Goal: Task Accomplishment & Management: Use online tool/utility

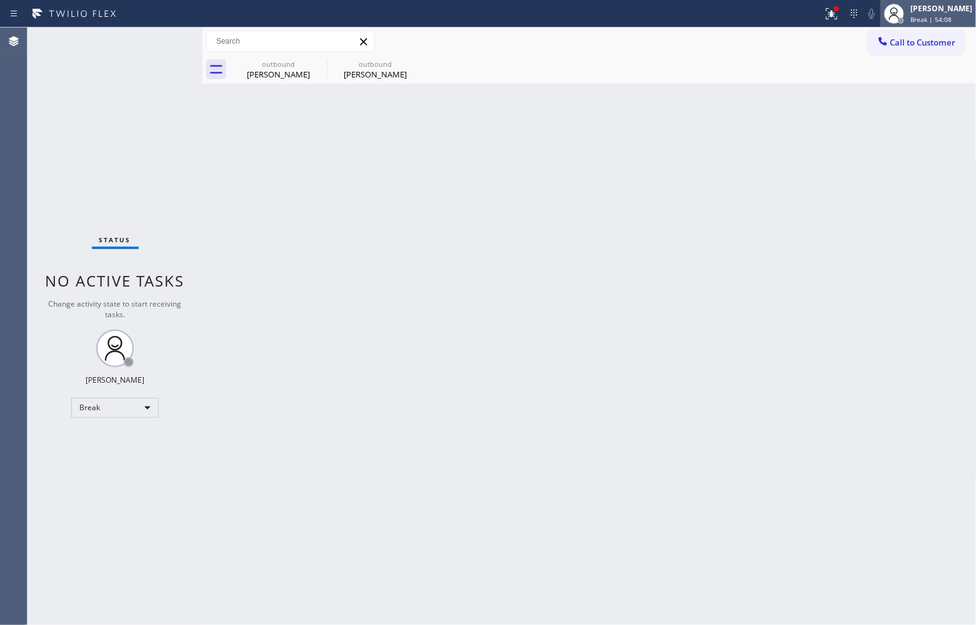
click at [944, 19] on span "Break | 54:08" at bounding box center [930, 19] width 41 height 9
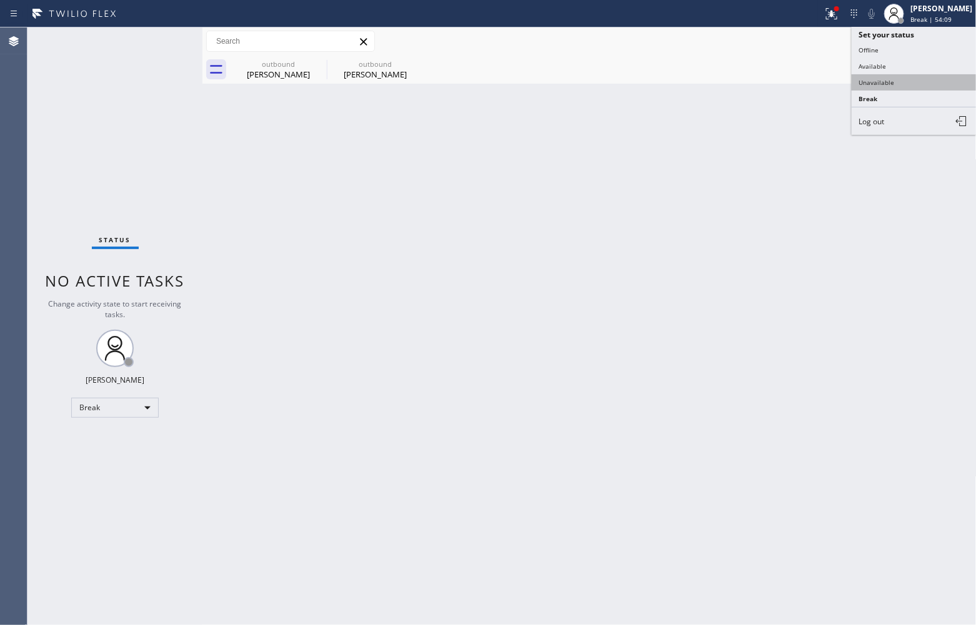
click at [919, 83] on button "Unavailable" at bounding box center [914, 82] width 125 height 16
drag, startPoint x: 41, startPoint y: 154, endPoint x: 609, endPoint y: 6, distance: 587.3
click at [49, 147] on div "Status No active tasks Change activity state to start receiving tasks. [PERSON_…" at bounding box center [114, 326] width 175 height 598
click at [888, 44] on icon at bounding box center [883, 41] width 12 height 12
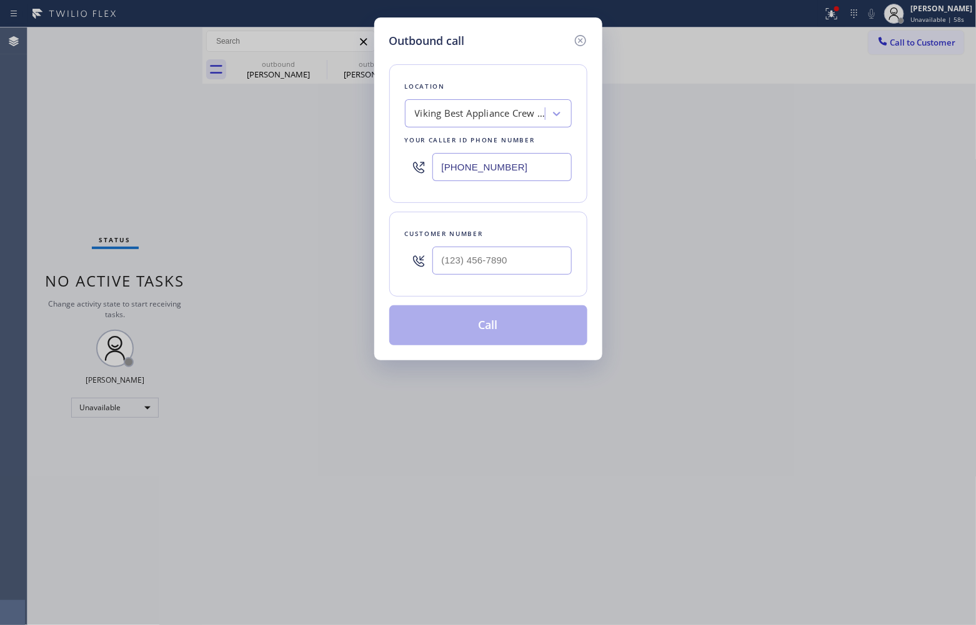
click at [512, 173] on input "(786) 257-0674" at bounding box center [501, 167] width 139 height 28
paste input "617) 610-7151"
type input "(786) 257-0674"
drag, startPoint x: 538, startPoint y: 256, endPoint x: 750, endPoint y: 55, distance: 292.1
click at [539, 255] on input "(___) ___-____" at bounding box center [501, 261] width 139 height 28
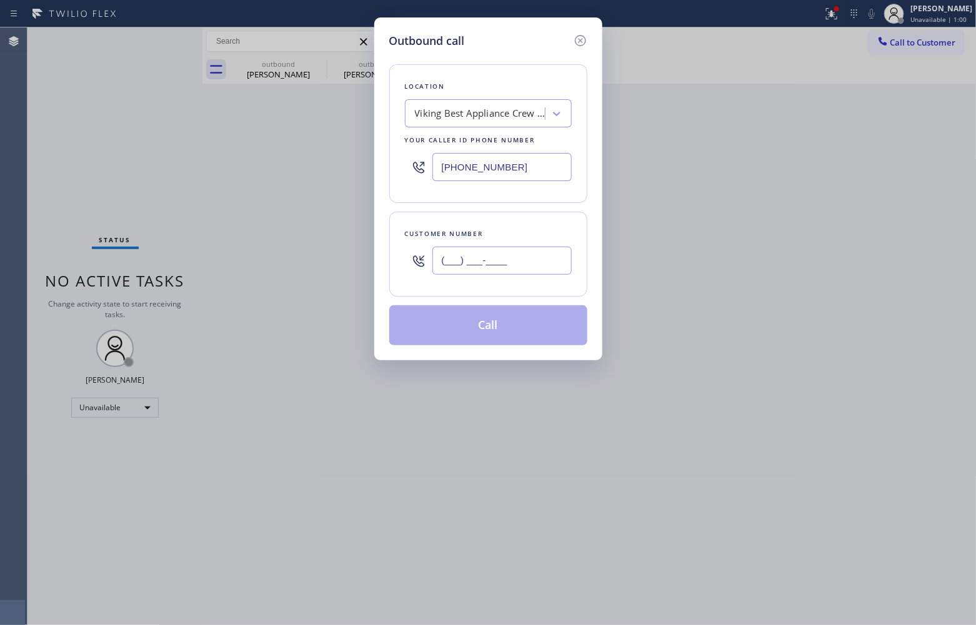
paste input "617) 610-7151"
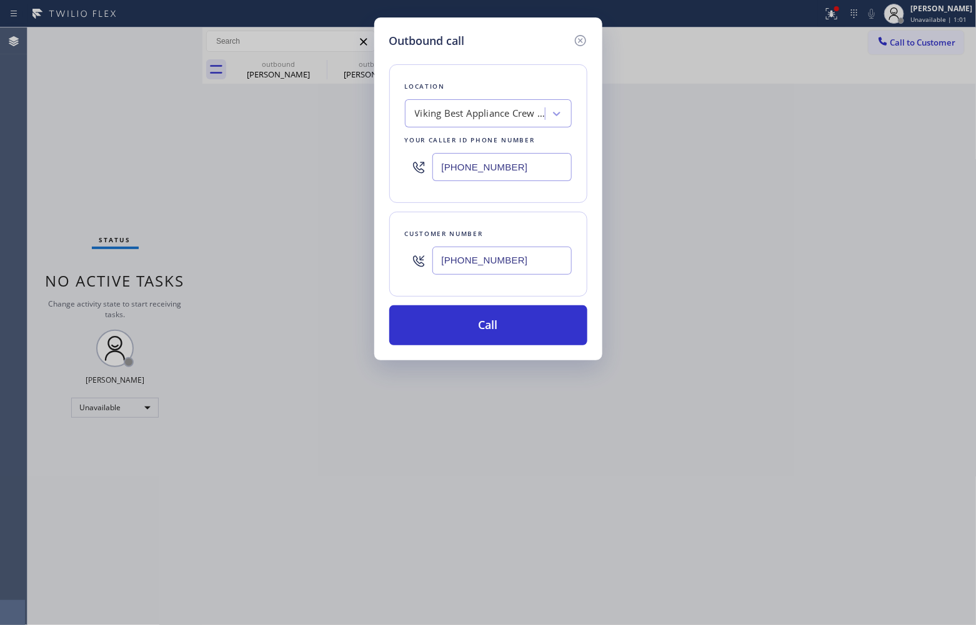
type input "(617) 610-7151"
click at [510, 163] on input "(786) 257-0674" at bounding box center [501, 167] width 139 height 28
paste input "617) 202-2853"
type input "(617) 202-2853"
click at [542, 326] on button "Call" at bounding box center [488, 325] width 198 height 40
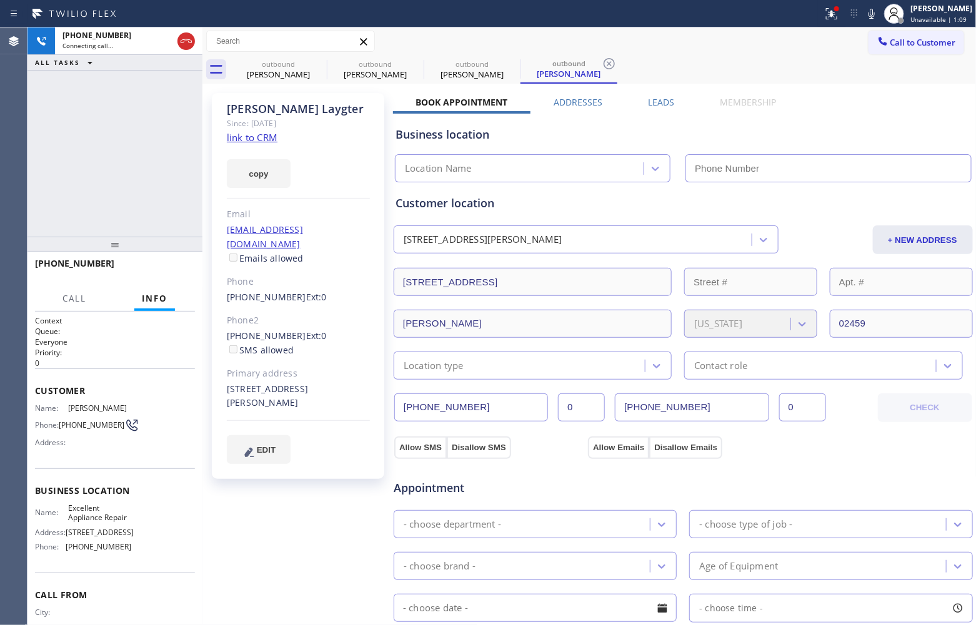
type input "(617) 202-2853"
click at [42, 167] on div "+16176107151 Connecting call… ALL TASKS ALL TASKS ACTIVE TASKS TASKS IN WRAP UP" at bounding box center [114, 131] width 175 height 209
click at [54, 208] on div "+16176107151 Live | 00:03 ALL TASKS ALL TASKS ACTIVE TASKS TASKS IN WRAP UP" at bounding box center [114, 131] width 175 height 209
click at [27, 186] on div "Agent Desktop" at bounding box center [13, 326] width 27 height 598
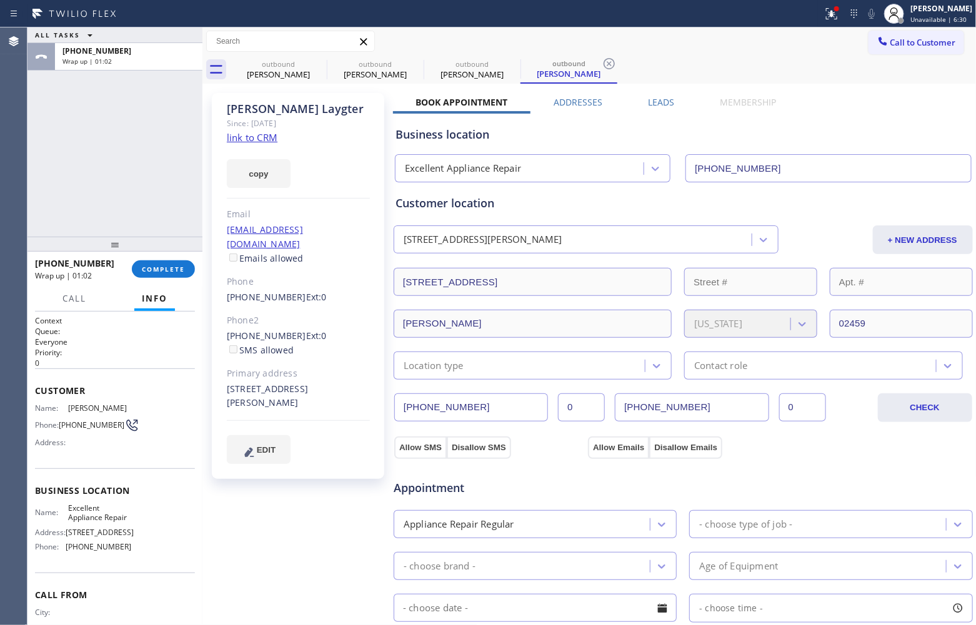
click at [85, 209] on div "ALL TASKS ALL TASKS ACTIVE TASKS TASKS IN WRAP UP +16176107151 Wrap up | 01:02" at bounding box center [114, 131] width 175 height 209
click at [184, 279] on div "+16176107151 Wrap up | 01:03 COMPLETE" at bounding box center [115, 269] width 160 height 32
click at [173, 269] on span "COMPLETE" at bounding box center [163, 269] width 43 height 9
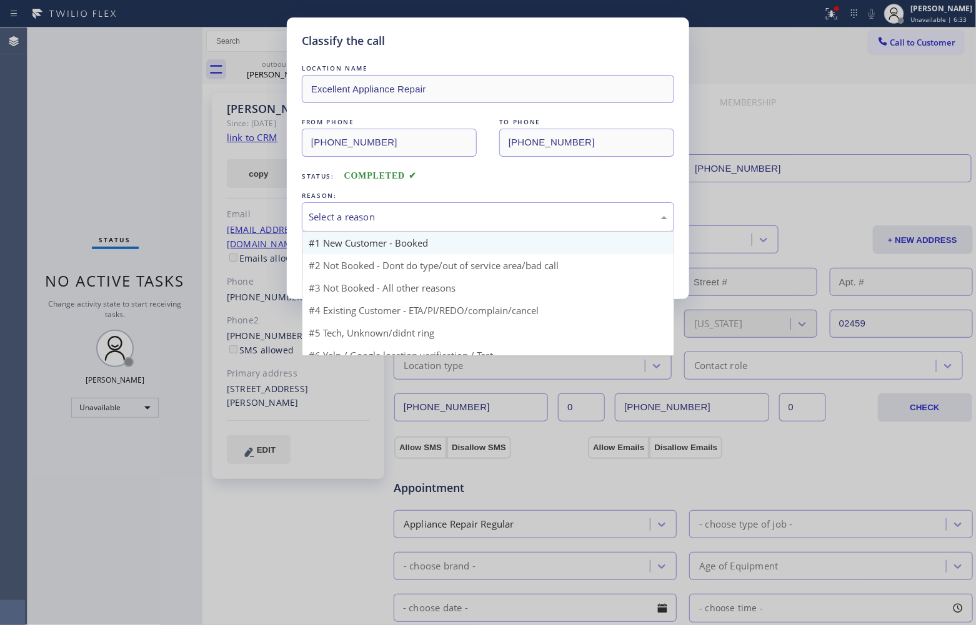
drag, startPoint x: 397, startPoint y: 212, endPoint x: 381, endPoint y: 239, distance: 31.4
click at [395, 223] on div "Select a reason" at bounding box center [488, 217] width 359 height 14
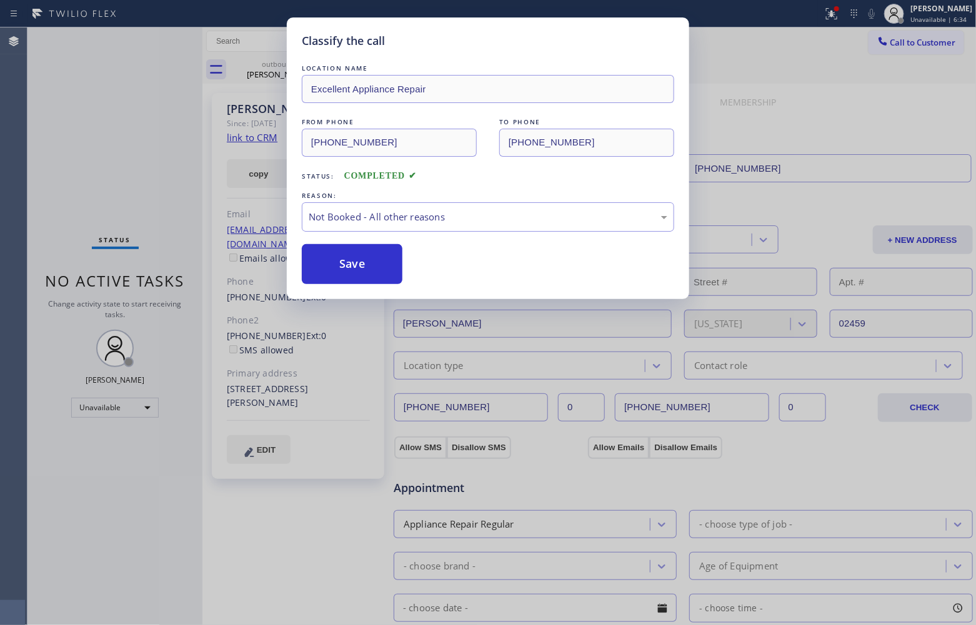
click at [345, 272] on button "Save" at bounding box center [352, 264] width 101 height 40
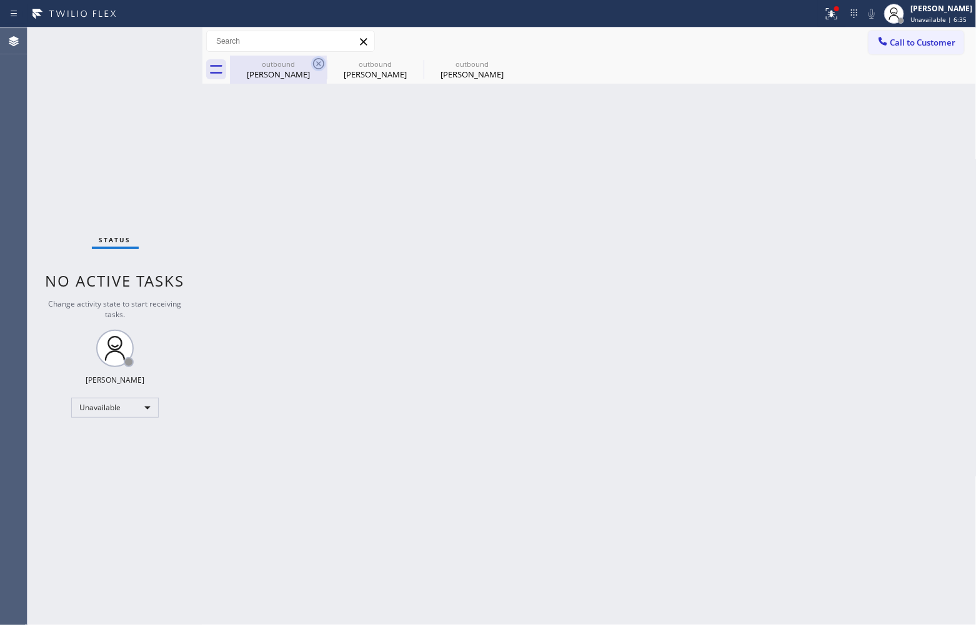
click at [313, 63] on icon at bounding box center [318, 63] width 15 height 15
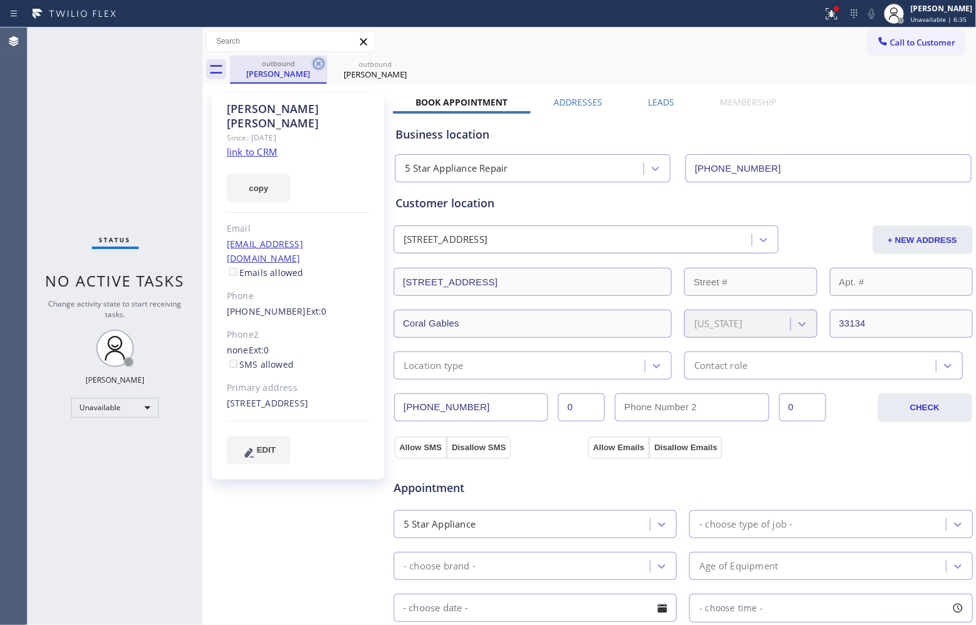
click at [313, 63] on icon at bounding box center [318, 63] width 11 height 11
type input "(617) 202-2853"
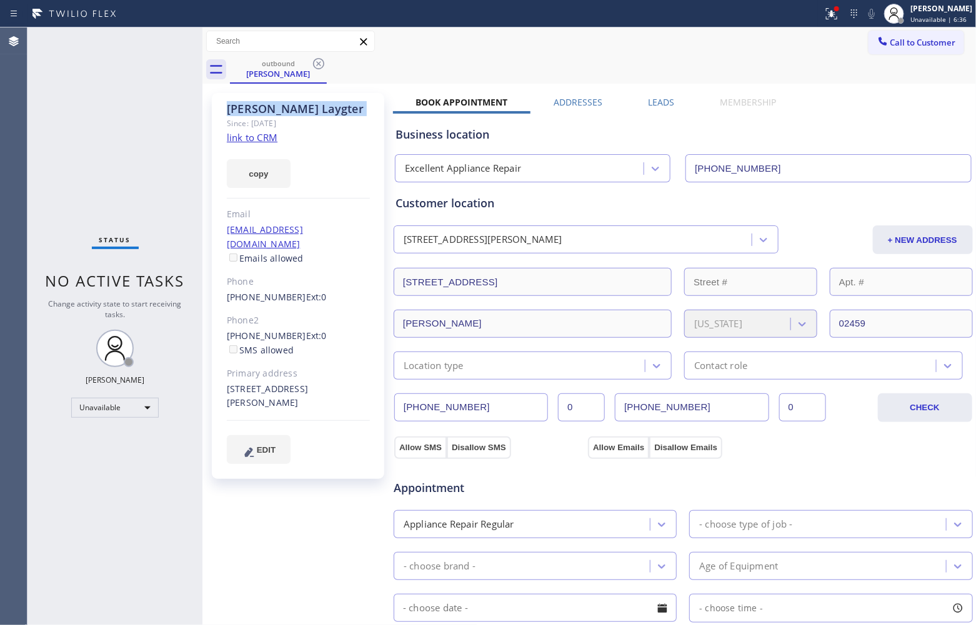
click at [314, 63] on icon at bounding box center [318, 63] width 15 height 15
click at [314, 63] on div "outbound Yuri Laygter" at bounding box center [603, 70] width 747 height 28
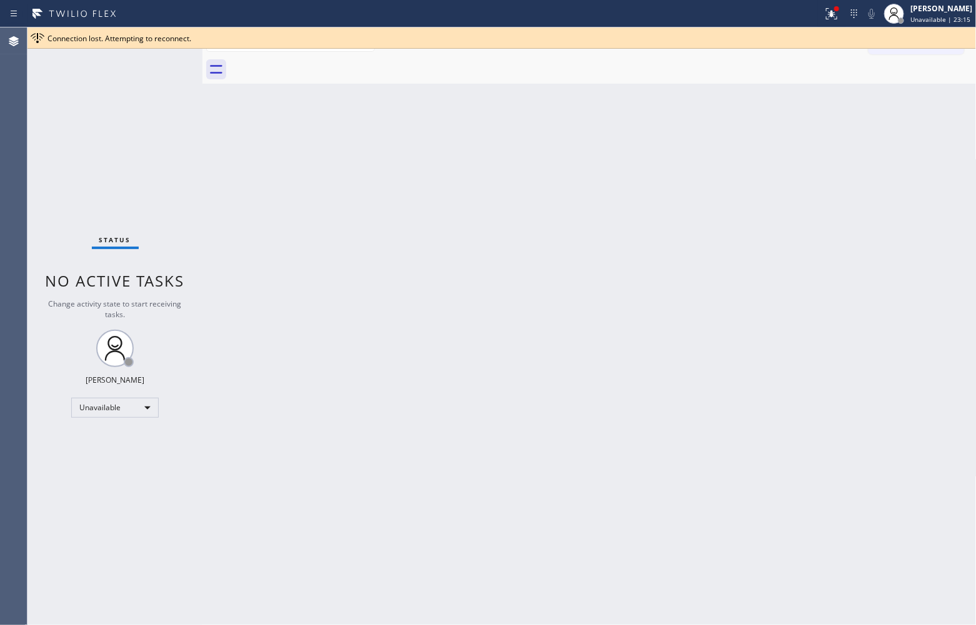
drag, startPoint x: 2, startPoint y: 113, endPoint x: 661, endPoint y: 72, distance: 660.3
click at [2, 113] on div "Agent Desktop" at bounding box center [13, 326] width 27 height 598
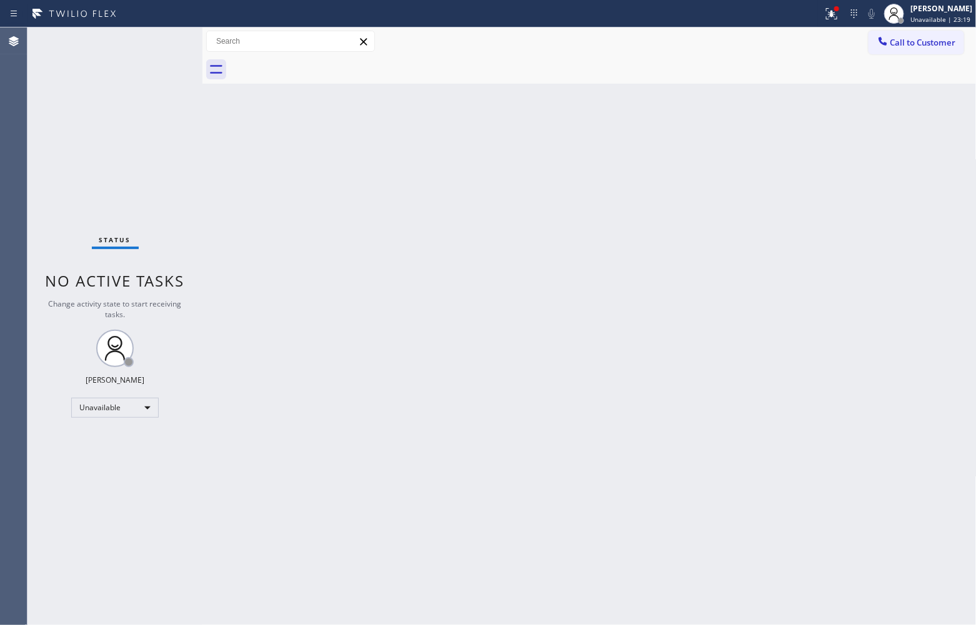
click at [11, 132] on div "Agent Desktop" at bounding box center [13, 326] width 27 height 598
click at [926, 32] on button "Call to Customer" at bounding box center [916, 43] width 96 height 24
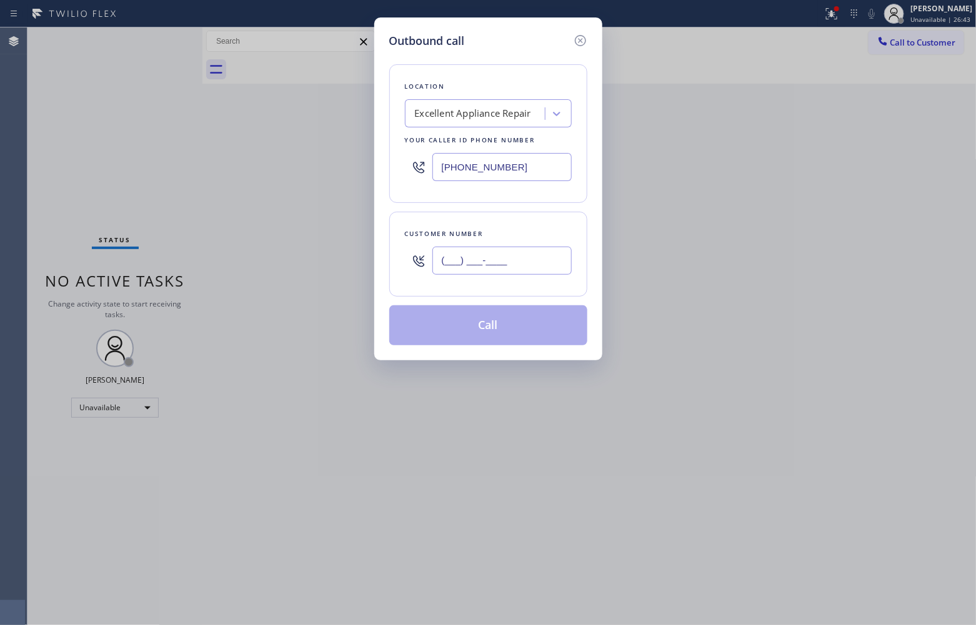
click at [511, 254] on input "(___) ___-____" at bounding box center [501, 261] width 139 height 28
paste input "203) 254-7462"
type input "(203) 254-7462"
click at [473, 111] on div "Excellent Appliance Repair" at bounding box center [473, 114] width 116 height 14
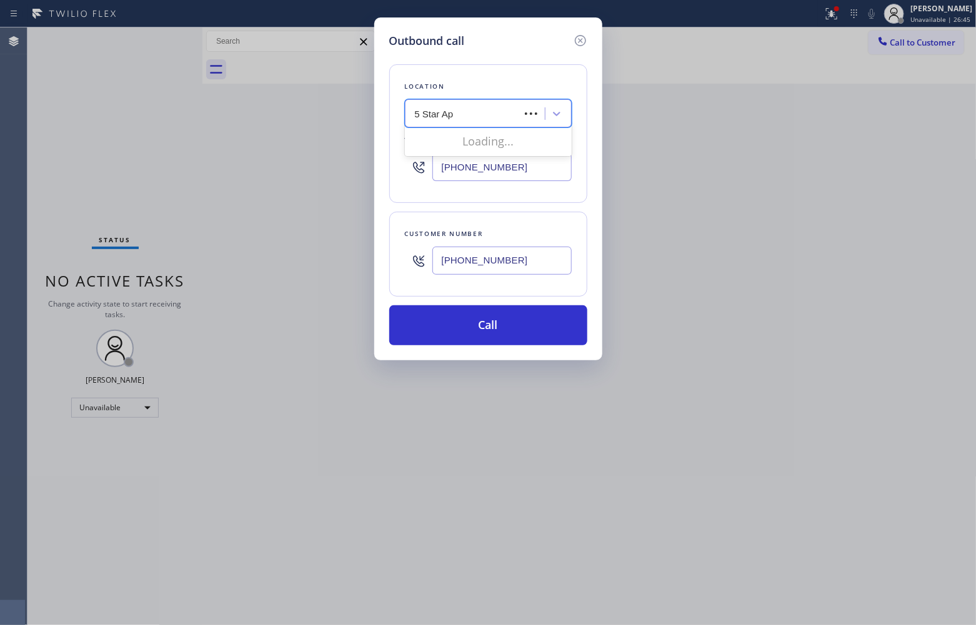
type input "5 Star App"
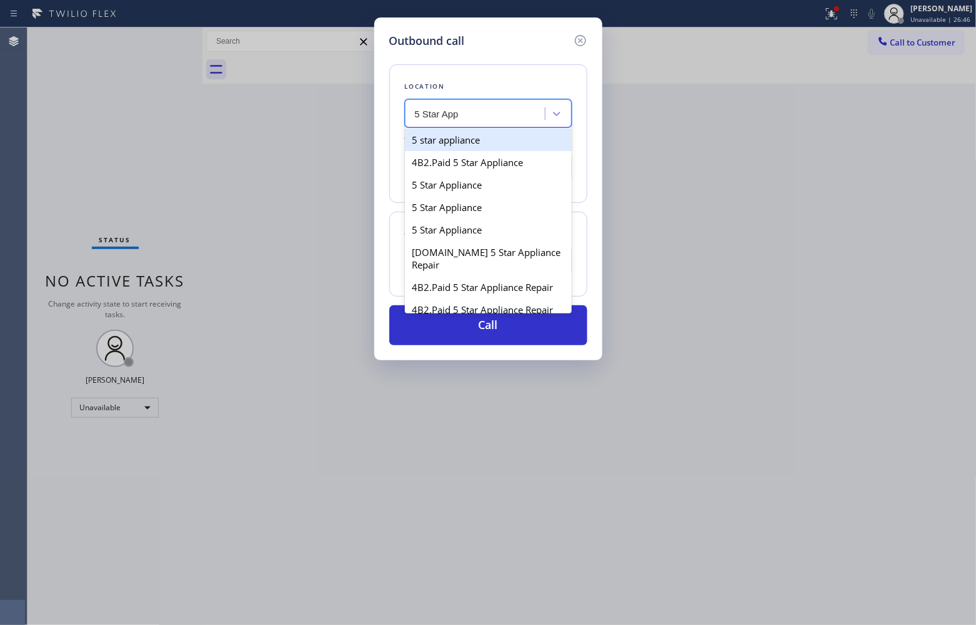
type input "(213) 687-2604"
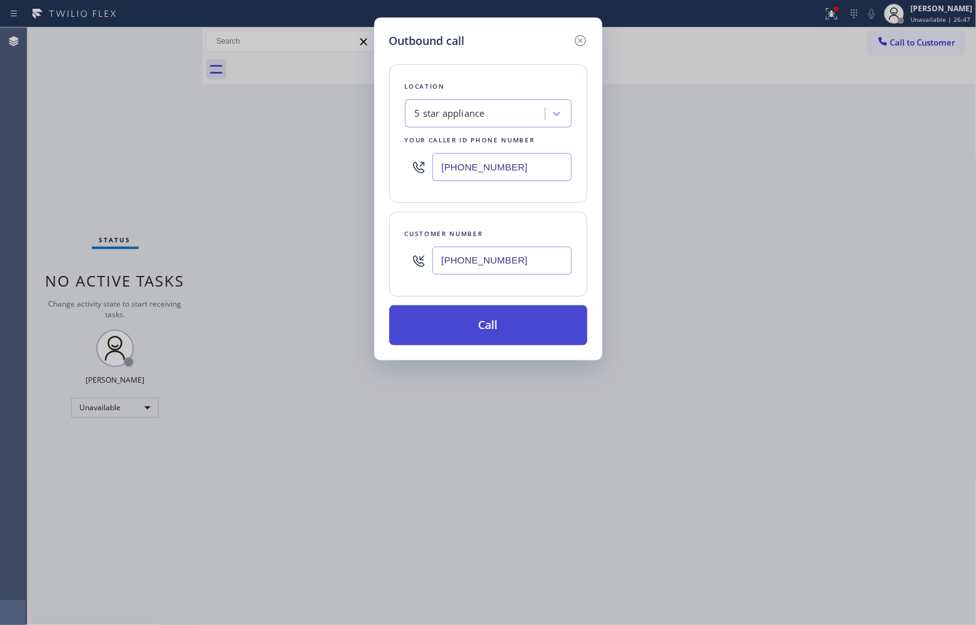
click at [494, 339] on button "Call" at bounding box center [488, 325] width 198 height 40
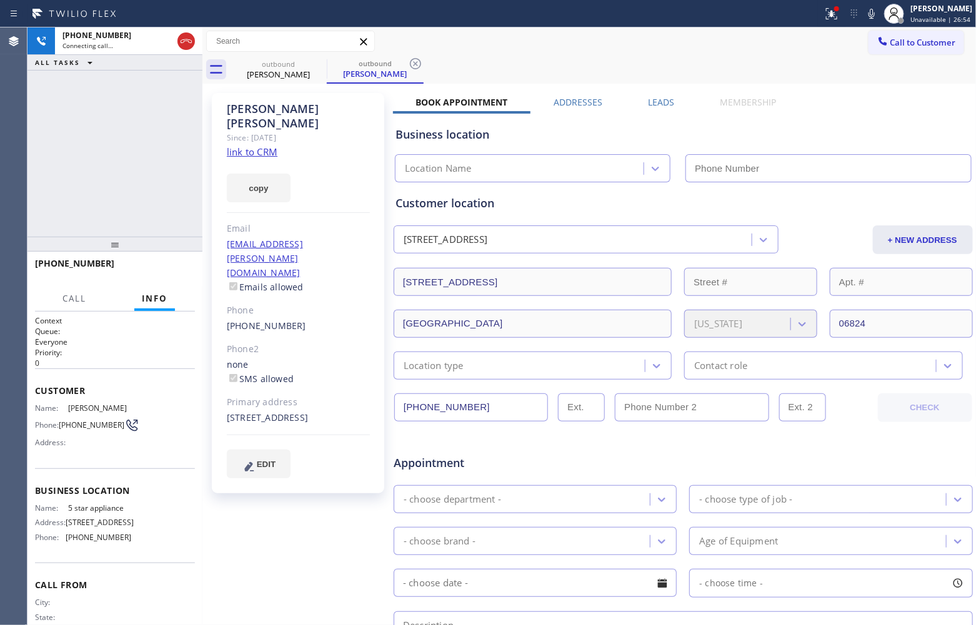
type input "(213) 687-2604"
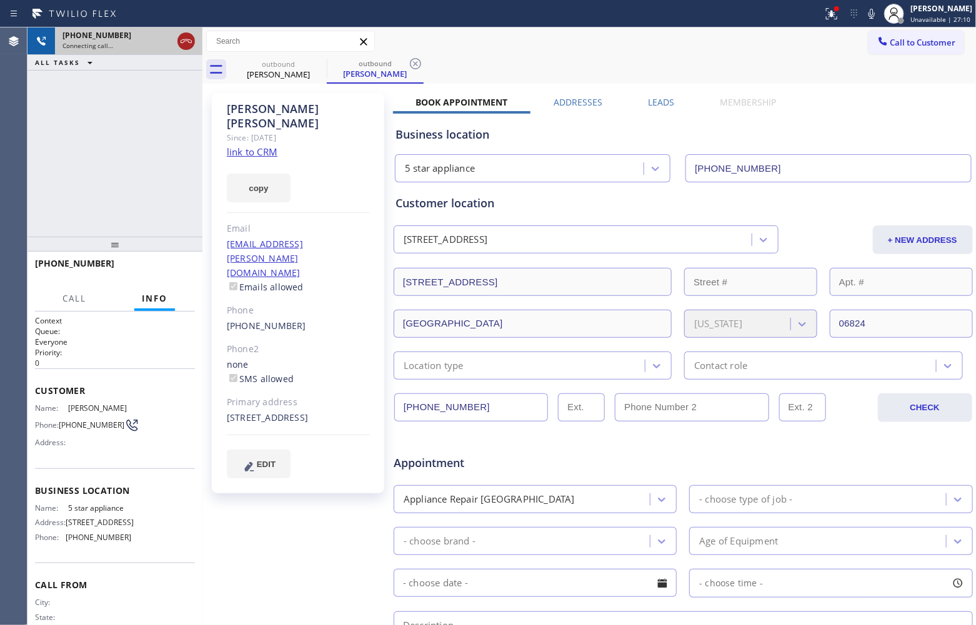
click at [186, 44] on icon at bounding box center [186, 41] width 15 height 15
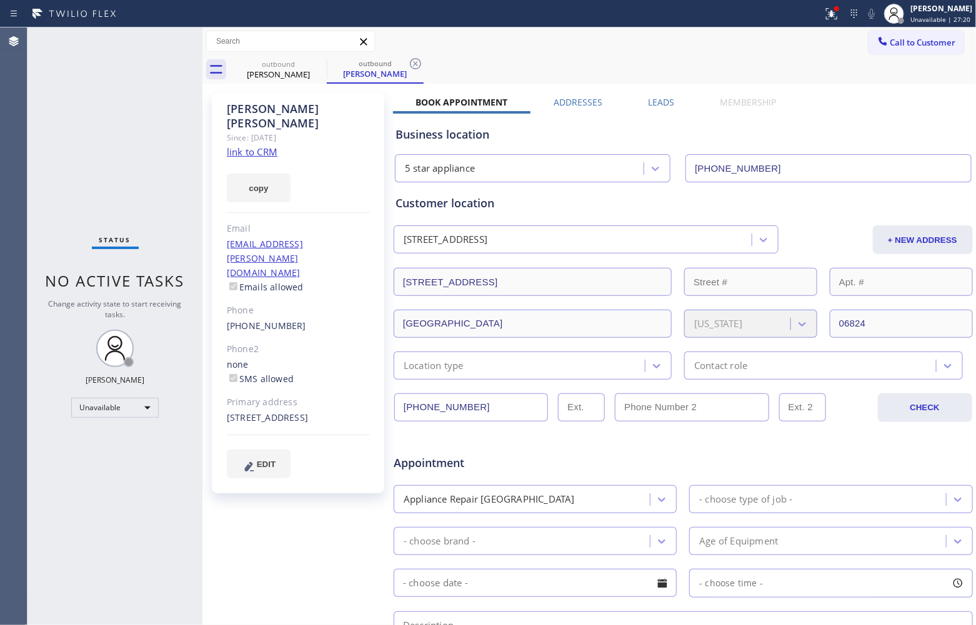
click at [11, 94] on div "Agent Desktop" at bounding box center [13, 326] width 27 height 598
click at [904, 53] on div "Call to Customer Outbound call Location 5 star appliance Your caller id phone n…" at bounding box center [589, 55] width 774 height 56
click at [908, 47] on span "Call to Customer" at bounding box center [923, 42] width 66 height 11
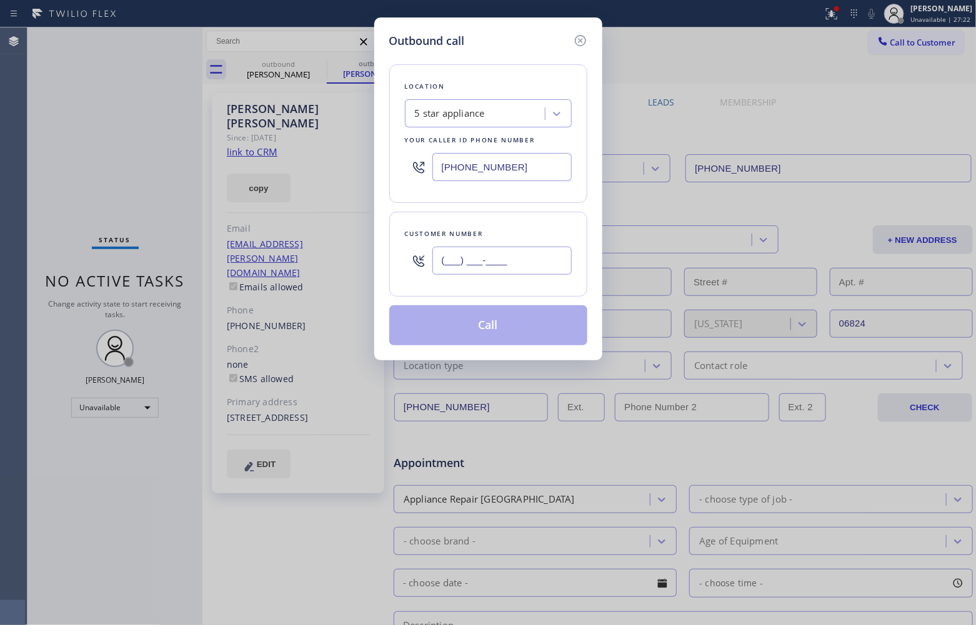
click at [499, 258] on input "(___) ___-____" at bounding box center [501, 261] width 139 height 28
paste input "742) 517-0125"
type input "(742) 517-0125"
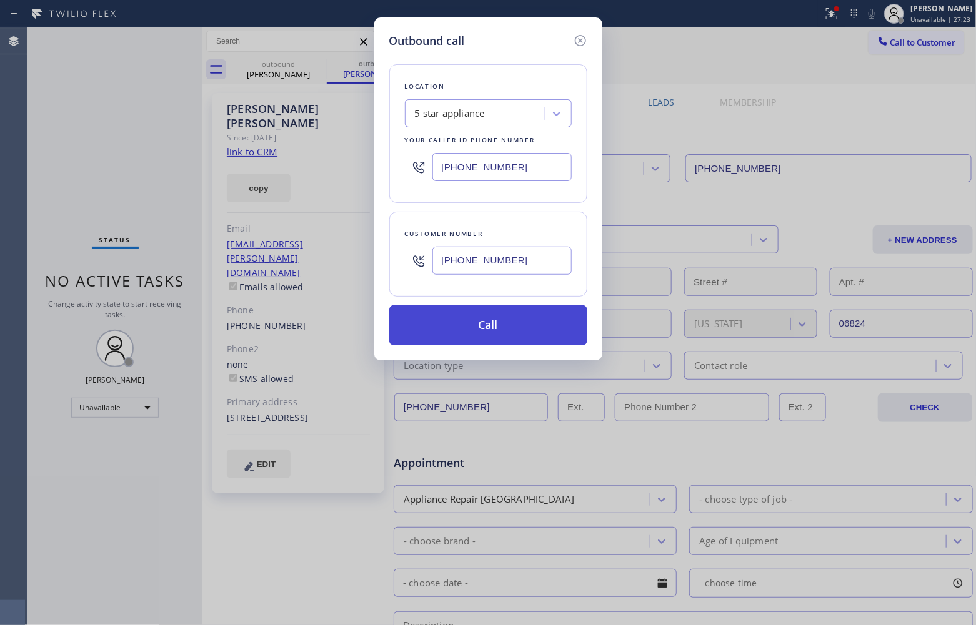
click at [485, 329] on button "Call" at bounding box center [488, 325] width 198 height 40
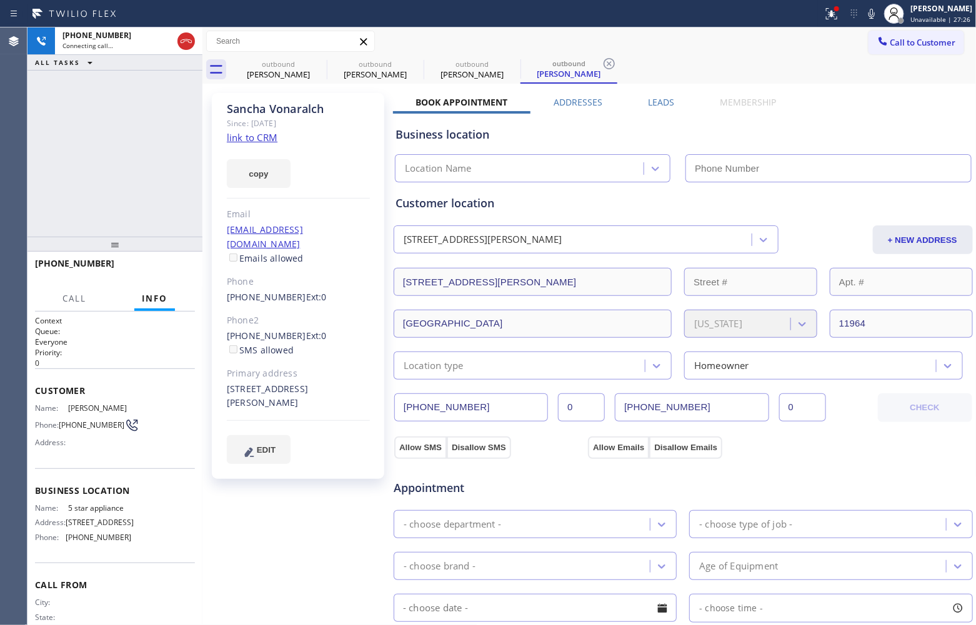
click at [253, 137] on link "link to CRM" at bounding box center [252, 137] width 51 height 12
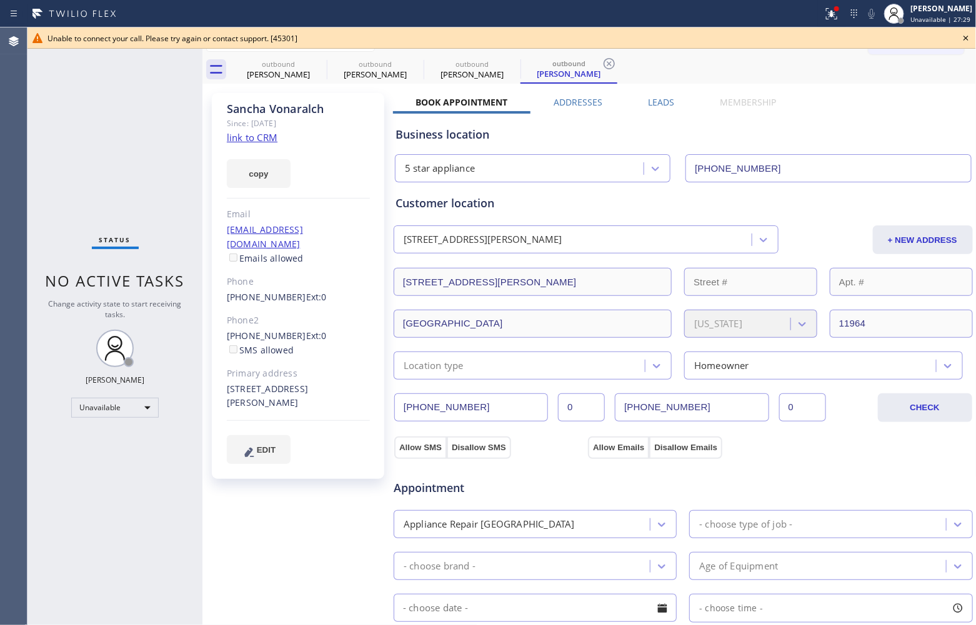
type input "(213) 687-2604"
click at [966, 39] on icon at bounding box center [965, 38] width 5 height 5
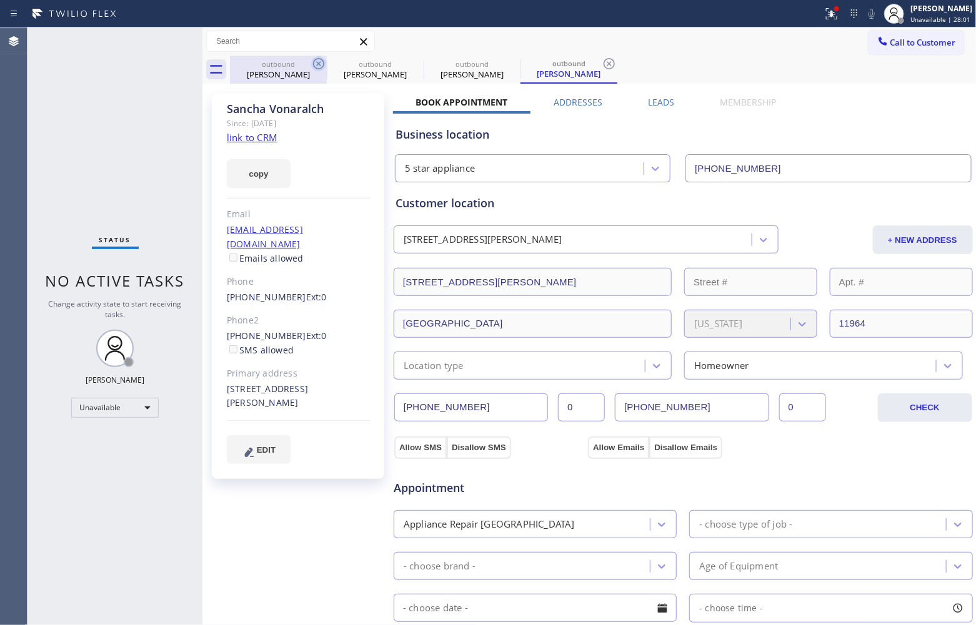
click at [323, 62] on icon at bounding box center [318, 63] width 11 height 11
click at [0, 0] on icon at bounding box center [0, 0] width 0 height 0
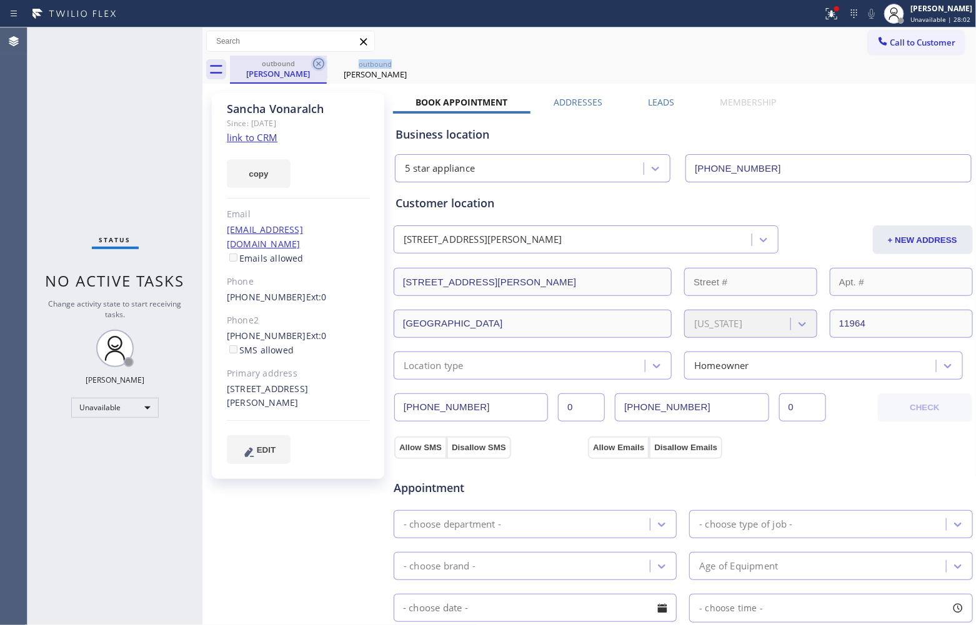
click at [320, 61] on icon at bounding box center [318, 63] width 15 height 15
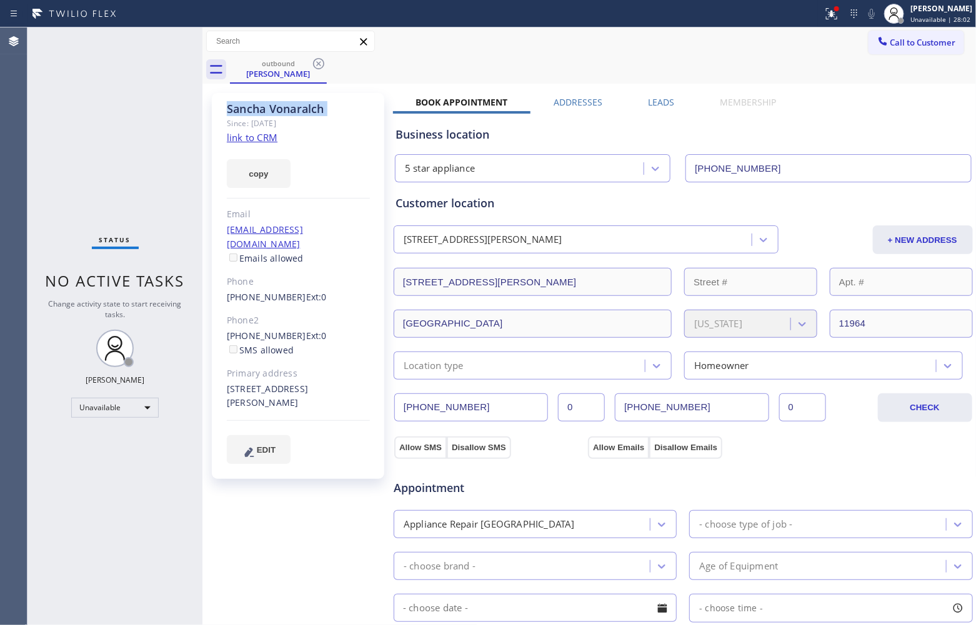
click at [320, 61] on icon at bounding box center [318, 63] width 15 height 15
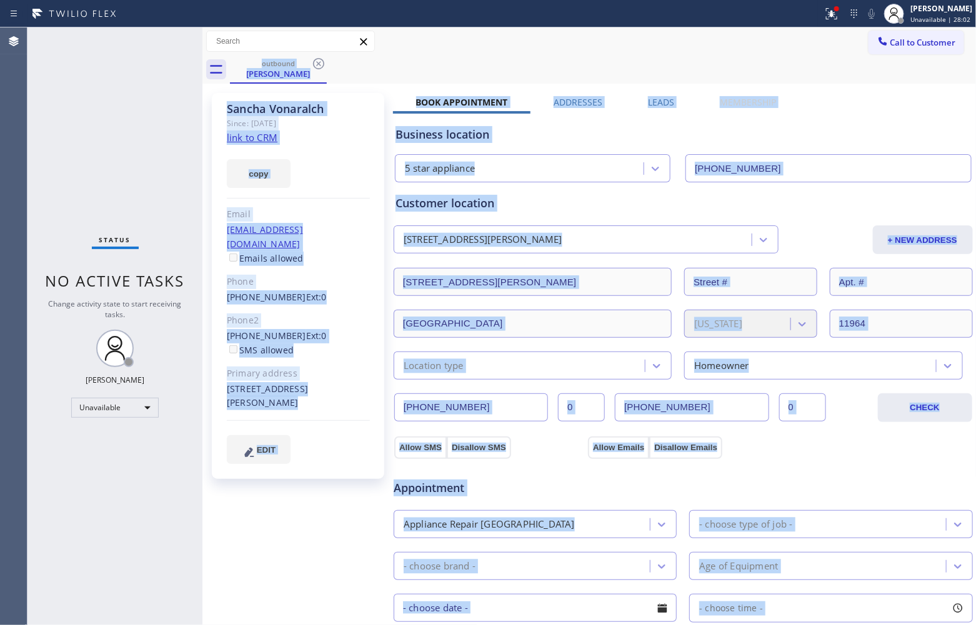
click at [320, 61] on div "outbound Sancha Vonaralch" at bounding box center [603, 70] width 747 height 28
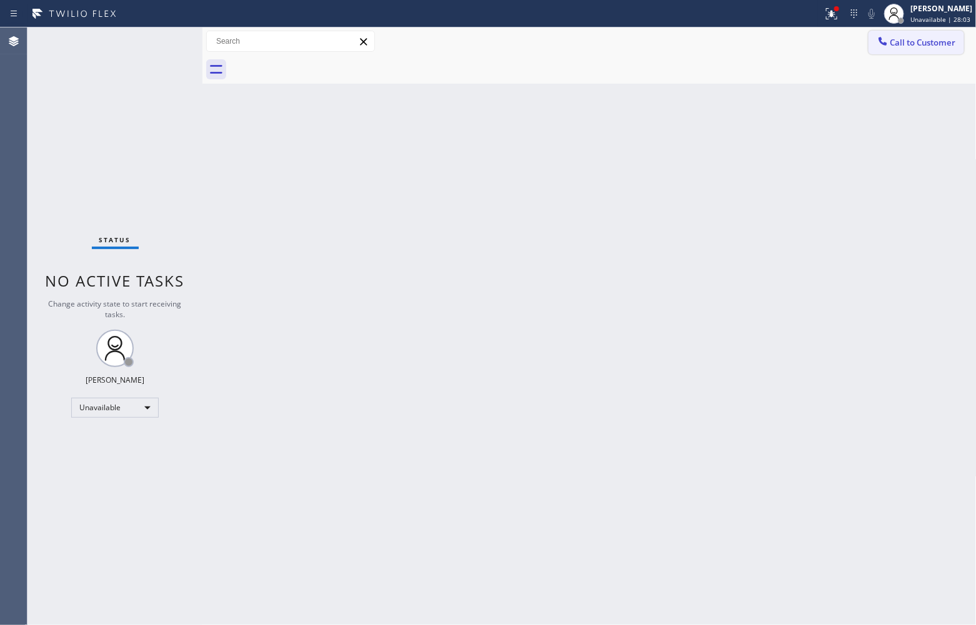
click at [918, 51] on button "Call to Customer" at bounding box center [916, 43] width 96 height 24
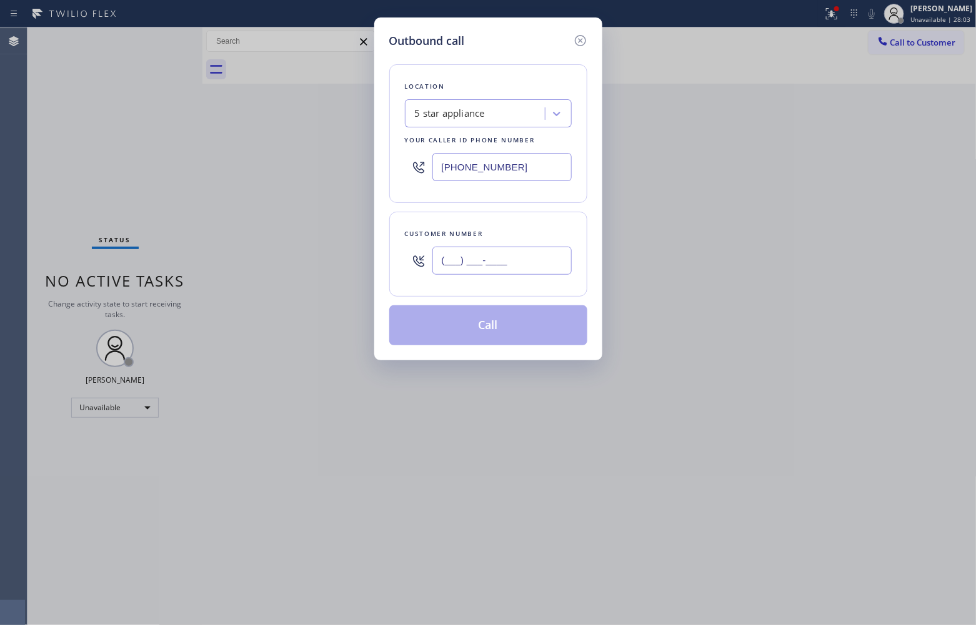
click at [520, 267] on input "(___) ___-____" at bounding box center [501, 261] width 139 height 28
paste input "765) 204-2233"
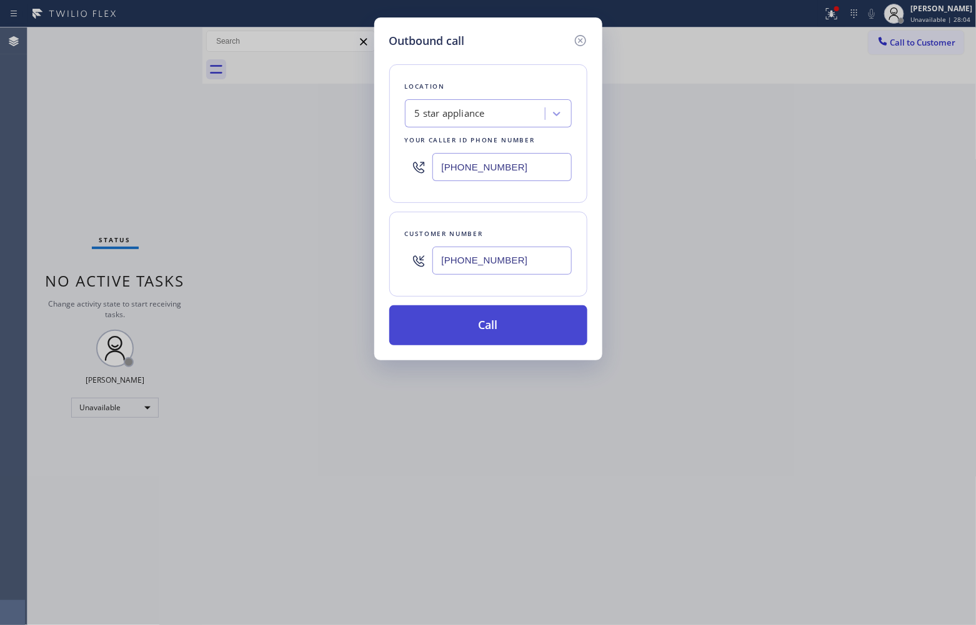
type input "(765) 204-2233"
click at [530, 329] on button "Call" at bounding box center [488, 325] width 198 height 40
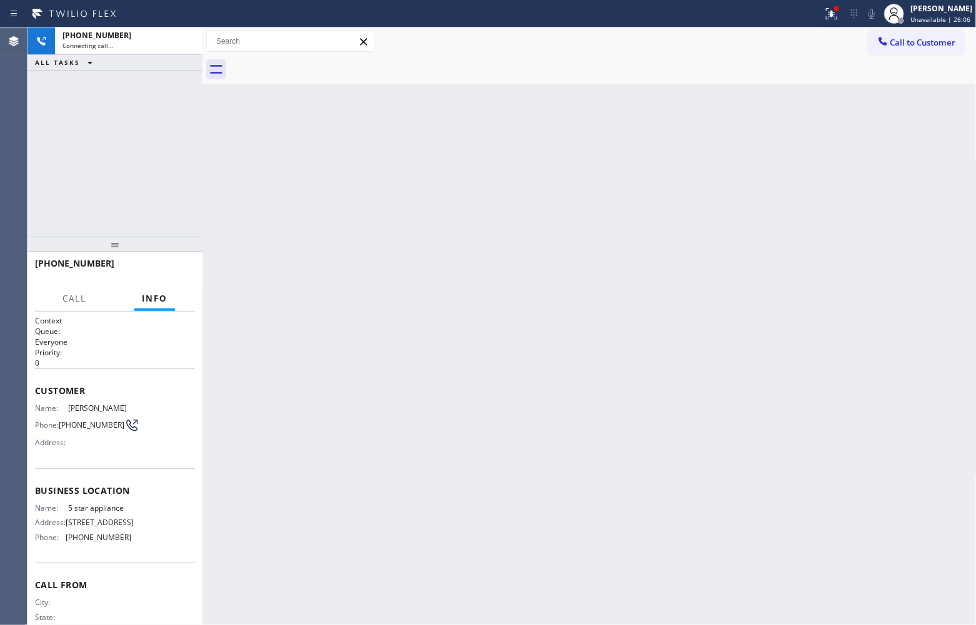
click at [34, 138] on div "+17652042233 Connecting call… ALL TASKS ALL TASKS ACTIVE TASKS TASKS IN WRAP UP" at bounding box center [114, 131] width 175 height 209
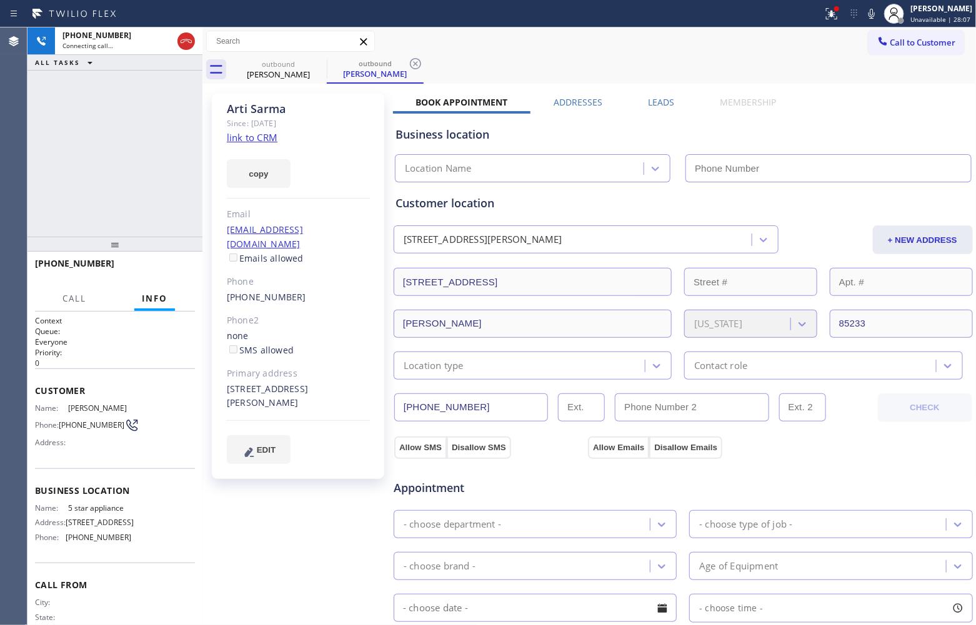
click at [258, 142] on link "link to CRM" at bounding box center [252, 137] width 51 height 12
type input "(213) 687-2604"
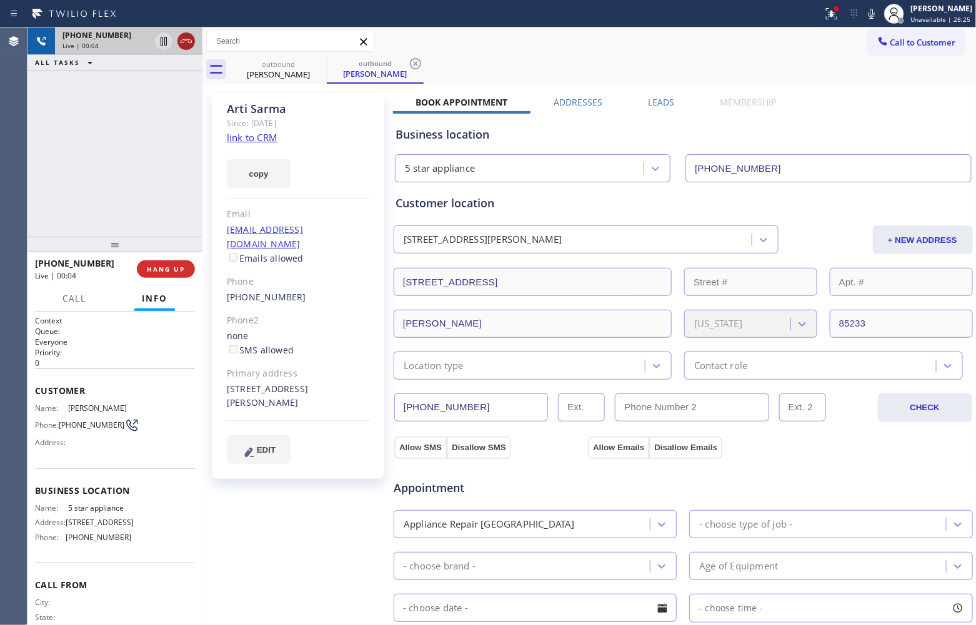
click at [187, 37] on icon at bounding box center [186, 41] width 15 height 15
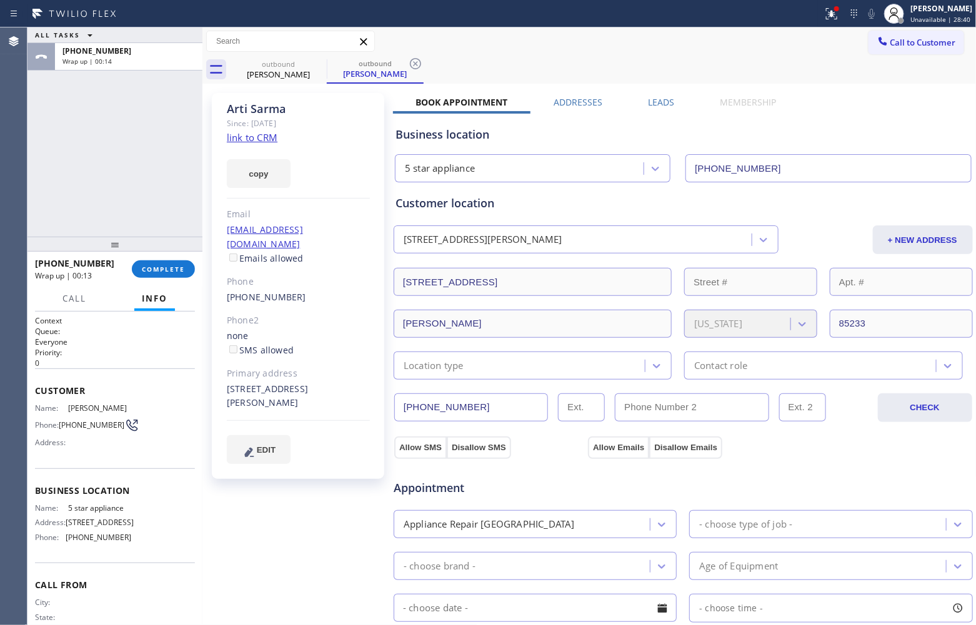
click at [44, 213] on div "ALL TASKS ALL TASKS ACTIVE TASKS TASKS IN WRAP UP +17652042233 Wrap up | 00:14" at bounding box center [114, 131] width 175 height 209
drag, startPoint x: 81, startPoint y: 427, endPoint x: 479, endPoint y: 266, distance: 429.1
click at [64, 420] on span "(765) 204-2233" at bounding box center [92, 424] width 66 height 9
copy span "765) 204-2233"
click at [915, 41] on span "Call to Customer" at bounding box center [923, 42] width 66 height 11
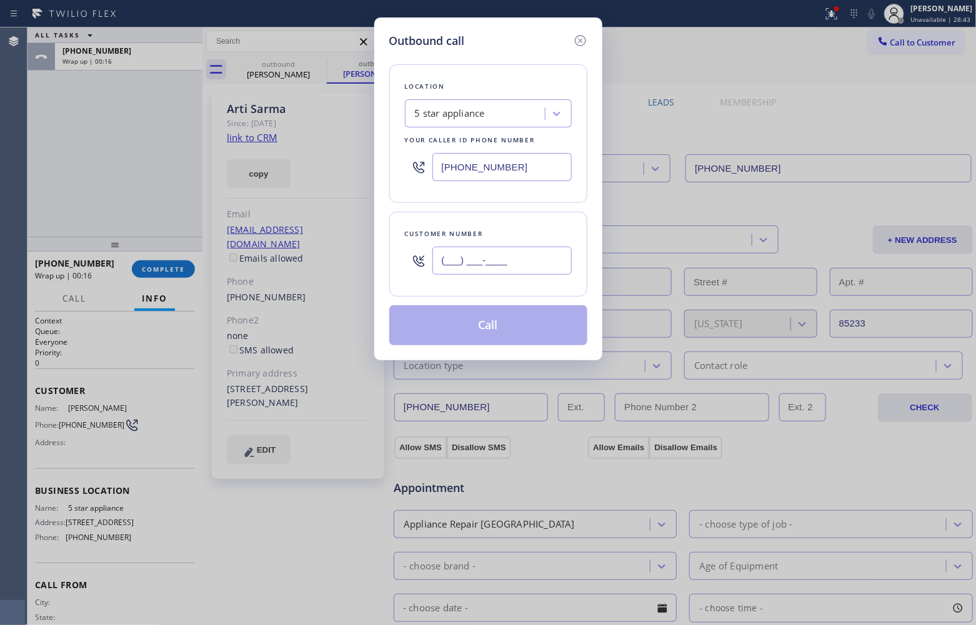
click at [514, 269] on input "(___) ___-____" at bounding box center [501, 261] width 139 height 28
paste input "765) 204-2233"
type input "(765) 204-2233"
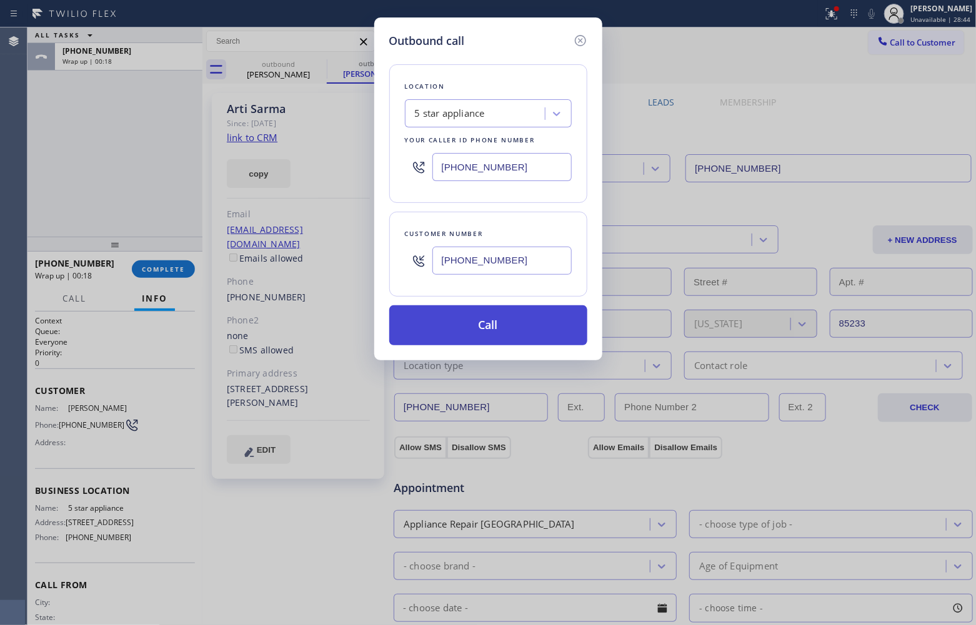
click at [501, 322] on button "Call" at bounding box center [488, 325] width 198 height 40
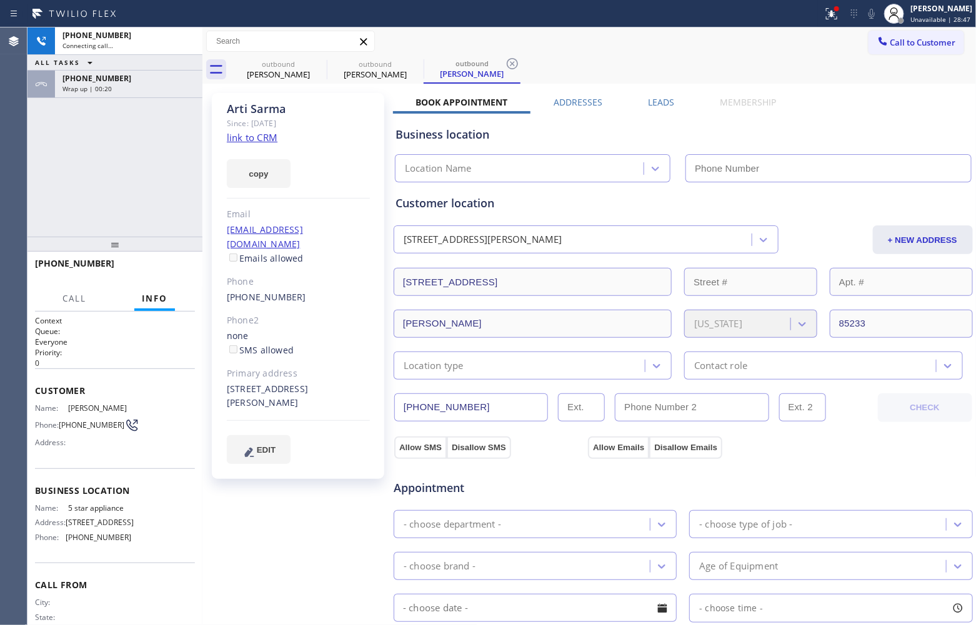
click at [54, 208] on div "+17652042233 Connecting call… ALL TASKS ALL TASKS ACTIVE TASKS TASKS IN WRAP UP…" at bounding box center [114, 131] width 175 height 209
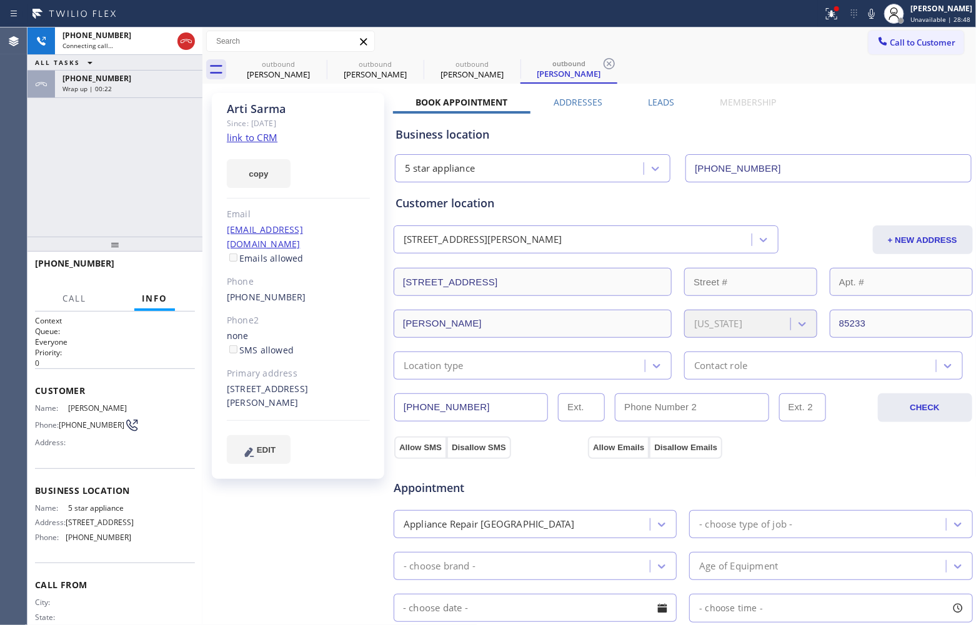
type input "(213) 687-2604"
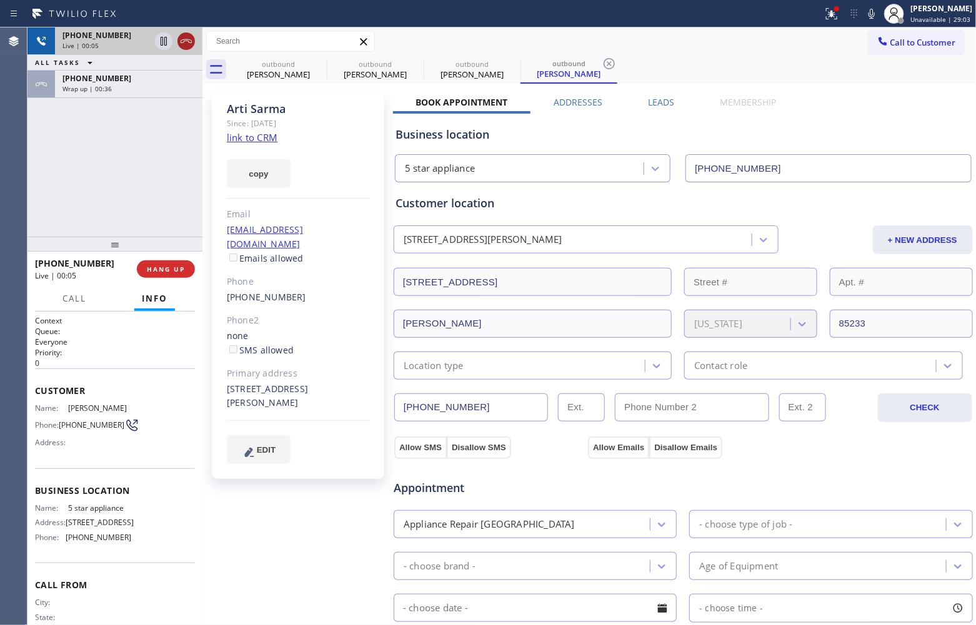
click at [188, 45] on icon at bounding box center [186, 41] width 15 height 15
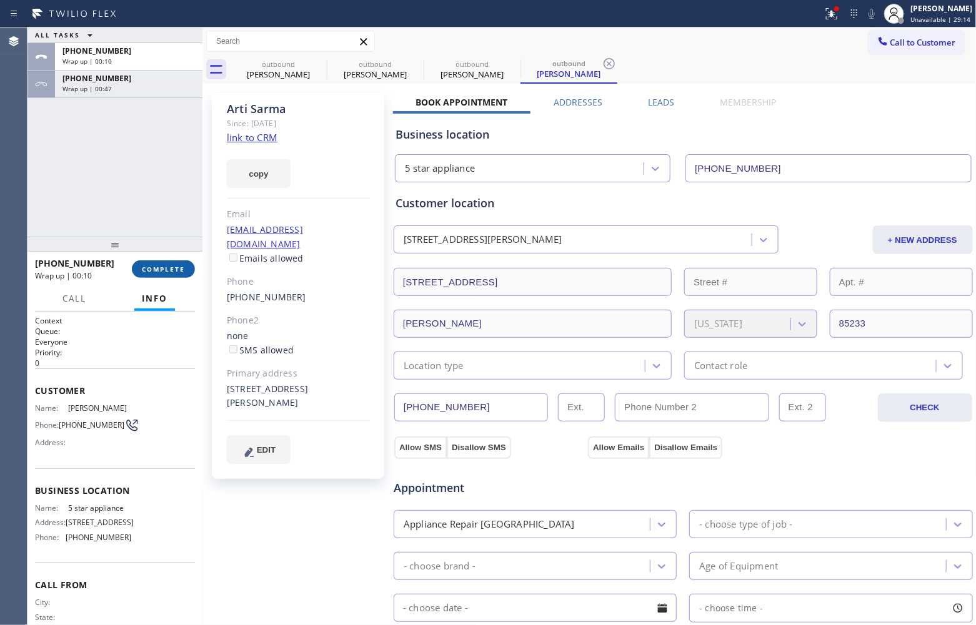
click at [180, 273] on span "COMPLETE" at bounding box center [163, 269] width 43 height 9
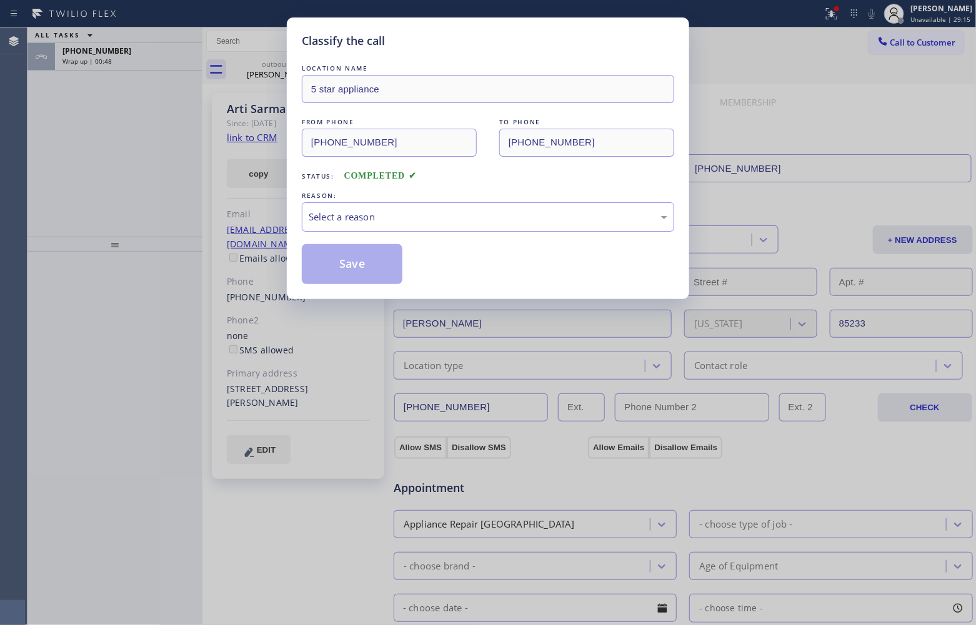
click at [345, 207] on div "Select a reason" at bounding box center [488, 216] width 372 height 29
click at [347, 267] on button "Save" at bounding box center [352, 264] width 101 height 40
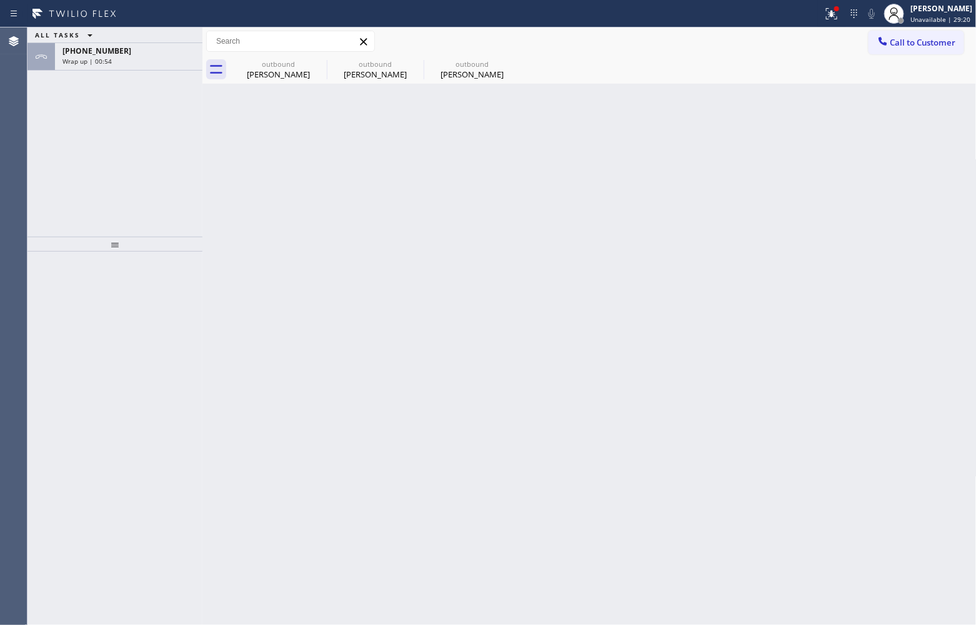
drag, startPoint x: 1, startPoint y: 176, endPoint x: 147, endPoint y: 0, distance: 228.8
click at [5, 169] on div "Agent Desktop" at bounding box center [13, 326] width 27 height 598
click at [126, 53] on div "+17652042233" at bounding box center [128, 51] width 132 height 11
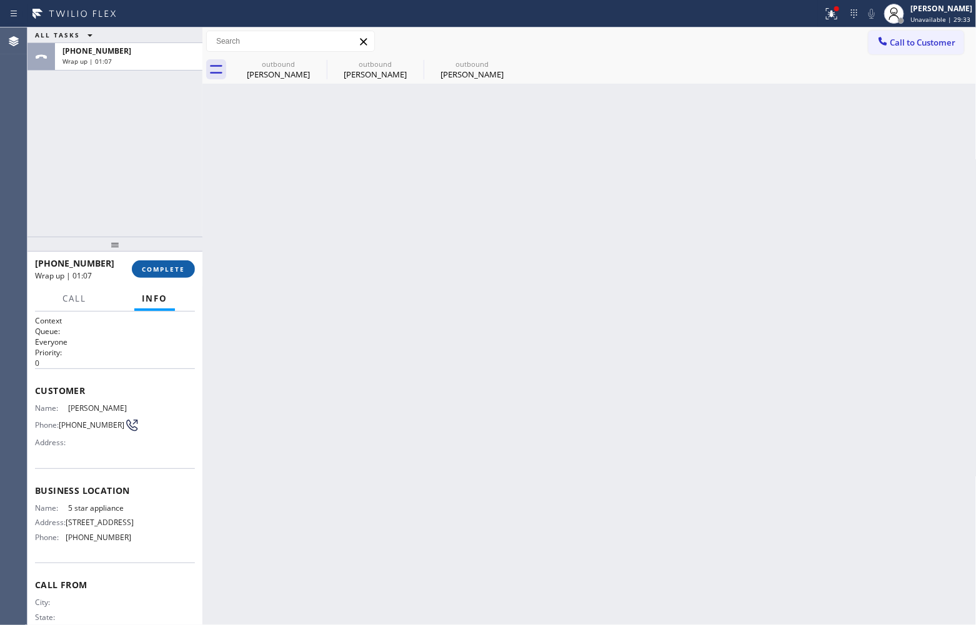
click at [172, 276] on button "COMPLETE" at bounding box center [163, 269] width 63 height 17
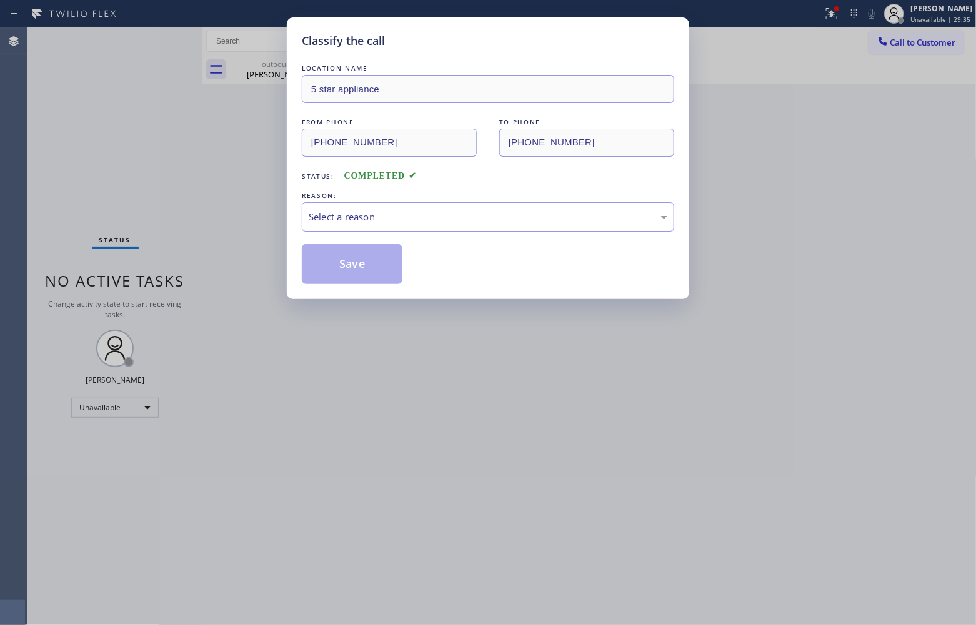
click at [392, 232] on div "Select a reason" at bounding box center [488, 216] width 372 height 29
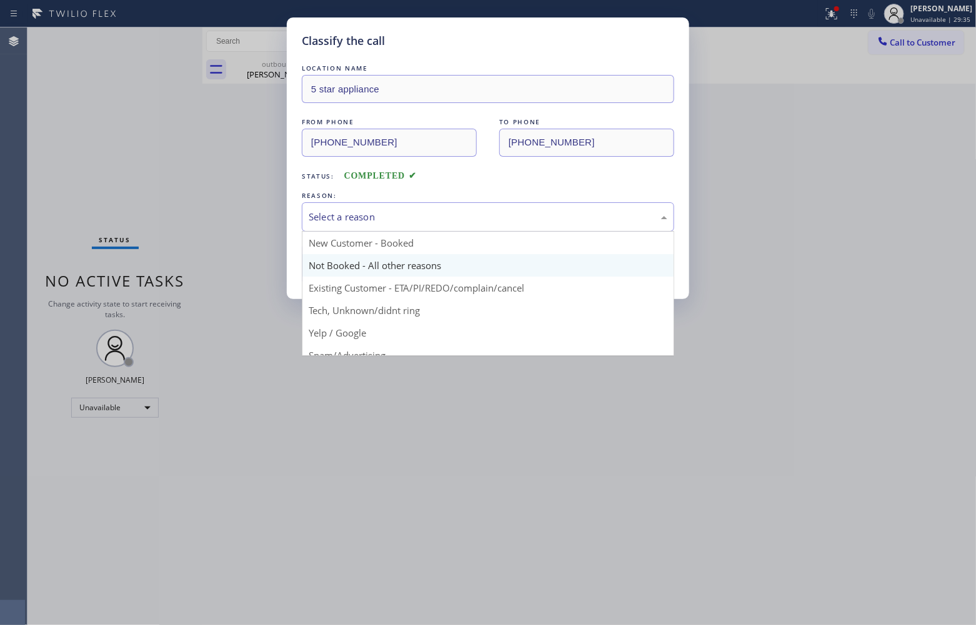
click at [357, 267] on button "Save" at bounding box center [352, 264] width 101 height 40
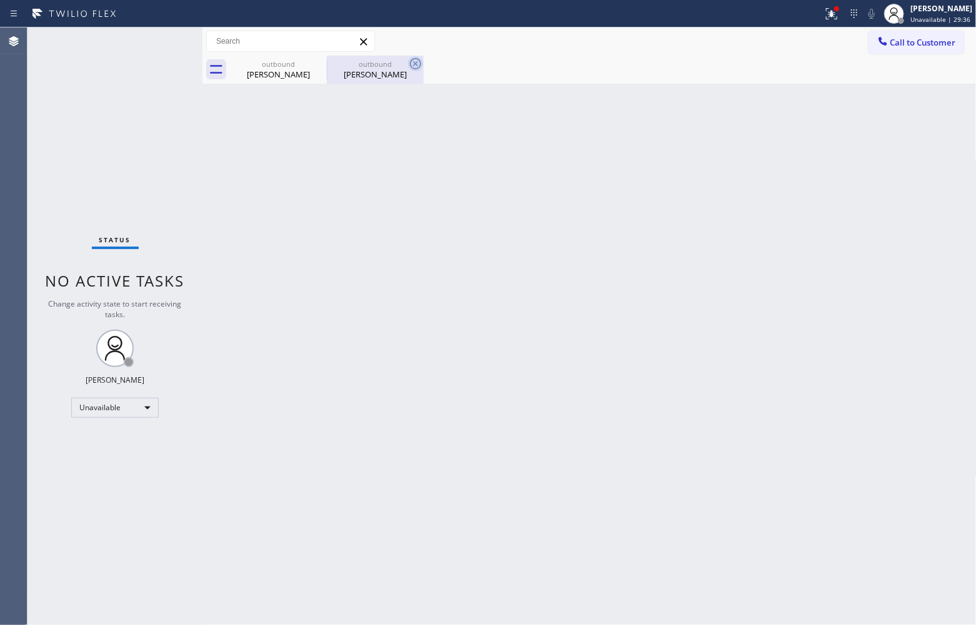
click at [0, 0] on icon at bounding box center [0, 0] width 0 height 0
click at [408, 60] on icon at bounding box center [415, 63] width 15 height 15
click at [319, 62] on div at bounding box center [603, 70] width 747 height 28
drag, startPoint x: 919, startPoint y: 35, endPoint x: 811, endPoint y: 126, distance: 141.0
click at [918, 36] on button "Call to Customer" at bounding box center [916, 43] width 96 height 24
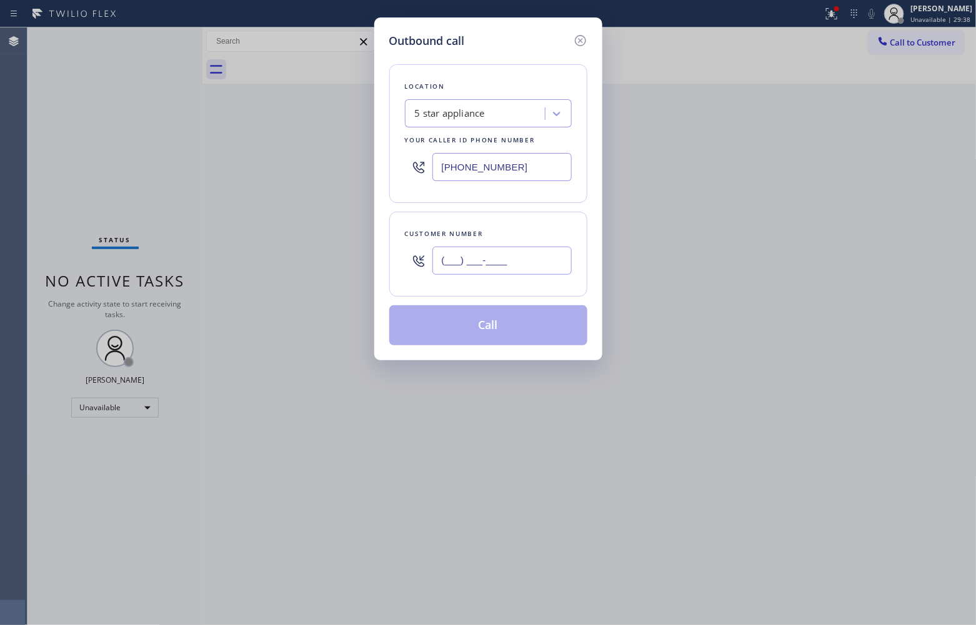
drag, startPoint x: 494, startPoint y: 259, endPoint x: 528, endPoint y: 288, distance: 44.8
click at [492, 261] on input "(___) ___-____" at bounding box center [501, 261] width 139 height 28
paste input "310) 854-9950"
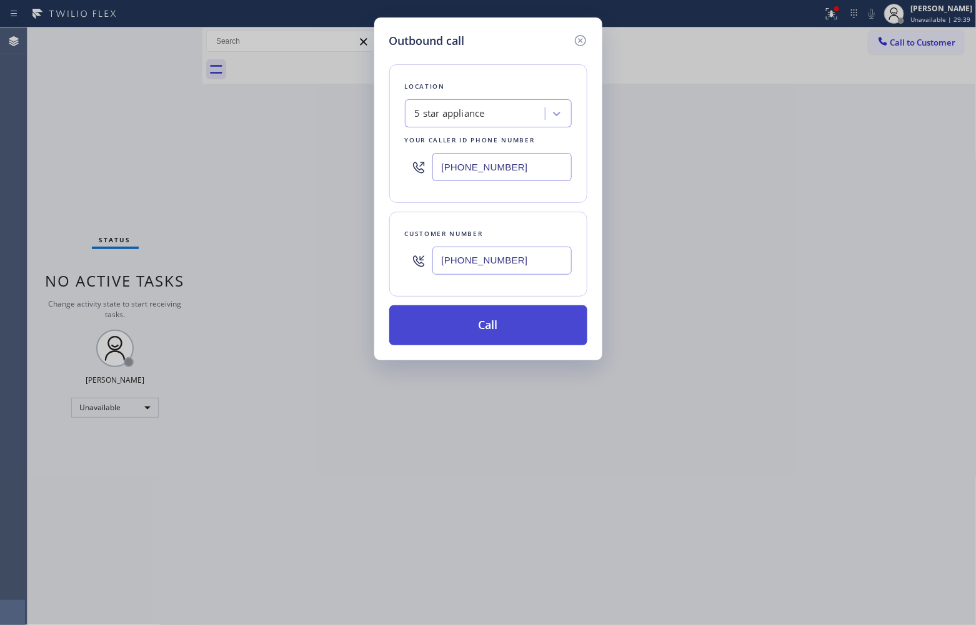
type input "(310) 854-9950"
click at [495, 332] on button "Call" at bounding box center [488, 325] width 198 height 40
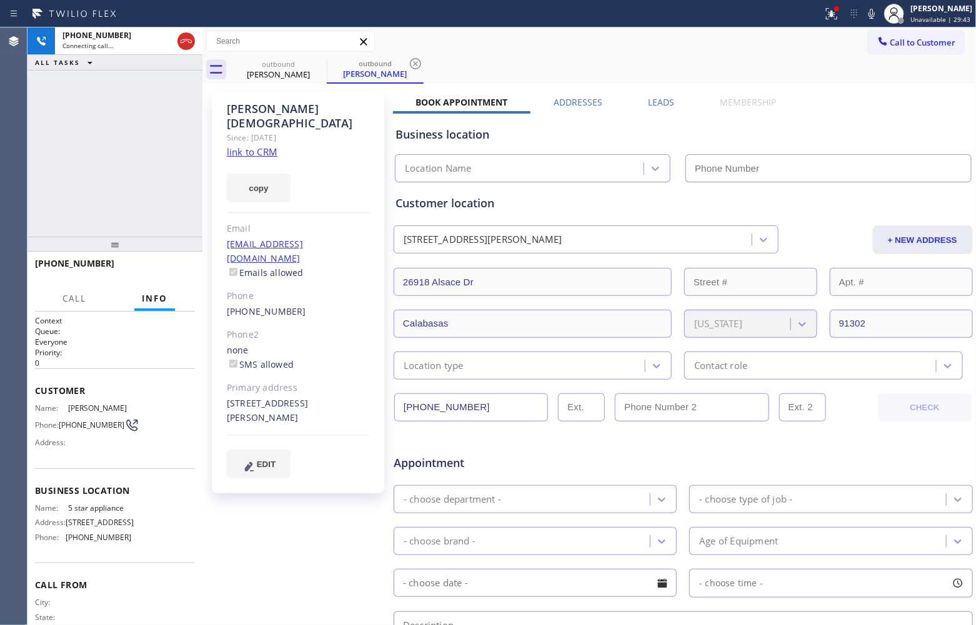
click at [255, 146] on link "link to CRM" at bounding box center [252, 152] width 51 height 12
type input "(213) 687-2604"
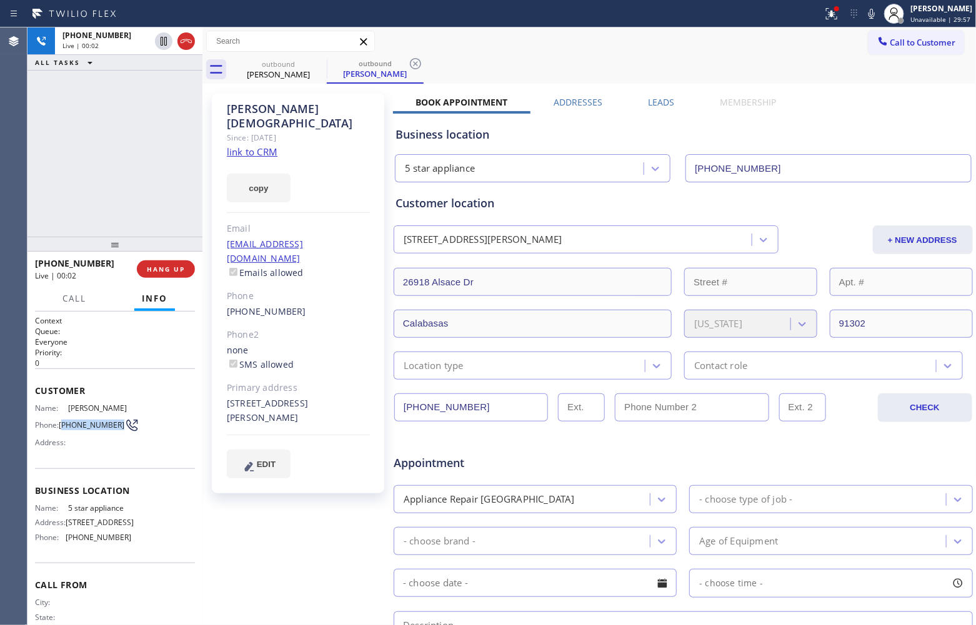
drag, startPoint x: 82, startPoint y: 431, endPoint x: 63, endPoint y: 419, distance: 22.2
click at [63, 420] on span "(310) 854-9950" at bounding box center [92, 424] width 66 height 9
copy span "310) 854-9950"
drag, startPoint x: 183, startPoint y: 282, endPoint x: 178, endPoint y: 270, distance: 12.9
click at [180, 275] on div "+13108549950 Live | 00:03 HANG UP" at bounding box center [115, 269] width 160 height 32
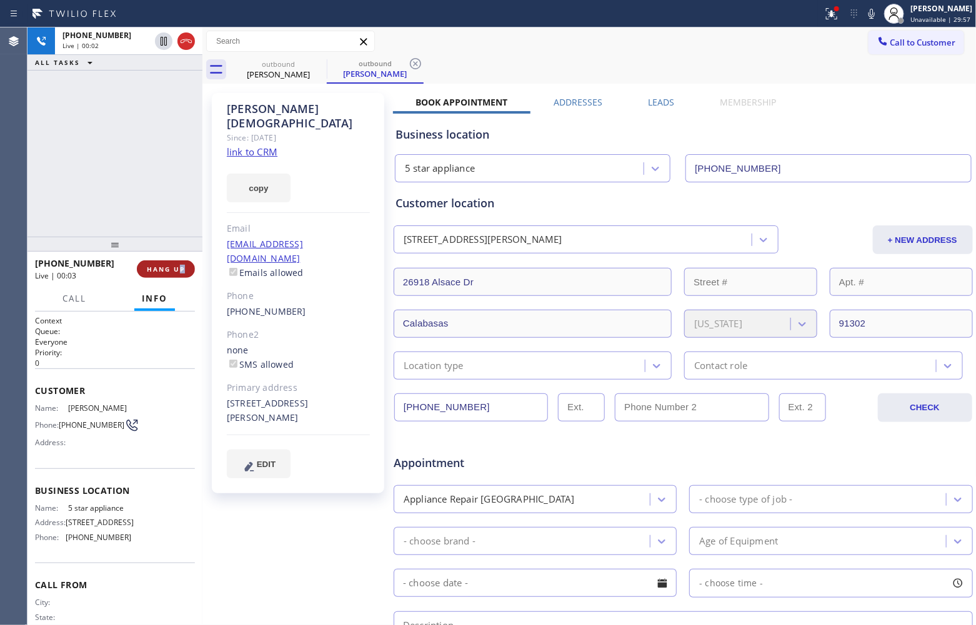
click at [178, 270] on span "HANG UP" at bounding box center [166, 269] width 38 height 9
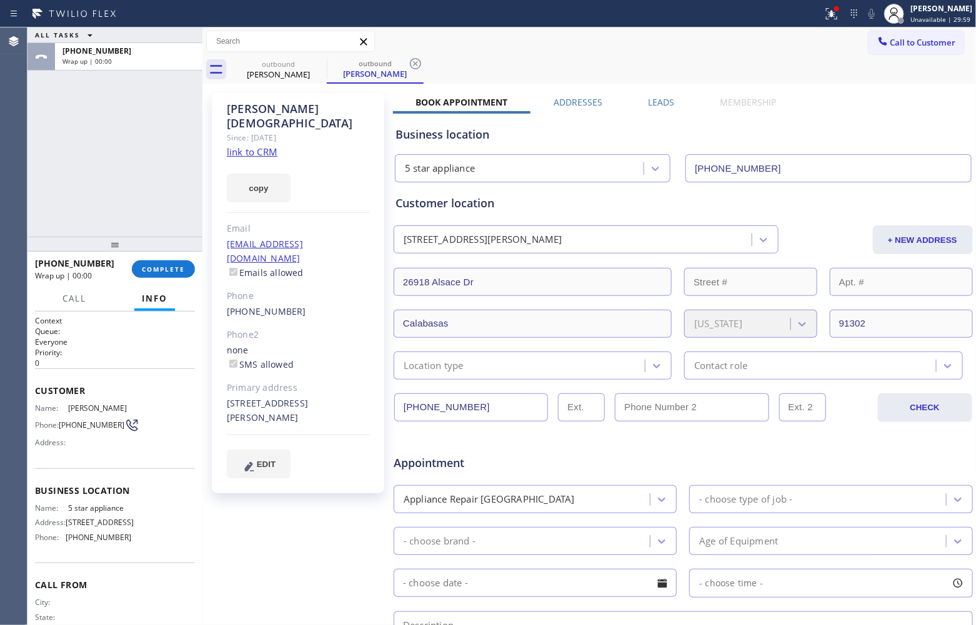
click at [908, 44] on span "Call to Customer" at bounding box center [923, 42] width 66 height 11
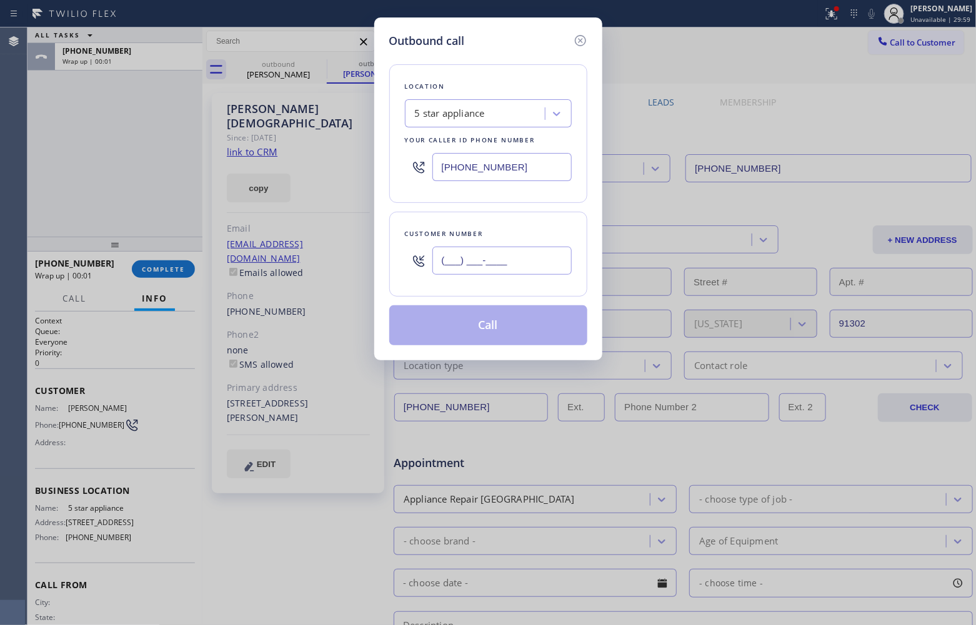
click at [444, 275] on input "(___) ___-____" at bounding box center [501, 261] width 139 height 28
click at [457, 264] on input "(___) ___-____" at bounding box center [501, 261] width 139 height 28
paste input "310) 854-9950"
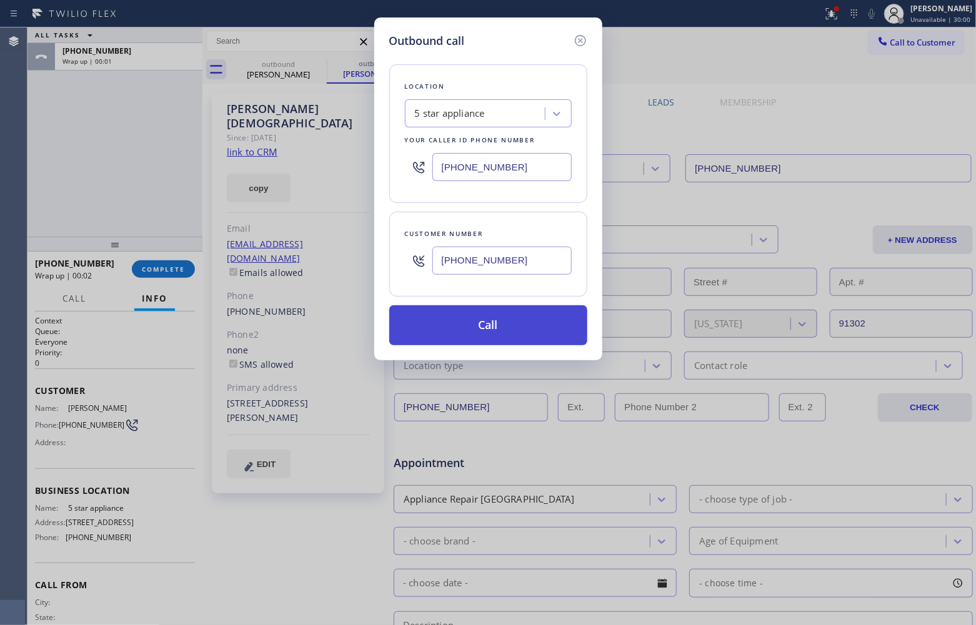
type input "(310) 854-9950"
click at [473, 335] on button "Call" at bounding box center [488, 325] width 198 height 40
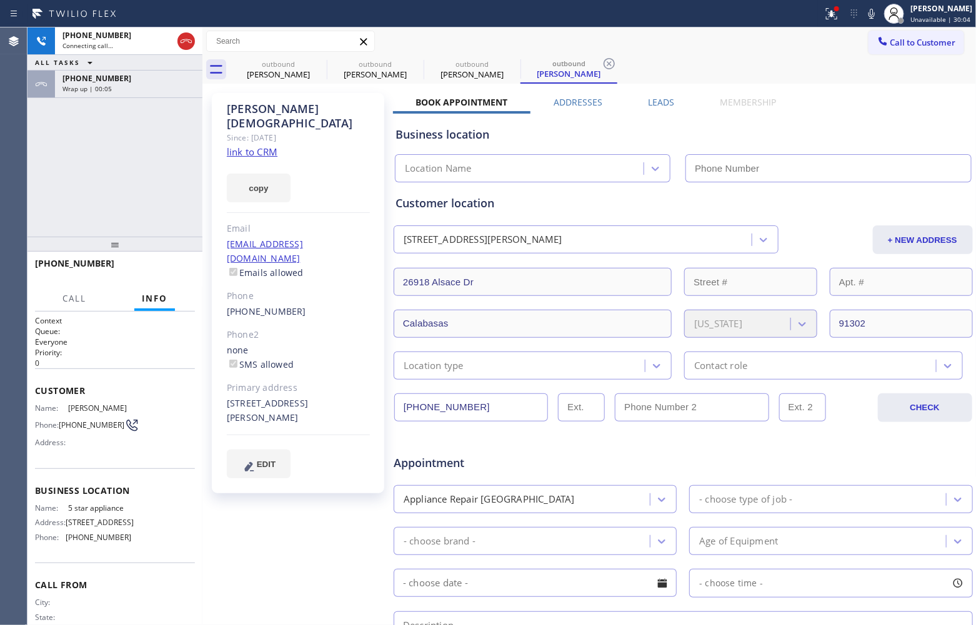
type input "(213) 687-2604"
drag, startPoint x: 184, startPoint y: 42, endPoint x: 197, endPoint y: 20, distance: 25.2
click at [184, 42] on icon at bounding box center [186, 41] width 15 height 15
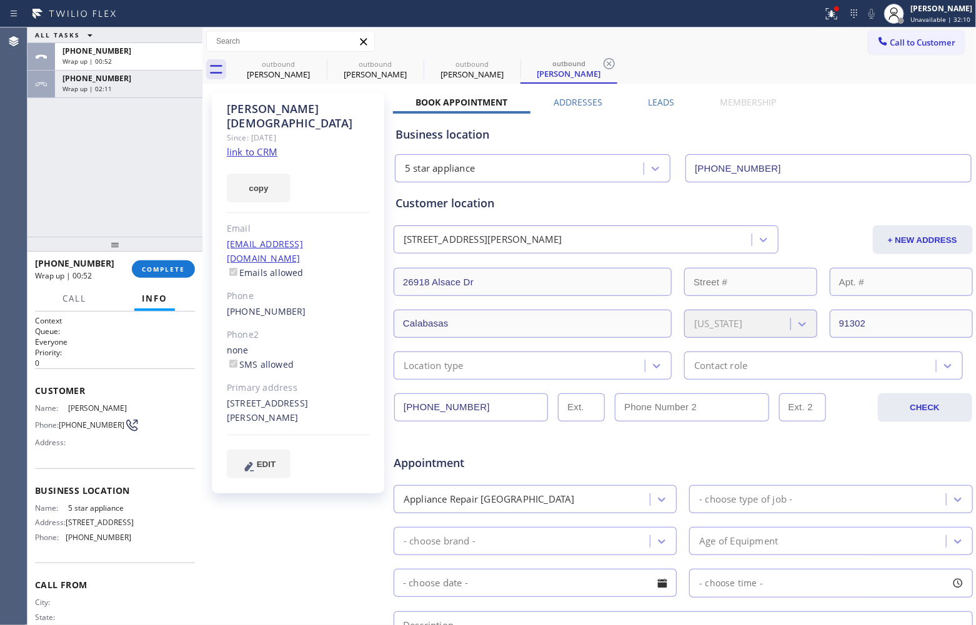
click at [23, 219] on div "Agent Desktop" at bounding box center [13, 326] width 27 height 598
click at [137, 274] on button "COMPLETE" at bounding box center [163, 269] width 63 height 17
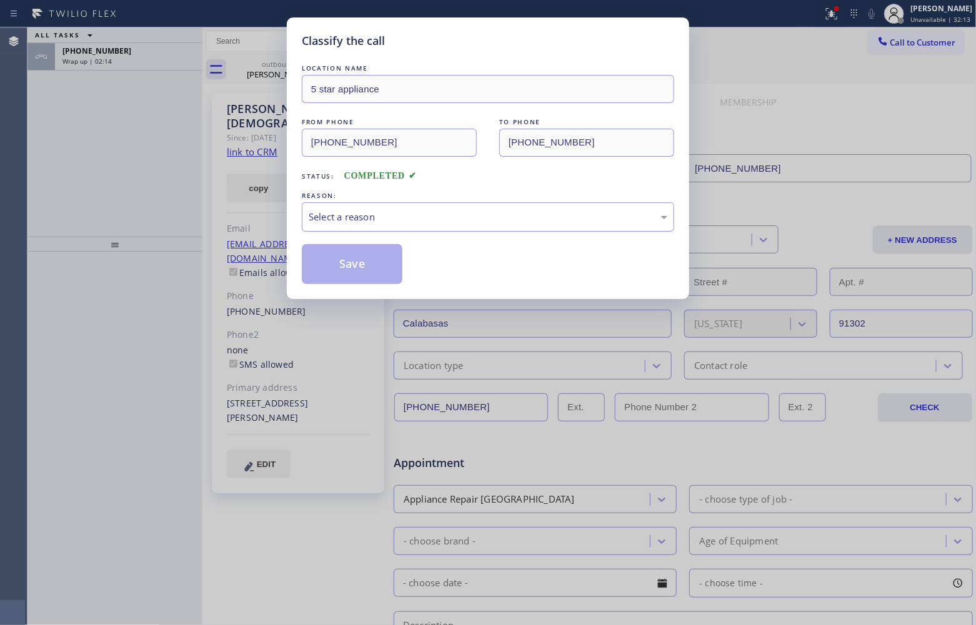
click at [385, 217] on div "Select a reason" at bounding box center [488, 217] width 359 height 14
click at [379, 266] on button "Save" at bounding box center [352, 264] width 101 height 40
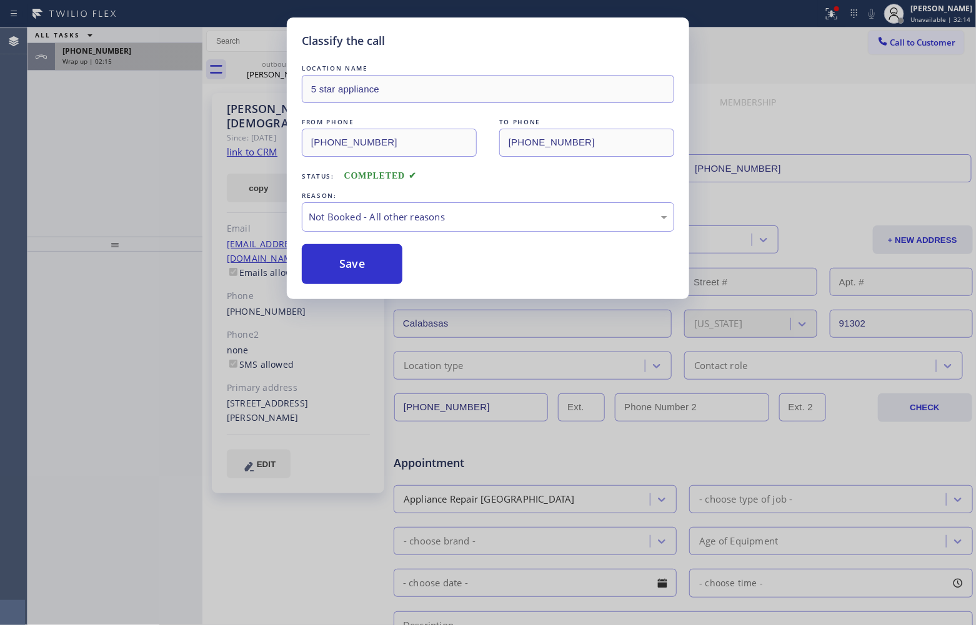
click at [101, 63] on span "Wrap up | 02:15" at bounding box center [86, 61] width 49 height 9
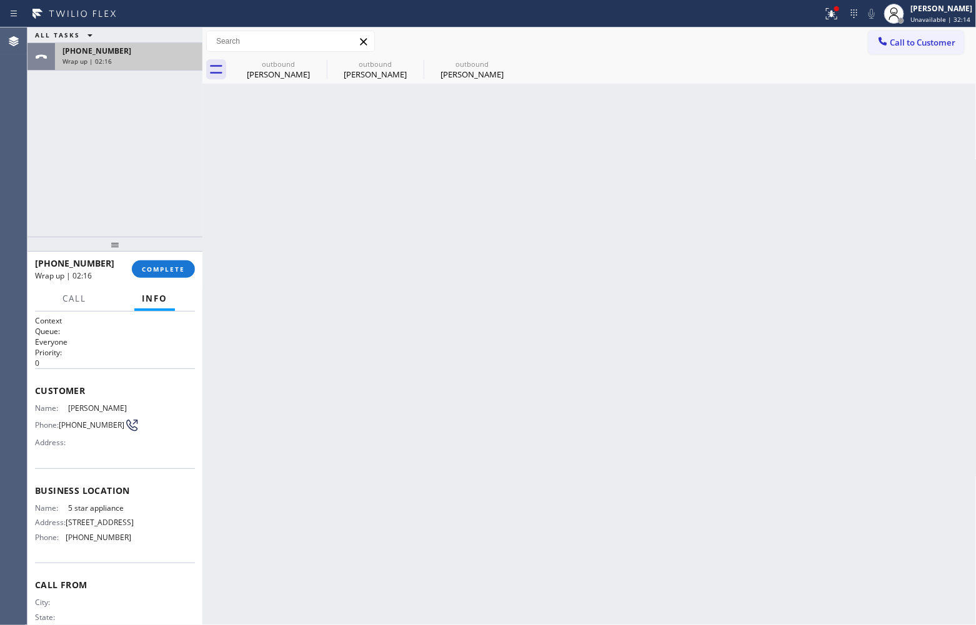
click at [97, 64] on span "Wrap up | 02:16" at bounding box center [86, 61] width 49 height 9
click at [169, 266] on span "COMPLETE" at bounding box center [163, 269] width 43 height 9
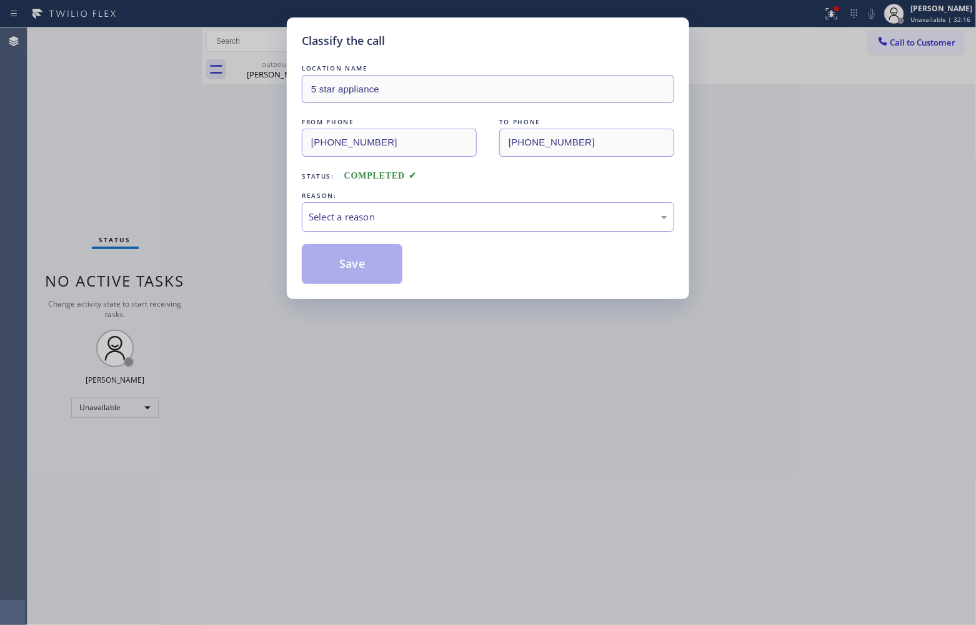
click at [398, 219] on div "Select a reason" at bounding box center [488, 217] width 359 height 14
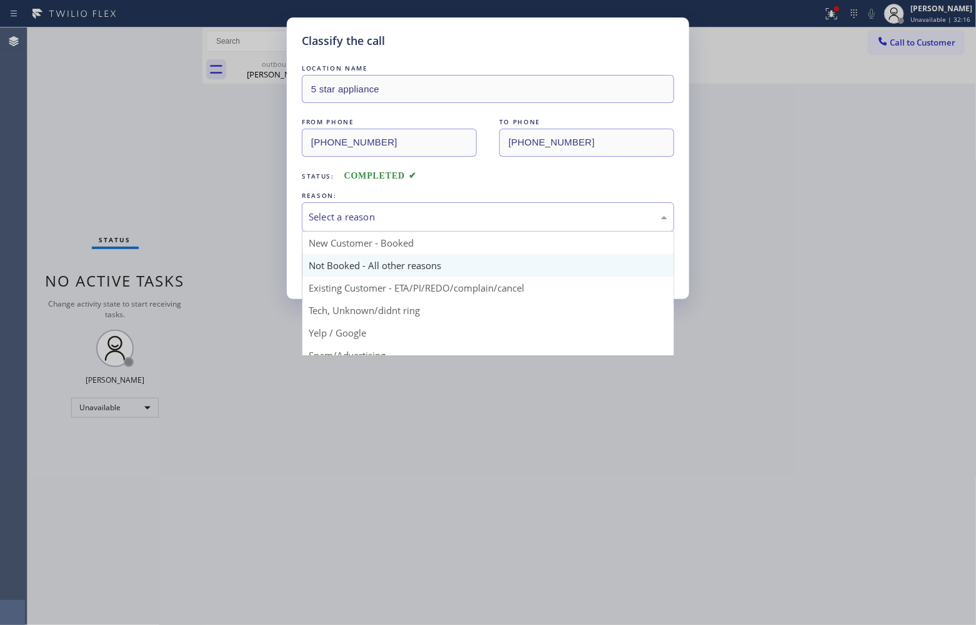
click at [376, 267] on button "Save" at bounding box center [352, 264] width 101 height 40
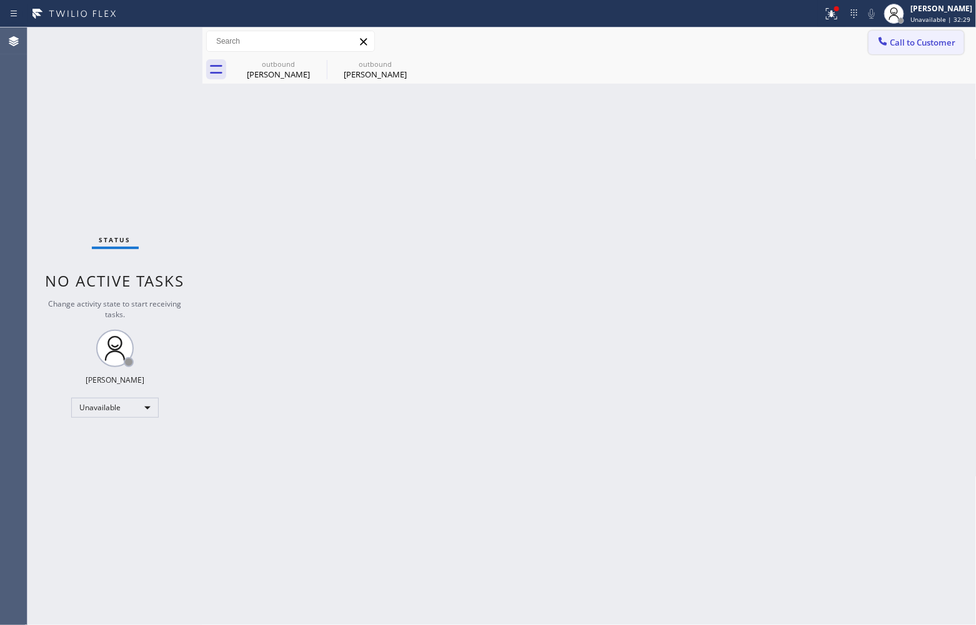
click at [928, 39] on span "Call to Customer" at bounding box center [923, 42] width 66 height 11
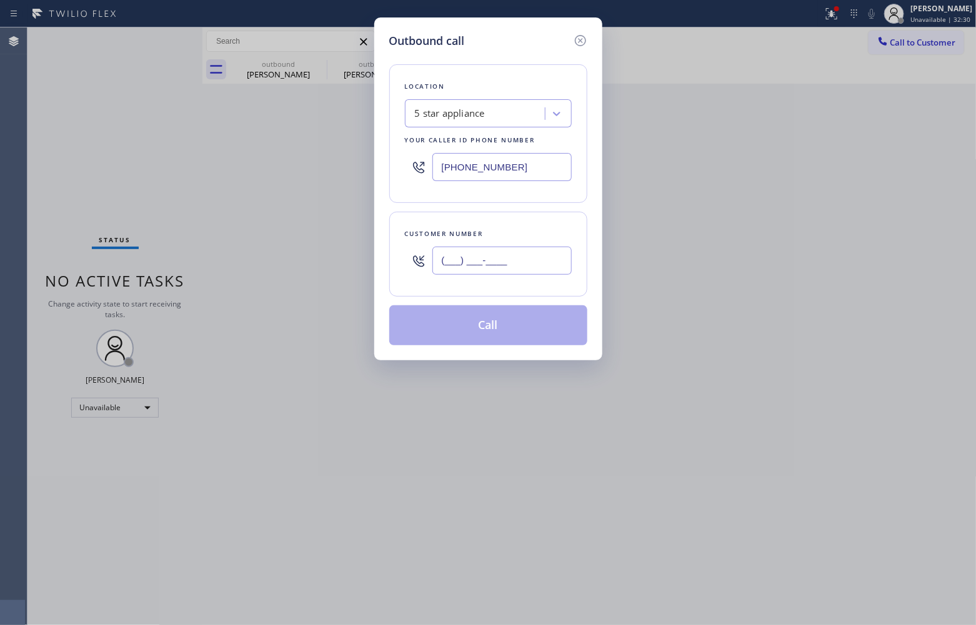
click at [497, 262] on input "(___) ___-____" at bounding box center [501, 261] width 139 height 28
paste input "818) 807-2587"
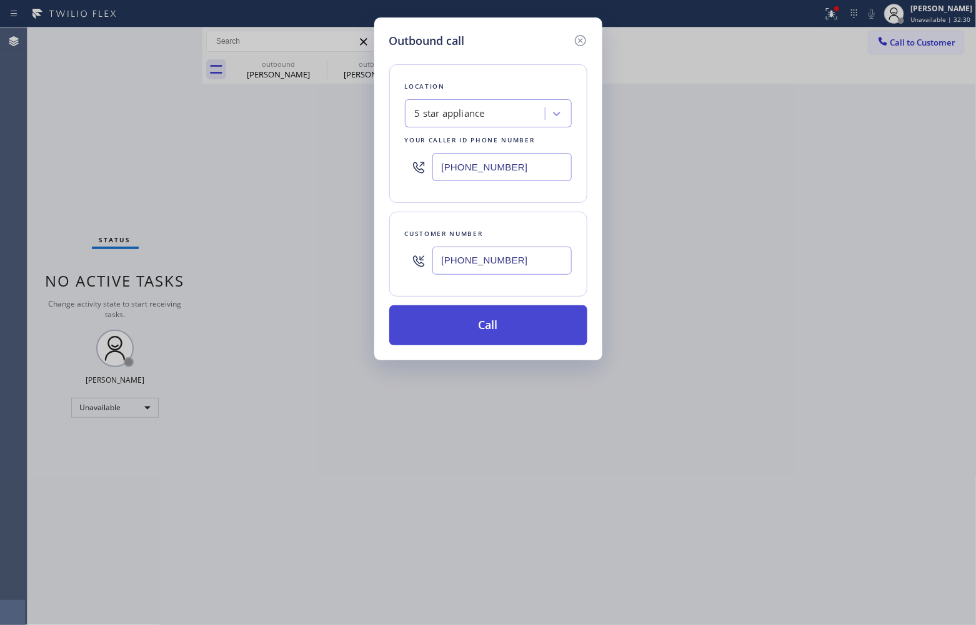
type input "(818) 807-2587"
click at [475, 324] on button "Call" at bounding box center [488, 325] width 198 height 40
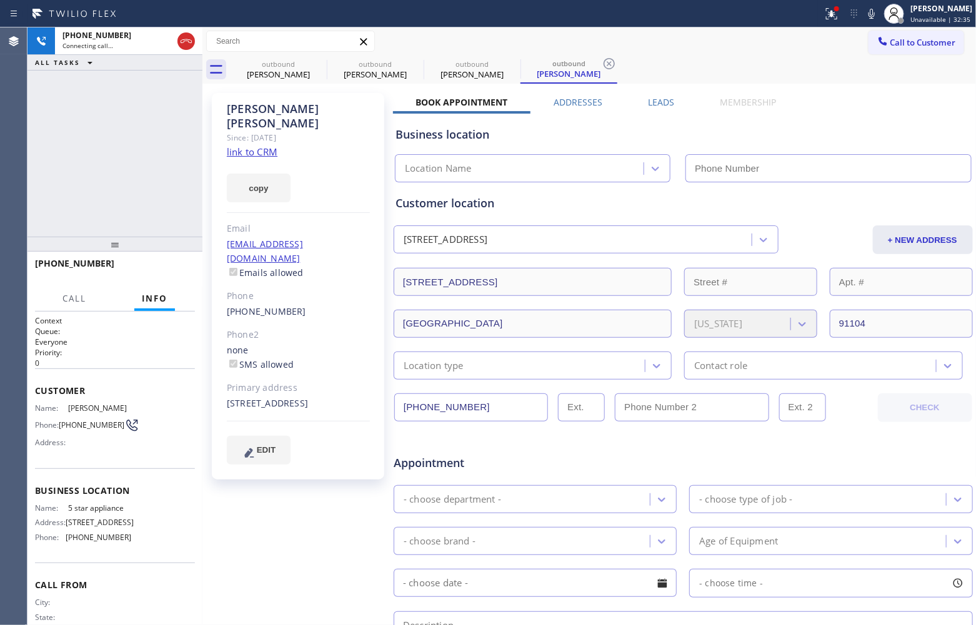
type input "(213) 687-2604"
click at [19, 114] on div "Agent Desktop" at bounding box center [13, 326] width 27 height 598
click at [246, 146] on link "link to CRM" at bounding box center [252, 152] width 51 height 12
click at [166, 269] on span "HANG UP" at bounding box center [166, 269] width 38 height 9
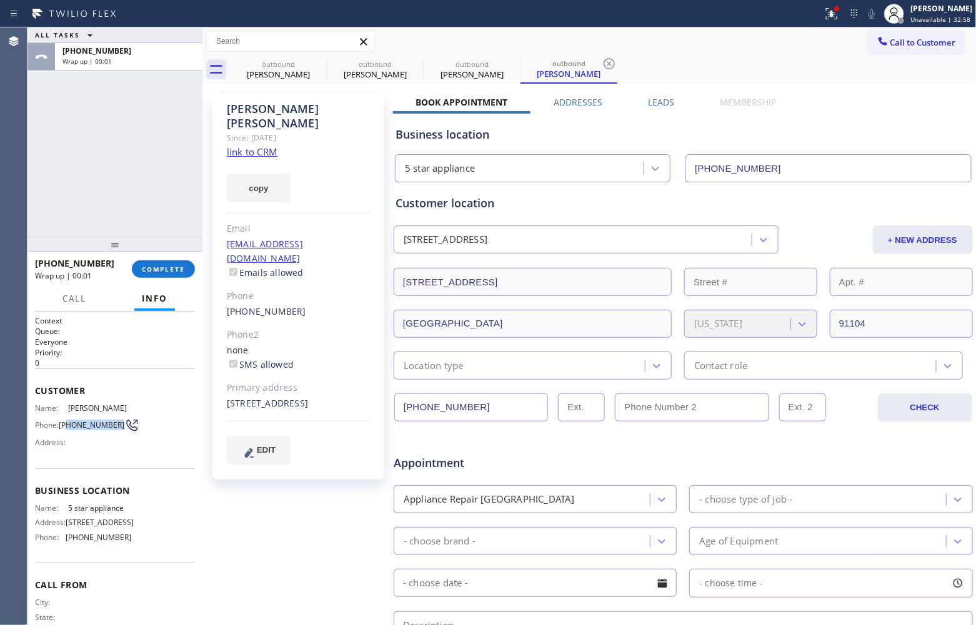
drag, startPoint x: 88, startPoint y: 429, endPoint x: 67, endPoint y: 422, distance: 22.3
click at [67, 422] on span "(818) 807-2587" at bounding box center [92, 424] width 66 height 9
copy span "18) 807-2587"
click at [81, 429] on span "(818) 807-2587" at bounding box center [92, 424] width 66 height 9
drag, startPoint x: 81, startPoint y: 431, endPoint x: 64, endPoint y: 422, distance: 19.8
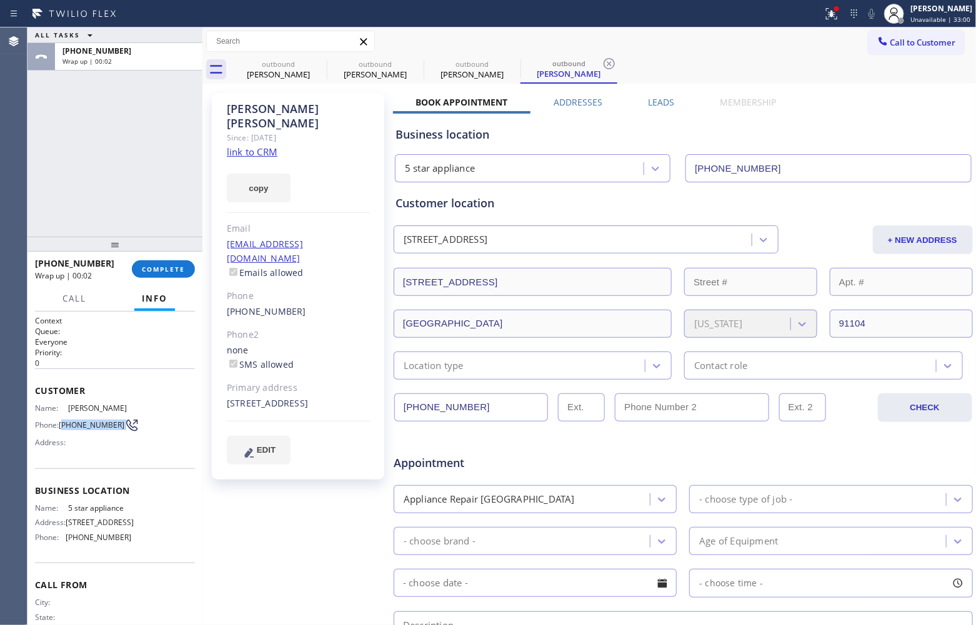
click at [64, 422] on span "(818) 807-2587" at bounding box center [92, 424] width 66 height 9
click at [892, 37] on span "Call to Customer" at bounding box center [923, 42] width 66 height 11
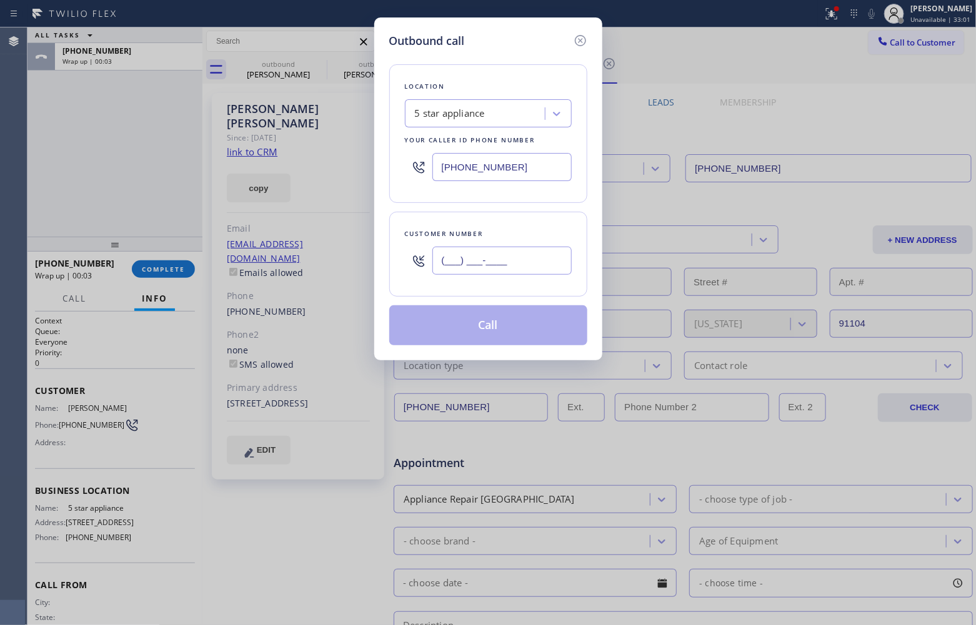
click at [497, 259] on input "(___) ___-____" at bounding box center [501, 261] width 139 height 28
paste input "818) 807-2587"
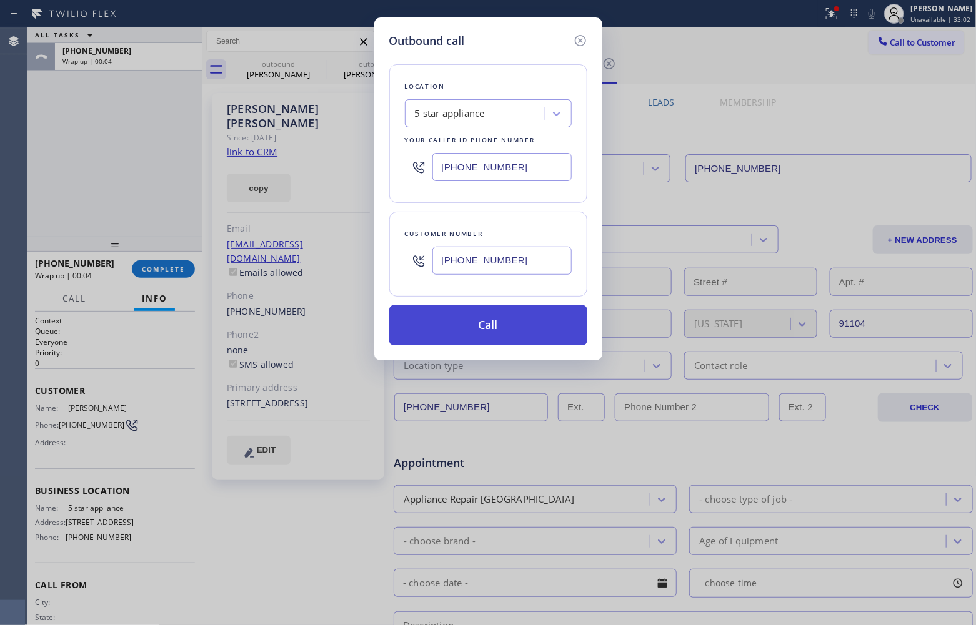
type input "(818) 807-2587"
click at [500, 332] on button "Call" at bounding box center [488, 325] width 198 height 40
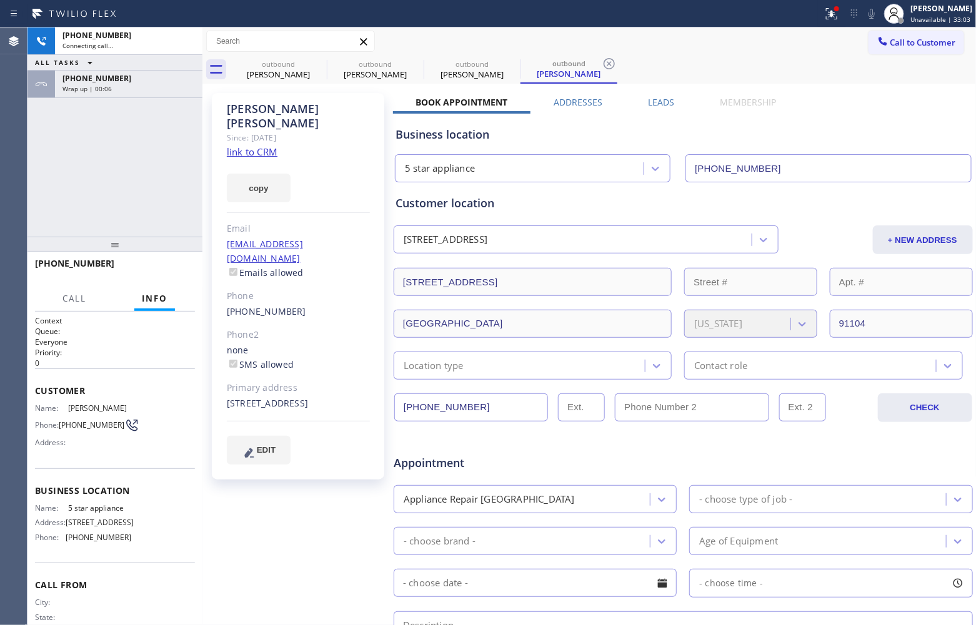
click at [20, 194] on div "Agent Desktop" at bounding box center [13, 326] width 27 height 598
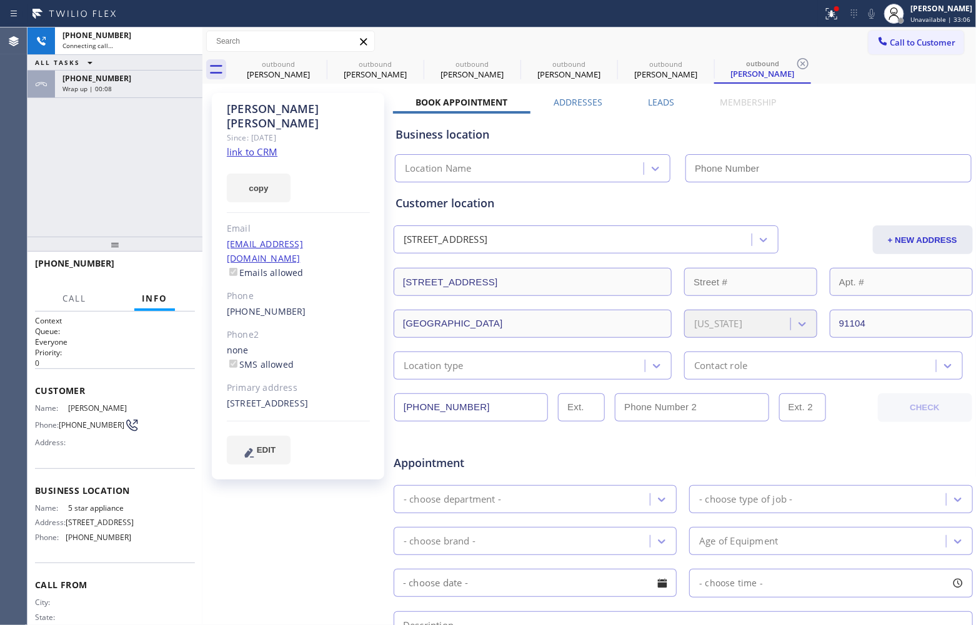
click at [282, 397] on div "1465 E Orange Grove Blvd Pasadena, 91104 CA" at bounding box center [298, 404] width 143 height 14
type input "(213) 687-2604"
click at [26, 194] on div "Agent Desktop" at bounding box center [13, 326] width 27 height 598
click at [44, 159] on div "+18188072587 Connecting call… ALL TASKS ALL TASKS ACTIVE TASKS TASKS IN WRAP UP…" at bounding box center [114, 131] width 175 height 209
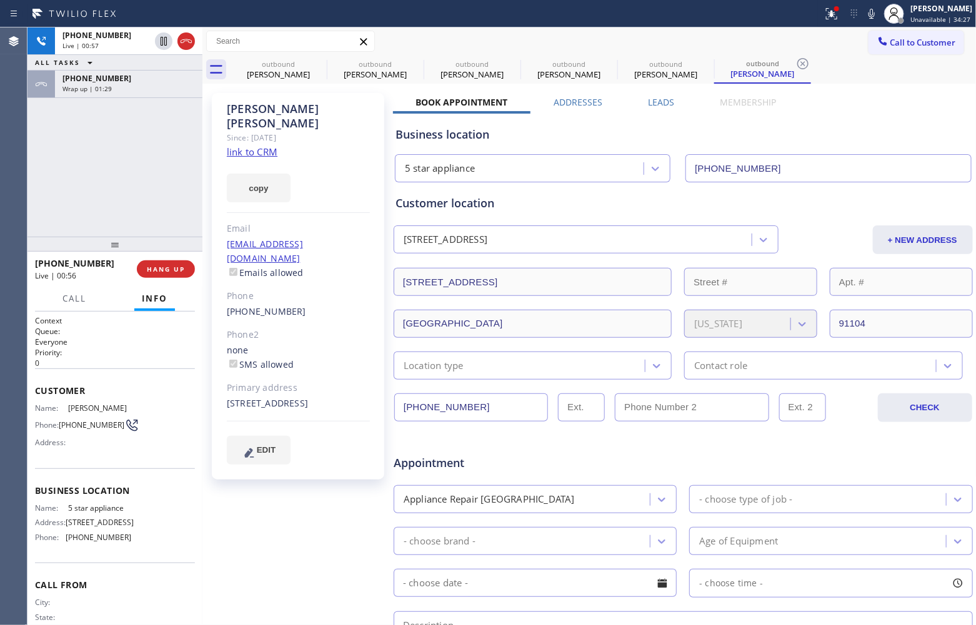
drag, startPoint x: 186, startPoint y: 41, endPoint x: 205, endPoint y: 14, distance: 33.1
click at [186, 41] on icon at bounding box center [186, 41] width 11 height 4
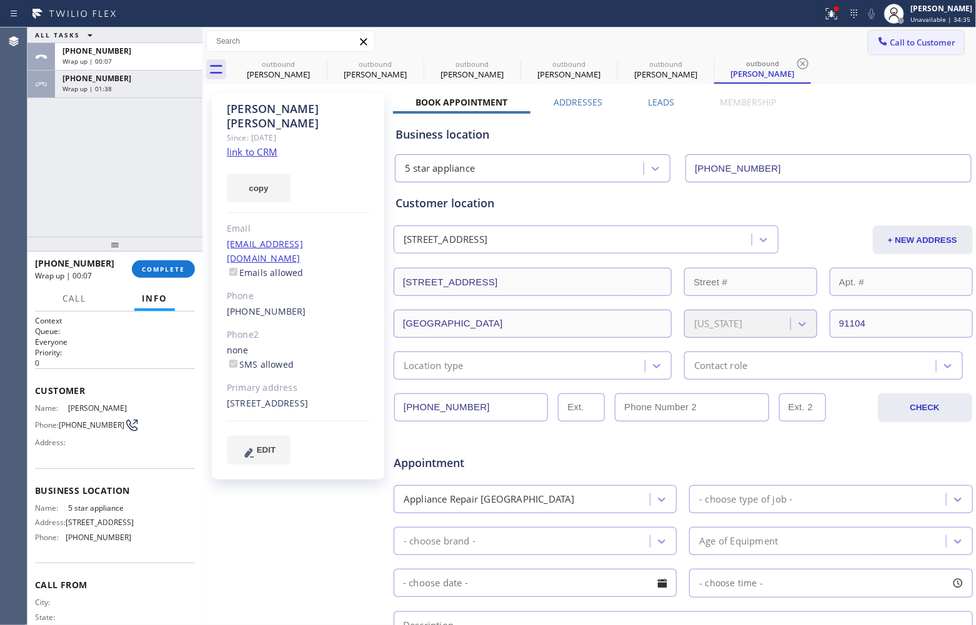
click at [904, 44] on span "Call to Customer" at bounding box center [923, 42] width 66 height 11
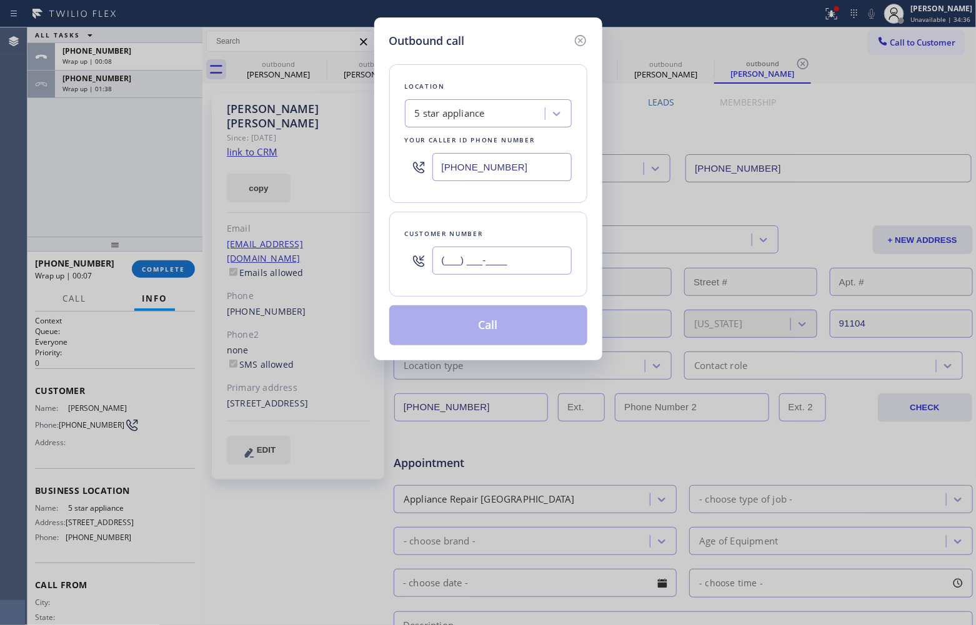
click at [542, 267] on input "(___) ___-____" at bounding box center [501, 261] width 139 height 28
paste input "310) 993-7223"
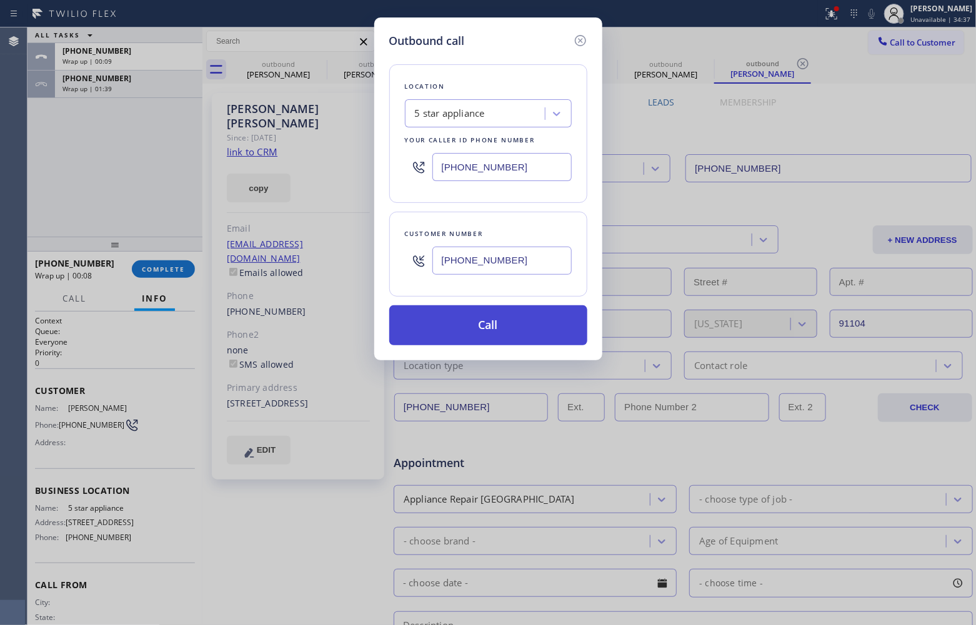
type input "(310) 993-7223"
click at [500, 330] on button "Call" at bounding box center [488, 325] width 198 height 40
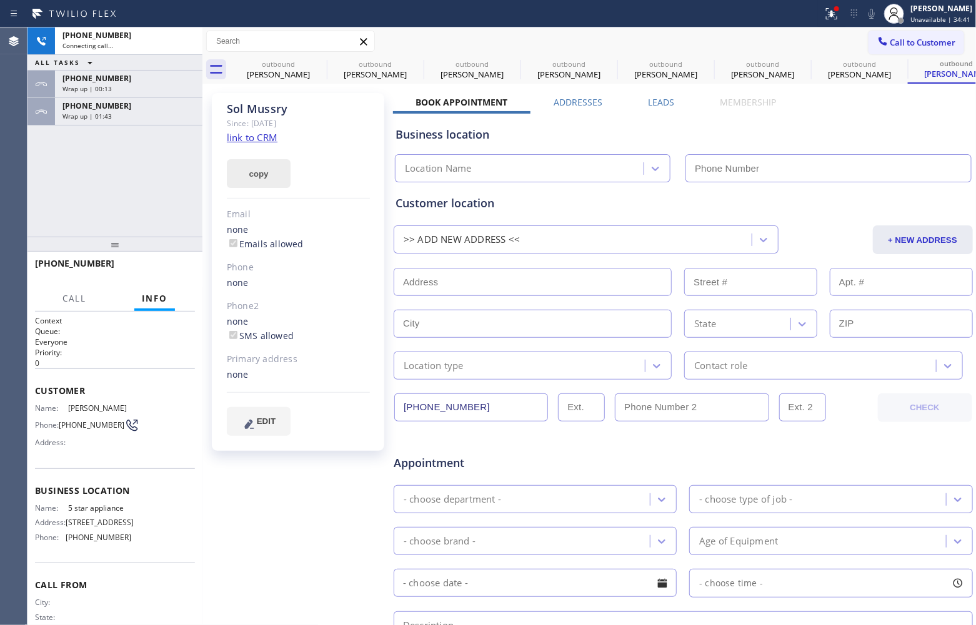
click at [32, 176] on div "+13109937223 Connecting call… ALL TASKS ALL TASKS ACTIVE TASKS TASKS IN WRAP UP…" at bounding box center [114, 131] width 175 height 209
type input "(213) 687-2604"
click at [244, 142] on link "link to CRM" at bounding box center [252, 137] width 51 height 12
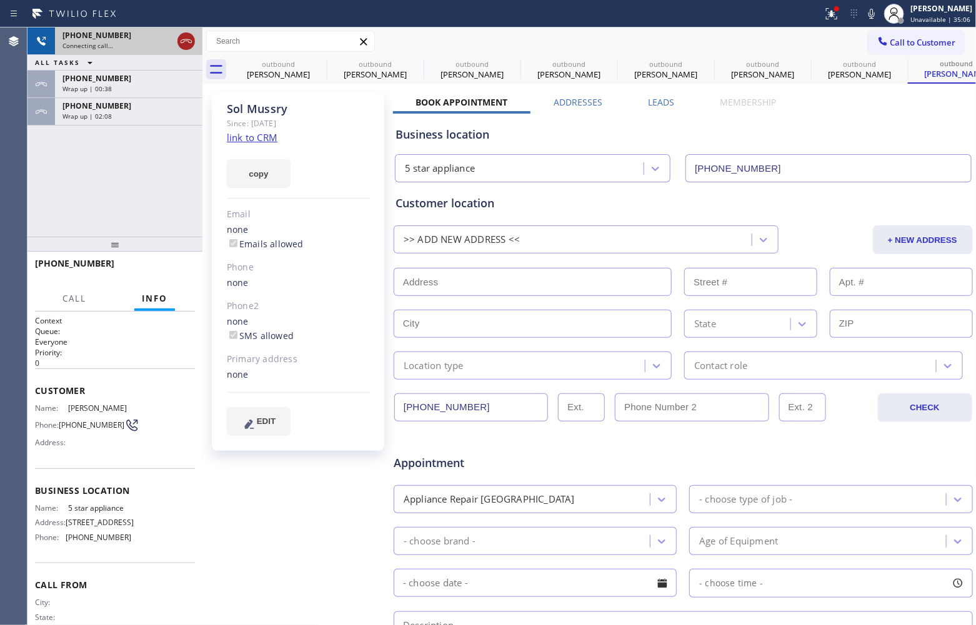
click at [186, 39] on icon at bounding box center [186, 41] width 15 height 15
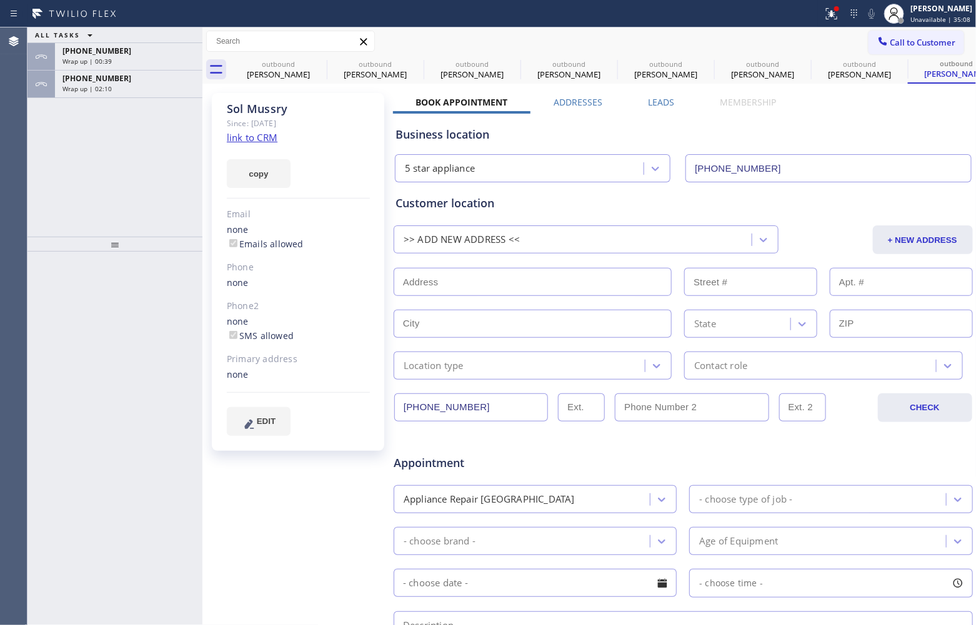
drag, startPoint x: 69, startPoint y: 431, endPoint x: 57, endPoint y: 420, distance: 16.4
click at [913, 51] on button "Call to Customer" at bounding box center [916, 43] width 96 height 24
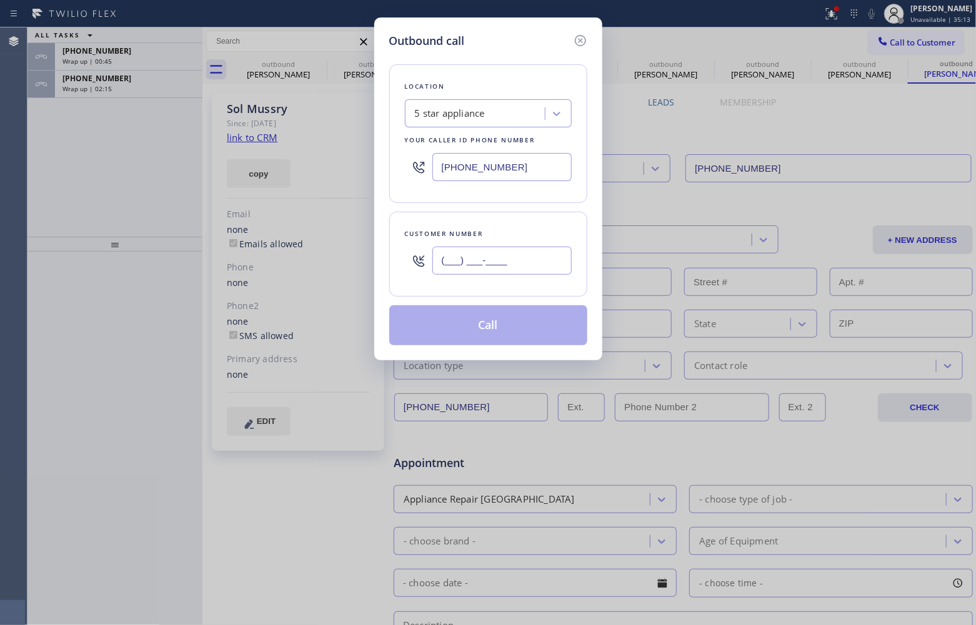
click at [500, 267] on input "(___) ___-____" at bounding box center [501, 261] width 139 height 28
paste input "310) 993-7223"
type input "(310) 993-7223"
click at [497, 323] on button "Call" at bounding box center [488, 325] width 198 height 40
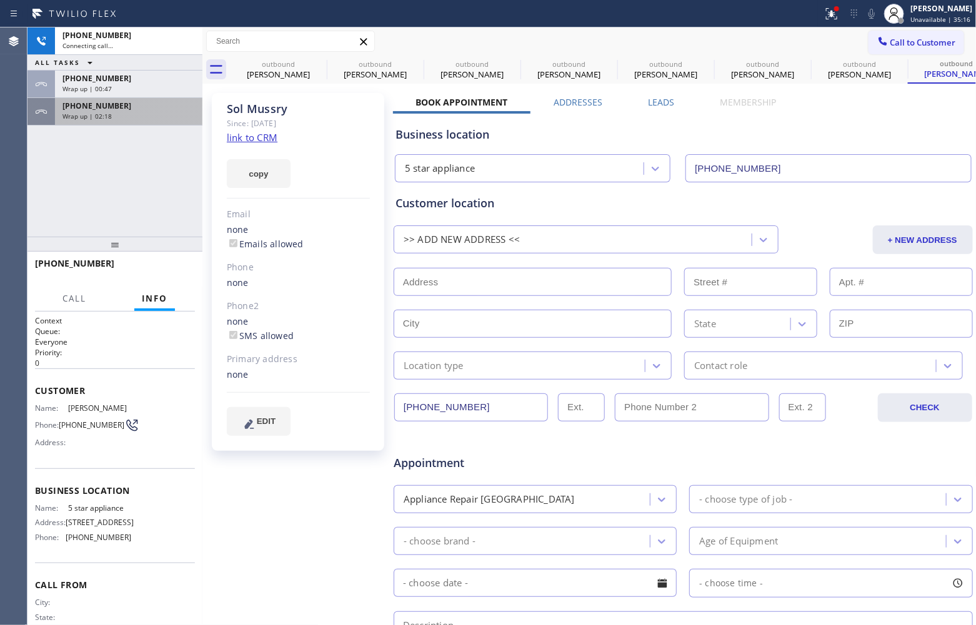
click at [111, 92] on div "+18188072587 Wrap up | 00:47" at bounding box center [126, 84] width 142 height 27
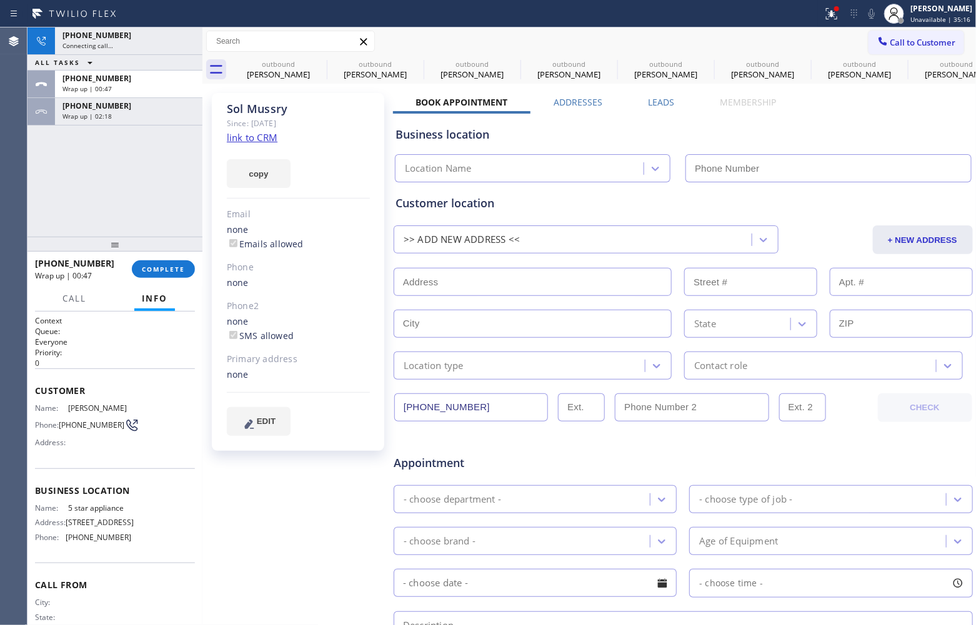
click at [111, 119] on div "Wrap up | 02:18" at bounding box center [128, 116] width 132 height 9
click at [185, 283] on div "+18188072587 Wrap up | 02:19 COMPLETE" at bounding box center [115, 269] width 160 height 32
drag, startPoint x: 192, startPoint y: 269, endPoint x: 166, endPoint y: 272, distance: 26.4
click at [186, 269] on button "COMPLETE" at bounding box center [163, 269] width 63 height 17
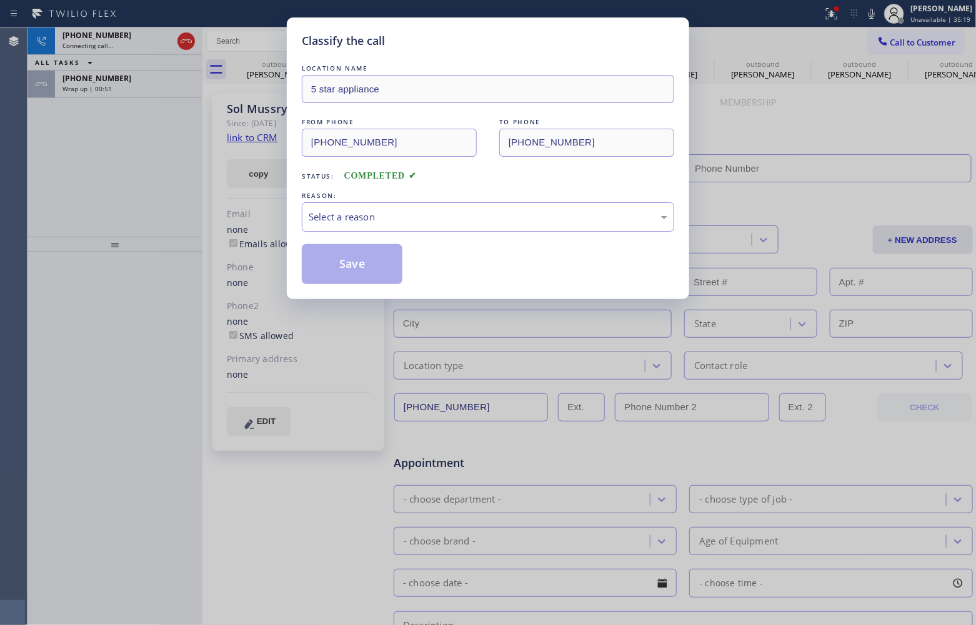
drag, startPoint x: 386, startPoint y: 214, endPoint x: 385, endPoint y: 227, distance: 13.2
click at [386, 216] on div "Select a reason" at bounding box center [488, 217] width 359 height 14
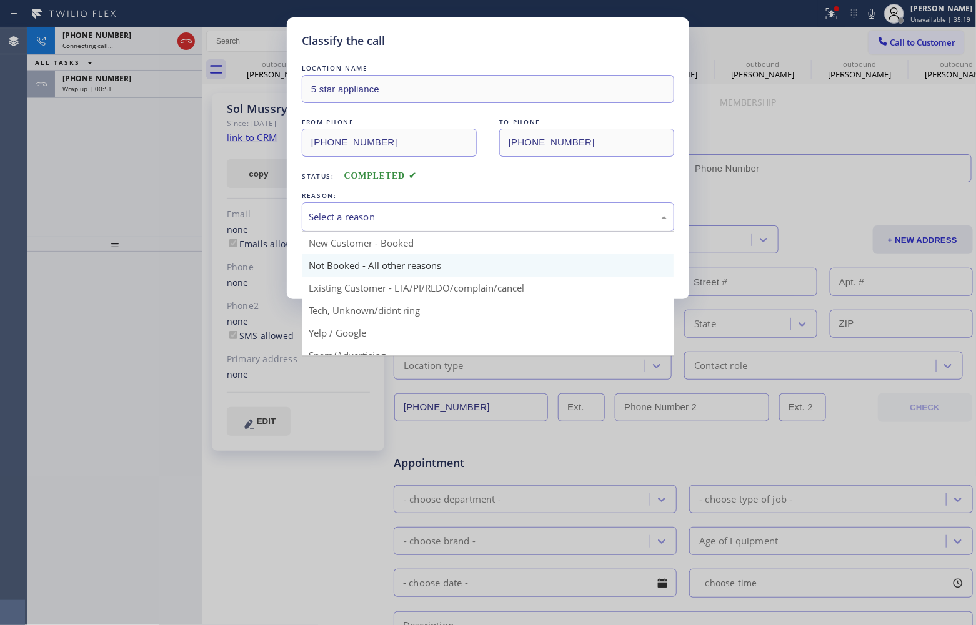
type input "(213) 687-2604"
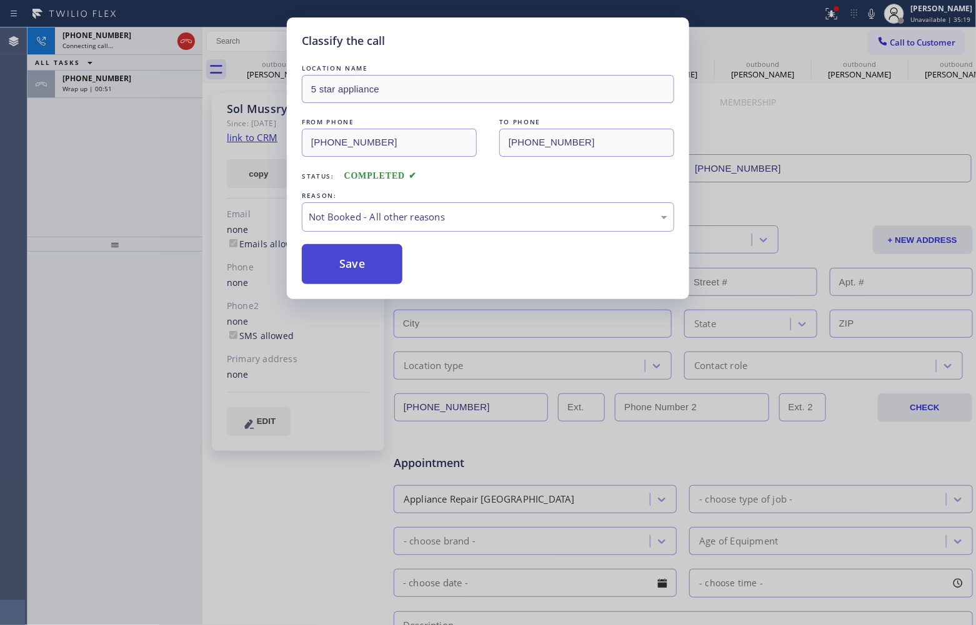
click at [354, 269] on button "Save" at bounding box center [352, 264] width 101 height 40
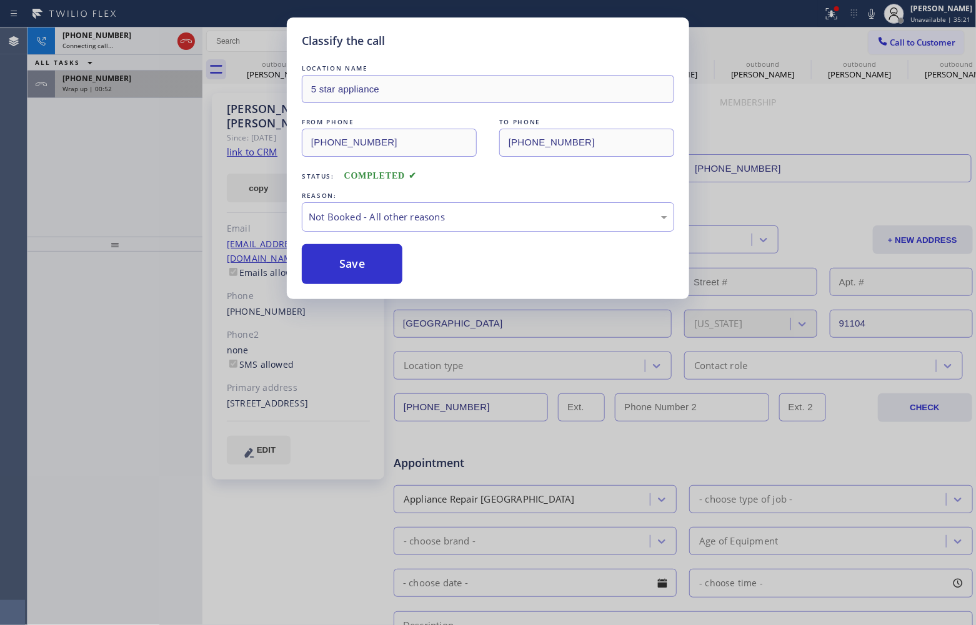
click at [101, 87] on span "Wrap up | 00:52" at bounding box center [86, 88] width 49 height 9
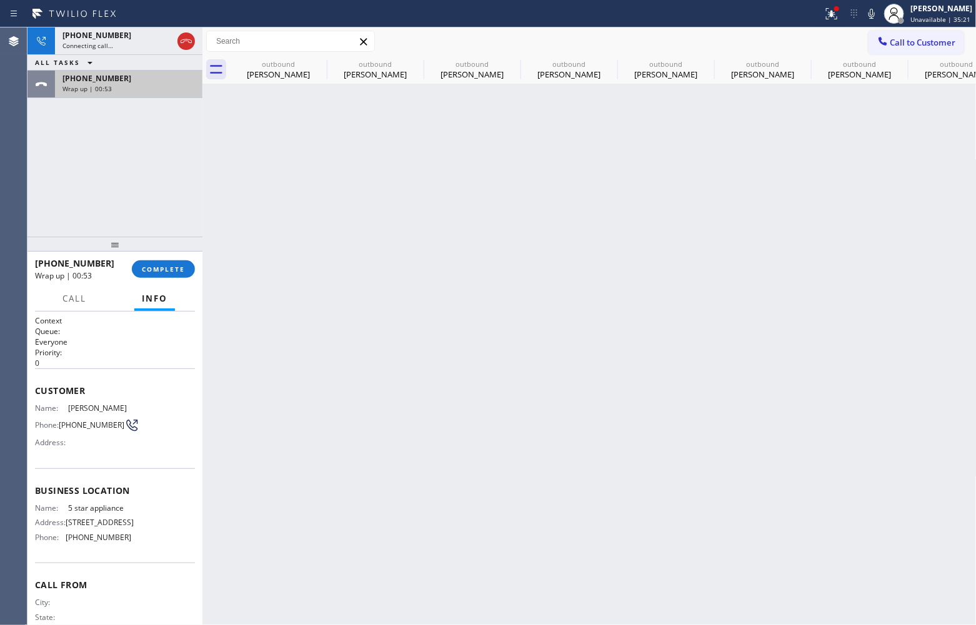
click at [101, 87] on span "Wrap up | 00:53" at bounding box center [86, 88] width 49 height 9
click at [157, 272] on span "COMPLETE" at bounding box center [163, 269] width 43 height 9
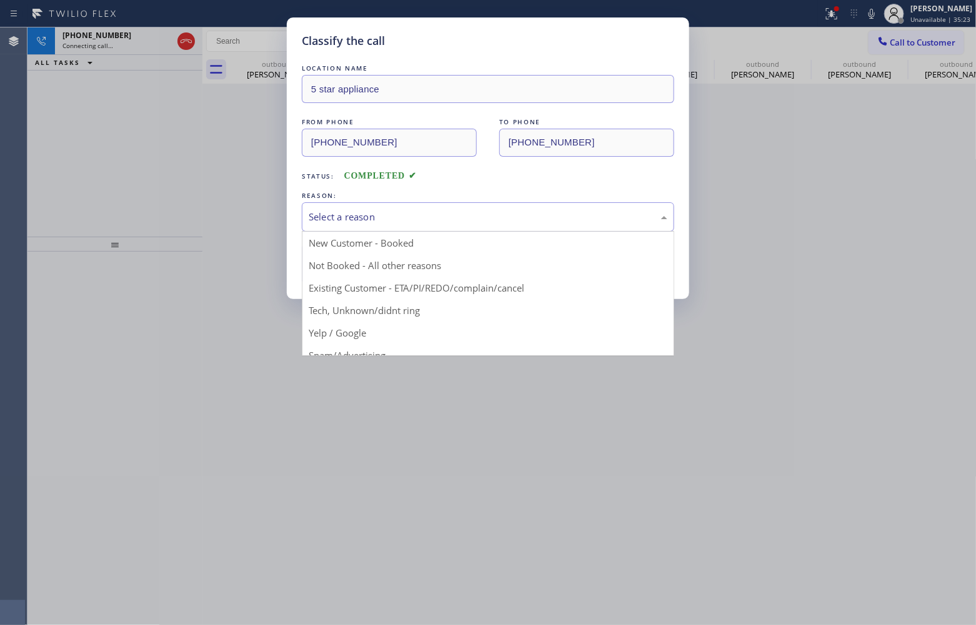
click at [419, 224] on div "Select a reason" at bounding box center [488, 217] width 359 height 14
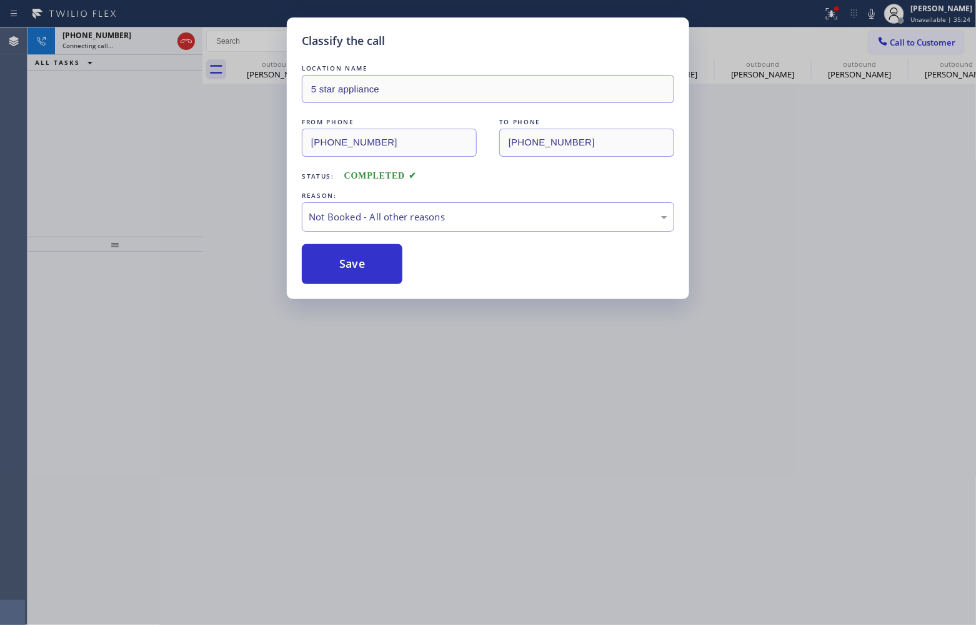
click at [364, 269] on button "Save" at bounding box center [352, 264] width 101 height 40
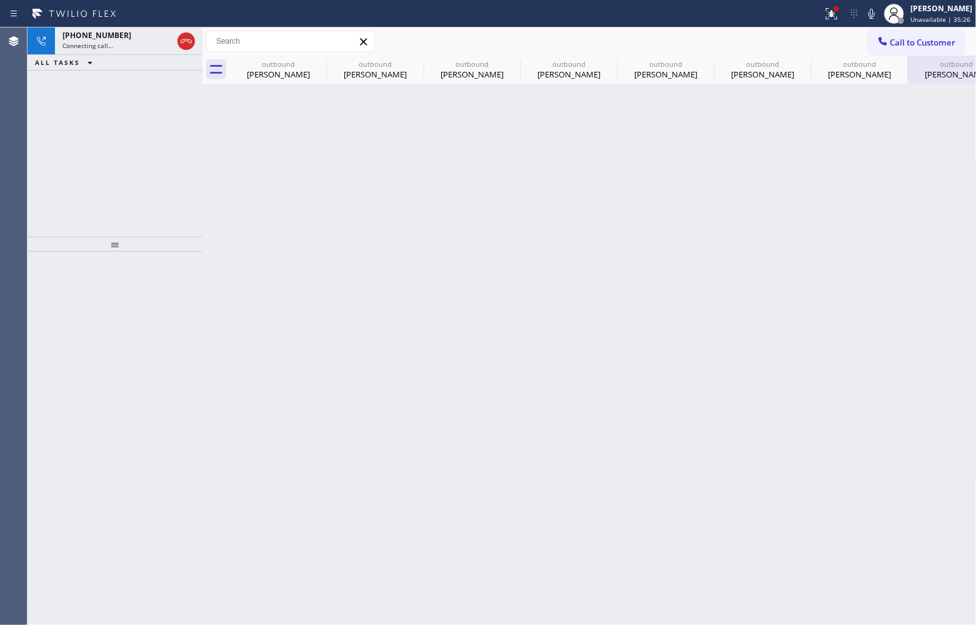
click at [0, 0] on icon at bounding box center [0, 0] width 0 height 0
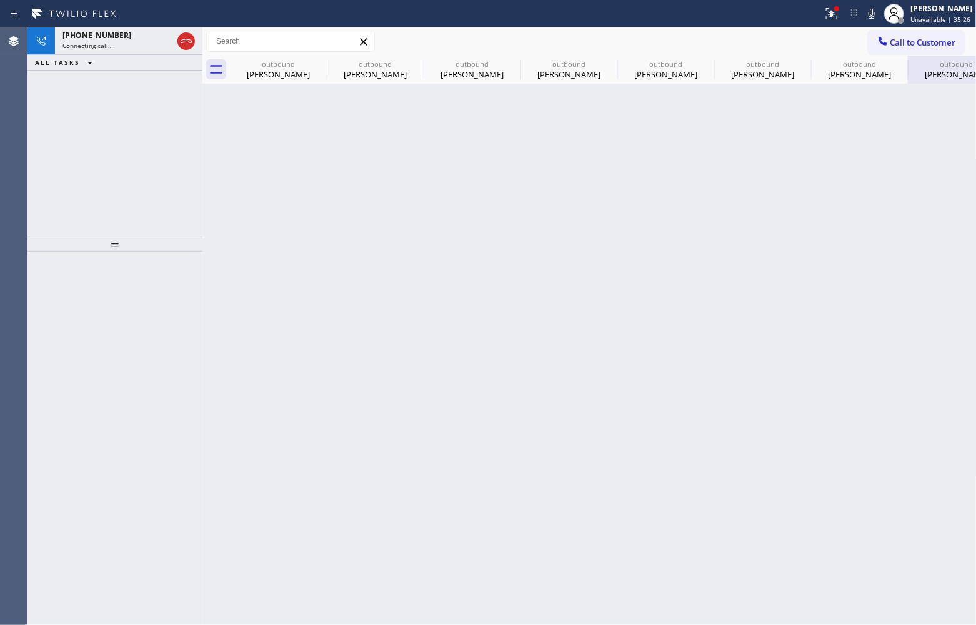
click at [0, 0] on icon at bounding box center [0, 0] width 0 height 0
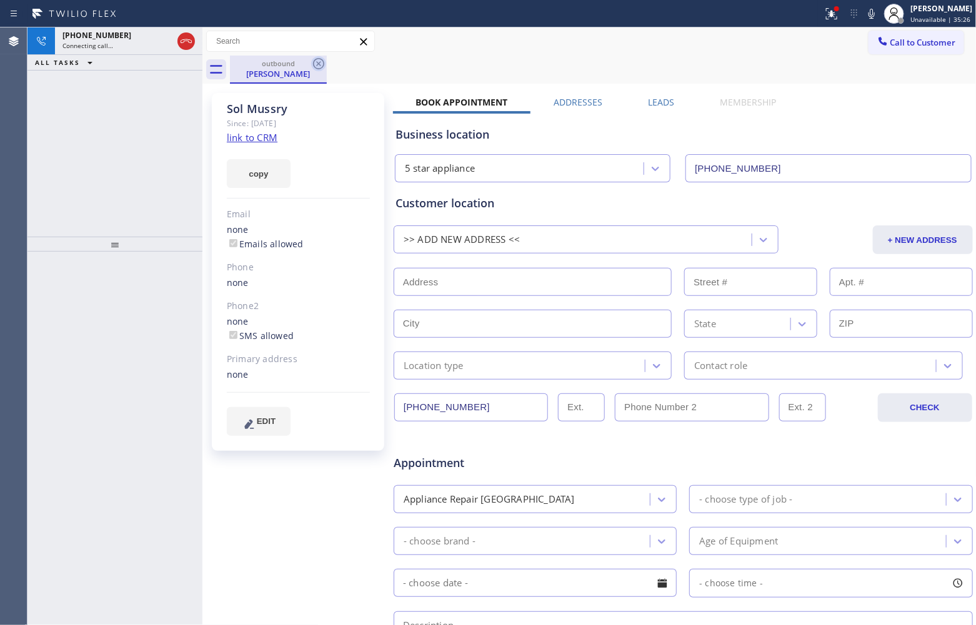
click at [317, 62] on icon at bounding box center [318, 63] width 11 height 11
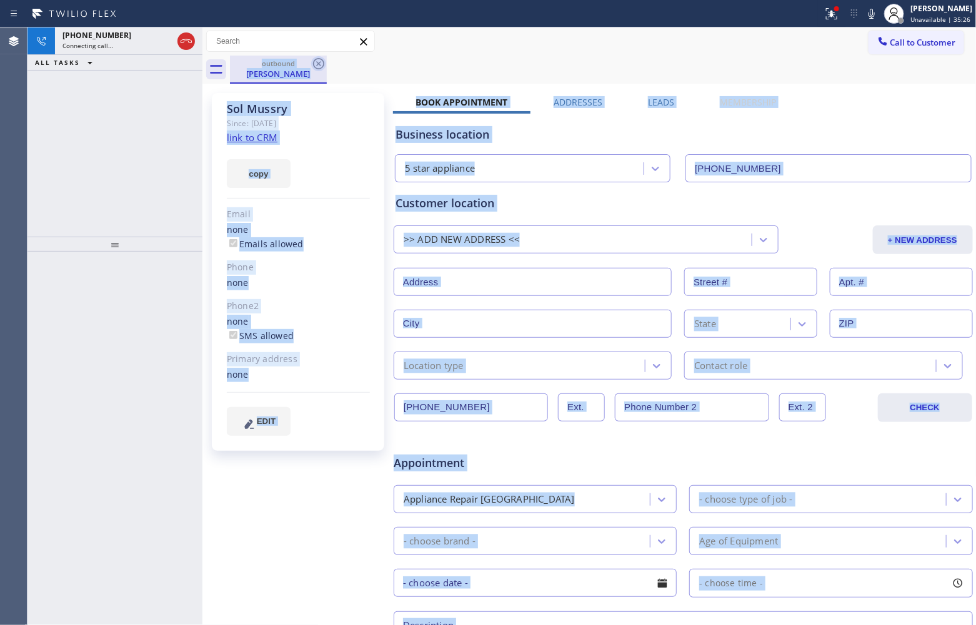
click at [317, 62] on div "outbound Sol Mussry" at bounding box center [603, 70] width 747 height 28
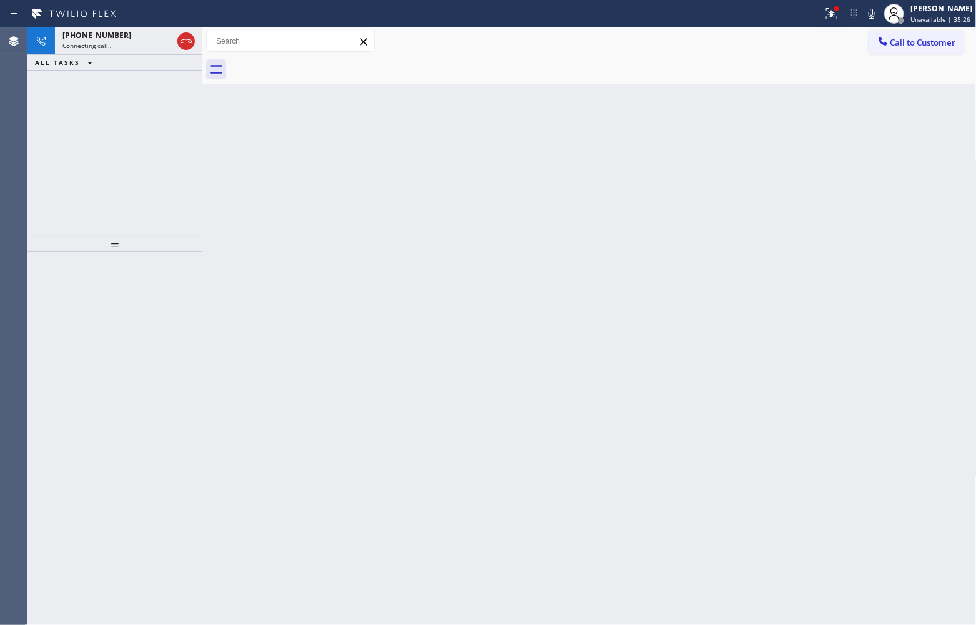
click at [317, 62] on div at bounding box center [603, 70] width 747 height 28
drag, startPoint x: 183, startPoint y: 36, endPoint x: 181, endPoint y: 4, distance: 31.9
click at [183, 36] on icon at bounding box center [186, 41] width 15 height 15
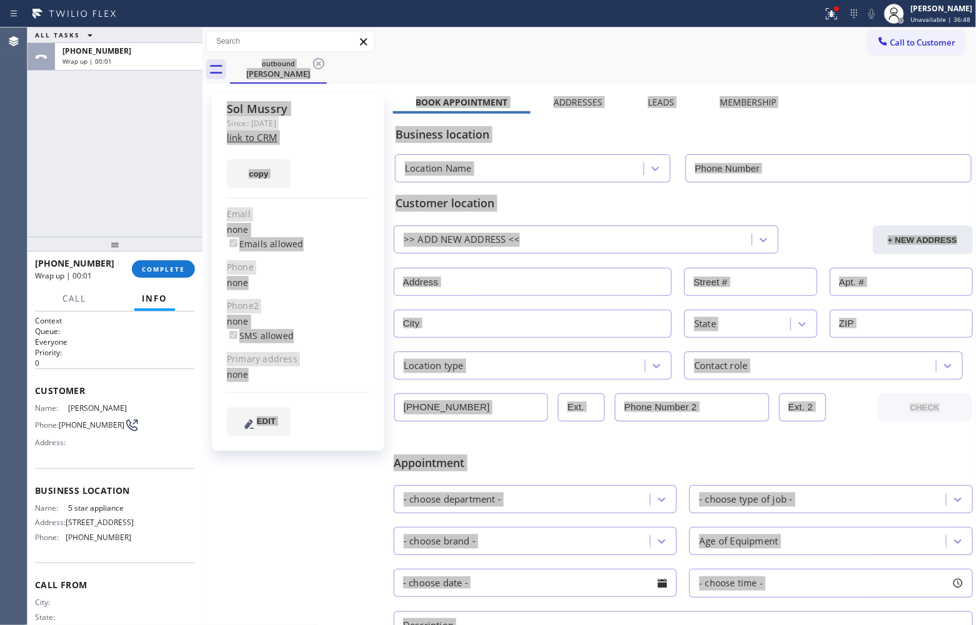
type input "(213) 687-2604"
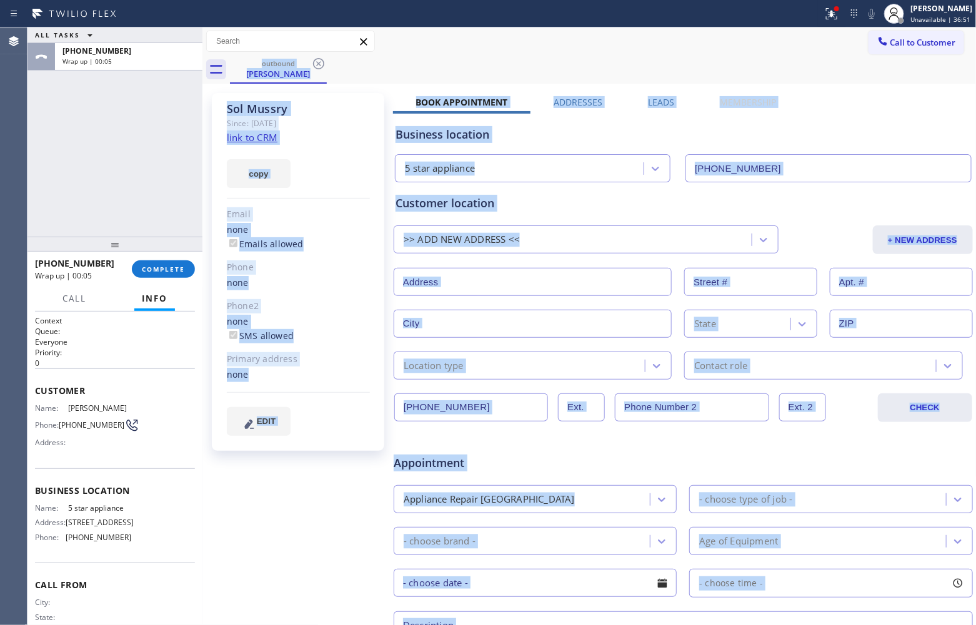
click at [895, 42] on span "Call to Customer" at bounding box center [923, 42] width 66 height 11
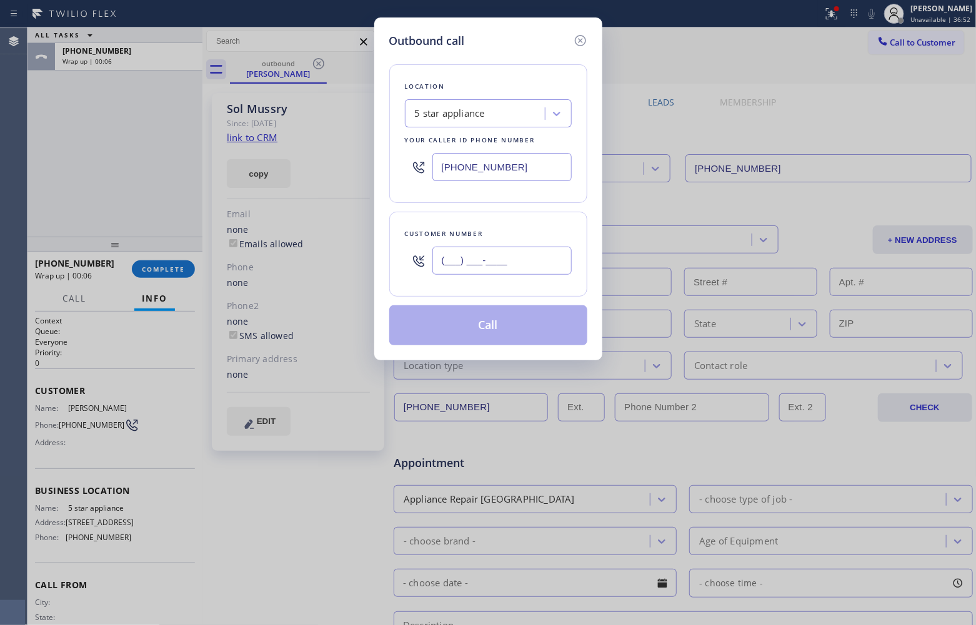
click at [482, 258] on input "(___) ___-____" at bounding box center [501, 261] width 139 height 28
paste input "626) 510-2698"
type input "(626) 510-2698"
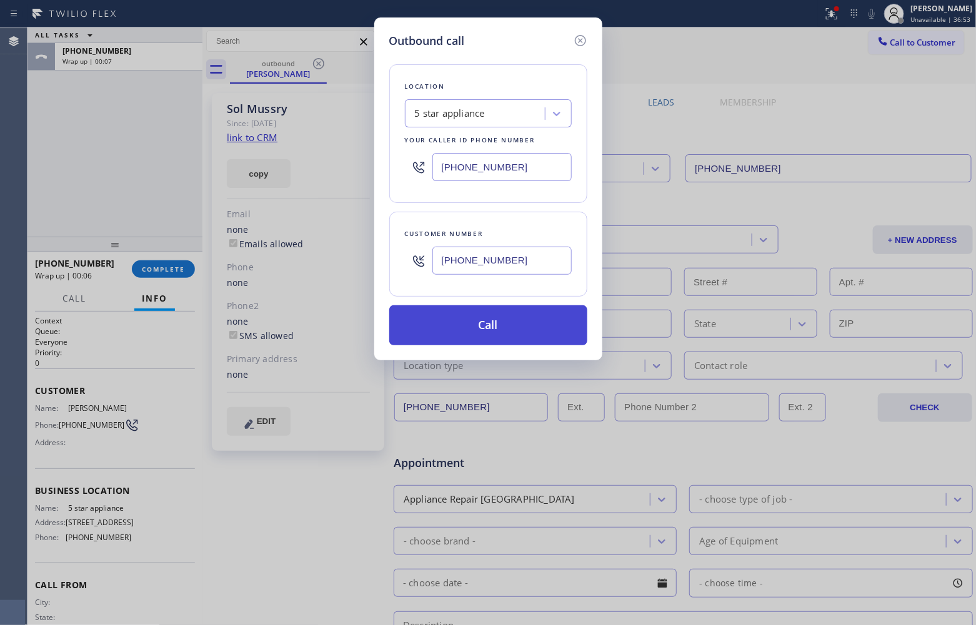
click at [485, 322] on button "Call" at bounding box center [488, 325] width 198 height 40
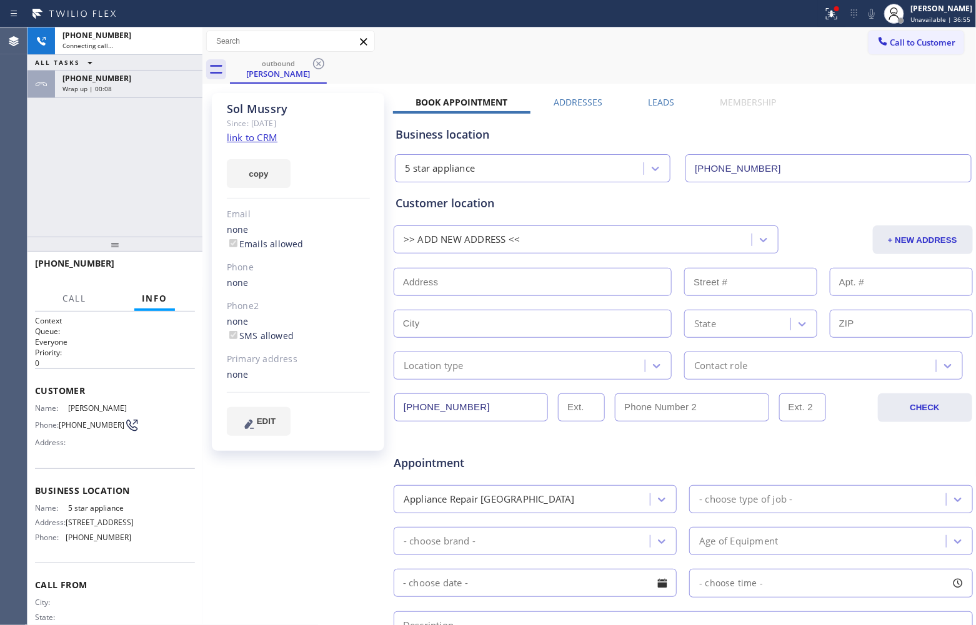
click at [1, 159] on div "Agent Desktop" at bounding box center [13, 326] width 27 height 598
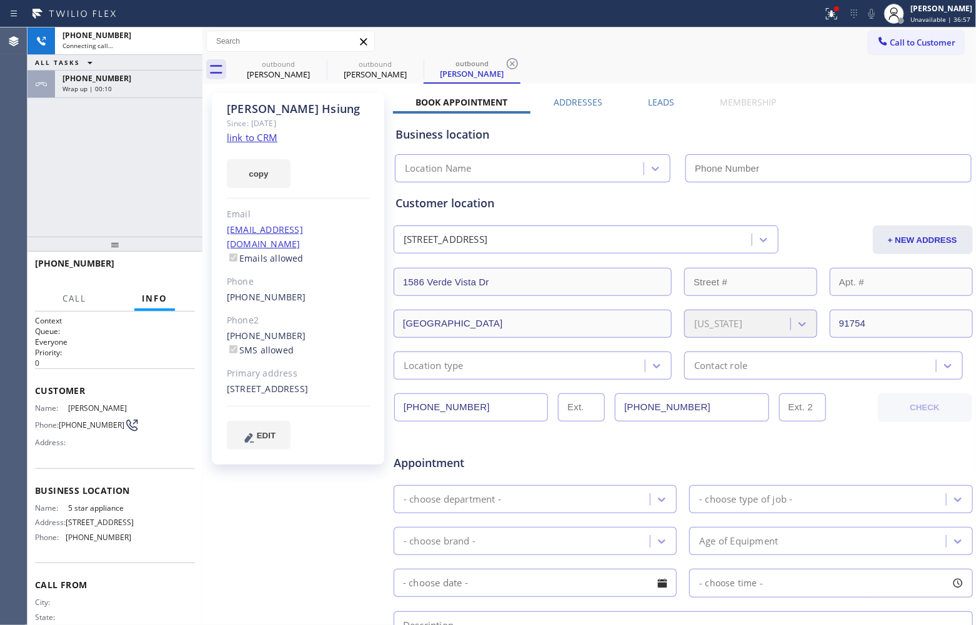
click at [246, 144] on link "link to CRM" at bounding box center [252, 137] width 51 height 12
type input "(213) 687-2604"
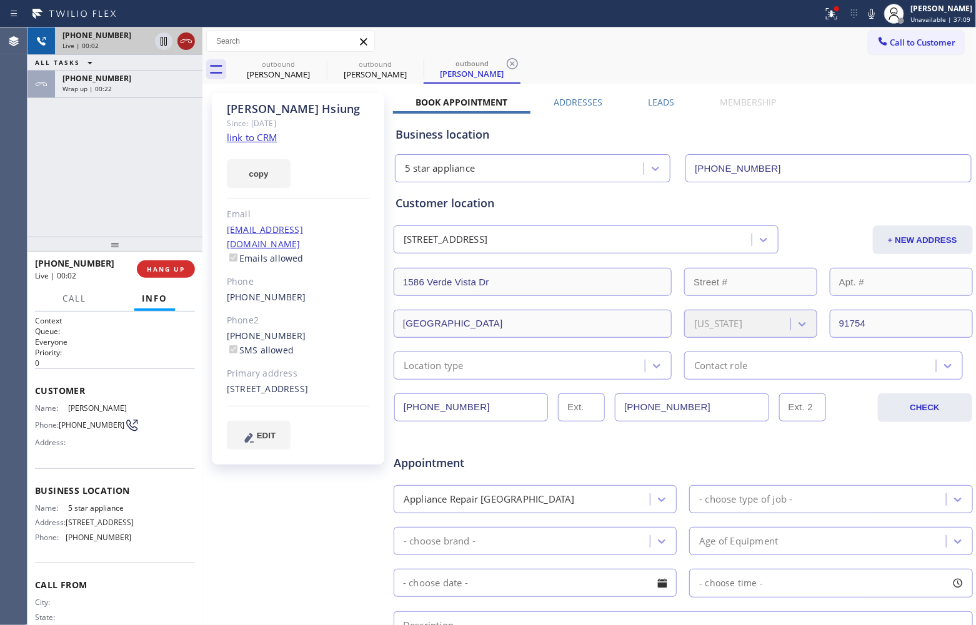
click at [183, 37] on icon at bounding box center [186, 41] width 15 height 15
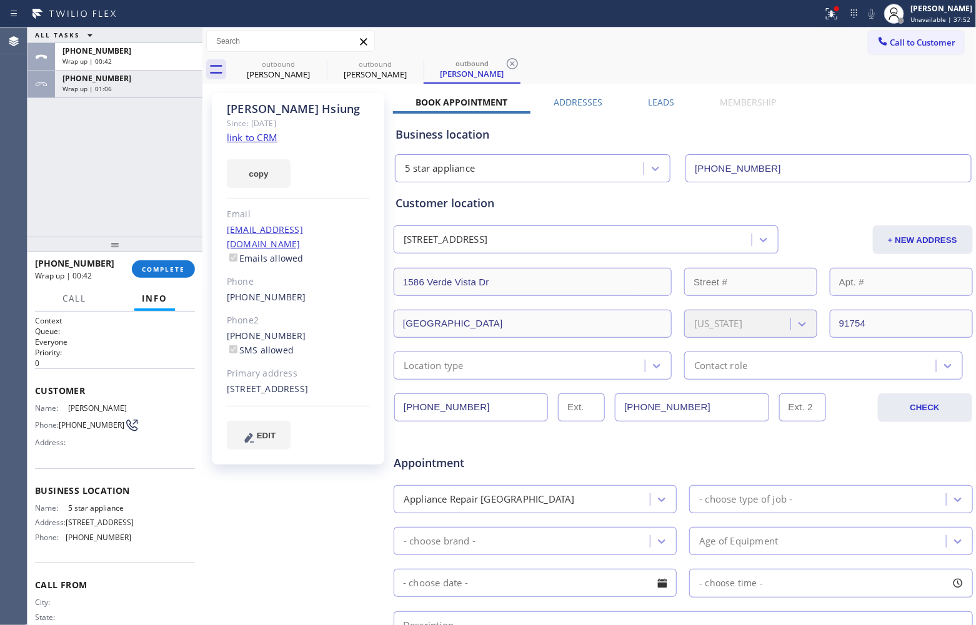
click at [929, 41] on span "Call to Customer" at bounding box center [923, 42] width 66 height 11
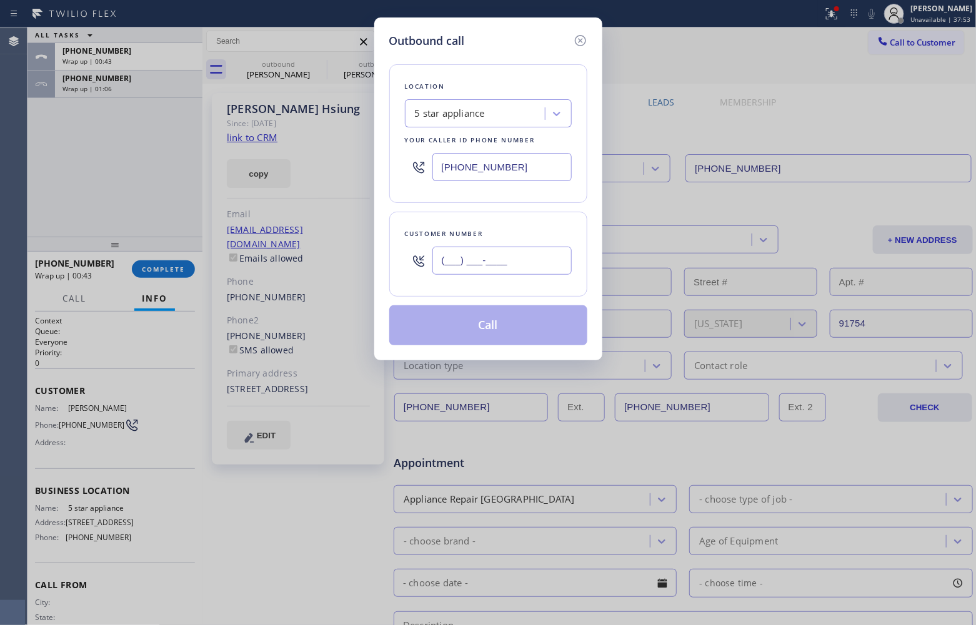
click at [487, 254] on input "(___) ___-____" at bounding box center [501, 261] width 139 height 28
paste input "626) 510-2698"
type input "(626) 510-2698"
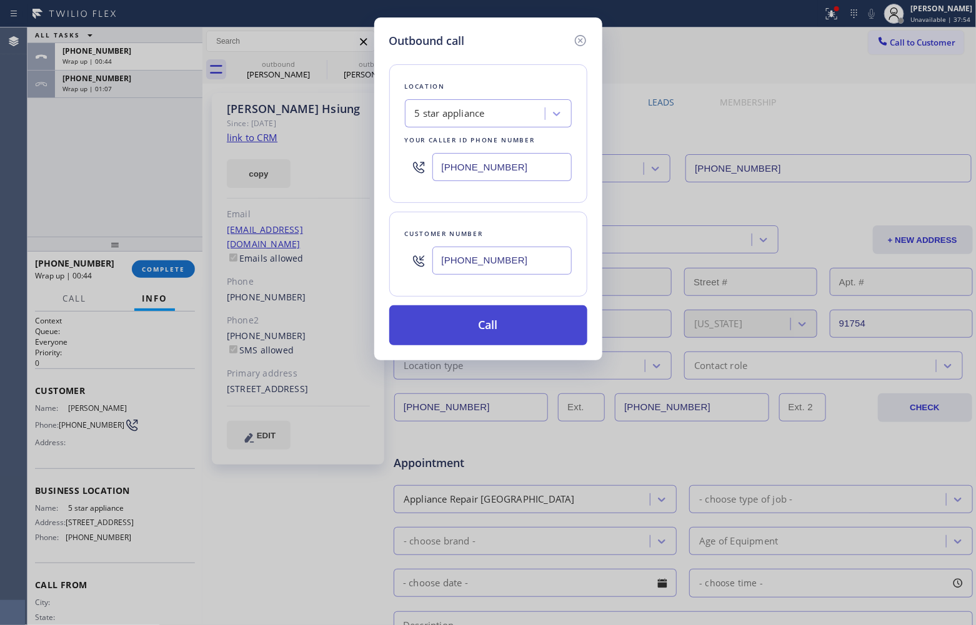
click at [492, 330] on button "Call" at bounding box center [488, 325] width 198 height 40
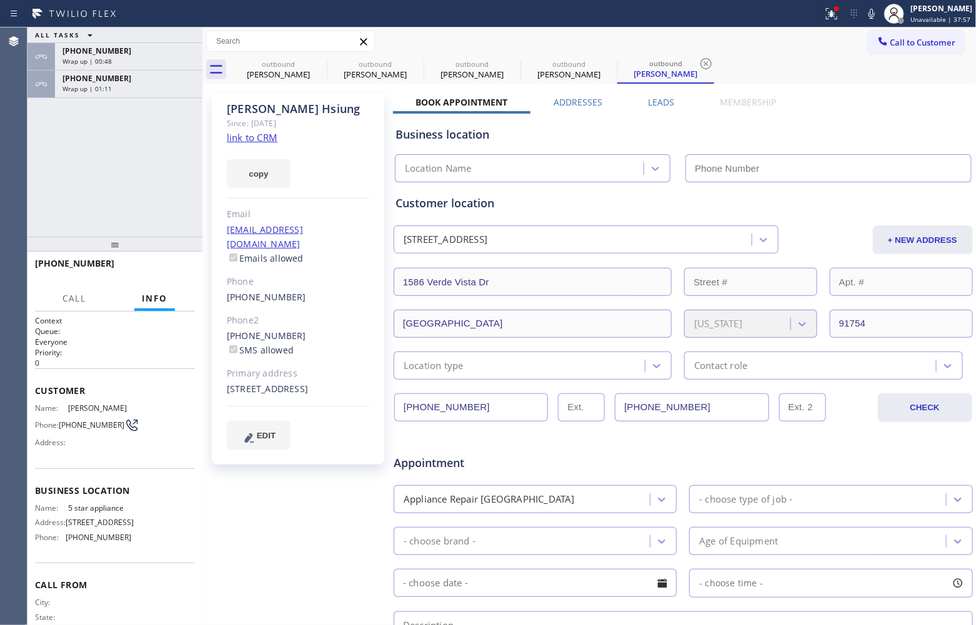
type input "(213) 687-2604"
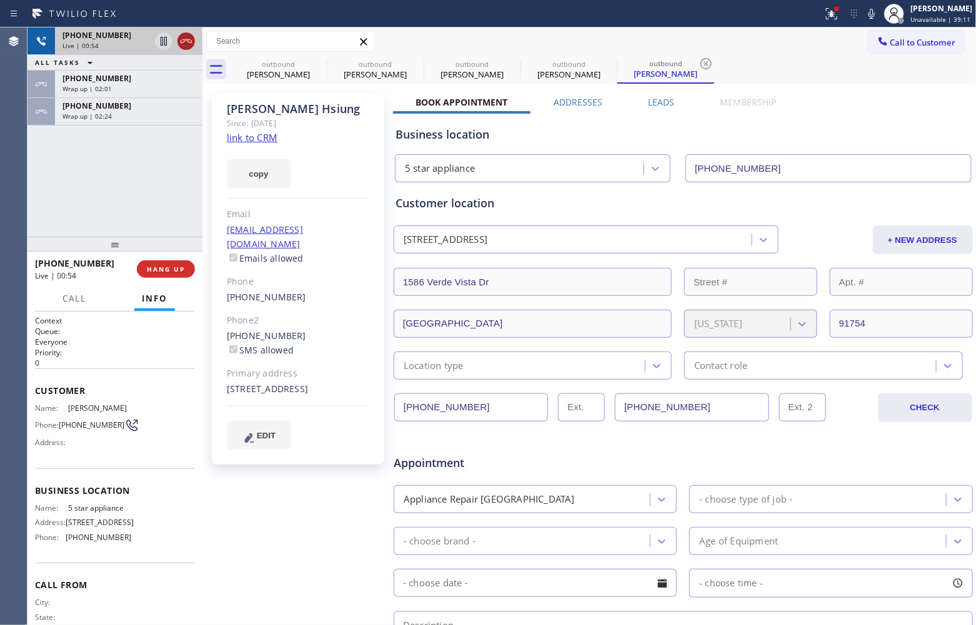
click at [188, 39] on icon at bounding box center [186, 41] width 15 height 15
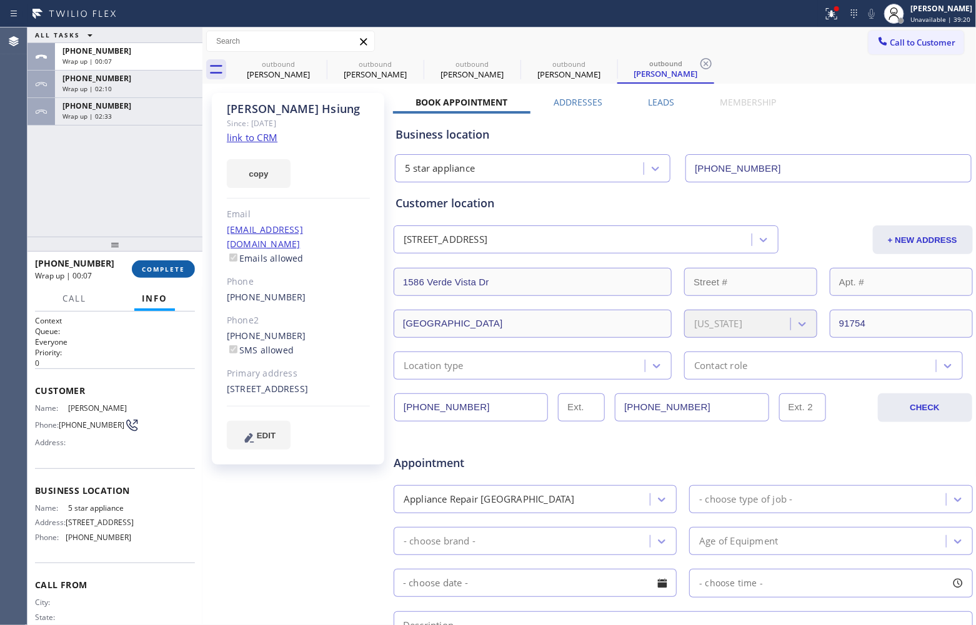
click at [156, 269] on span "COMPLETE" at bounding box center [163, 269] width 43 height 9
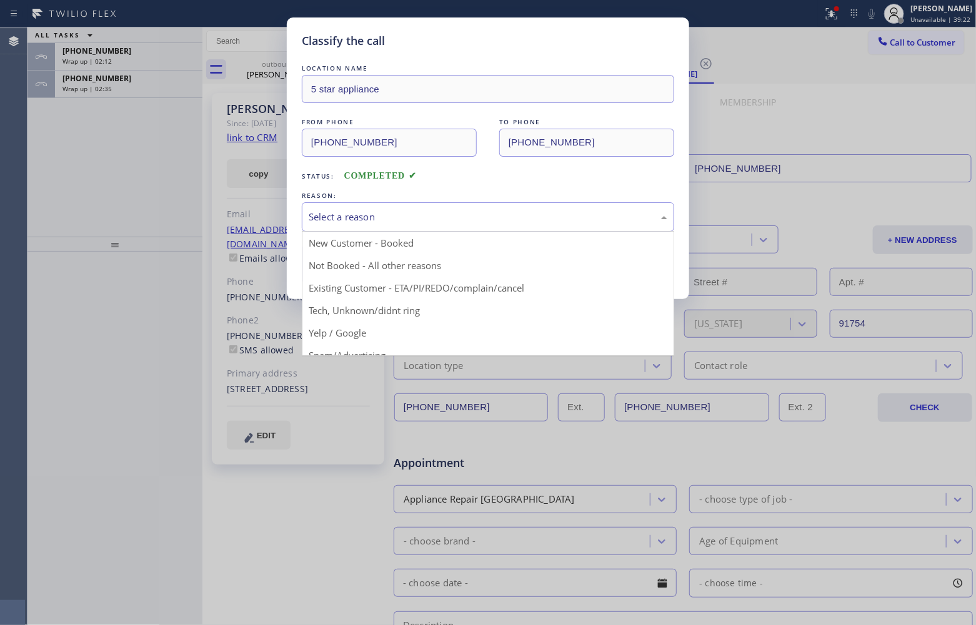
click at [342, 216] on div "Select a reason" at bounding box center [488, 217] width 359 height 14
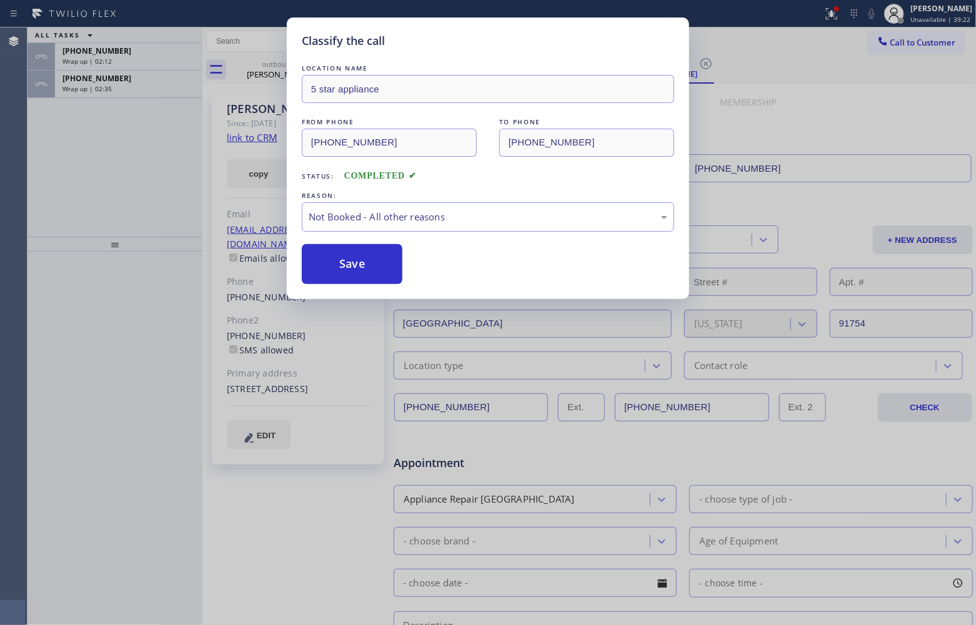
click at [365, 272] on button "Save" at bounding box center [352, 264] width 101 height 40
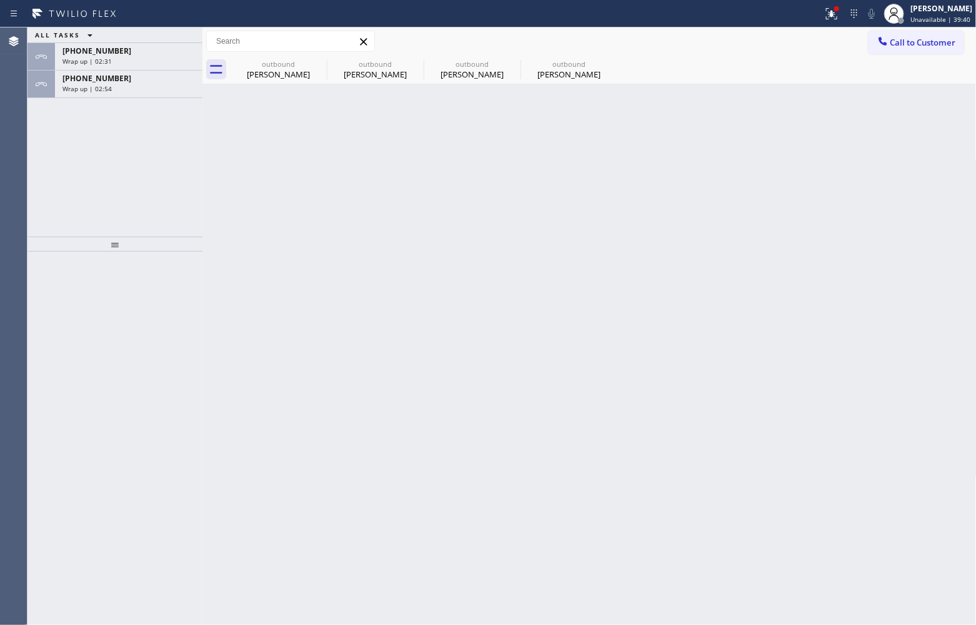
click at [932, 61] on div "outbound Sol Mussry outbound Elbert Hsiung outbound Elbert Hsiung outbound Elbe…" at bounding box center [603, 70] width 747 height 28
click at [928, 50] on button "Call to Customer" at bounding box center [916, 43] width 96 height 24
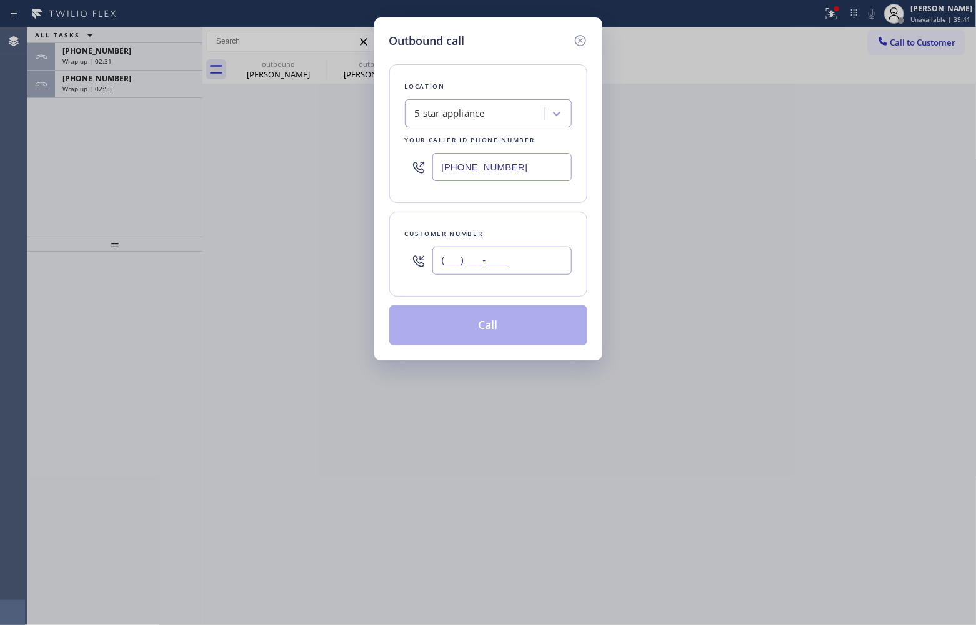
click at [541, 247] on input "(___) ___-____" at bounding box center [501, 261] width 139 height 28
paste input "206) 503-1987"
type input "(206) 503-1987"
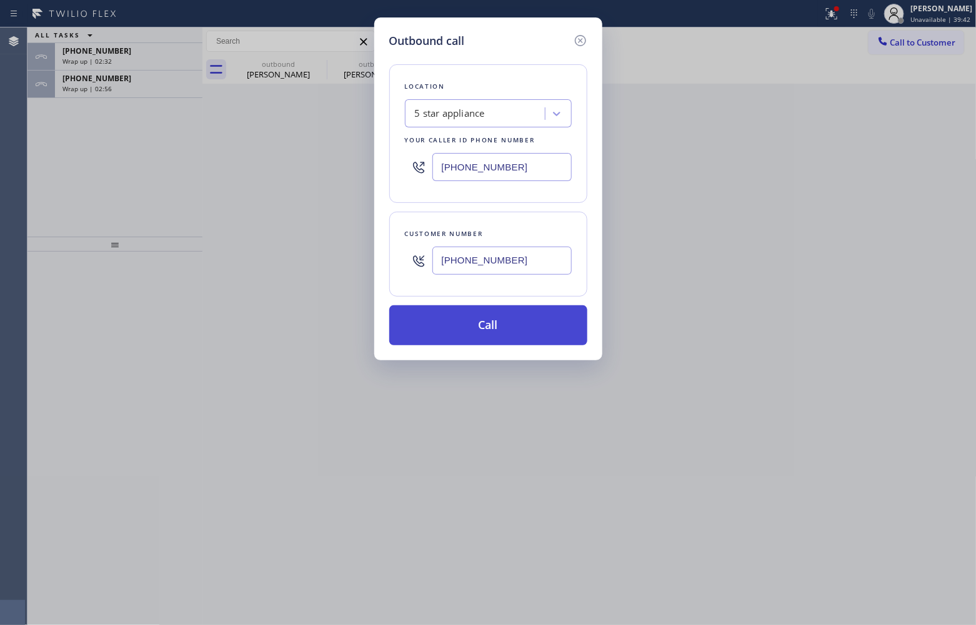
click at [499, 327] on button "Call" at bounding box center [488, 325] width 198 height 40
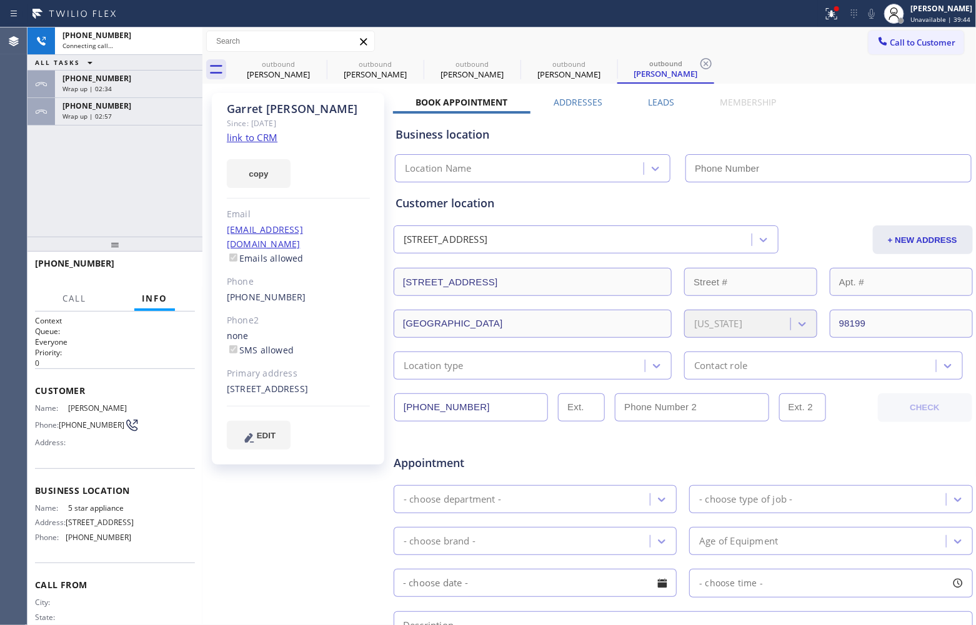
click at [1, 182] on div "Agent Desktop" at bounding box center [13, 326] width 27 height 598
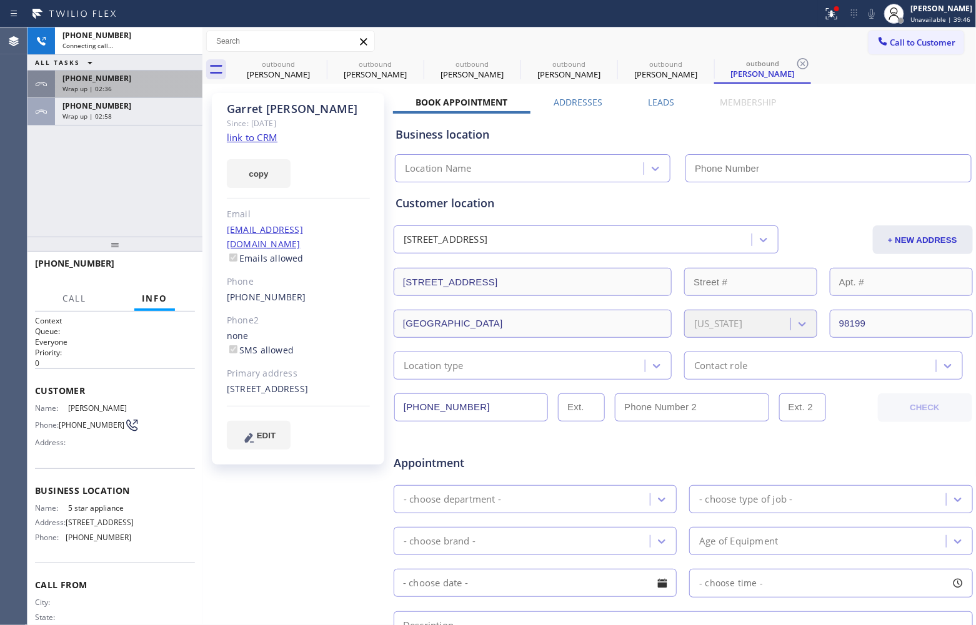
click at [67, 95] on div "+16265102698 Wrap up | 02:36" at bounding box center [126, 84] width 142 height 27
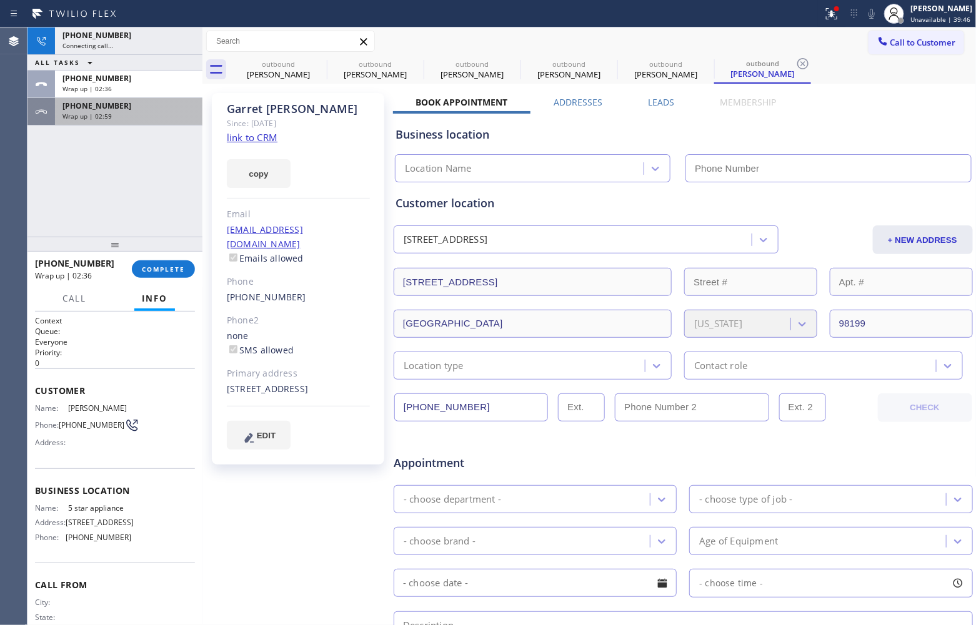
click at [111, 121] on div "+13109937223 Wrap up | 02:59" at bounding box center [126, 111] width 142 height 27
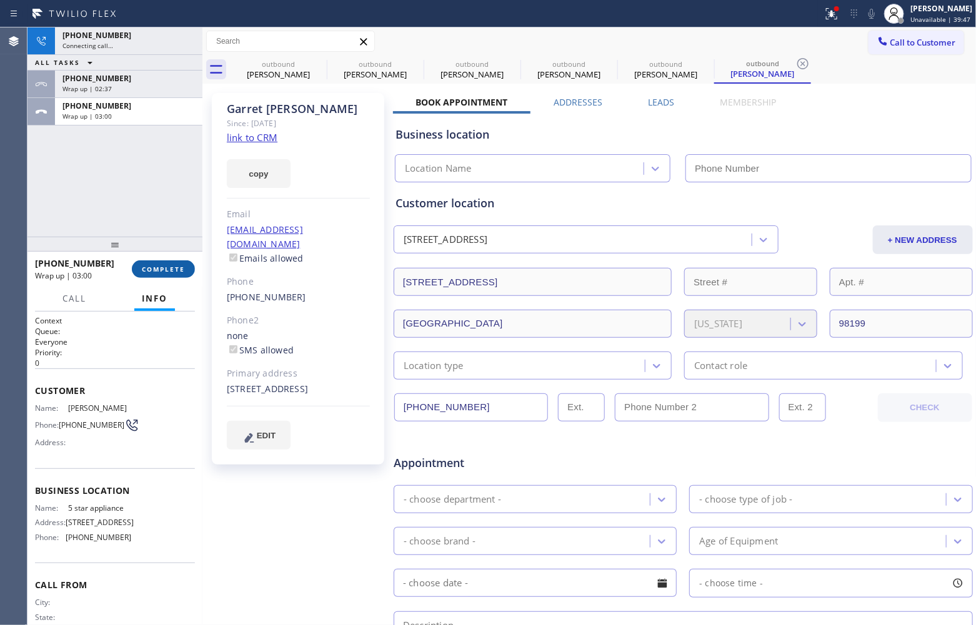
click at [178, 270] on span "COMPLETE" at bounding box center [163, 269] width 43 height 9
type input "(213) 687-2604"
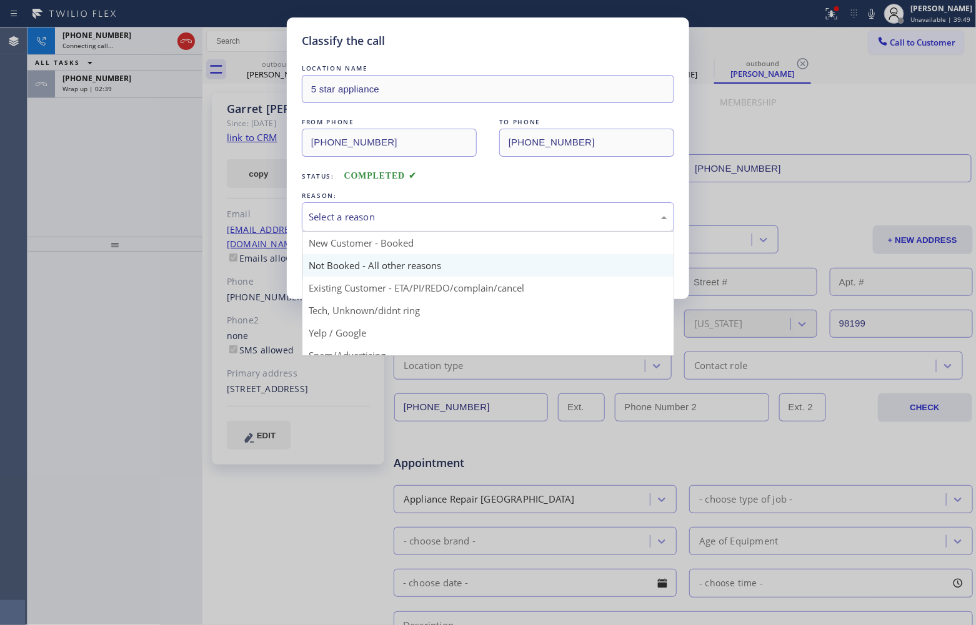
drag, startPoint x: 347, startPoint y: 219, endPoint x: 347, endPoint y: 266, distance: 46.9
click at [347, 224] on div "Select a reason" at bounding box center [488, 217] width 359 height 14
click at [347, 266] on button "Save" at bounding box center [352, 264] width 101 height 40
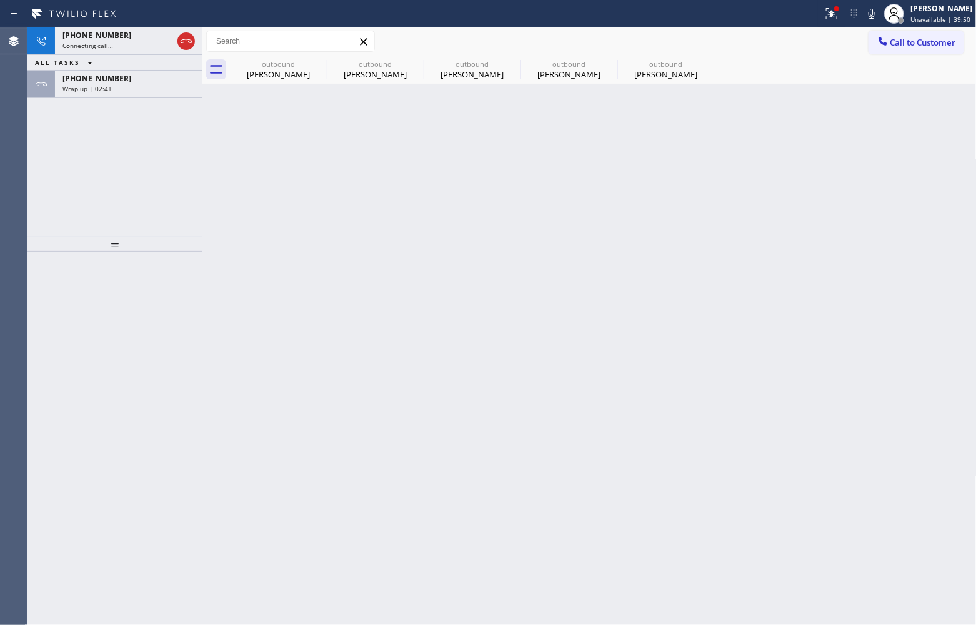
click at [365, 266] on div "Back to Dashboard Change Sender ID Customers Technicians Select a contact Outbo…" at bounding box center [589, 326] width 774 height 598
click at [116, 79] on div "+16265102698" at bounding box center [128, 78] width 132 height 11
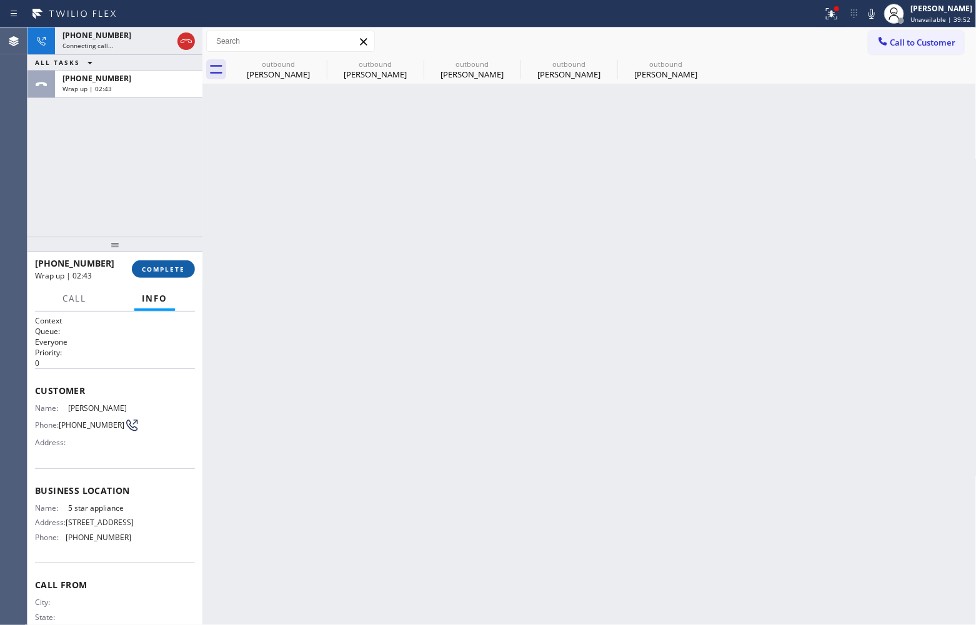
click at [162, 267] on span "COMPLETE" at bounding box center [163, 269] width 43 height 9
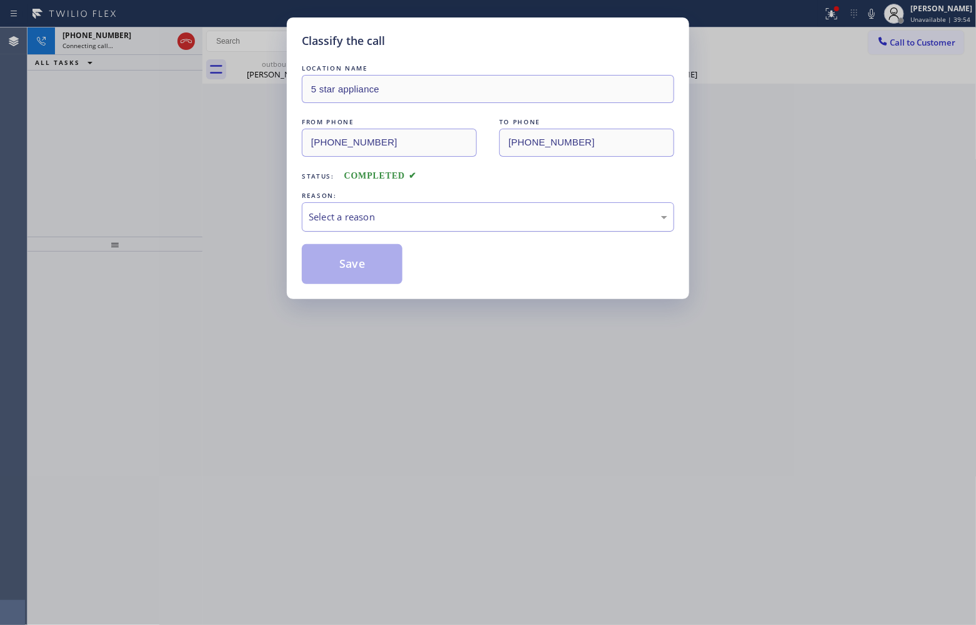
click at [370, 205] on div "Select a reason" at bounding box center [488, 216] width 372 height 29
click at [349, 274] on button "Save" at bounding box center [352, 264] width 101 height 40
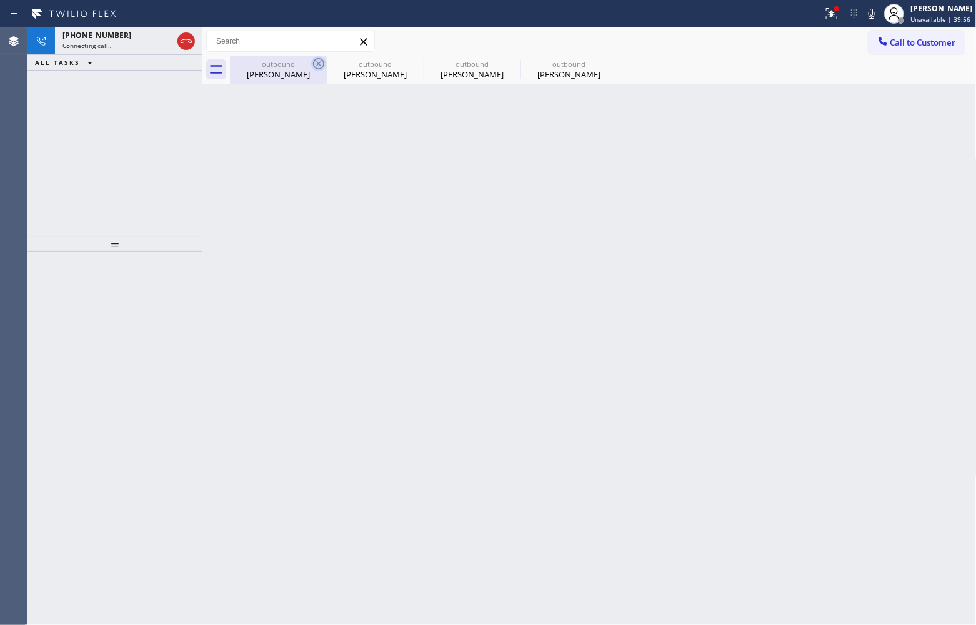
click at [316, 63] on icon at bounding box center [318, 63] width 15 height 15
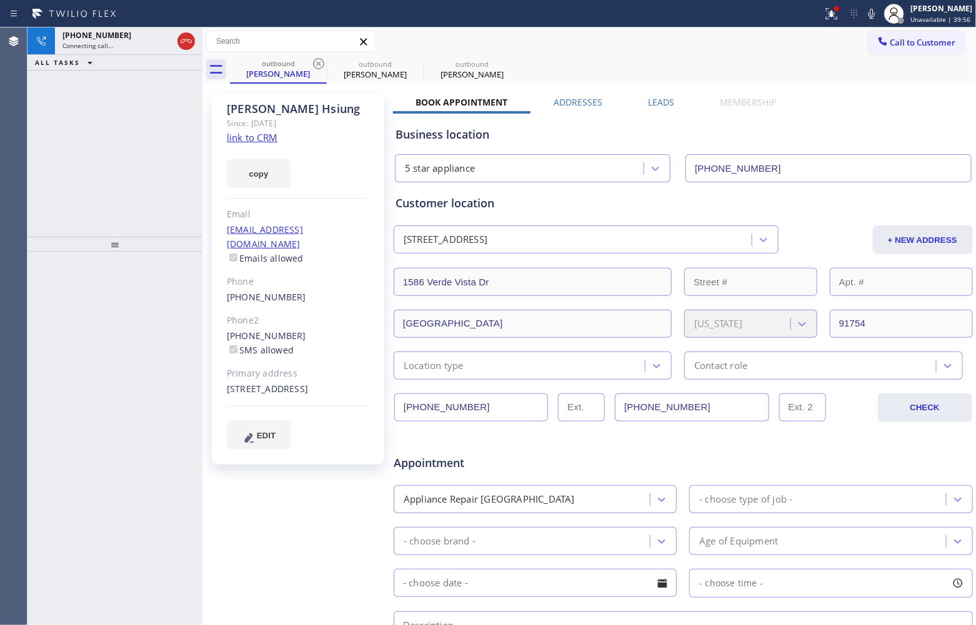
click at [316, 63] on icon at bounding box center [318, 63] width 15 height 15
drag, startPoint x: 316, startPoint y: 63, endPoint x: 242, endPoint y: 85, distance: 76.9
click at [315, 63] on icon at bounding box center [318, 63] width 15 height 15
click at [262, 135] on link "link to CRM" at bounding box center [252, 137] width 51 height 12
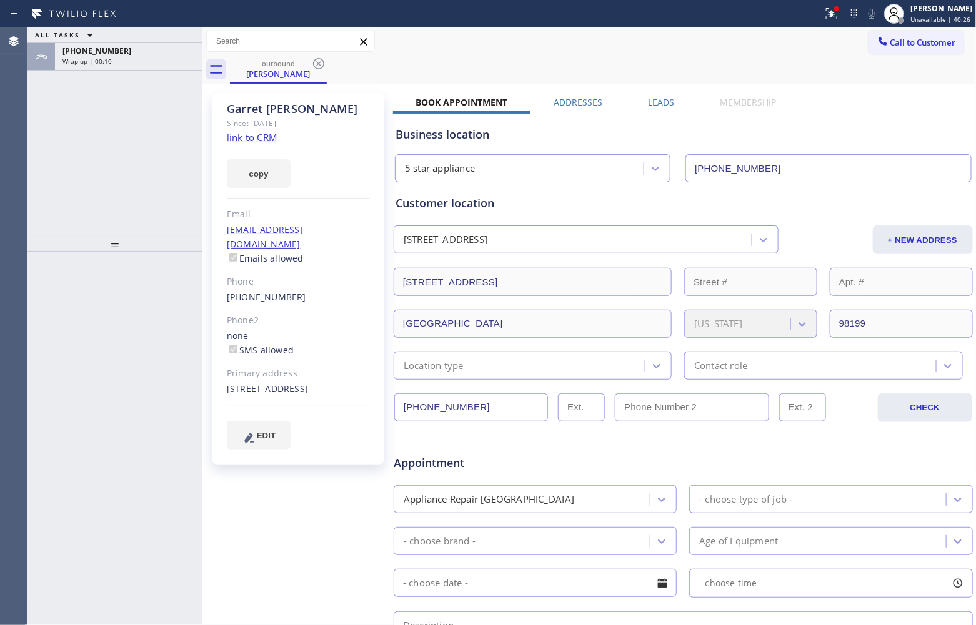
click at [242, 104] on div "Garret Stuber" at bounding box center [298, 109] width 143 height 14
copy div "Garret"
click at [110, 67] on div "+12065031987 Wrap up | 00:41" at bounding box center [126, 56] width 142 height 27
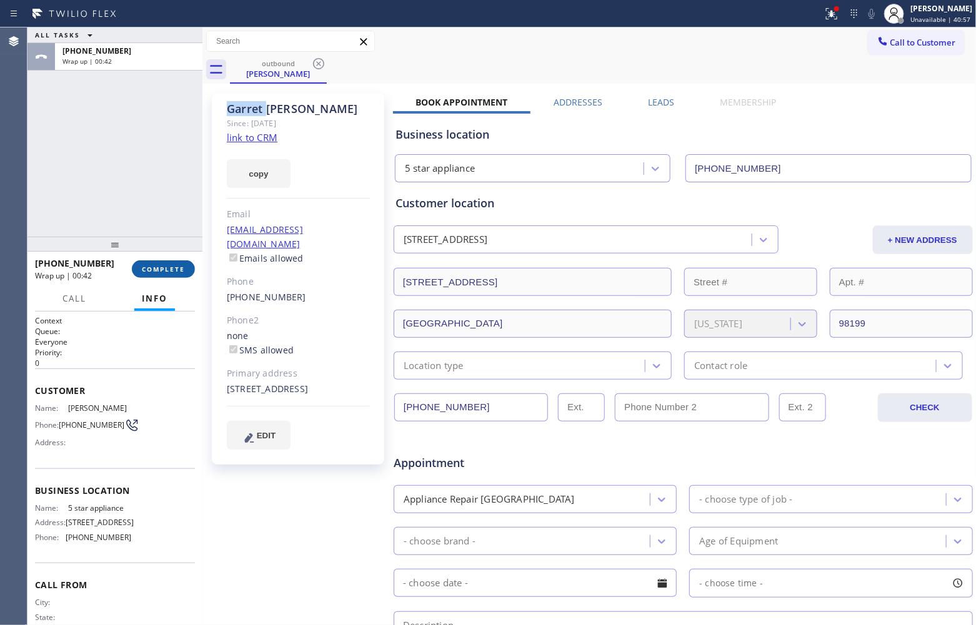
click at [177, 267] on span "COMPLETE" at bounding box center [163, 269] width 43 height 9
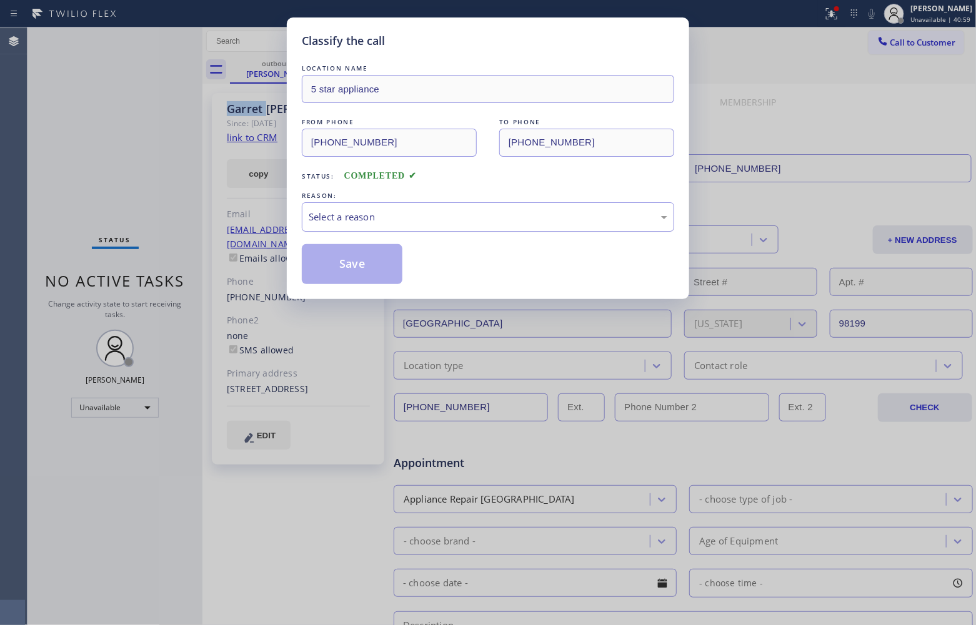
click at [387, 204] on div "Select a reason" at bounding box center [488, 216] width 372 height 29
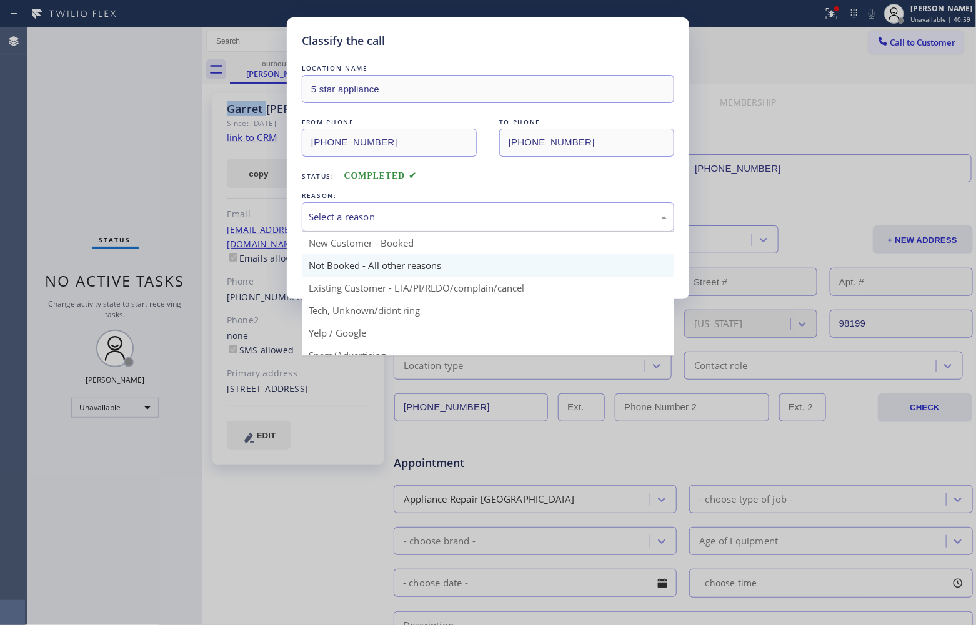
click at [354, 267] on button "Save" at bounding box center [352, 264] width 101 height 40
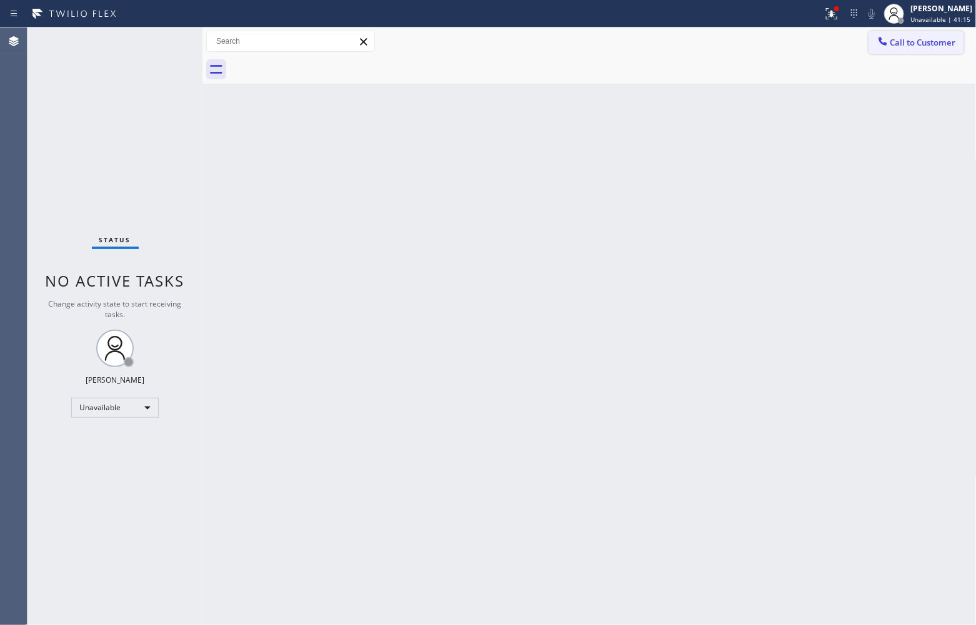
click at [893, 48] on button "Call to Customer" at bounding box center [916, 43] width 96 height 24
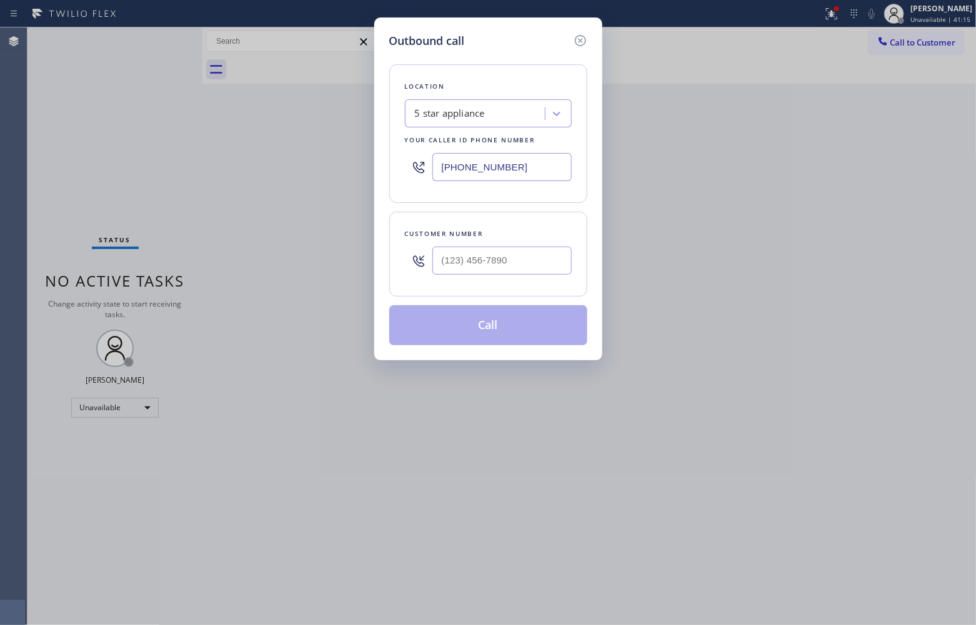
click at [495, 164] on input "(213) 687-2604" at bounding box center [501, 167] width 139 height 28
paste input "909) 328-6731"
type input "(909) 328-6731"
type input "(___) ___-____"
click at [463, 274] on input "text" at bounding box center [501, 261] width 139 height 28
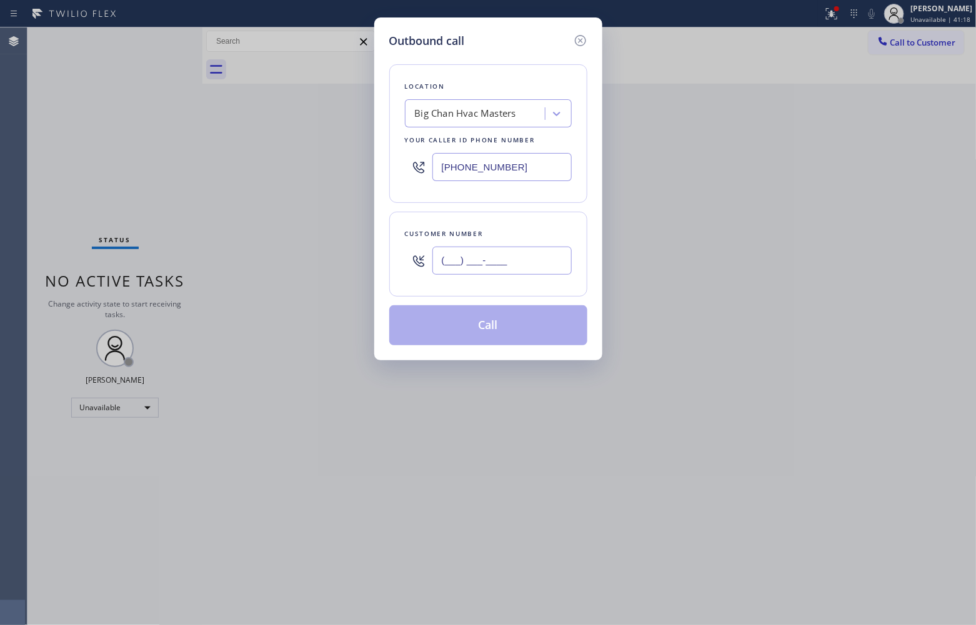
click at [463, 272] on input "(___) ___-____" at bounding box center [501, 261] width 139 height 28
paste input "949) 693-1796"
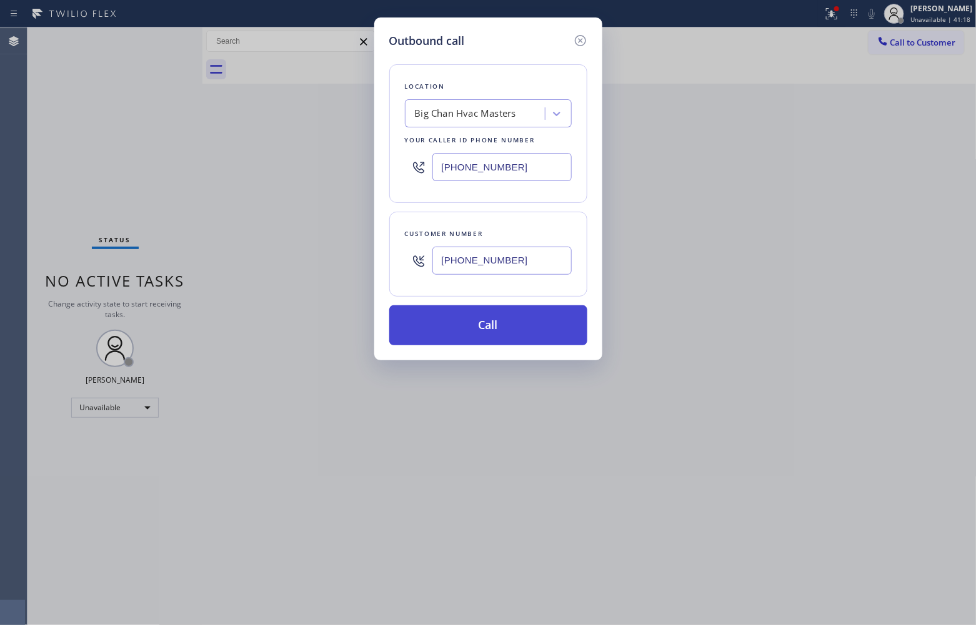
type input "(949) 693-1796"
click at [500, 328] on button "Call" at bounding box center [488, 325] width 198 height 40
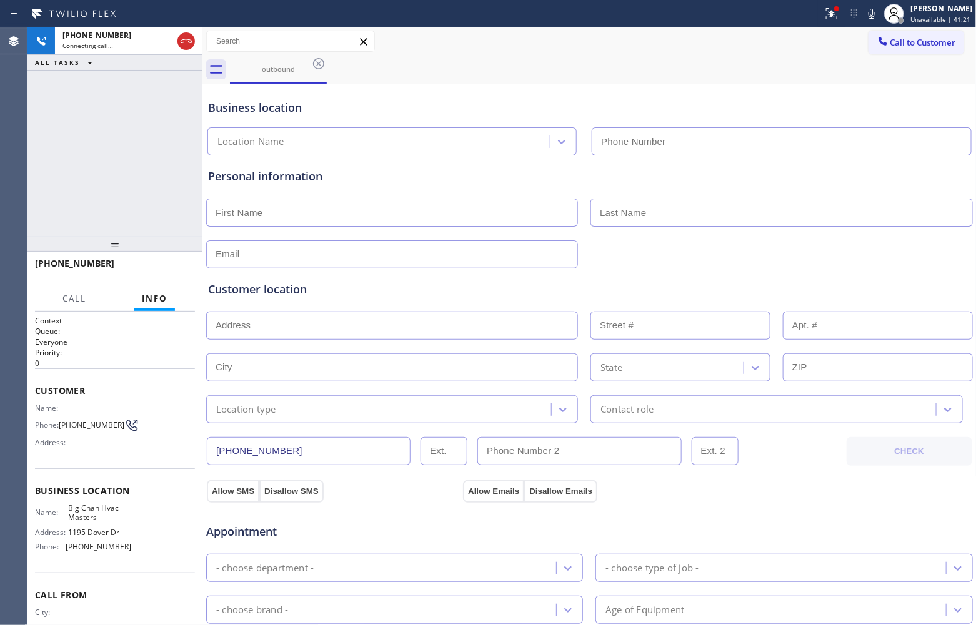
type input "(909) 328-6731"
click at [11, 154] on div "Agent Desktop" at bounding box center [13, 326] width 27 height 598
click at [159, 266] on span "HANG UP" at bounding box center [166, 269] width 38 height 9
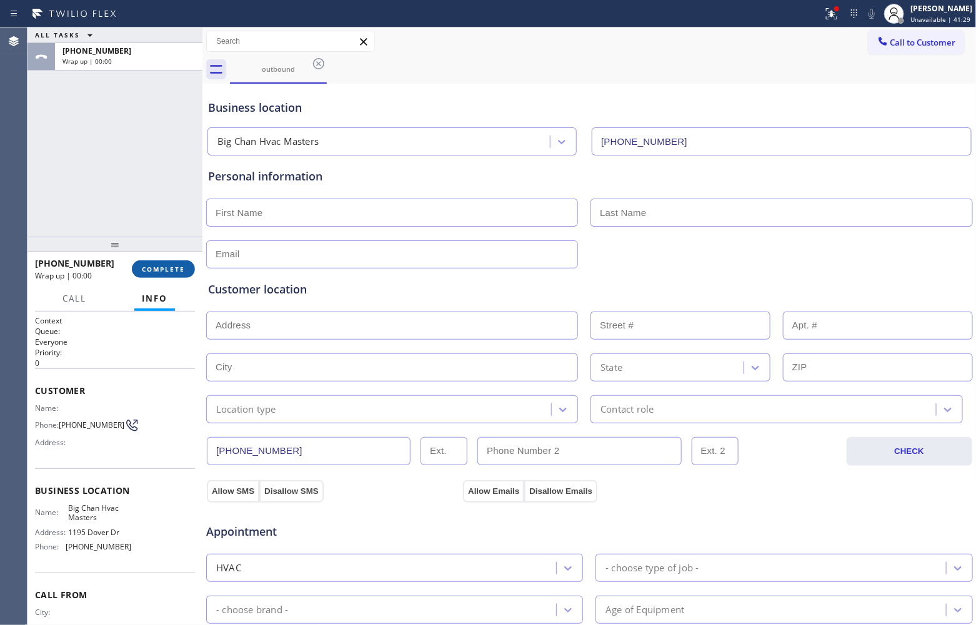
click at [159, 266] on span "COMPLETE" at bounding box center [163, 269] width 43 height 9
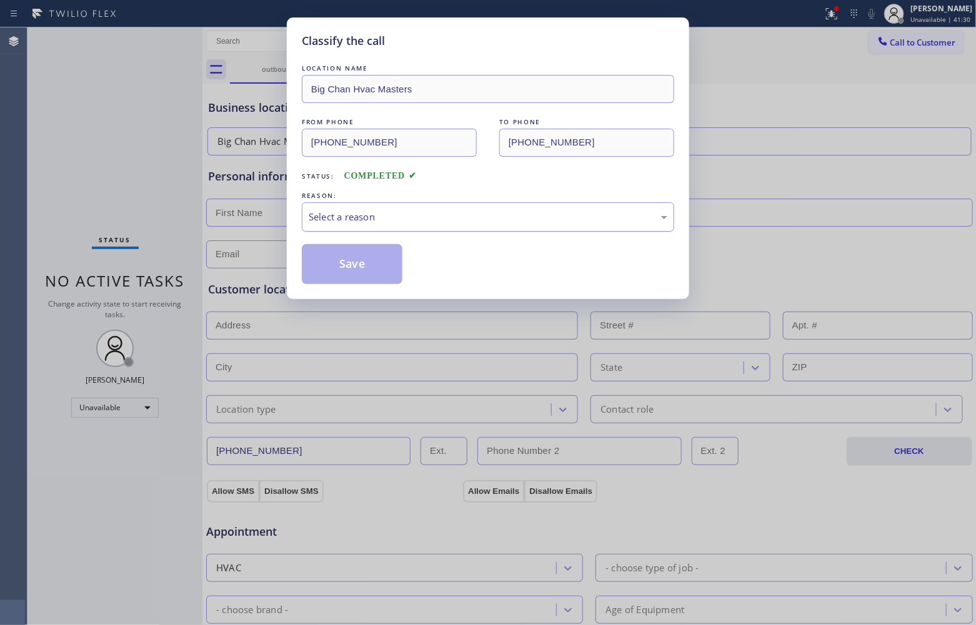
click at [360, 217] on div "Select a reason" at bounding box center [488, 216] width 372 height 29
drag, startPoint x: 360, startPoint y: 269, endPoint x: 782, endPoint y: 558, distance: 510.5
click at [365, 272] on button "Save" at bounding box center [352, 264] width 101 height 40
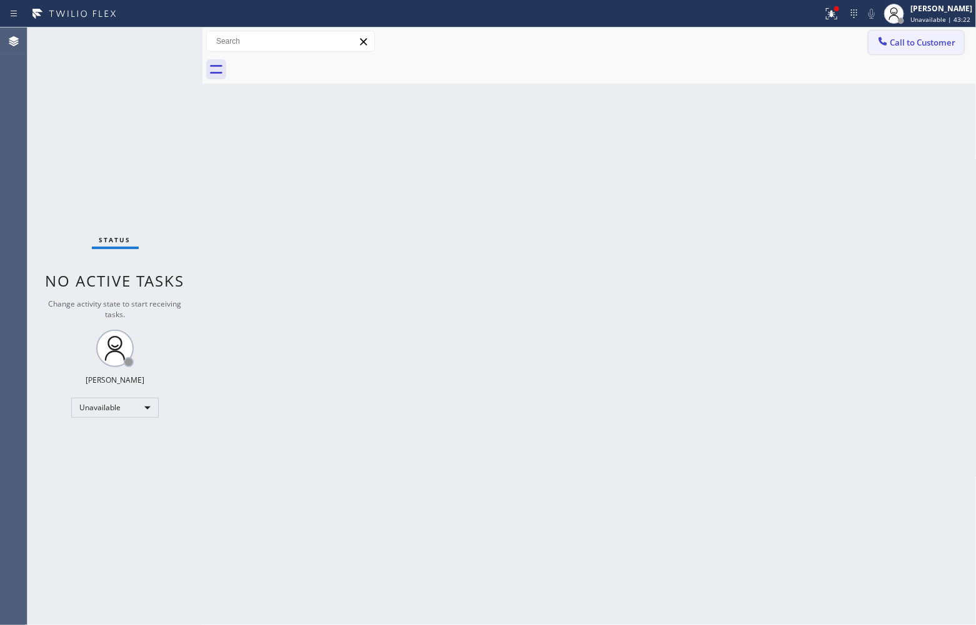
drag, startPoint x: 917, startPoint y: 32, endPoint x: 911, endPoint y: 47, distance: 16.2
click at [917, 35] on button "Call to Customer" at bounding box center [916, 43] width 96 height 24
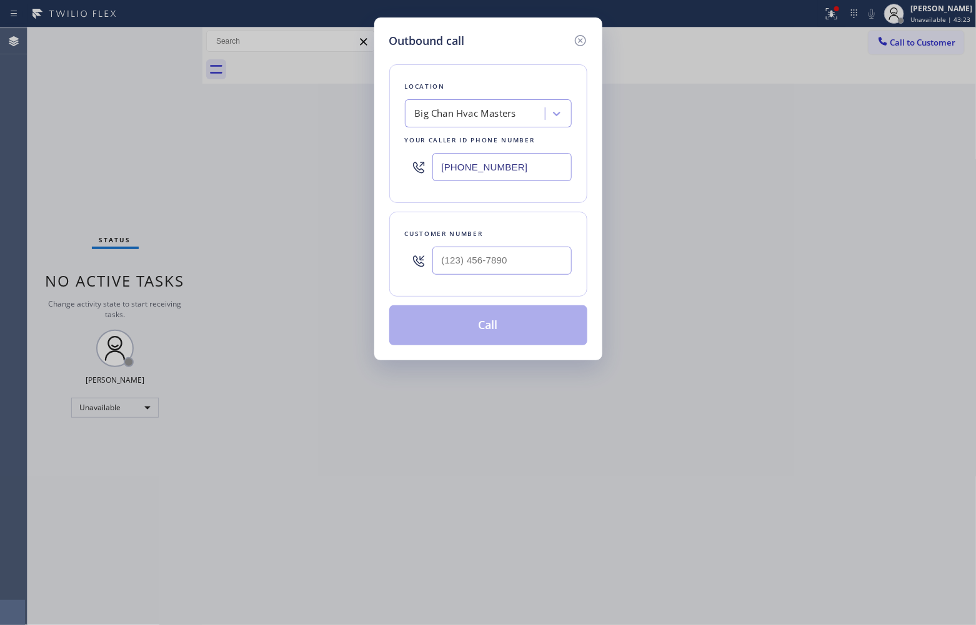
click at [520, 247] on div at bounding box center [501, 261] width 139 height 41
click at [504, 267] on input "(___) ___-____" at bounding box center [501, 261] width 139 height 28
paste input "773) 263-5822"
type input "(773) 263-5822"
click at [450, 120] on div "Big Chan Hvac Masters" at bounding box center [465, 114] width 101 height 14
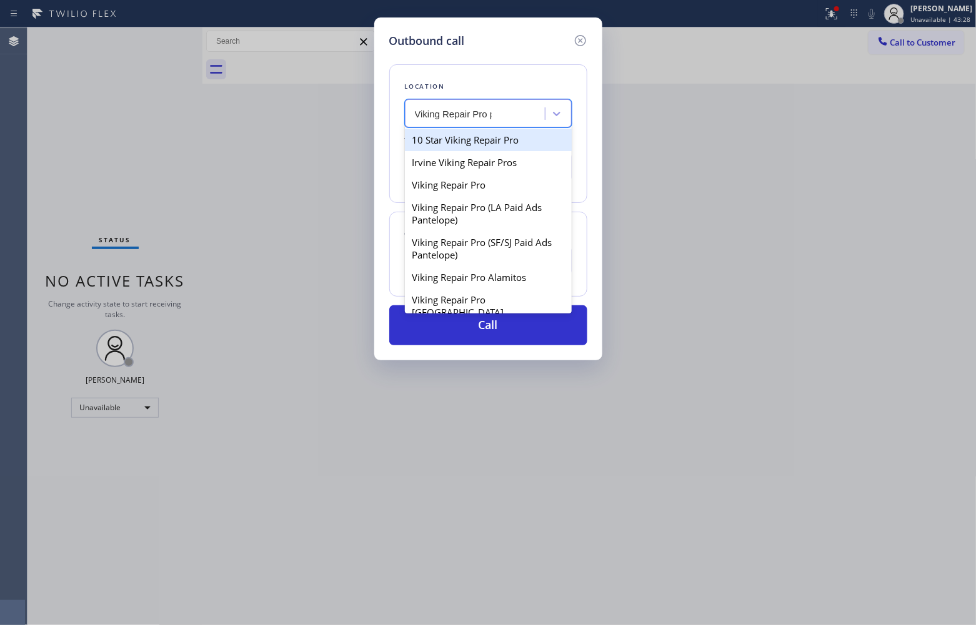
type input "Viking Repair Pro ph"
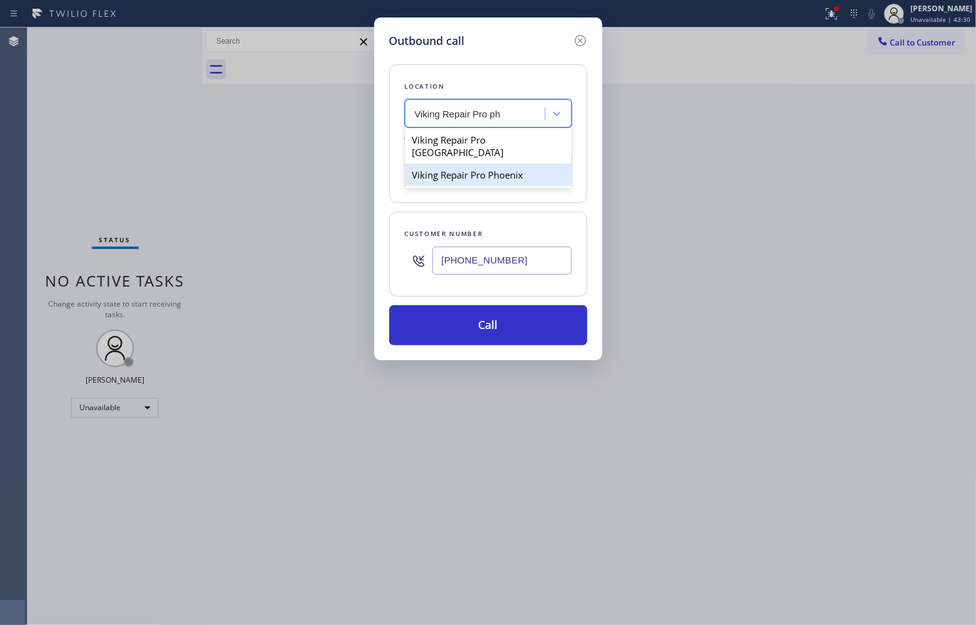
click at [519, 172] on div "Viking Repair Pro Phoenix" at bounding box center [488, 175] width 167 height 22
type input "(602) 560-7454"
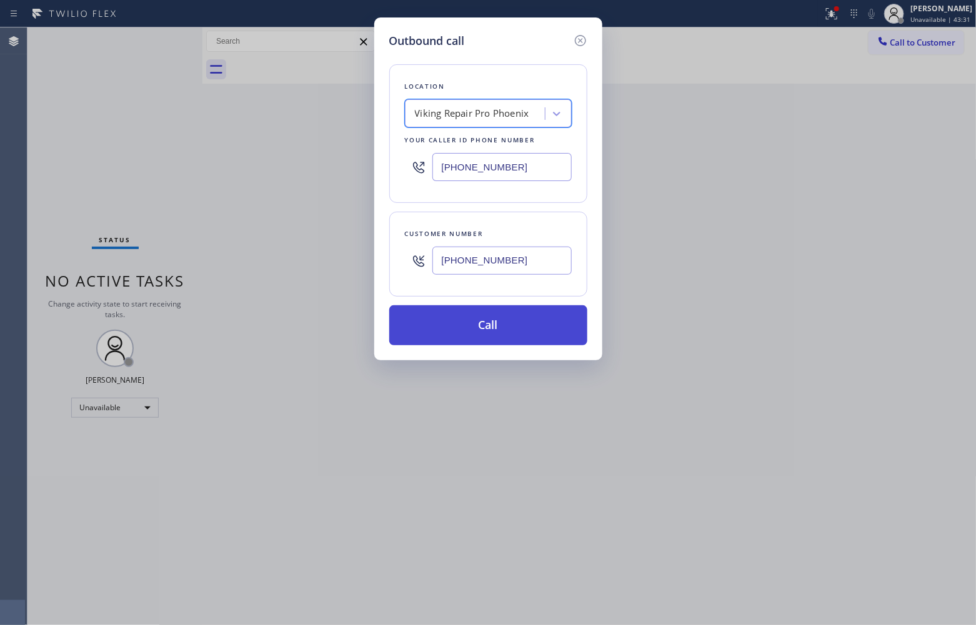
click at [519, 338] on button "Call" at bounding box center [488, 325] width 198 height 40
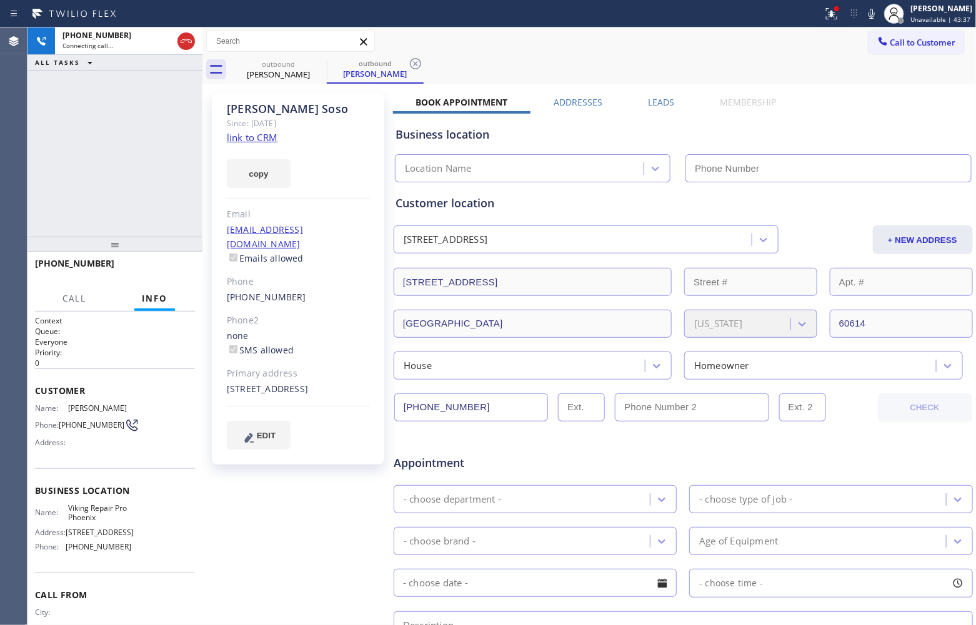
type input "(602) 560-7454"
drag, startPoint x: 42, startPoint y: 132, endPoint x: 166, endPoint y: 76, distance: 135.3
click at [45, 132] on div "+17732635822 Connecting call… ALL TASKS ALL TASKS ACTIVE TASKS TASKS IN WRAP UP" at bounding box center [114, 131] width 175 height 209
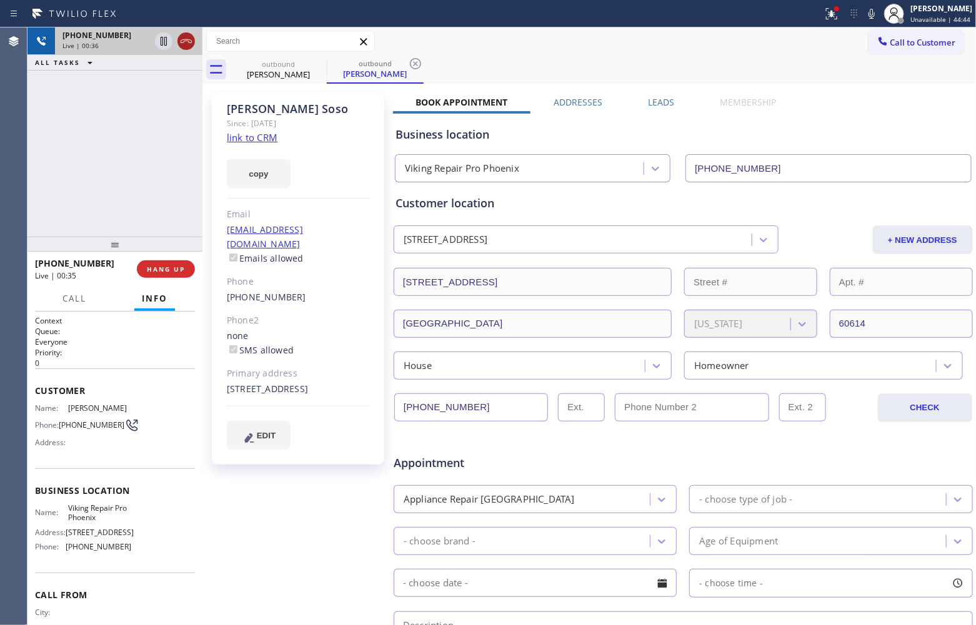
click at [189, 44] on icon at bounding box center [186, 41] width 15 height 15
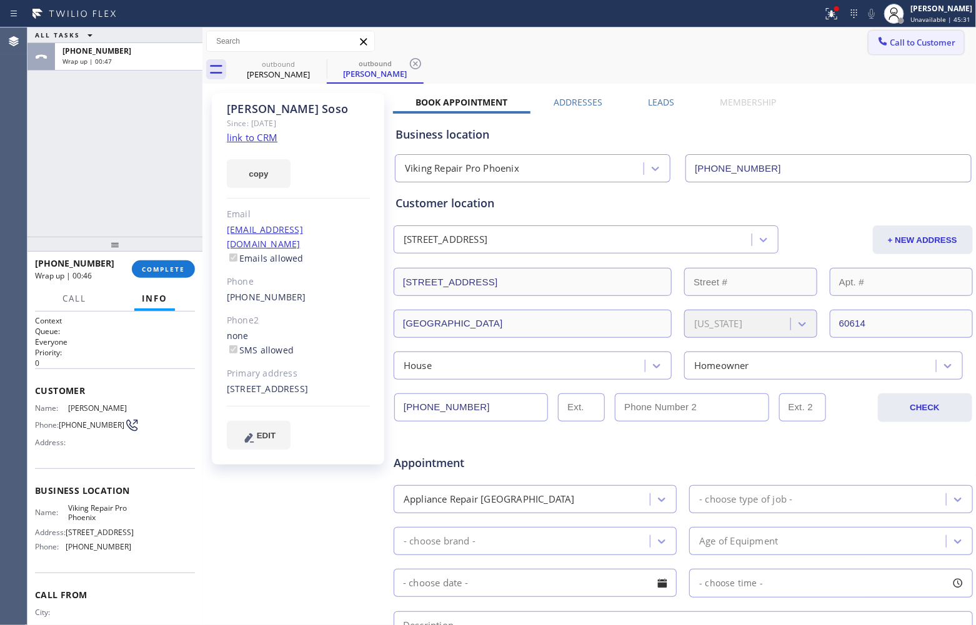
drag, startPoint x: 920, startPoint y: 44, endPoint x: 869, endPoint y: 82, distance: 63.7
click at [919, 44] on span "Call to Customer" at bounding box center [923, 42] width 66 height 11
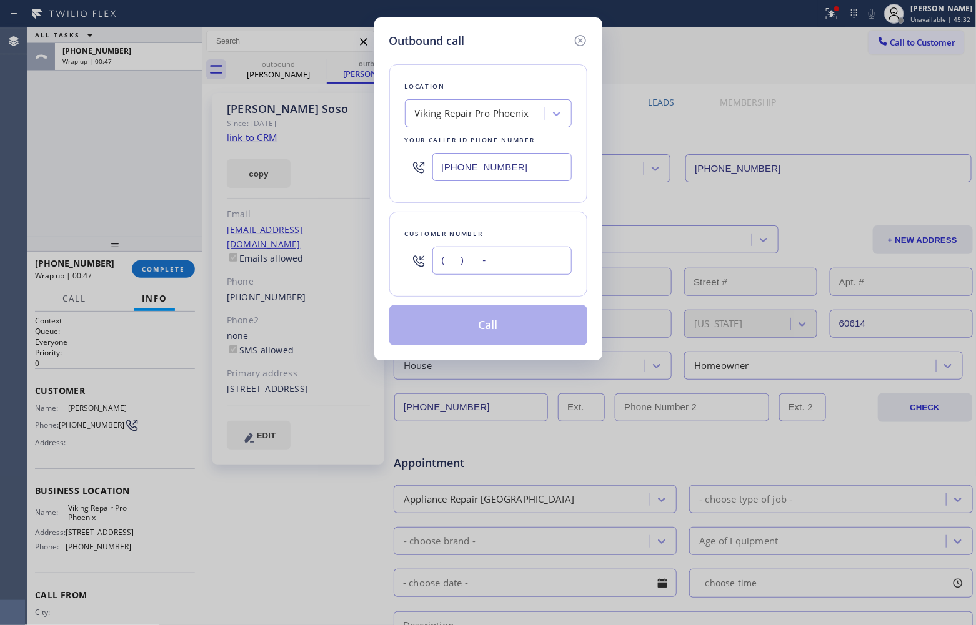
click at [527, 261] on input "(___) ___-____" at bounding box center [501, 261] width 139 height 28
paste input "310) 403-2308"
type input "(310) 403-2308"
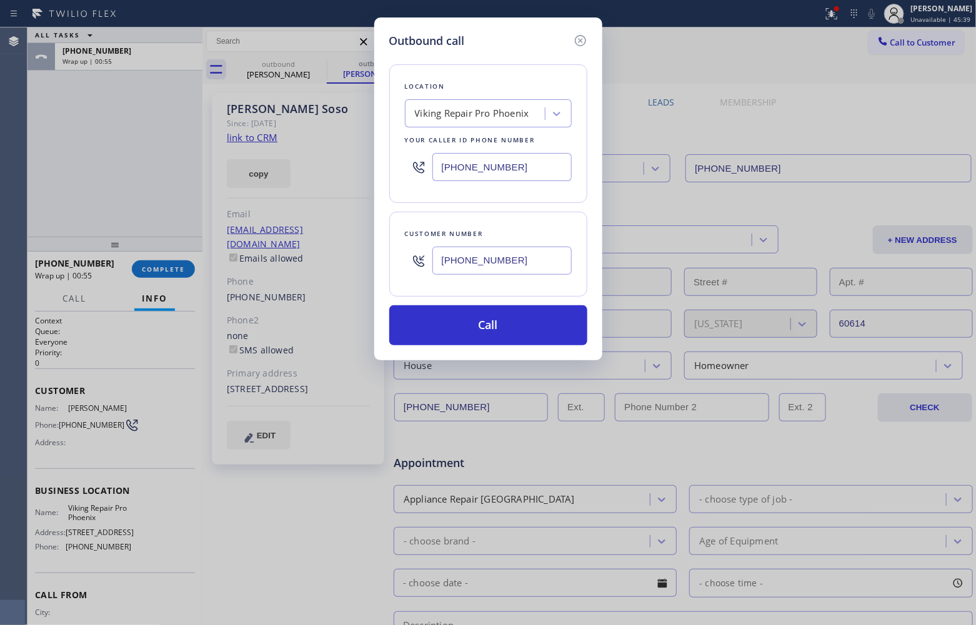
click at [463, 160] on input "(602) 560-7454" at bounding box center [501, 167] width 139 height 28
paste input "833) 692-2271"
type input "(833) 692-2271"
click at [523, 323] on button "Call" at bounding box center [488, 325] width 198 height 40
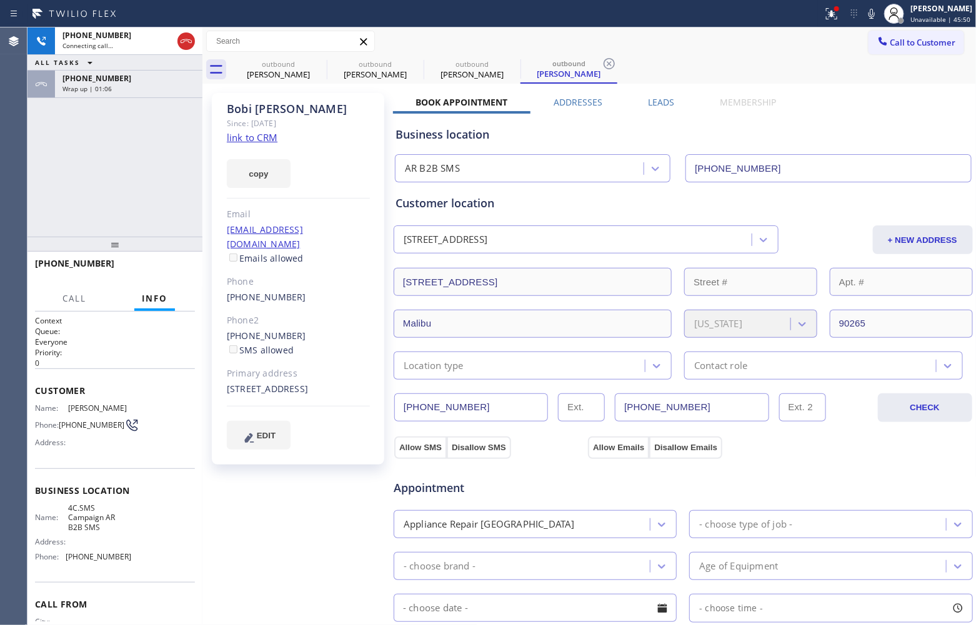
click at [56, 187] on div "+13104032308 Connecting call… ALL TASKS ALL TASKS ACTIVE TASKS TASKS IN WRAP UP…" at bounding box center [114, 131] width 175 height 209
click at [82, 87] on span "Wrap up | 01:07" at bounding box center [86, 88] width 49 height 9
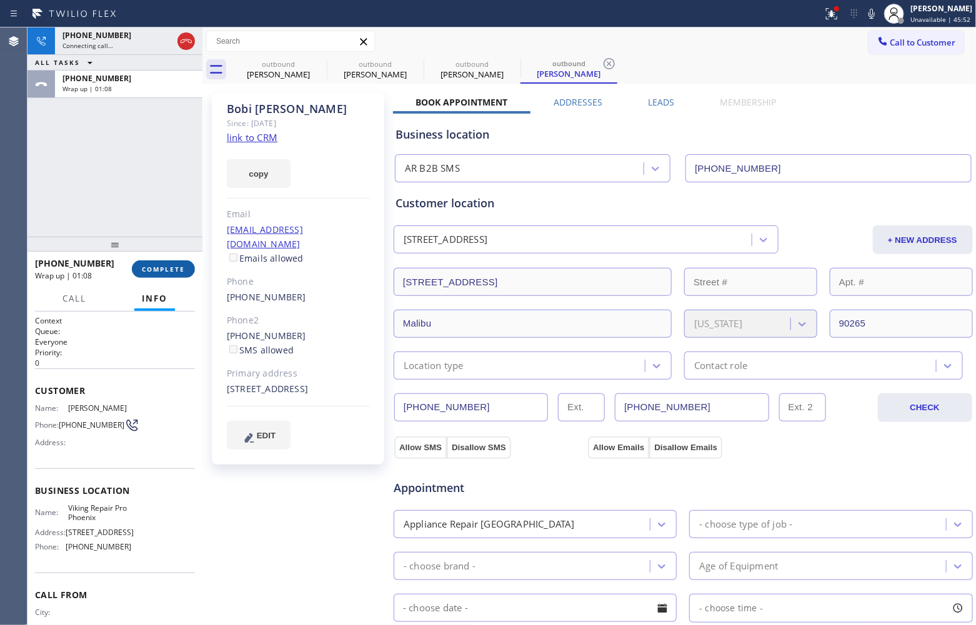
click at [160, 277] on button "COMPLETE" at bounding box center [163, 269] width 63 height 17
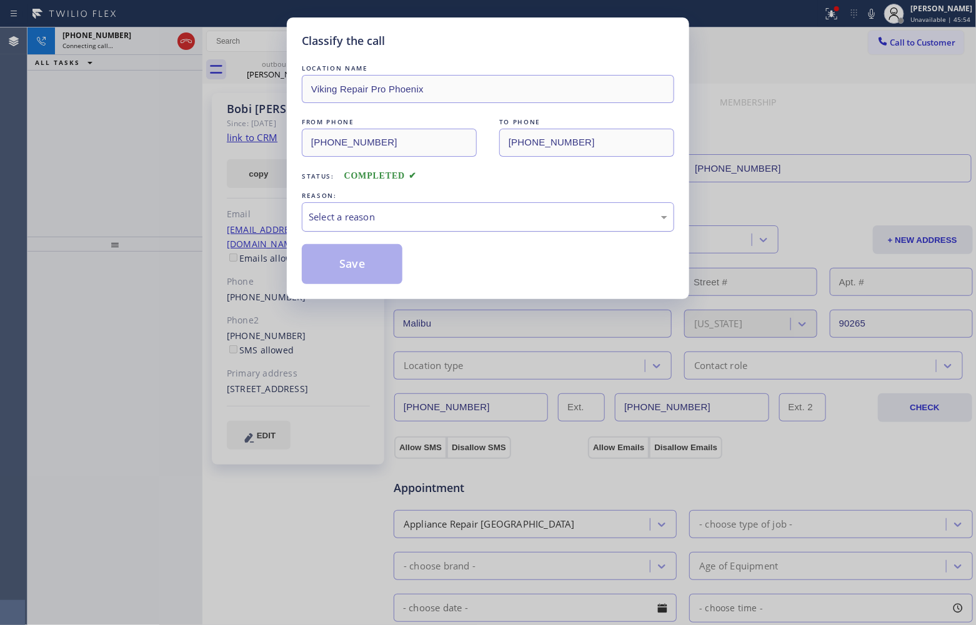
drag, startPoint x: 420, startPoint y: 232, endPoint x: 417, endPoint y: 216, distance: 16.5
click at [417, 222] on div "Select a reason" at bounding box center [488, 216] width 372 height 29
click at [378, 270] on button "Save" at bounding box center [352, 264] width 101 height 40
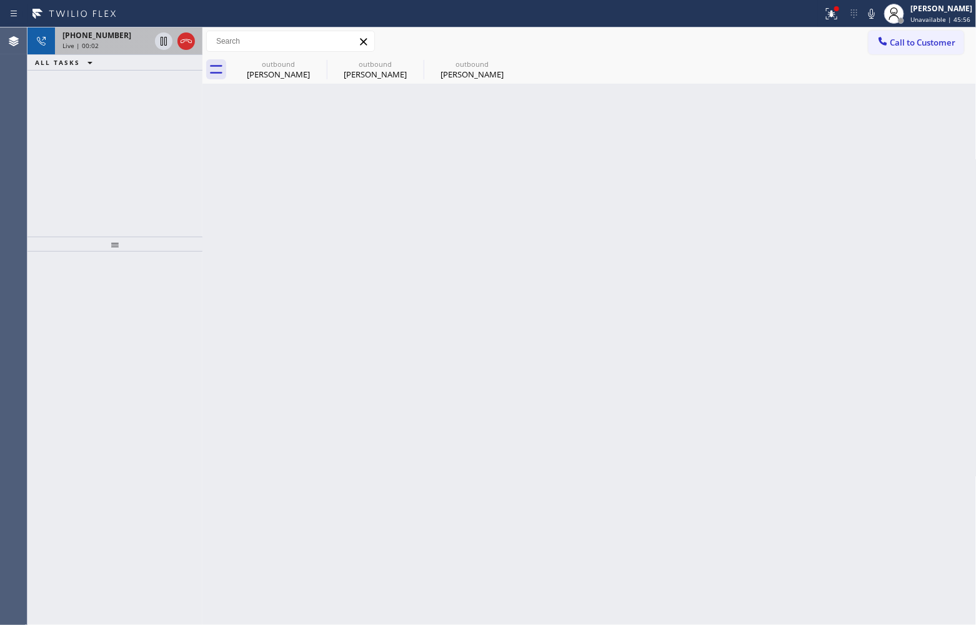
click at [85, 42] on span "Live | 00:02" at bounding box center [80, 45] width 36 height 9
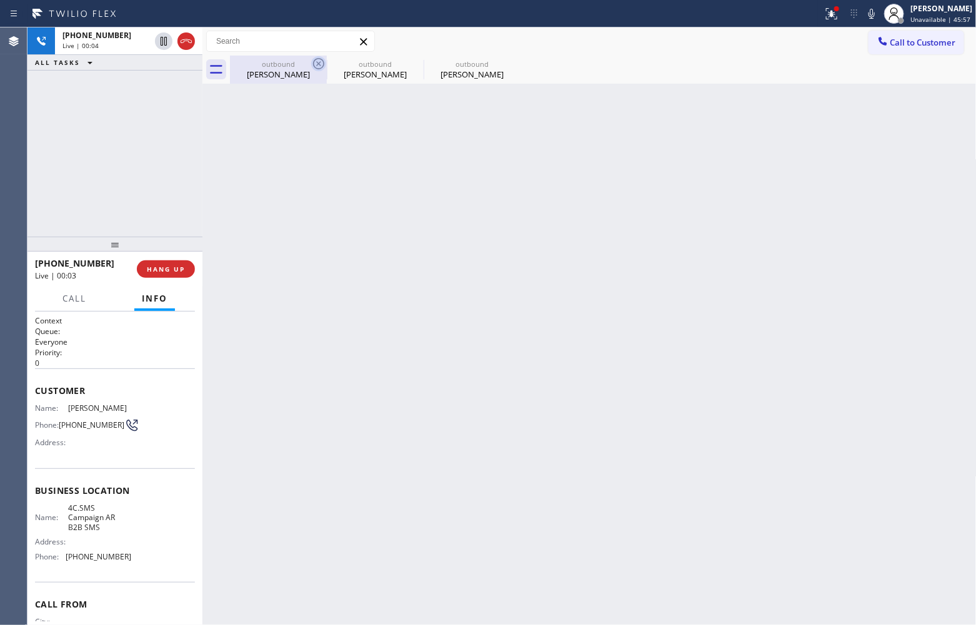
click at [317, 61] on icon at bounding box center [318, 63] width 15 height 15
type input "(833) 692-2271"
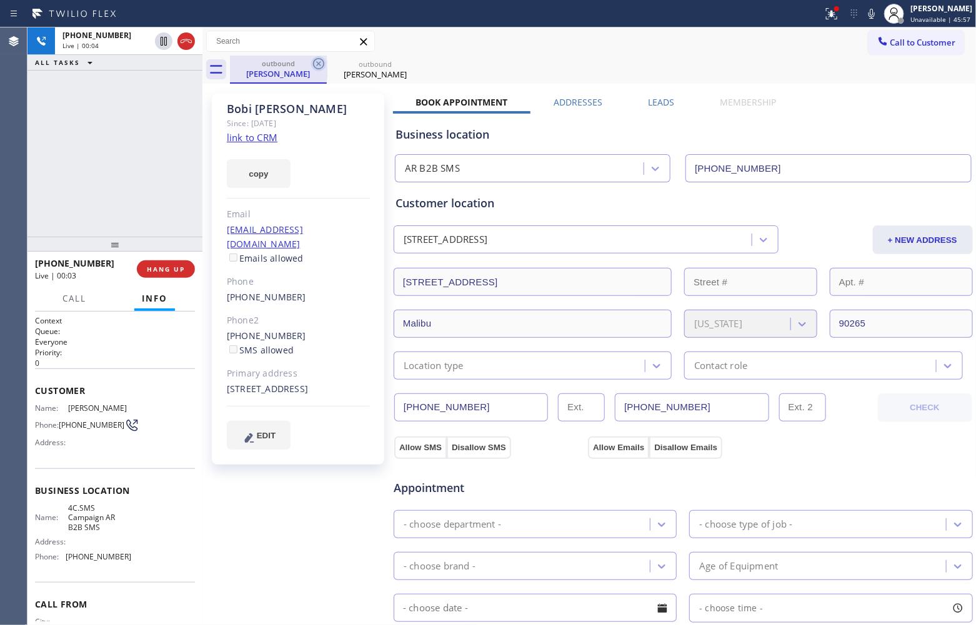
click at [317, 61] on icon at bounding box center [318, 63] width 11 height 11
click at [0, 0] on icon at bounding box center [0, 0] width 0 height 0
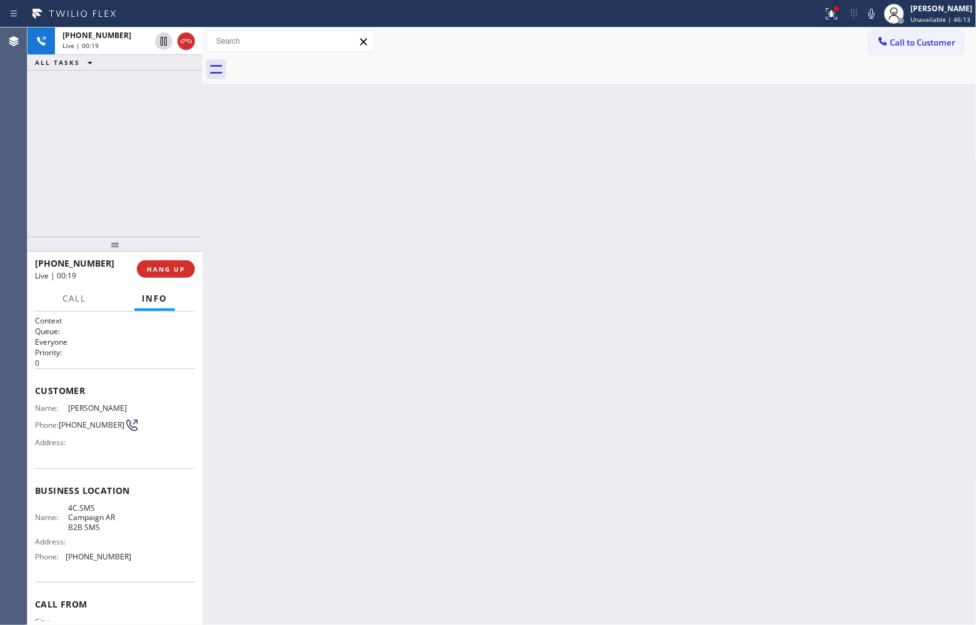
click at [41, 176] on div "+13104032308 Live | 00:19 ALL TASKS ALL TASKS ACTIVE TASKS TASKS IN WRAP UP" at bounding box center [114, 131] width 175 height 209
click at [56, 183] on div "+13104032308 Live | 00:54 ALL TASKS ALL TASKS ACTIVE TASKS TASKS IN WRAP UP" at bounding box center [114, 131] width 175 height 209
click at [48, 185] on div "+13104032308 Live | 01:02 ALL TASKS ALL TASKS ACTIVE TASKS TASKS IN WRAP UP" at bounding box center [114, 131] width 175 height 209
click at [166, 270] on span "HANG UP" at bounding box center [166, 269] width 38 height 9
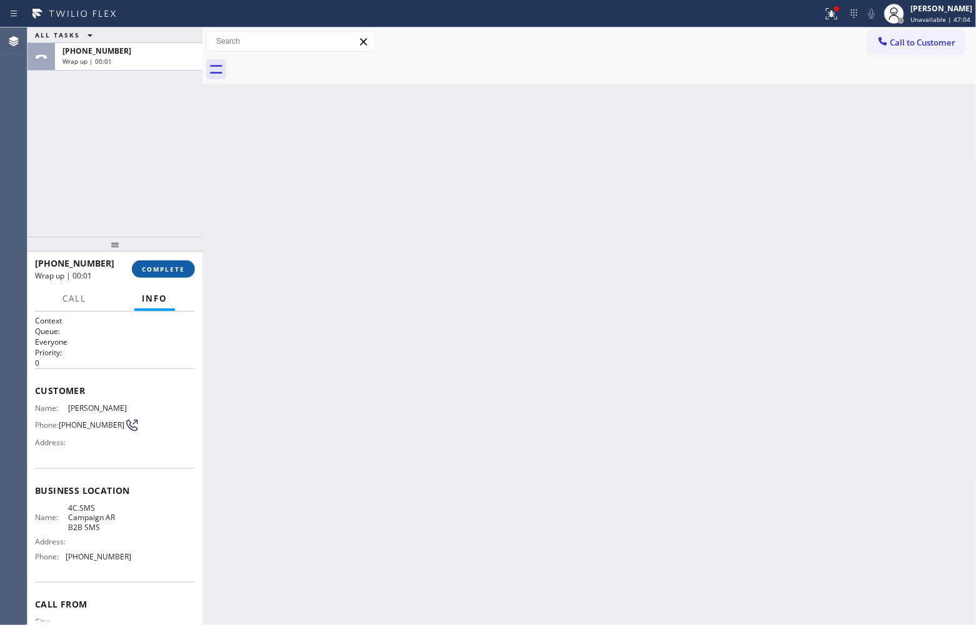
click at [166, 270] on span "COMPLETE" at bounding box center [163, 269] width 43 height 9
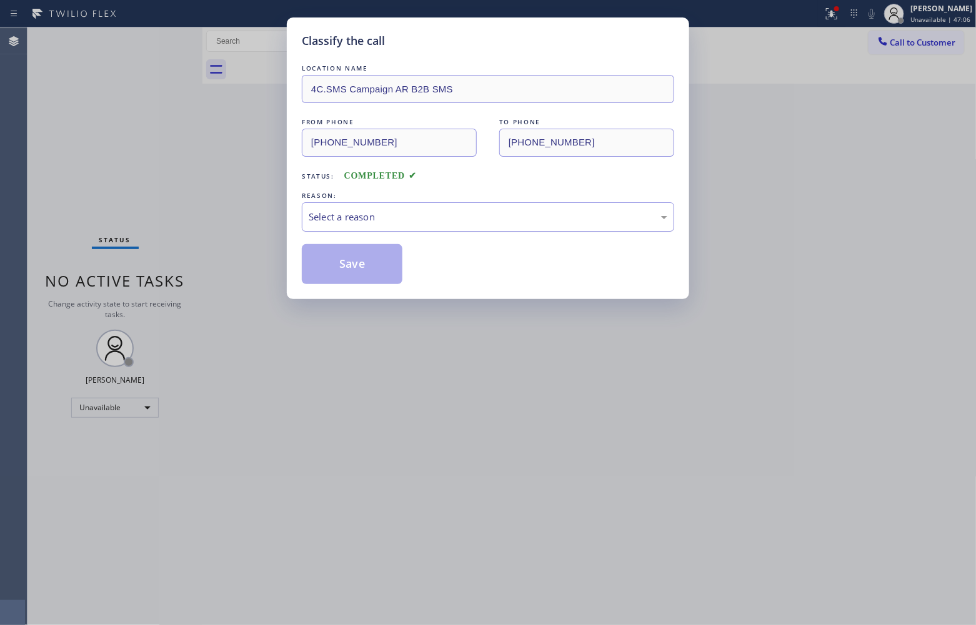
click at [355, 222] on div "Select a reason" at bounding box center [488, 217] width 359 height 14
click at [350, 261] on button "Save" at bounding box center [352, 264] width 101 height 40
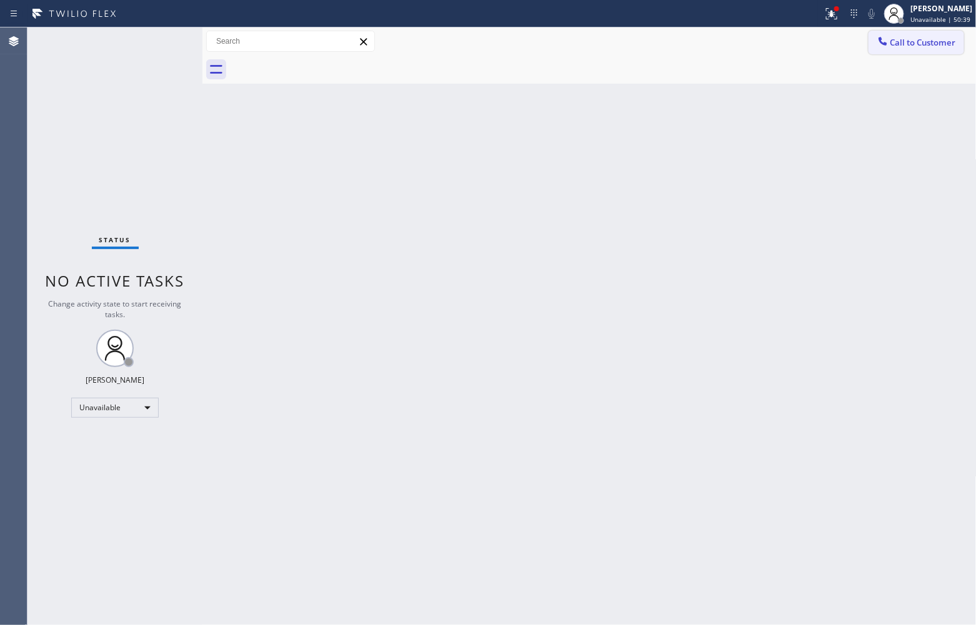
click at [934, 50] on button "Call to Customer" at bounding box center [916, 43] width 96 height 24
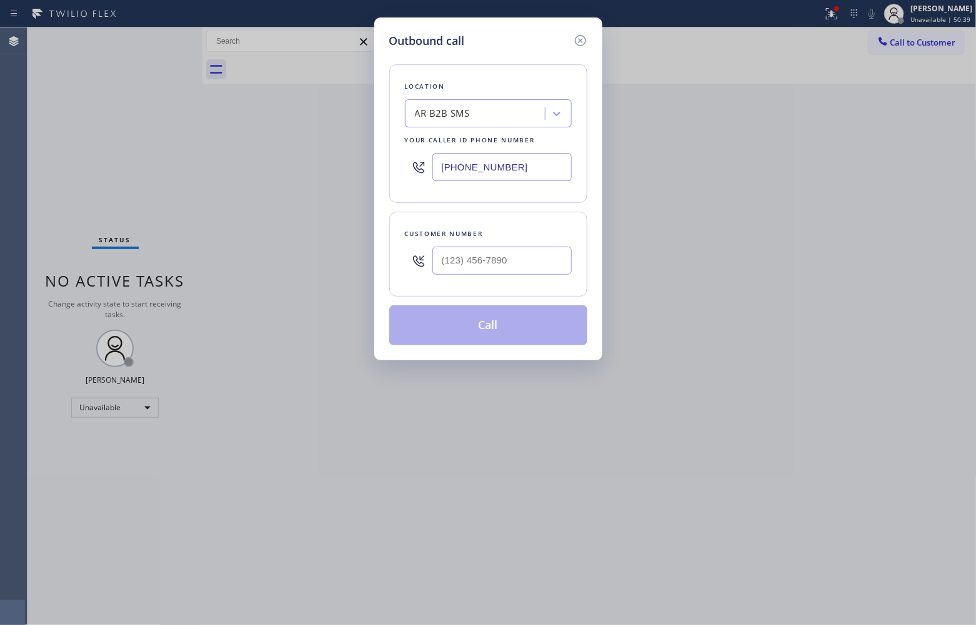
click at [479, 169] on input "(833) 692-2271" at bounding box center [501, 167] width 139 height 28
paste input "760) 452-3737"
type input "[PHONE_NUMBER]"
type input "(___) ___-____"
click at [529, 267] on input "text" at bounding box center [501, 261] width 139 height 28
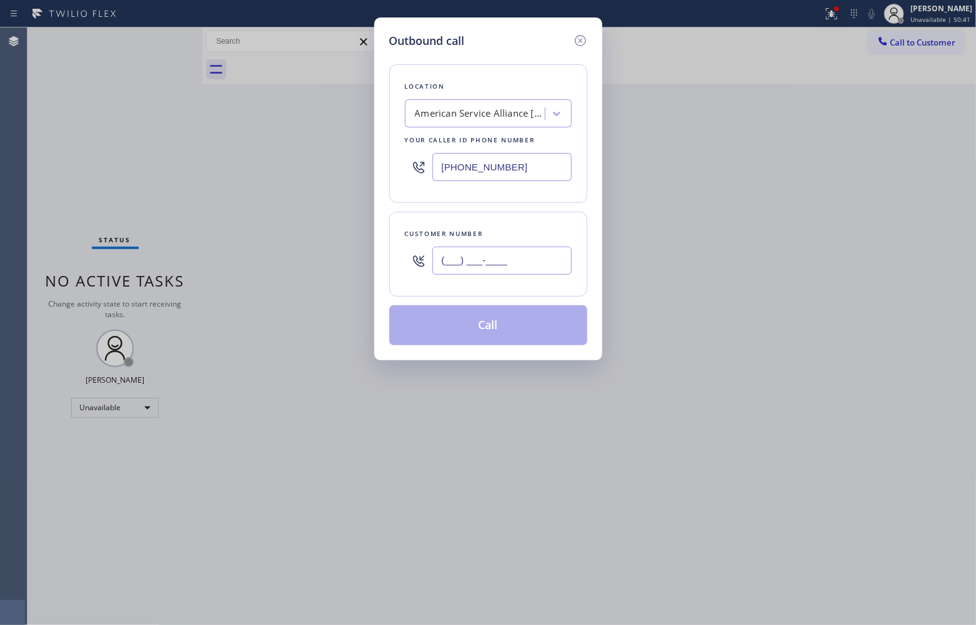
paste input "760) 895-8325"
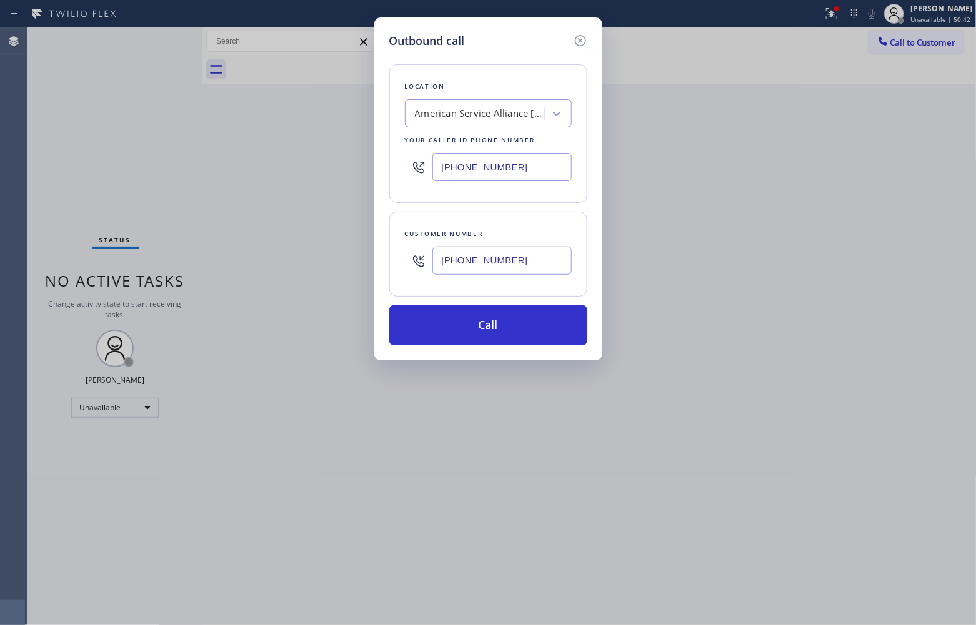
type input "[PHONE_NUMBER]"
click at [517, 330] on button "Call" at bounding box center [488, 325] width 198 height 40
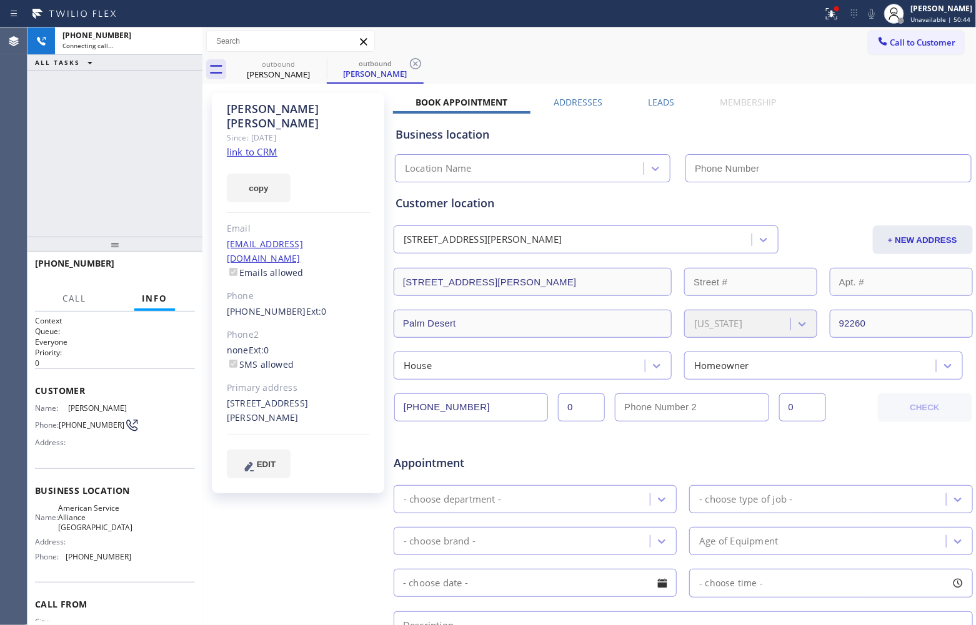
click at [236, 146] on link "link to CRM" at bounding box center [252, 152] width 51 height 12
type input "[PHONE_NUMBER]"
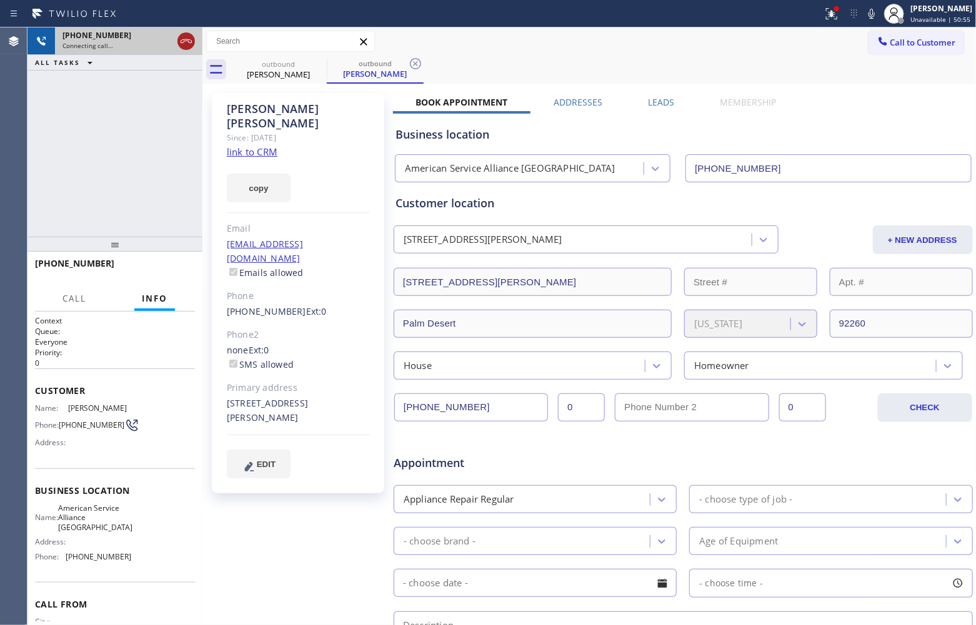
click at [186, 39] on icon at bounding box center [186, 41] width 15 height 15
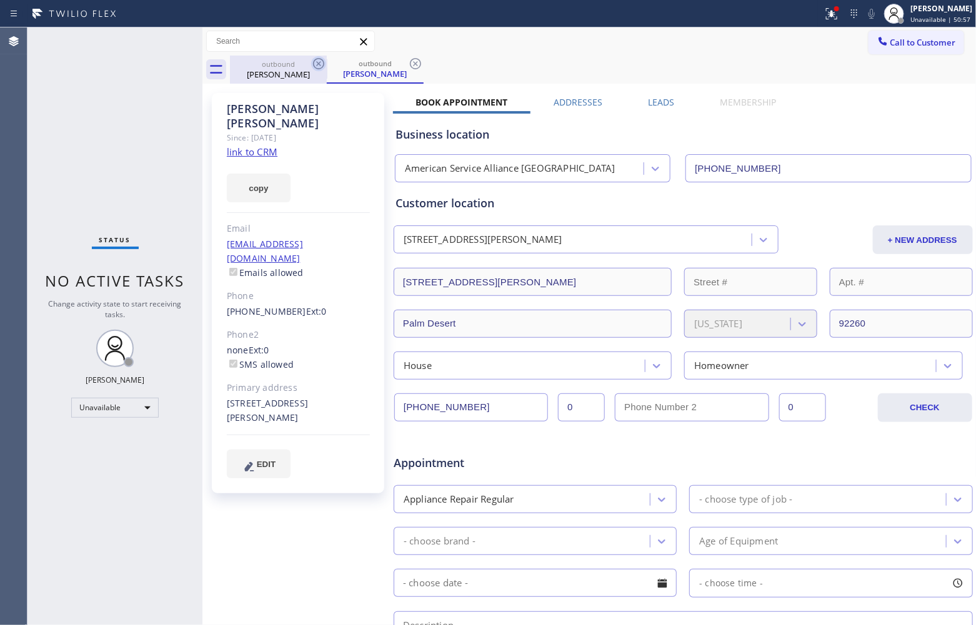
click at [316, 58] on icon at bounding box center [318, 63] width 15 height 15
click at [0, 0] on icon at bounding box center [0, 0] width 0 height 0
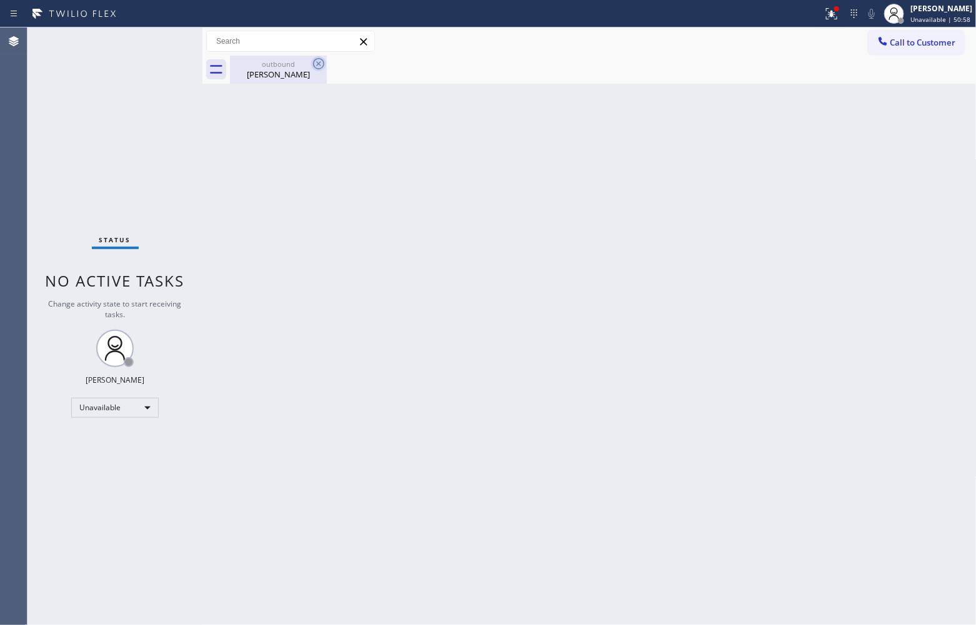
click at [320, 62] on icon at bounding box center [318, 63] width 11 height 11
click at [4, 156] on div "Agent Desktop" at bounding box center [13, 326] width 27 height 598
click at [904, 44] on span "Call to Customer" at bounding box center [923, 42] width 66 height 11
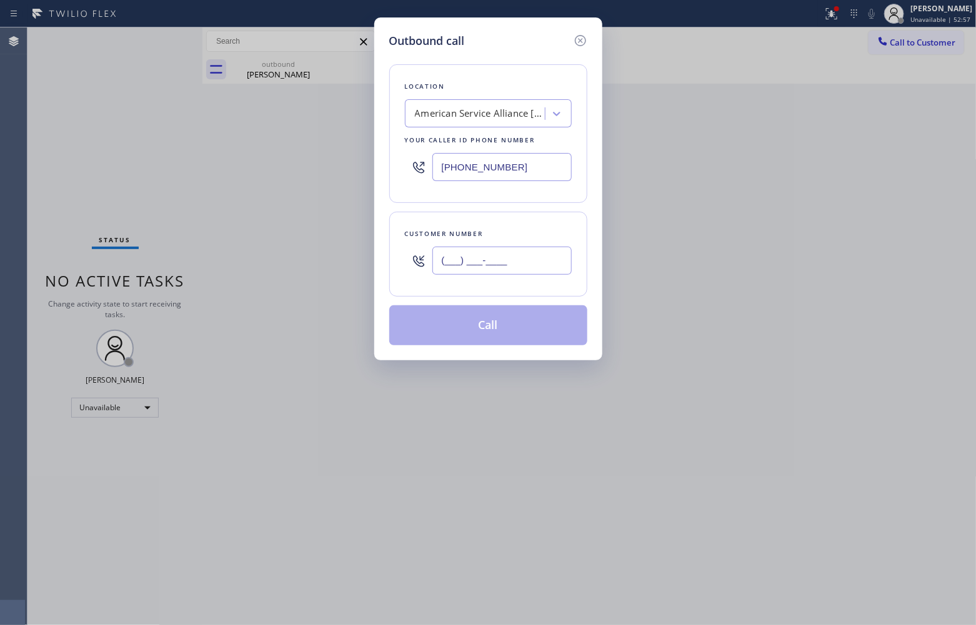
click at [516, 250] on input "(___) ___-____" at bounding box center [501, 261] width 139 height 28
paste input "760) 895-8325"
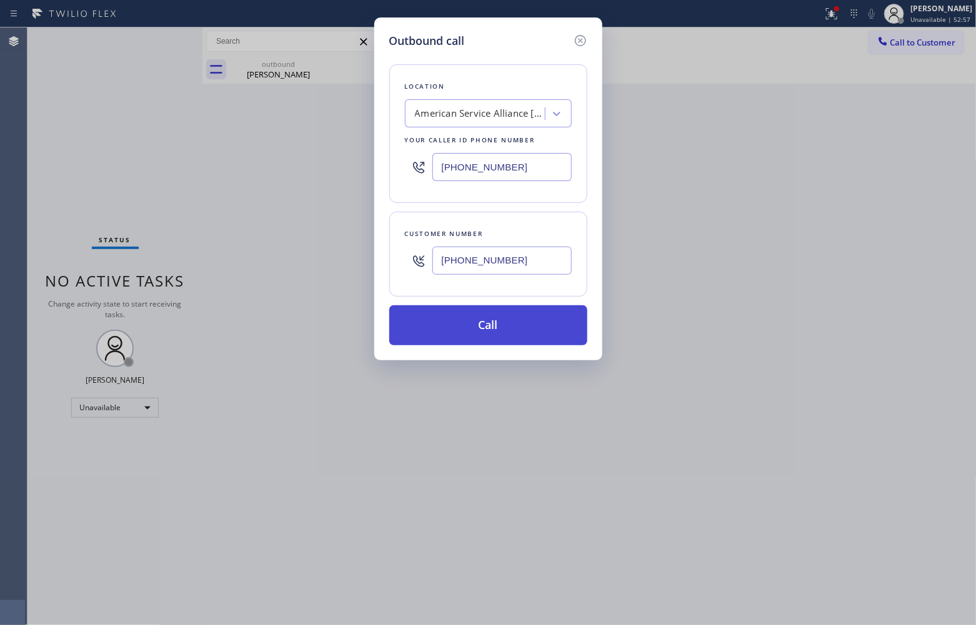
type input "[PHONE_NUMBER]"
click at [506, 329] on button "Call" at bounding box center [488, 325] width 198 height 40
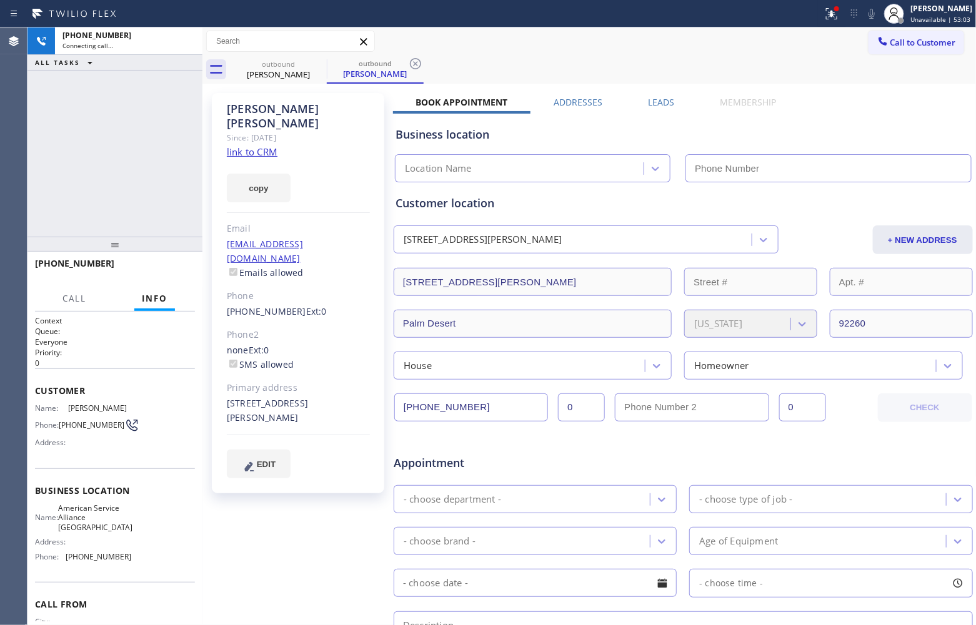
type input "[PHONE_NUMBER]"
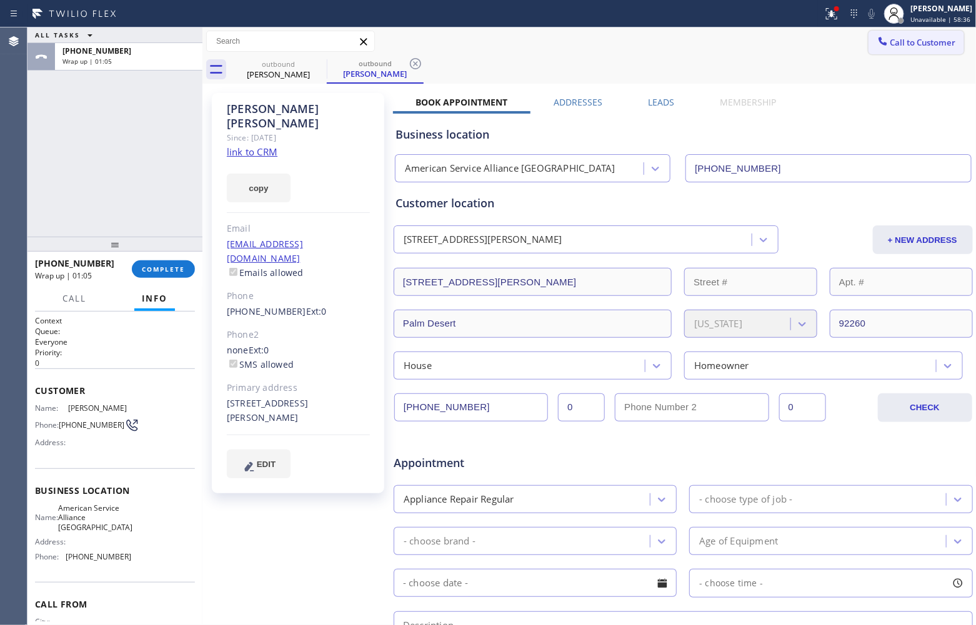
drag, startPoint x: 939, startPoint y: 36, endPoint x: 929, endPoint y: 38, distance: 10.2
click at [938, 37] on span "Call to Customer" at bounding box center [923, 42] width 66 height 11
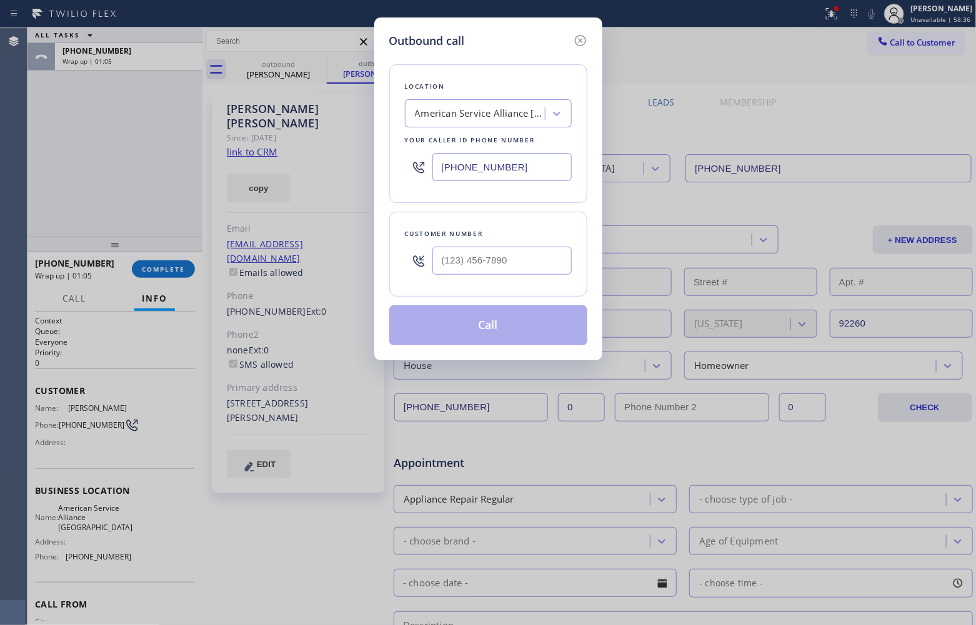
click at [547, 169] on input "[PHONE_NUMBER]" at bounding box center [501, 167] width 139 height 28
paste input "949) 828-3895"
type input "(949) 828-3895"
type input "(___) ___-____"
click at [478, 261] on input "(___) ___-____" at bounding box center [501, 261] width 139 height 28
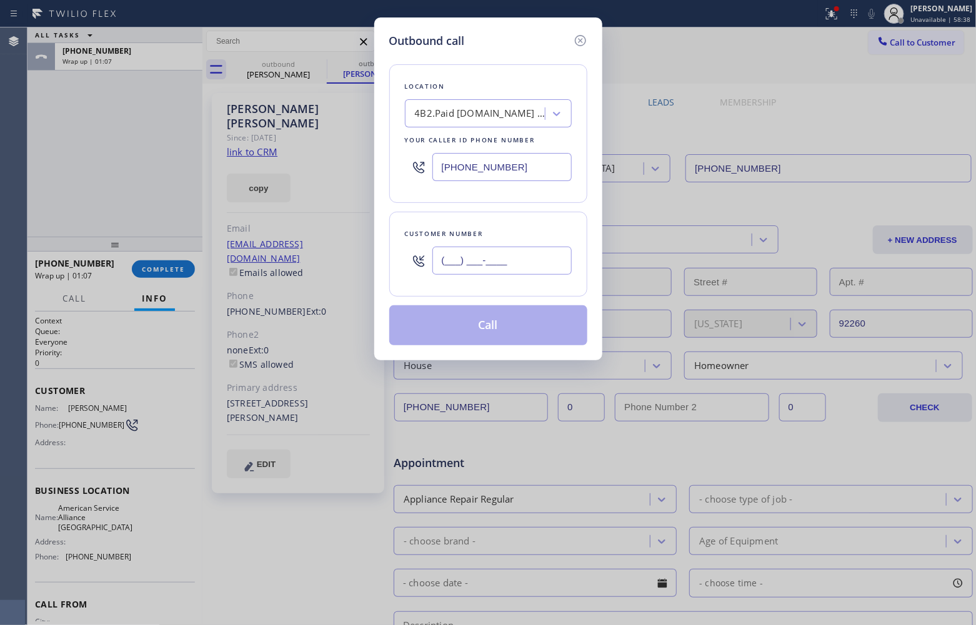
paste input "530) 788-3838"
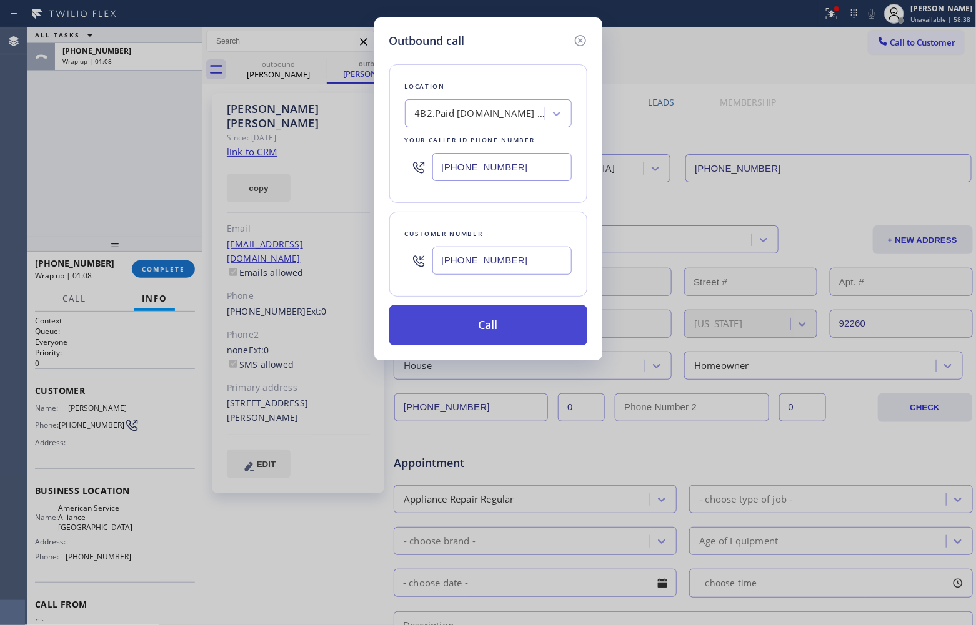
type input "(530) 788-3838"
click at [507, 329] on button "Call" at bounding box center [488, 325] width 198 height 40
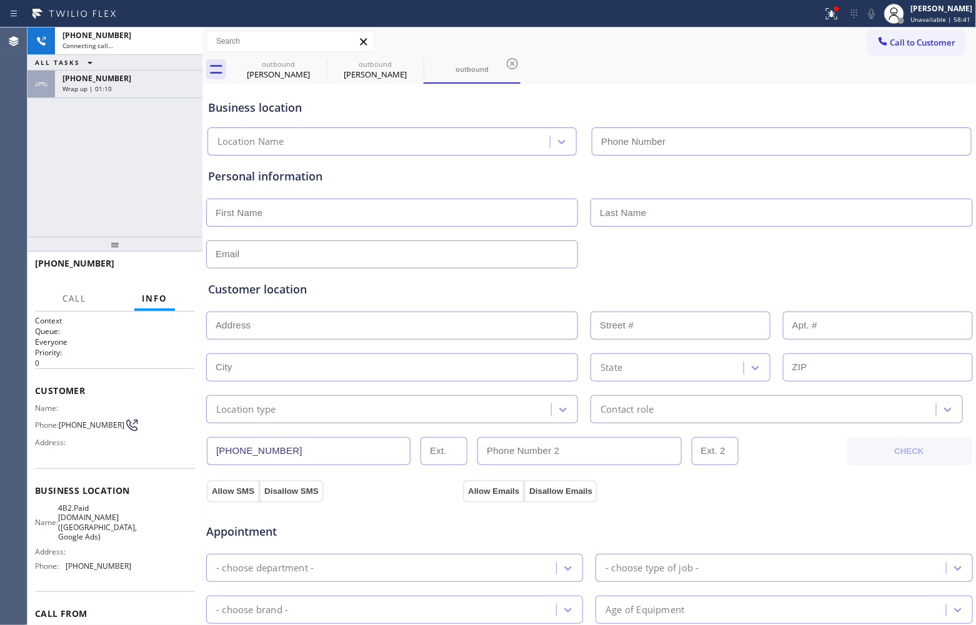
type input "(949) 828-3895"
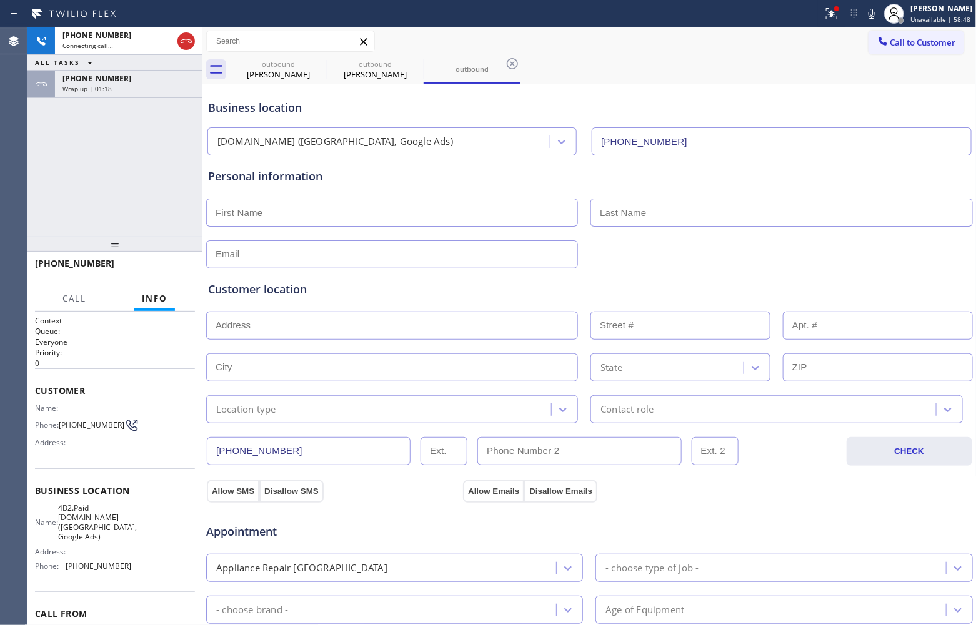
click at [29, 176] on div "+15307883838 Connecting call… ALL TASKS ALL TASKS ACTIVE TASKS TASKS IN WRAP UP…" at bounding box center [114, 131] width 175 height 209
drag, startPoint x: 86, startPoint y: 429, endPoint x: 62, endPoint y: 417, distance: 26.8
click at [62, 420] on span "(530) 788-3838" at bounding box center [92, 424] width 66 height 9
copy span "530) 788-3838"
click at [91, 428] on span "(530) 788-3838" at bounding box center [92, 424] width 66 height 9
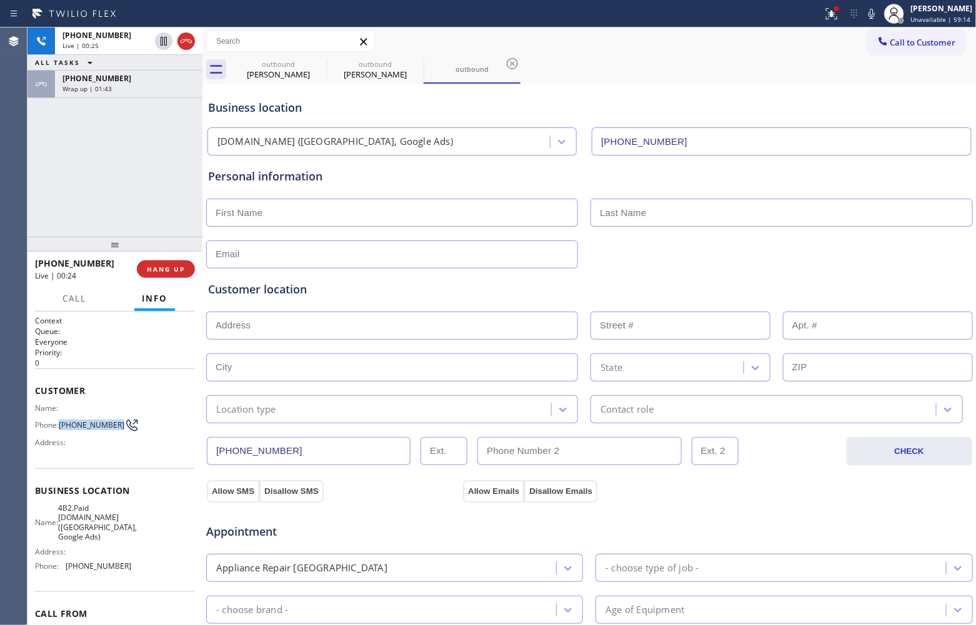
drag, startPoint x: 86, startPoint y: 432, endPoint x: 61, endPoint y: 420, distance: 27.1
click at [61, 420] on span "(530) 788-3838" at bounding box center [92, 424] width 66 height 9
copy span "(530) 788-3838"
click at [185, 44] on icon at bounding box center [186, 41] width 15 height 15
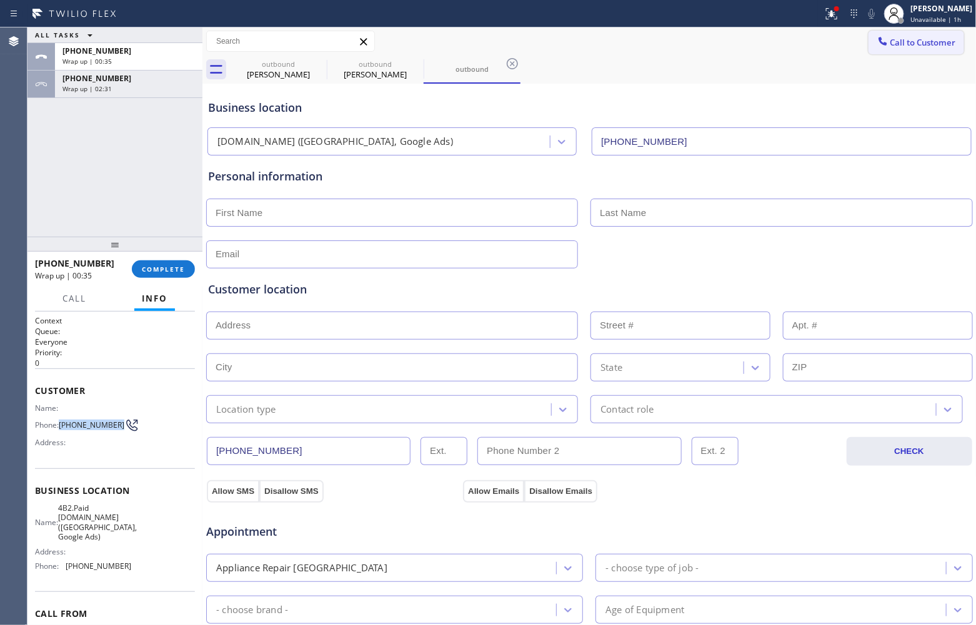
click at [906, 48] on button "Call to Customer" at bounding box center [916, 43] width 96 height 24
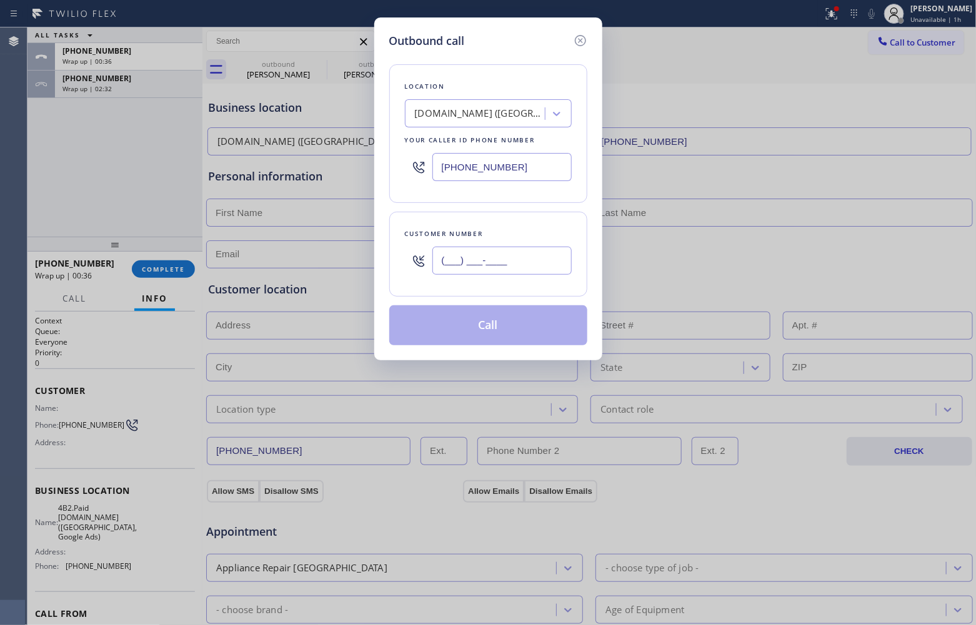
drag, startPoint x: 485, startPoint y: 264, endPoint x: 483, endPoint y: 139, distance: 125.0
click at [485, 264] on input "(___) ___-____" at bounding box center [501, 261] width 139 height 28
paste input "530) 788-3838"
type input "(530) 788-3838"
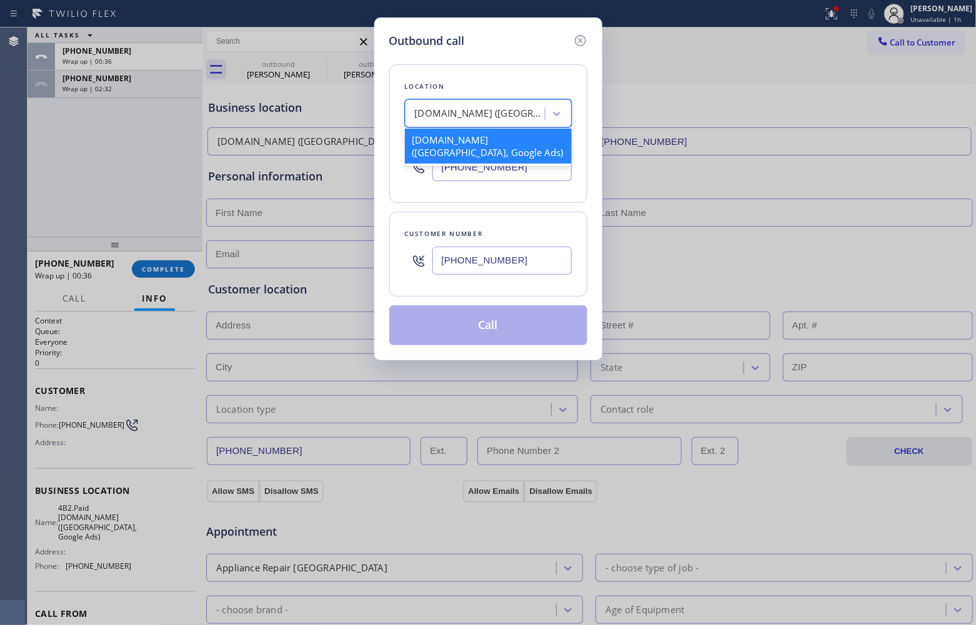
click at [464, 113] on div "SubzeroExperts.online (Orange County, Google Ads)" at bounding box center [480, 114] width 131 height 14
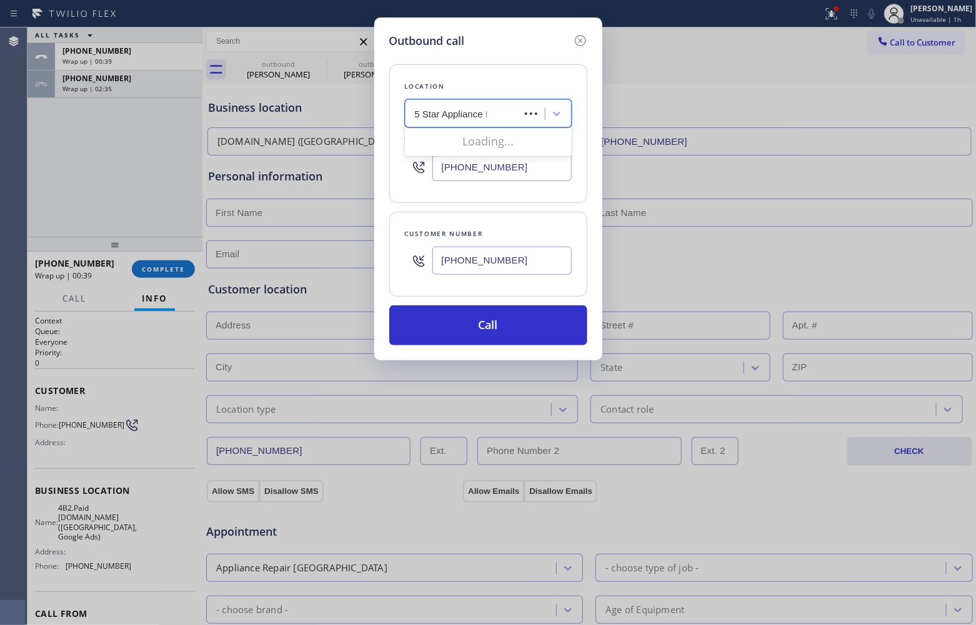
type input "5 Star Appliance Re"
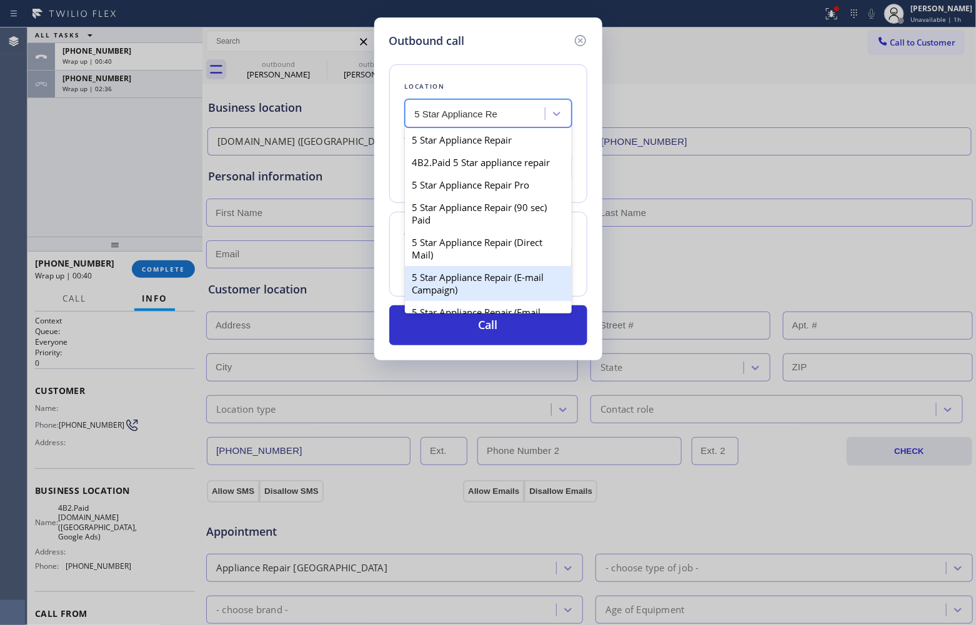
click at [492, 291] on div "5 Star Appliance Repair (E-mail Campaign)" at bounding box center [488, 283] width 167 height 35
type input "(855) 908-1519"
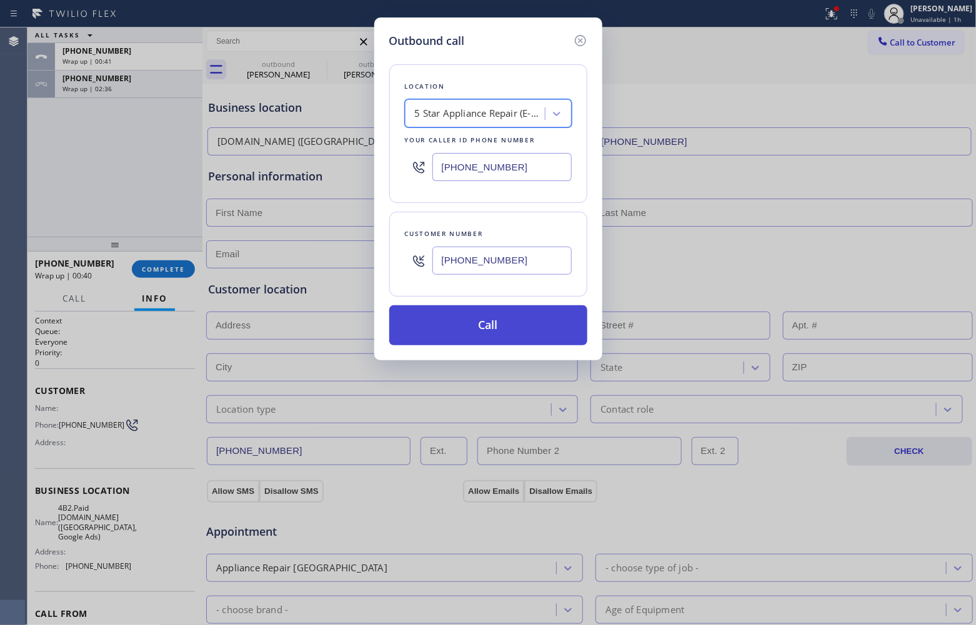
click at [485, 319] on button "Call" at bounding box center [488, 325] width 198 height 40
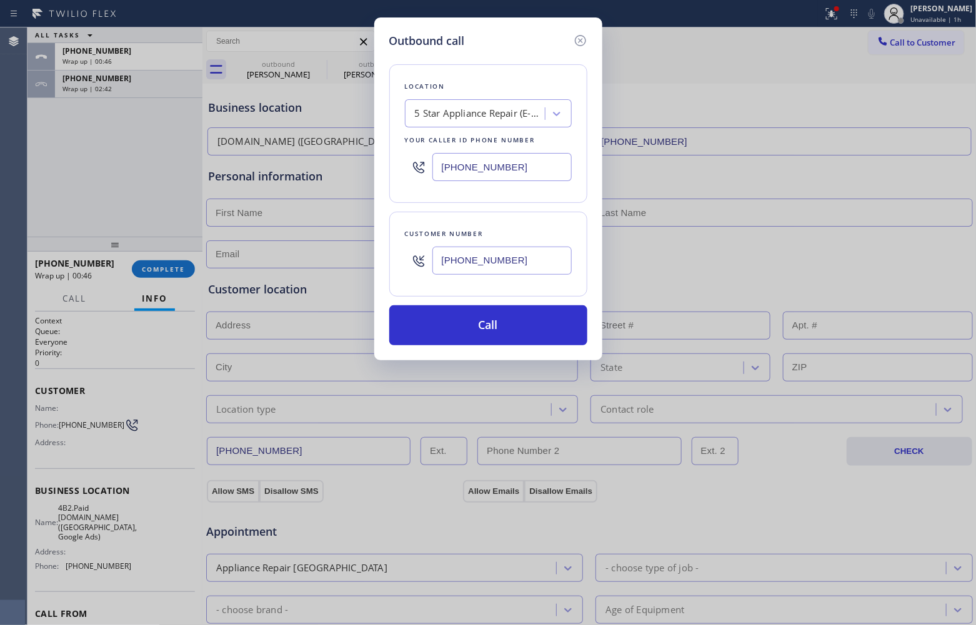
click at [389, 305] on button "Call" at bounding box center [488, 325] width 198 height 40
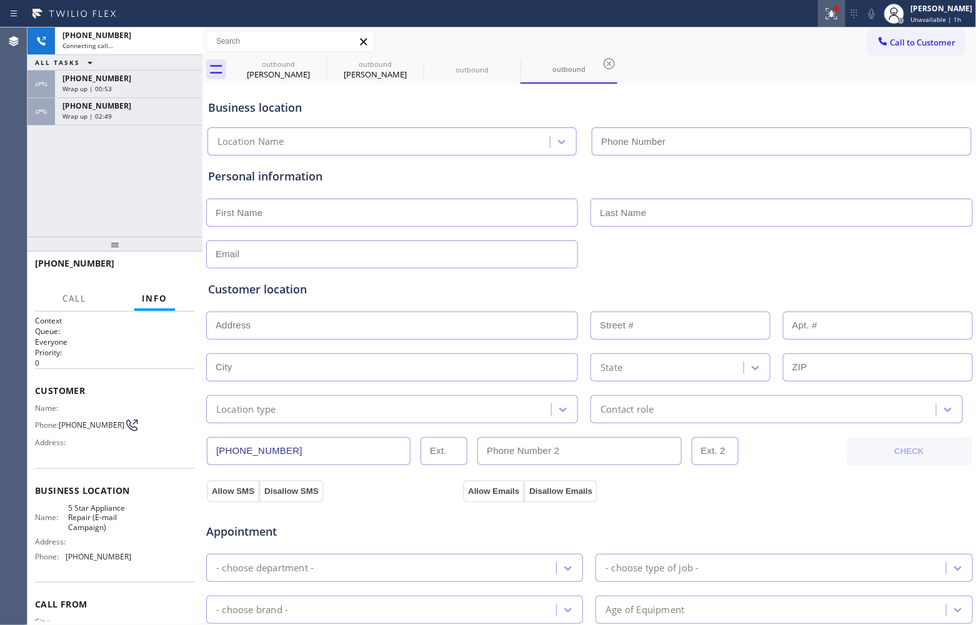
type input "(855) 908-1519"
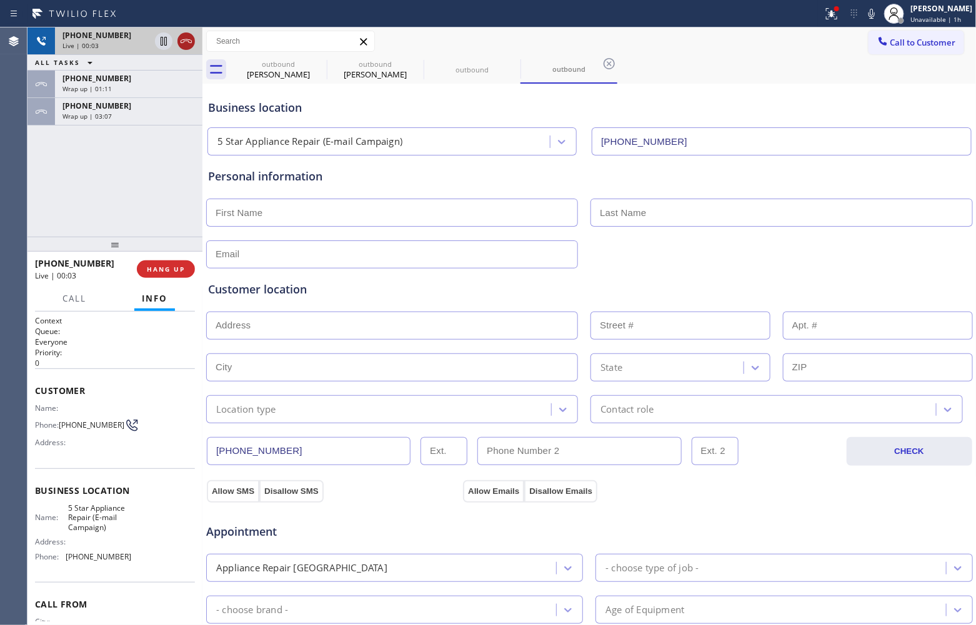
click at [192, 41] on icon at bounding box center [186, 41] width 15 height 15
click at [176, 272] on span "HANG UP" at bounding box center [166, 269] width 38 height 9
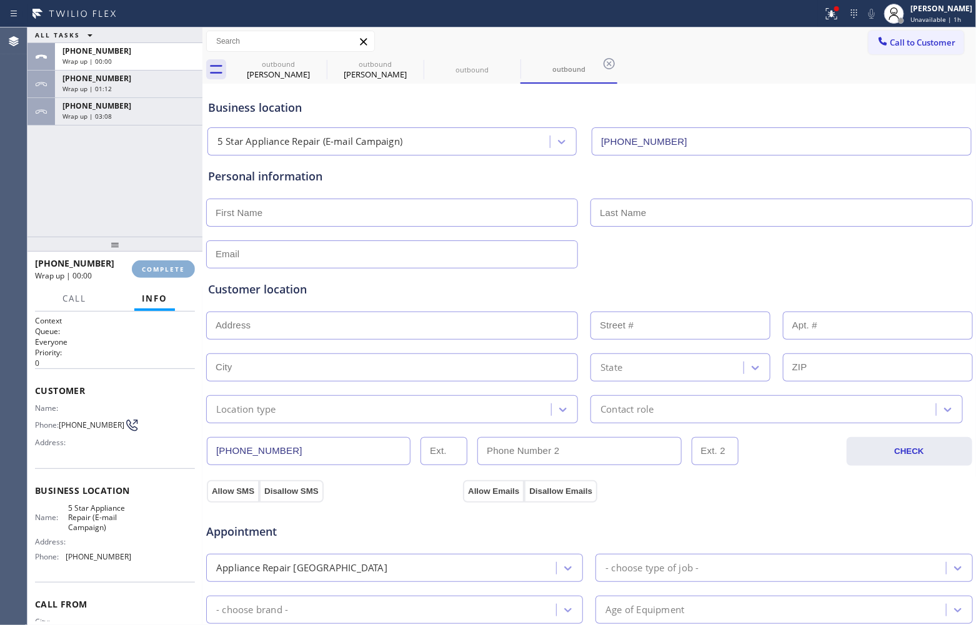
click at [176, 272] on span "COMPLETE" at bounding box center [163, 269] width 43 height 9
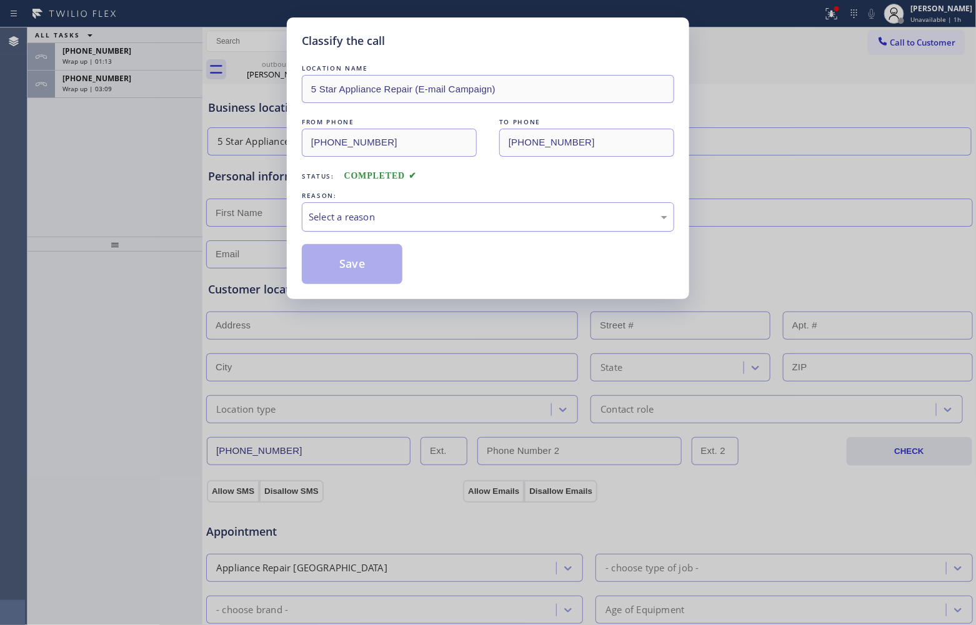
click at [342, 230] on div "Select a reason" at bounding box center [488, 216] width 372 height 29
click at [342, 264] on button "Save" at bounding box center [352, 264] width 101 height 40
click at [106, 92] on div "Classify the call LOCATION NAME 5 Star Appliance Repair (E-mail Campaign) FROM …" at bounding box center [488, 312] width 976 height 625
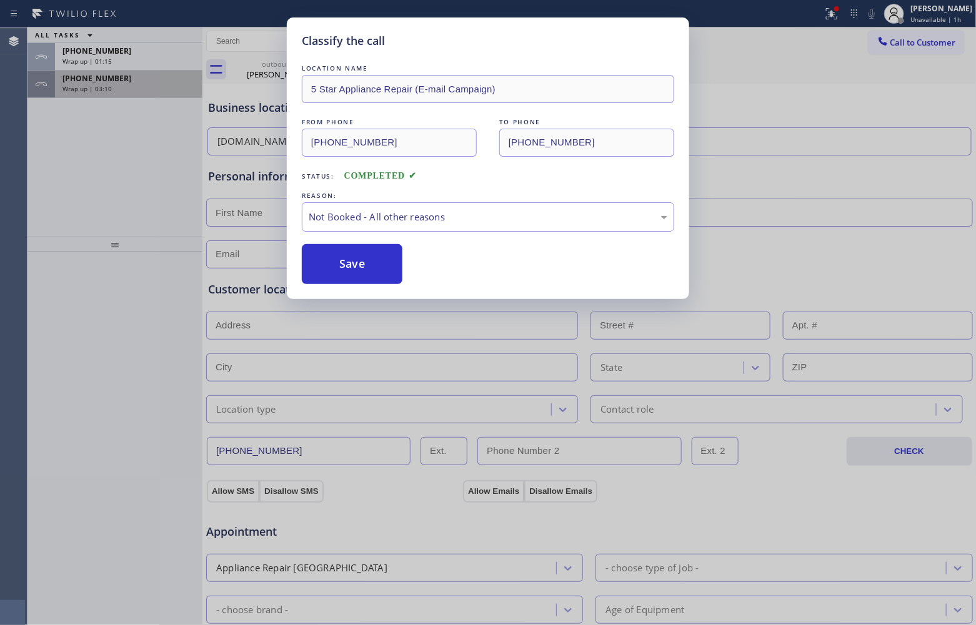
click at [104, 91] on div "Classify the call LOCATION NAME Kitchen remodeling Beverly Hills Experts FROM P…" at bounding box center [501, 326] width 948 height 598
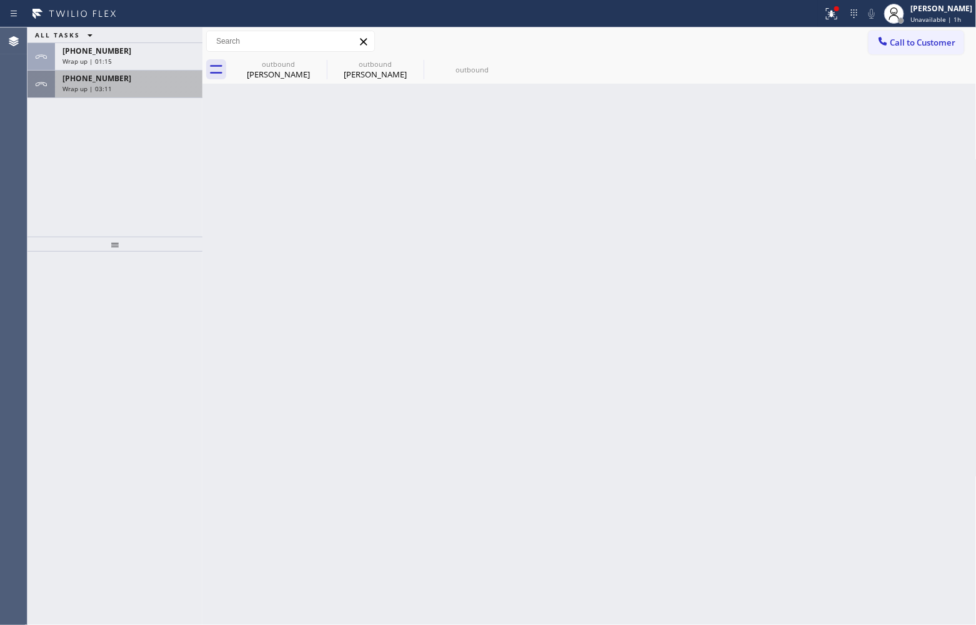
click at [103, 91] on span "Wrap up | 03:11" at bounding box center [86, 88] width 49 height 9
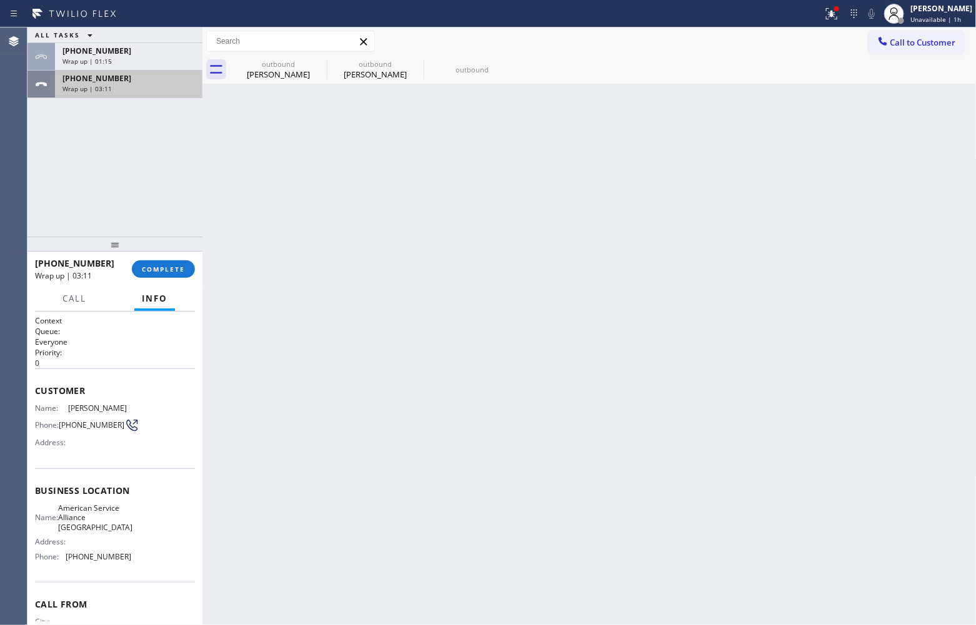
click at [99, 84] on span "Wrap up | 03:11" at bounding box center [86, 88] width 49 height 9
click at [157, 279] on div "+17608958325 Wrap up | 03:11 COMPLETE" at bounding box center [115, 269] width 160 height 32
click at [181, 270] on span "COMPLETE" at bounding box center [163, 269] width 43 height 9
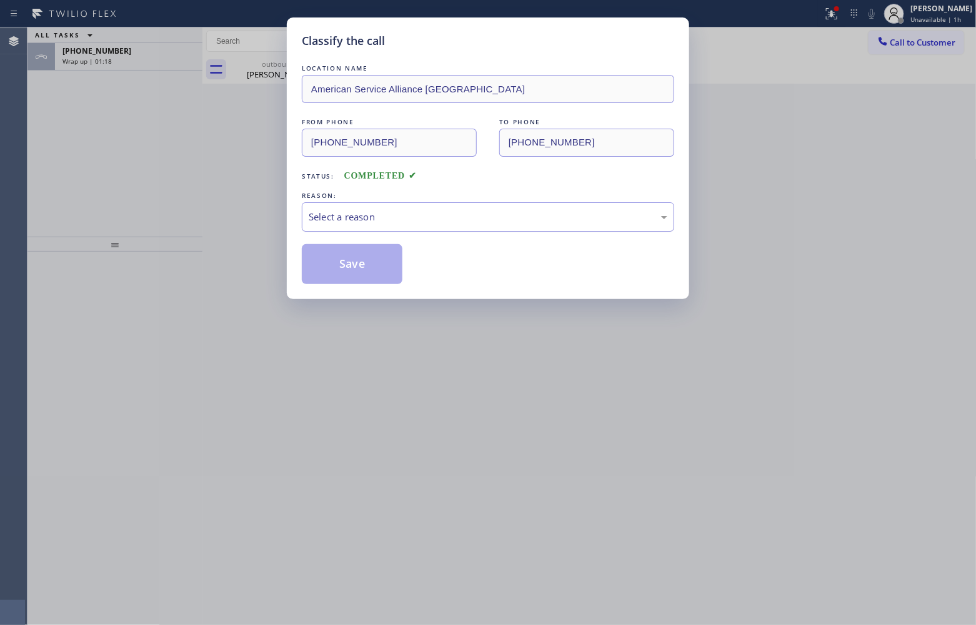
drag, startPoint x: 400, startPoint y: 216, endPoint x: 398, endPoint y: 226, distance: 10.9
click at [400, 222] on div "Select a reason" at bounding box center [488, 217] width 359 height 14
click at [360, 267] on button "Save" at bounding box center [352, 264] width 101 height 40
type input "[PHONE_NUMBER]"
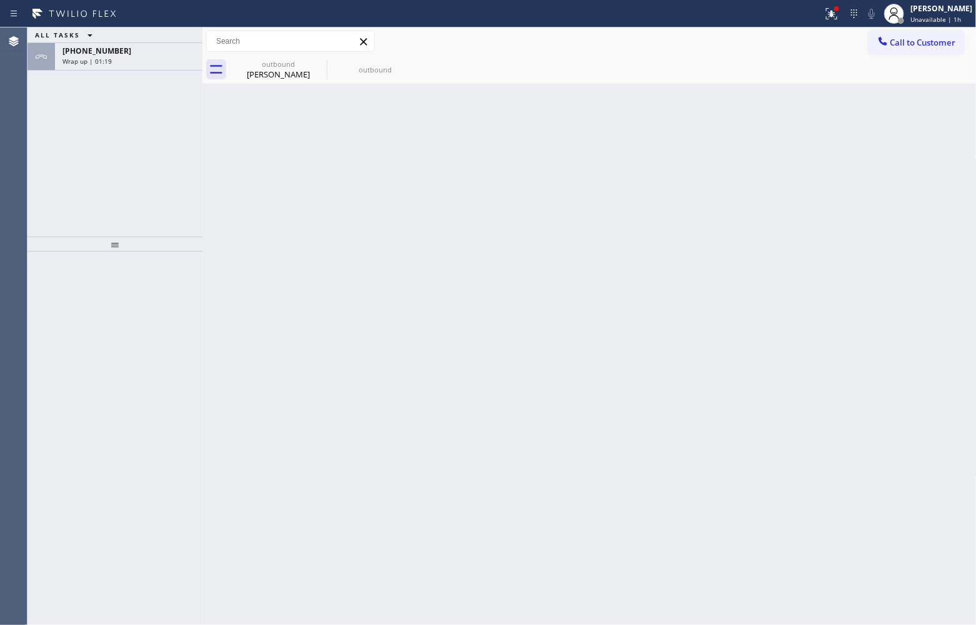
click at [95, 61] on span "Wrap up | 01:19" at bounding box center [86, 61] width 49 height 9
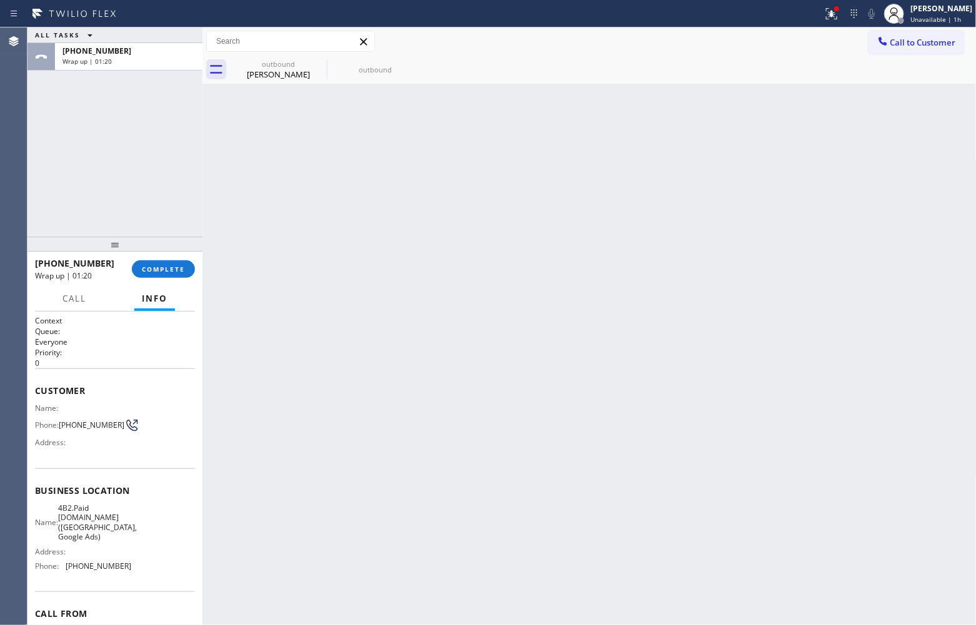
click at [95, 61] on span "Wrap up | 01:20" at bounding box center [86, 61] width 49 height 9
click at [167, 267] on span "COMPLETE" at bounding box center [163, 269] width 43 height 9
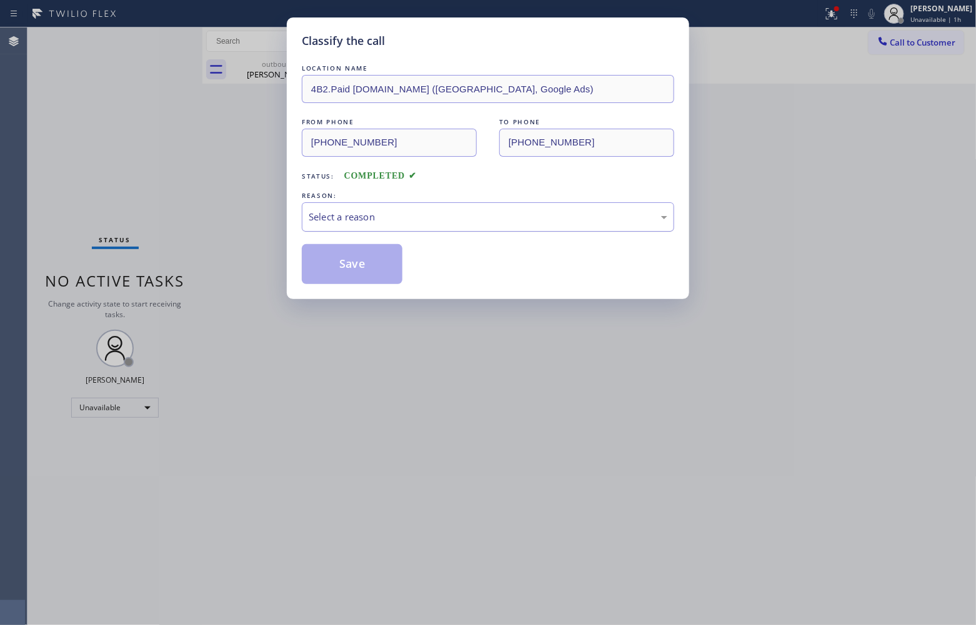
drag, startPoint x: 426, startPoint y: 208, endPoint x: 413, endPoint y: 230, distance: 25.5
click at [425, 212] on div "Select a reason" at bounding box center [488, 216] width 372 height 29
click at [375, 261] on button "Save" at bounding box center [352, 264] width 101 height 40
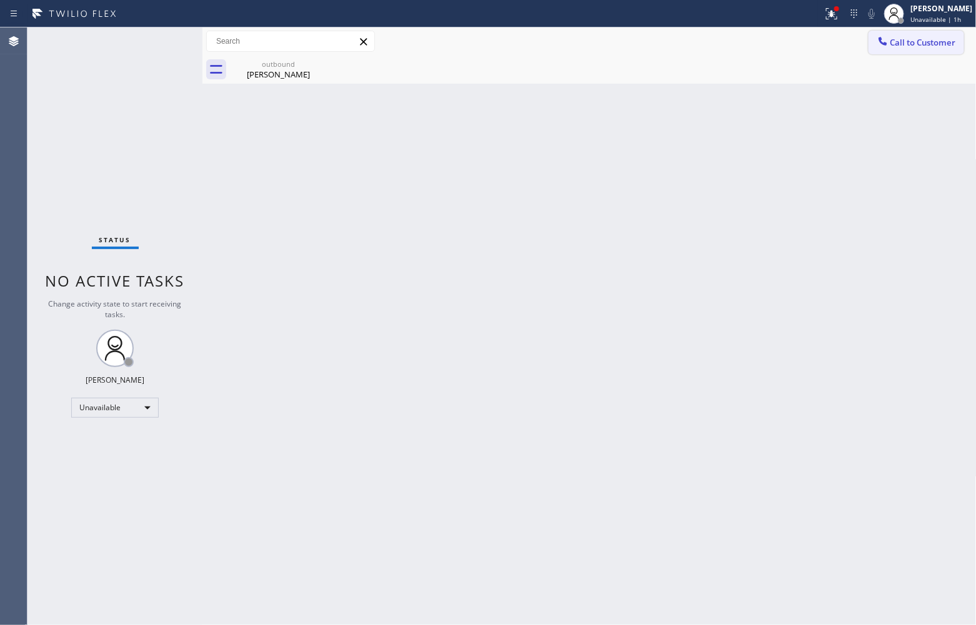
click at [938, 47] on span "Call to Customer" at bounding box center [923, 42] width 66 height 11
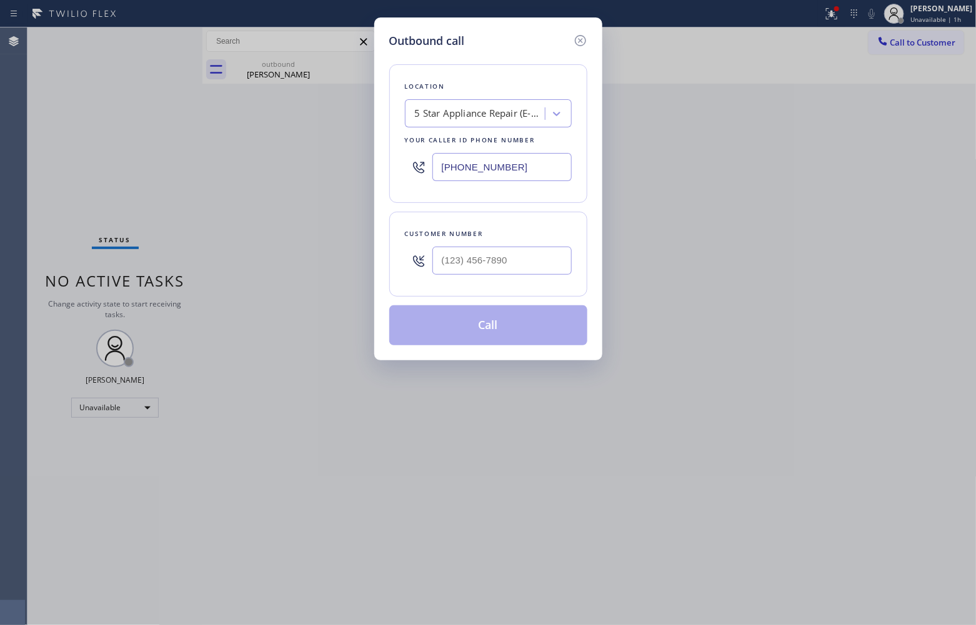
drag, startPoint x: 478, startPoint y: 164, endPoint x: 557, endPoint y: 207, distance: 89.7
click at [477, 164] on input "(855) 908-1519" at bounding box center [501, 167] width 139 height 28
paste input "949) 828-3895"
type input "(949) 828-3895"
type input "(___) ___-____"
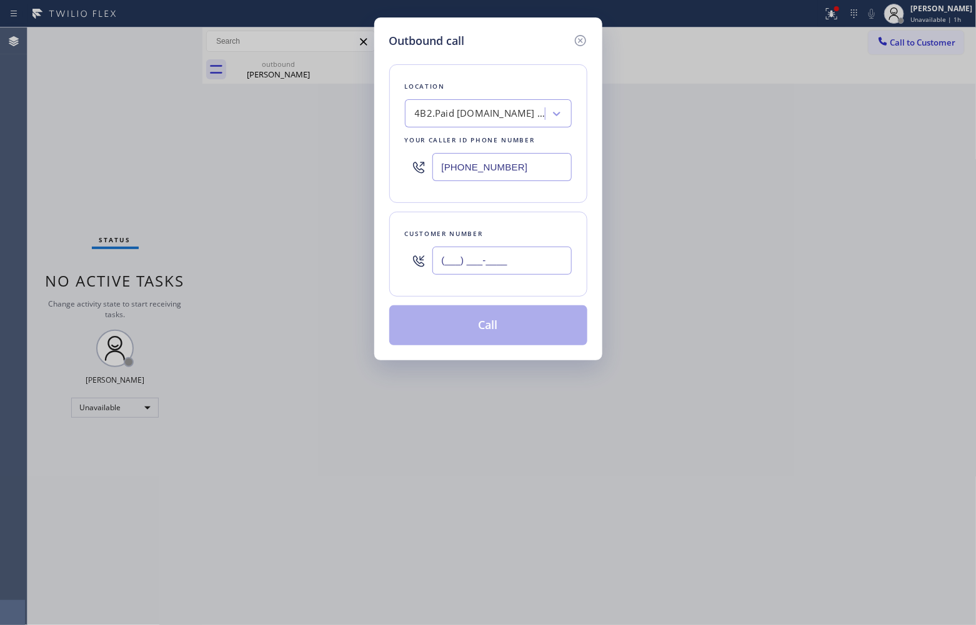
click at [494, 269] on input "(___) ___-____" at bounding box center [501, 261] width 139 height 28
paste input "530) 788-3838"
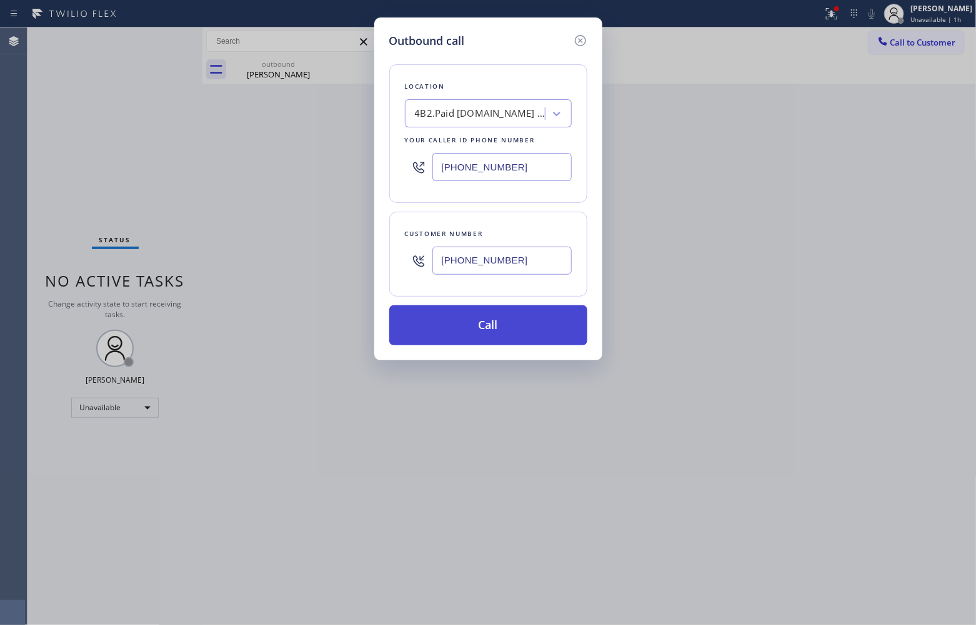
type input "(530) 788-3838"
click at [495, 332] on button "Call" at bounding box center [488, 325] width 198 height 40
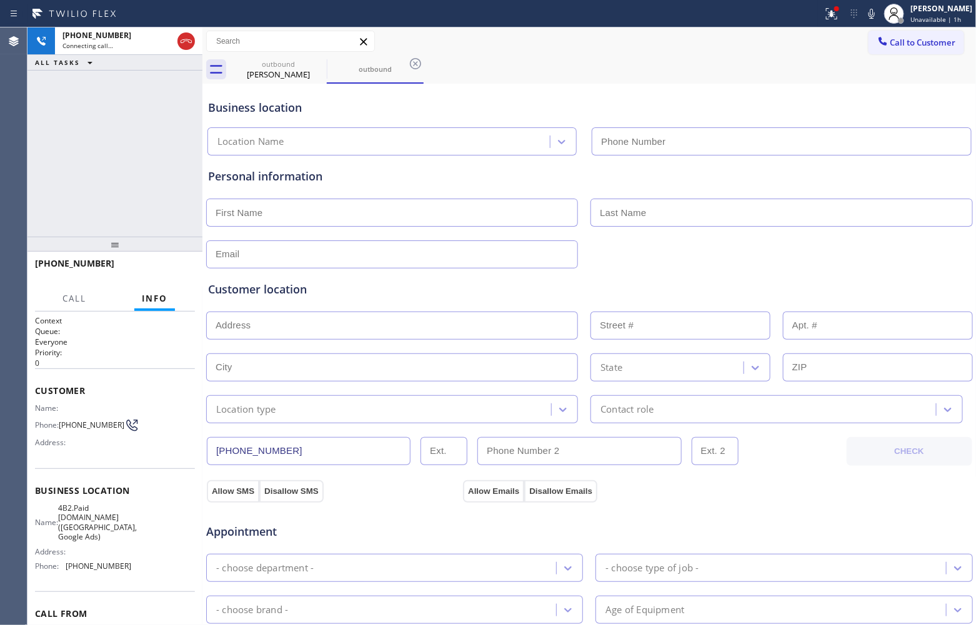
type input "(949) 828-3895"
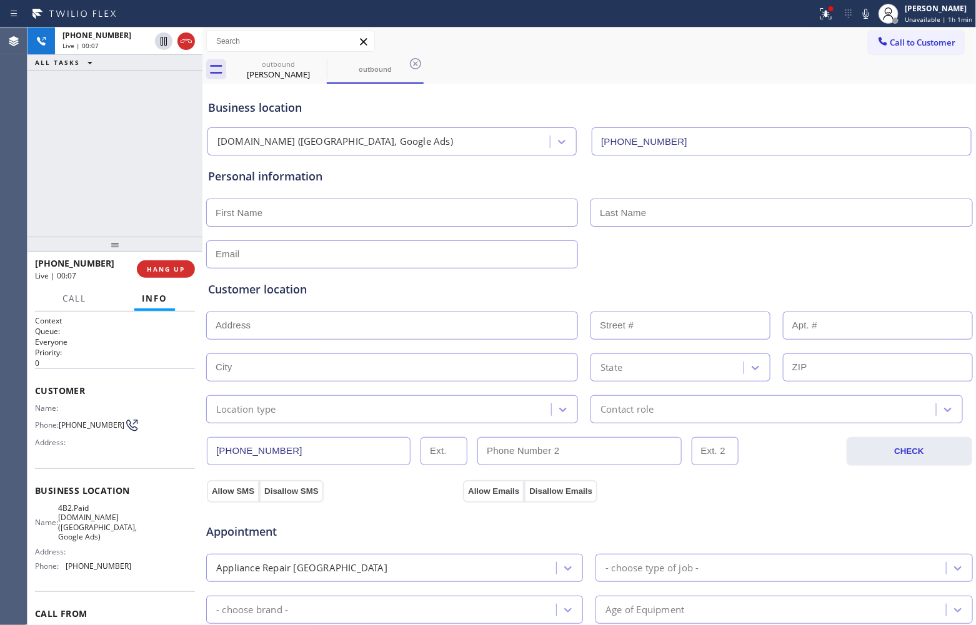
click at [9, 135] on div "Agent Desktop" at bounding box center [13, 326] width 27 height 598
click at [1, 136] on div "Agent Desktop" at bounding box center [13, 326] width 27 height 598
click at [166, 266] on span "HANG UP" at bounding box center [166, 269] width 38 height 9
click at [164, 266] on span "HANG UP" at bounding box center [166, 269] width 38 height 9
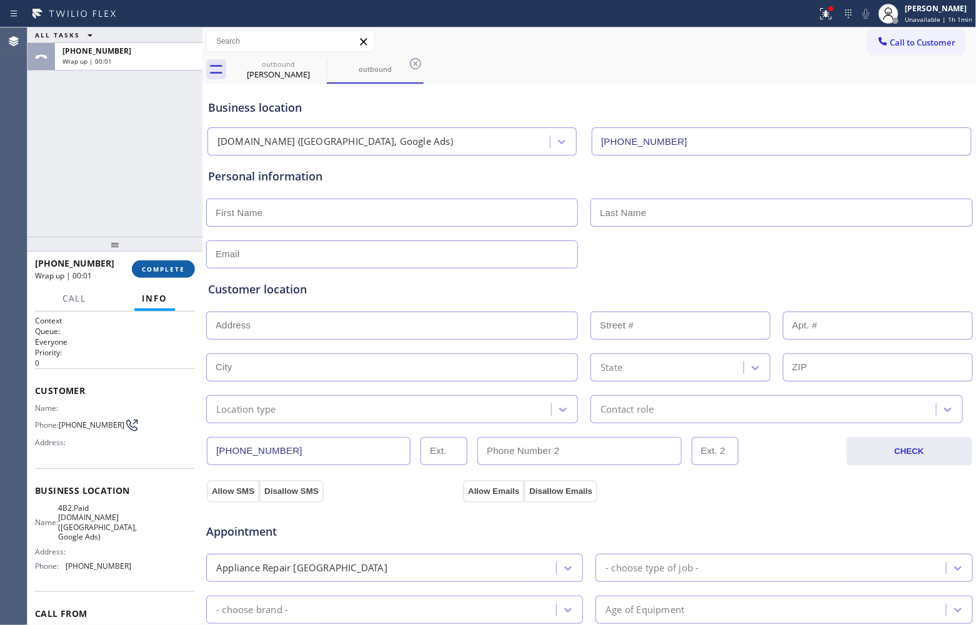
click at [163, 266] on span "COMPLETE" at bounding box center [163, 269] width 43 height 9
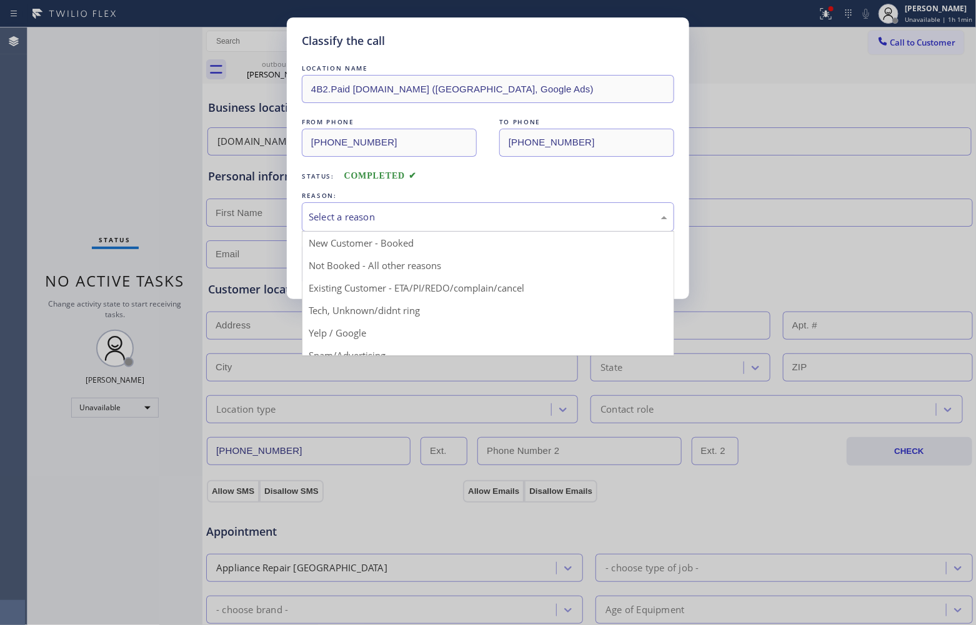
click at [388, 210] on div "Select a reason" at bounding box center [488, 217] width 359 height 14
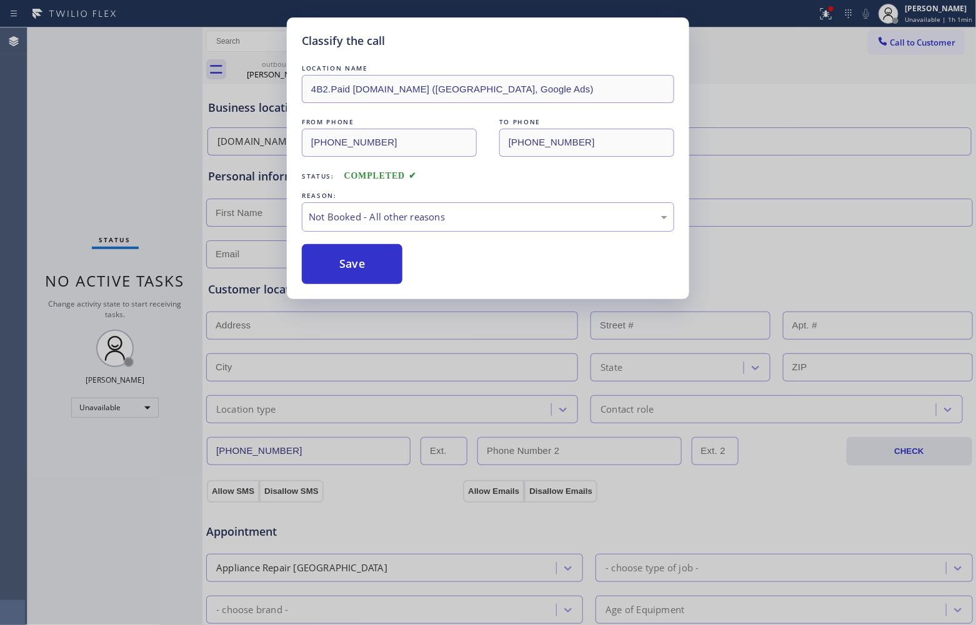
click at [358, 264] on button "Save" at bounding box center [352, 264] width 101 height 40
type input "[PHONE_NUMBER]"
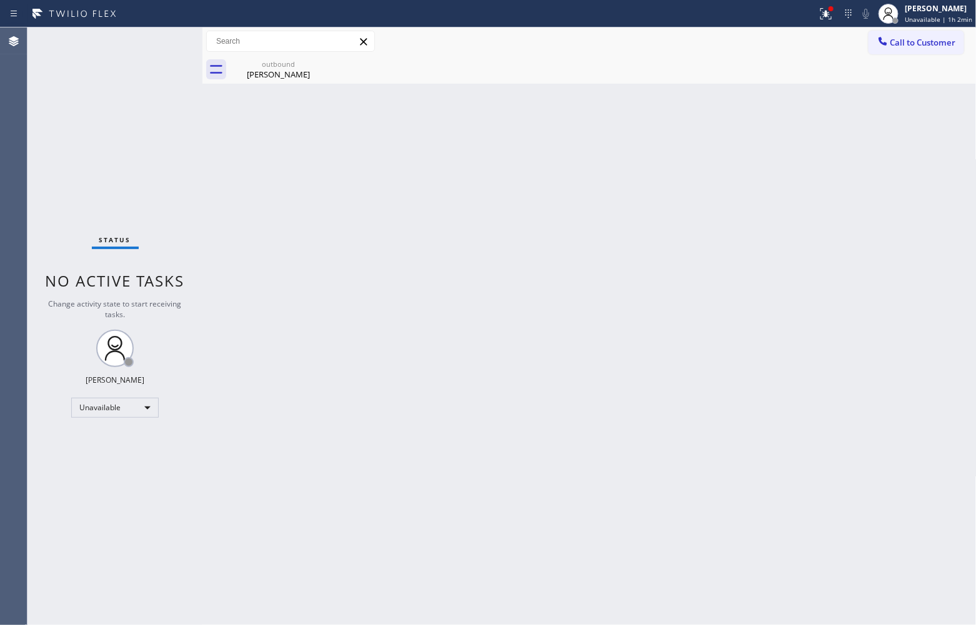
drag, startPoint x: 900, startPoint y: 49, endPoint x: 608, endPoint y: 157, distance: 311.1
click at [888, 51] on button "Call to Customer" at bounding box center [916, 43] width 96 height 24
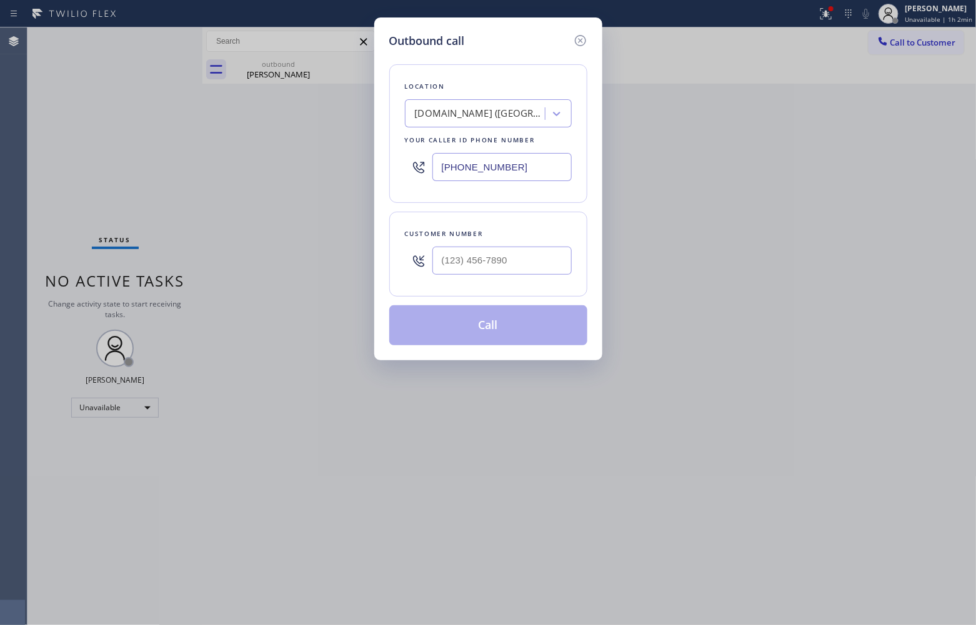
click at [497, 164] on input "(949) 828-3895" at bounding box center [501, 167] width 139 height 28
paste input "631) 203-1974"
type input "[PHONE_NUMBER]"
type input "(___) ___-____"
click at [494, 267] on input "text" at bounding box center [501, 261] width 139 height 28
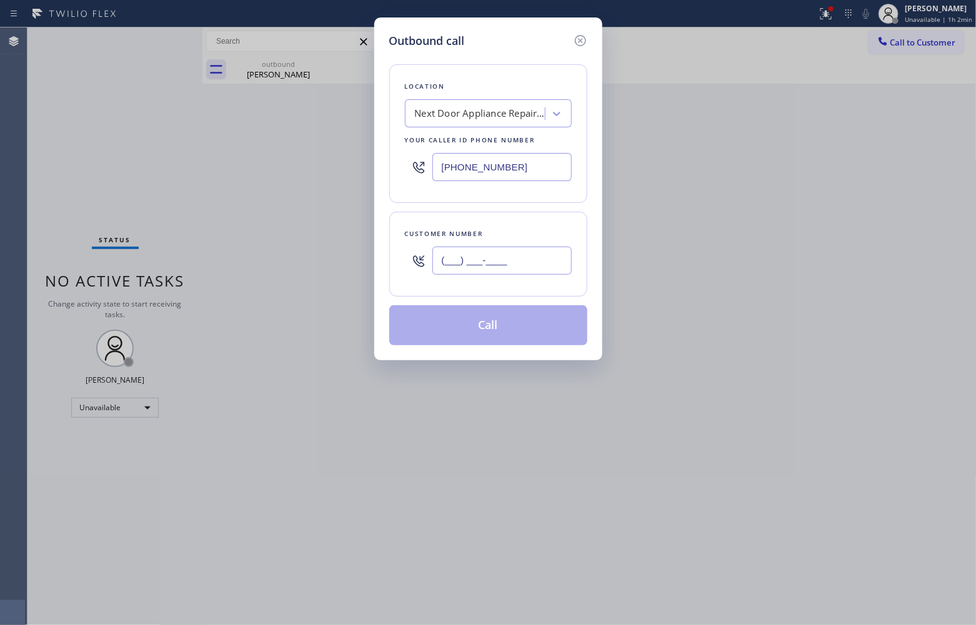
paste input "203) 952-1924"
type input "[PHONE_NUMBER]"
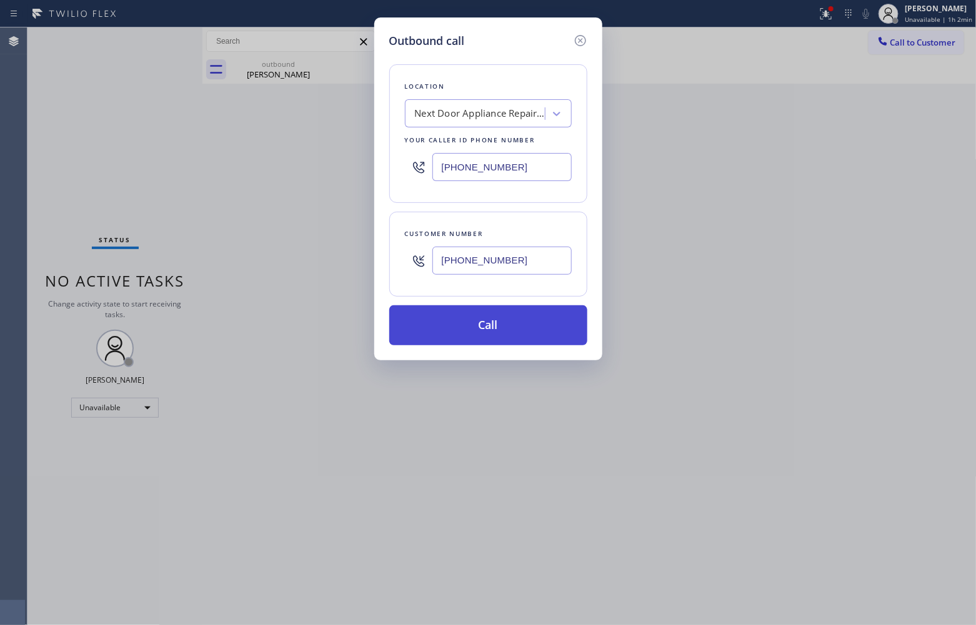
click at [541, 325] on button "Call" at bounding box center [488, 325] width 198 height 40
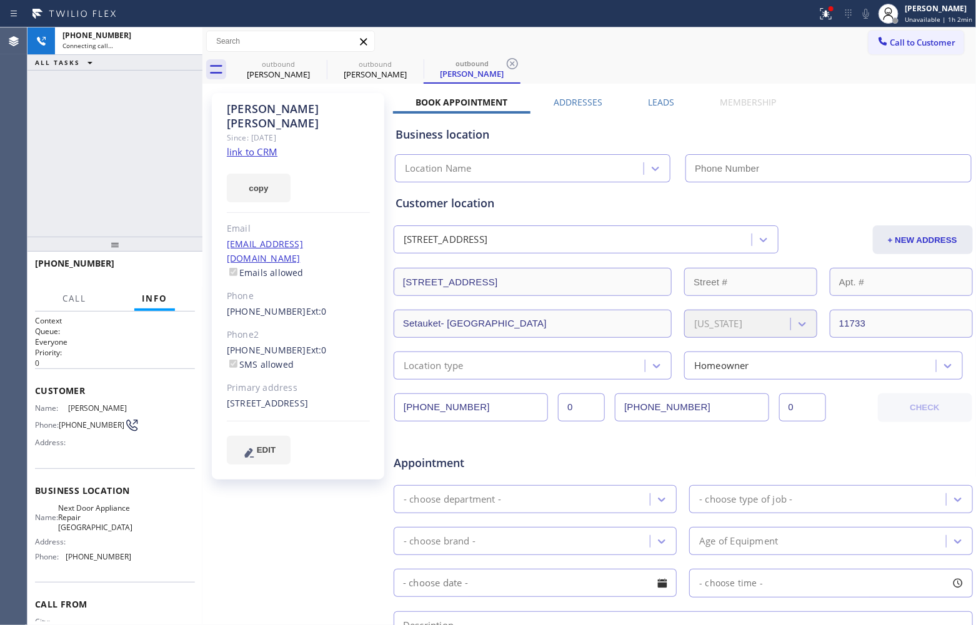
click at [262, 146] on link "link to CRM" at bounding box center [252, 152] width 51 height 12
type input "[PHONE_NUMBER]"
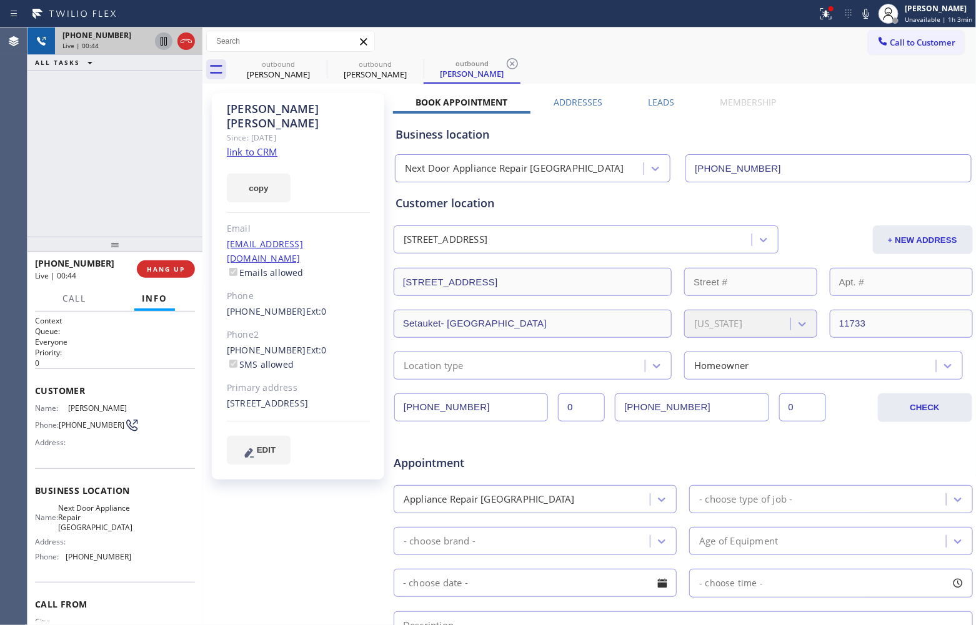
click at [163, 41] on icon at bounding box center [163, 41] width 15 height 15
click at [864, 14] on icon at bounding box center [866, 14] width 6 height 10
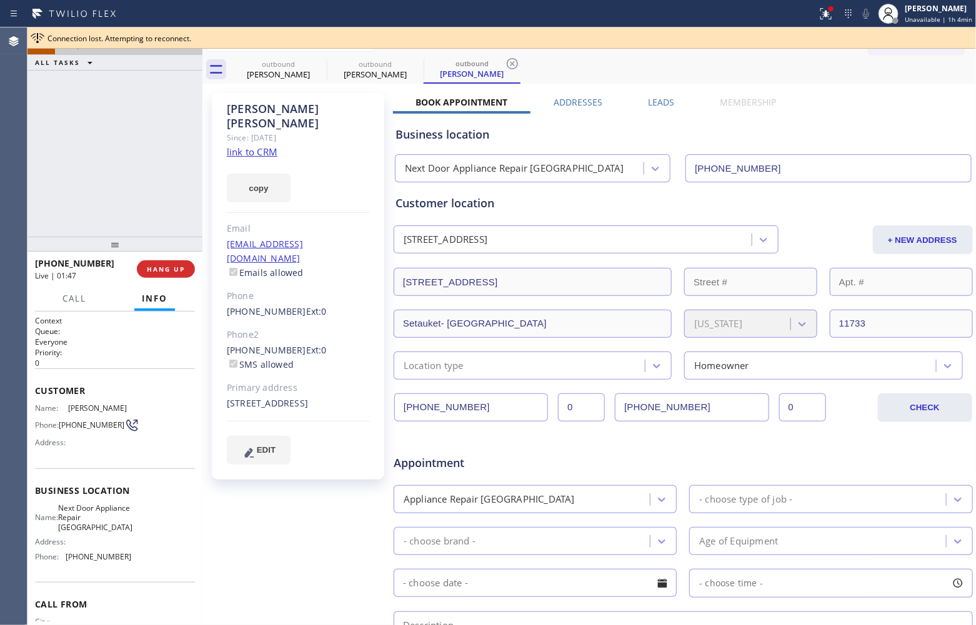
click at [280, 397] on div "[STREET_ADDRESS]" at bounding box center [298, 404] width 143 height 14
copy div "11733"
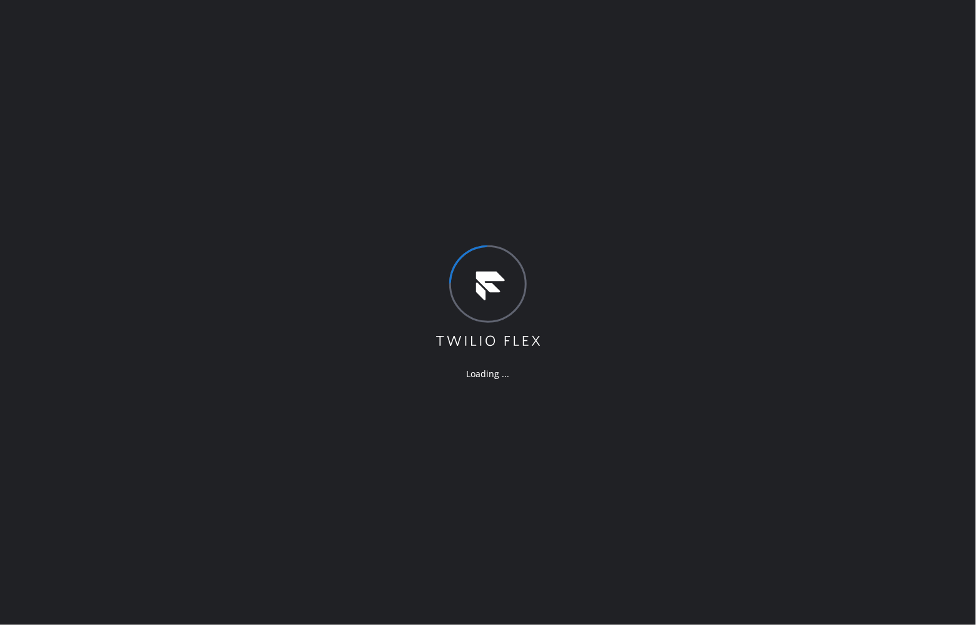
click at [7, 108] on div "Loading ..." at bounding box center [488, 312] width 976 height 625
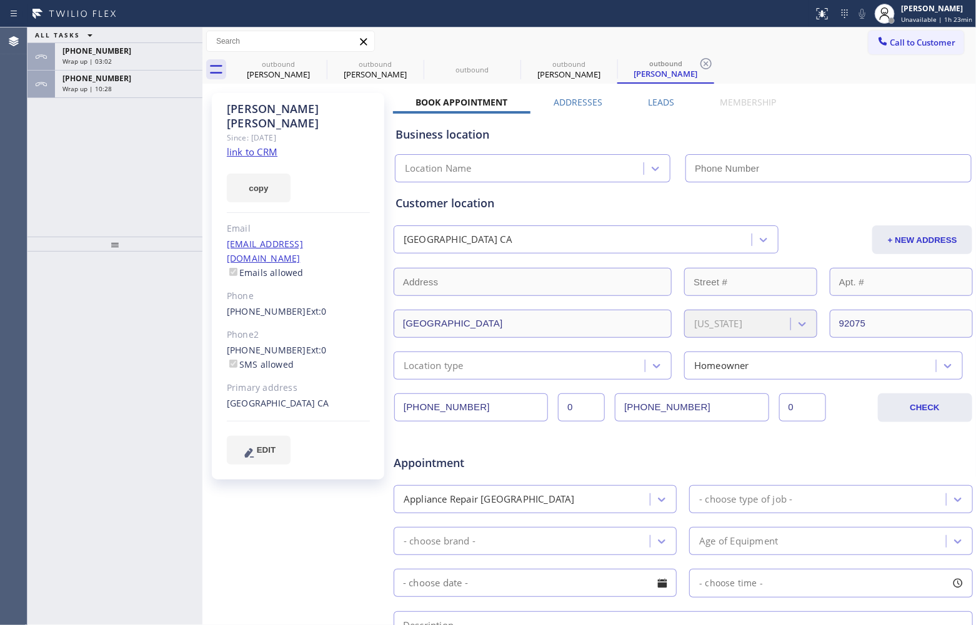
type input "[PHONE_NUMBER]"
click at [131, 86] on div "Wrap up | 10:30" at bounding box center [128, 88] width 132 height 9
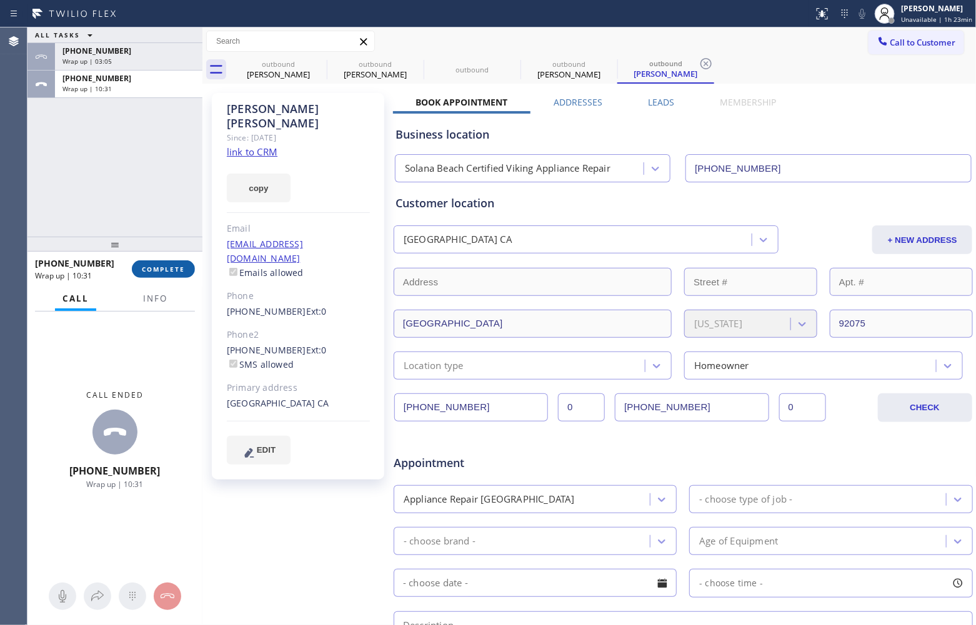
click at [176, 267] on span "COMPLETE" at bounding box center [163, 269] width 43 height 9
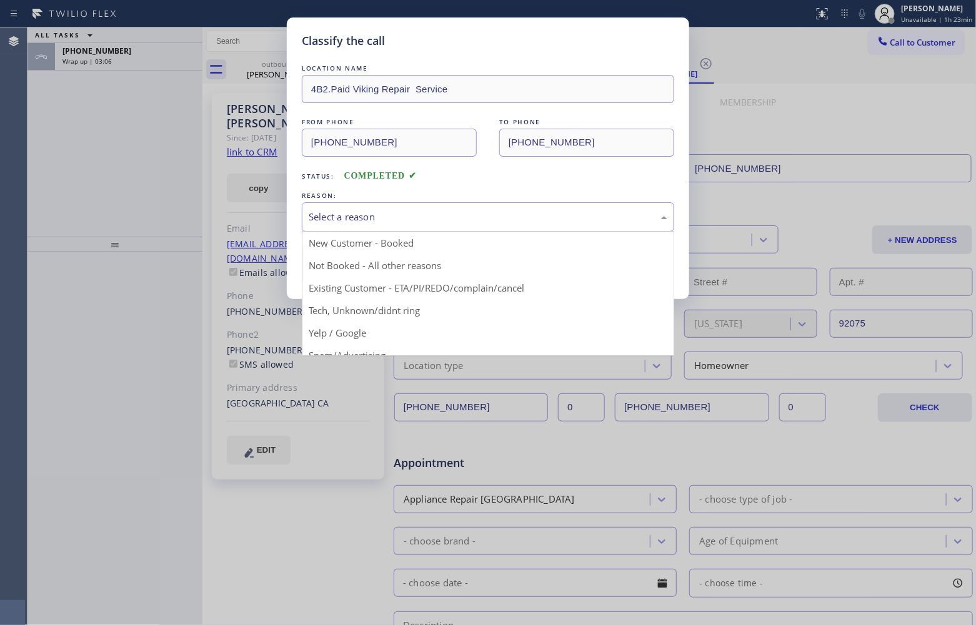
drag, startPoint x: 370, startPoint y: 204, endPoint x: 379, endPoint y: 245, distance: 42.2
click at [370, 206] on div "Select a reason" at bounding box center [488, 216] width 372 height 29
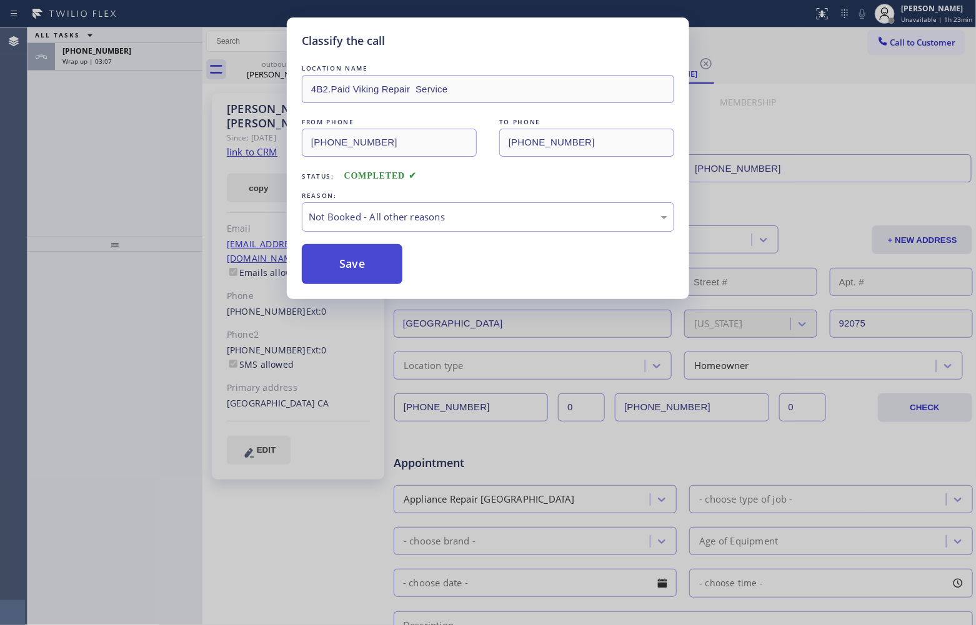
click at [366, 257] on button "Save" at bounding box center [352, 264] width 101 height 40
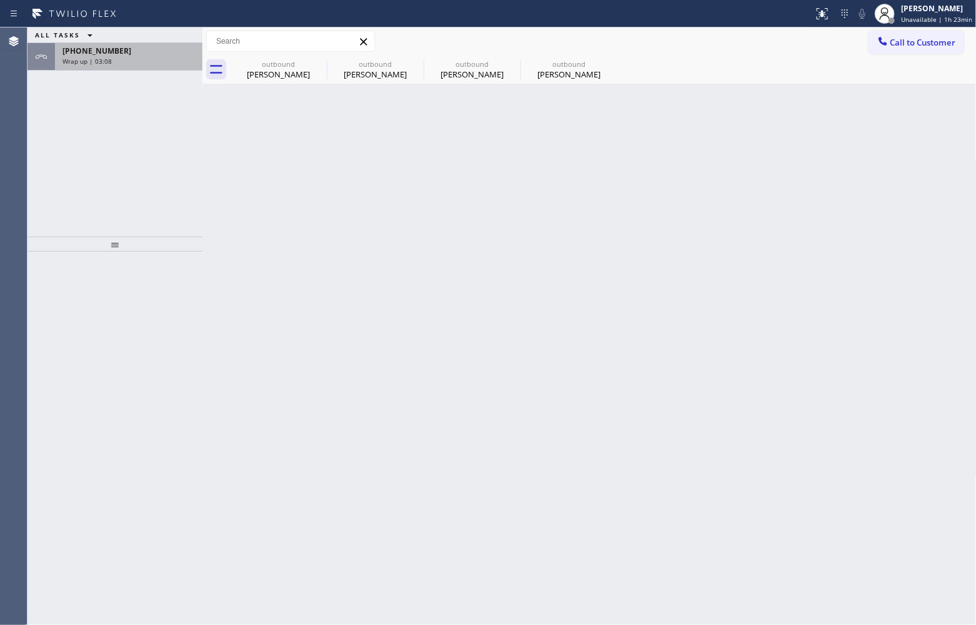
click at [111, 57] on div "Wrap up | 03:08" at bounding box center [128, 61] width 132 height 9
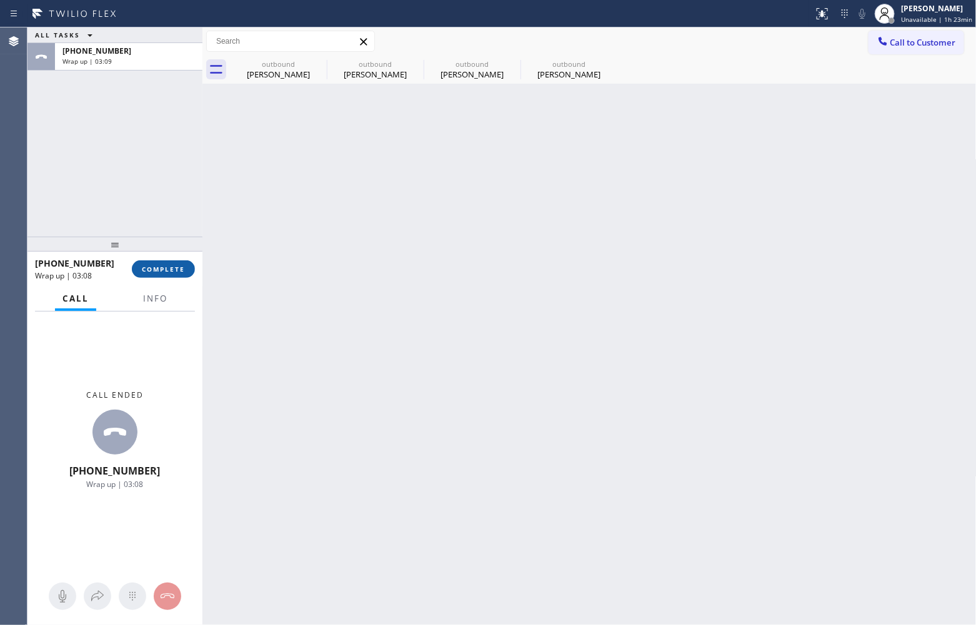
click at [171, 275] on button "COMPLETE" at bounding box center [163, 269] width 63 height 17
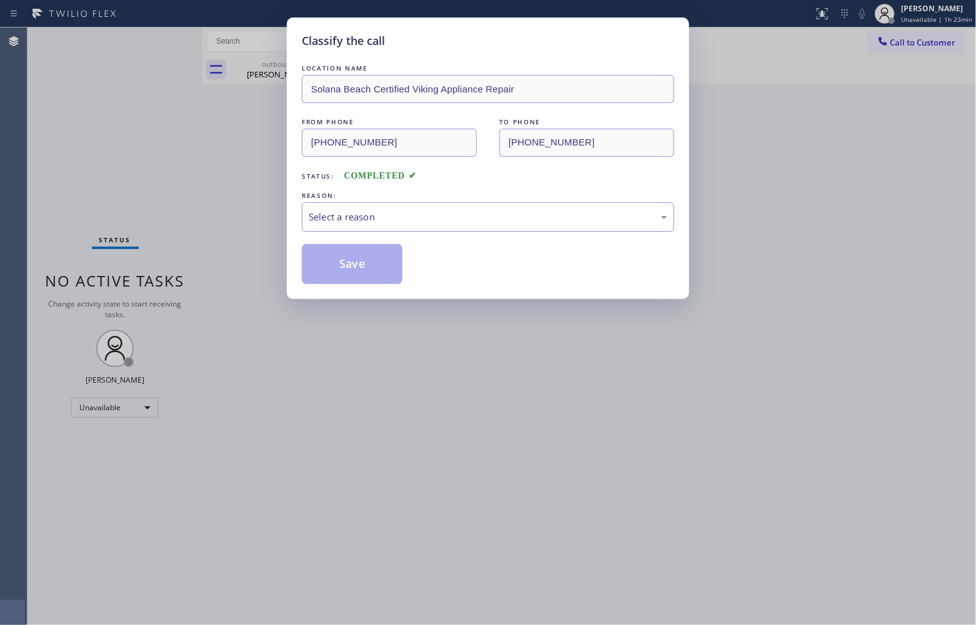
drag, startPoint x: 364, startPoint y: 224, endPoint x: 366, endPoint y: 230, distance: 6.5
click at [364, 224] on div "Select a reason" at bounding box center [488, 217] width 359 height 14
click at [365, 266] on button "Save" at bounding box center [352, 264] width 101 height 40
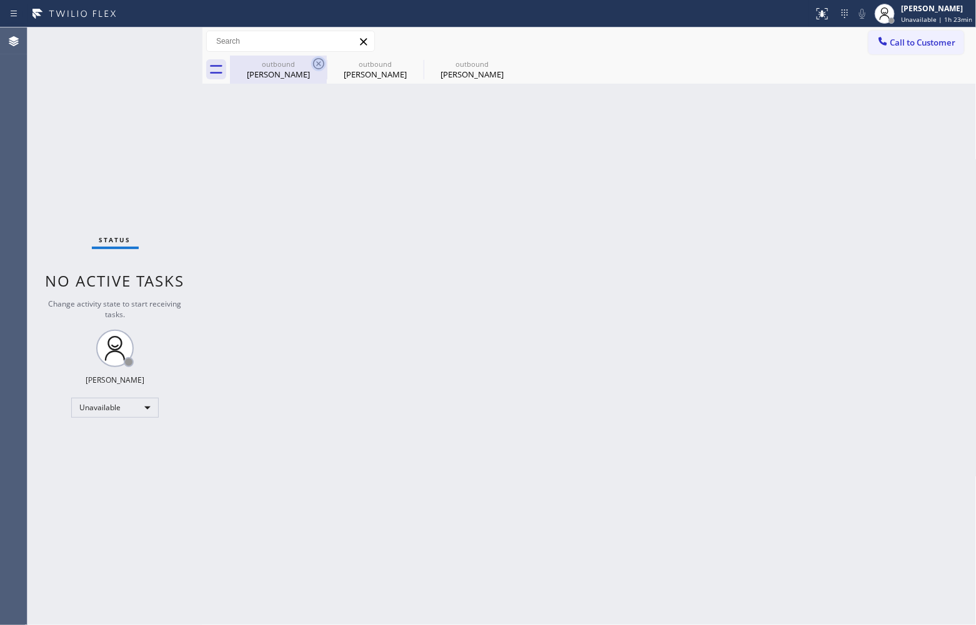
click at [313, 62] on icon at bounding box center [318, 63] width 11 height 11
type input "[PHONE_NUMBER]"
click at [0, 0] on icon at bounding box center [0, 0] width 0 height 0
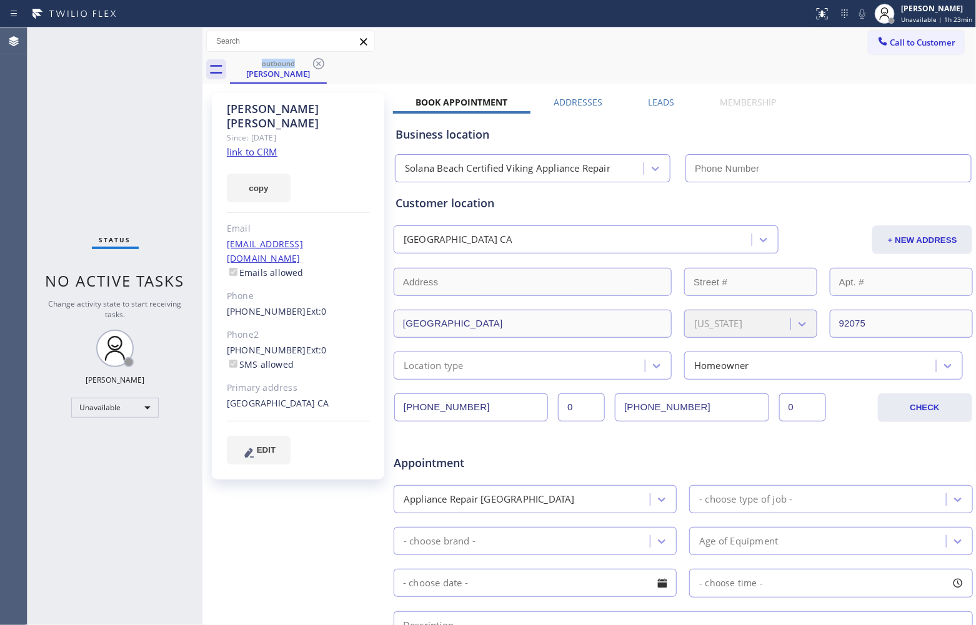
type input "[PHONE_NUMBER]"
click at [313, 62] on icon at bounding box center [318, 63] width 11 height 11
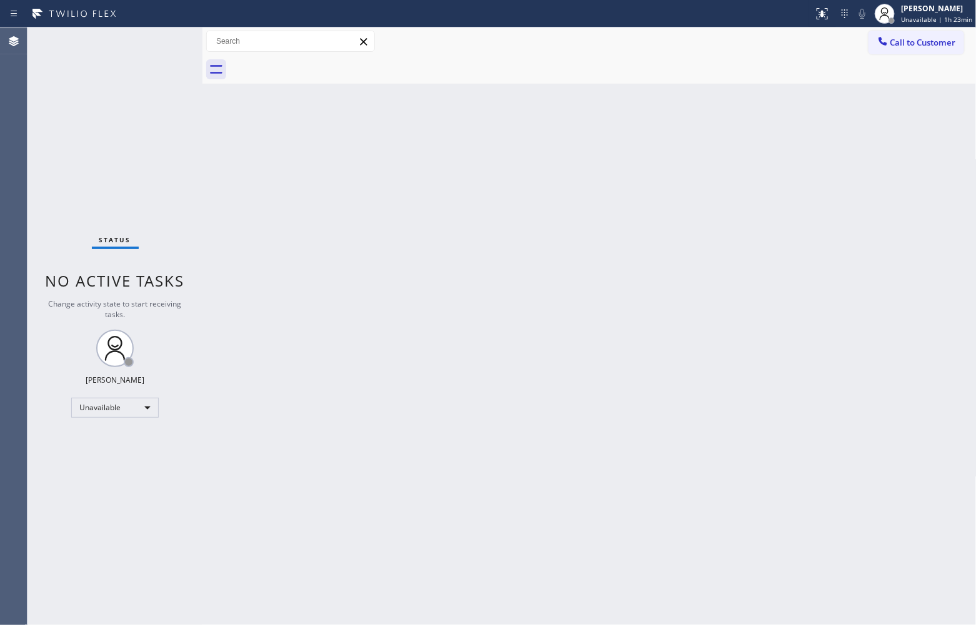
click at [313, 62] on div at bounding box center [603, 70] width 747 height 28
click at [915, 42] on span "Call to Customer" at bounding box center [923, 42] width 66 height 11
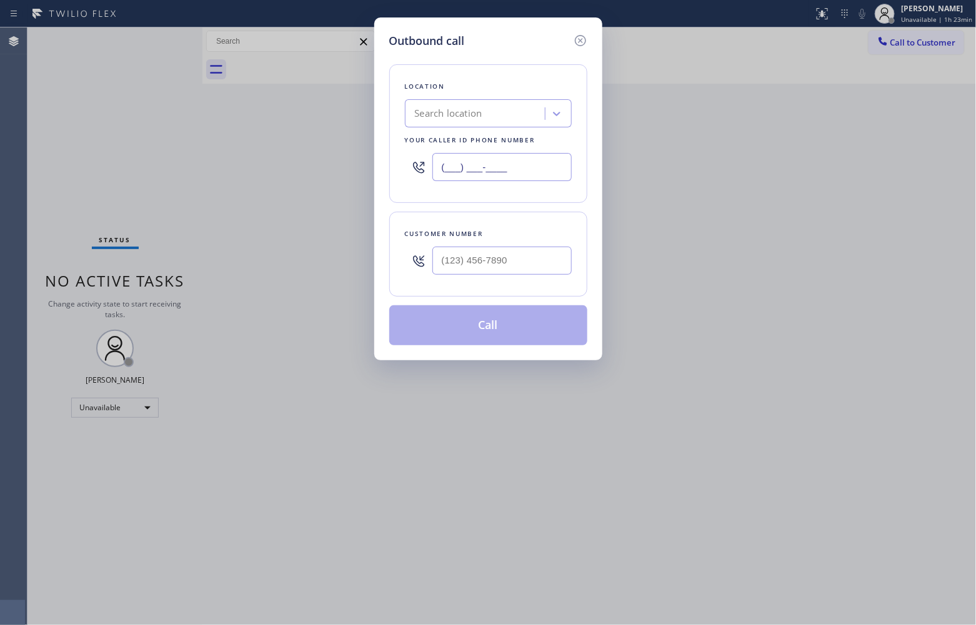
click at [494, 169] on input "(___) ___-____" at bounding box center [501, 167] width 139 height 28
paste input "602) 932-2666"
type input "[PHONE_NUMBER]"
type input "(___) ___-____"
click at [517, 249] on input "text" at bounding box center [501, 261] width 139 height 28
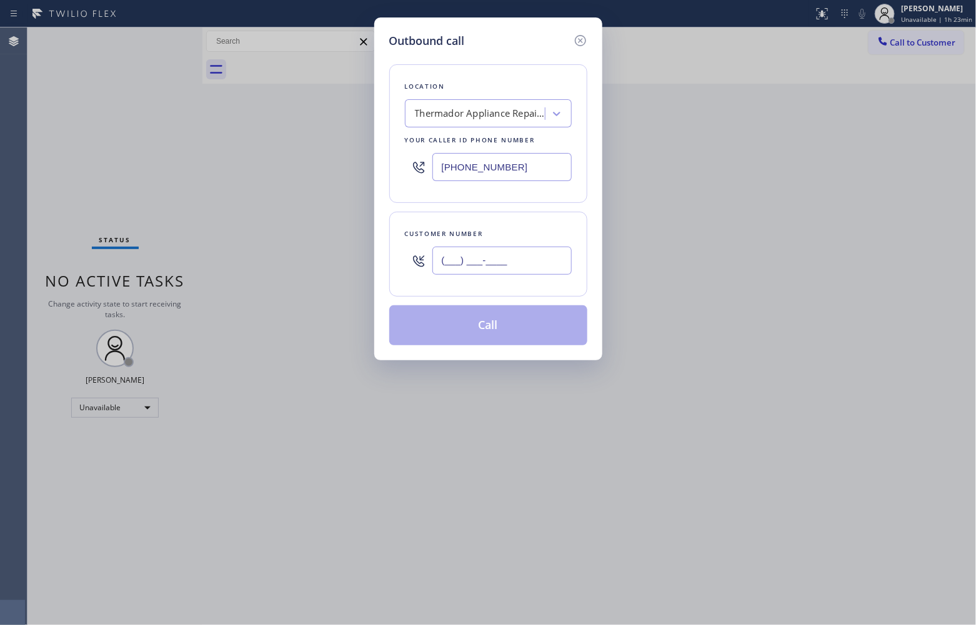
click at [513, 266] on input "(___) ___-____" at bounding box center [501, 261] width 139 height 28
paste input "623) 200-0805"
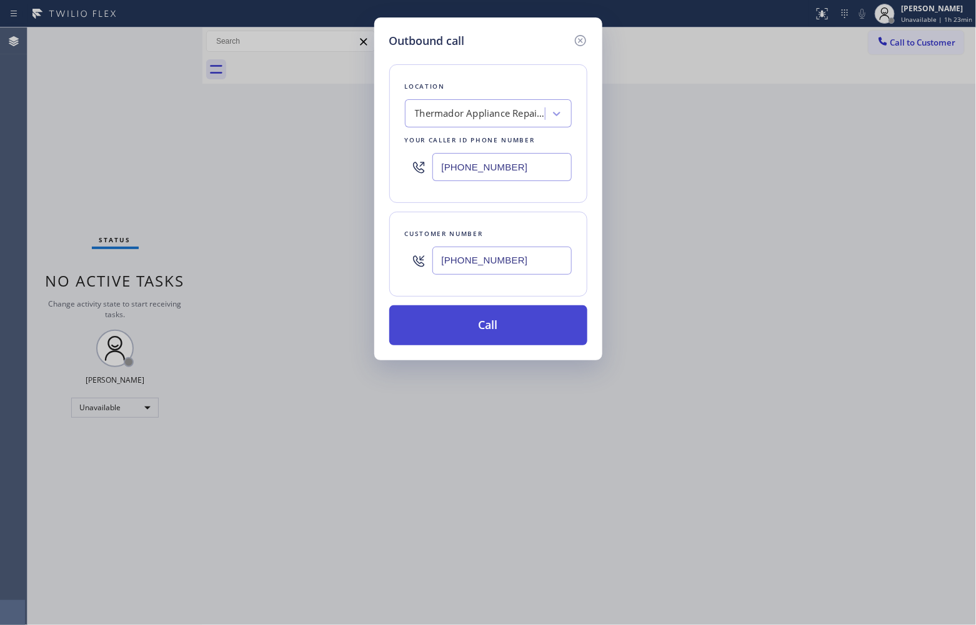
type input "[PHONE_NUMBER]"
click at [524, 335] on button "Call" at bounding box center [488, 325] width 198 height 40
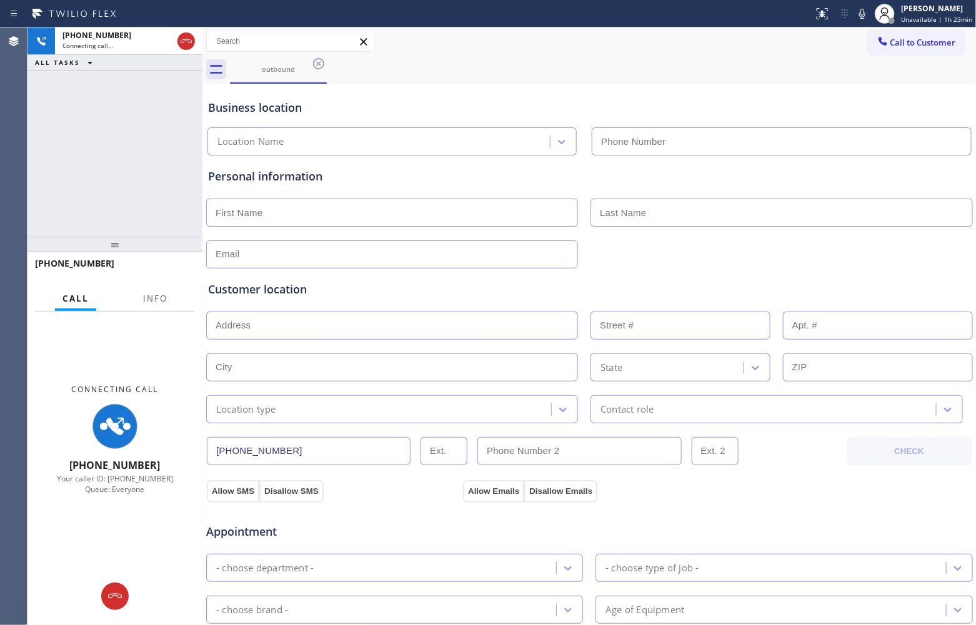
type input "[PHONE_NUMBER]"
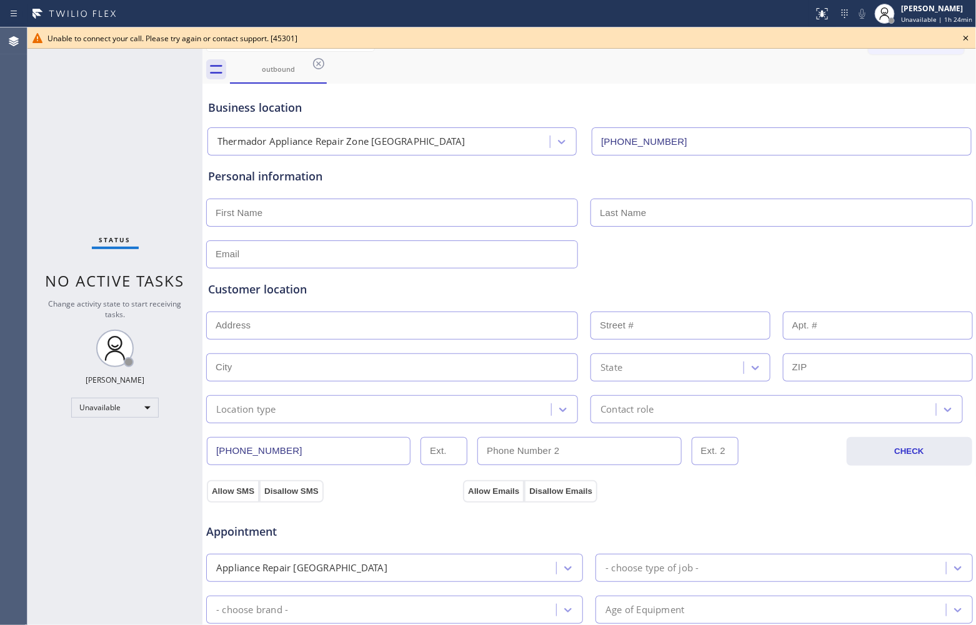
click at [62, 129] on div "Status No active tasks Change activity state to start receiving tasks. [PERSON_…" at bounding box center [114, 326] width 175 height 598
click at [965, 33] on icon at bounding box center [965, 38] width 15 height 15
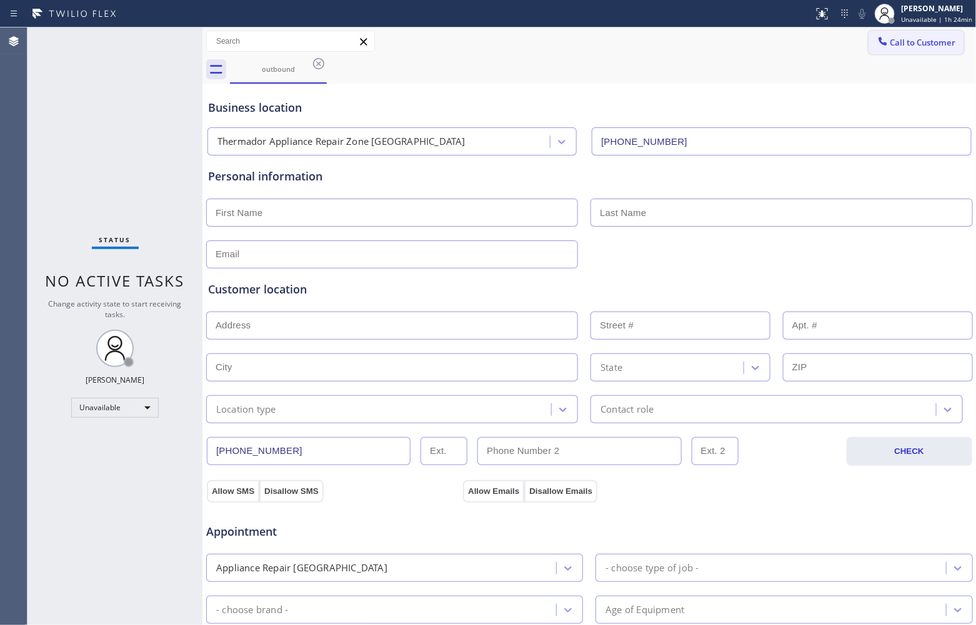
drag, startPoint x: 935, startPoint y: 41, endPoint x: 863, endPoint y: 85, distance: 84.4
click at [934, 41] on span "Call to Customer" at bounding box center [923, 42] width 66 height 11
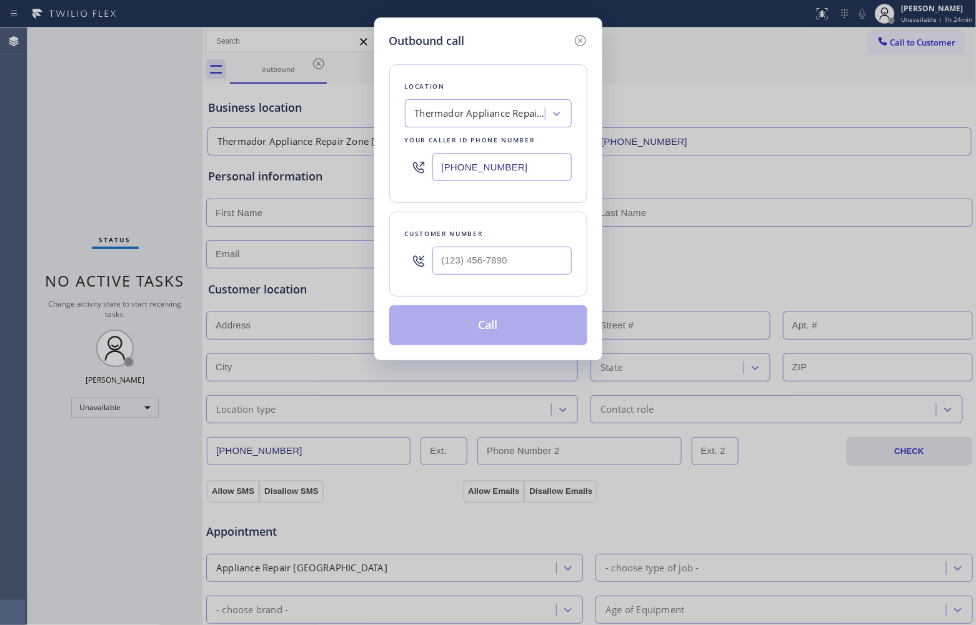
click at [470, 259] on input "text" at bounding box center [501, 261] width 139 height 28
click at [470, 257] on input "(___) ___-____" at bounding box center [501, 261] width 139 height 28
paste input "623) 200-0805"
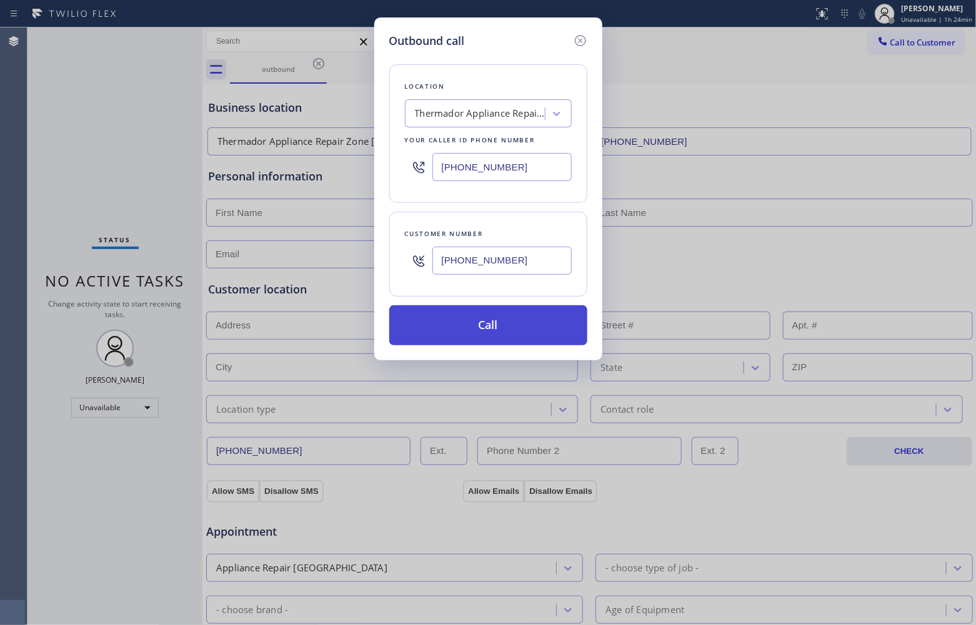
type input "[PHONE_NUMBER]"
click at [492, 335] on button "Call" at bounding box center [488, 325] width 198 height 40
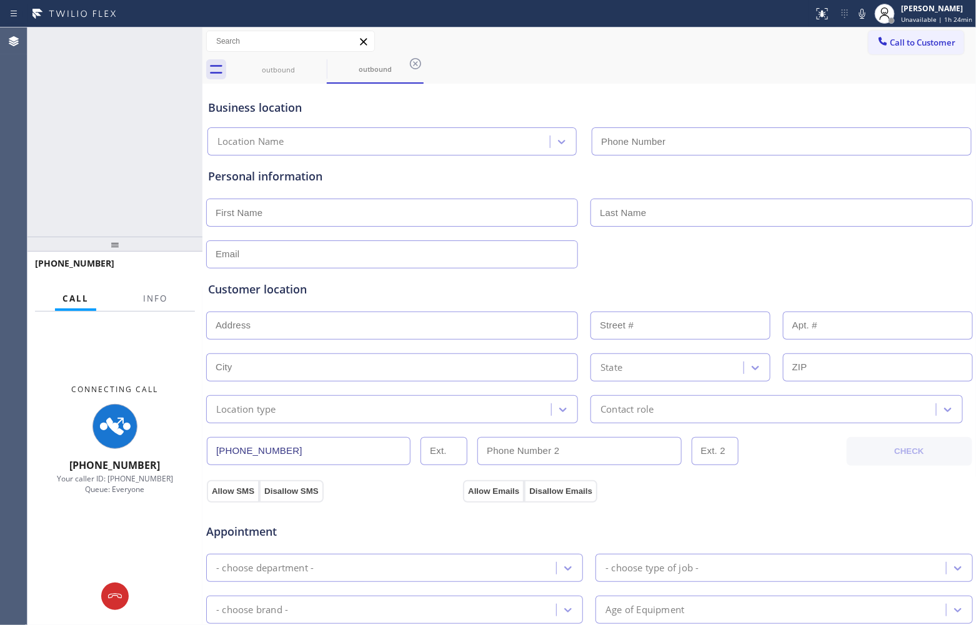
type input "[PHONE_NUMBER]"
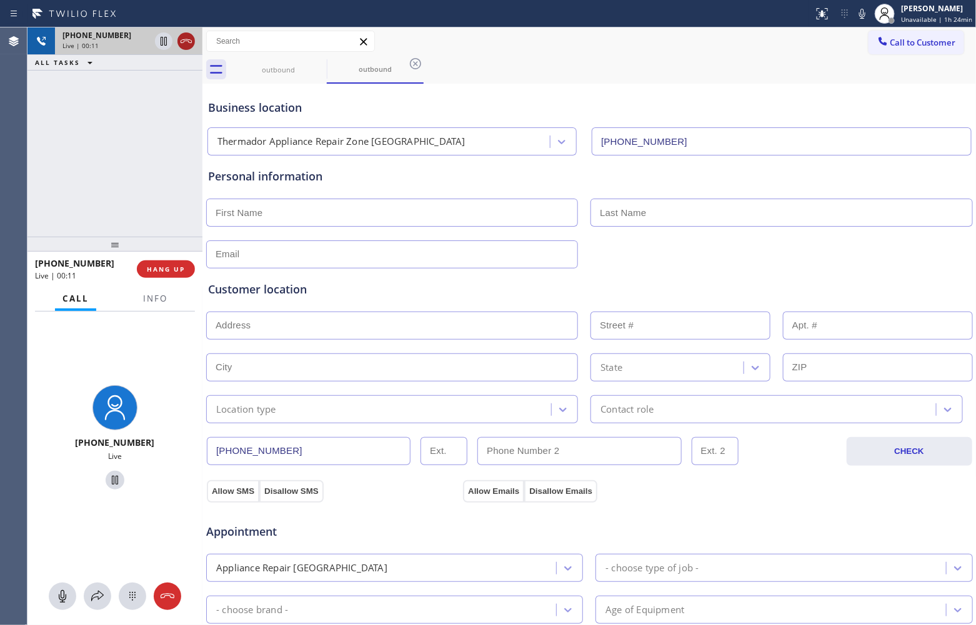
click at [189, 44] on icon at bounding box center [186, 41] width 15 height 15
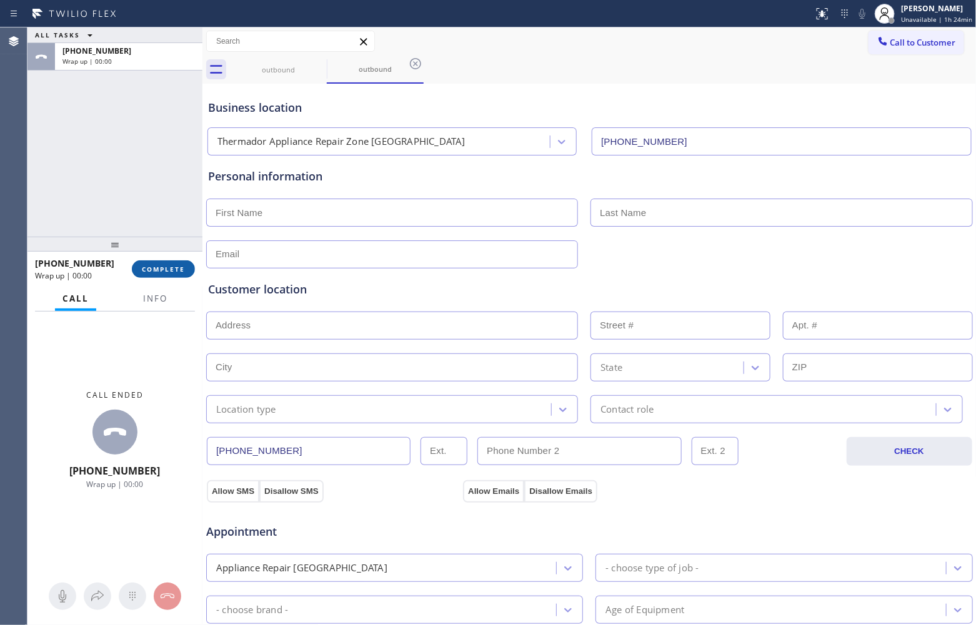
click at [179, 269] on span "COMPLETE" at bounding box center [163, 269] width 43 height 9
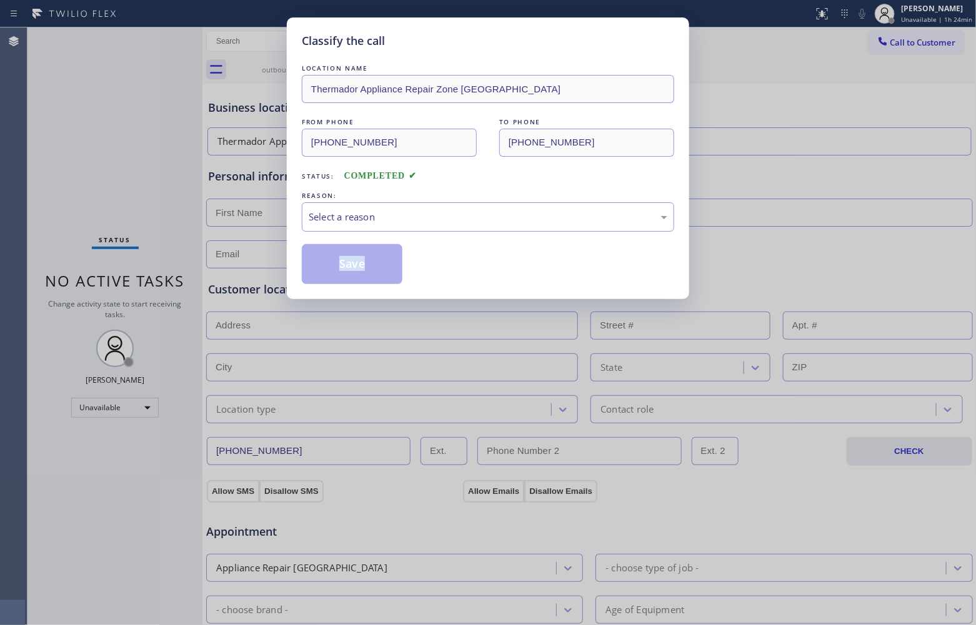
drag, startPoint x: 179, startPoint y: 269, endPoint x: 356, endPoint y: 249, distance: 178.0
click at [180, 269] on div "Classify the call LOCATION NAME Thermador Appliance Repair Zone [GEOGRAPHIC_DAT…" at bounding box center [488, 312] width 976 height 625
click at [404, 206] on div "Select a reason" at bounding box center [488, 216] width 372 height 29
drag, startPoint x: 369, startPoint y: 274, endPoint x: 833, endPoint y: 620, distance: 579.0
click at [417, 302] on div "Classify the call LOCATION NAME Thermador Appliance Repair Zone [GEOGRAPHIC_DAT…" at bounding box center [488, 312] width 976 height 625
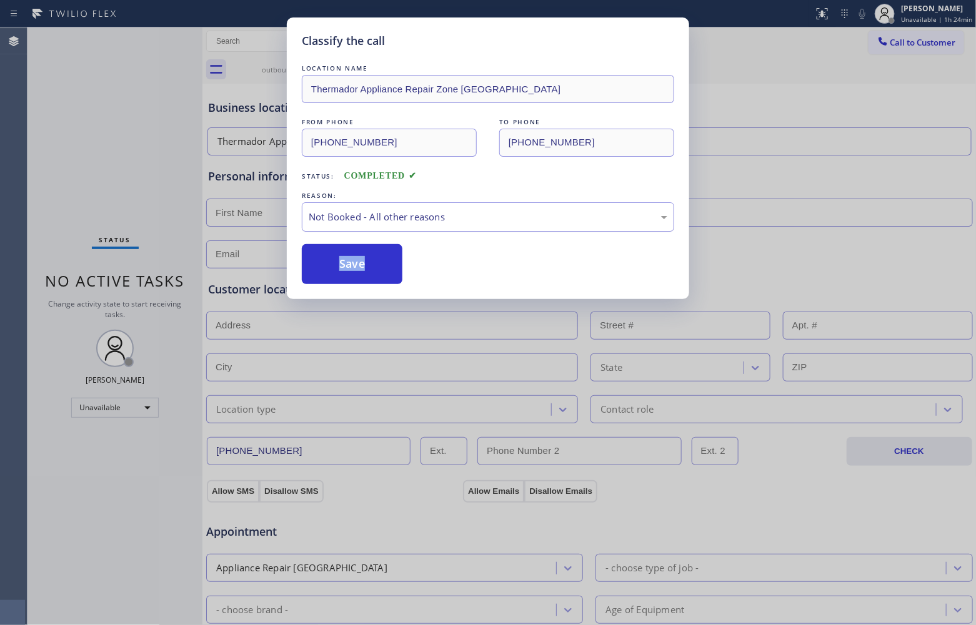
drag, startPoint x: 441, startPoint y: 213, endPoint x: 417, endPoint y: 231, distance: 30.4
click at [432, 217] on div "Not Booked - All other reasons" at bounding box center [488, 217] width 359 height 14
click at [348, 269] on button "Save" at bounding box center [352, 264] width 101 height 40
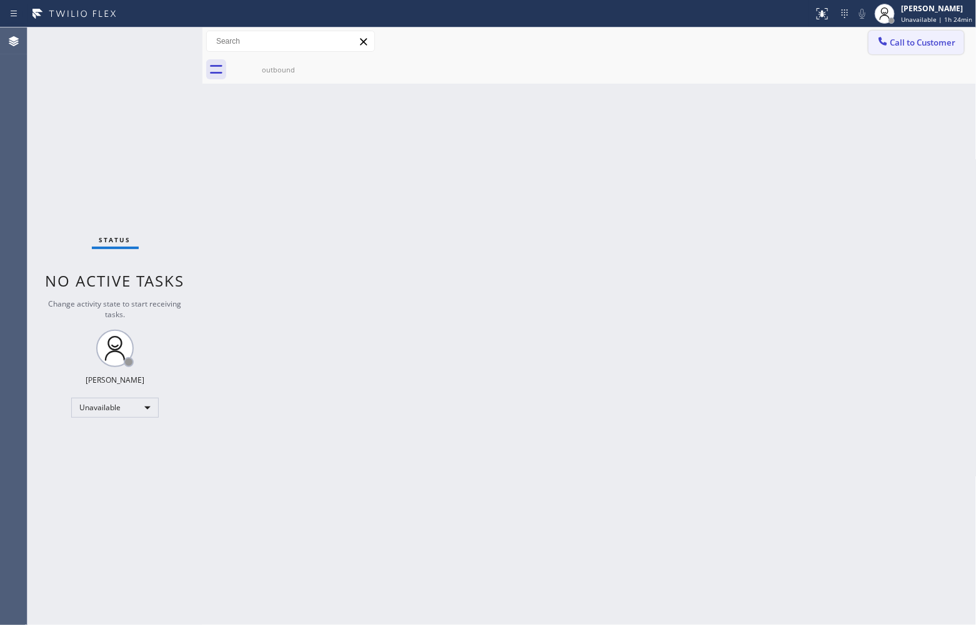
click at [908, 44] on span "Call to Customer" at bounding box center [923, 42] width 66 height 11
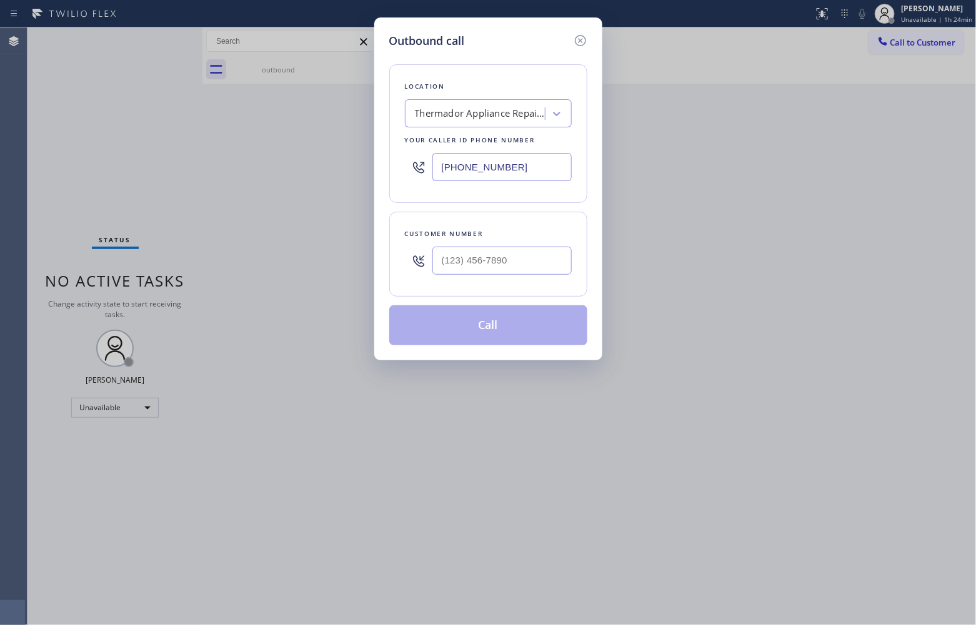
drag, startPoint x: 514, startPoint y: 150, endPoint x: 512, endPoint y: 156, distance: 6.5
click at [511, 148] on div "[PHONE_NUMBER]" at bounding box center [488, 167] width 167 height 41
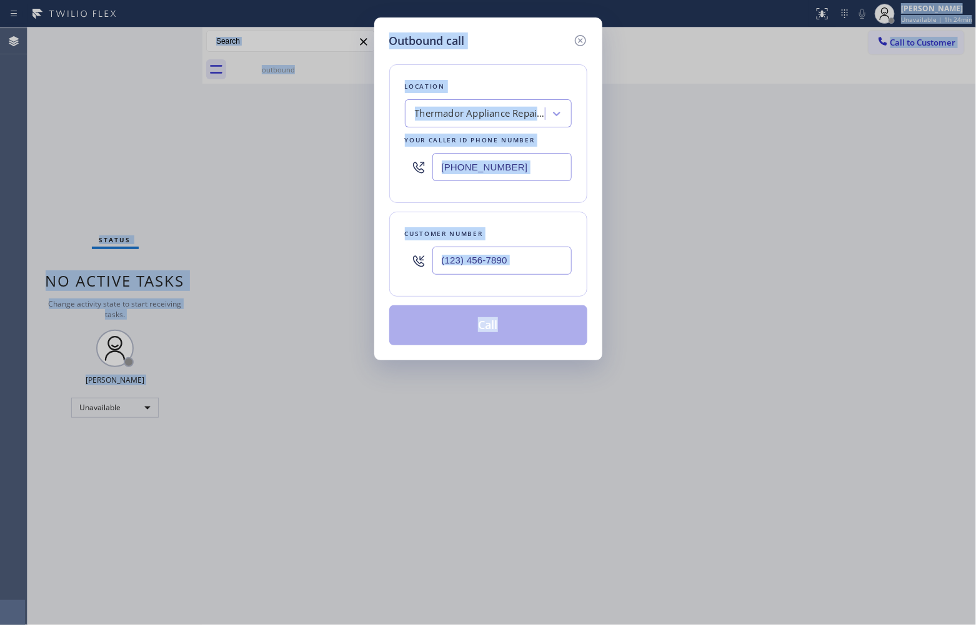
click at [510, 164] on input "[PHONE_NUMBER]" at bounding box center [501, 167] width 139 height 28
click at [528, 169] on input "[PHONE_NUMBER]" at bounding box center [501, 167] width 139 height 28
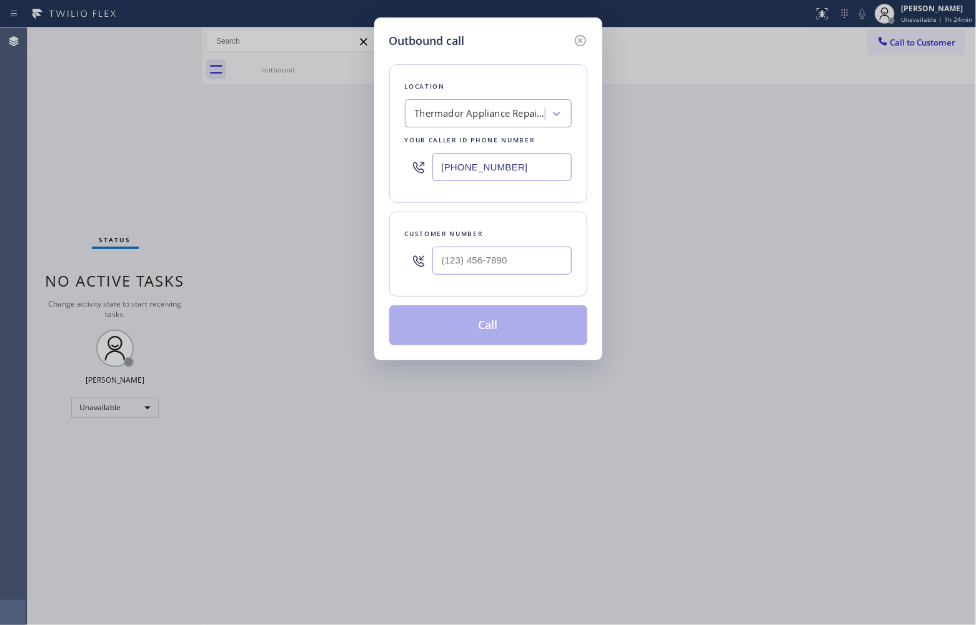
paste input "408) 638-685"
type input "[PHONE_NUMBER]"
type input "(___) ___-____"
click at [481, 269] on input "(___) ___-____" at bounding box center [501, 261] width 139 height 28
paste input "408) 646-6918"
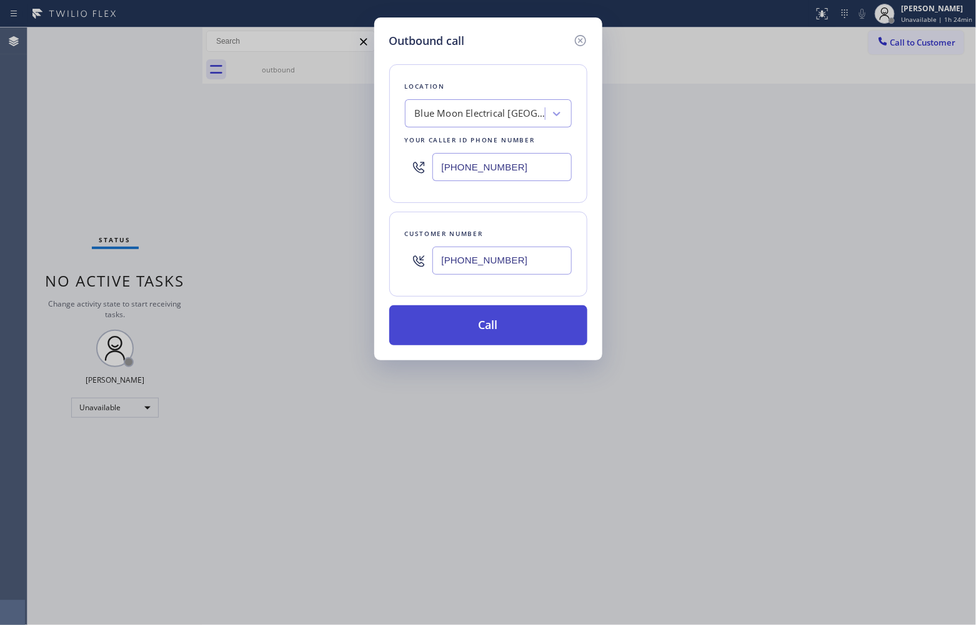
type input "[PHONE_NUMBER]"
click at [497, 308] on button "Call" at bounding box center [488, 325] width 198 height 40
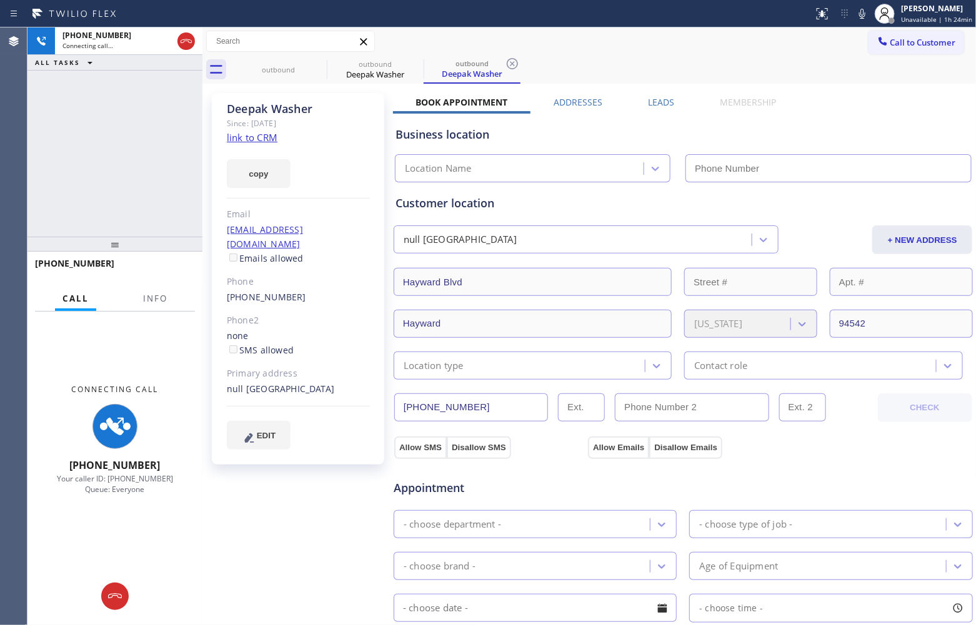
click at [254, 132] on link "link to CRM" at bounding box center [252, 137] width 51 height 12
type input "[PHONE_NUMBER]"
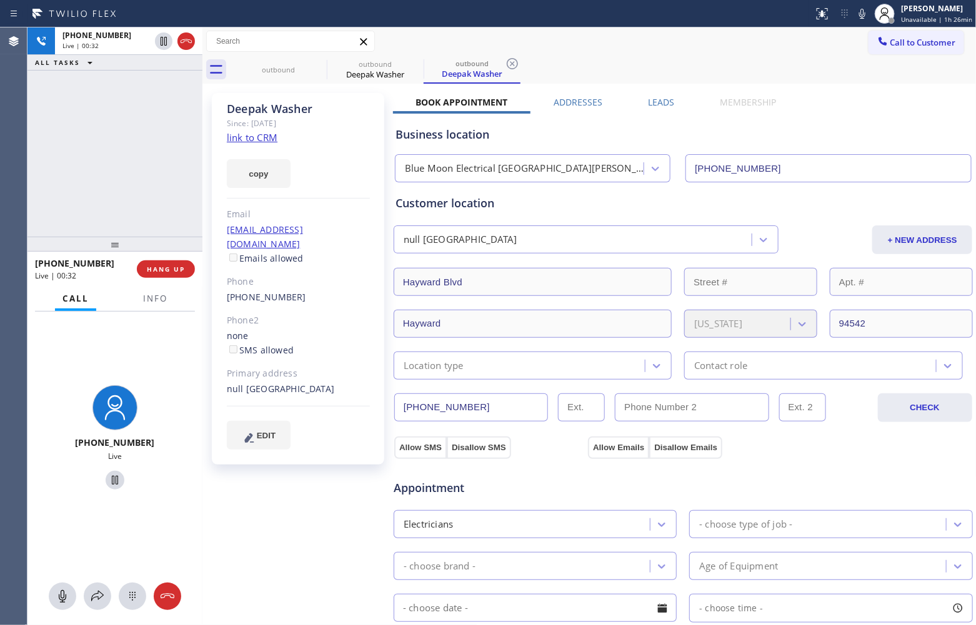
click at [72, 153] on div "[PHONE_NUMBER] Live | 00:32 ALL TASKS ALL TASKS ACTIVE TASKS TASKS IN WRAP UP" at bounding box center [114, 131] width 175 height 209
drag, startPoint x: 189, startPoint y: 47, endPoint x: 303, endPoint y: 71, distance: 116.6
click at [188, 47] on icon at bounding box center [186, 41] width 15 height 15
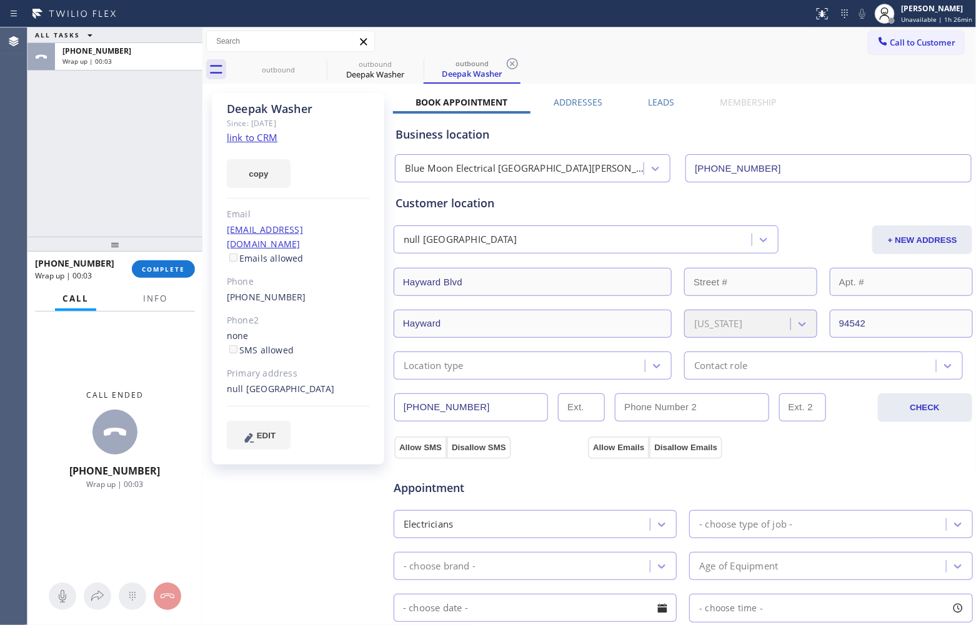
click at [903, 41] on span "Call to Customer" at bounding box center [923, 42] width 66 height 11
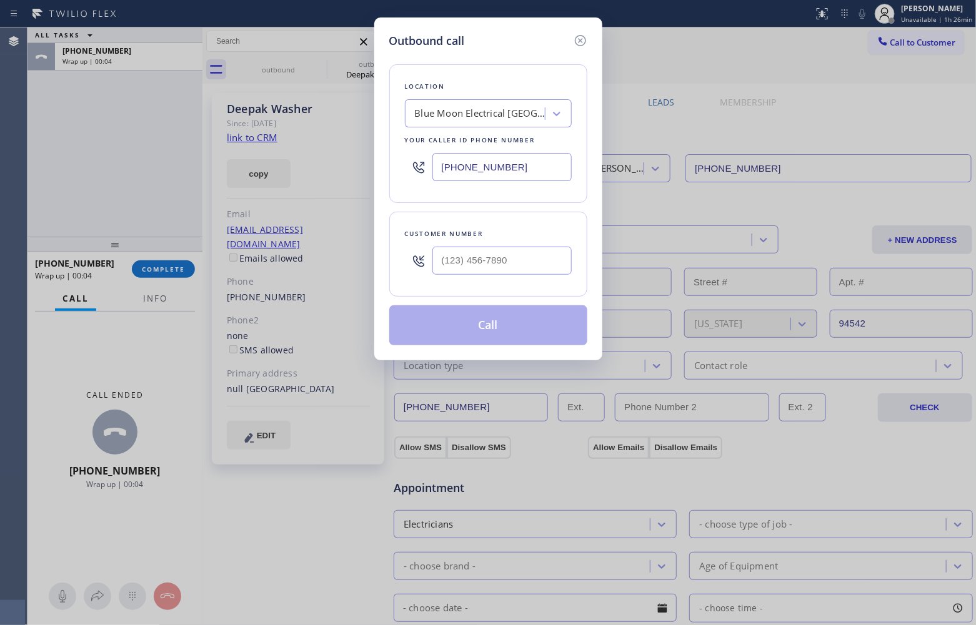
click at [513, 172] on input "[PHONE_NUMBER]" at bounding box center [501, 167] width 139 height 28
paste input "844) 422-2383"
type input "[PHONE_NUMBER]"
type input "(___) ___-____"
click at [504, 270] on input "text" at bounding box center [501, 261] width 139 height 28
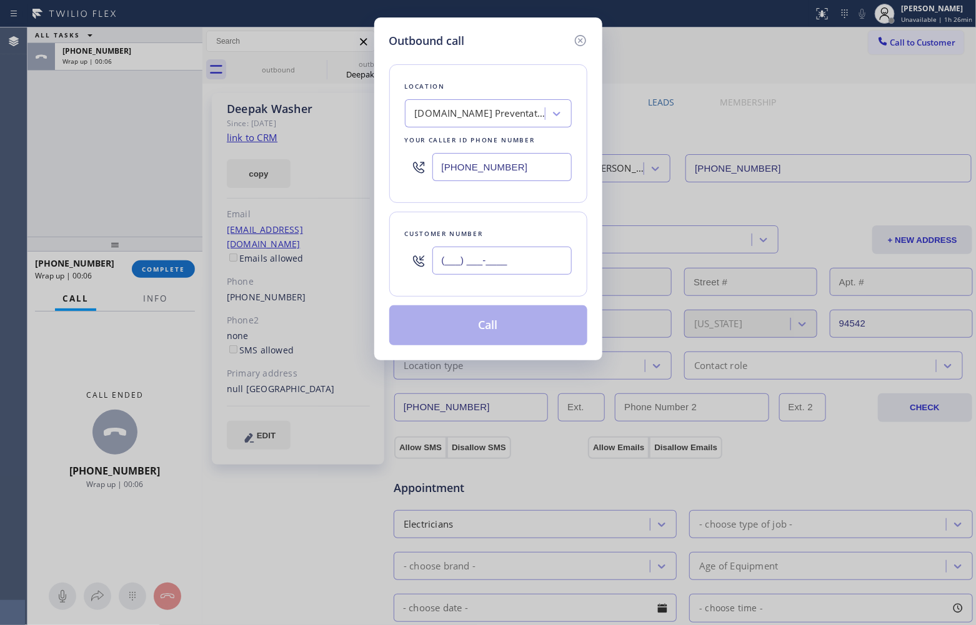
paste input "310) 486-8835"
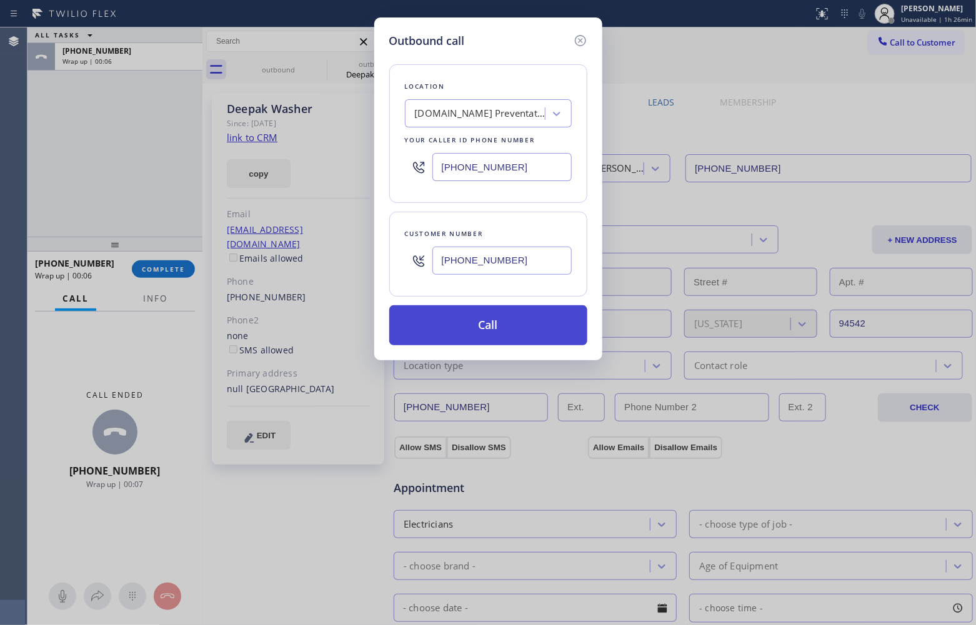
type input "[PHONE_NUMBER]"
click at [501, 329] on button "Call" at bounding box center [488, 325] width 198 height 40
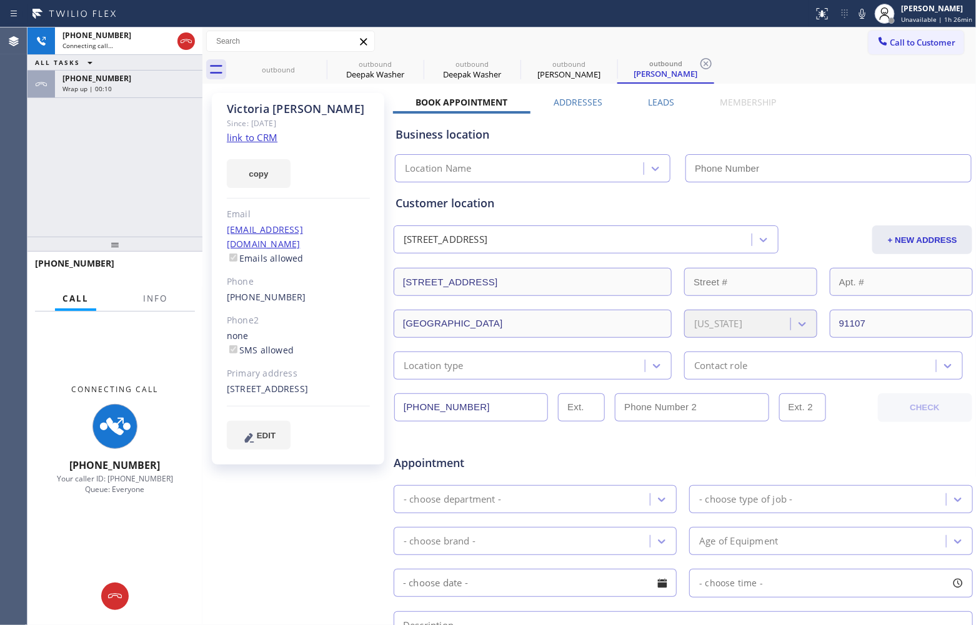
click at [264, 136] on link "link to CRM" at bounding box center [252, 137] width 51 height 12
type input "[PHONE_NUMBER]"
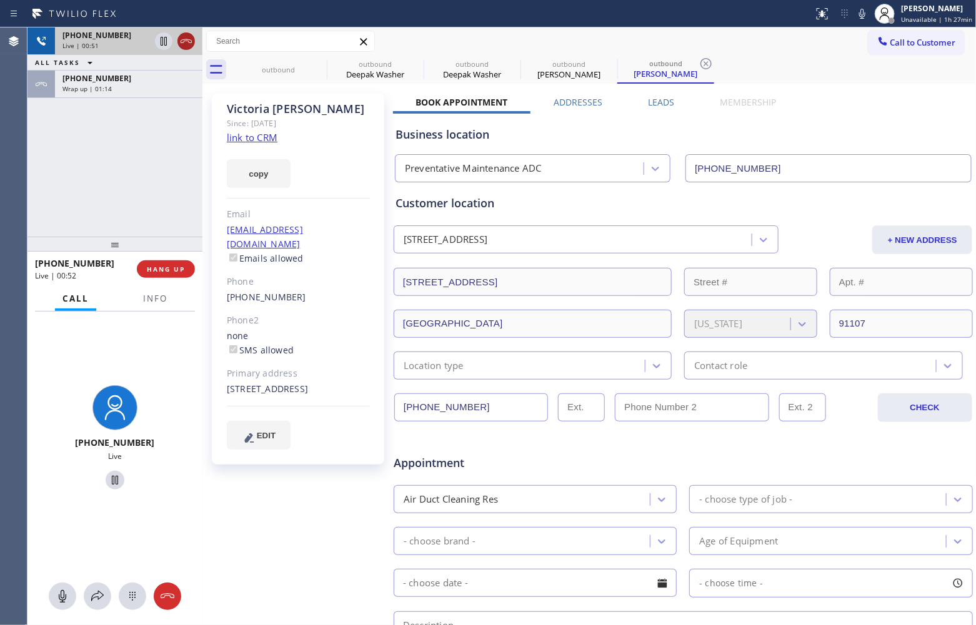
click at [188, 39] on icon at bounding box center [186, 41] width 15 height 15
click at [923, 50] on button "Call to Customer" at bounding box center [916, 43] width 96 height 24
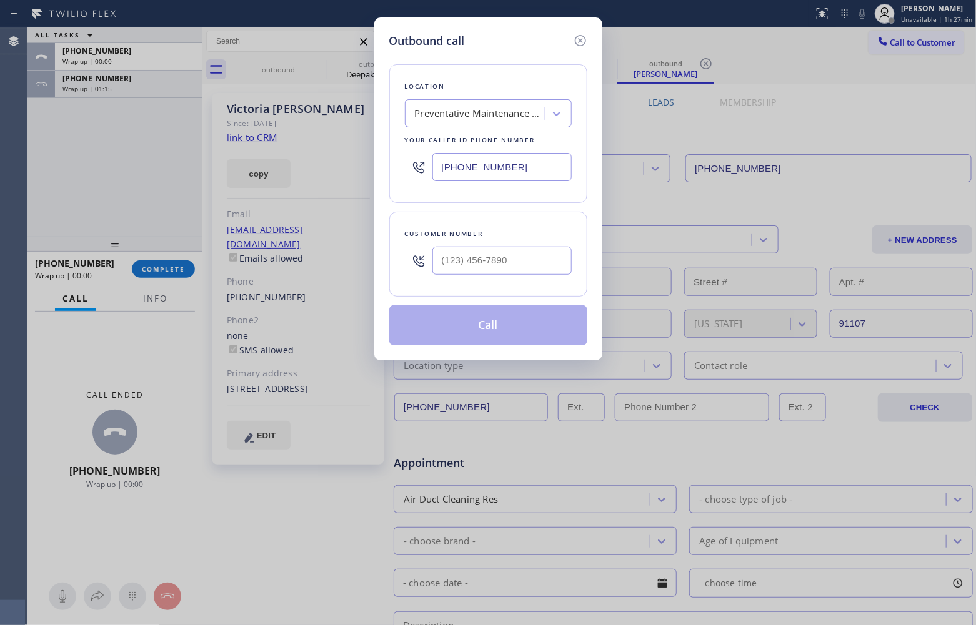
drag, startPoint x: 536, startPoint y: 167, endPoint x: 625, endPoint y: 187, distance: 91.7
click at [535, 167] on input "[PHONE_NUMBER]" at bounding box center [501, 167] width 139 height 28
paste input "929) 203-905"
type input "[PHONE_NUMBER]"
type input "(___) ___-____"
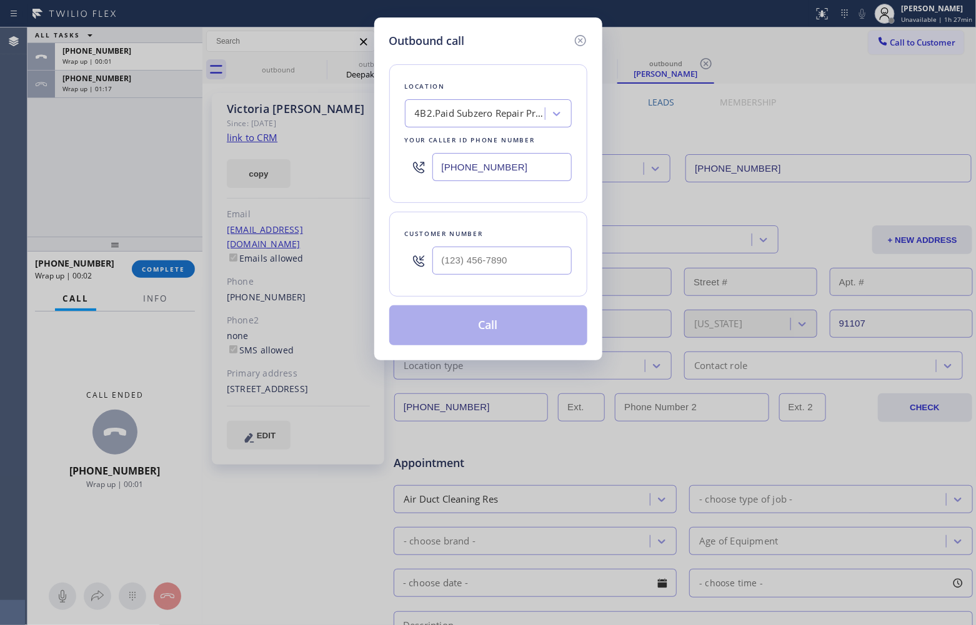
click at [522, 264] on input "text" at bounding box center [501, 261] width 139 height 28
paste input "646) 334-0559"
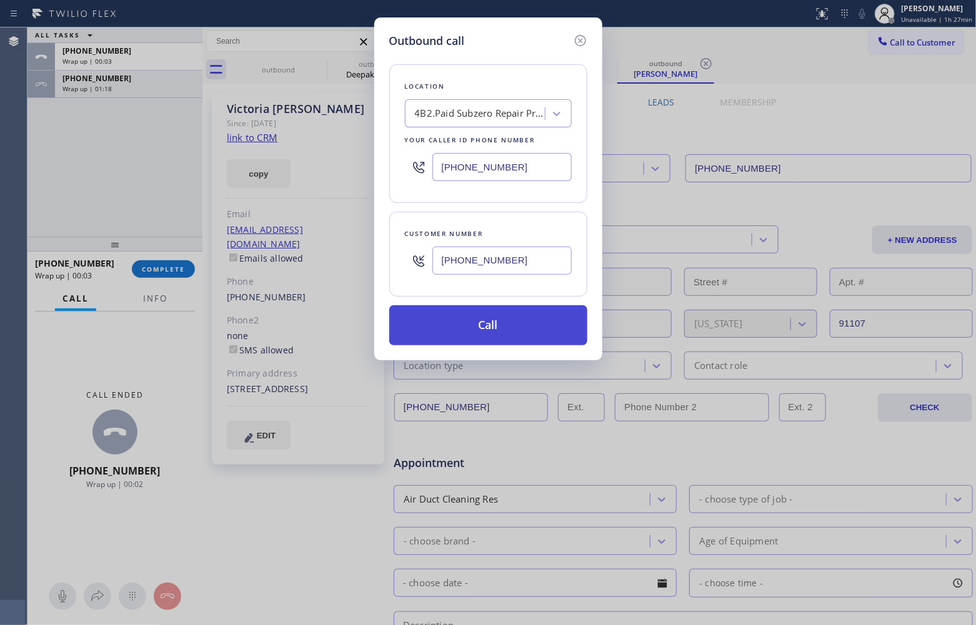
type input "[PHONE_NUMBER]"
click at [495, 336] on button "Call" at bounding box center [488, 325] width 198 height 40
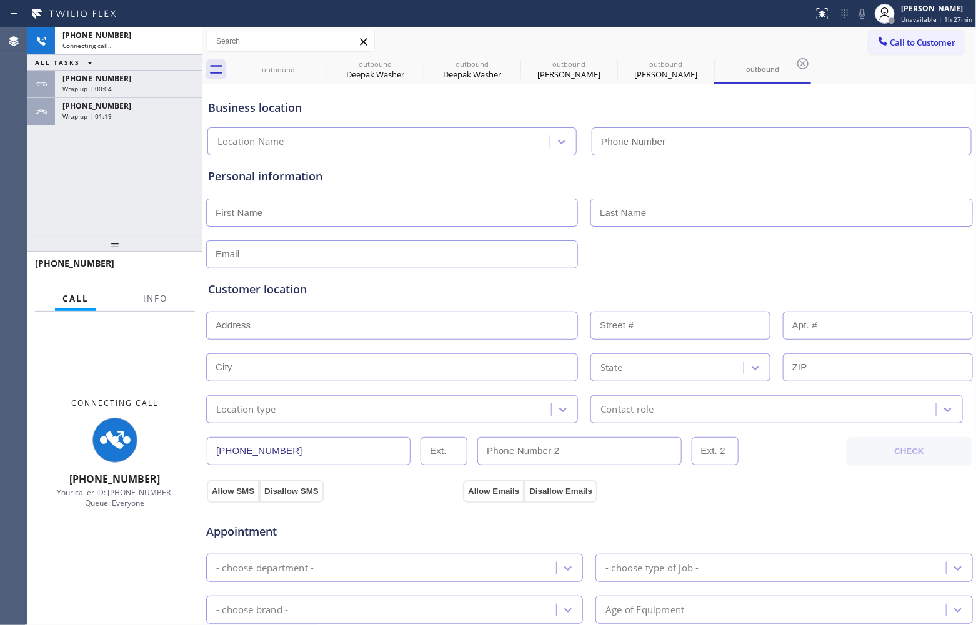
type input "[PHONE_NUMBER]"
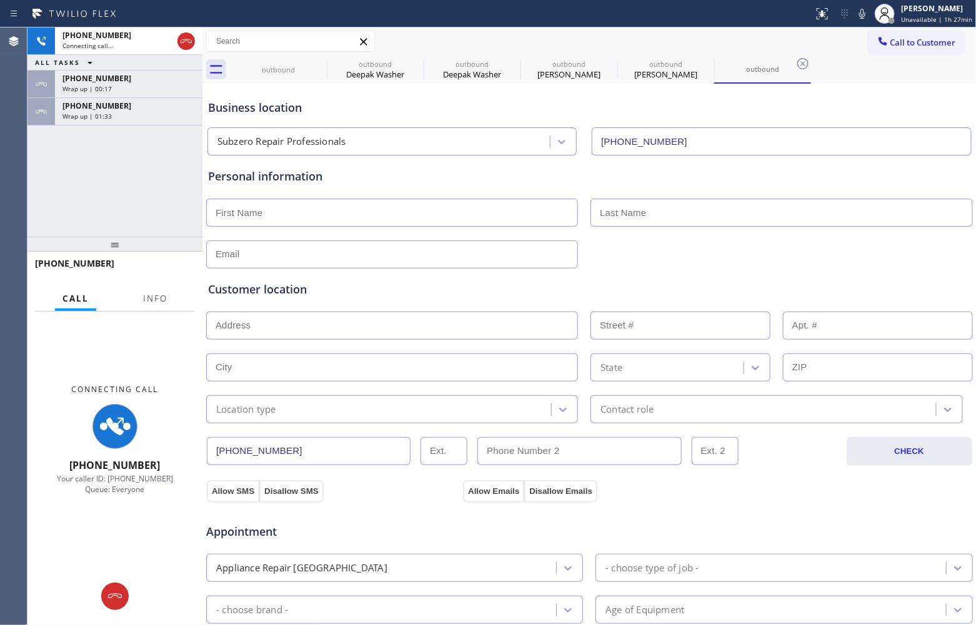
click at [27, 170] on div "Agent Desktop" at bounding box center [13, 326] width 27 height 598
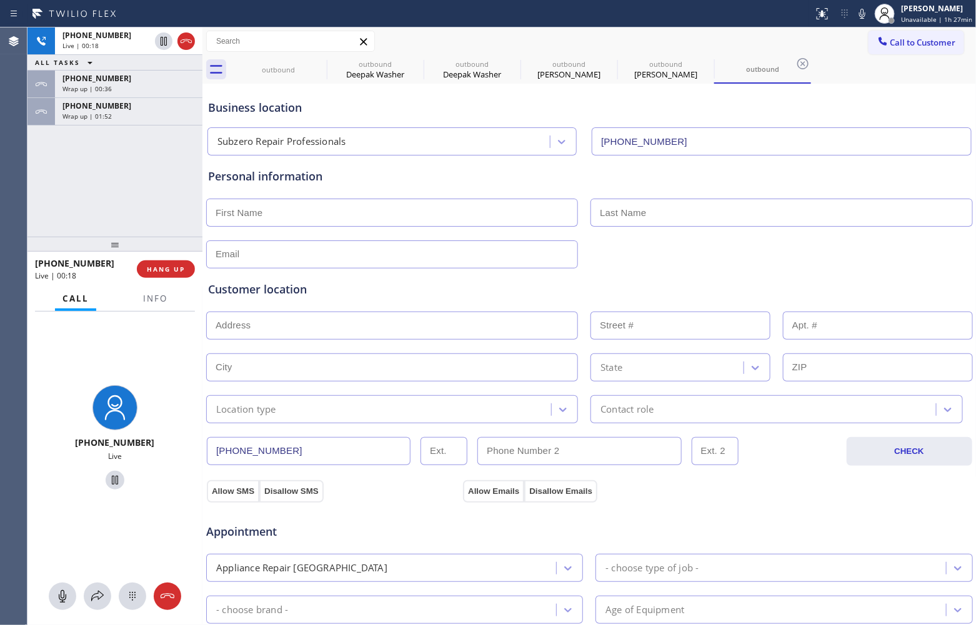
drag, startPoint x: 28, startPoint y: 197, endPoint x: 37, endPoint y: 176, distance: 23.2
click at [28, 197] on div "[PHONE_NUMBER] Live | 00:18 ALL TASKS ALL TASKS ACTIVE TASKS TASKS IN WRAP UP […" at bounding box center [114, 131] width 175 height 209
click at [152, 303] on span "Info" at bounding box center [155, 298] width 24 height 11
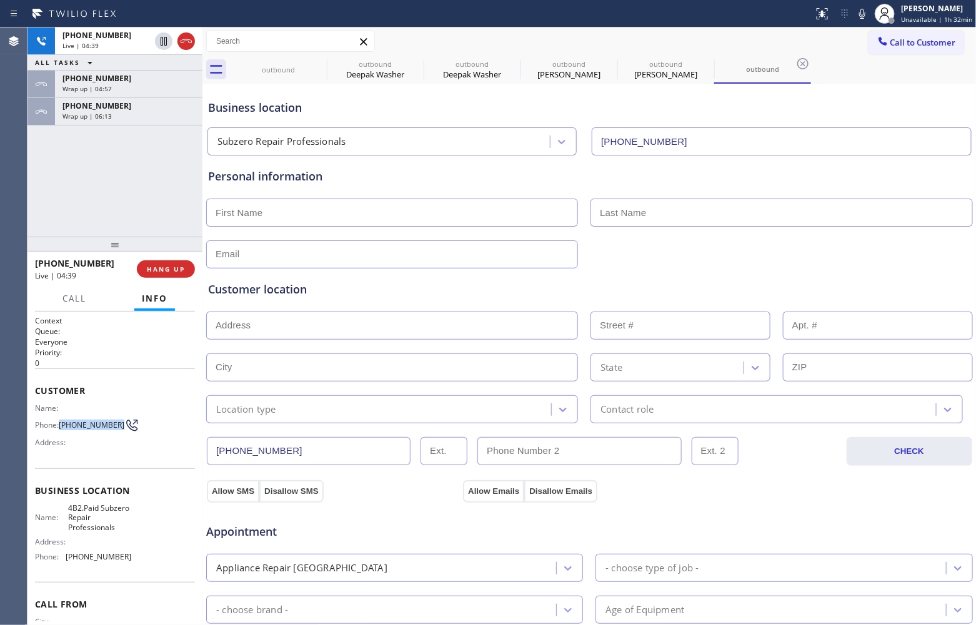
drag, startPoint x: 82, startPoint y: 432, endPoint x: 61, endPoint y: 419, distance: 25.8
click at [61, 420] on span "[PHONE_NUMBER]" at bounding box center [92, 424] width 66 height 9
copy span "[PHONE_NUMBER]"
click at [32, 201] on div "[PHONE_NUMBER] Live | 05:20 ALL TASKS ALL TASKS ACTIVE TASKS TASKS IN WRAP UP […" at bounding box center [114, 131] width 175 height 209
drag, startPoint x: 79, startPoint y: 432, endPoint x: 63, endPoint y: 416, distance: 22.1
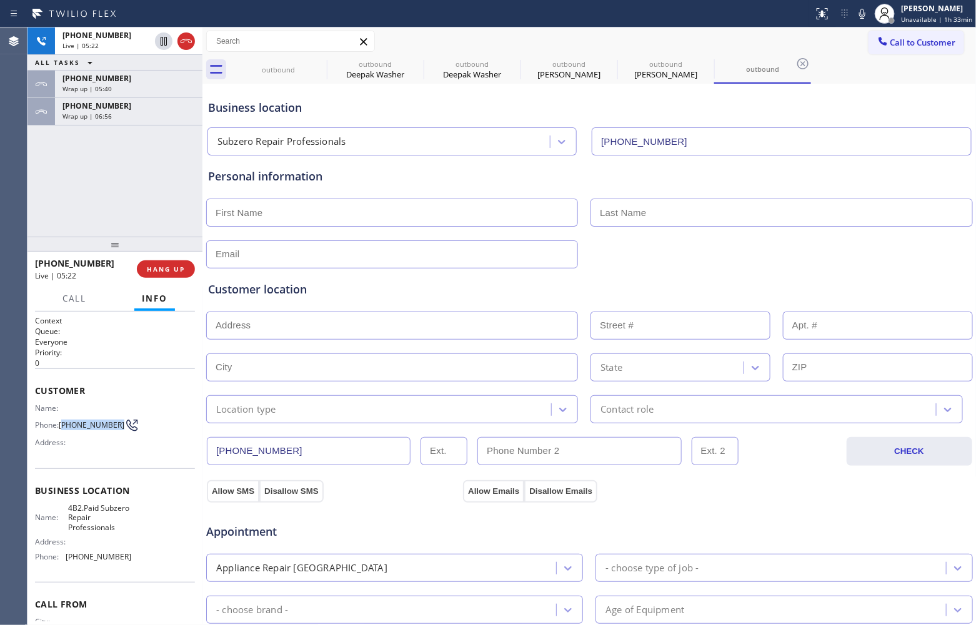
click at [63, 420] on span "[PHONE_NUMBER]" at bounding box center [92, 424] width 66 height 9
copy span "646) 334-0559"
click at [37, 180] on div "[PHONE_NUMBER] Live | 05:31 ALL TASKS ALL TASKS ACTIVE TASKS TASKS IN WRAP UP […" at bounding box center [114, 131] width 175 height 209
click at [266, 208] on input "text" at bounding box center [392, 213] width 372 height 28
paste input "[PERSON_NAME]"
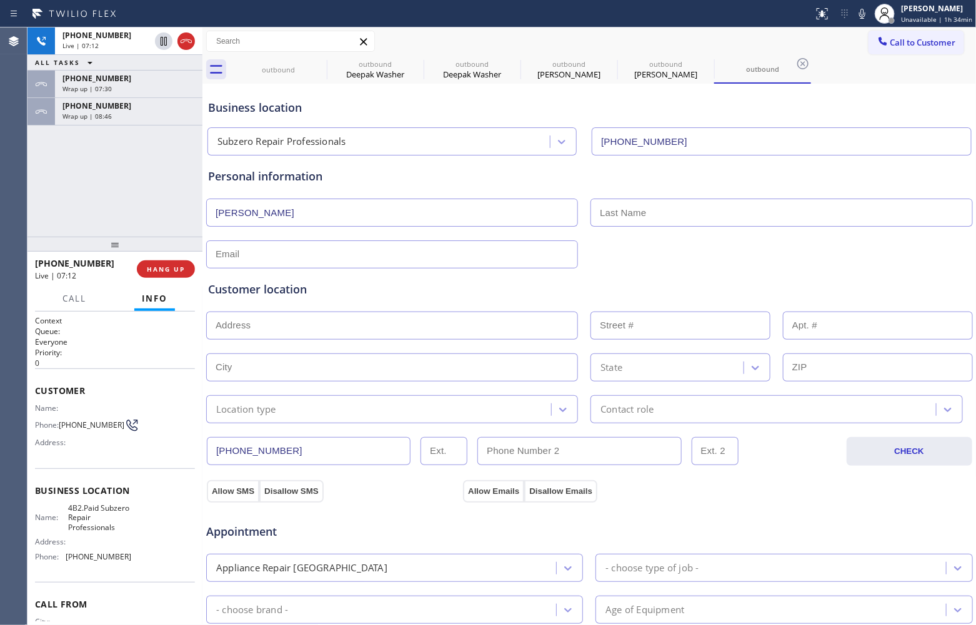
type input "[PERSON_NAME]"
click at [350, 262] on input "text" at bounding box center [392, 255] width 372 height 28
paste input "[EMAIL_ADDRESS][DOMAIN_NAME]"
type input "[EMAIL_ADDRESS][DOMAIN_NAME]"
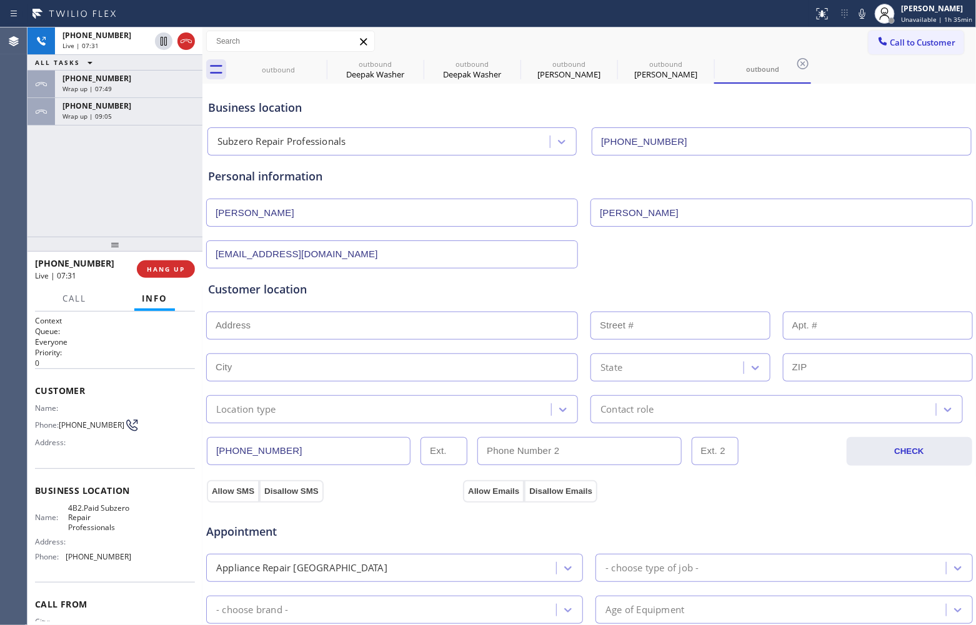
click at [345, 339] on input "text" at bounding box center [392, 326] width 372 height 28
paste input "[STREET_ADDRESS][US_STATE]"
type input "[STREET_ADDRESS]"
type input "5503"
type input "[GEOGRAPHIC_DATA][US_STATE]"
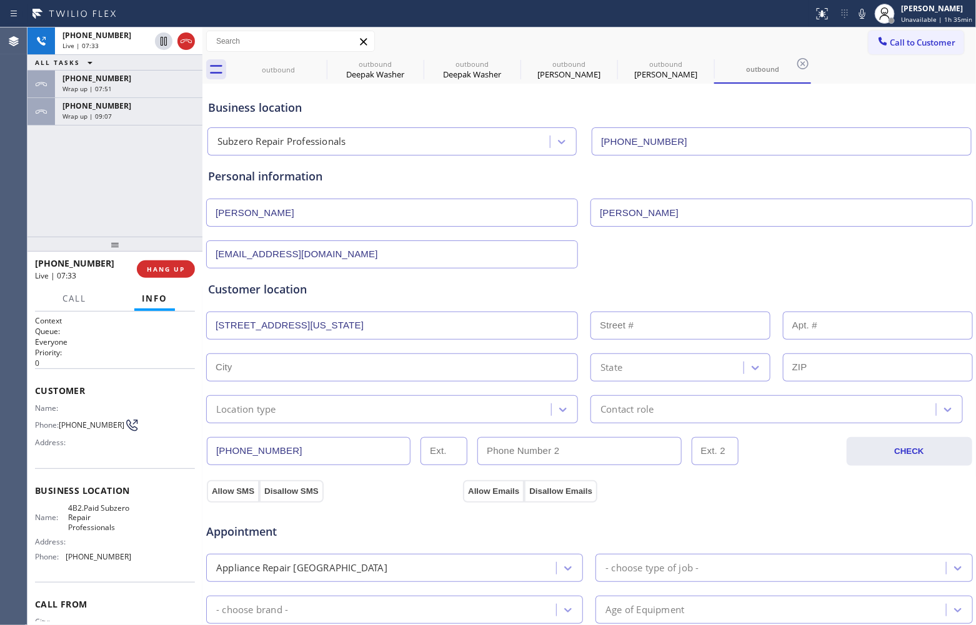
type input "07093"
click at [281, 397] on div "Location type" at bounding box center [392, 409] width 372 height 28
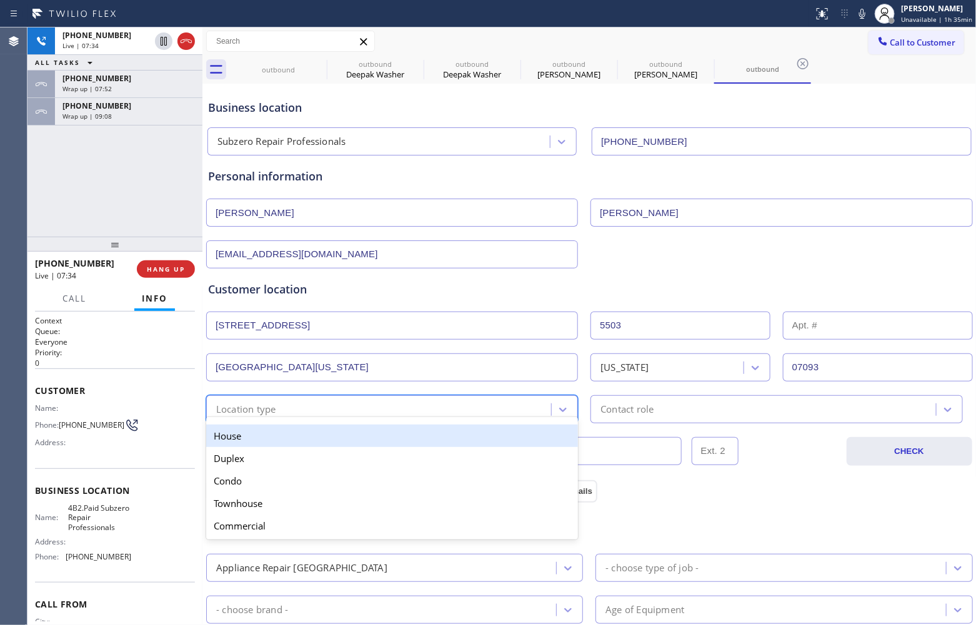
click at [246, 433] on div "House" at bounding box center [392, 436] width 372 height 22
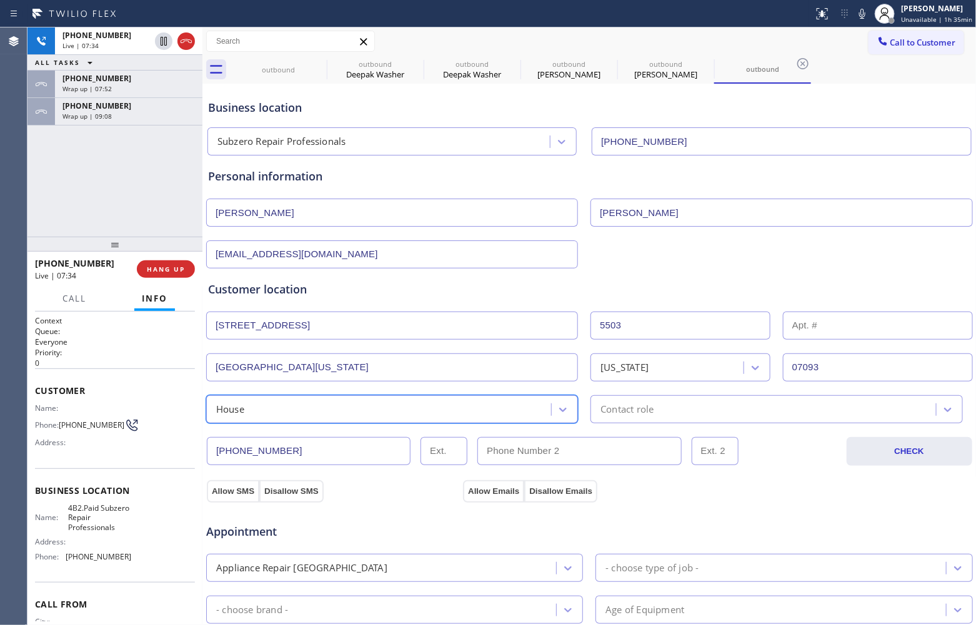
click at [632, 405] on div "Contact role" at bounding box center [626, 409] width 53 height 14
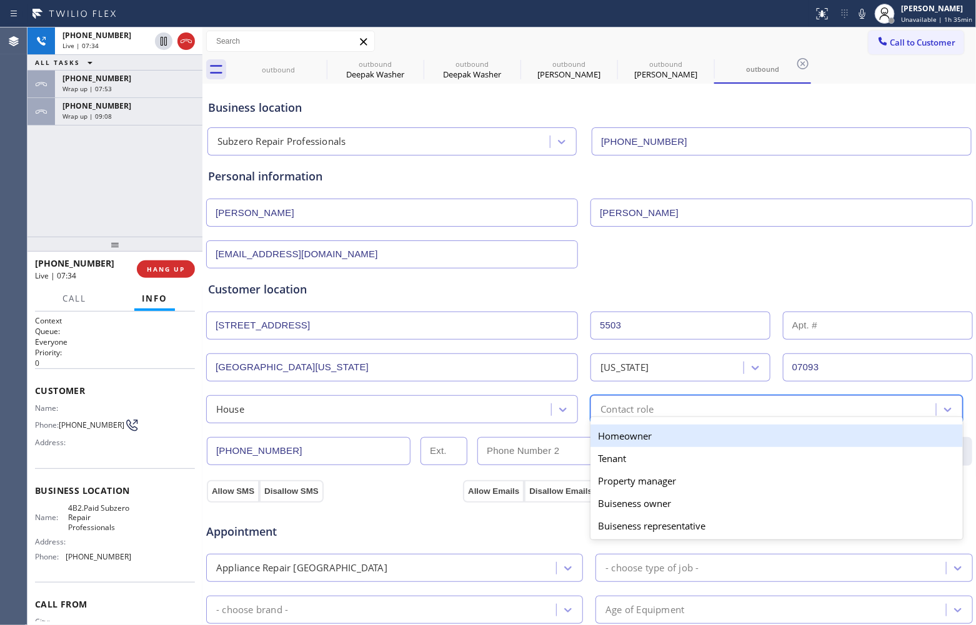
click at [620, 442] on div "Homeowner" at bounding box center [776, 436] width 372 height 22
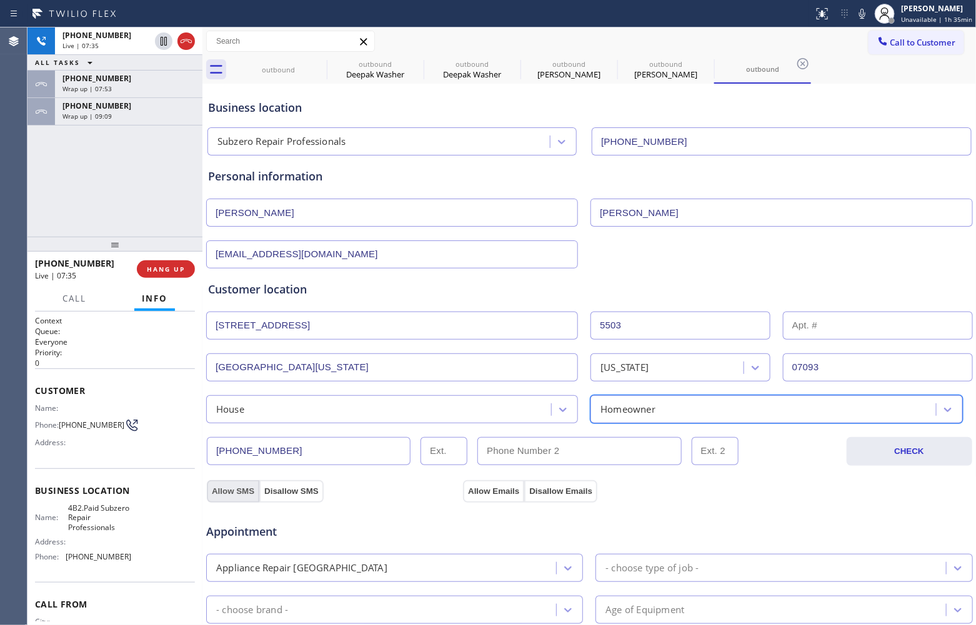
click at [242, 492] on button "Allow SMS" at bounding box center [233, 491] width 52 height 22
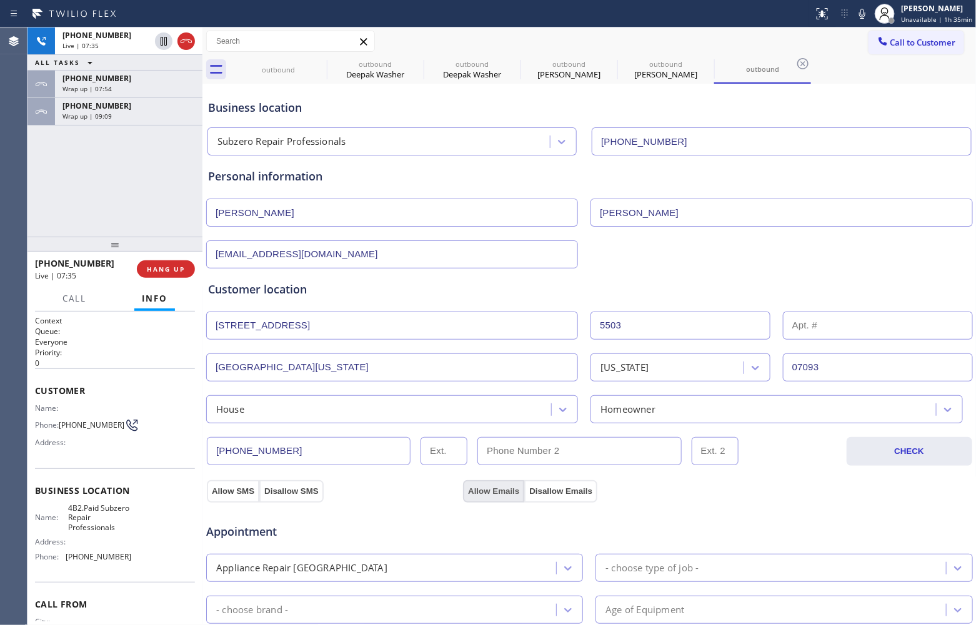
click at [486, 487] on button "Allow Emails" at bounding box center [493, 491] width 61 height 22
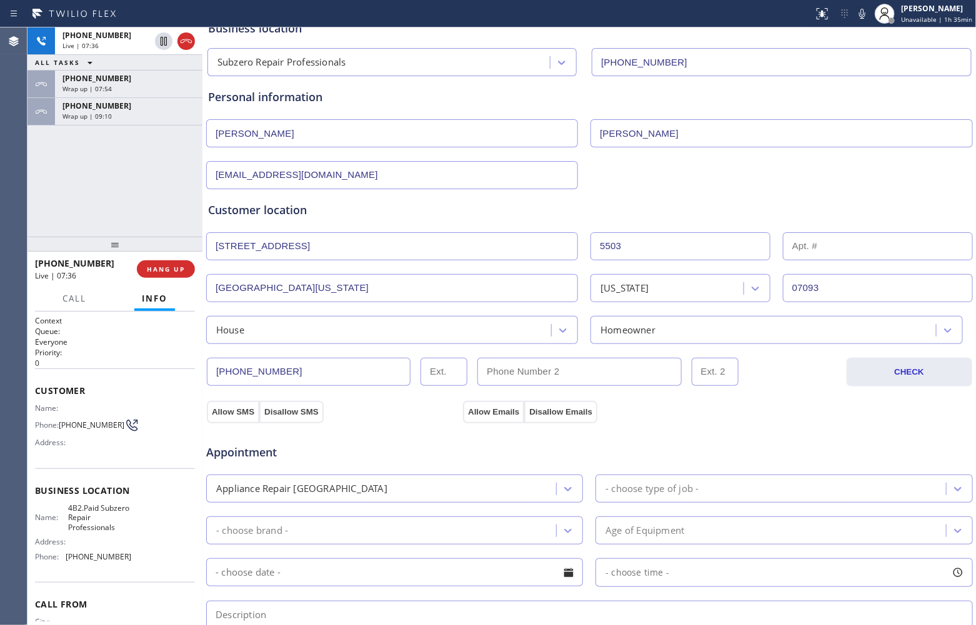
scroll to position [156, 0]
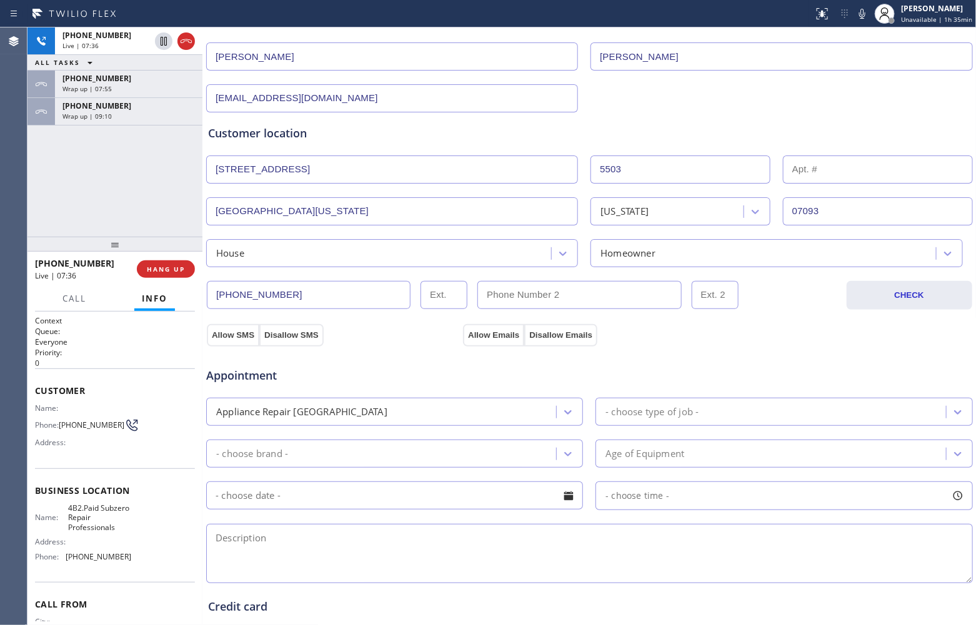
click at [654, 415] on div "- choose type of job -" at bounding box center [651, 412] width 93 height 14
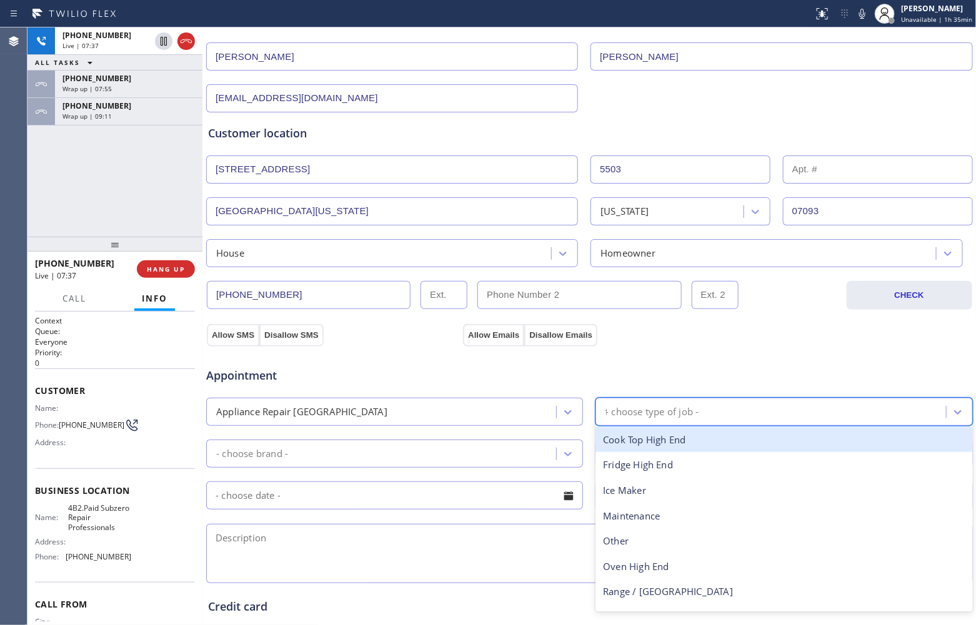
type input "fr"
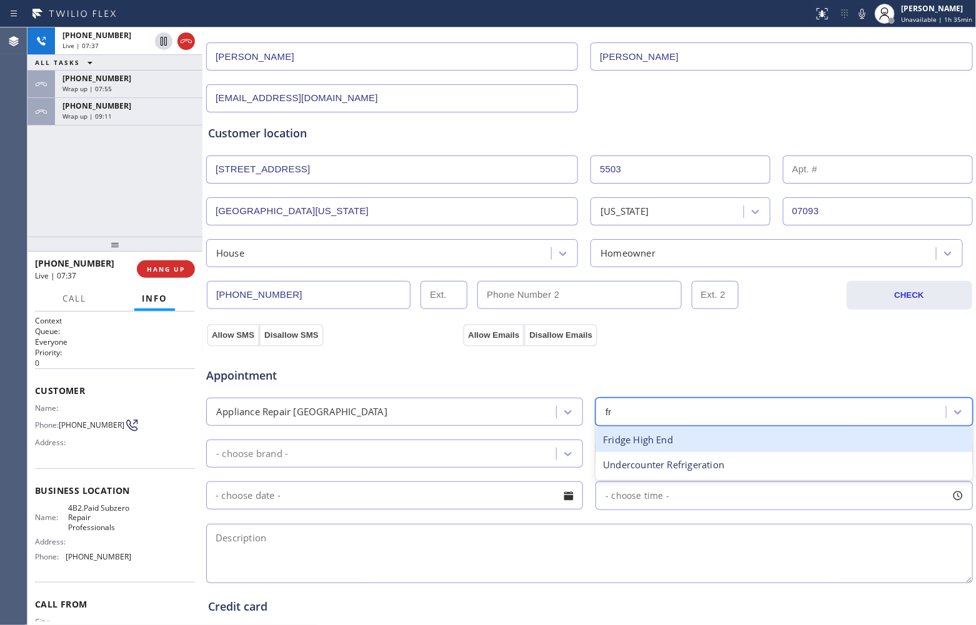
click at [622, 450] on div "Fridge High End" at bounding box center [783, 440] width 377 height 26
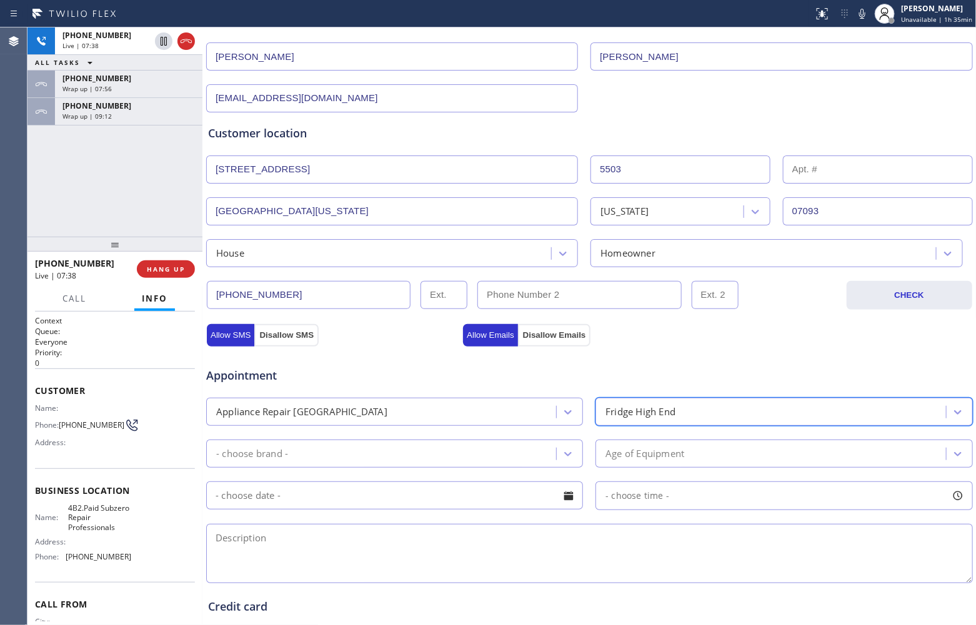
click at [348, 459] on div "- choose brand -" at bounding box center [383, 454] width 346 height 22
click at [362, 461] on div "- choose brand -" at bounding box center [383, 454] width 346 height 22
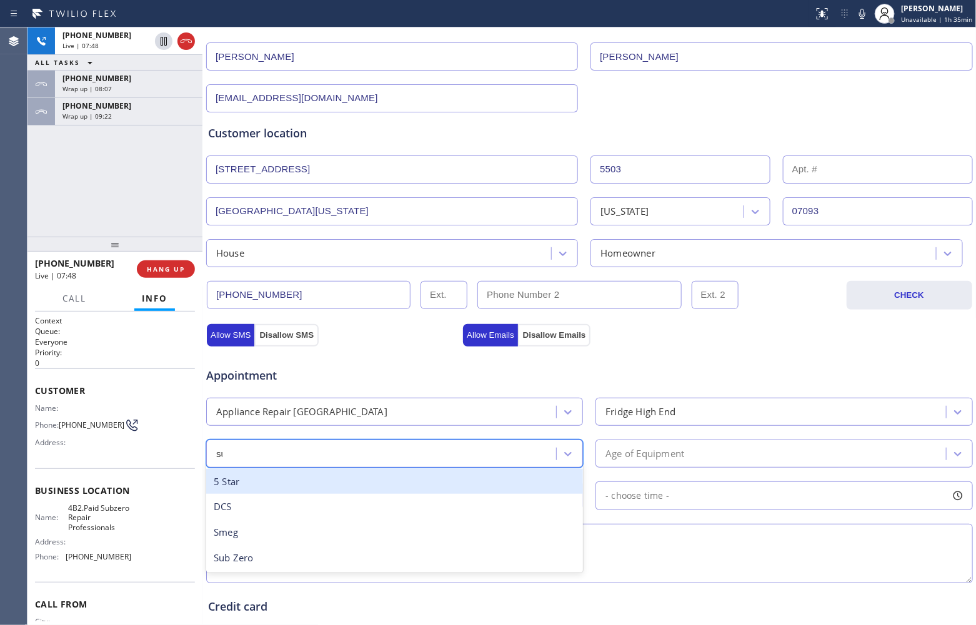
type input "sub"
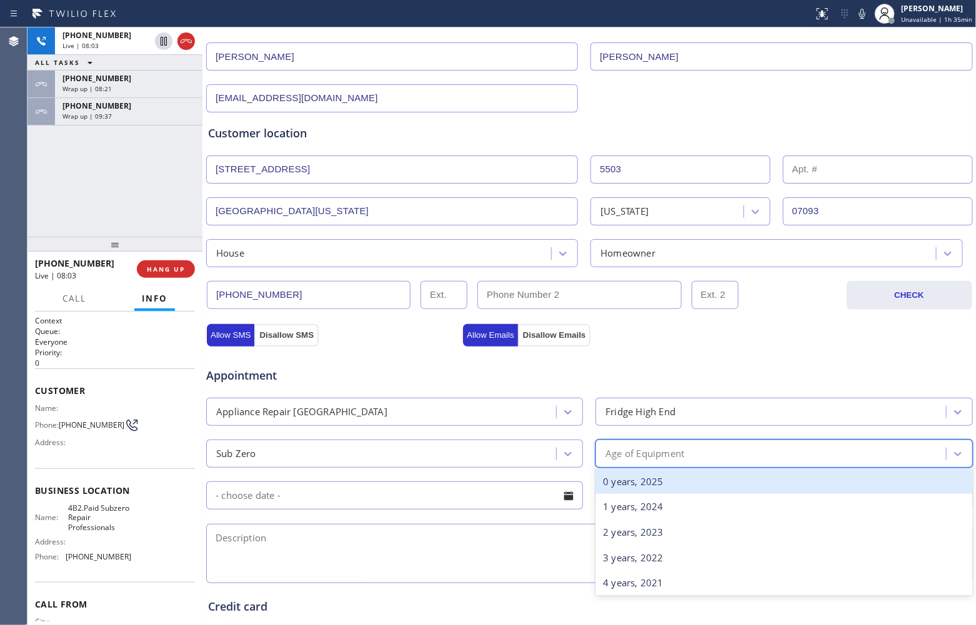
click at [642, 453] on div "Age of Equipment" at bounding box center [644, 454] width 79 height 14
type input "13"
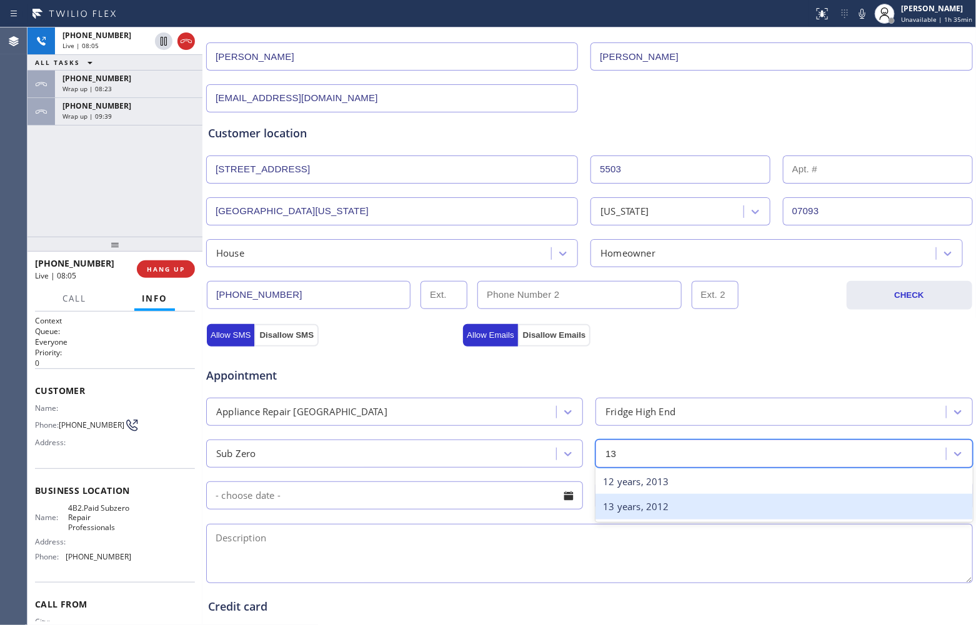
click at [677, 513] on div "13 years, 2012" at bounding box center [783, 507] width 377 height 26
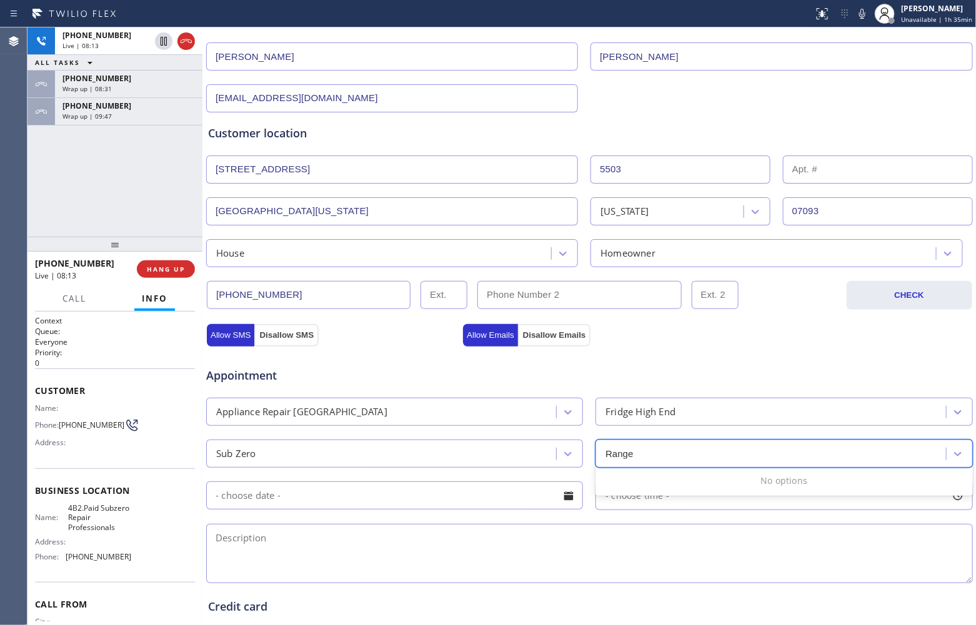
type input "Range"
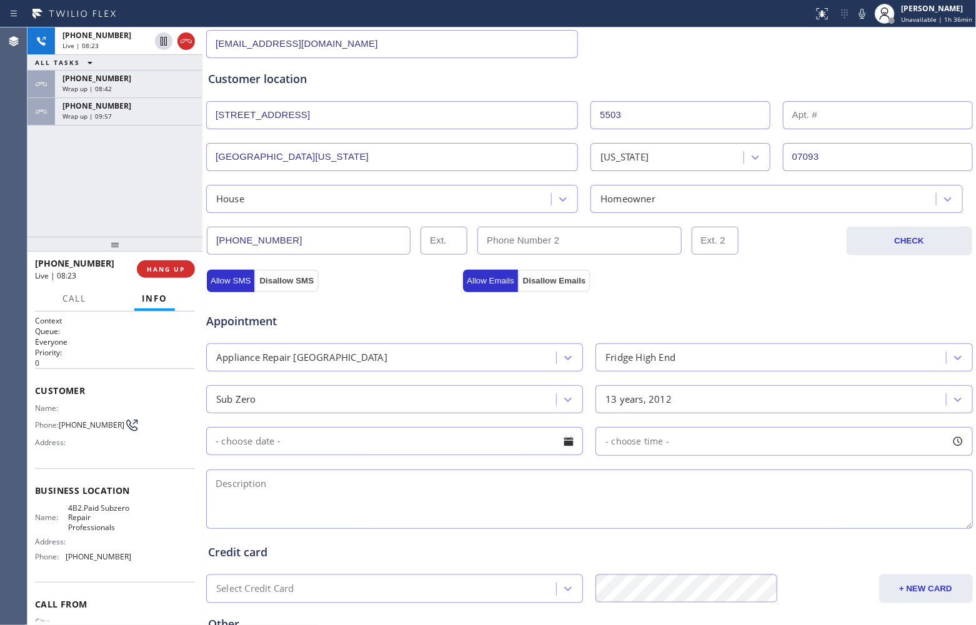
scroll to position [312, 0]
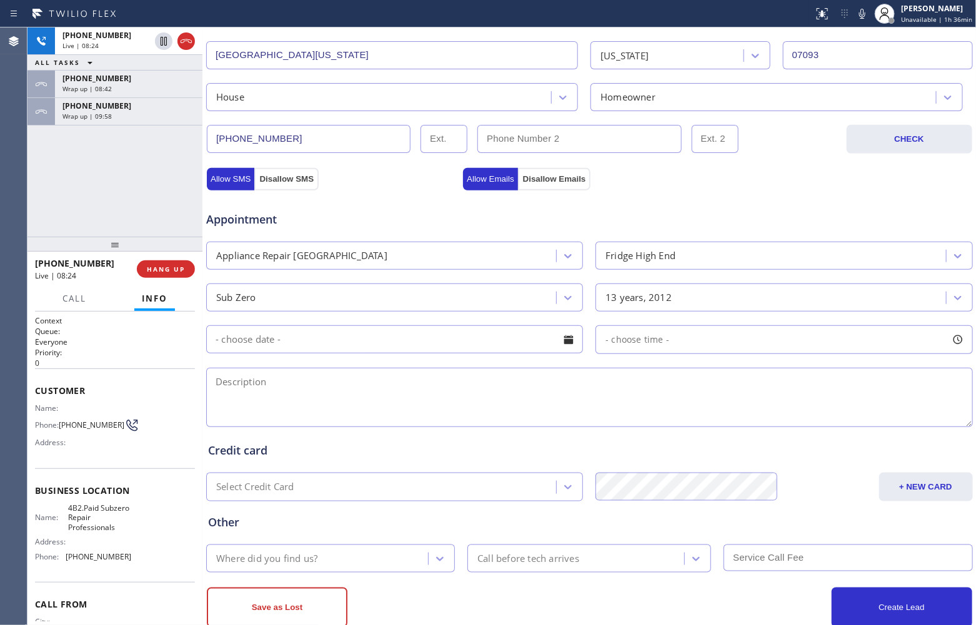
click at [347, 347] on input "text" at bounding box center [394, 339] width 377 height 28
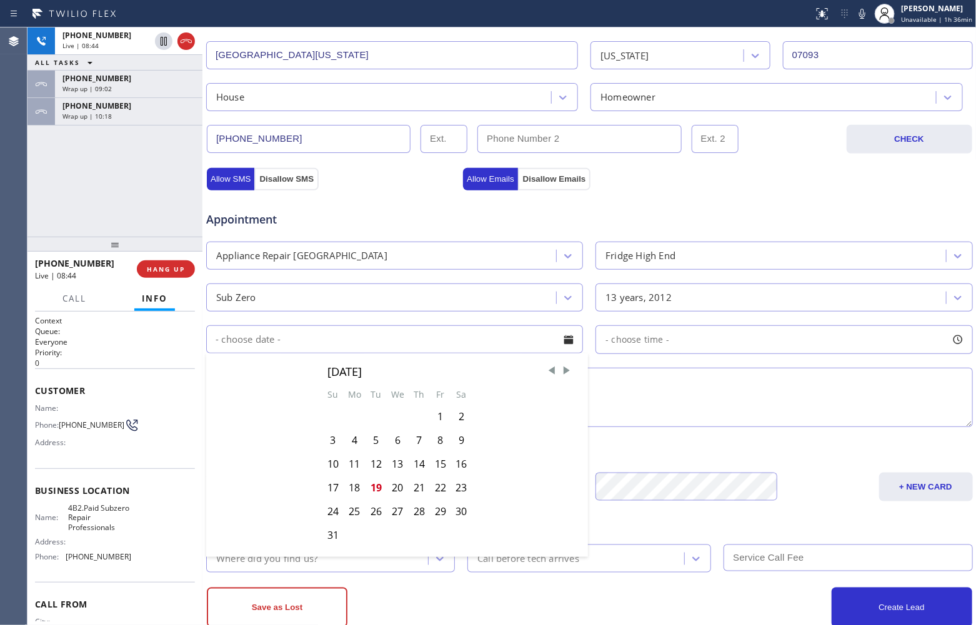
drag, startPoint x: 701, startPoint y: 400, endPoint x: 529, endPoint y: 387, distance: 172.9
click at [701, 400] on textarea at bounding box center [589, 397] width 767 height 59
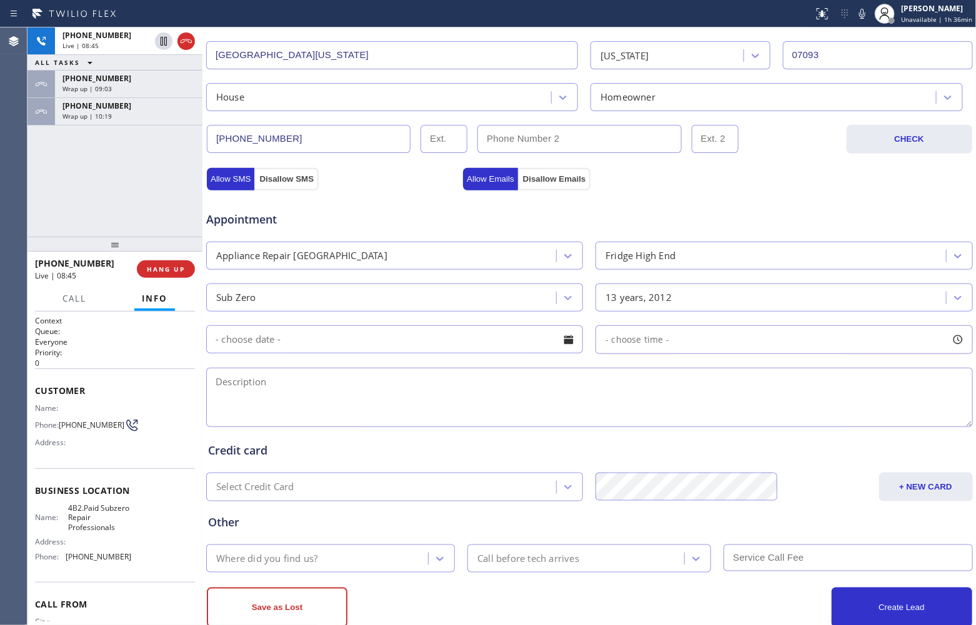
click at [417, 345] on input "text" at bounding box center [394, 339] width 377 height 28
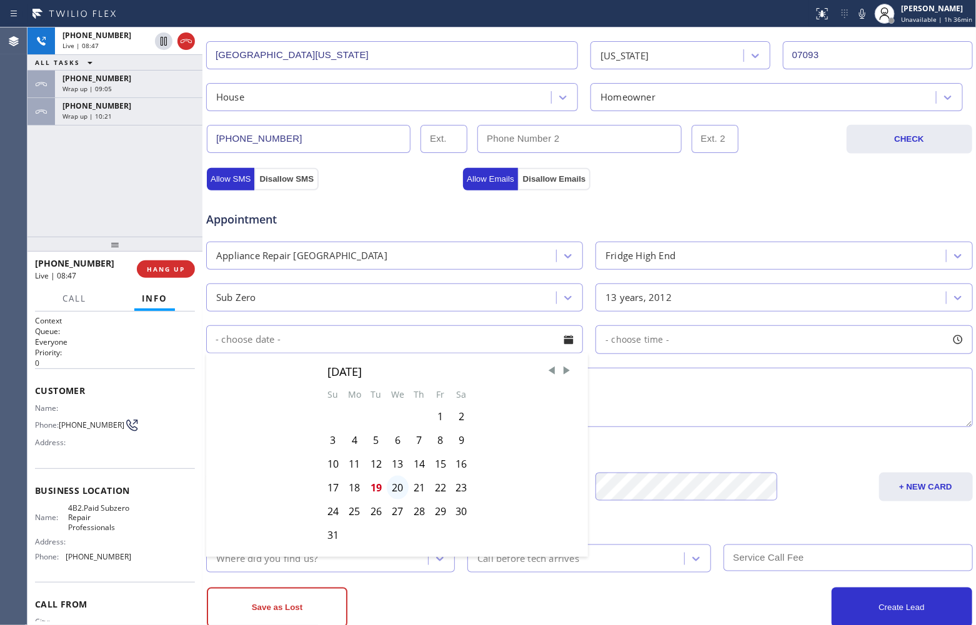
click at [395, 494] on div "20" at bounding box center [398, 488] width 22 height 24
type input "[DATE]"
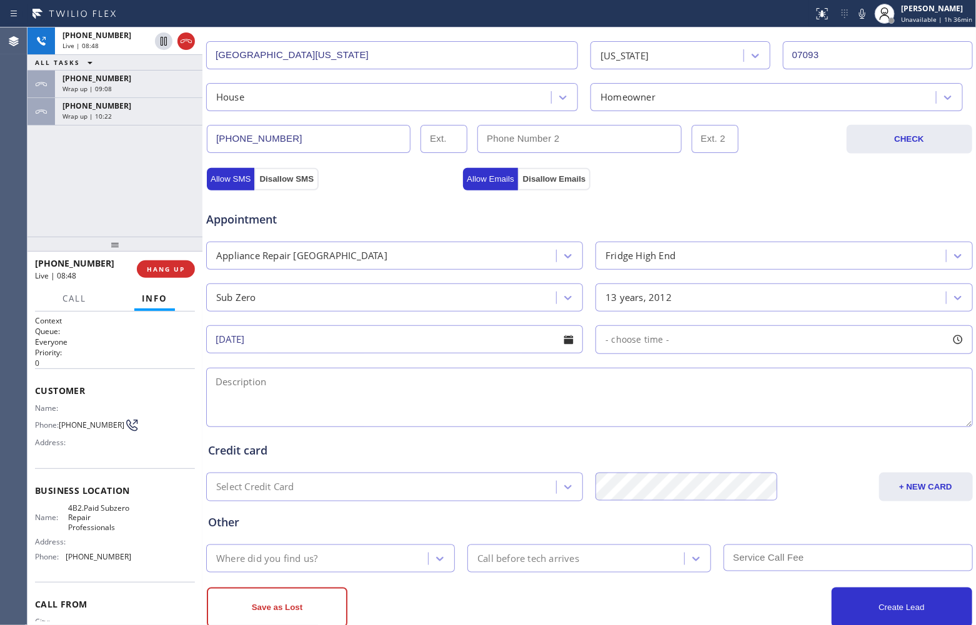
click at [675, 344] on div "- choose time -" at bounding box center [783, 339] width 377 height 29
drag, startPoint x: 598, startPoint y: 425, endPoint x: 723, endPoint y: 433, distance: 125.8
click at [723, 433] on div "FROM TILL 8:00 AM 12:30 PM" at bounding box center [774, 399] width 358 height 90
drag, startPoint x: 714, startPoint y: 423, endPoint x: 707, endPoint y: 425, distance: 7.3
click at [710, 425] on div at bounding box center [717, 416] width 15 height 26
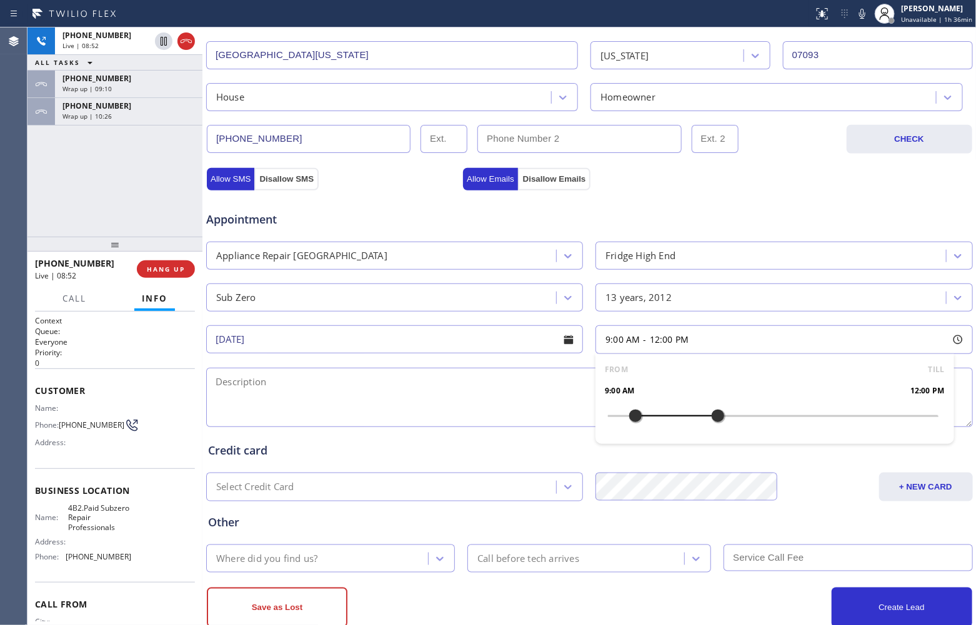
drag, startPoint x: 607, startPoint y: 422, endPoint x: 632, endPoint y: 425, distance: 25.9
click at [632, 425] on div at bounding box center [635, 416] width 15 height 26
click at [410, 401] on textarea at bounding box center [589, 397] width 767 height 59
click at [372, 379] on textarea "9-12 | $105 |" at bounding box center [589, 397] width 767 height 59
click at [392, 384] on textarea "9-12 | $105 |" at bounding box center [589, 397] width 767 height 59
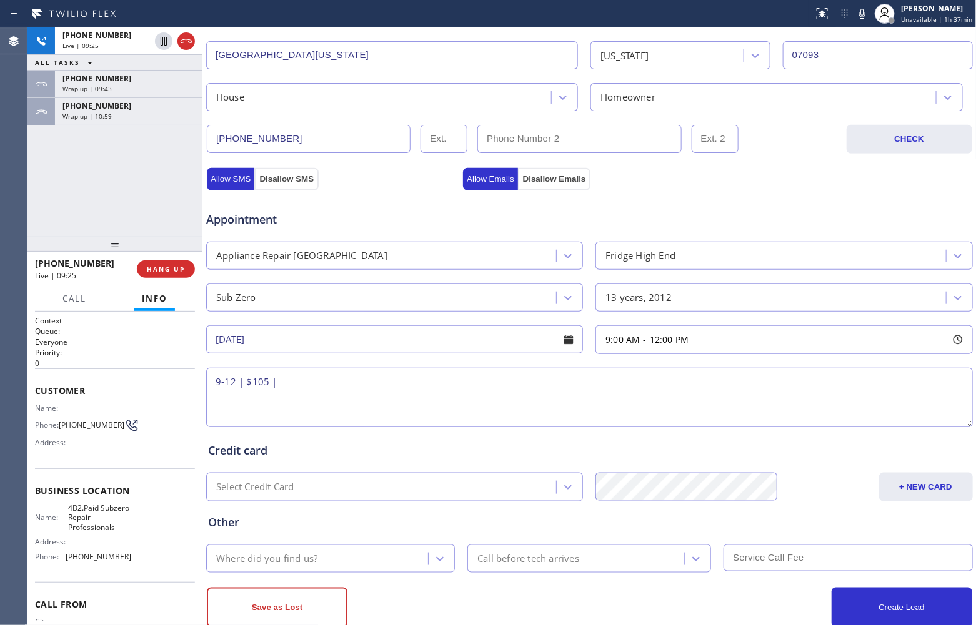
paste textarea "Sub Zero | Fridge BI | 13 yrs | Gasket needs to replace | [STREET_ADDRESS][US_S…"
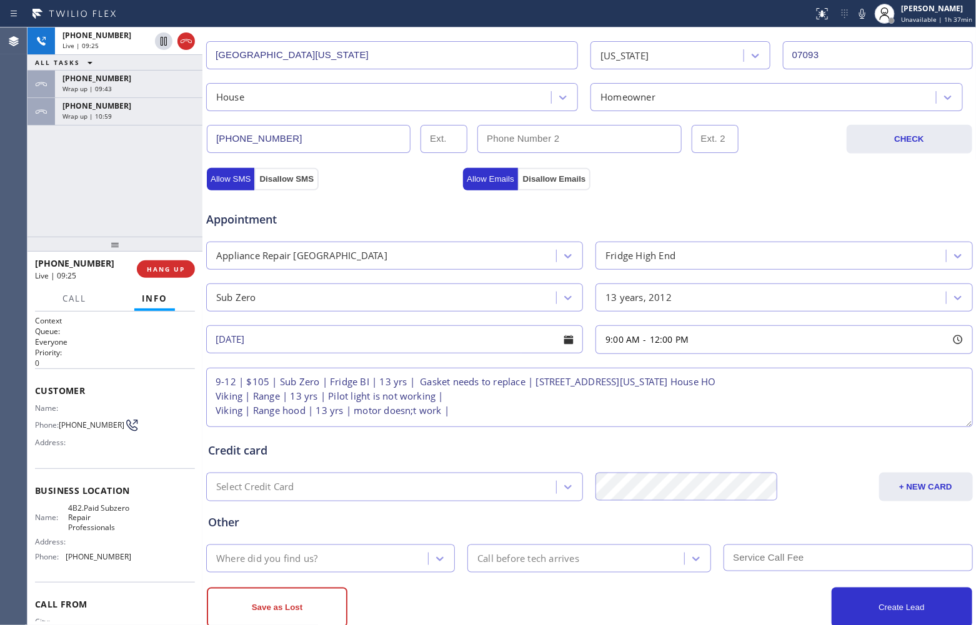
scroll to position [5, 0]
click at [401, 406] on textarea "9-12 | $105 | Sub Zero | Fridge BI | 13 yrs | Gasket needs to replace | [STREET…" at bounding box center [589, 397] width 767 height 59
click at [475, 411] on textarea "9-12 | $105 | Sub Zero | Fridge BI | 13 yrs | Gasket needs to replace | [STREET…" at bounding box center [589, 397] width 767 height 59
paste textarea "[STREET_ADDRESS][US_STATE]"
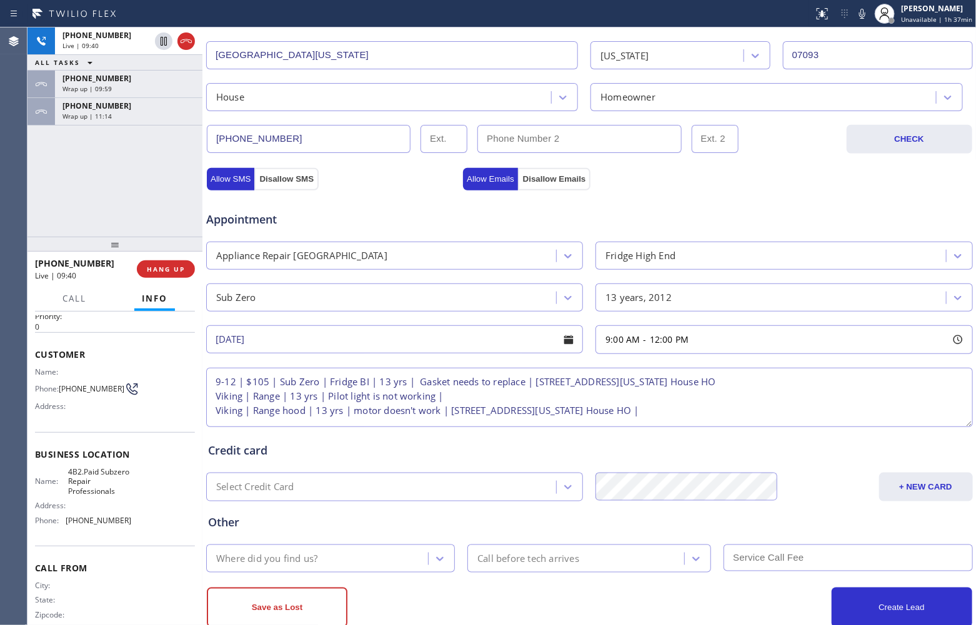
scroll to position [57, 0]
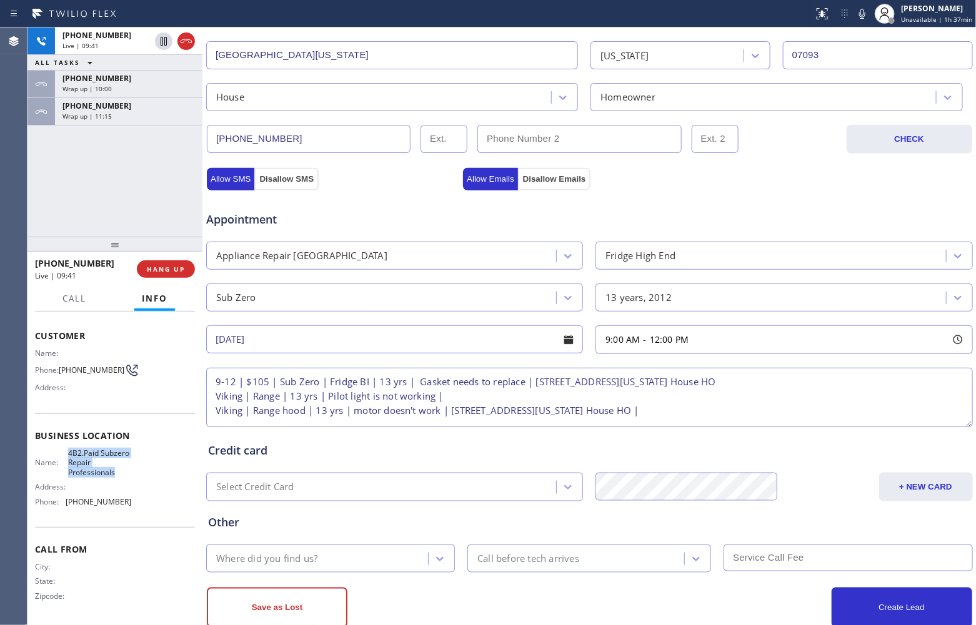
drag, startPoint x: 120, startPoint y: 477, endPoint x: 67, endPoint y: 450, distance: 58.7
click at [68, 450] on span "4B2.Paid Subzero Repair Professionals" at bounding box center [99, 463] width 62 height 29
copy span "4B2.Paid Subzero Repair Professionals"
click at [735, 414] on textarea "9-12 | $105 | Sub Zero | Fridge BI | 13 yrs | Gasket needs to replace | [STREET…" at bounding box center [589, 397] width 767 height 59
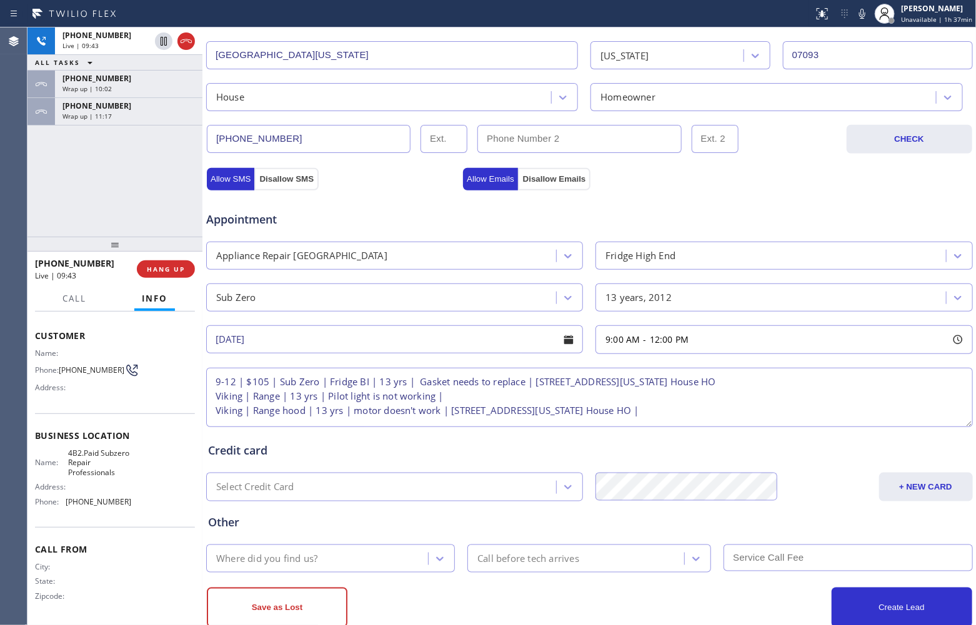
paste textarea "4B2.Paid Subzero Repair Professionals"
click at [910, 413] on textarea "9-12 | $105 | Sub Zero | Fridge BI | 13 yrs | Gasket needs to replace | [STREET…" at bounding box center [589, 397] width 767 height 59
paste textarea "Please call 30 minutes prior to arrival."
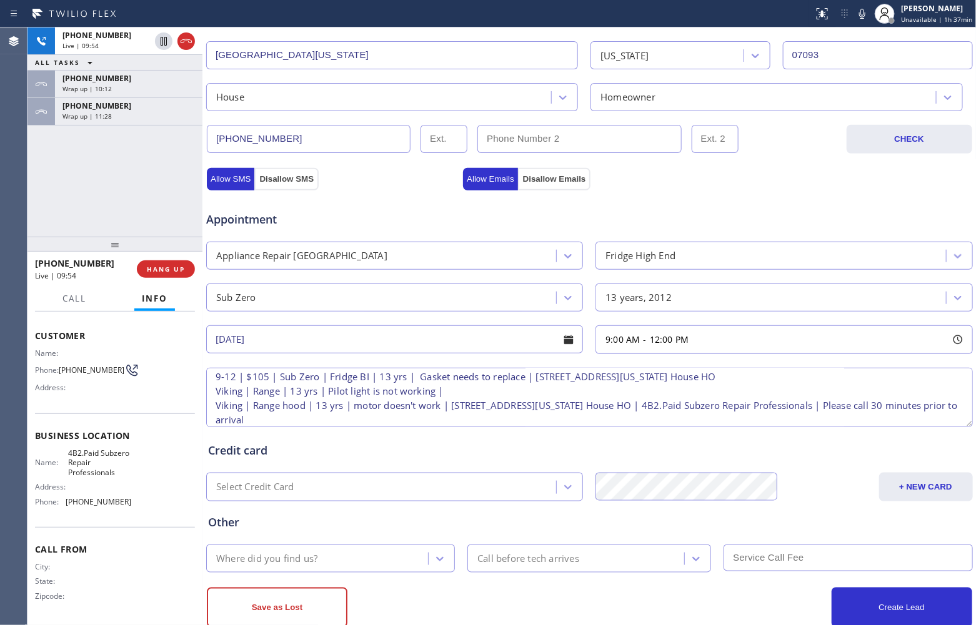
click at [372, 420] on textarea "9-12 | $105 | Sub Zero | Fridge BI | 13 yrs | Gasket needs to replace | [STREET…" at bounding box center [589, 397] width 767 height 59
paste textarea "646) 334-0559"
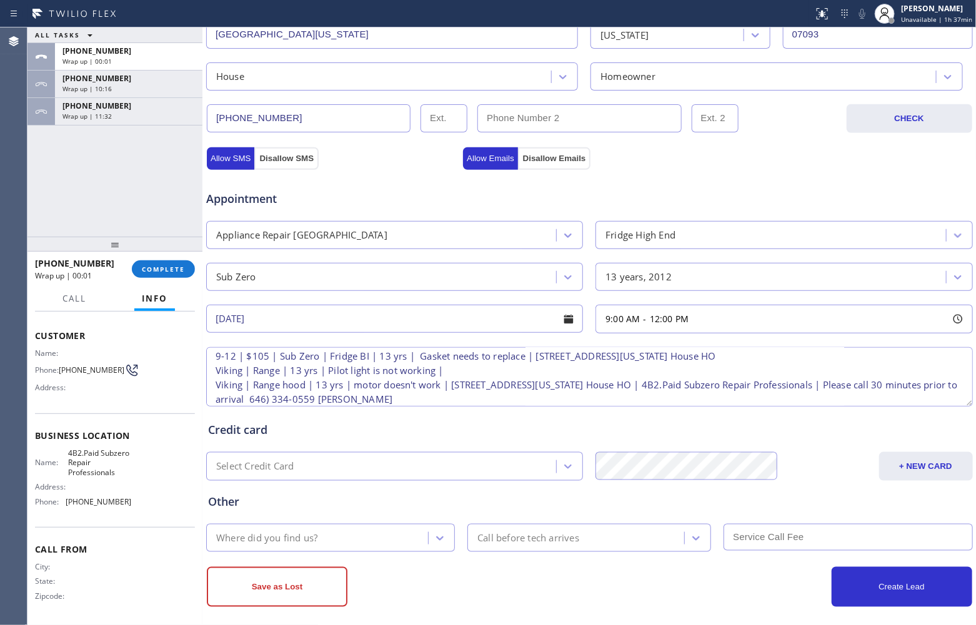
scroll to position [345, 0]
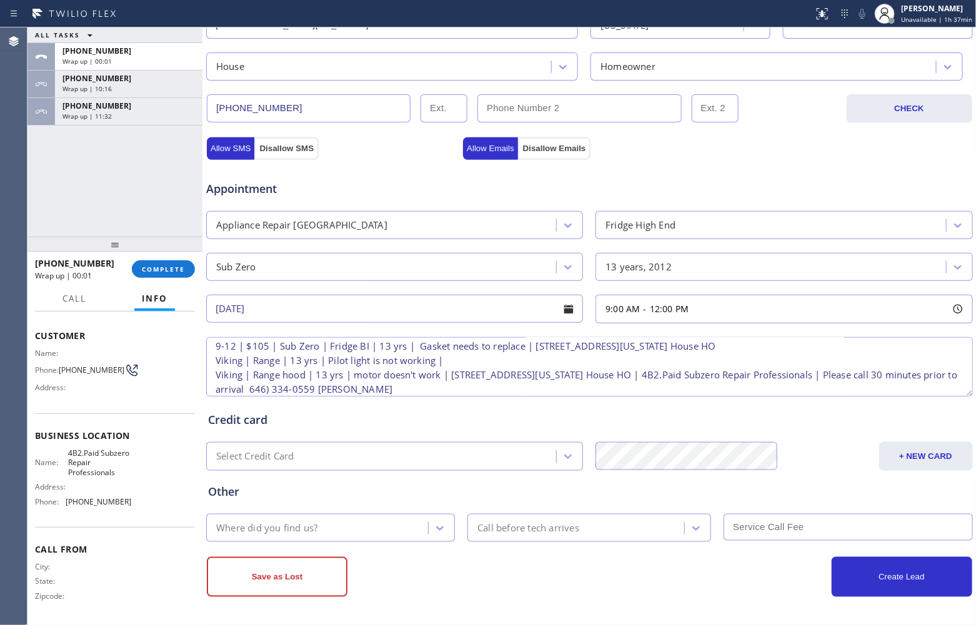
type textarea "9-12 | $105 | Sub Zero | Fridge BI | 13 yrs | Gasket needs to replace | [STREET…"
click at [336, 520] on div "Where did you find us?" at bounding box center [319, 528] width 218 height 22
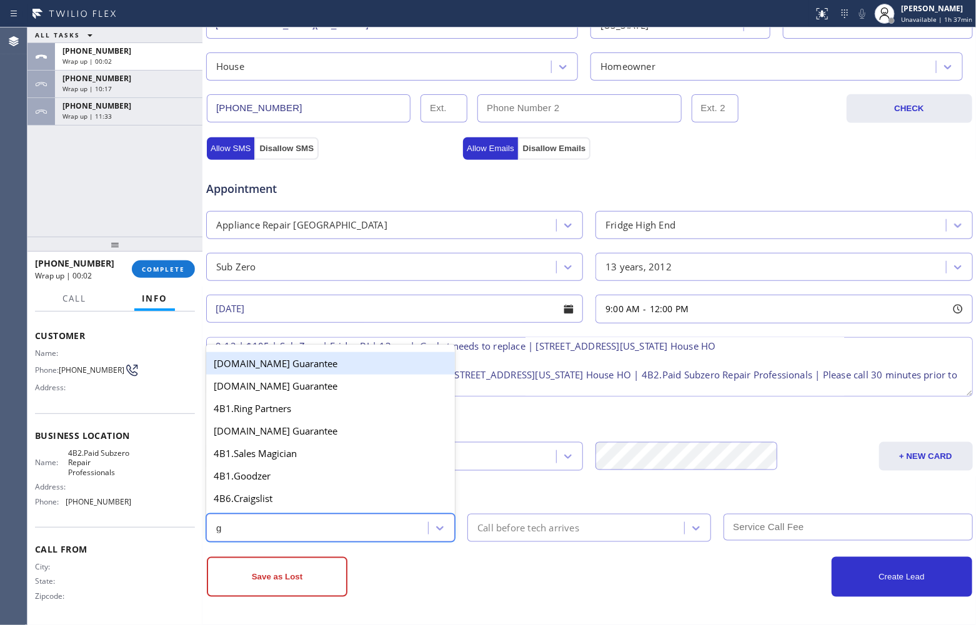
type input "go"
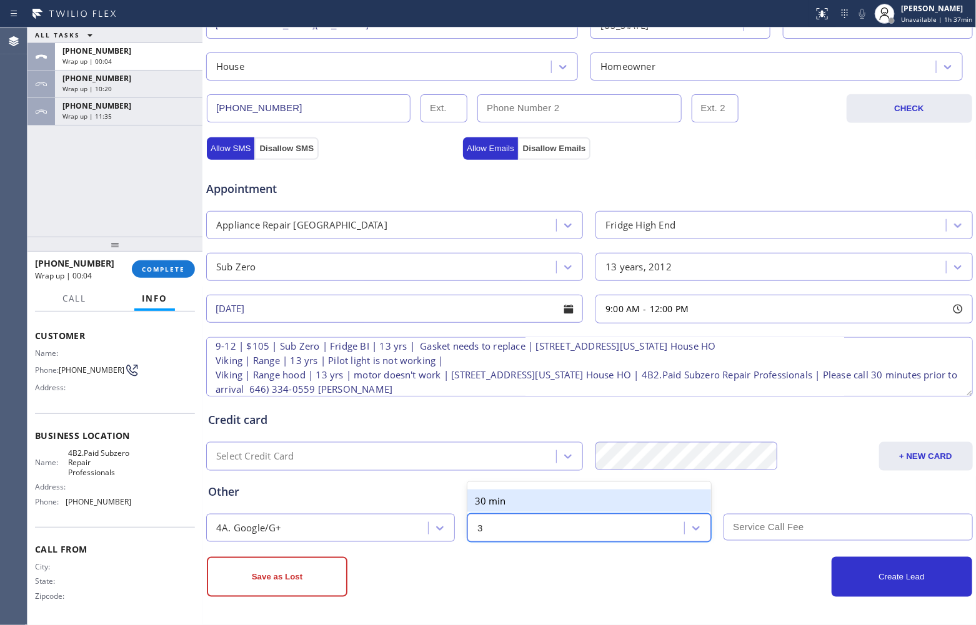
type input "30"
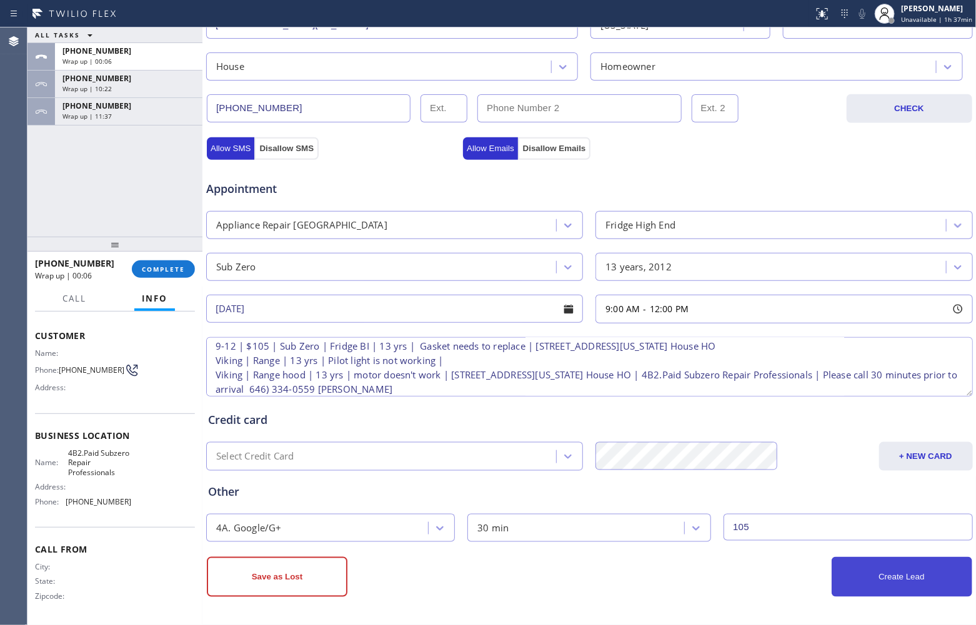
type input "105"
click at [873, 591] on button "Create Lead" at bounding box center [902, 577] width 141 height 40
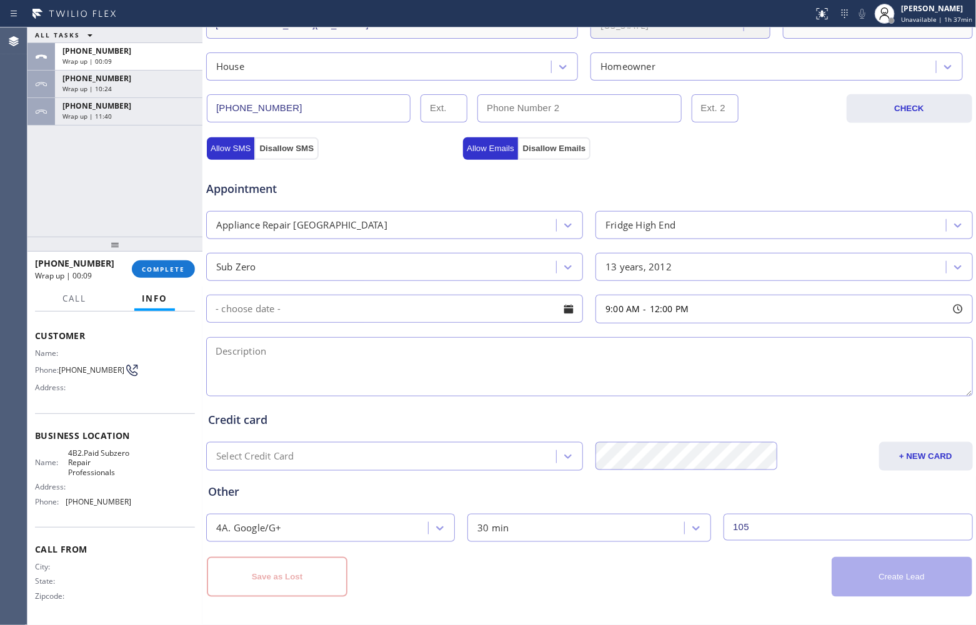
scroll to position [0, 0]
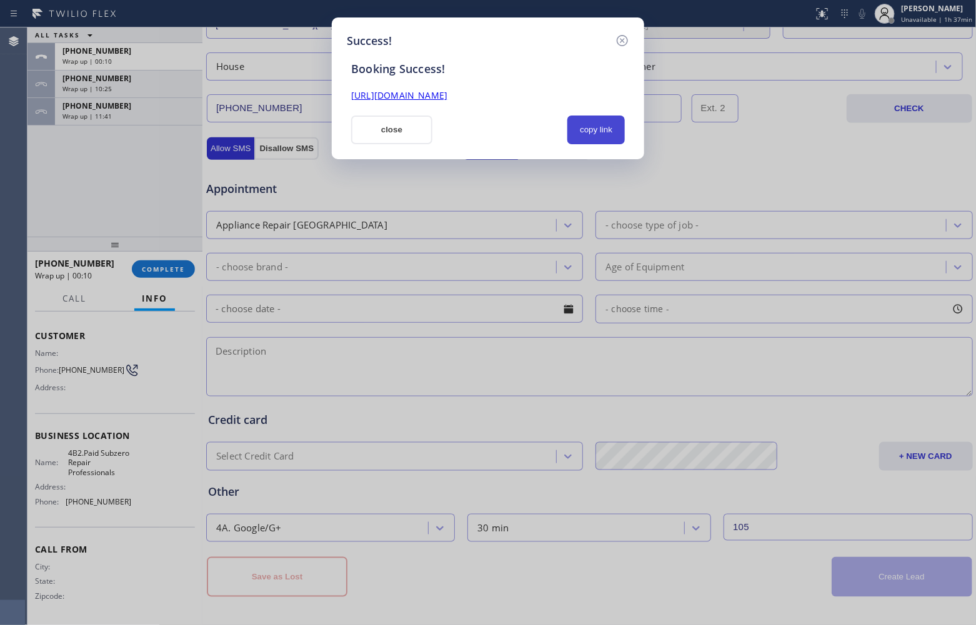
click at [585, 122] on button "copy link" at bounding box center [595, 130] width 57 height 29
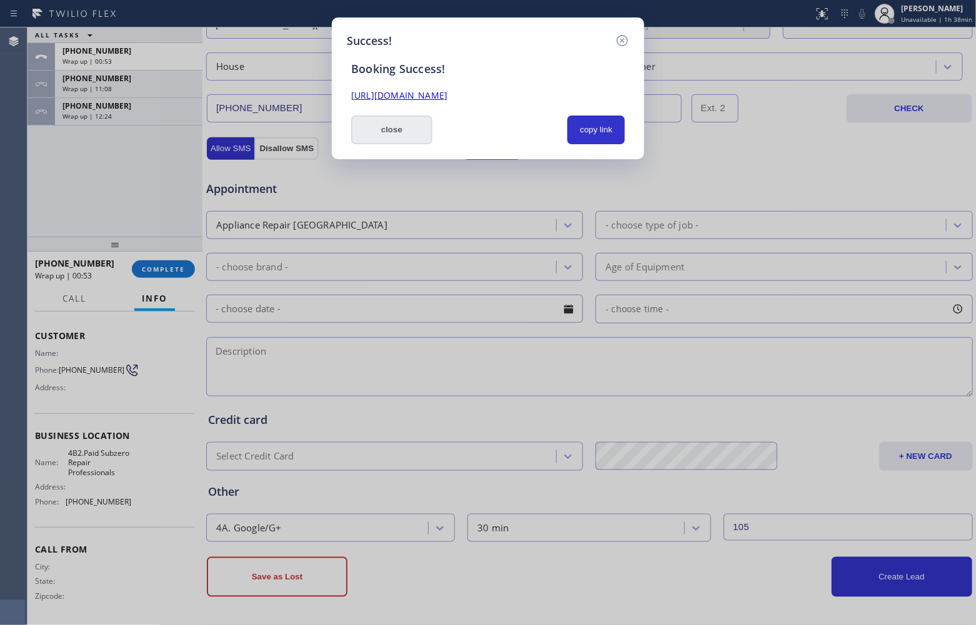
click at [379, 136] on button "close" at bounding box center [391, 130] width 81 height 29
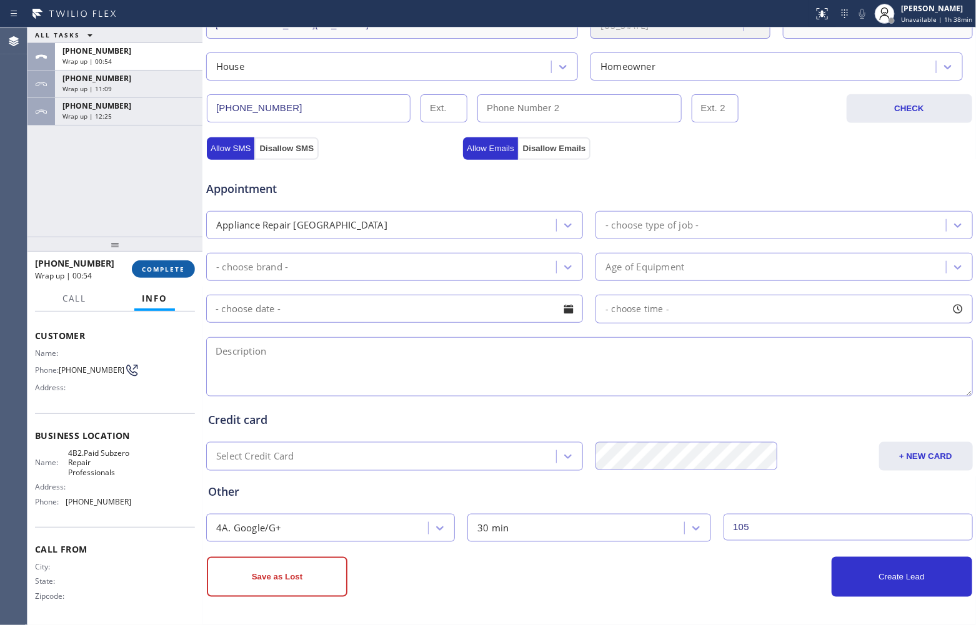
click at [148, 272] on span "COMPLETE" at bounding box center [163, 269] width 43 height 9
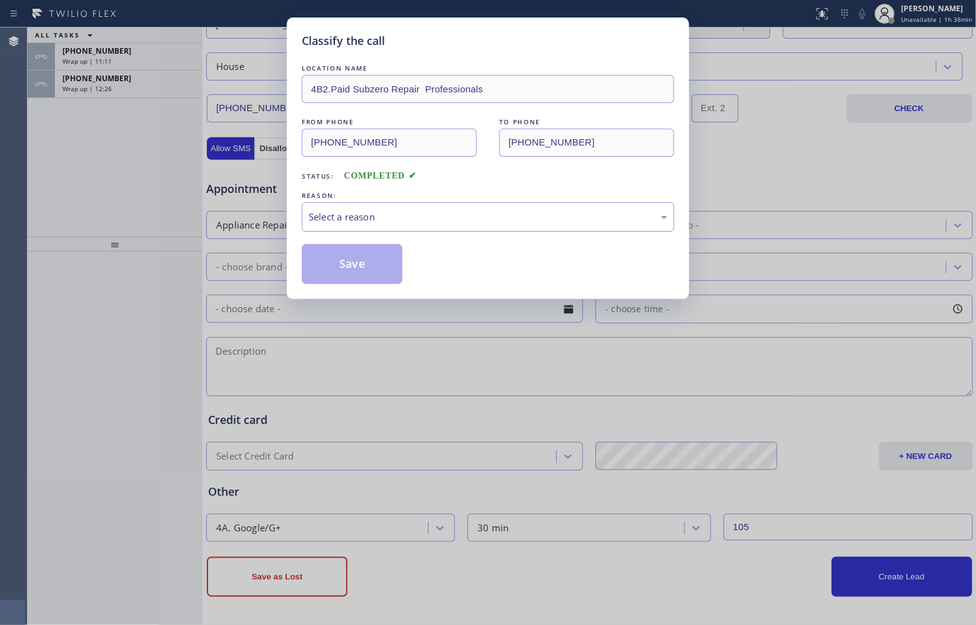
click at [339, 221] on div "Select a reason" at bounding box center [488, 217] width 359 height 14
click at [323, 264] on button "Save" at bounding box center [352, 264] width 101 height 40
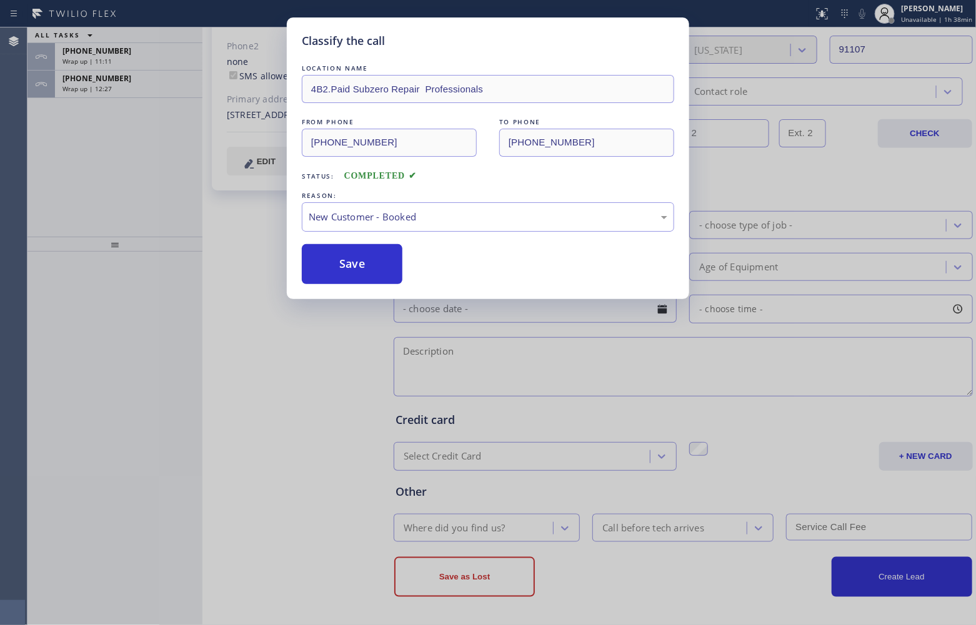
scroll to position [275, 0]
click at [124, 63] on div "Wrap up | 11:12" at bounding box center [128, 61] width 132 height 9
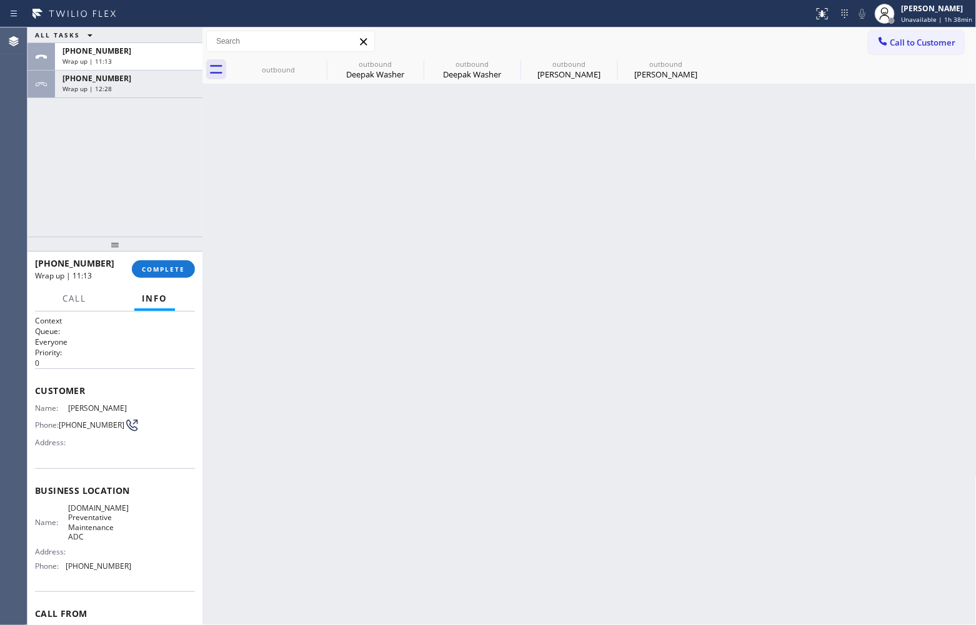
click at [124, 63] on div "Wrap up | 11:13" at bounding box center [128, 61] width 132 height 9
click at [169, 264] on button "COMPLETE" at bounding box center [163, 269] width 63 height 17
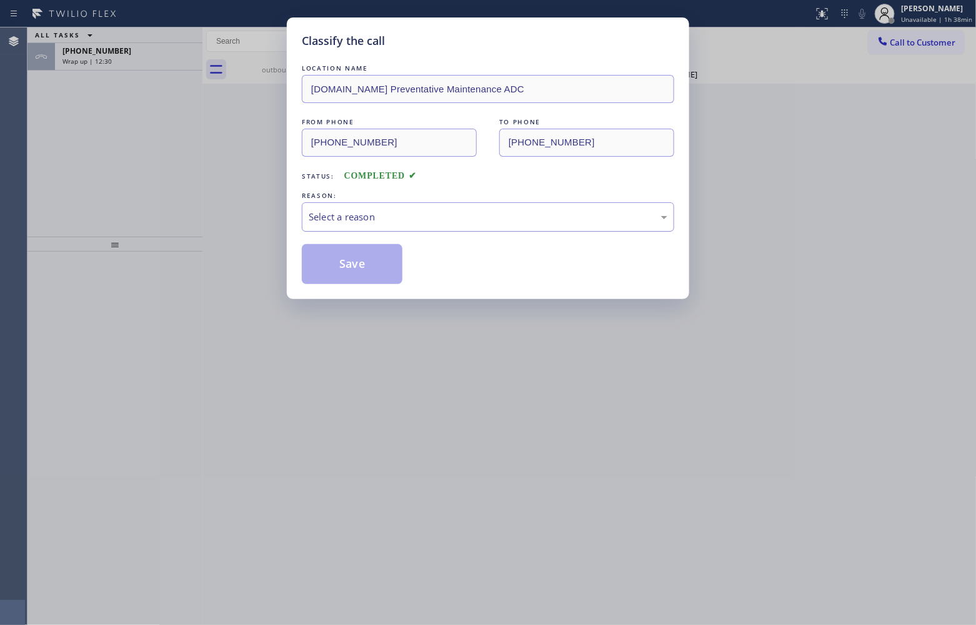
click at [366, 216] on div "Select a reason" at bounding box center [488, 217] width 359 height 14
click at [367, 258] on button "Save" at bounding box center [352, 264] width 101 height 40
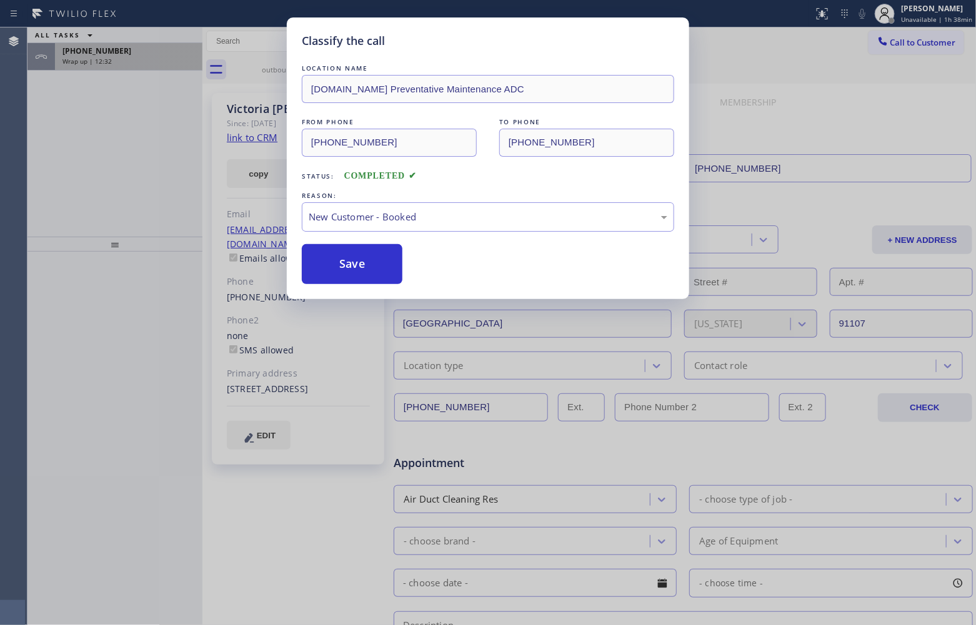
click at [107, 57] on span "Wrap up | 12:32" at bounding box center [86, 61] width 49 height 9
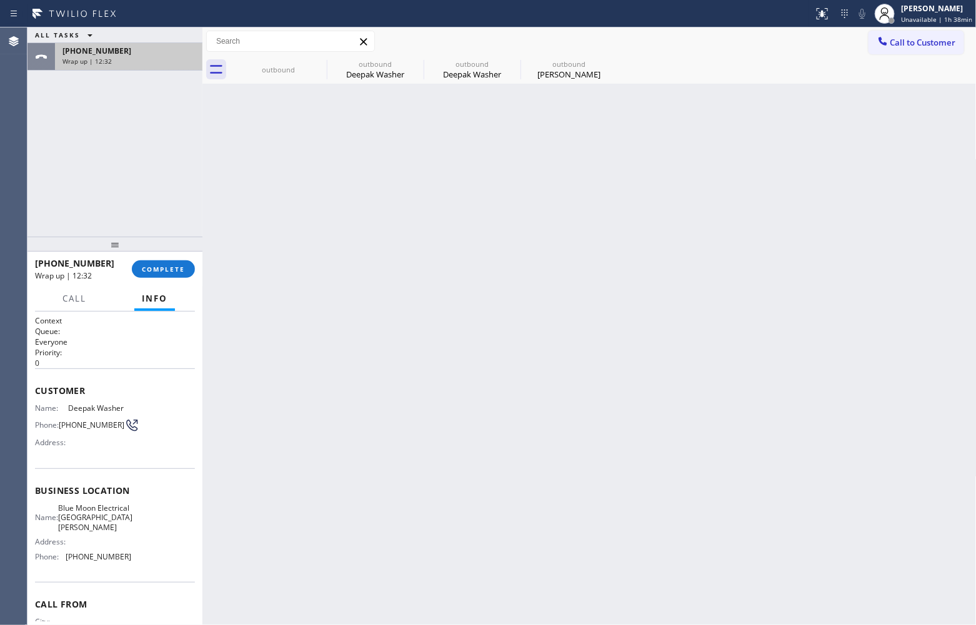
click at [110, 57] on div "Wrap up | 12:32" at bounding box center [128, 61] width 132 height 9
click at [167, 267] on span "COMPLETE" at bounding box center [163, 269] width 43 height 9
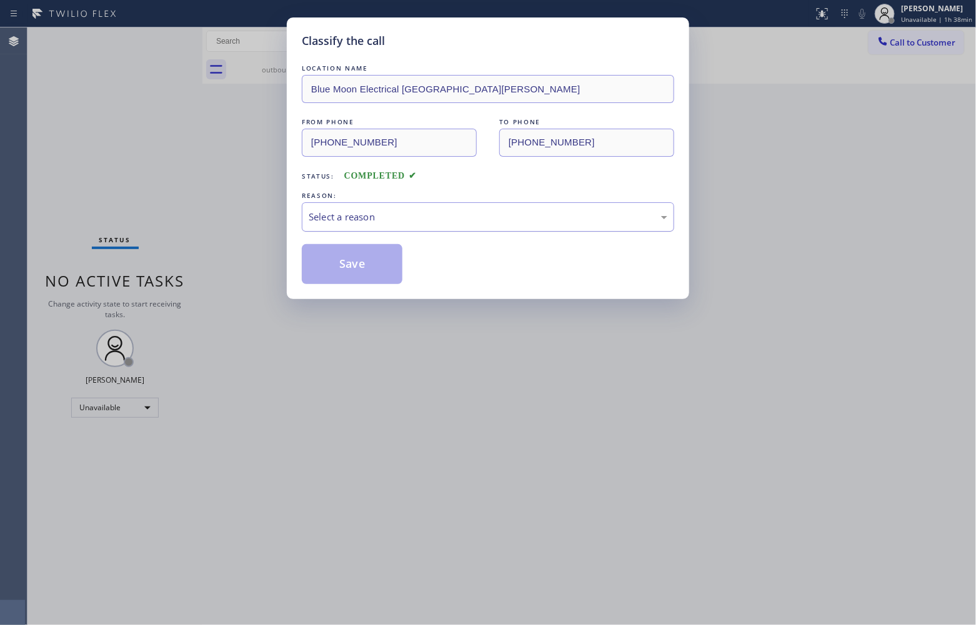
click at [363, 226] on div "Select a reason" at bounding box center [488, 216] width 372 height 29
click at [344, 258] on button "Save" at bounding box center [352, 264] width 101 height 40
type input "[PHONE_NUMBER]"
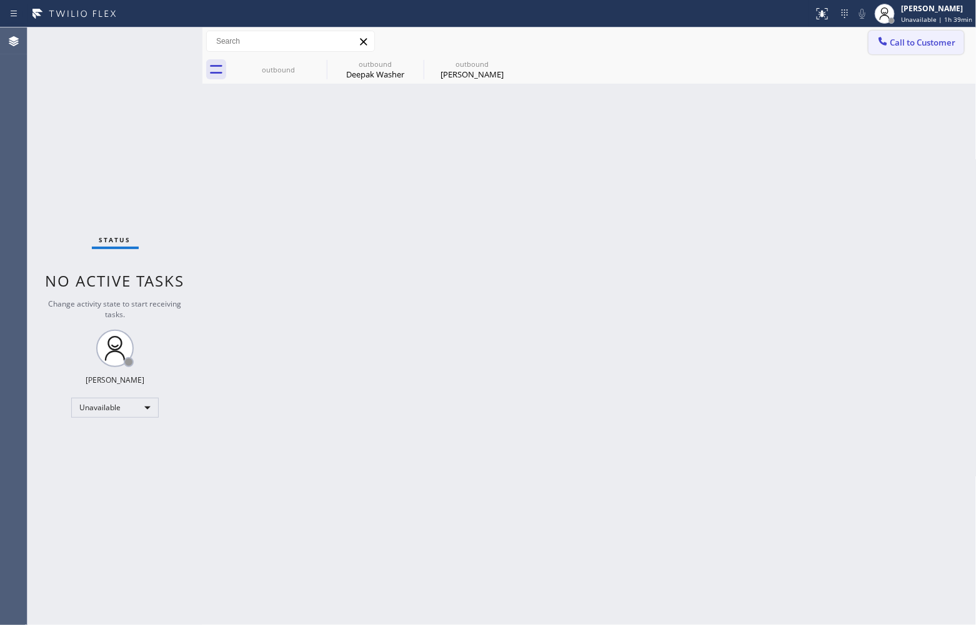
click at [928, 37] on span "Call to Customer" at bounding box center [923, 42] width 66 height 11
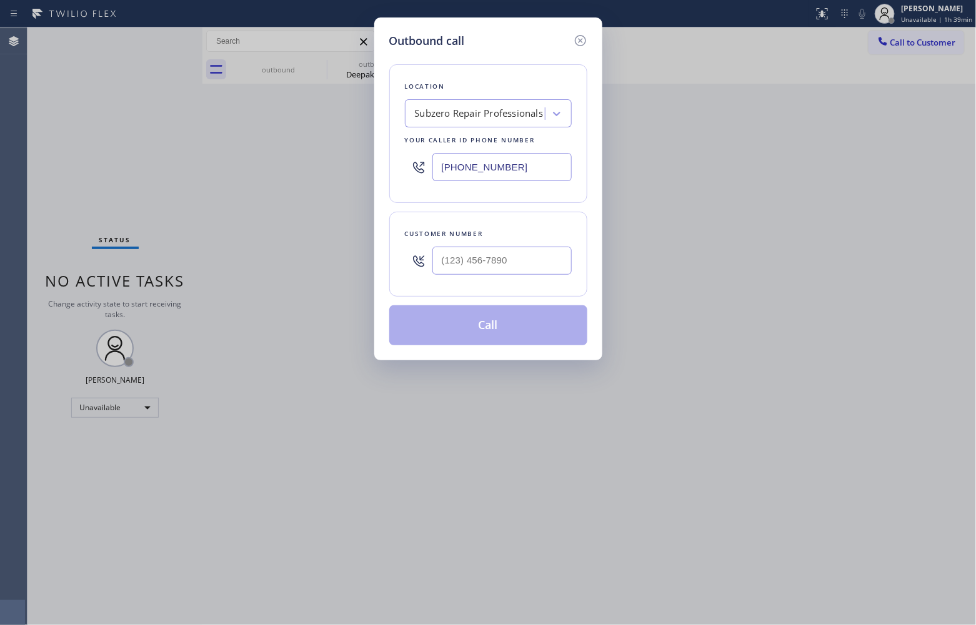
click at [510, 167] on input "[PHONE_NUMBER]" at bounding box center [501, 167] width 139 height 28
paste input "844) 422-238"
type input "[PHONE_NUMBER]"
type input "(___) ___-____"
click at [500, 257] on input "text" at bounding box center [501, 261] width 139 height 28
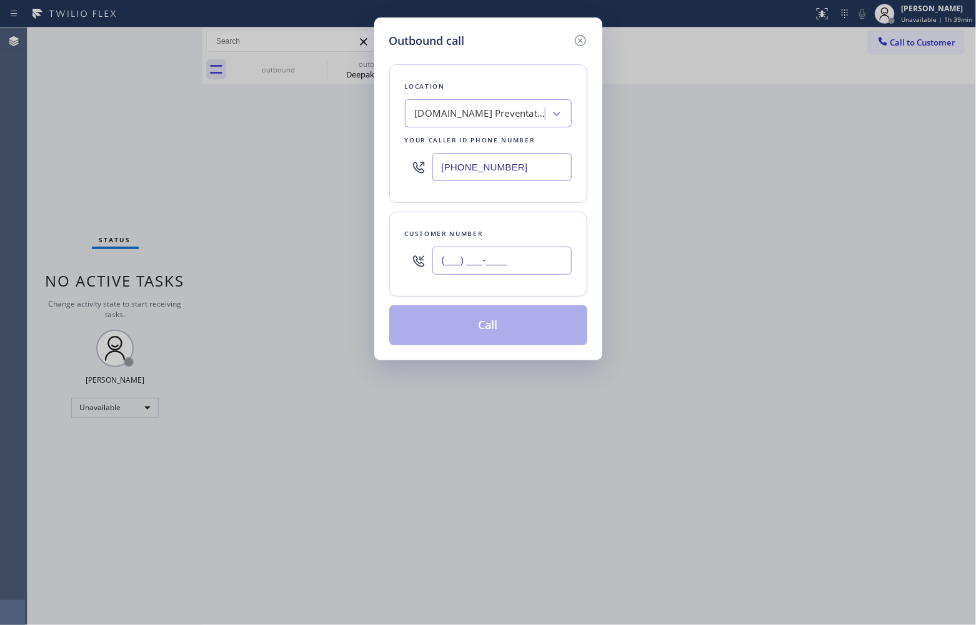
paste input "310) 486-8835"
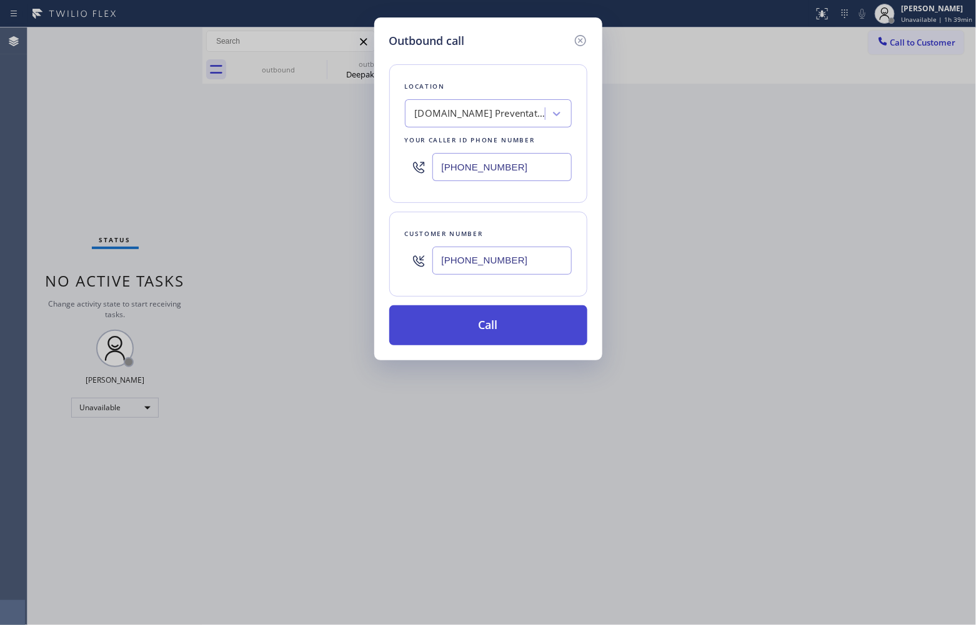
type input "[PHONE_NUMBER]"
click at [512, 327] on button "Call" at bounding box center [488, 325] width 198 height 40
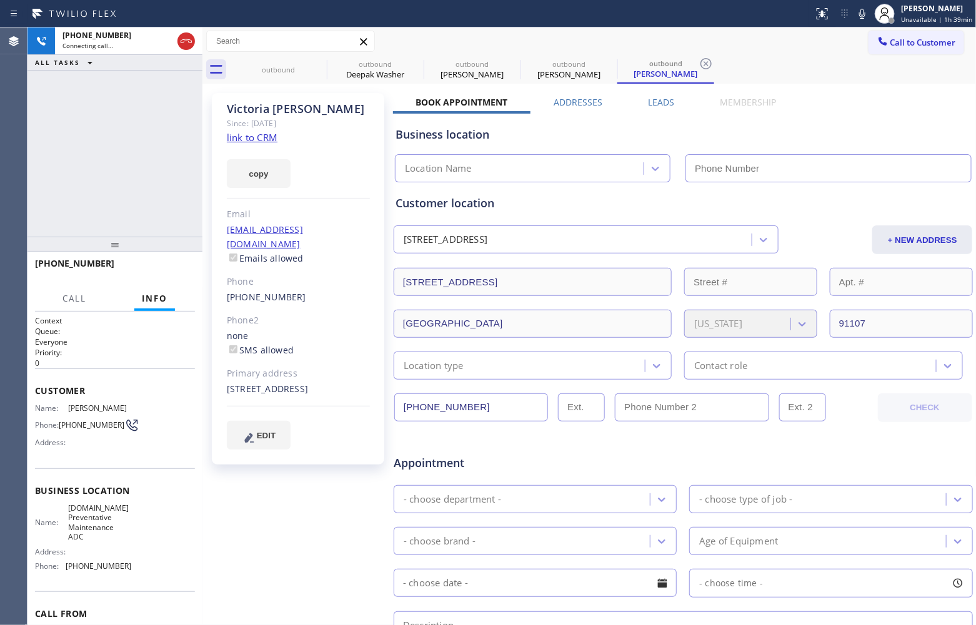
type input "[PHONE_NUMBER]"
click at [264, 136] on link "link to CRM" at bounding box center [252, 137] width 51 height 12
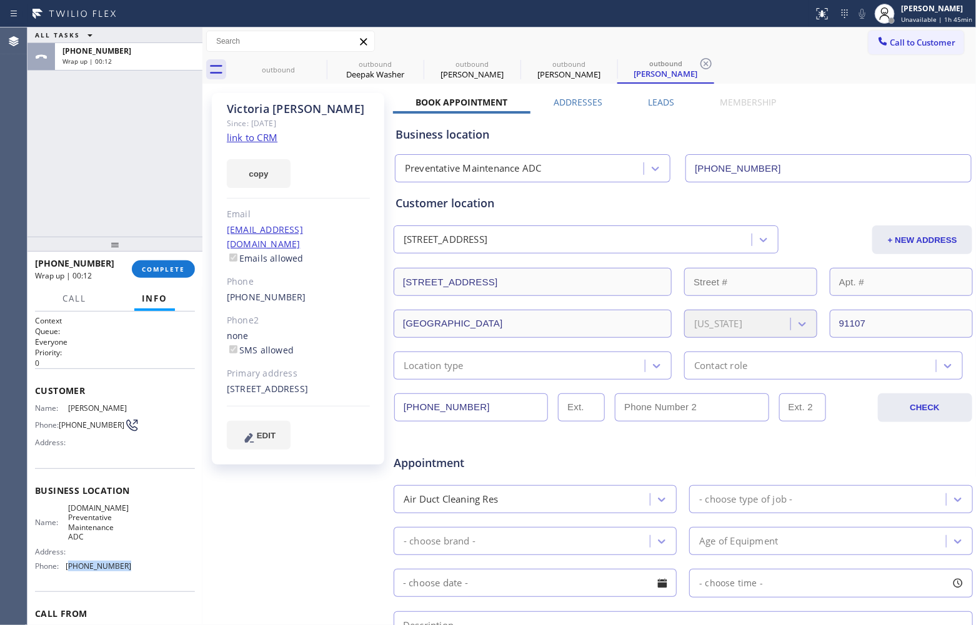
drag, startPoint x: 119, startPoint y: 567, endPoint x: 67, endPoint y: 572, distance: 52.0
click at [67, 571] on span "[PHONE_NUMBER]" at bounding box center [99, 566] width 66 height 9
copy span "844) 422-2383"
drag, startPoint x: 97, startPoint y: 539, endPoint x: 73, endPoint y: 503, distance: 43.3
click at [68, 510] on span "[DOMAIN_NAME] Preventative Maintenance ADC" at bounding box center [99, 523] width 62 height 39
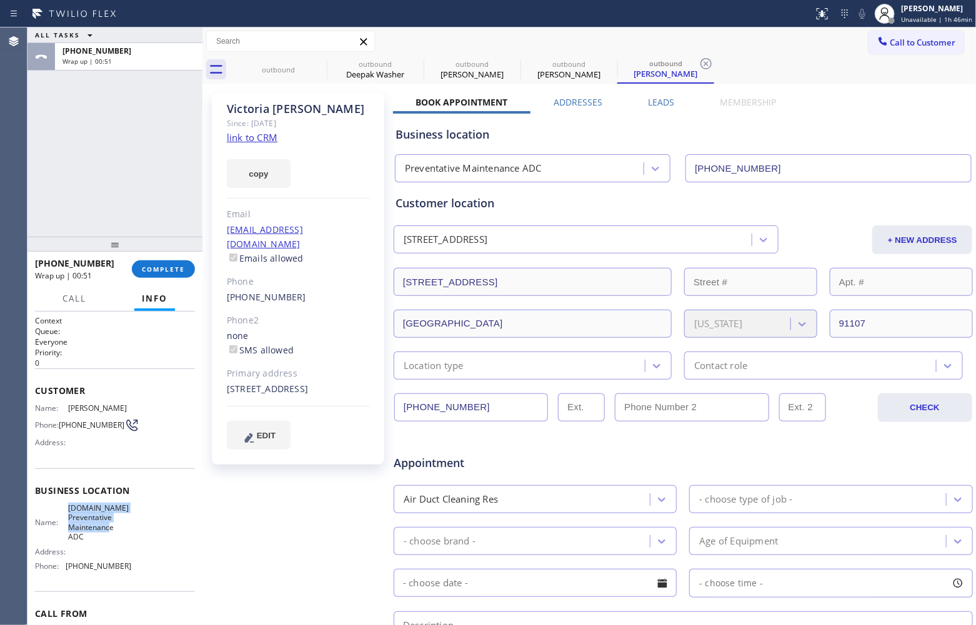
copy span "[DOMAIN_NAME] Preventative Maintenance ADC"
click at [930, 47] on span "Call to Customer" at bounding box center [923, 42] width 66 height 11
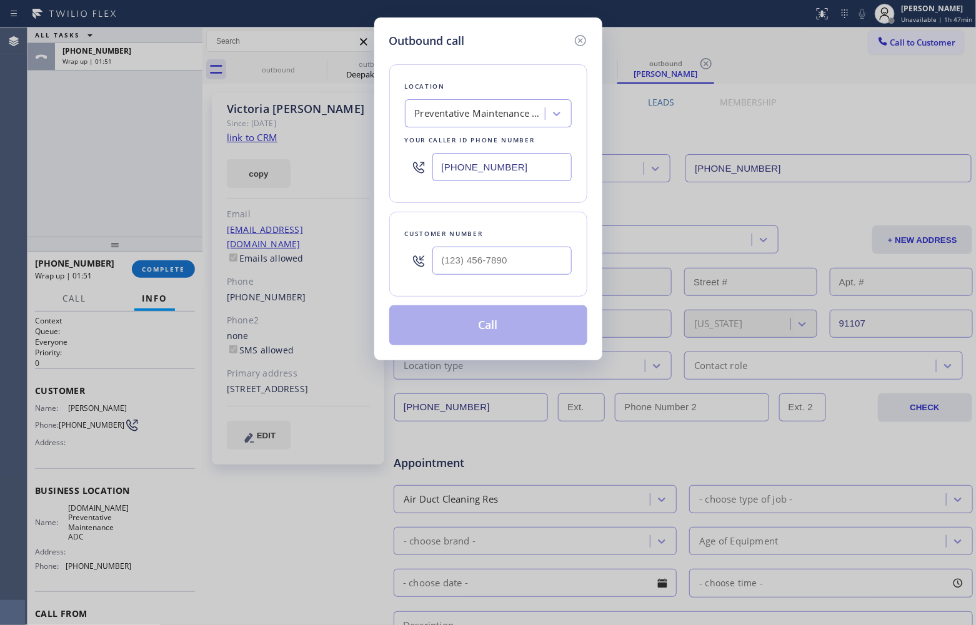
click at [479, 173] on input "[PHONE_NUMBER]" at bounding box center [501, 167] width 139 height 28
paste input "213) 290-9201"
type input "[PHONE_NUMBER]"
type input "(___) ___-____"
click at [476, 264] on input "text" at bounding box center [501, 261] width 139 height 28
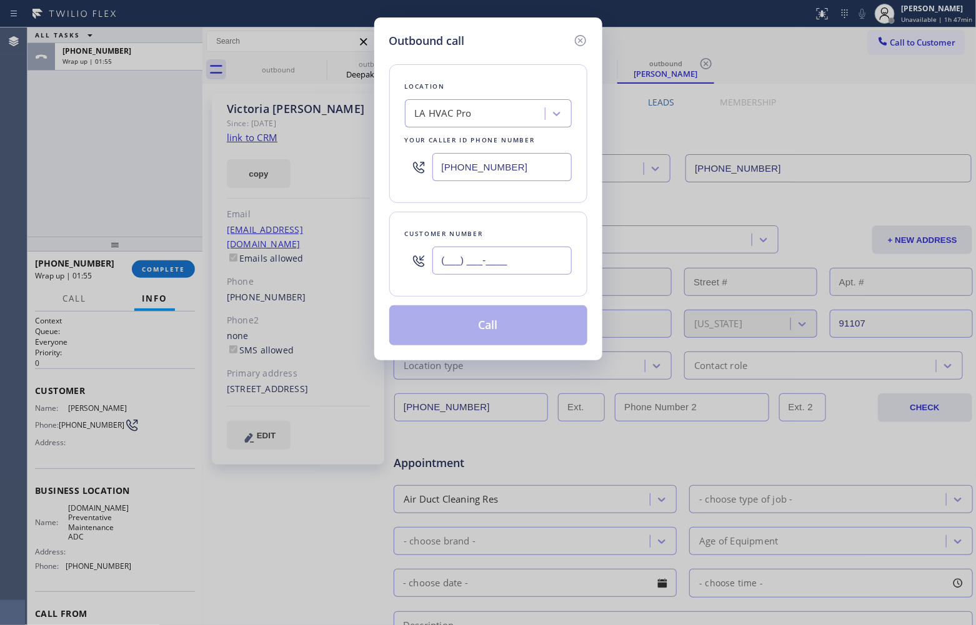
paste input "213) 944-4499"
type input "[PHONE_NUMBER]"
click at [489, 325] on button "Call" at bounding box center [488, 325] width 198 height 40
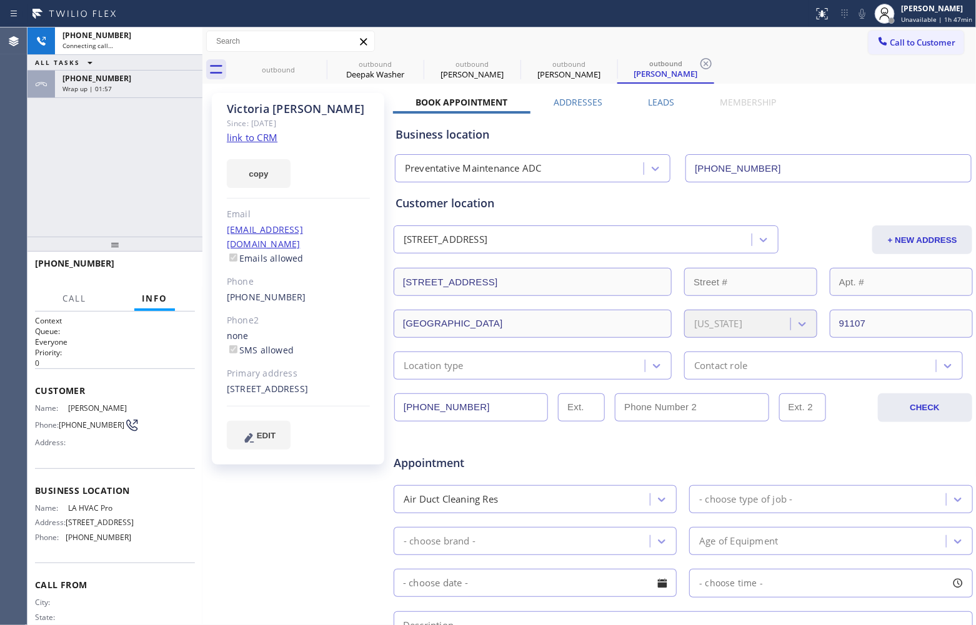
click at [104, 76] on span "[PHONE_NUMBER]" at bounding box center [96, 78] width 69 height 11
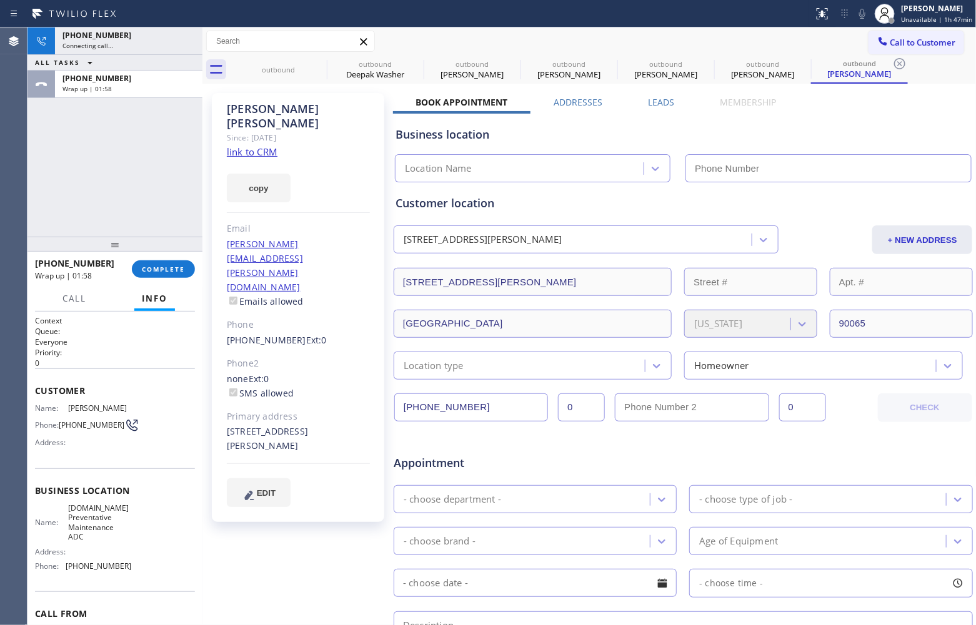
click at [162, 258] on div "[PHONE_NUMBER] Wrap up | 01:58 COMPLETE" at bounding box center [115, 269] width 160 height 32
click at [164, 262] on button "COMPLETE" at bounding box center [163, 269] width 63 height 17
type input "[PHONE_NUMBER]"
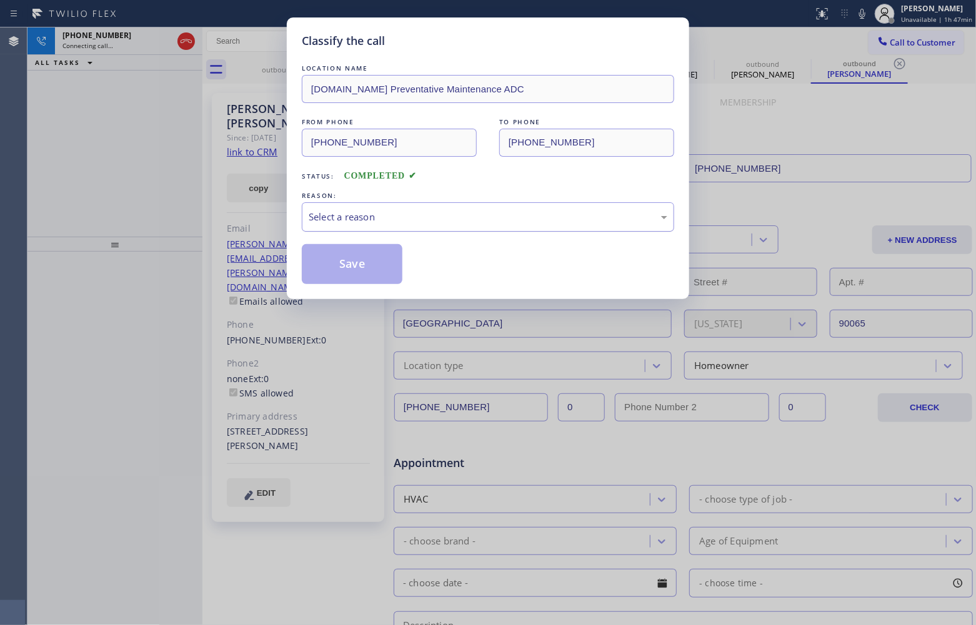
drag, startPoint x: 365, startPoint y: 220, endPoint x: 365, endPoint y: 230, distance: 10.0
click at [365, 221] on div "Select a reason" at bounding box center [488, 217] width 359 height 14
click at [360, 244] on div "LOCATION NAME [DOMAIN_NAME] Preventative Maintenance ADC FROM PHONE [PHONE_NUMB…" at bounding box center [488, 173] width 372 height 222
click at [340, 280] on button "Save" at bounding box center [352, 264] width 101 height 40
click at [339, 266] on button "Save" at bounding box center [352, 264] width 101 height 40
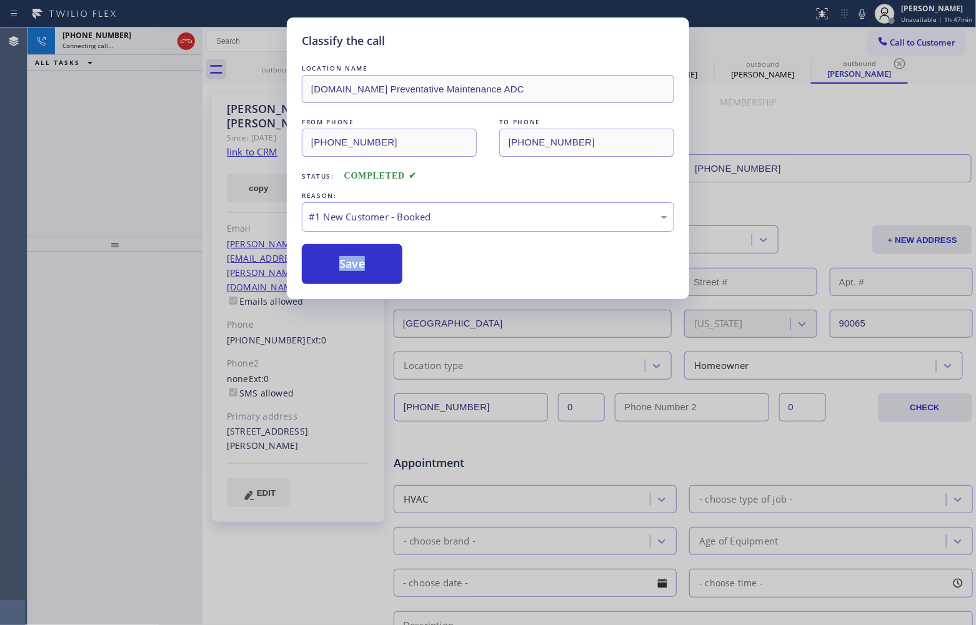
click at [339, 266] on button "Save" at bounding box center [352, 264] width 101 height 40
type input "[PHONE_NUMBER]"
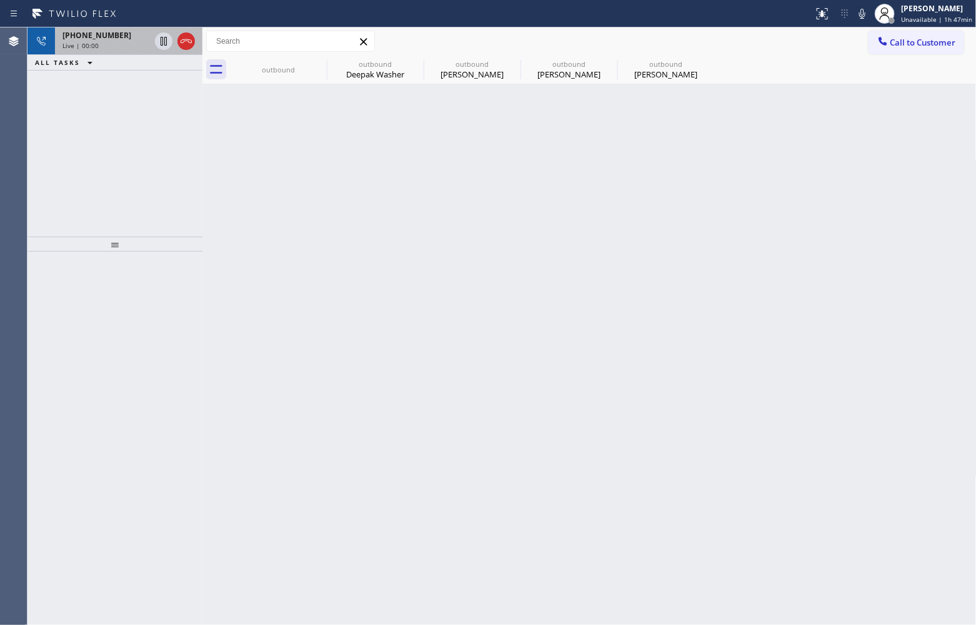
click at [119, 38] on div "[PHONE_NUMBER]" at bounding box center [105, 35] width 87 height 11
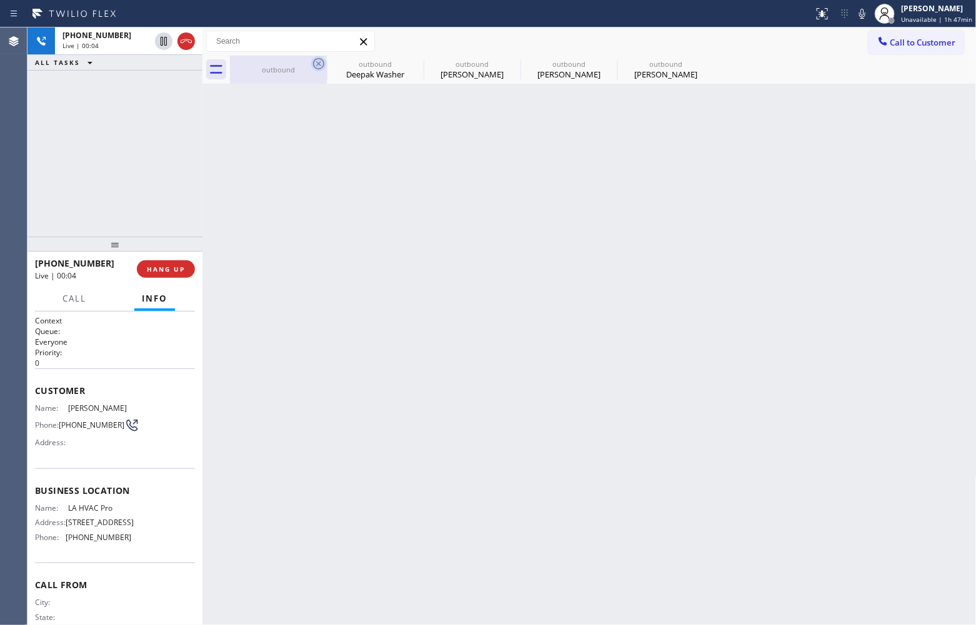
click at [320, 61] on icon at bounding box center [318, 63] width 11 height 11
click at [0, 0] on icon at bounding box center [0, 0] width 0 height 0
type input "[PHONE_NUMBER]"
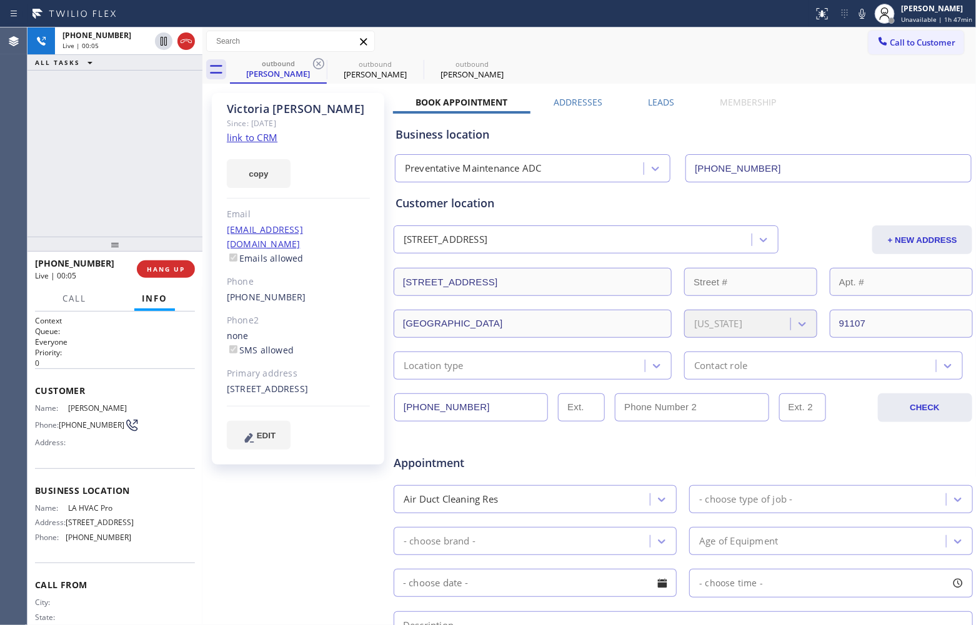
click at [320, 61] on icon at bounding box center [318, 63] width 11 height 11
type input "[PHONE_NUMBER]"
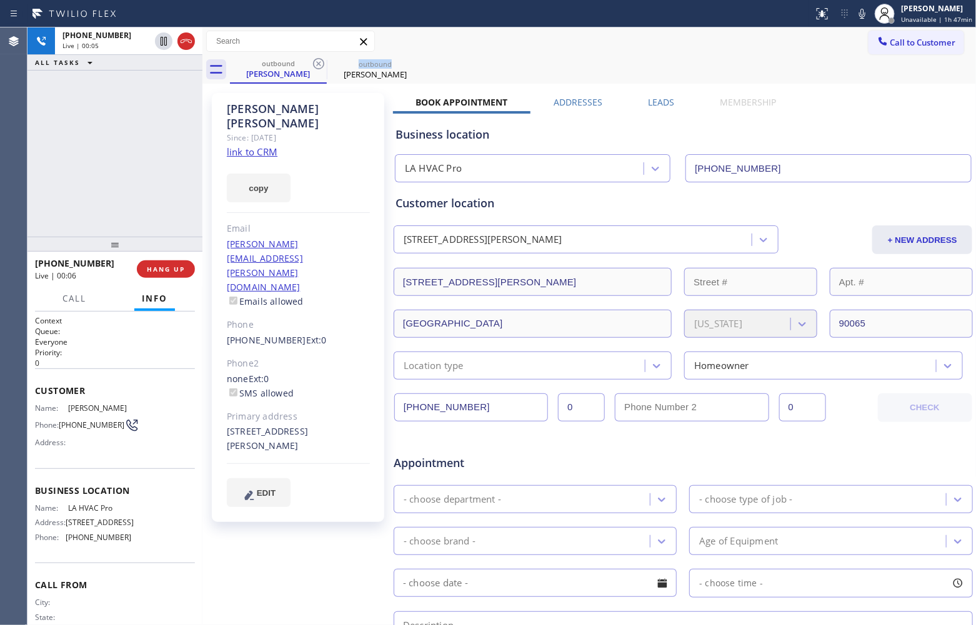
click at [320, 61] on icon at bounding box center [318, 63] width 11 height 11
click at [0, 0] on icon at bounding box center [0, 0] width 0 height 0
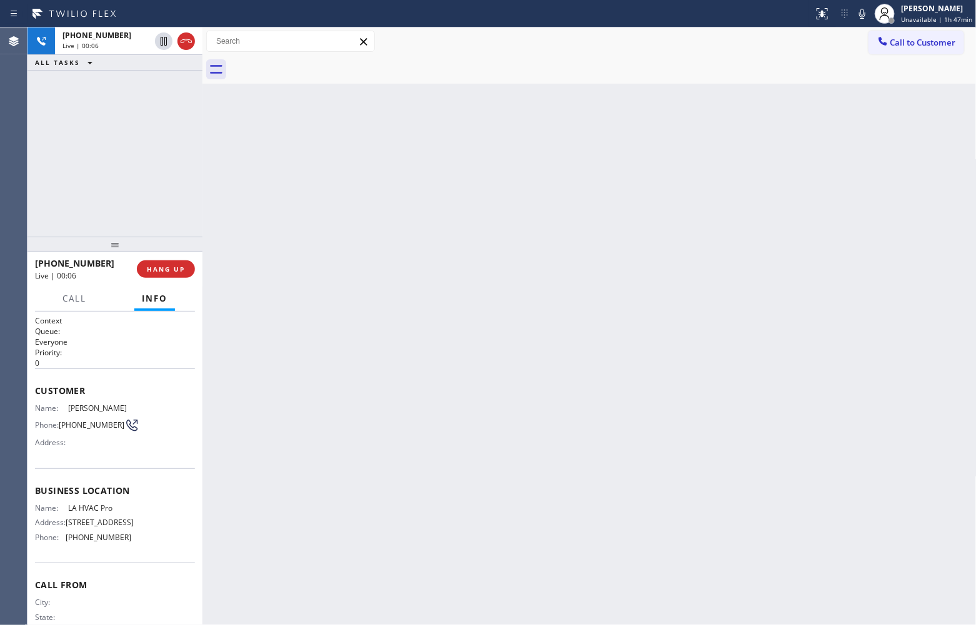
click at [320, 61] on div at bounding box center [603, 70] width 747 height 28
click at [103, 45] on div "Live | 00:06" at bounding box center [105, 45] width 87 height 9
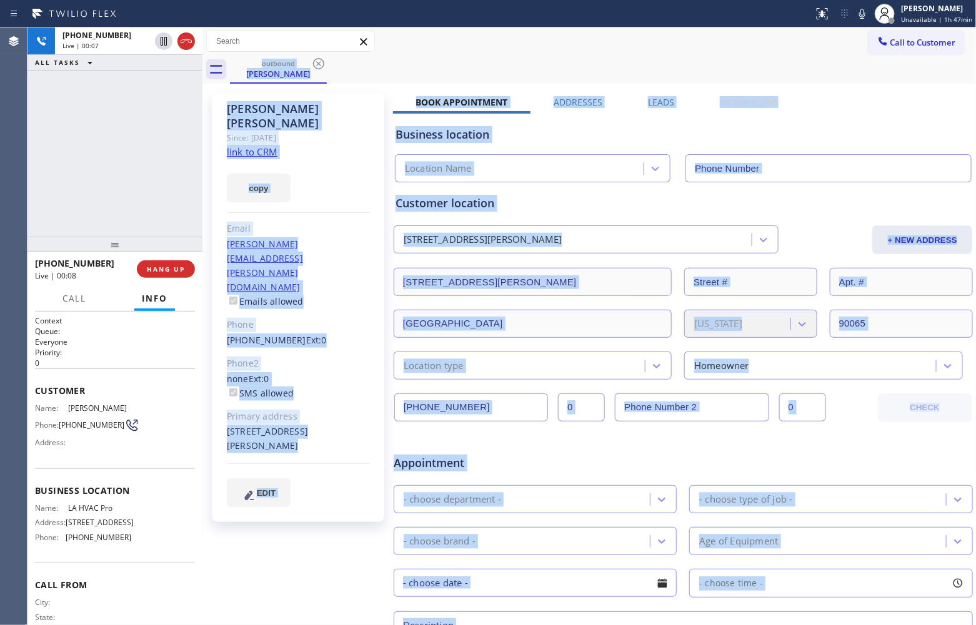
type input "[PHONE_NUMBER]"
click at [261, 146] on link "link to CRM" at bounding box center [252, 152] width 51 height 12
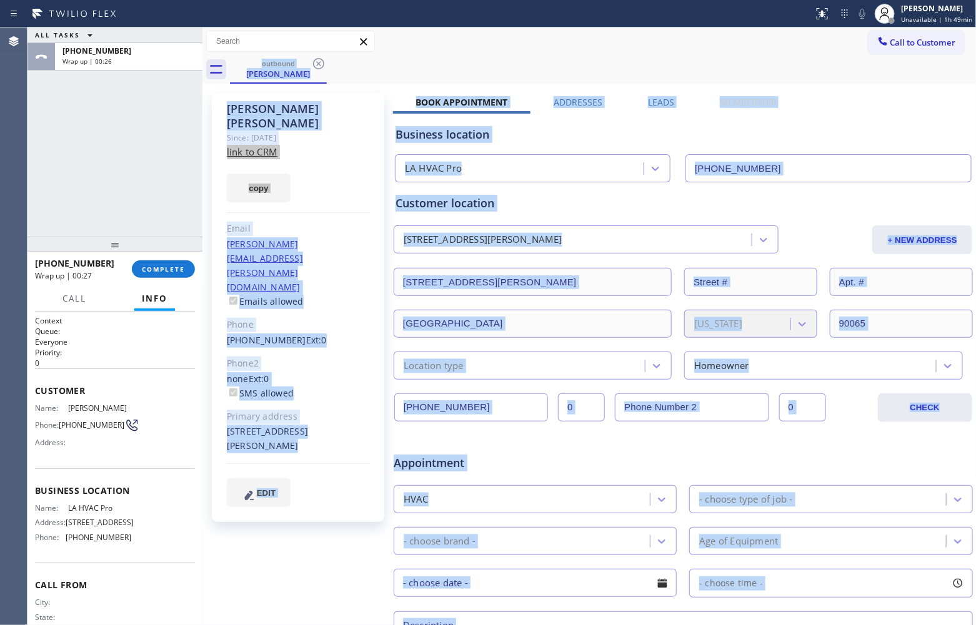
click at [928, 41] on span "Call to Customer" at bounding box center [923, 42] width 66 height 11
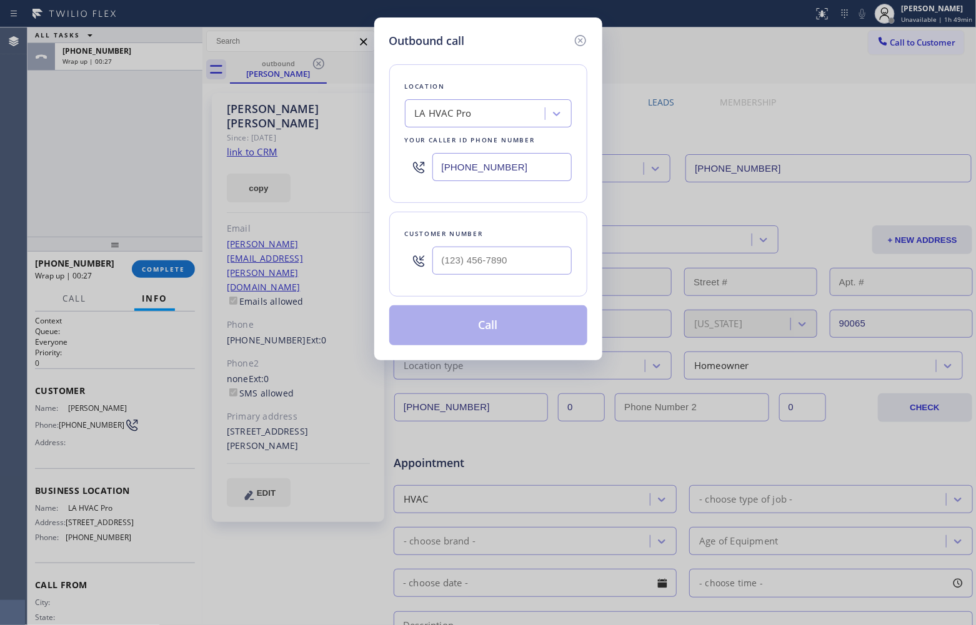
click at [531, 167] on input "[PHONE_NUMBER]" at bounding box center [501, 167] width 139 height 28
paste input "408) 638-6856"
type input "[PHONE_NUMBER]"
type input "(___) ___-____"
click at [500, 269] on input "(___) ___-____" at bounding box center [501, 261] width 139 height 28
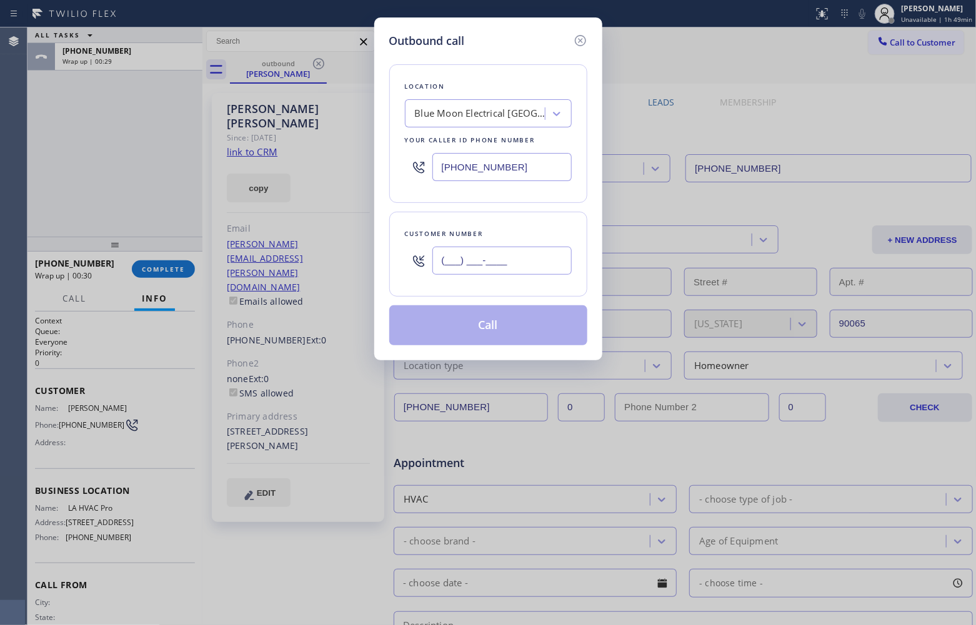
paste input "408) 646-6918"
type input "[PHONE_NUMBER]"
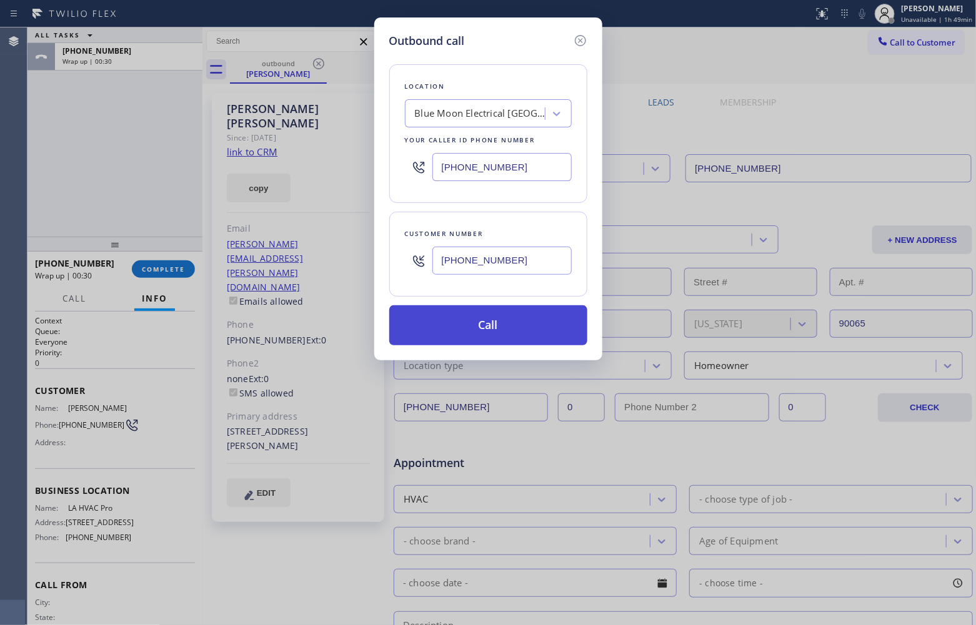
click at [494, 332] on button "Call" at bounding box center [488, 325] width 198 height 40
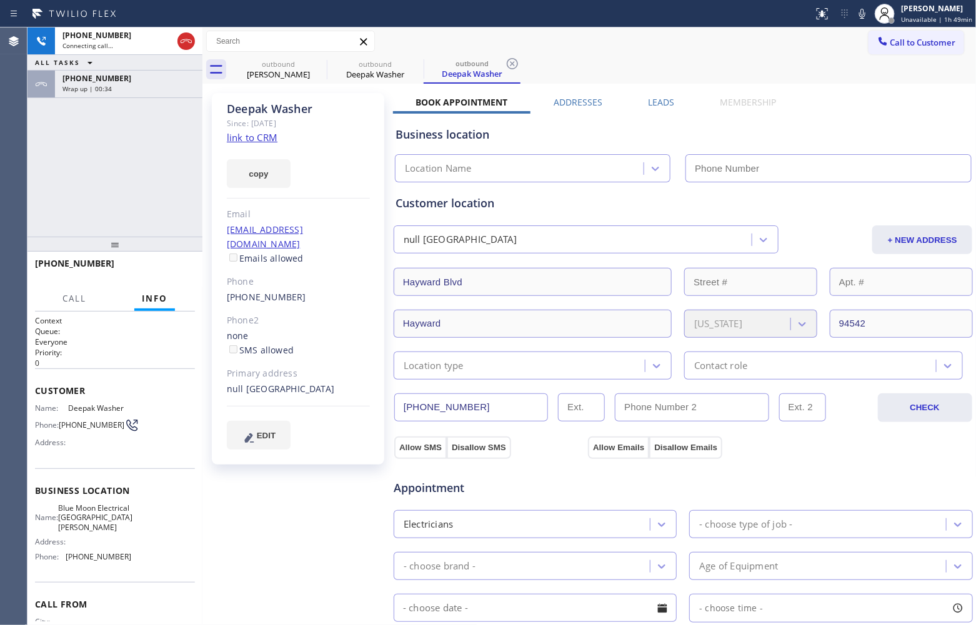
type input "[PHONE_NUMBER]"
click at [30, 179] on div "[PHONE_NUMBER] Connecting call… ALL TASKS ALL TASKS ACTIVE TASKS TASKS IN WRAP …" at bounding box center [114, 131] width 175 height 209
click at [259, 133] on link "link to CRM" at bounding box center [252, 137] width 51 height 12
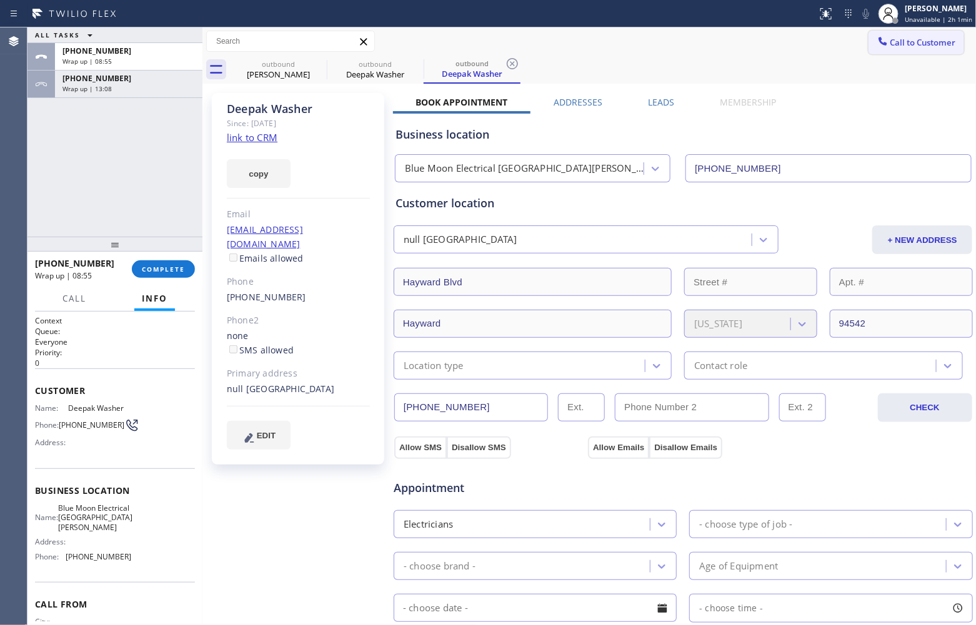
click at [894, 39] on span "Call to Customer" at bounding box center [923, 42] width 66 height 11
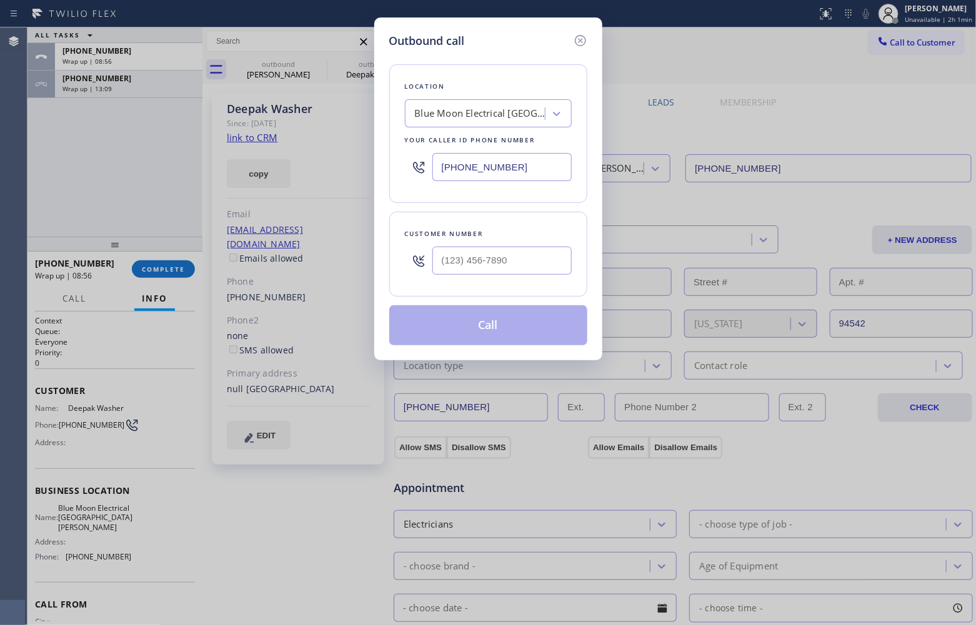
click at [503, 176] on input "[PHONE_NUMBER]" at bounding box center [501, 167] width 139 height 28
paste input "669) 239-2575"
type input "[PHONE_NUMBER]"
type input "(___) ___-____"
drag, startPoint x: 485, startPoint y: 269, endPoint x: 485, endPoint y: 276, distance: 7.5
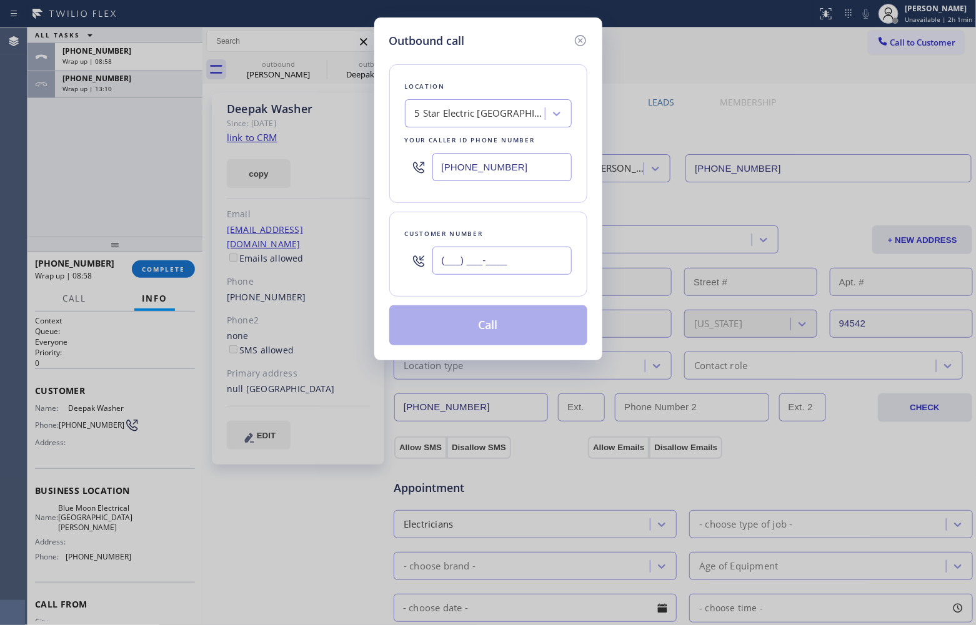
click at [485, 270] on input "(___) ___-____" at bounding box center [501, 261] width 139 height 28
paste input "917) 837-8483"
type input "[PHONE_NUMBER]"
click at [473, 330] on button "Call" at bounding box center [488, 325] width 198 height 40
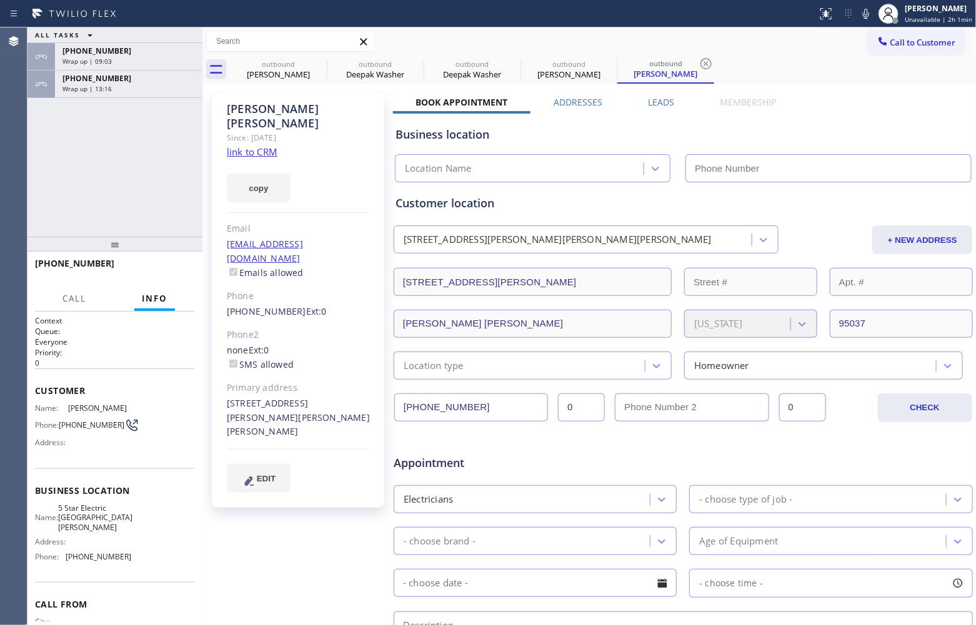
type input "[PHONE_NUMBER]"
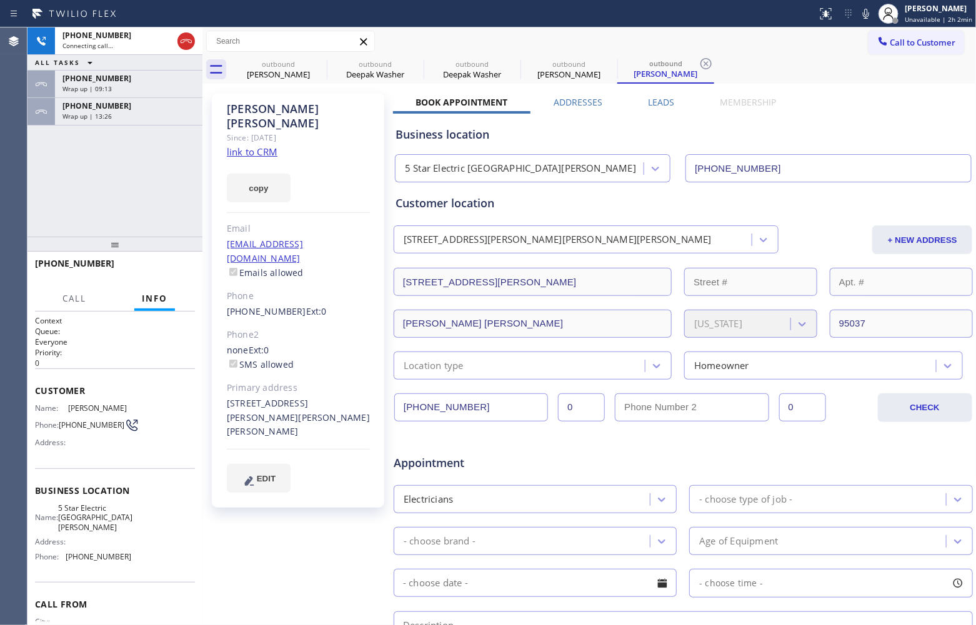
click at [266, 146] on link "link to CRM" at bounding box center [252, 152] width 51 height 12
click at [179, 41] on icon at bounding box center [186, 41] width 15 height 15
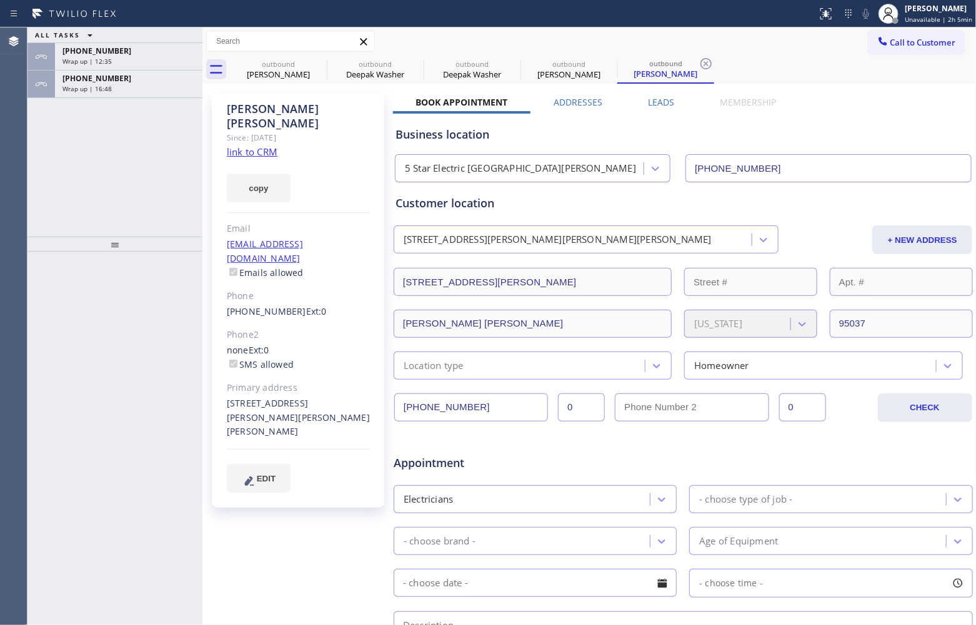
drag, startPoint x: 913, startPoint y: 46, endPoint x: 622, endPoint y: 154, distance: 310.8
click at [912, 46] on span "Call to Customer" at bounding box center [923, 42] width 66 height 11
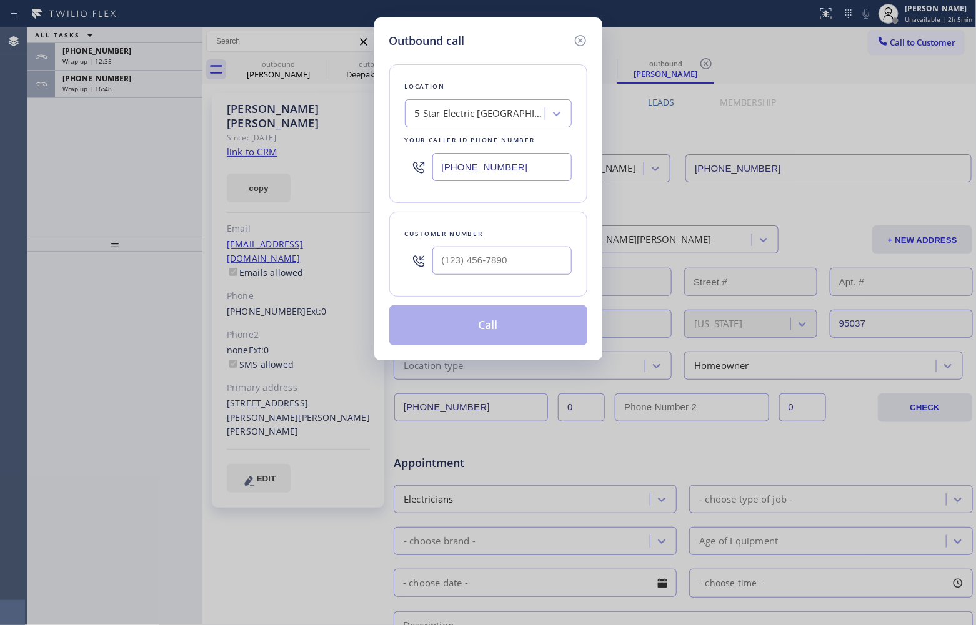
click at [491, 166] on input "[PHONE_NUMBER]" at bounding box center [501, 167] width 139 height 28
paste input "408) 638-6856"
type input "[PHONE_NUMBER]"
type input "(___) ___-____"
click at [1, 189] on div "Outbound call Location Blue Moon Electrical [GEOGRAPHIC_DATA][PERSON_NAME] Your…" at bounding box center [488, 312] width 976 height 625
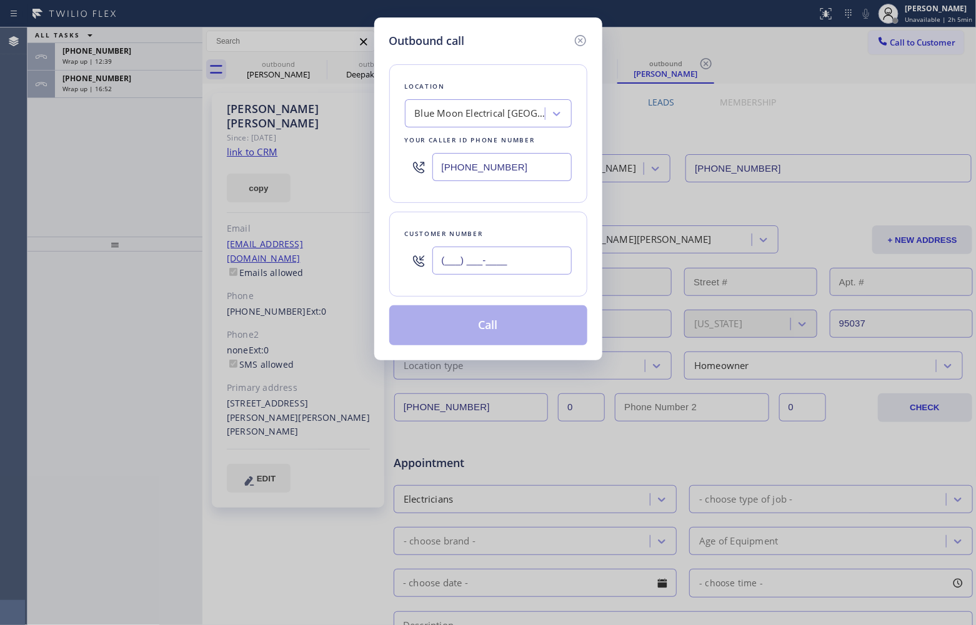
click at [525, 264] on input "(___) ___-____" at bounding box center [501, 261] width 139 height 28
paste input "408) 646-6918"
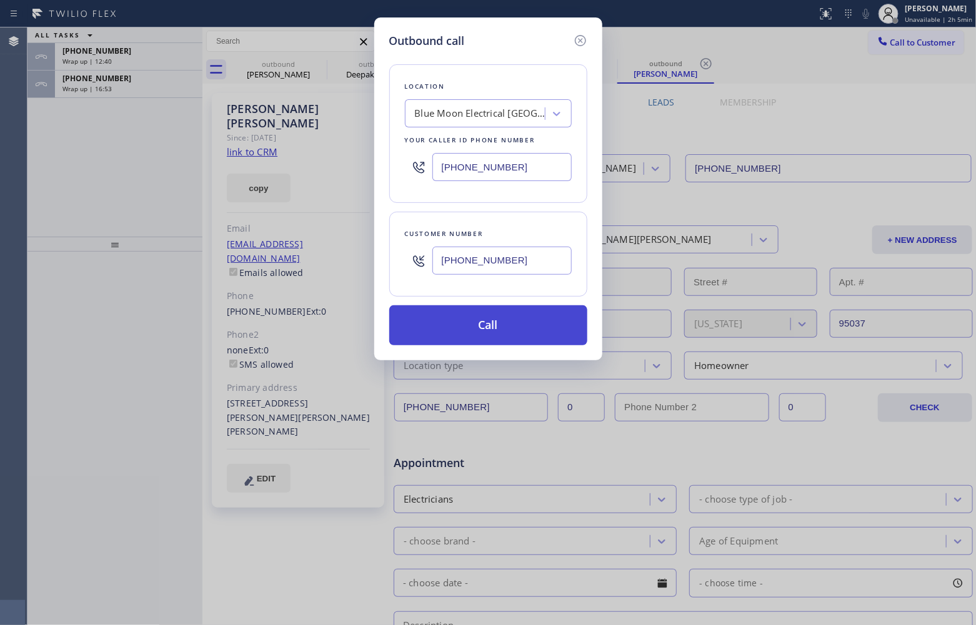
type input "[PHONE_NUMBER]"
click at [516, 323] on button "Call" at bounding box center [488, 325] width 198 height 40
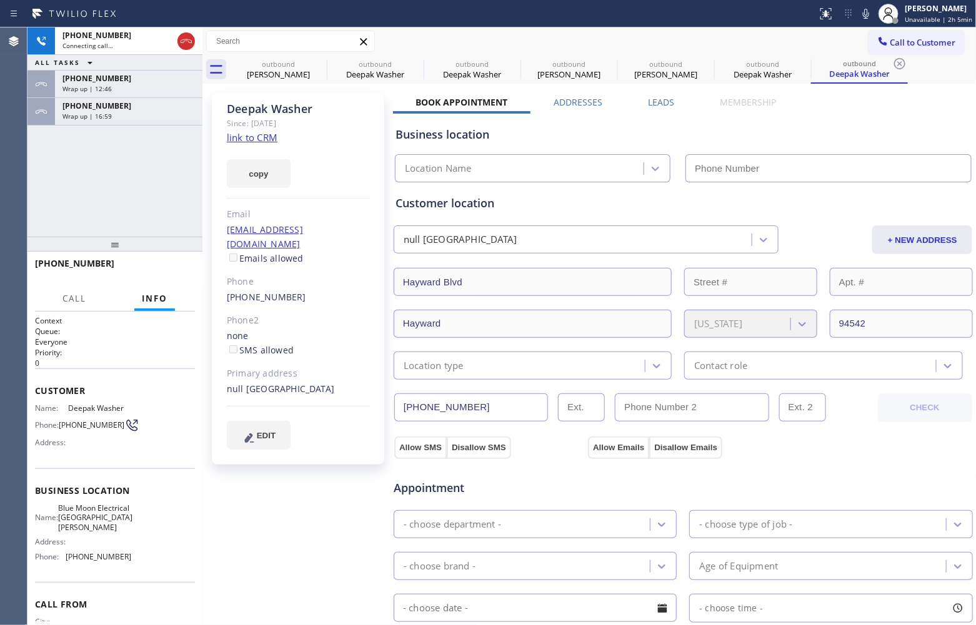
type input "[PHONE_NUMBER]"
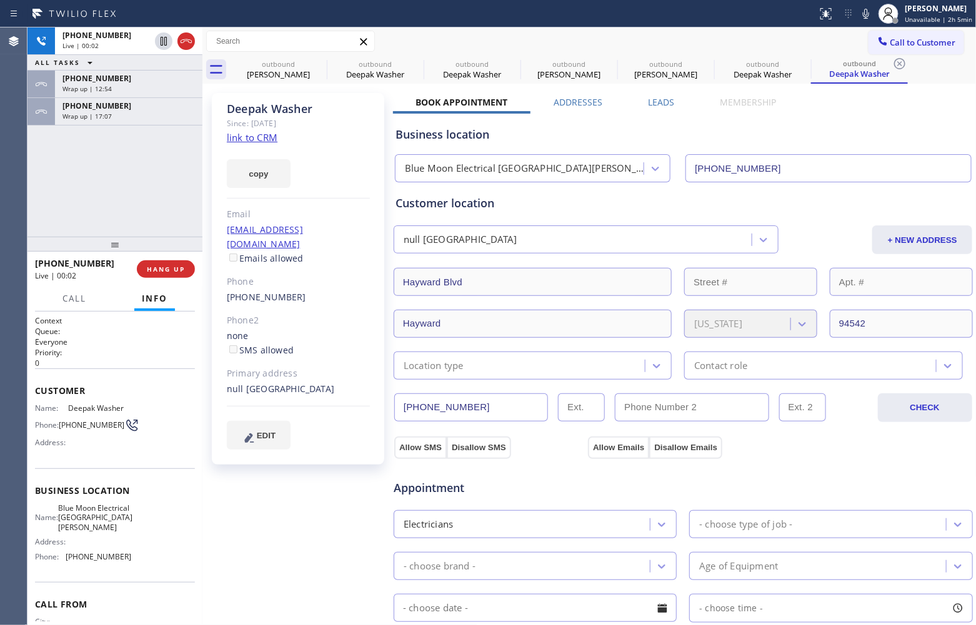
click at [42, 163] on div "[PHONE_NUMBER] Live | 00:02 ALL TASKS ALL TASKS ACTIVE TASKS TASKS IN WRAP UP […" at bounding box center [114, 131] width 175 height 209
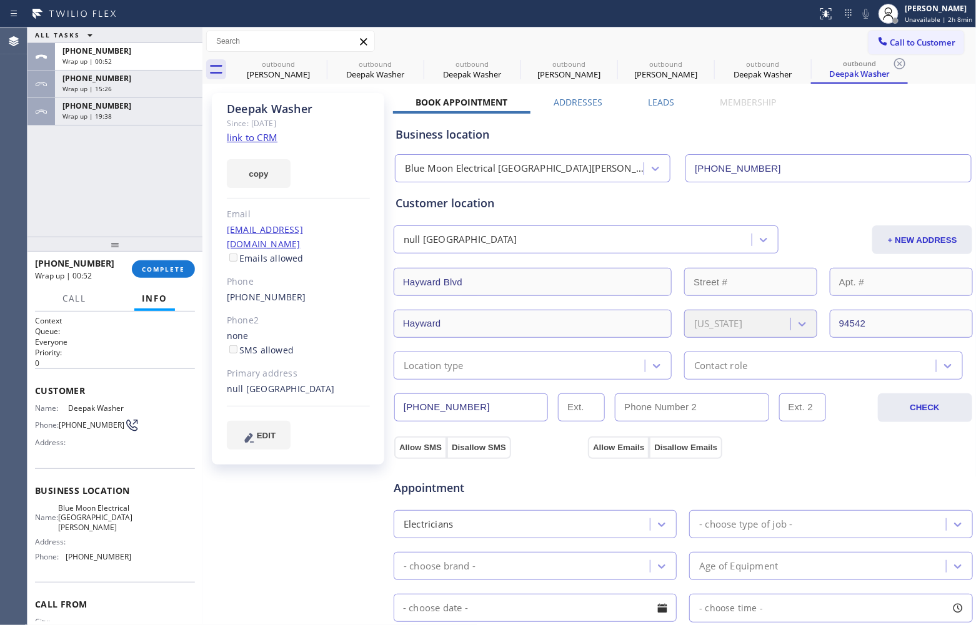
drag, startPoint x: 36, startPoint y: 178, endPoint x: 538, endPoint y: 89, distance: 509.6
click at [41, 180] on div "ALL TASKS ALL TASKS ACTIVE TASKS TASKS IN WRAP UP [PHONE_NUMBER] Wrap up | 00:5…" at bounding box center [114, 131] width 175 height 209
drag, startPoint x: 906, startPoint y: 39, endPoint x: 900, endPoint y: 41, distance: 6.5
click at [905, 41] on span "Call to Customer" at bounding box center [923, 42] width 66 height 11
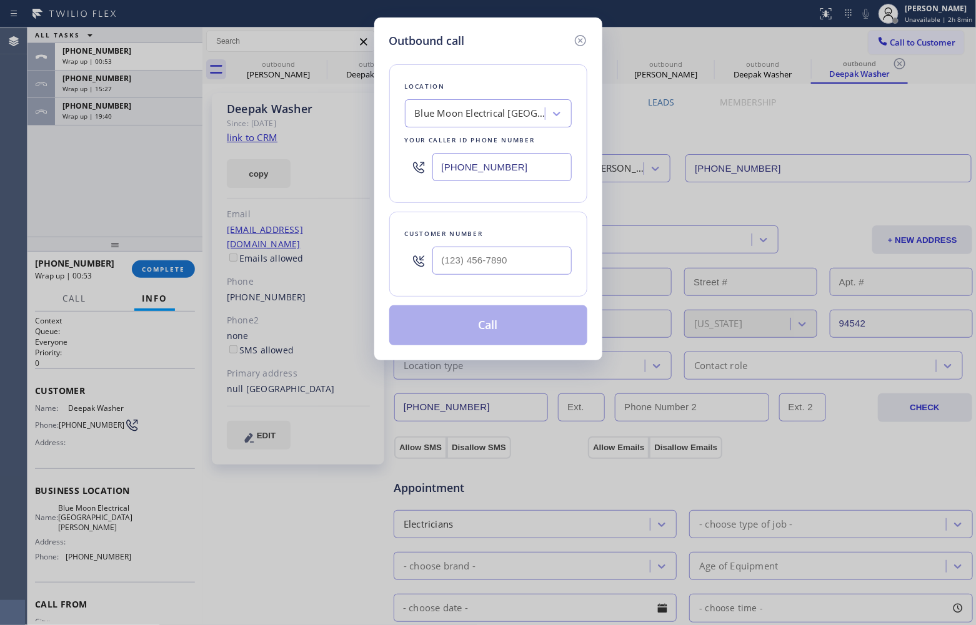
click at [517, 178] on input "[PHONE_NUMBER]" at bounding box center [501, 167] width 139 height 28
paste input "805) 222-7751"
type input "[PHONE_NUMBER]"
type input "(___) ___-____"
click at [469, 267] on input "(___) ___-____" at bounding box center [501, 261] width 139 height 28
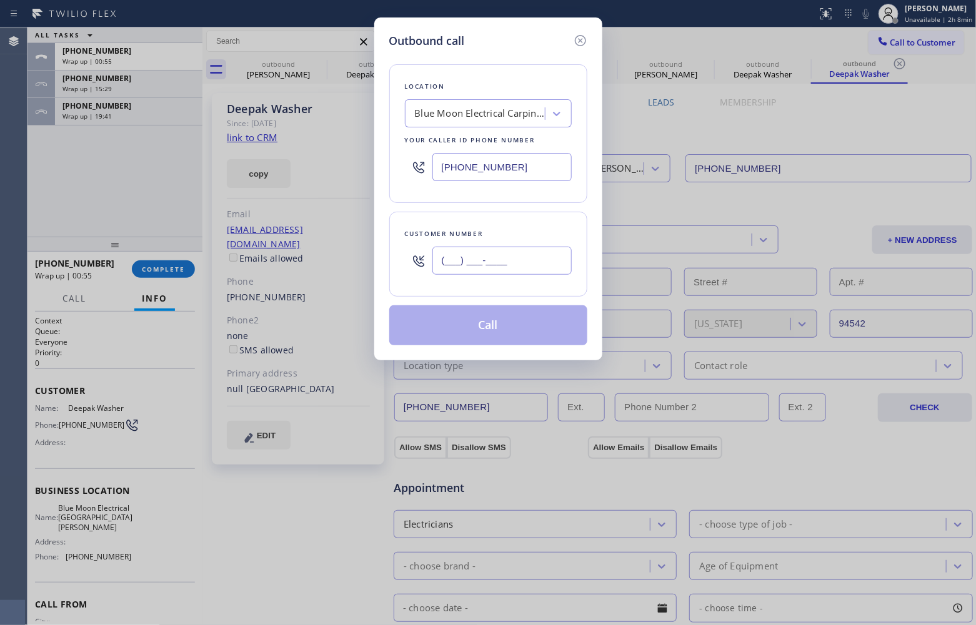
paste input "631) 720-2249"
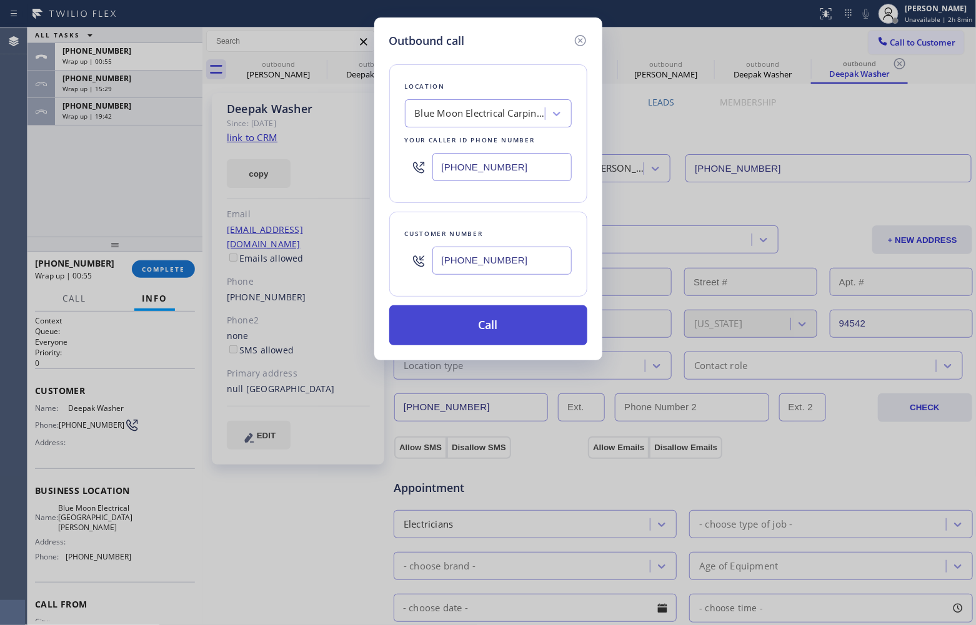
type input "[PHONE_NUMBER]"
drag, startPoint x: 472, startPoint y: 325, endPoint x: 486, endPoint y: 329, distance: 14.2
click at [472, 325] on button "Call" at bounding box center [488, 325] width 198 height 40
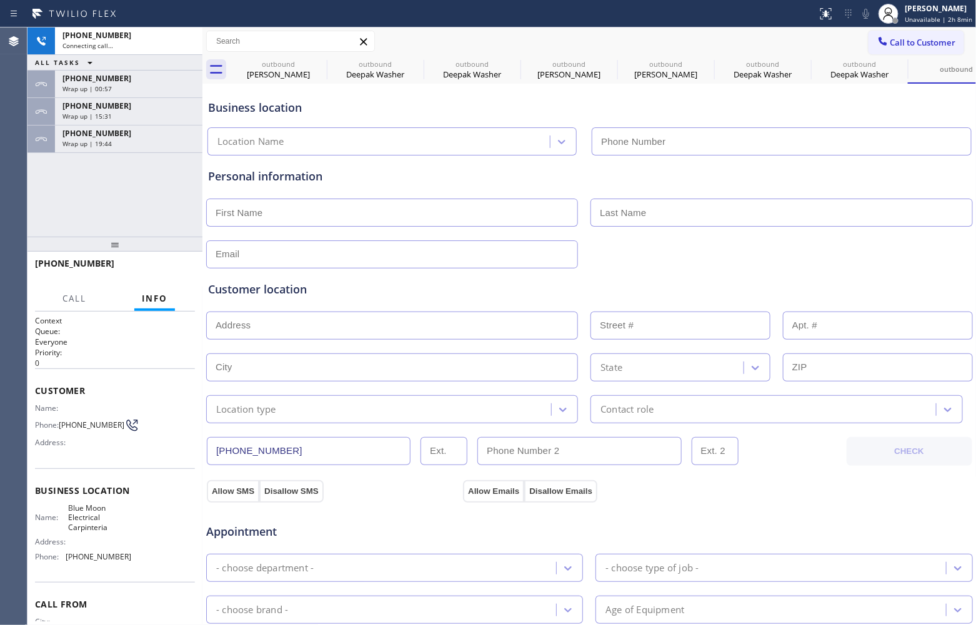
type input "[PHONE_NUMBER]"
click at [42, 198] on div "[PHONE_NUMBER] Connecting call… ALL TASKS ALL TASKS ACTIVE TASKS TASKS IN WRAP …" at bounding box center [114, 131] width 175 height 209
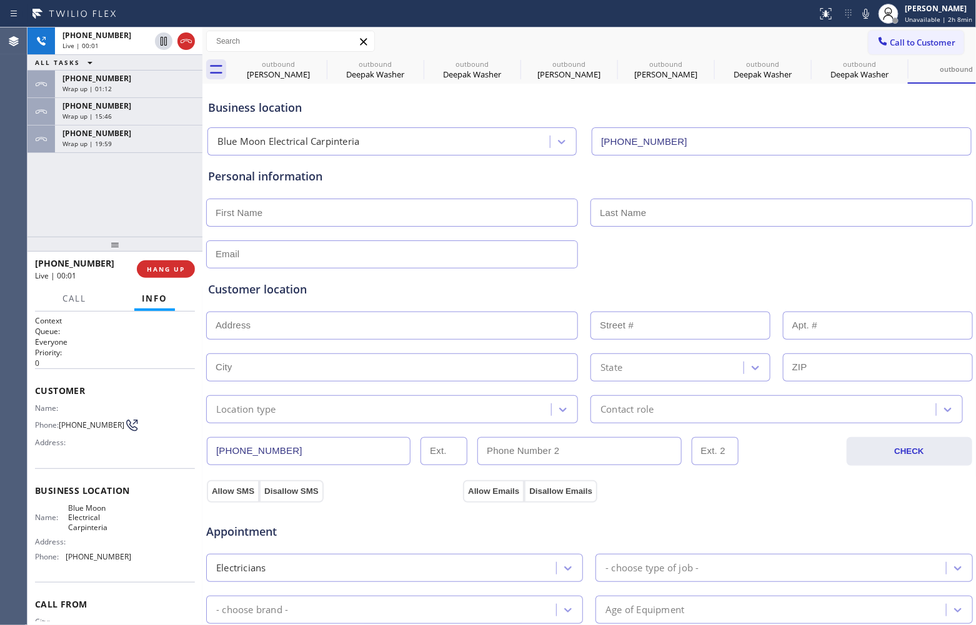
click at [41, 164] on div "[PHONE_NUMBER] Live | 00:01 ALL TASKS ALL TASKS ACTIVE TASKS TASKS IN WRAP UP […" at bounding box center [114, 131] width 175 height 209
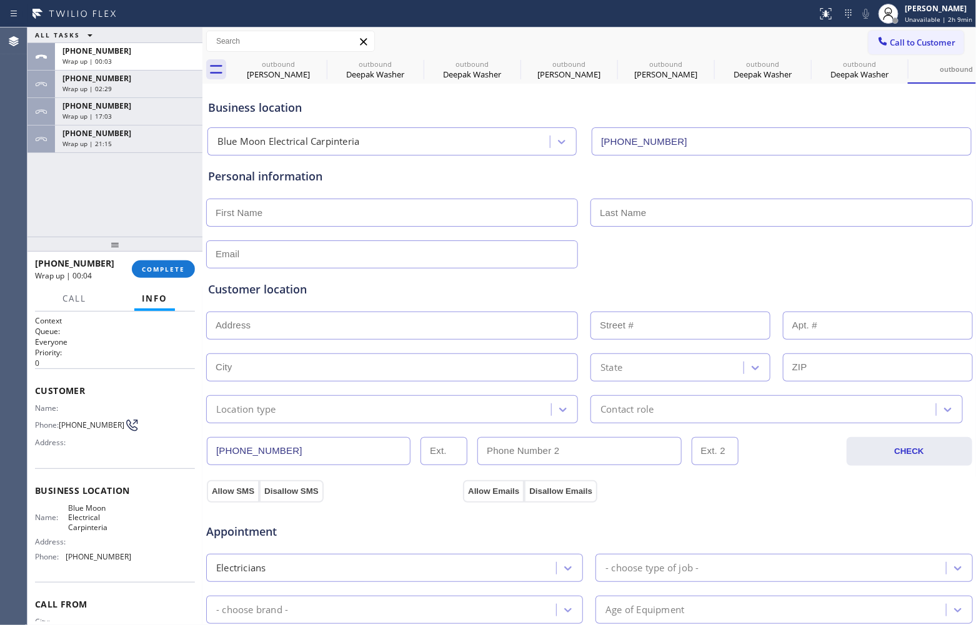
drag, startPoint x: 42, startPoint y: 194, endPoint x: 249, endPoint y: 173, distance: 207.3
click at [50, 195] on div "ALL TASKS ALL TASKS ACTIVE TASKS TASKS IN WRAP UP [PHONE_NUMBER] Wrap up | 00:0…" at bounding box center [114, 131] width 175 height 209
click at [903, 41] on span "Call to Customer" at bounding box center [923, 42] width 66 height 11
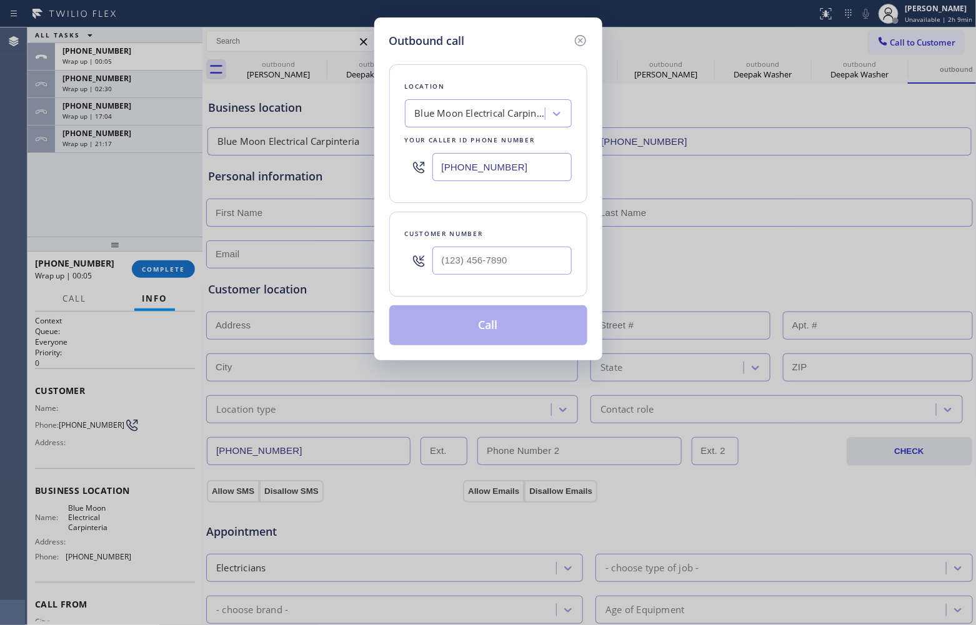
click at [482, 169] on input "[PHONE_NUMBER]" at bounding box center [501, 167] width 139 height 28
paste input "text"
type input "[PHONE_NUMBER]"
type input "(___) ___-____"
click at [58, 164] on div "Outbound call Location Blue Moon Electrical Carpinteria Your caller id phone nu…" at bounding box center [488, 312] width 976 height 625
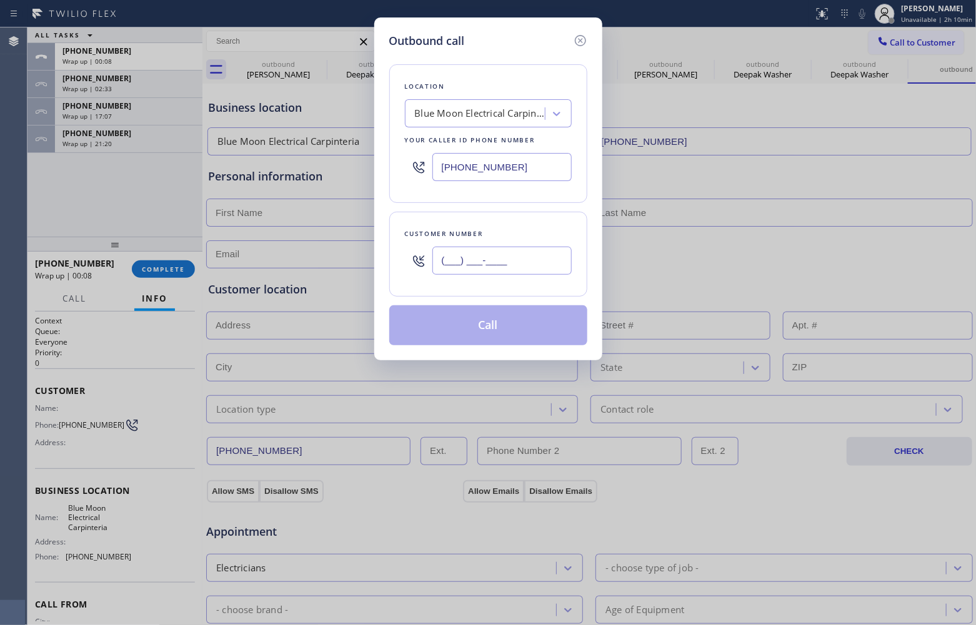
click at [490, 254] on input "(___) ___-____" at bounding box center [501, 261] width 139 height 28
paste input "631) 720-2249"
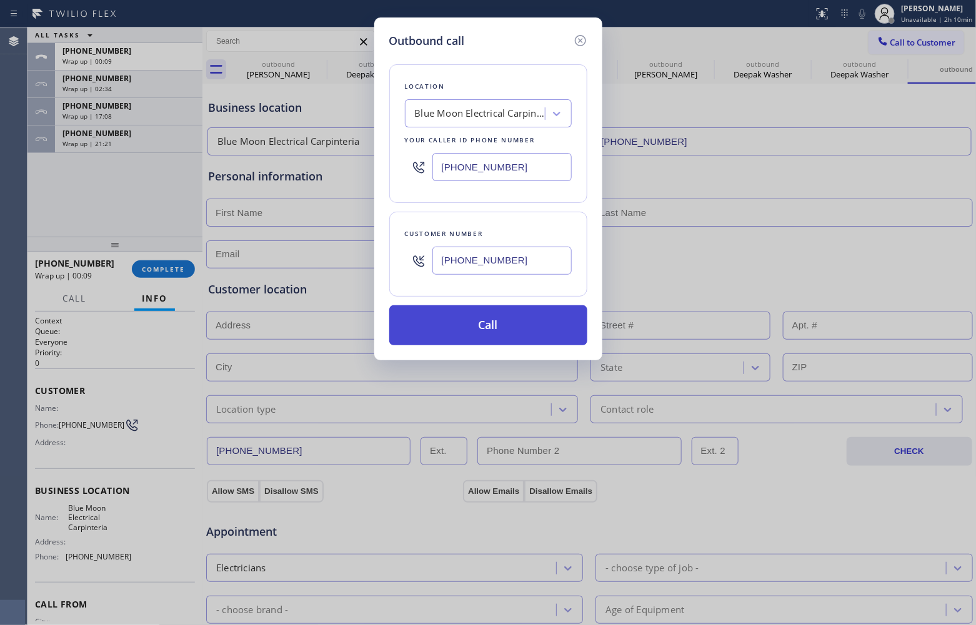
type input "[PHONE_NUMBER]"
click at [504, 332] on button "Call" at bounding box center [488, 325] width 198 height 40
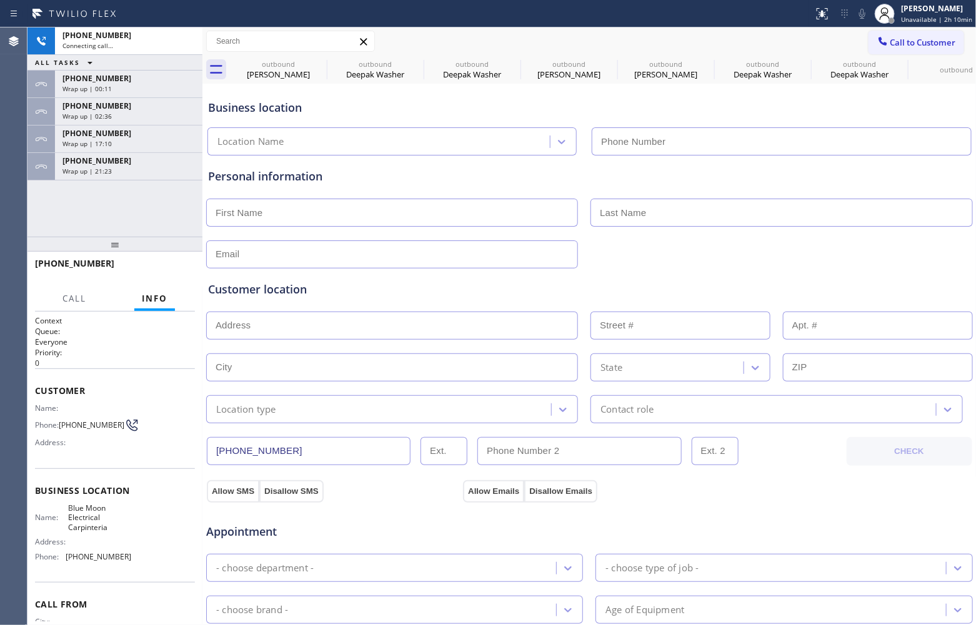
type input "[PHONE_NUMBER]"
drag, startPoint x: 64, startPoint y: 214, endPoint x: 275, endPoint y: 100, distance: 240.1
click at [64, 214] on div "[PHONE_NUMBER] Connecting call… ALL TASKS ALL TASKS ACTIVE TASKS TASKS IN WRAP …" at bounding box center [114, 131] width 175 height 209
click at [78, 229] on div "[PHONE_NUMBER] Connecting call… ALL TASKS ALL TASKS ACTIVE TASKS TASKS IN WRAP …" at bounding box center [114, 131] width 175 height 209
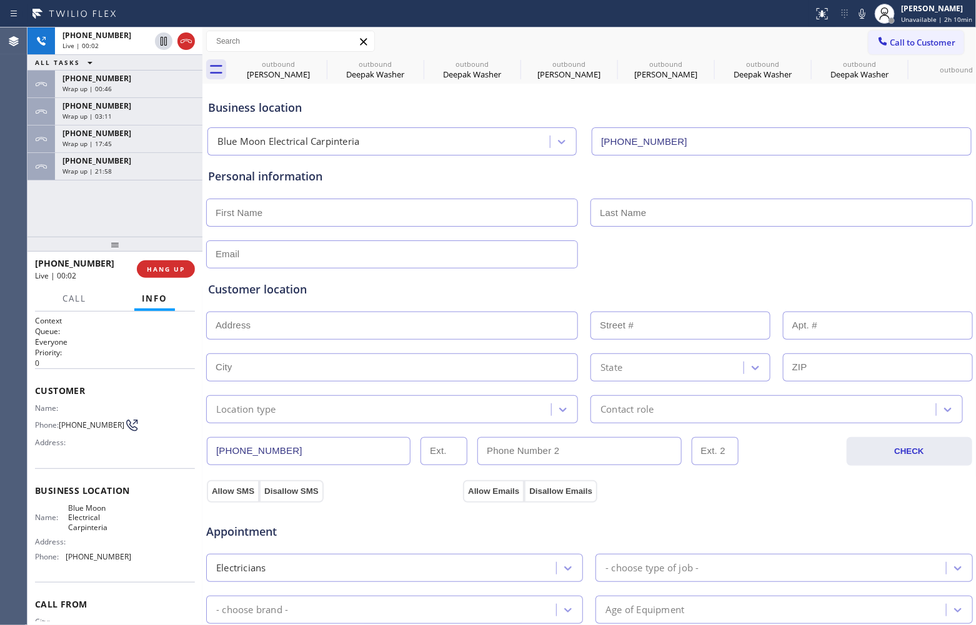
click at [66, 225] on div "[PHONE_NUMBER] Live | 00:02 ALL TASKS ALL TASKS ACTIVE TASKS TASKS IN WRAP UP […" at bounding box center [114, 131] width 175 height 209
click at [51, 220] on div "[PHONE_NUMBER] Live | 00:05 ALL TASKS ALL TASKS ACTIVE TASKS TASKS IN WRAP UP […" at bounding box center [114, 131] width 175 height 209
drag, startPoint x: 79, startPoint y: 431, endPoint x: 62, endPoint y: 420, distance: 19.4
click at [62, 420] on span "[PHONE_NUMBER]" at bounding box center [92, 424] width 66 height 9
copy span "631) 720-2249"
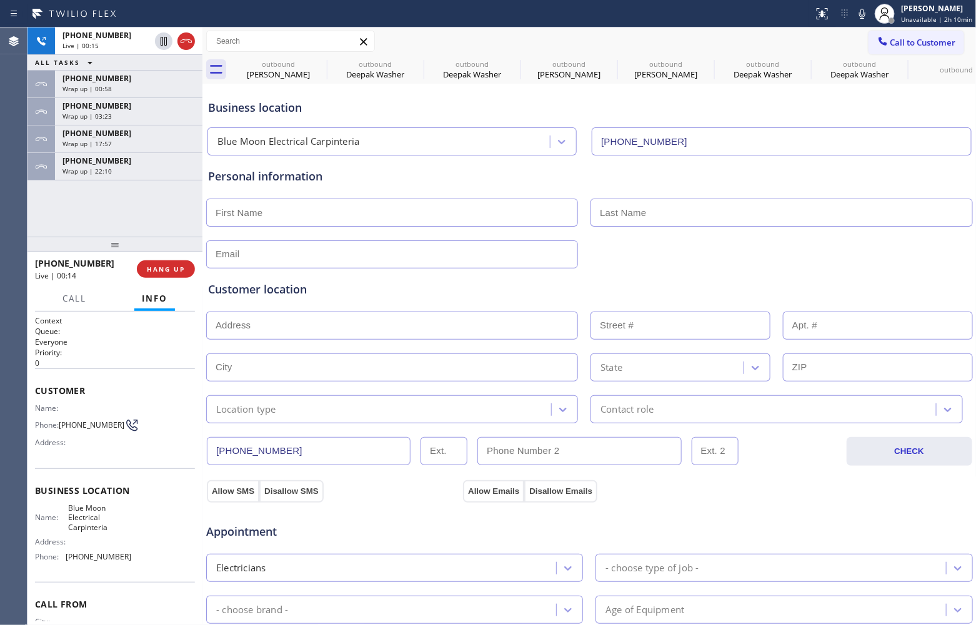
click at [32, 222] on div "[PHONE_NUMBER] Live | 00:15 ALL TASKS ALL TASKS ACTIVE TASKS TASKS IN WRAP UP […" at bounding box center [114, 131] width 175 height 209
drag, startPoint x: 4, startPoint y: 226, endPoint x: 159, endPoint y: 116, distance: 189.6
click at [4, 226] on div "Agent Desktop" at bounding box center [13, 326] width 27 height 598
click at [189, 44] on icon at bounding box center [186, 41] width 15 height 15
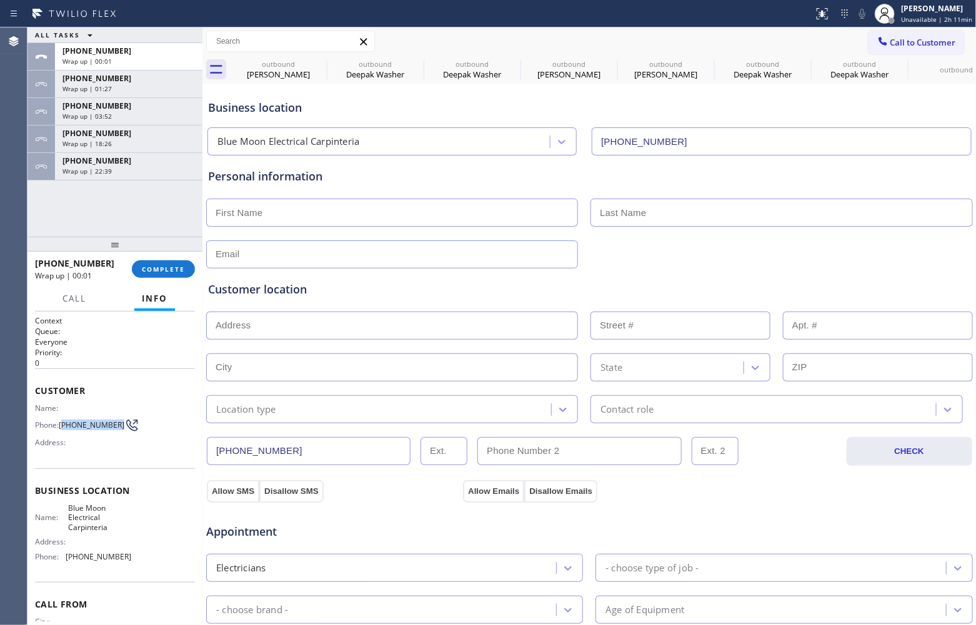
drag, startPoint x: 87, startPoint y: 429, endPoint x: 63, endPoint y: 420, distance: 26.1
click at [63, 420] on span "[PHONE_NUMBER]" at bounding box center [92, 424] width 66 height 9
copy span "631) 720-2249"
drag, startPoint x: 45, startPoint y: 225, endPoint x: 932, endPoint y: 26, distance: 909.1
click at [79, 220] on div "ALL TASKS ALL TASKS ACTIVE TASKS TASKS IN WRAP UP [PHONE_NUMBER] Wrap up | 00:3…" at bounding box center [114, 131] width 175 height 209
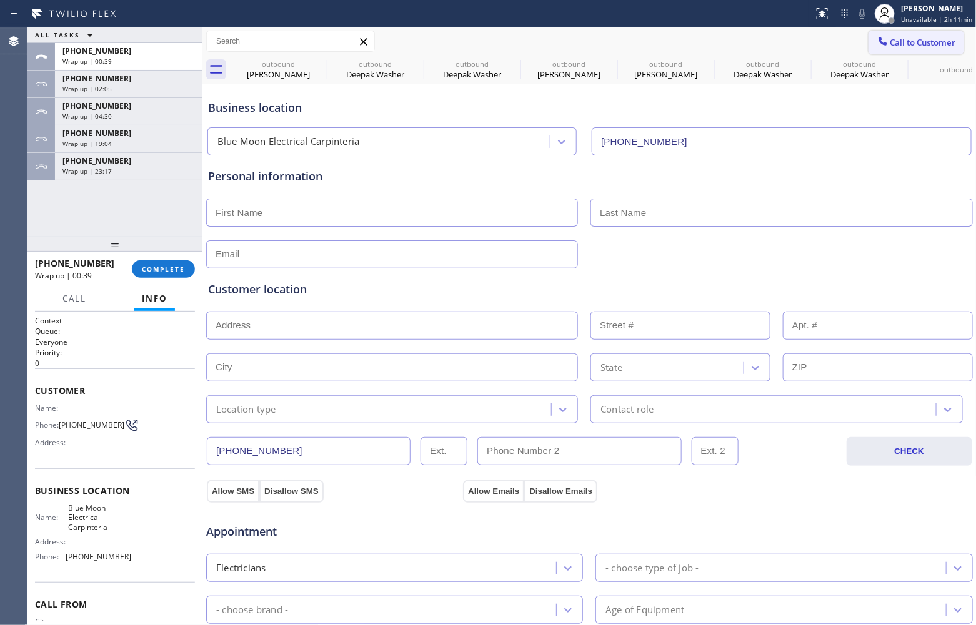
click at [907, 32] on button "Call to Customer" at bounding box center [916, 43] width 96 height 24
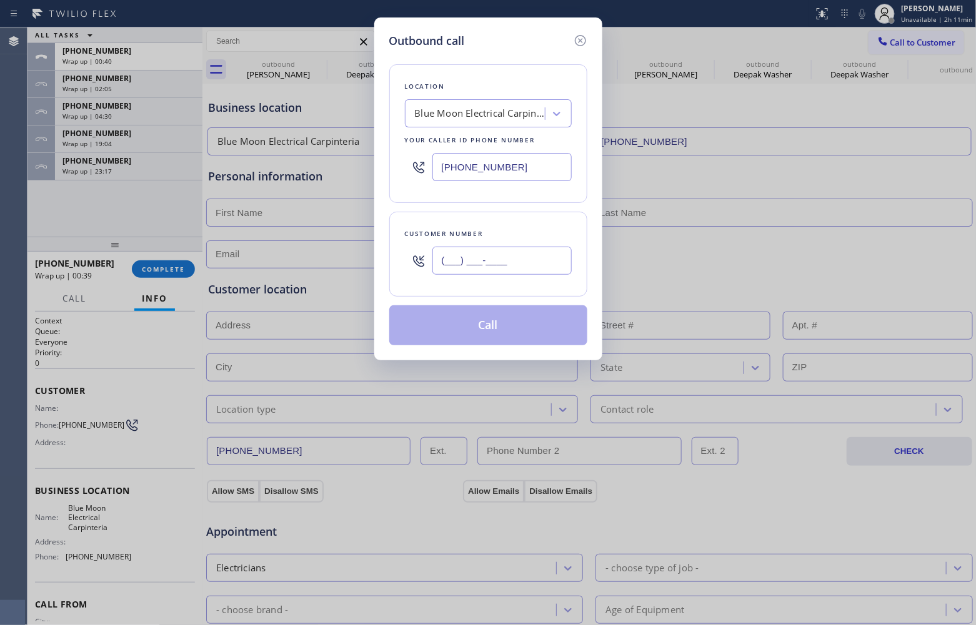
click at [506, 274] on input "(___) ___-____" at bounding box center [501, 261] width 139 height 28
paste input "631) 720-2249"
type input "[PHONE_NUMBER]"
drag, startPoint x: 432, startPoint y: 94, endPoint x: 442, endPoint y: 122, distance: 30.6
click at [432, 95] on div "Location Blue Moon Electrical Carpinteria Your caller id phone number [PHONE_NU…" at bounding box center [488, 133] width 198 height 139
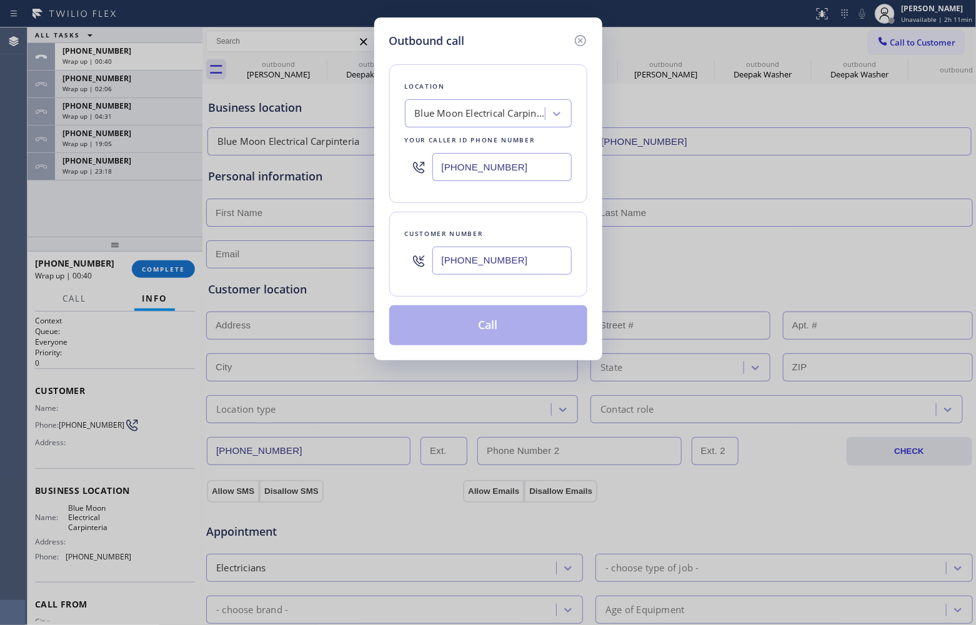
click at [444, 122] on div "Blue Moon Electrical Carpinteria" at bounding box center [477, 114] width 136 height 22
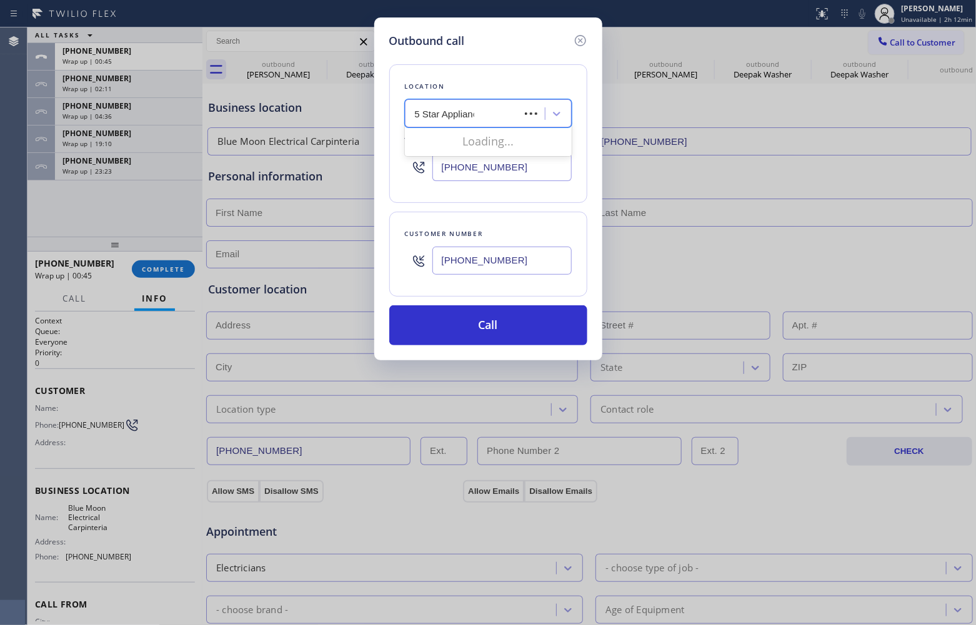
type input "5 Star Appliance"
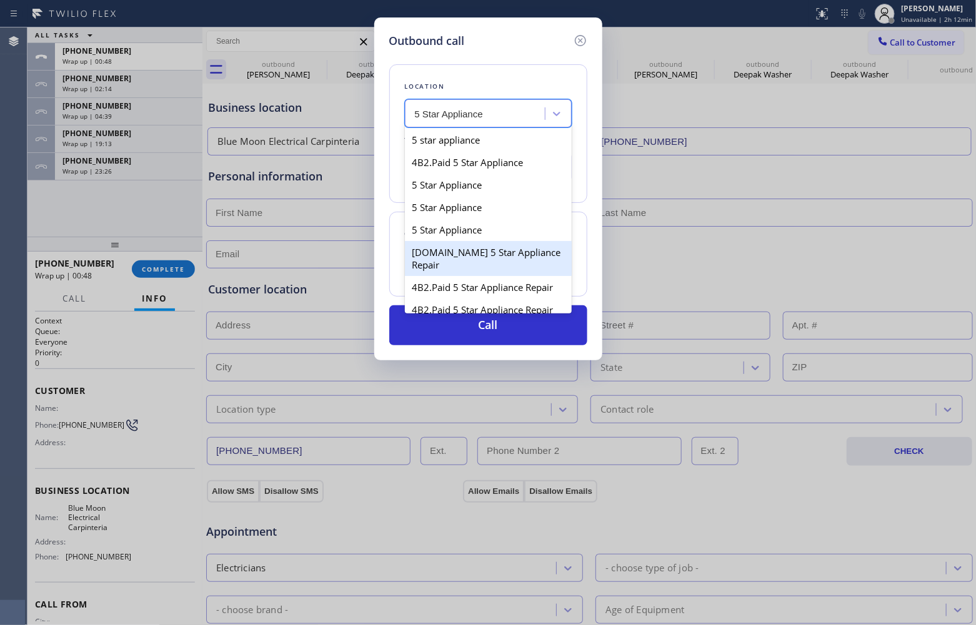
click at [508, 266] on div "[DOMAIN_NAME] 5 Star Appliance Repair" at bounding box center [488, 258] width 167 height 35
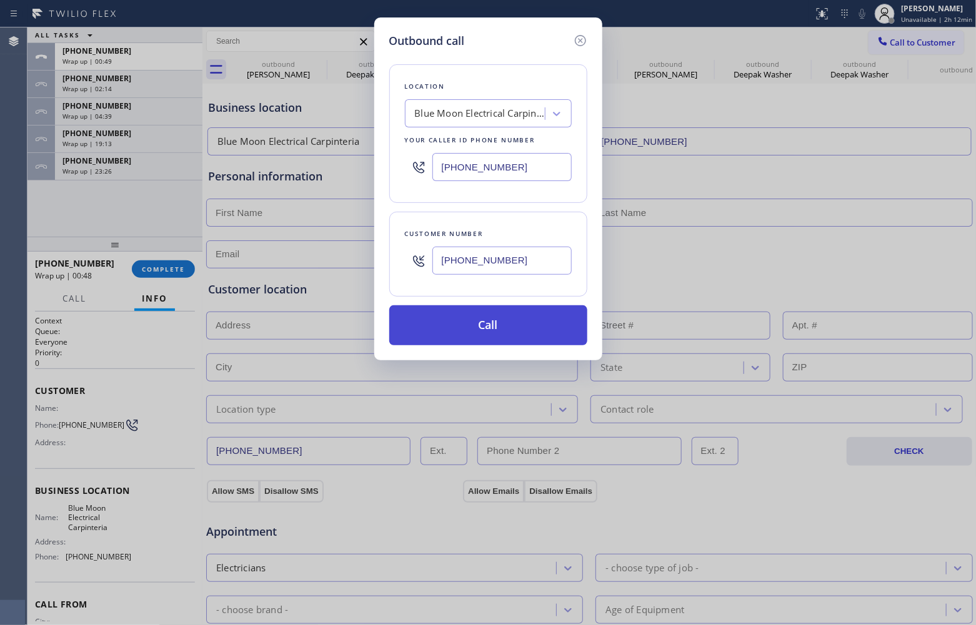
click at [483, 320] on button "Call" at bounding box center [488, 325] width 198 height 40
click at [389, 305] on button "Call" at bounding box center [488, 325] width 198 height 40
click button "Call" at bounding box center [488, 325] width 198 height 40
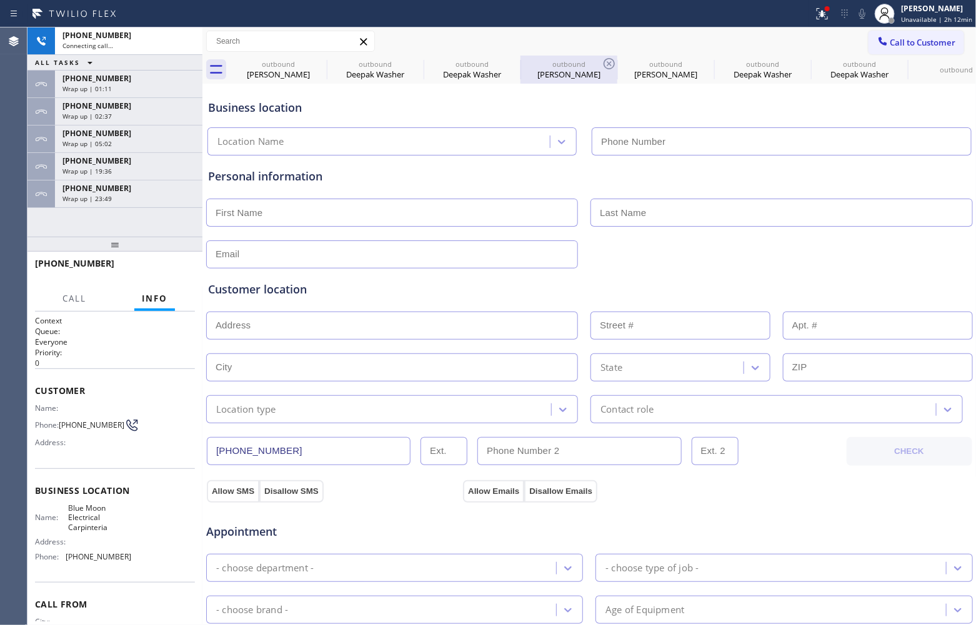
type input "[PHONE_NUMBER]"
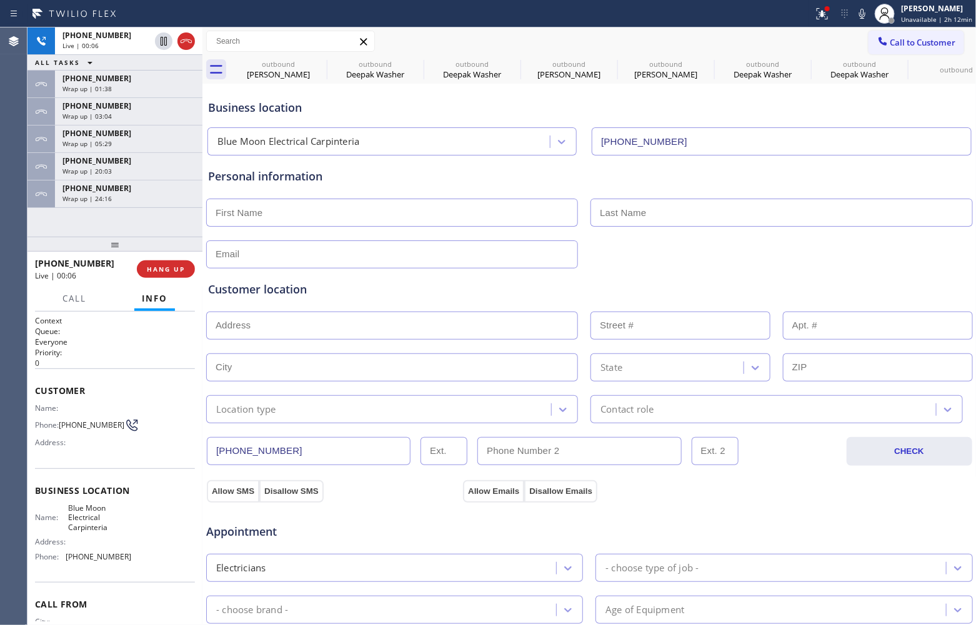
click at [61, 232] on div "[PHONE_NUMBER] Live | 00:06 ALL TASKS ALL TASKS ACTIVE TASKS TASKS IN WRAP UP […" at bounding box center [114, 131] width 175 height 209
drag, startPoint x: 186, startPoint y: 36, endPoint x: 550, endPoint y: 383, distance: 502.4
click at [189, 38] on icon at bounding box center [186, 41] width 15 height 15
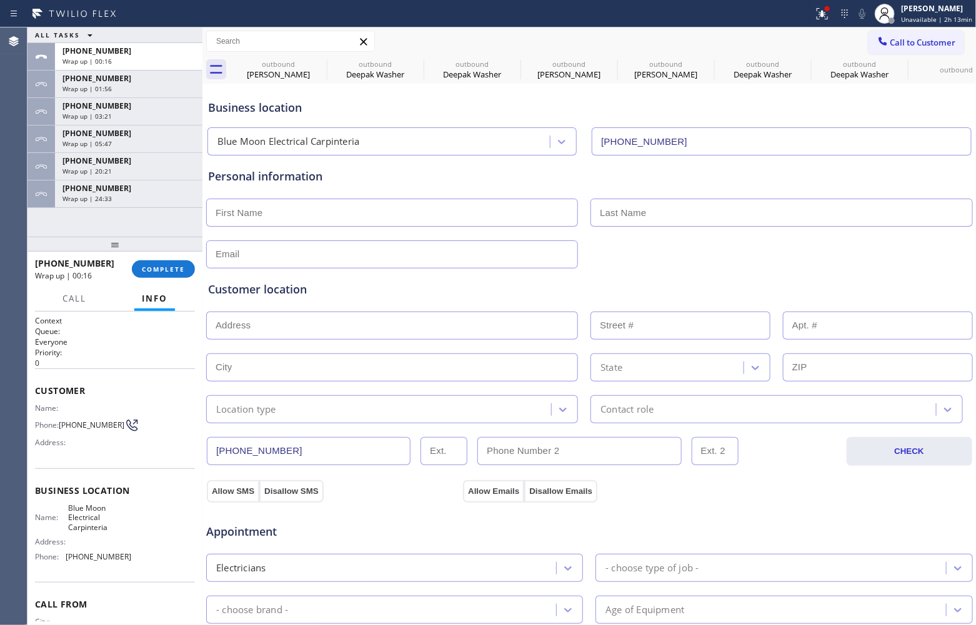
click at [60, 237] on div at bounding box center [114, 244] width 175 height 15
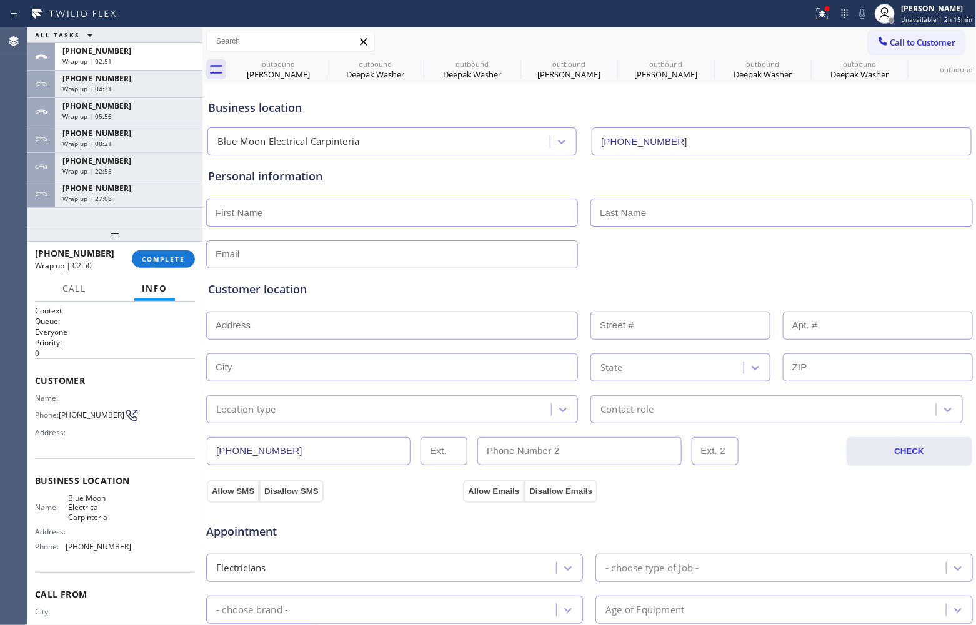
drag, startPoint x: 926, startPoint y: 39, endPoint x: 551, endPoint y: 207, distance: 410.8
click at [925, 39] on span "Call to Customer" at bounding box center [923, 42] width 66 height 11
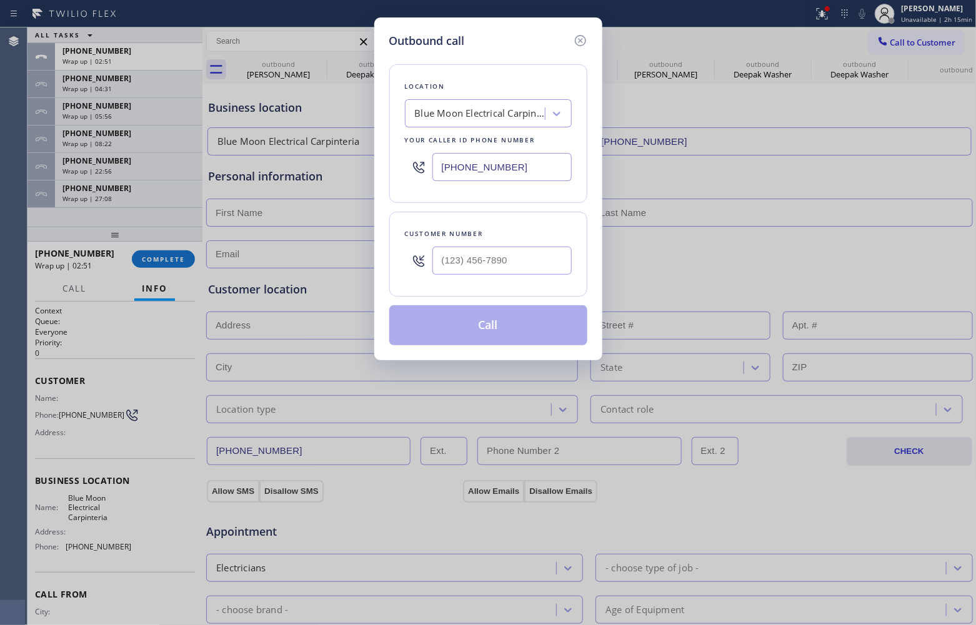
click at [506, 252] on div at bounding box center [501, 261] width 139 height 41
click at [504, 256] on input "(___) ___-____" at bounding box center [501, 261] width 139 height 28
paste input "619) 252-8166"
type input "[PHONE_NUMBER]"
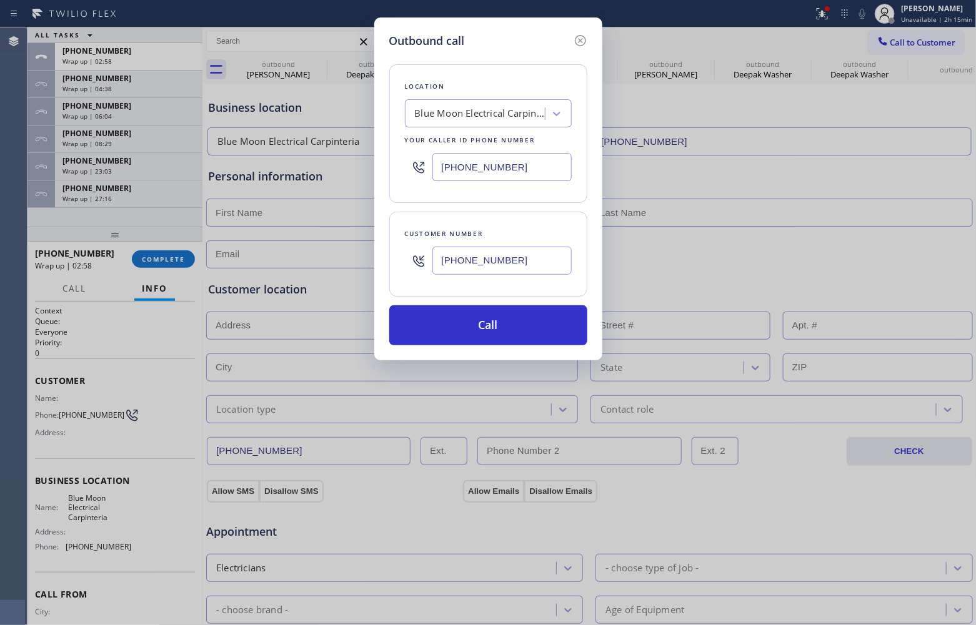
click at [483, 164] on input "[PHONE_NUMBER]" at bounding box center [501, 167] width 139 height 28
paste input "58) 244-9718"
type input "[PHONE_NUMBER]"
click at [472, 322] on button "Call" at bounding box center [488, 325] width 198 height 40
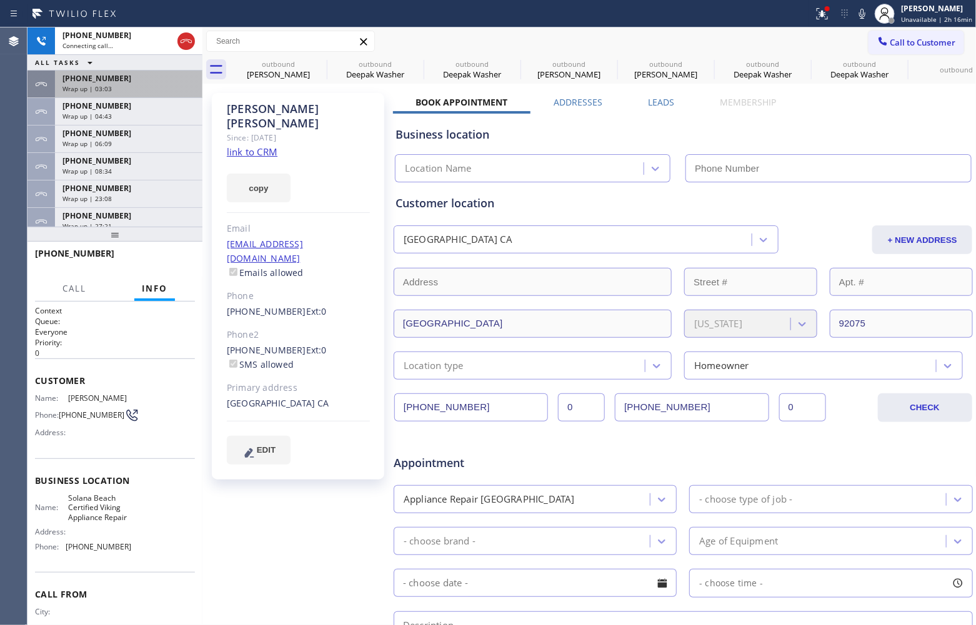
click at [114, 85] on div "Wrap up | 03:03" at bounding box center [128, 88] width 132 height 9
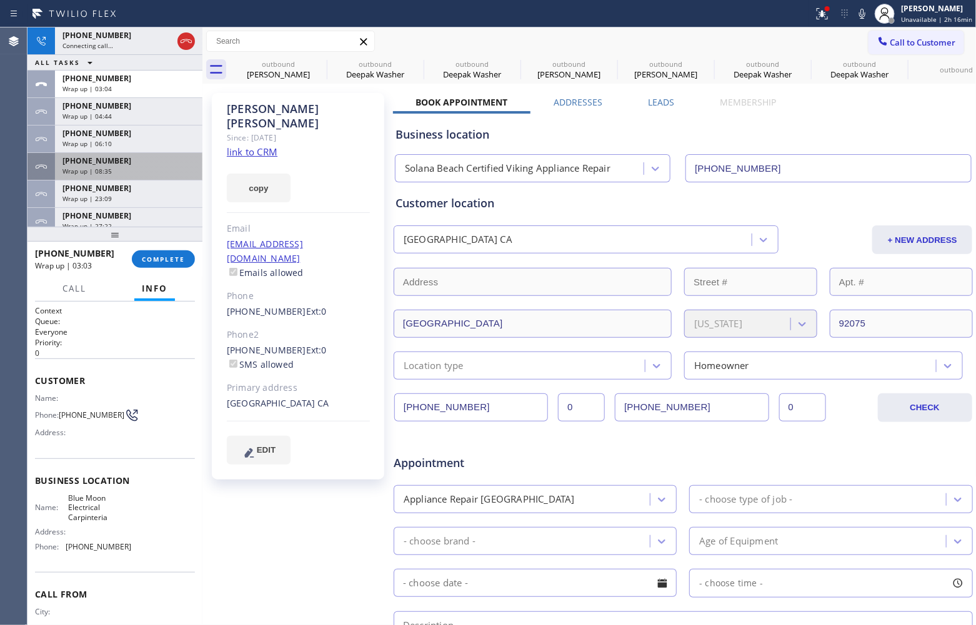
type input "[PHONE_NUMBER]"
click at [151, 248] on div "[PHONE_NUMBER] Wrap up | 03:04 COMPLETE" at bounding box center [115, 259] width 160 height 32
click at [153, 251] on button "COMPLETE" at bounding box center [163, 259] width 63 height 17
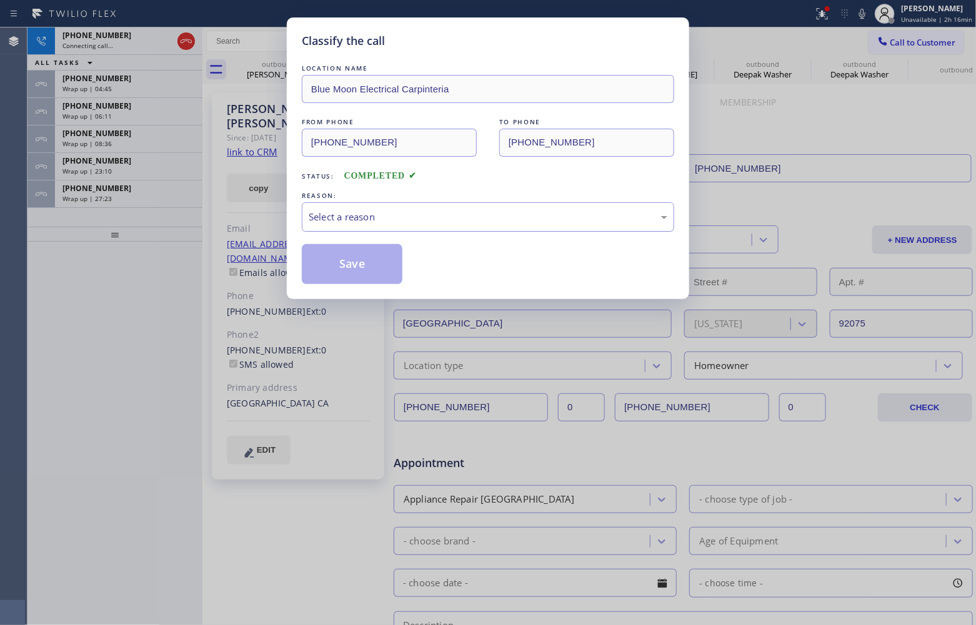
drag, startPoint x: 364, startPoint y: 214, endPoint x: 366, endPoint y: 222, distance: 8.3
click at [365, 214] on div "Select a reason" at bounding box center [488, 217] width 359 height 14
click at [351, 266] on button "Save" at bounding box center [352, 264] width 101 height 40
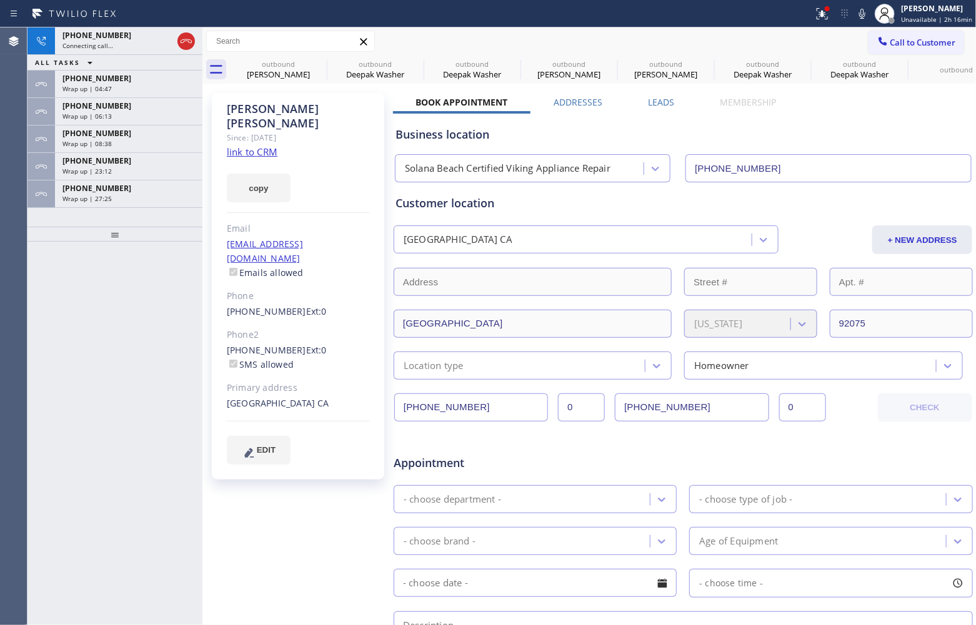
click at [147, 89] on div "Wrap up | 04:47" at bounding box center [128, 88] width 132 height 9
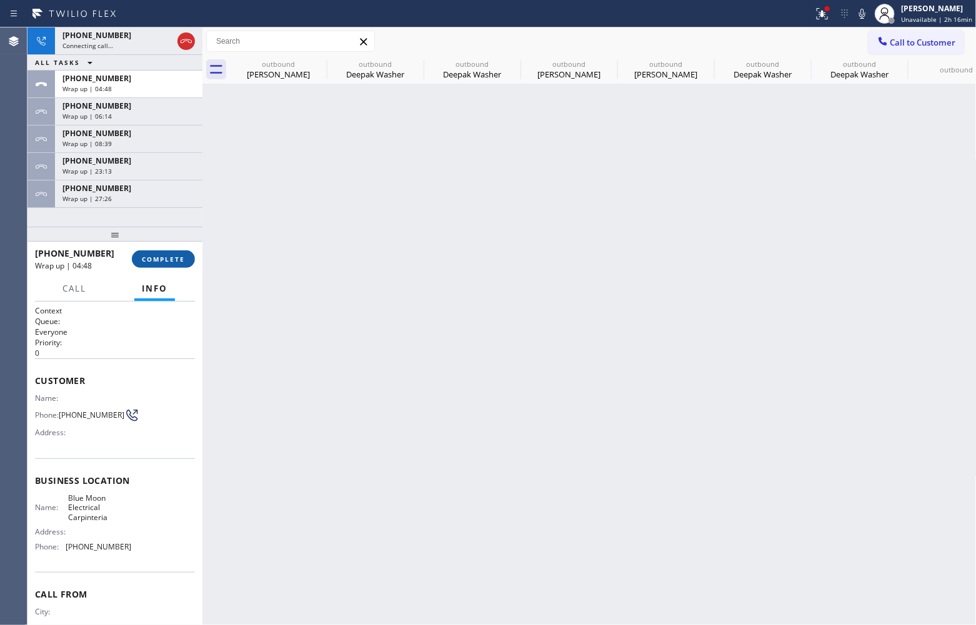
click at [176, 259] on span "COMPLETE" at bounding box center [163, 259] width 43 height 9
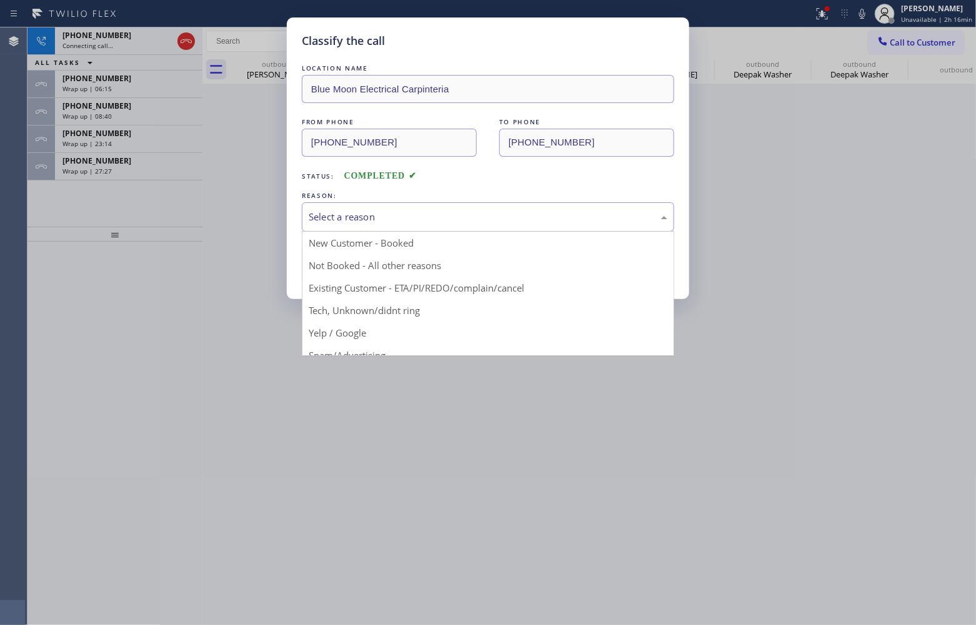
click at [415, 217] on div "Select a reason" at bounding box center [488, 217] width 359 height 14
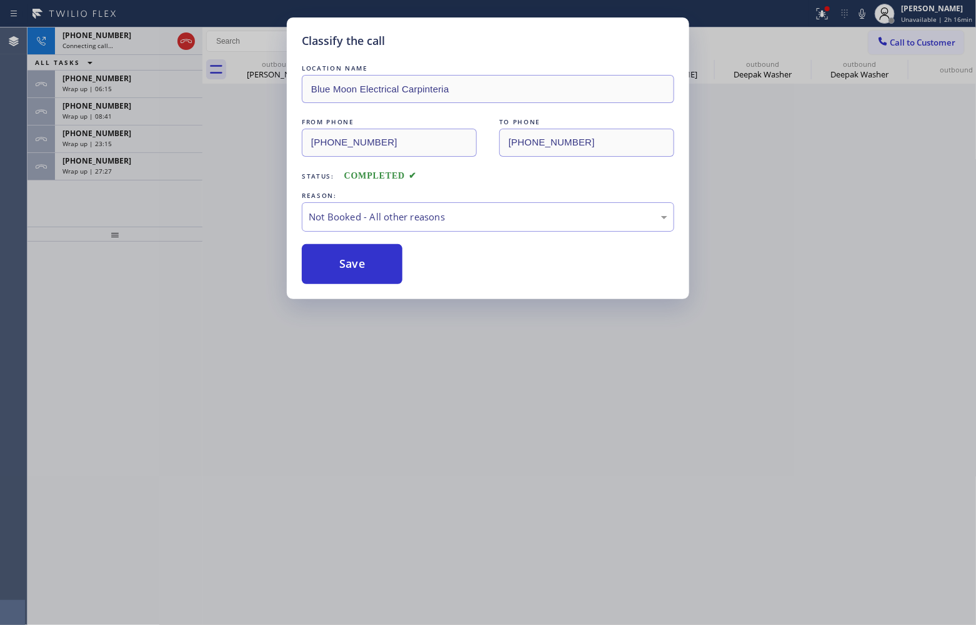
click at [362, 260] on button "Save" at bounding box center [352, 264] width 101 height 40
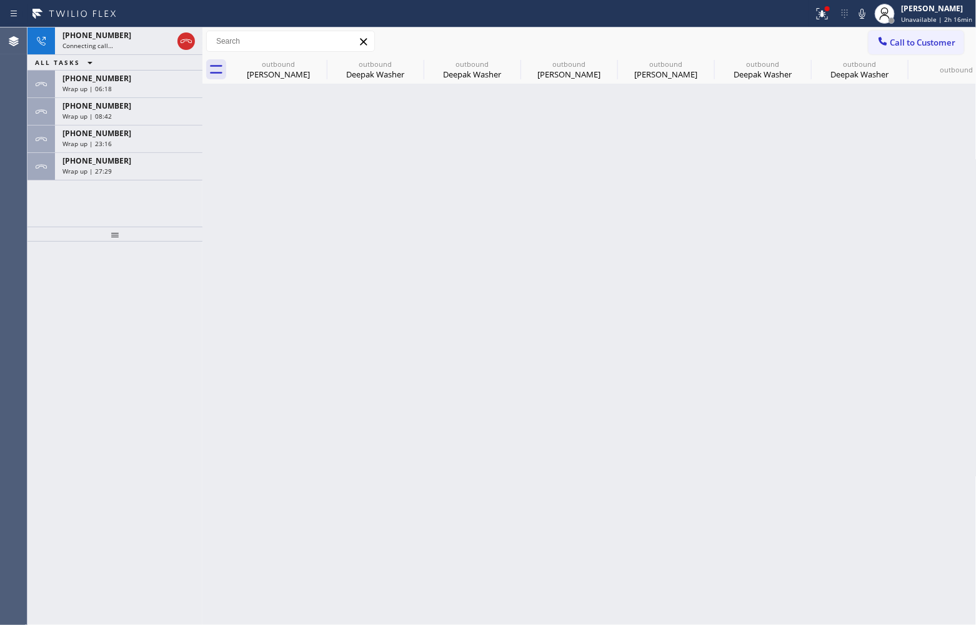
click at [151, 70] on div "ALL TASKS ALL TASKS ACTIVE TASKS TASKS IN WRAP UP" at bounding box center [114, 63] width 175 height 16
click at [145, 79] on div "[PHONE_NUMBER]" at bounding box center [128, 78] width 132 height 11
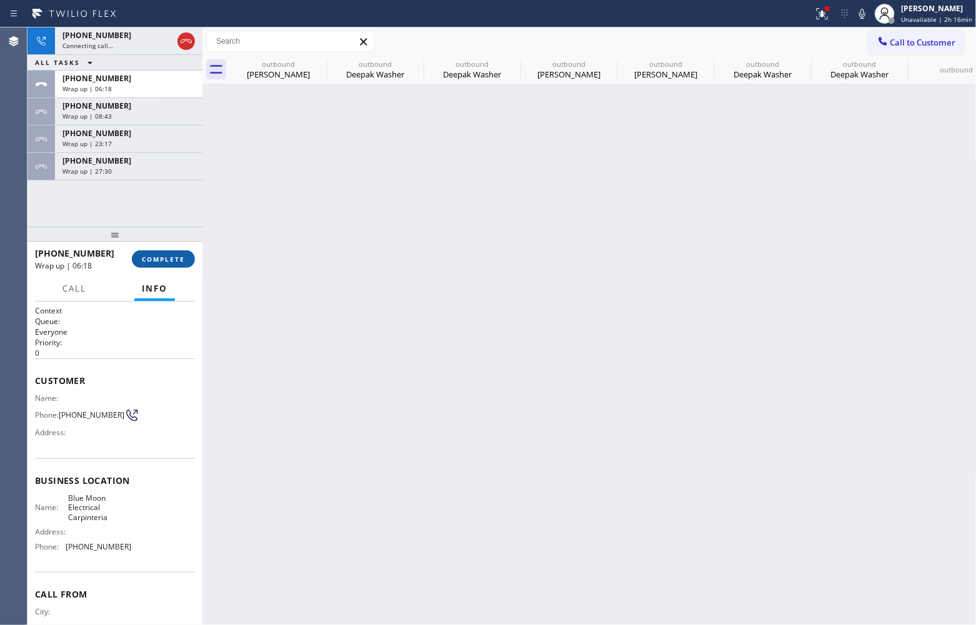
click at [176, 262] on span "COMPLETE" at bounding box center [163, 259] width 43 height 9
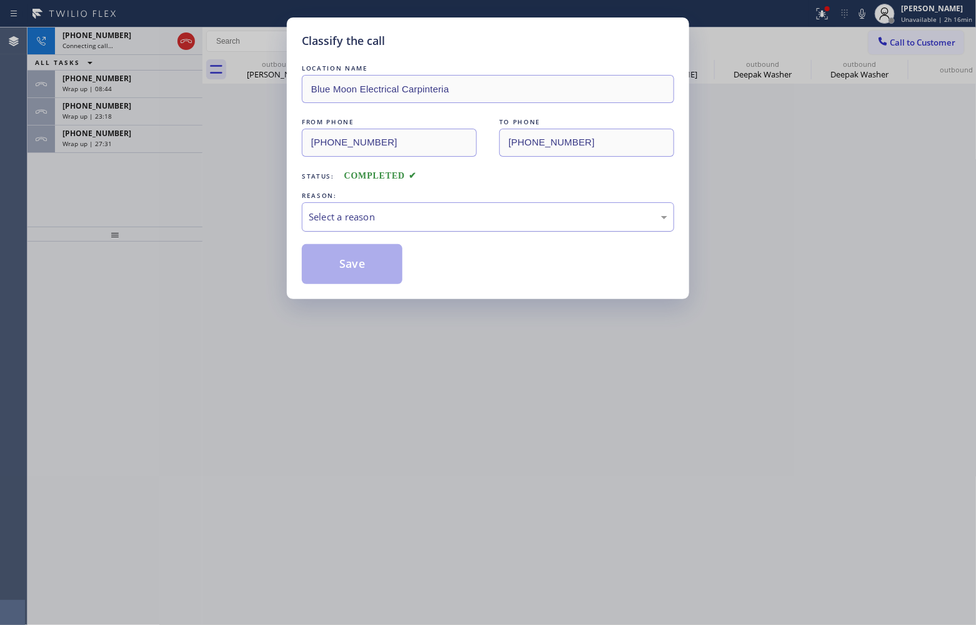
drag, startPoint x: 358, startPoint y: 213, endPoint x: 380, endPoint y: 229, distance: 27.2
click at [360, 214] on div "Select a reason" at bounding box center [488, 217] width 359 height 14
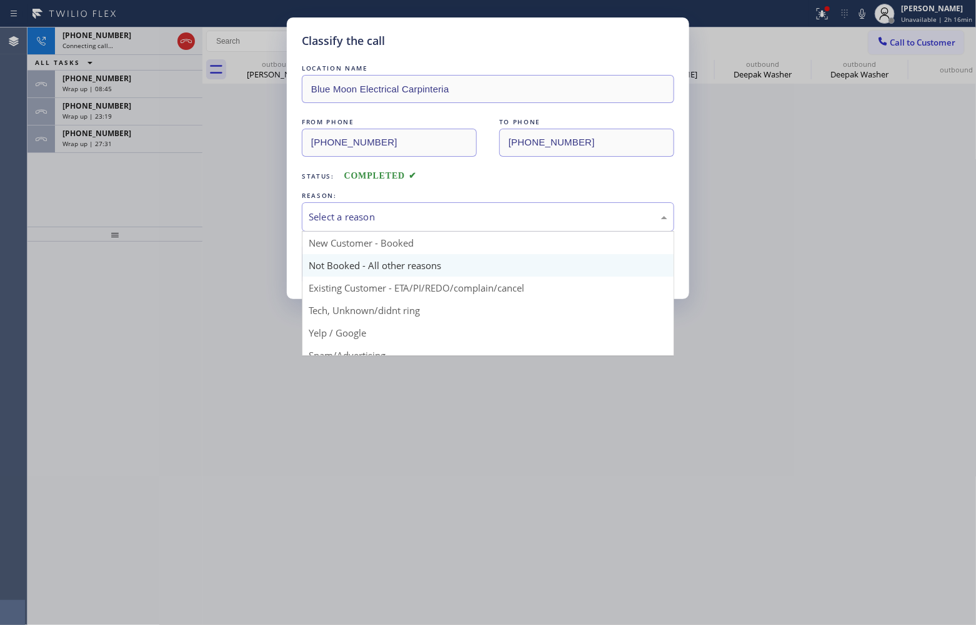
click at [364, 264] on button "Save" at bounding box center [352, 264] width 101 height 40
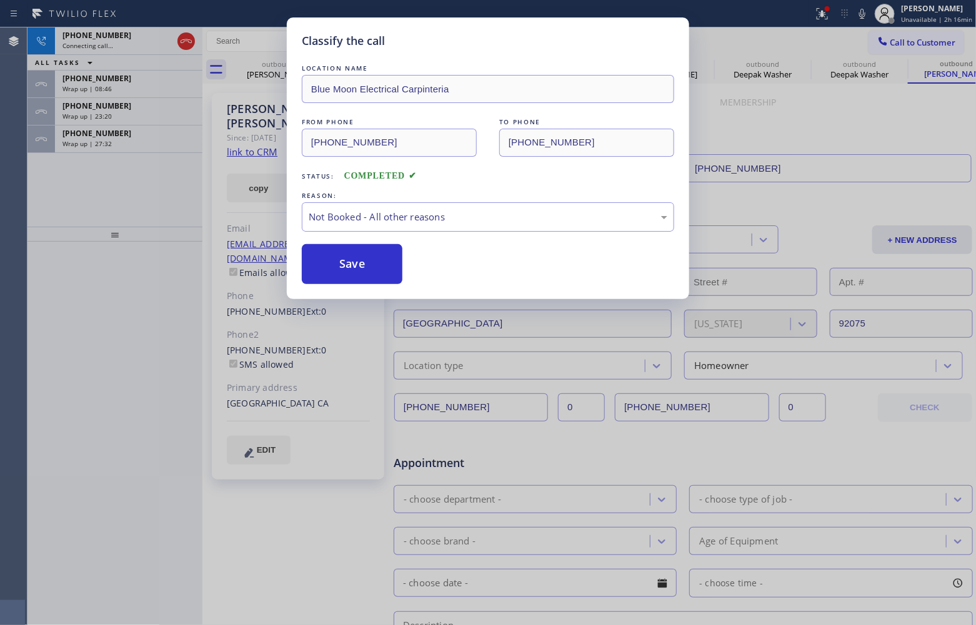
click at [102, 82] on div "Classify the call LOCATION NAME Blue Moon Electrical Carpinteria FROM PHONE [PH…" at bounding box center [488, 312] width 976 height 625
click at [102, 82] on span "[PHONE_NUMBER]" at bounding box center [96, 78] width 69 height 11
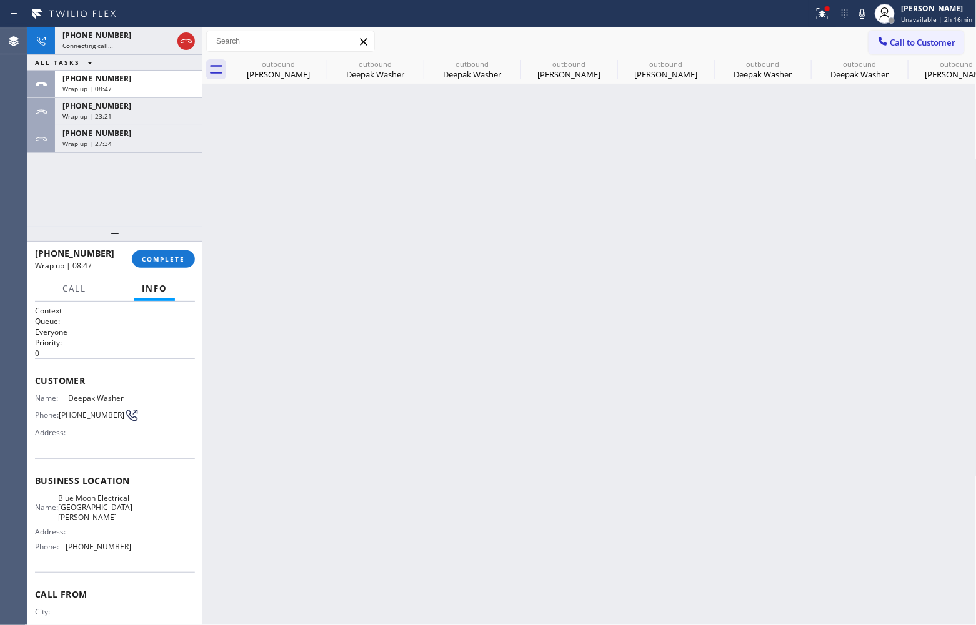
click at [102, 82] on span "[PHONE_NUMBER]" at bounding box center [96, 78] width 69 height 11
click at [159, 249] on div "[PHONE_NUMBER] Wrap up | 08:48 COMPLETE" at bounding box center [115, 259] width 160 height 32
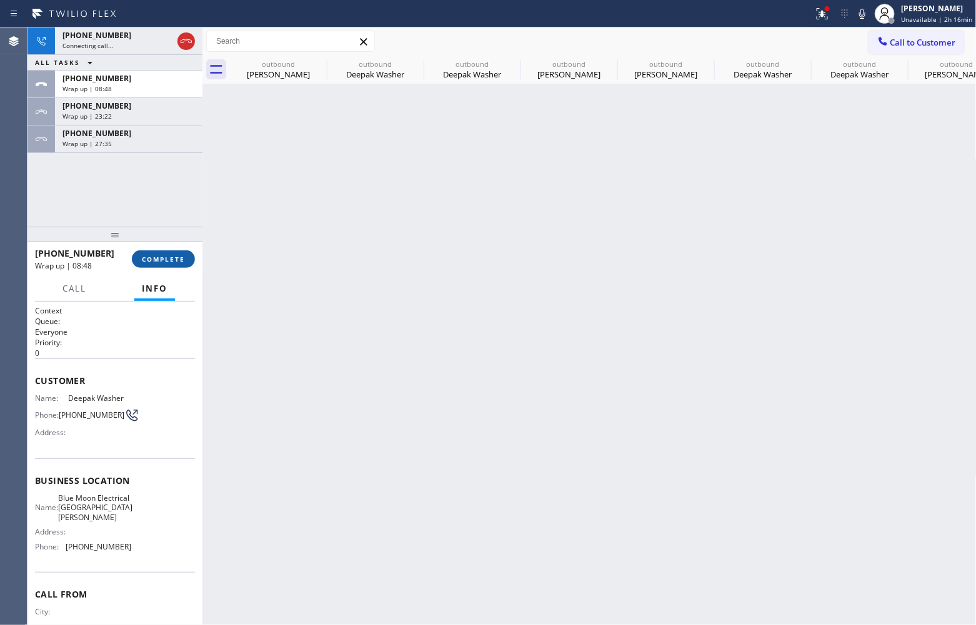
drag, startPoint x: 179, startPoint y: 263, endPoint x: 176, endPoint y: 257, distance: 6.4
click at [176, 258] on span "COMPLETE" at bounding box center [163, 259] width 43 height 9
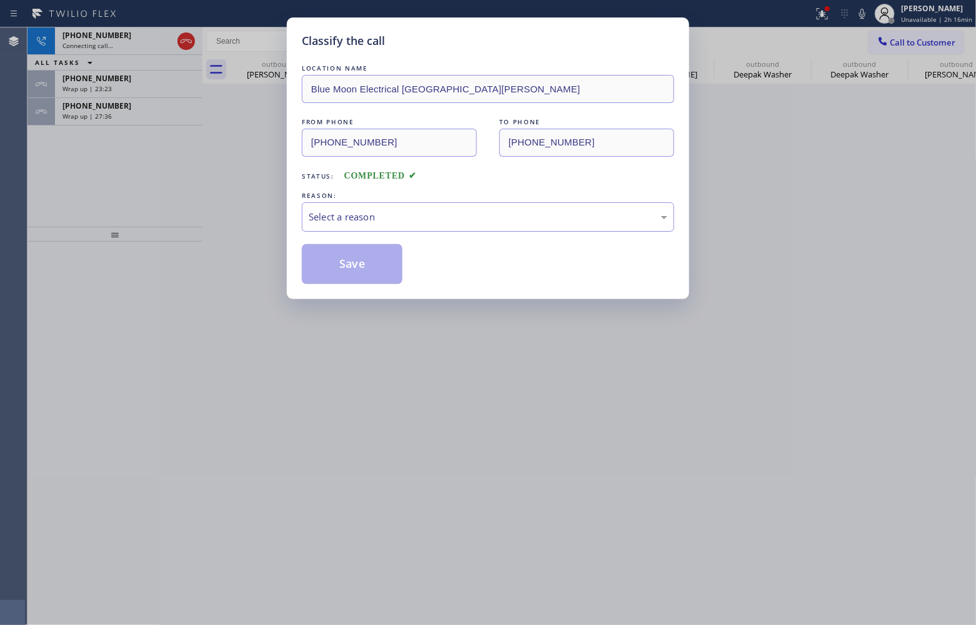
click at [404, 217] on div "Select a reason" at bounding box center [488, 217] width 359 height 14
click at [372, 267] on button "Save" at bounding box center [352, 264] width 101 height 40
type input "[PHONE_NUMBER]"
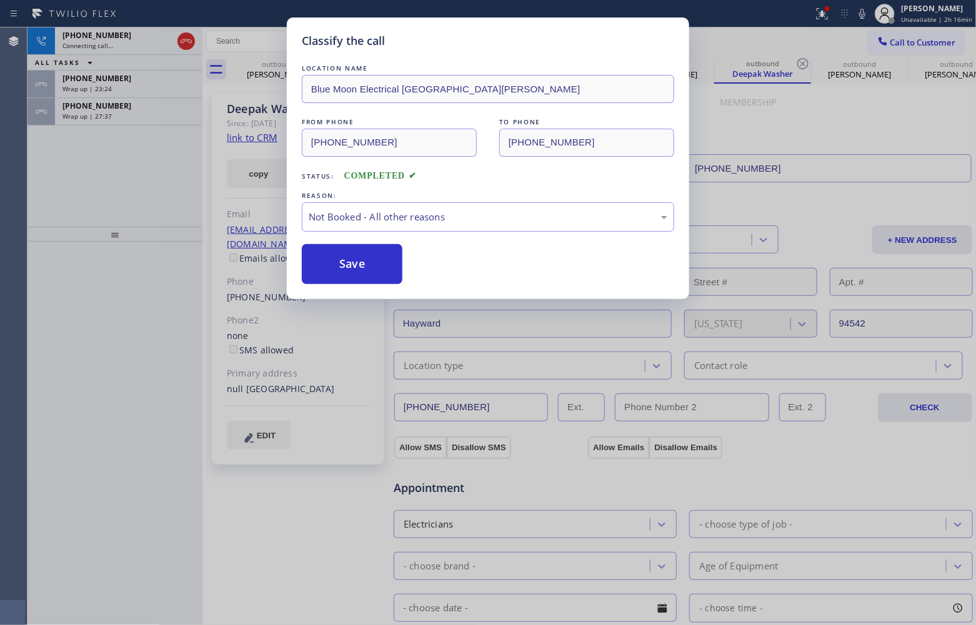
click at [116, 84] on div "Wrap up | 23:24" at bounding box center [128, 88] width 132 height 9
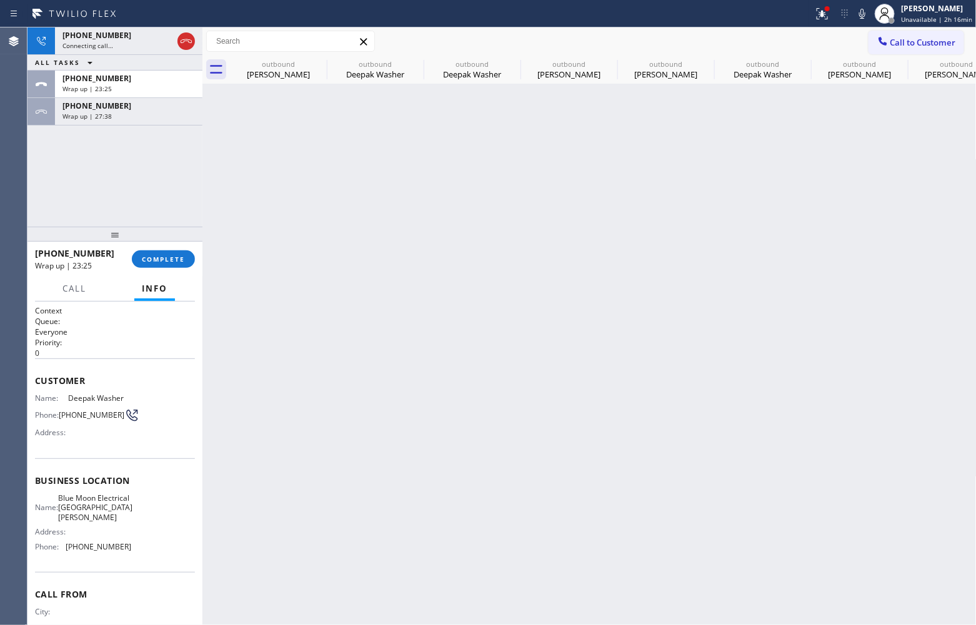
click at [116, 84] on div "Wrap up | 23:25" at bounding box center [128, 88] width 132 height 9
click at [174, 258] on span "COMPLETE" at bounding box center [163, 259] width 43 height 9
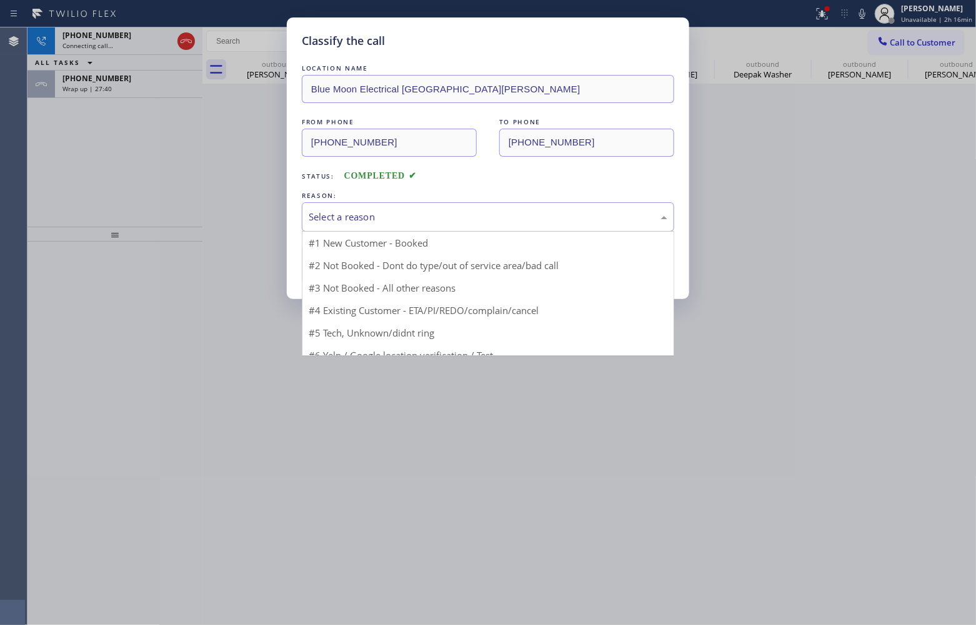
click at [410, 211] on div "Select a reason" at bounding box center [488, 217] width 359 height 14
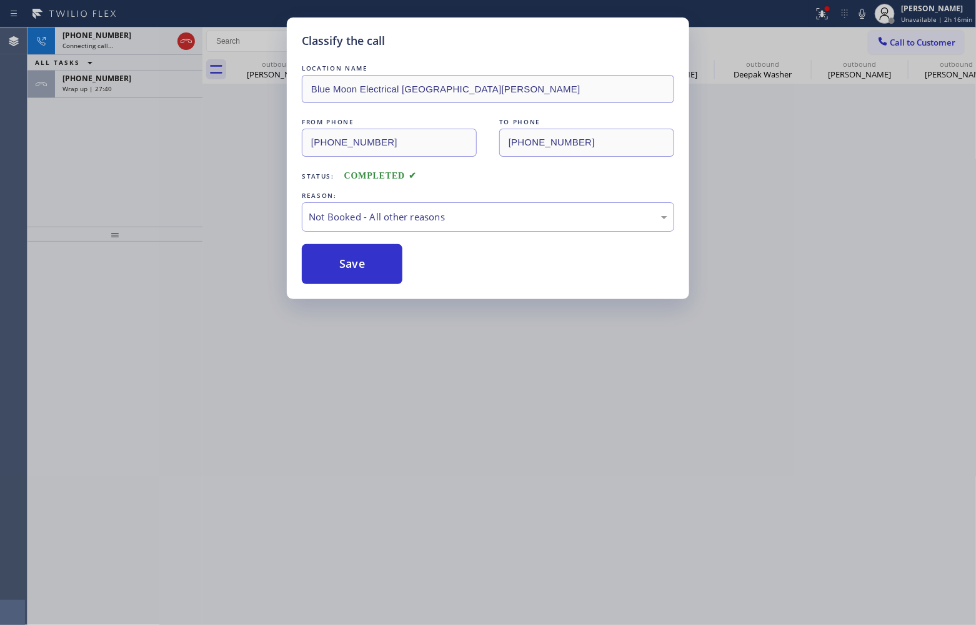
click at [379, 263] on button "Save" at bounding box center [352, 264] width 101 height 40
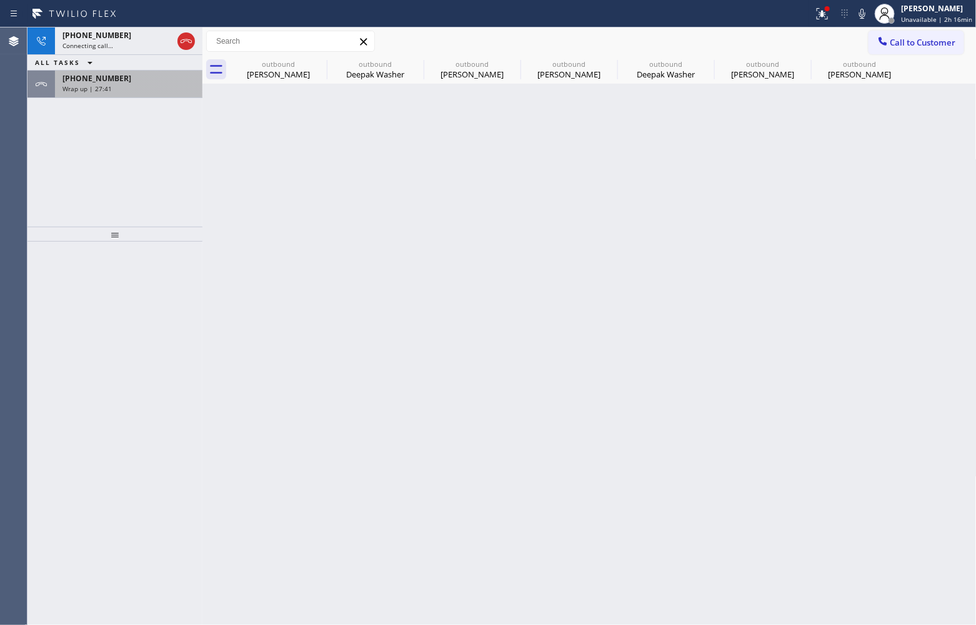
click at [111, 82] on span "[PHONE_NUMBER]" at bounding box center [96, 78] width 69 height 11
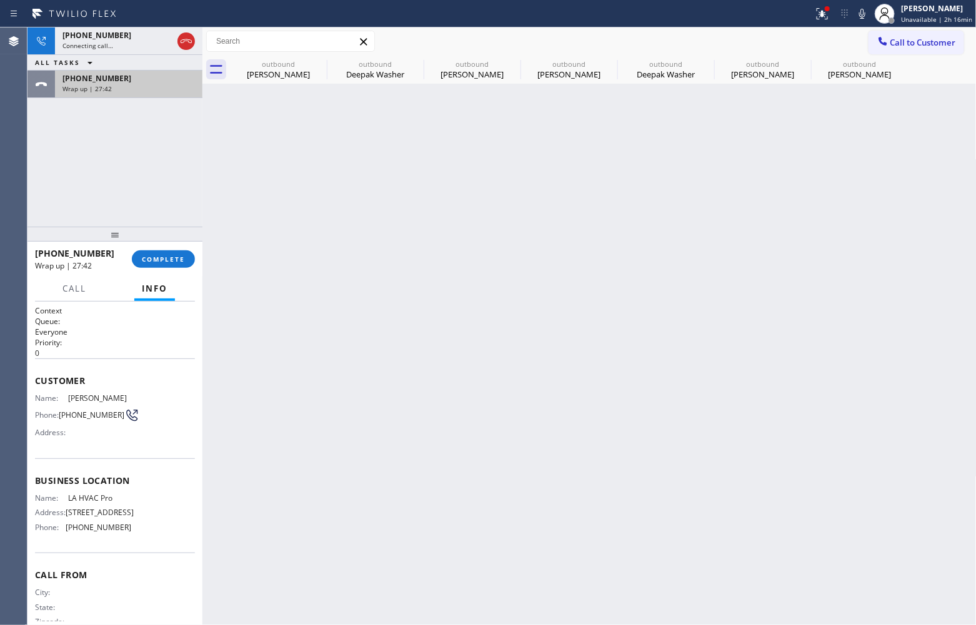
click at [111, 82] on span "[PHONE_NUMBER]" at bounding box center [96, 78] width 69 height 11
click at [179, 257] on span "COMPLETE" at bounding box center [163, 259] width 43 height 9
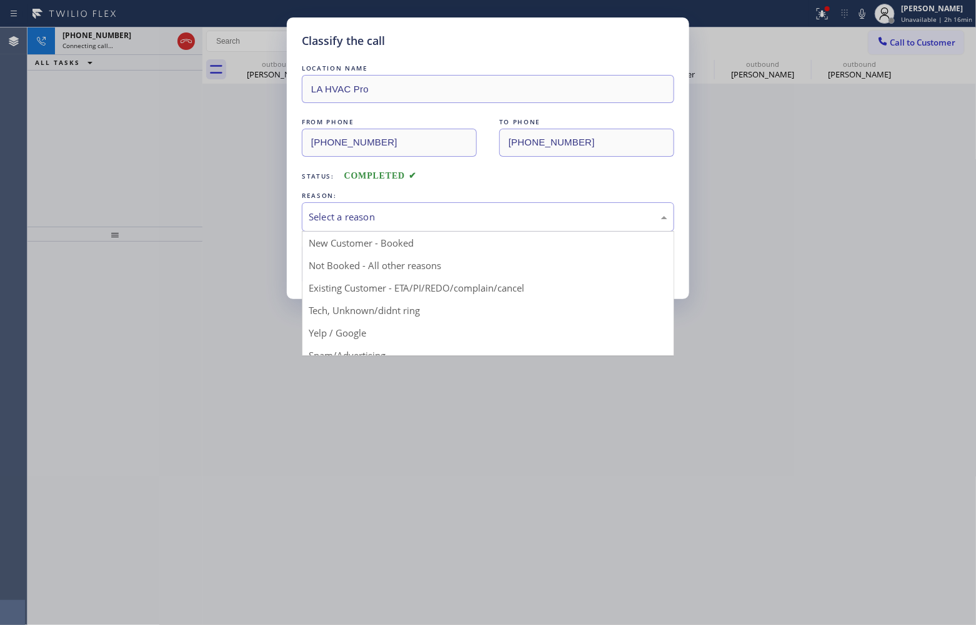
click at [387, 227] on div "Select a reason" at bounding box center [488, 216] width 372 height 29
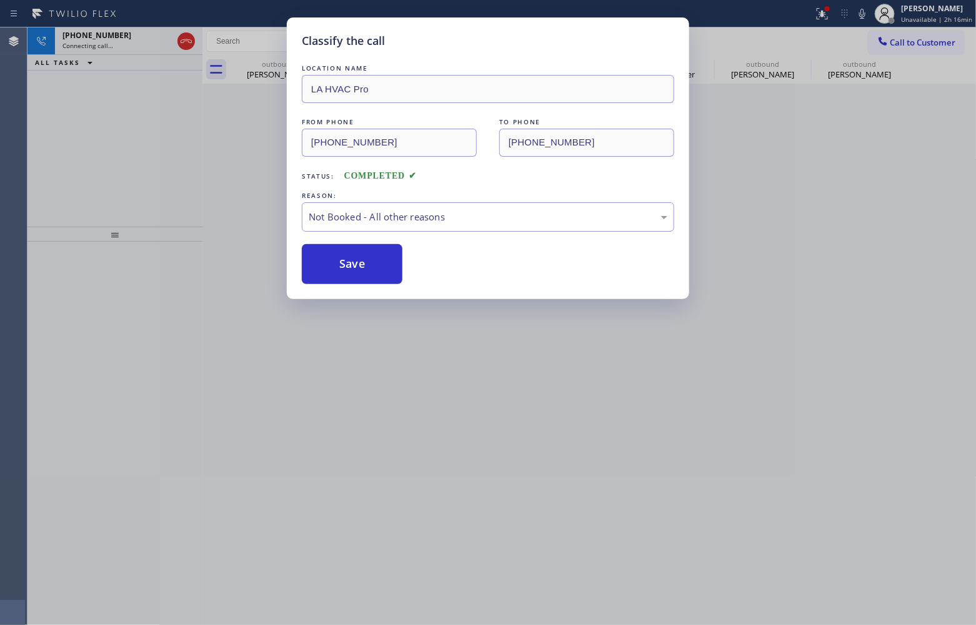
click at [373, 267] on button "Save" at bounding box center [352, 264] width 101 height 40
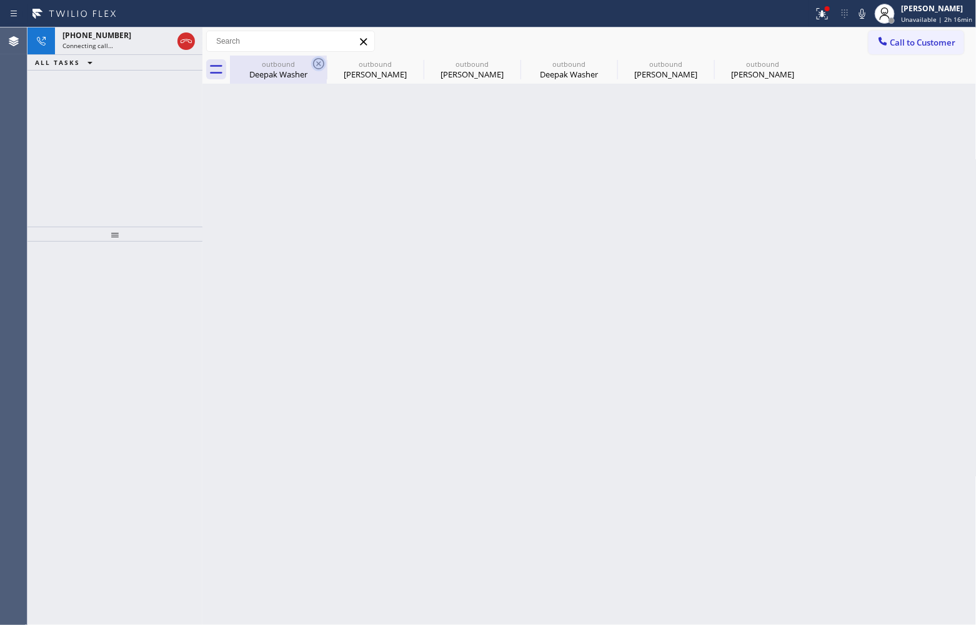
click at [314, 63] on icon at bounding box center [318, 63] width 11 height 11
click at [0, 0] on icon at bounding box center [0, 0] width 0 height 0
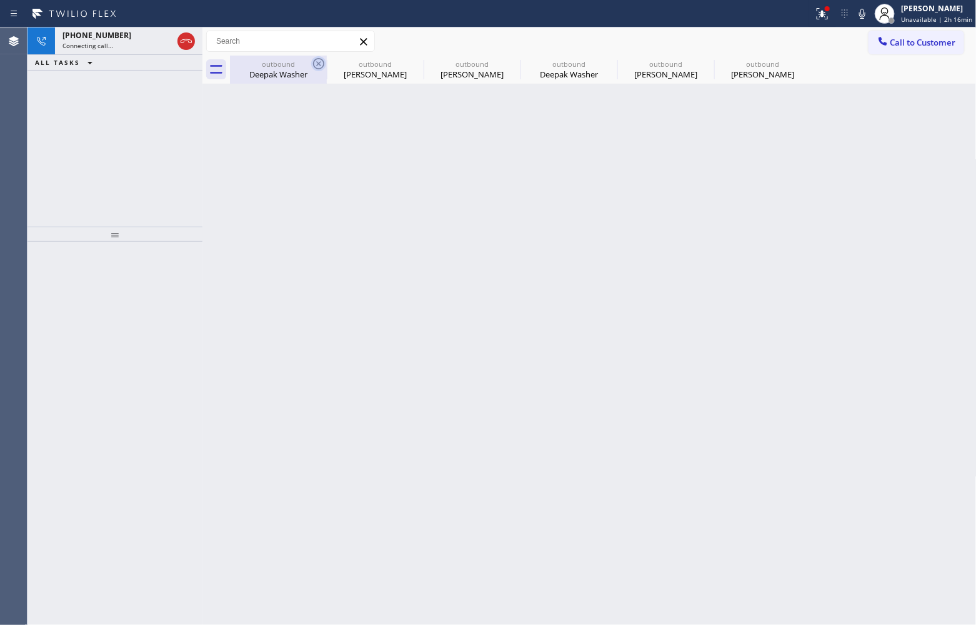
click at [0, 0] on icon at bounding box center [0, 0] width 0 height 0
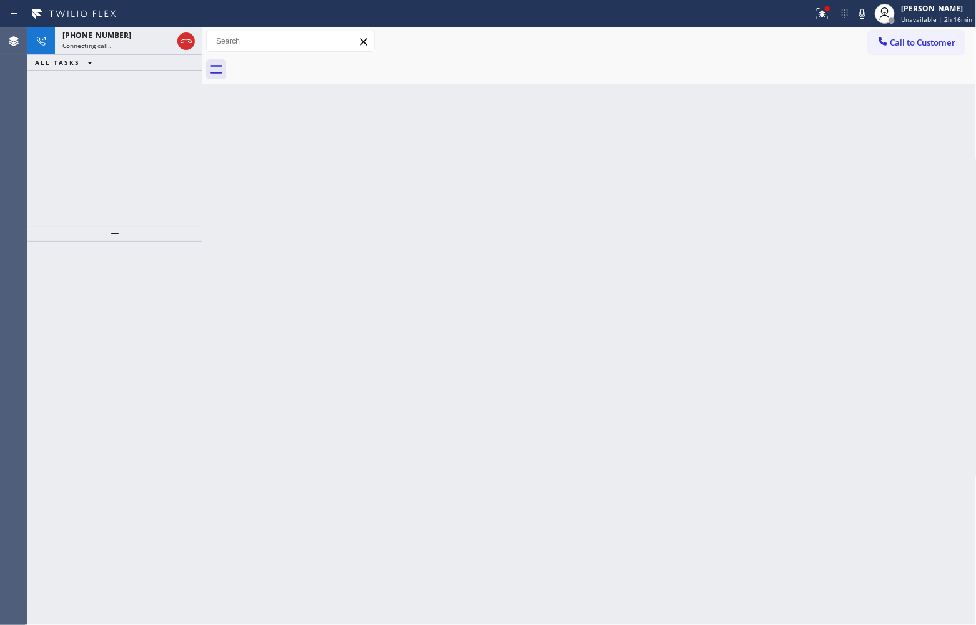
click at [314, 63] on div at bounding box center [603, 70] width 747 height 28
click at [181, 41] on icon at bounding box center [186, 41] width 15 height 15
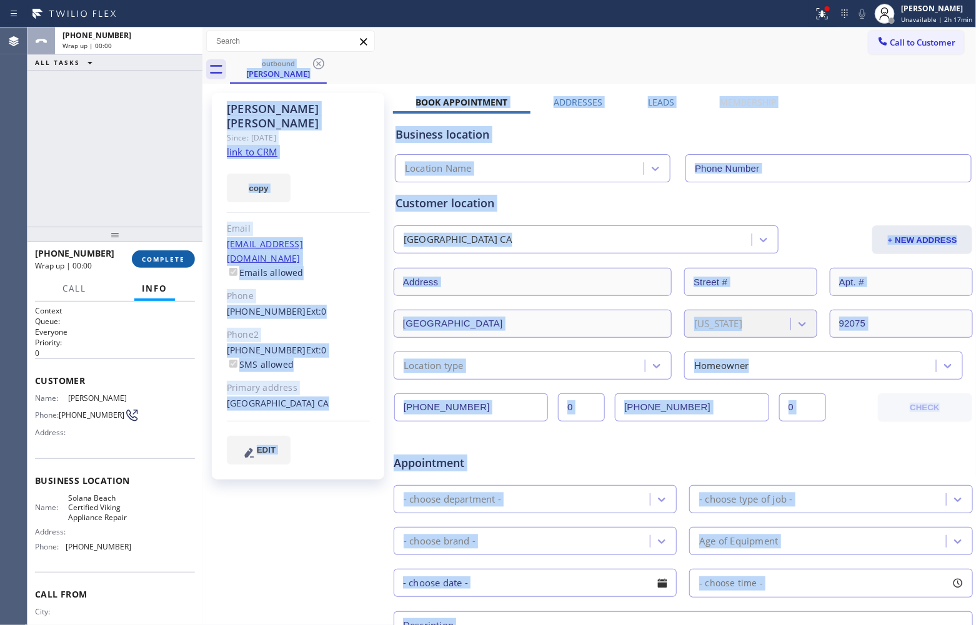
click at [169, 259] on span "COMPLETE" at bounding box center [163, 259] width 43 height 9
type input "[PHONE_NUMBER]"
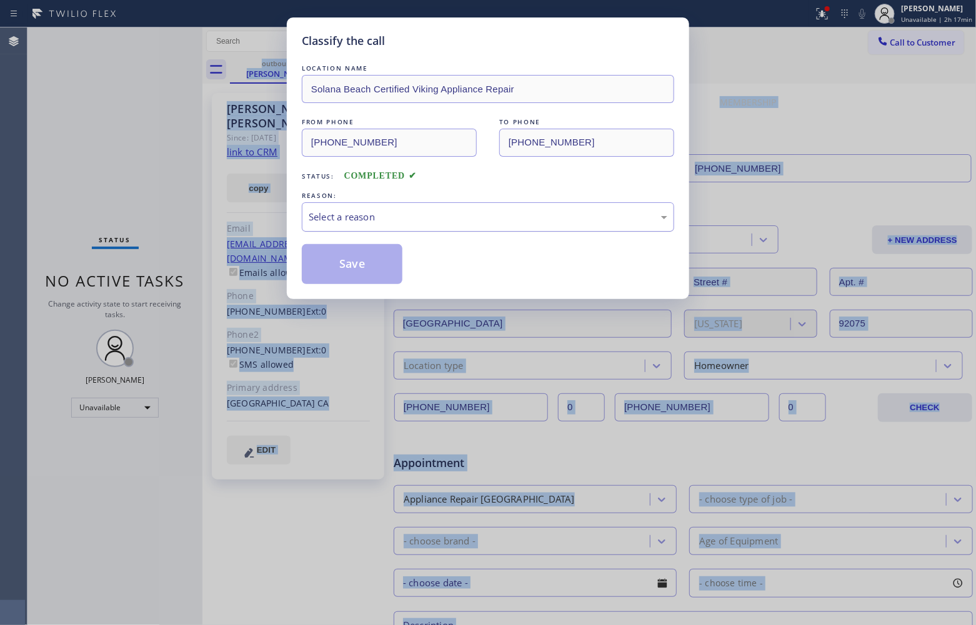
click at [445, 216] on div "Select a reason" at bounding box center [488, 217] width 359 height 14
click at [383, 266] on button "Save" at bounding box center [352, 264] width 101 height 40
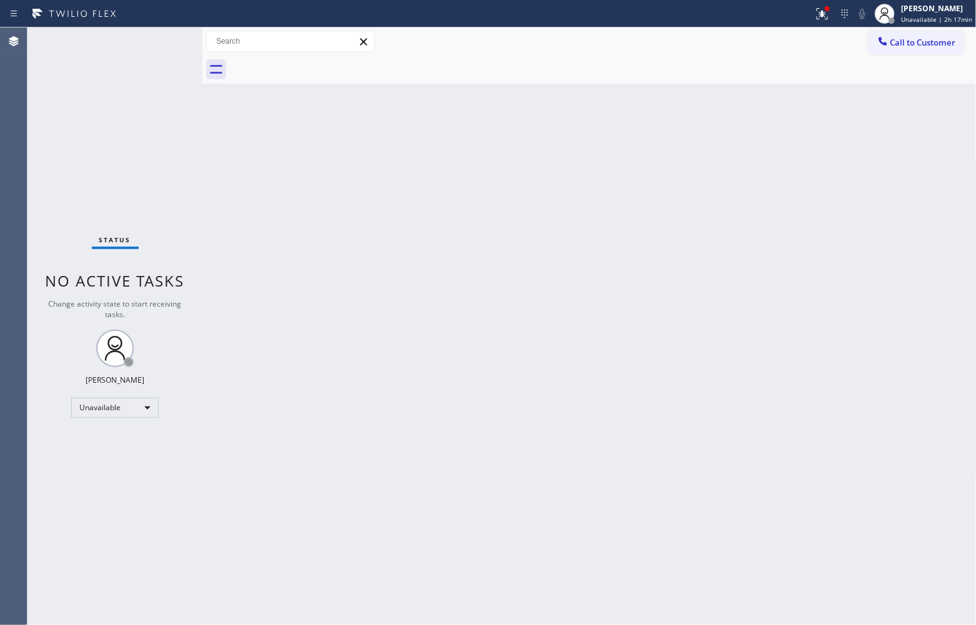
drag, startPoint x: 1, startPoint y: 151, endPoint x: 31, endPoint y: 147, distance: 30.8
click at [12, 151] on div "Agent Desktop" at bounding box center [13, 326] width 27 height 598
click at [37, 137] on div "Agent Desktop Classify the call LOCATION NAME 4B2.Paid Viking Repair Service FR…" at bounding box center [488, 326] width 976 height 598
click at [904, 41] on span "Call to Customer" at bounding box center [923, 42] width 66 height 11
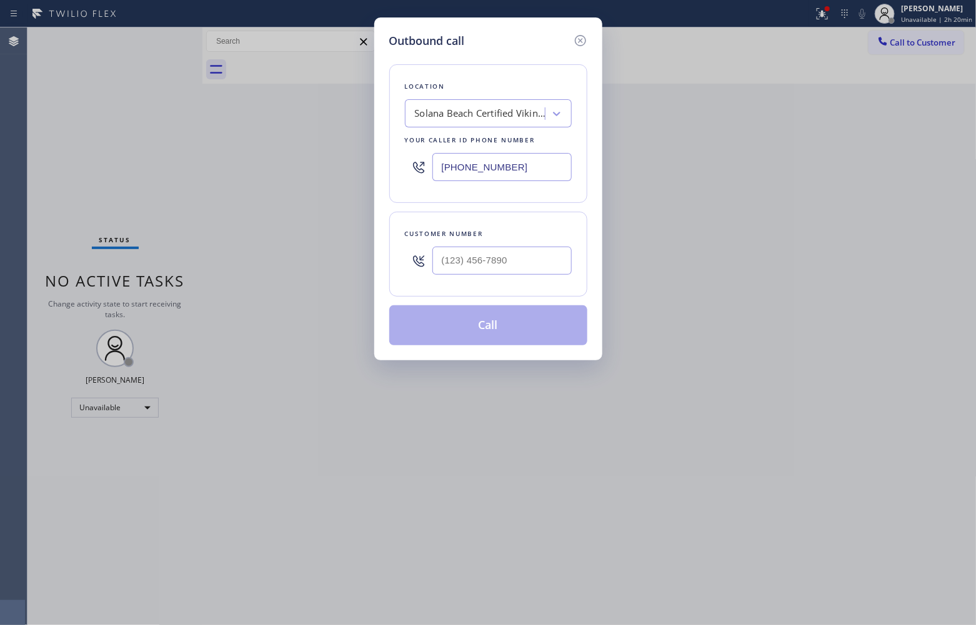
click at [511, 167] on input "[PHONE_NUMBER]" at bounding box center [501, 167] width 139 height 28
drag, startPoint x: 472, startPoint y: 177, endPoint x: 482, endPoint y: 174, distance: 10.5
click at [472, 174] on input "[PHONE_NUMBER]" at bounding box center [501, 167] width 139 height 28
paste input "949) 873-0851"
type input "[PHONE_NUMBER]"
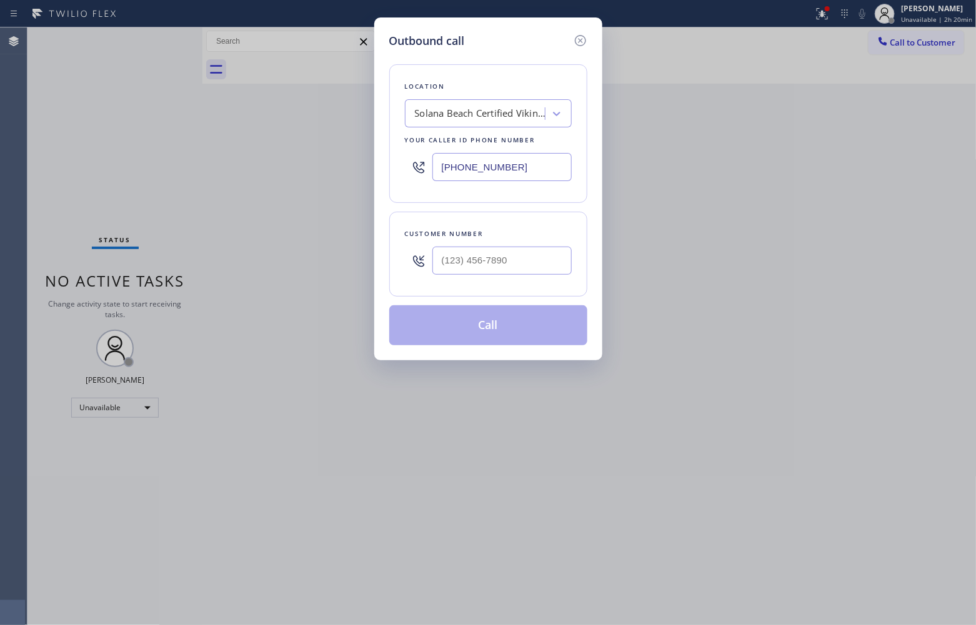
type input "(___) ___-____"
click at [528, 261] on input "(___) ___-____" at bounding box center [501, 261] width 139 height 28
paste input "714) 728-8350"
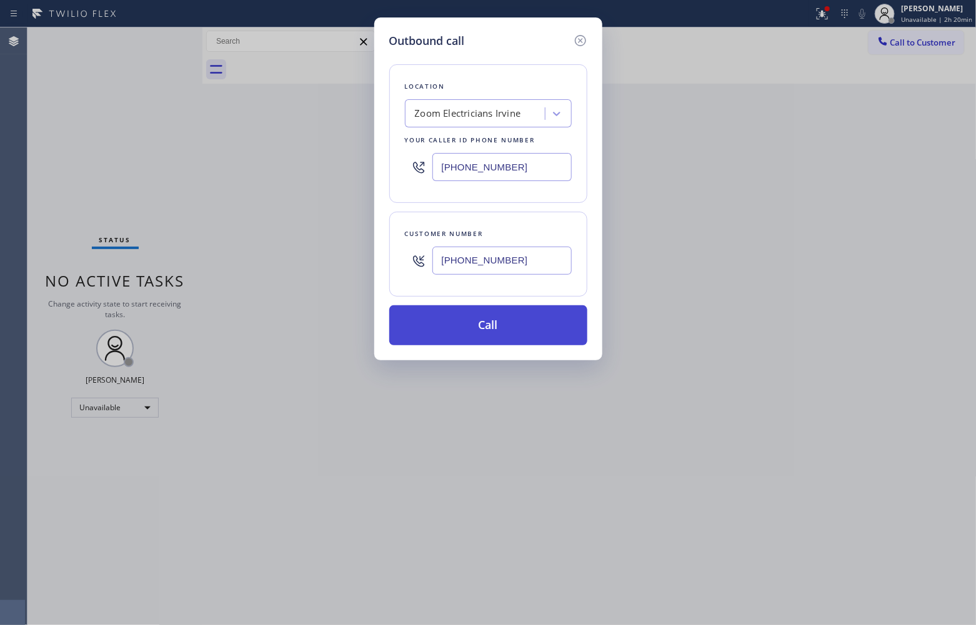
type input "[PHONE_NUMBER]"
click at [514, 337] on button "Call" at bounding box center [488, 325] width 198 height 40
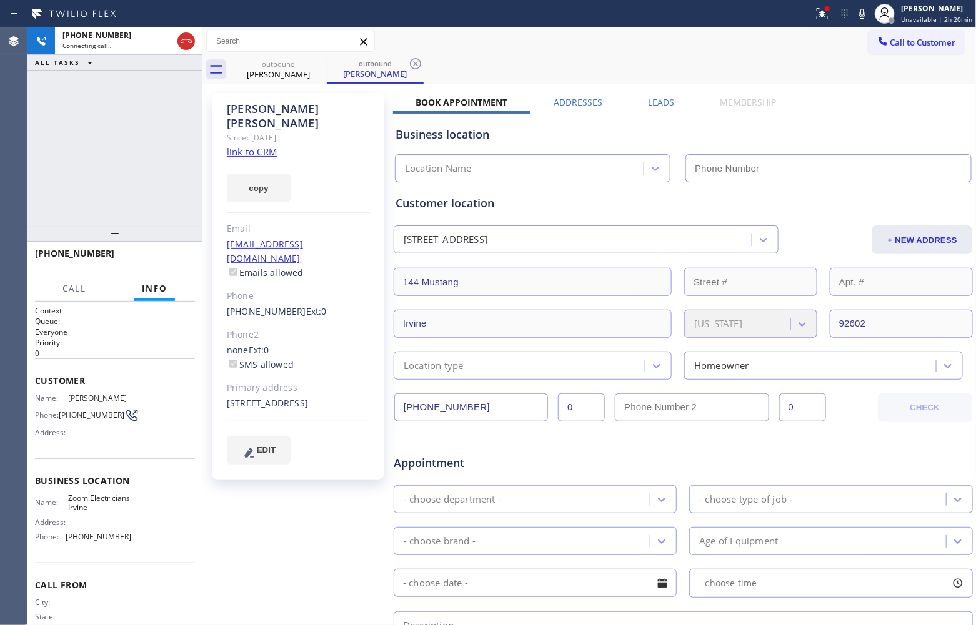
type input "[PHONE_NUMBER]"
drag, startPoint x: 188, startPoint y: 39, endPoint x: 224, endPoint y: 92, distance: 64.5
click at [188, 39] on icon at bounding box center [186, 41] width 15 height 15
click at [266, 146] on link "link to CRM" at bounding box center [252, 152] width 51 height 12
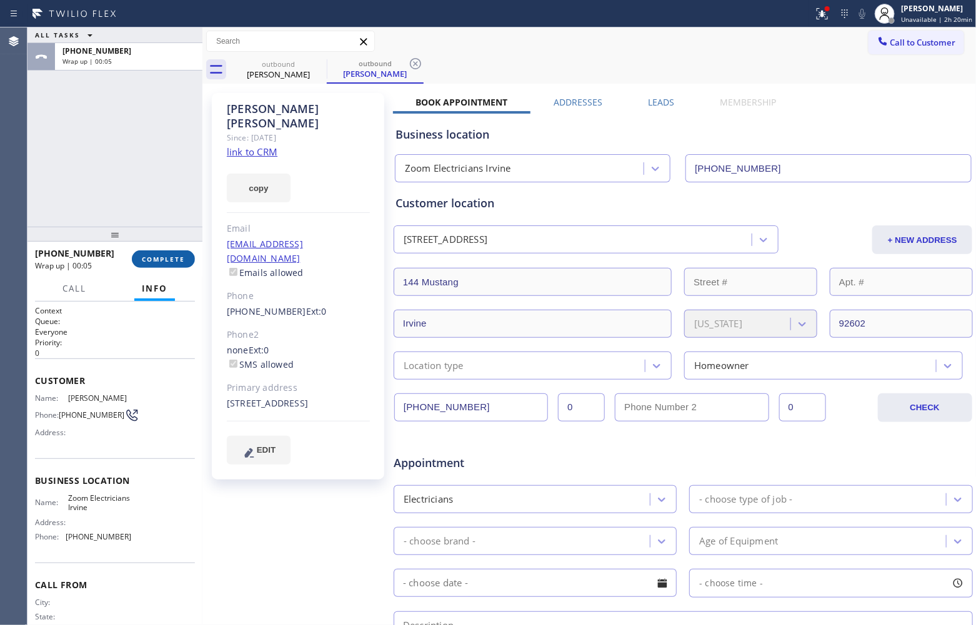
click at [148, 257] on span "COMPLETE" at bounding box center [163, 259] width 43 height 9
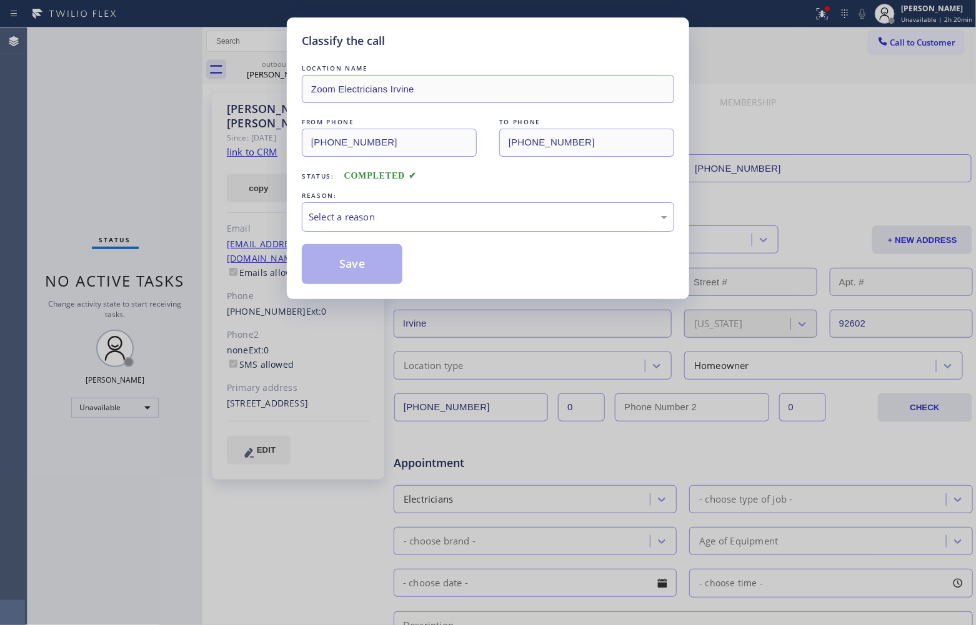
click at [372, 219] on div "Select a reason" at bounding box center [488, 217] width 359 height 14
click at [359, 274] on button "Save" at bounding box center [352, 264] width 101 height 40
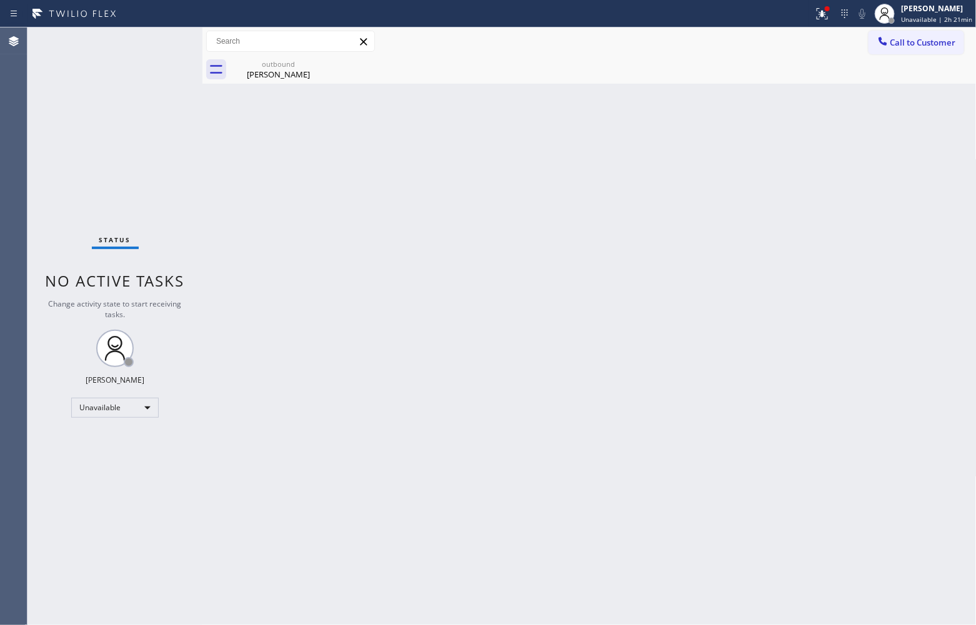
click at [1, 137] on div "Agent Desktop" at bounding box center [13, 326] width 27 height 598
click at [920, 44] on span "Call to Customer" at bounding box center [923, 42] width 66 height 11
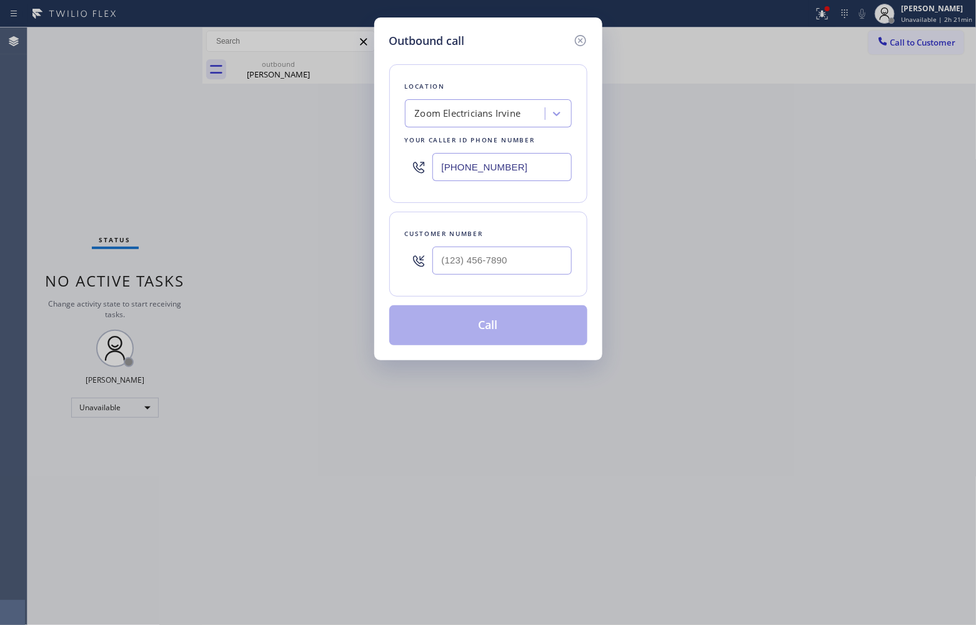
click at [498, 157] on input "[PHONE_NUMBER]" at bounding box center [501, 167] width 139 height 28
paste input "805) 222-77"
type input "[PHONE_NUMBER]"
type input "(___) ___-____"
click at [99, 164] on div "Outbound call Location Blue Moon Electrical Carpinteria Your caller id phone nu…" at bounding box center [488, 312] width 976 height 625
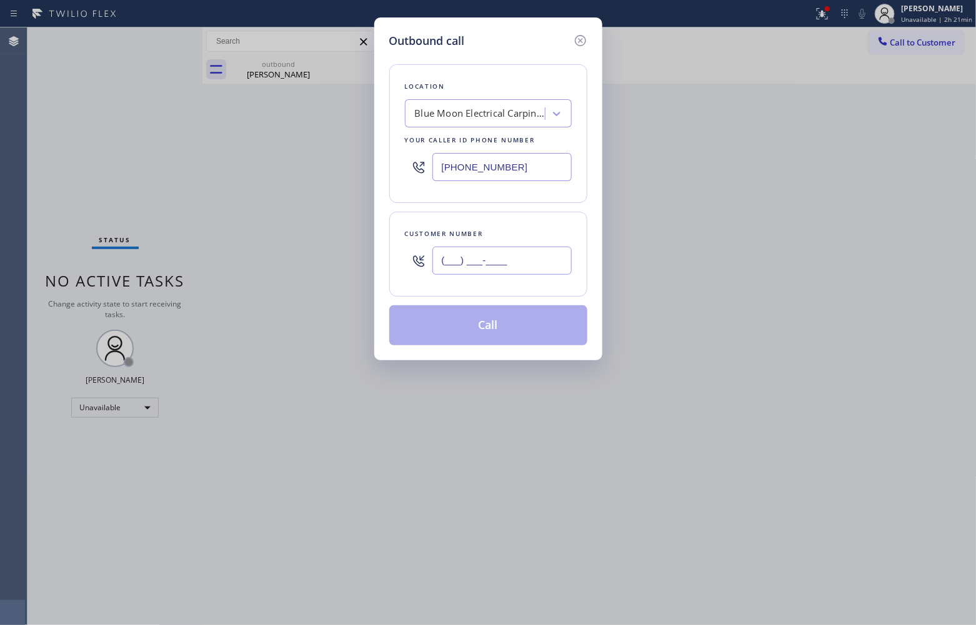
click at [489, 254] on input "(___) ___-____" at bounding box center [501, 261] width 139 height 28
paste input "631) 720-2249"
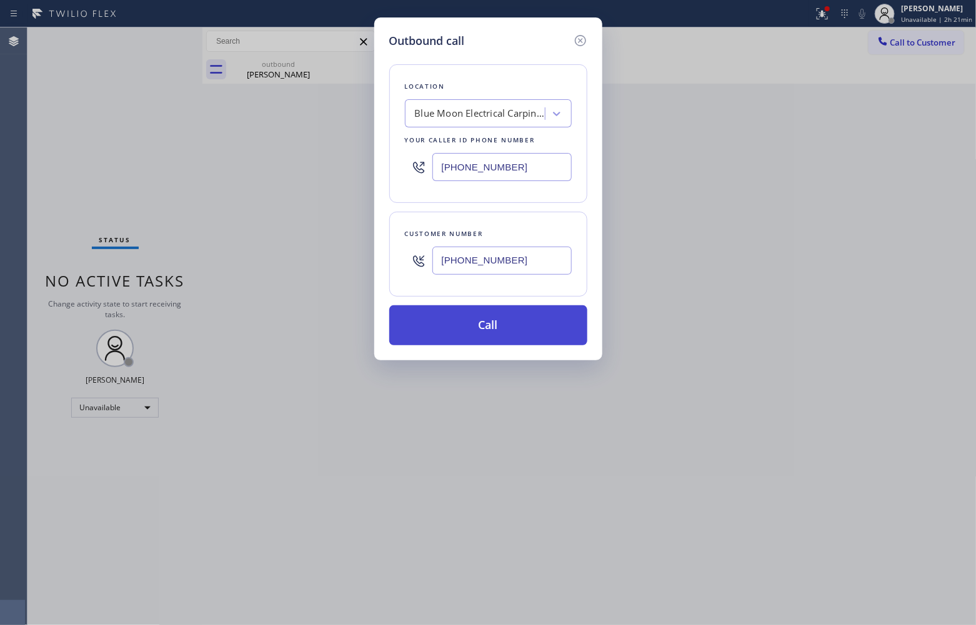
type input "[PHONE_NUMBER]"
click at [515, 322] on button "Call" at bounding box center [488, 325] width 198 height 40
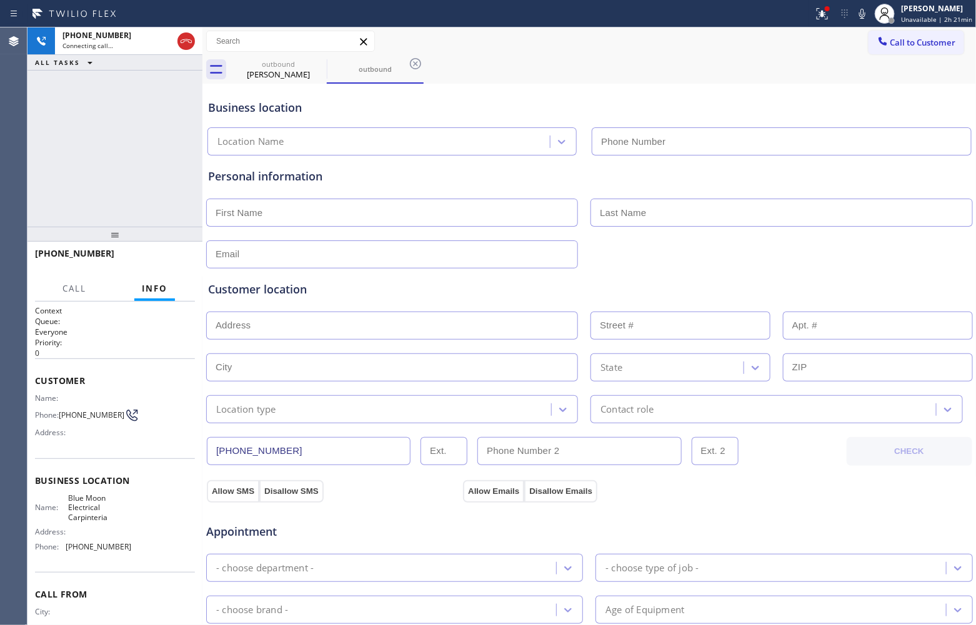
type input "[PHONE_NUMBER]"
click at [12, 149] on div "Agent Desktop" at bounding box center [13, 326] width 27 height 598
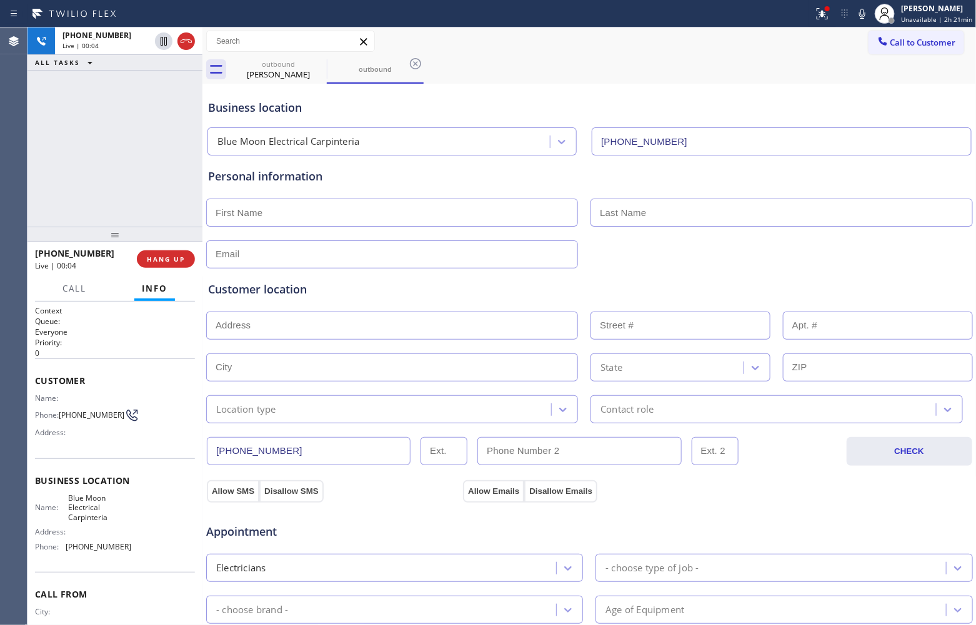
click at [69, 151] on div "[PHONE_NUMBER] Live | 00:04 ALL TASKS ALL TASKS ACTIVE TASKS TASKS IN WRAP UP" at bounding box center [114, 126] width 175 height 199
click at [172, 266] on button "HANG UP" at bounding box center [166, 259] width 58 height 17
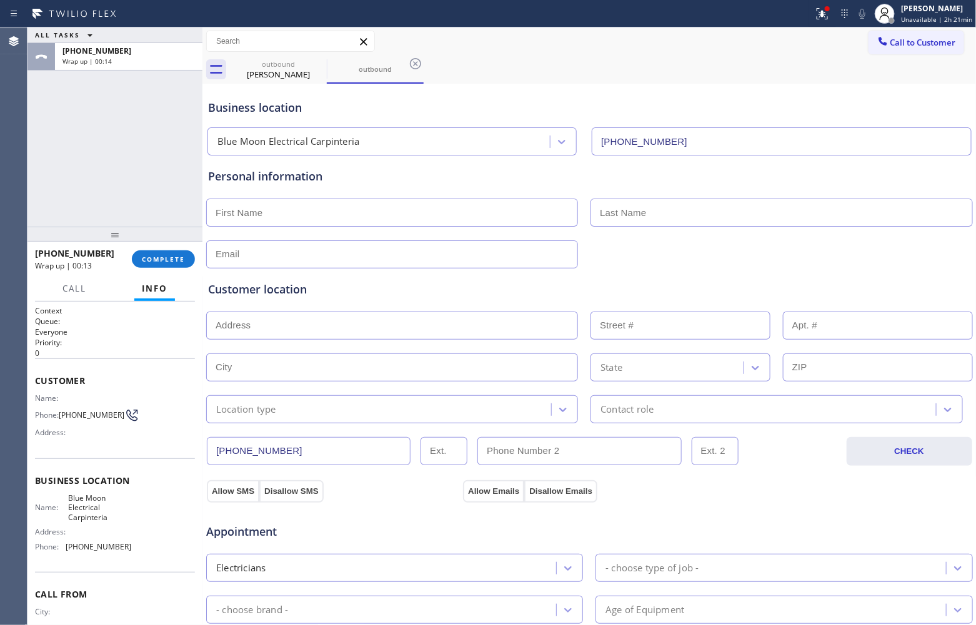
click at [44, 261] on span "Wrap up | 00:13" at bounding box center [63, 266] width 57 height 11
drag, startPoint x: 69, startPoint y: 417, endPoint x: 62, endPoint y: 409, distance: 10.2
click at [62, 410] on span "[PHONE_NUMBER]" at bounding box center [92, 414] width 66 height 9
copy span "631) 720-2249"
click at [122, 178] on div "ALL TASKS ALL TASKS ACTIVE TASKS TASKS IN WRAP UP [PHONE_NUMBER] Wrap up | 00:52" at bounding box center [114, 126] width 175 height 199
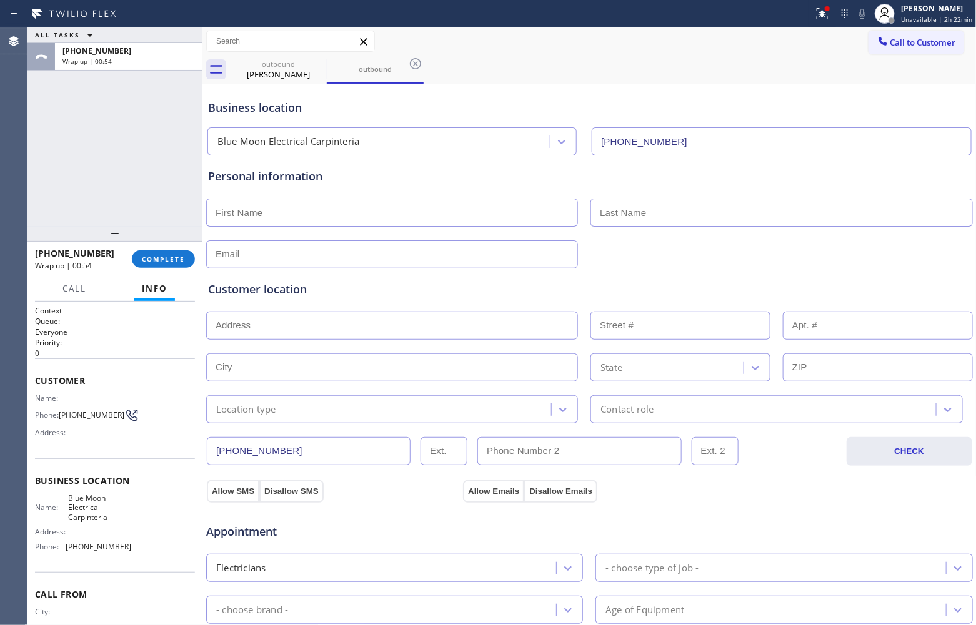
drag, startPoint x: 95, startPoint y: 171, endPoint x: 172, endPoint y: 232, distance: 98.6
click at [111, 181] on div "ALL TASKS ALL TASKS ACTIVE TASKS TASKS IN WRAP UP [PHONE_NUMBER] Wrap up | 00:54" at bounding box center [114, 126] width 175 height 199
click at [184, 254] on button "COMPLETE" at bounding box center [163, 259] width 63 height 17
click at [358, 225] on input "text" at bounding box center [392, 213] width 372 height 28
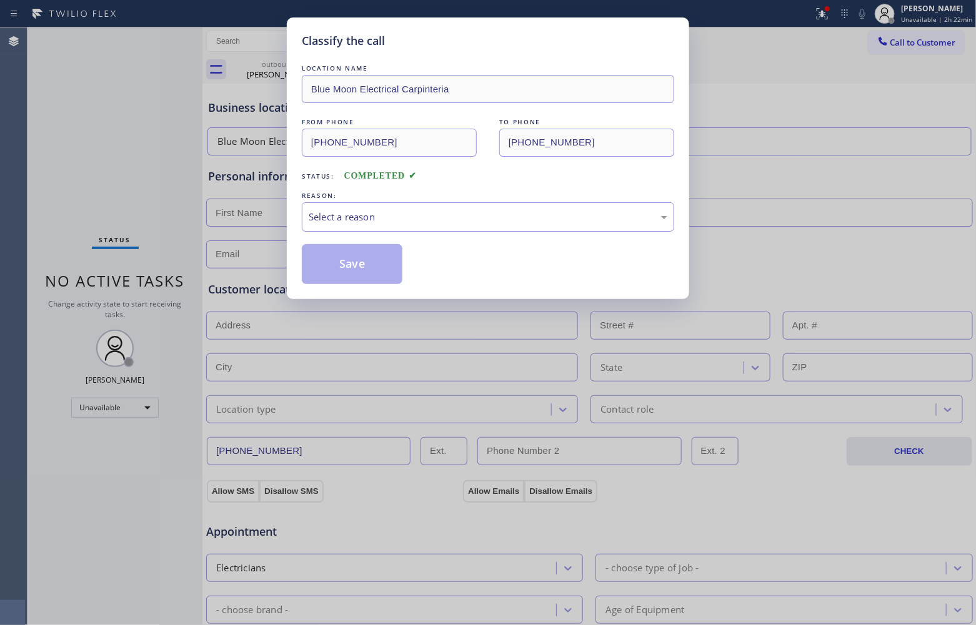
click at [364, 212] on div "Select a reason" at bounding box center [488, 217] width 359 height 14
click at [360, 262] on button "Save" at bounding box center [352, 264] width 101 height 40
type input "[PHONE_NUMBER]"
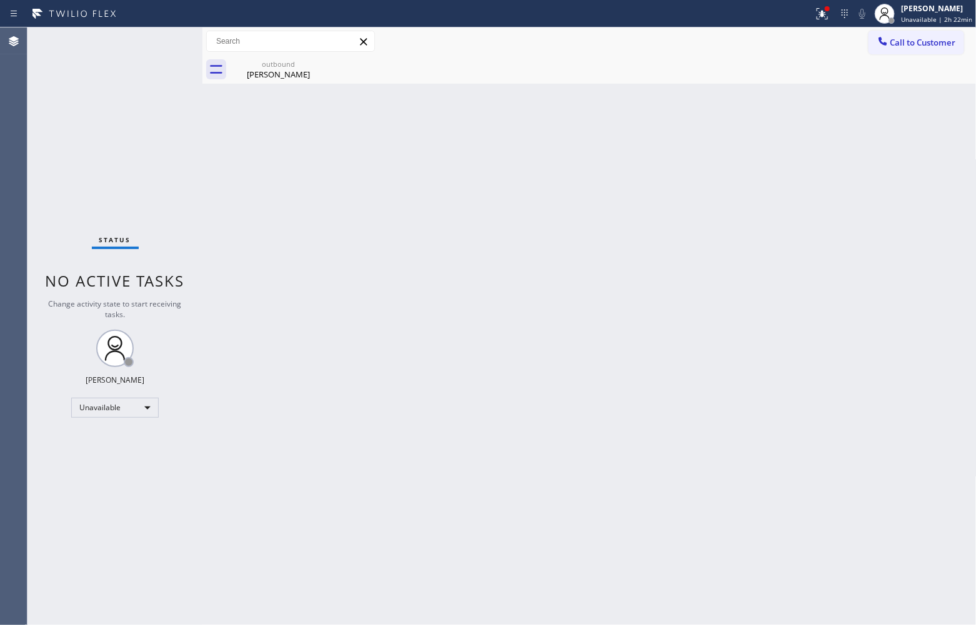
drag, startPoint x: 49, startPoint y: 122, endPoint x: 153, endPoint y: 122, distance: 104.3
click at [49, 122] on div "Status No active tasks Change activity state to start receiving tasks. [PERSON_…" at bounding box center [114, 326] width 175 height 598
click at [925, 41] on span "Call to Customer" at bounding box center [923, 42] width 66 height 11
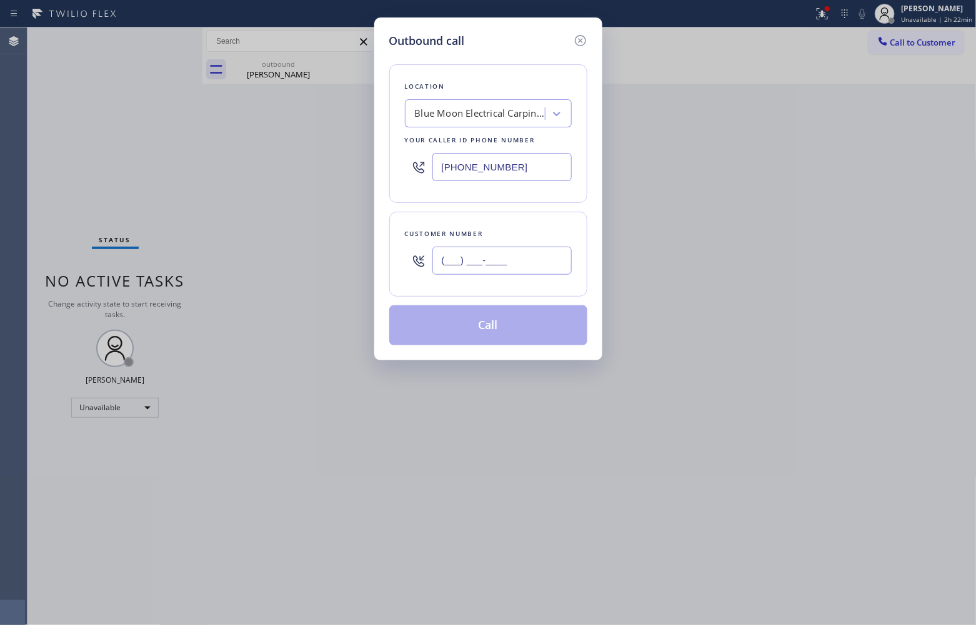
click at [502, 271] on input "(___) ___-____" at bounding box center [501, 261] width 139 height 28
paste input "820) 758-6433"
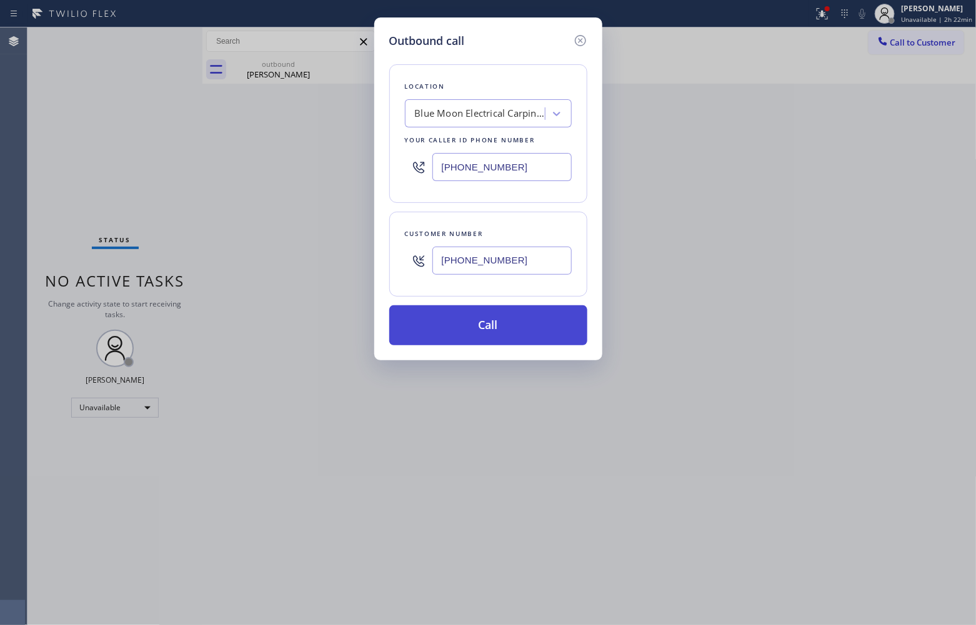
type input "[PHONE_NUMBER]"
click at [540, 331] on button "Call" at bounding box center [488, 325] width 198 height 40
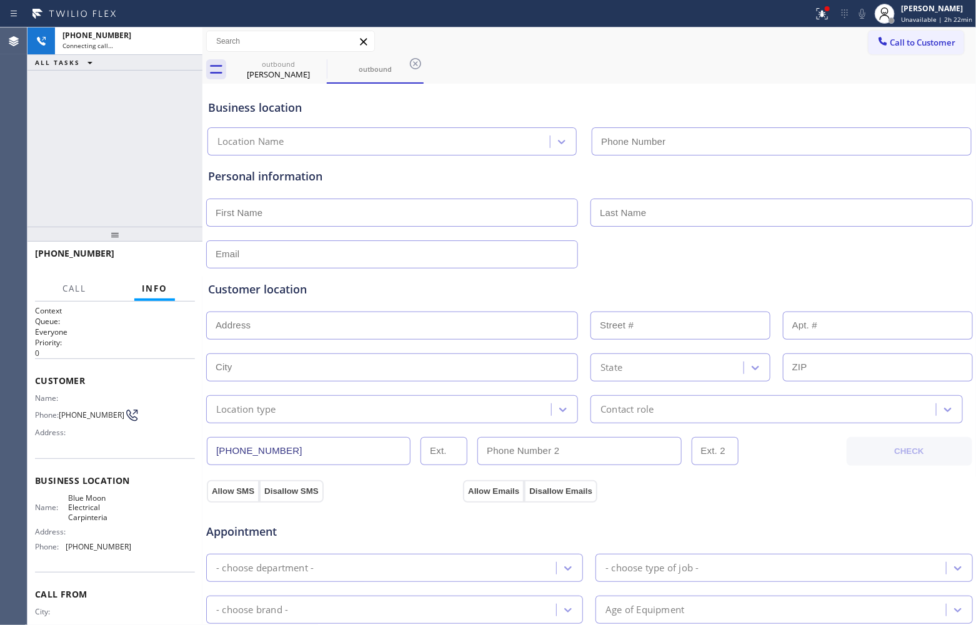
type input "[PHONE_NUMBER]"
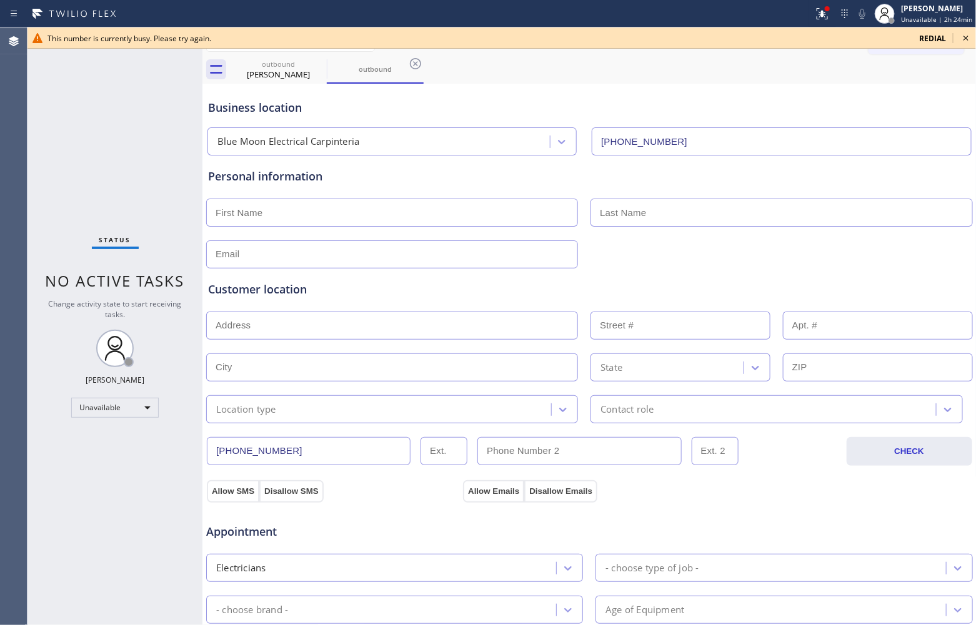
click at [26, 154] on div "Agent Desktop" at bounding box center [13, 326] width 27 height 598
click at [81, 166] on div "Status No active tasks Change activity state to start receiving tasks. [PERSON_…" at bounding box center [114, 326] width 175 height 598
drag, startPoint x: 325, startPoint y: 64, endPoint x: 320, endPoint y: 61, distance: 6.8
click at [324, 64] on icon at bounding box center [318, 63] width 15 height 15
click at [320, 61] on icon at bounding box center [318, 63] width 15 height 15
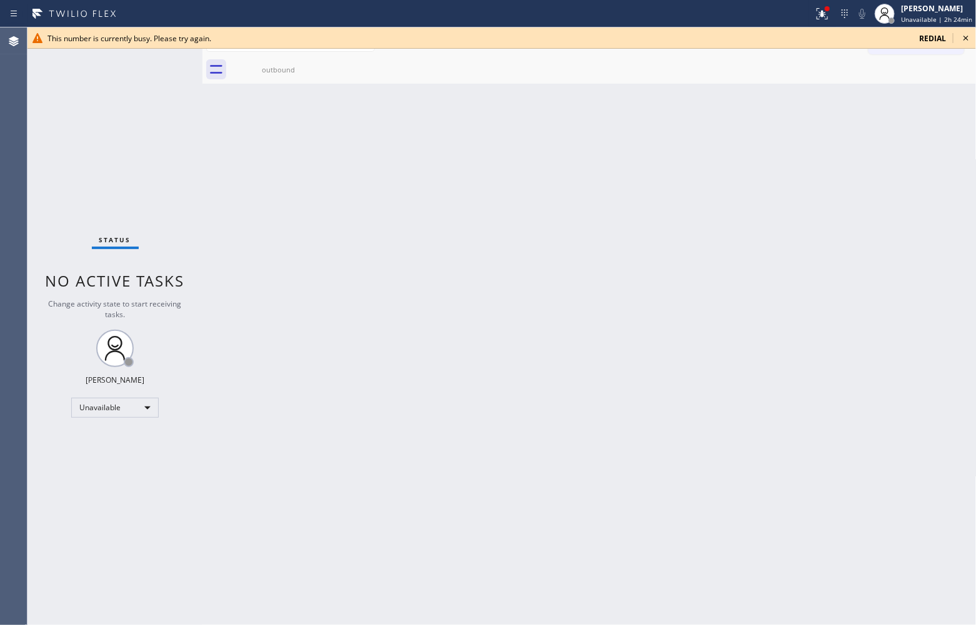
click at [320, 61] on div "outbound" at bounding box center [278, 70] width 97 height 28
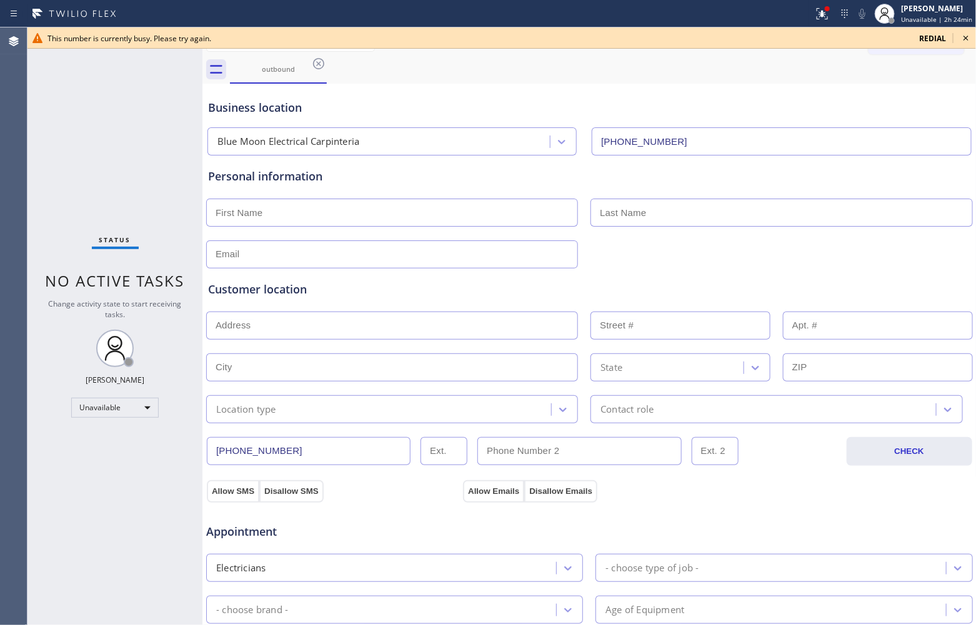
click at [966, 35] on icon at bounding box center [965, 38] width 15 height 15
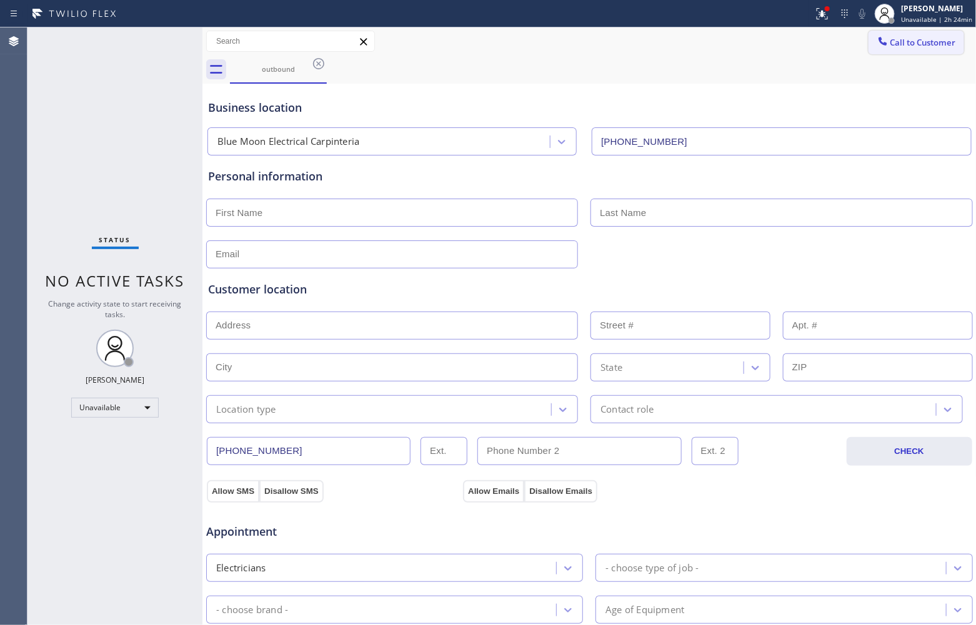
click at [917, 41] on span "Call to Customer" at bounding box center [923, 42] width 66 height 11
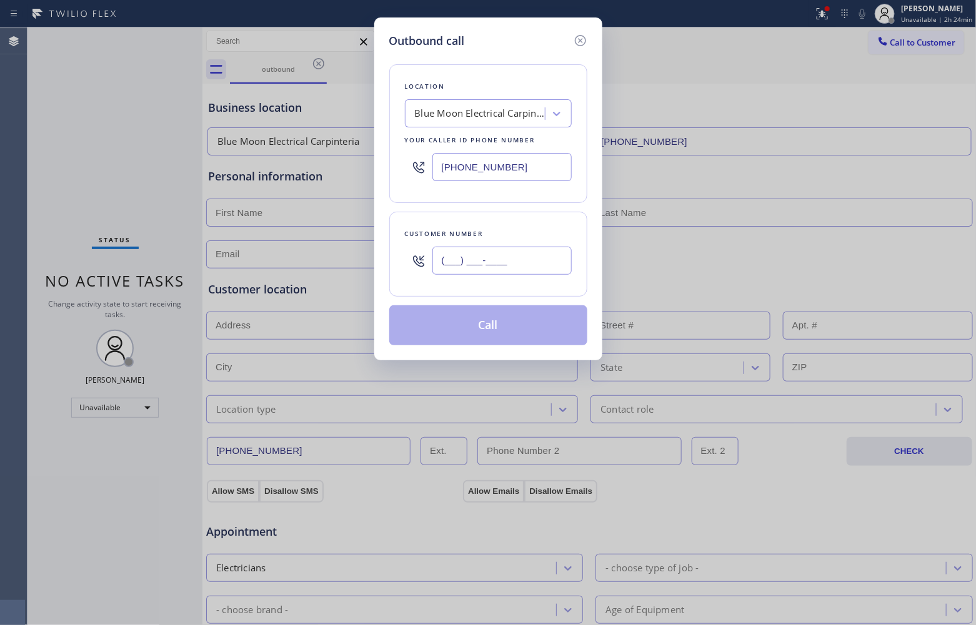
click at [482, 252] on input "(___) ___-____" at bounding box center [501, 261] width 139 height 28
paste input "820) 758-6433"
type input "[PHONE_NUMBER]"
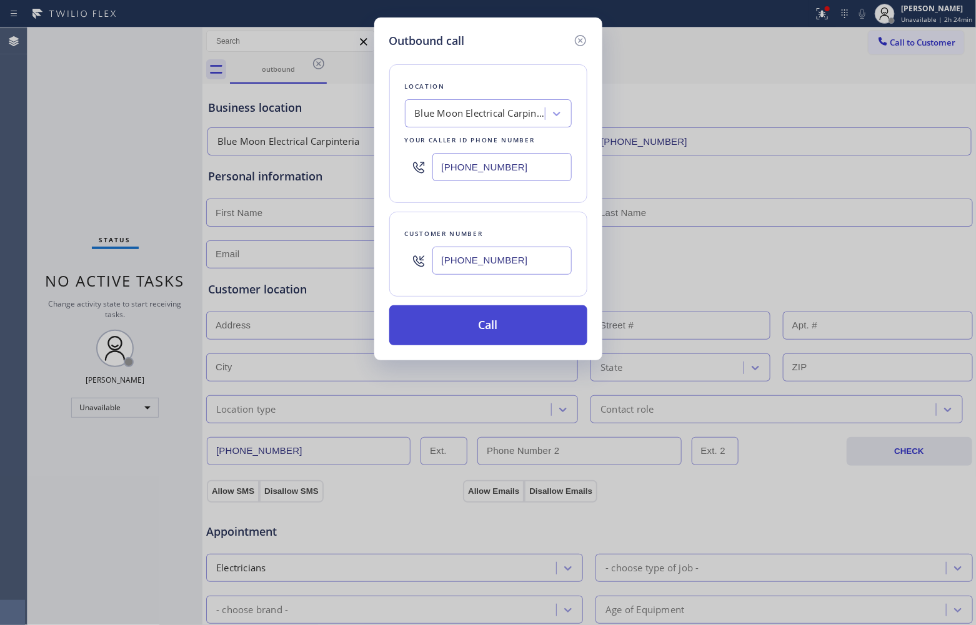
click at [500, 324] on button "Call" at bounding box center [488, 325] width 198 height 40
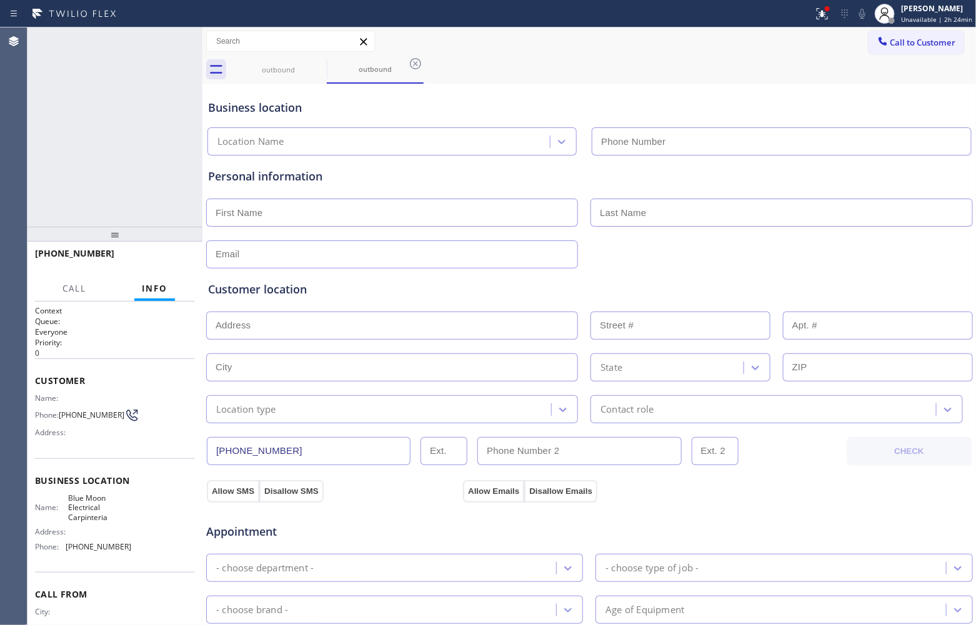
type input "[PHONE_NUMBER]"
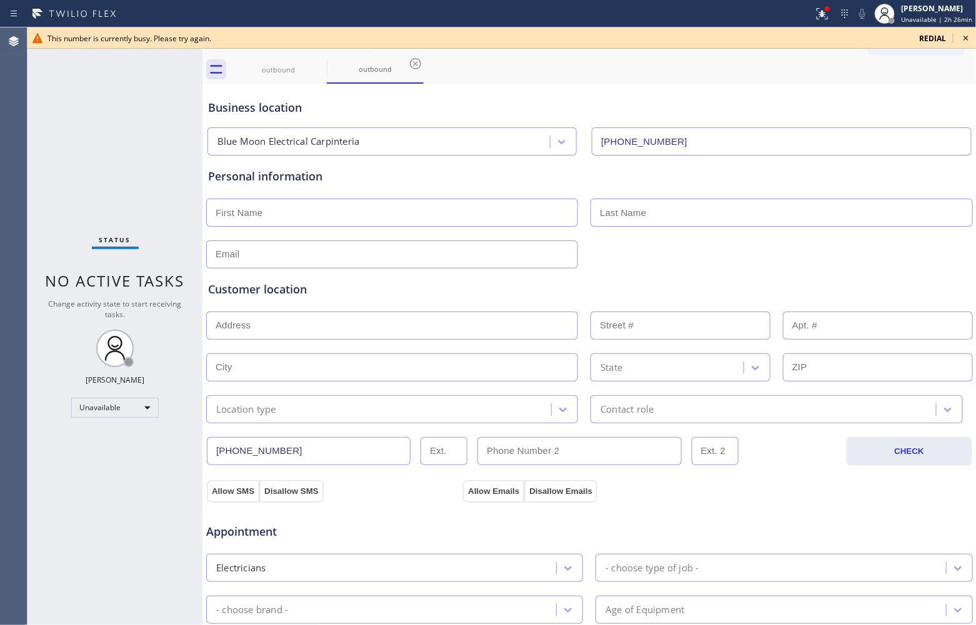
click at [923, 39] on span "redial" at bounding box center [932, 38] width 27 height 11
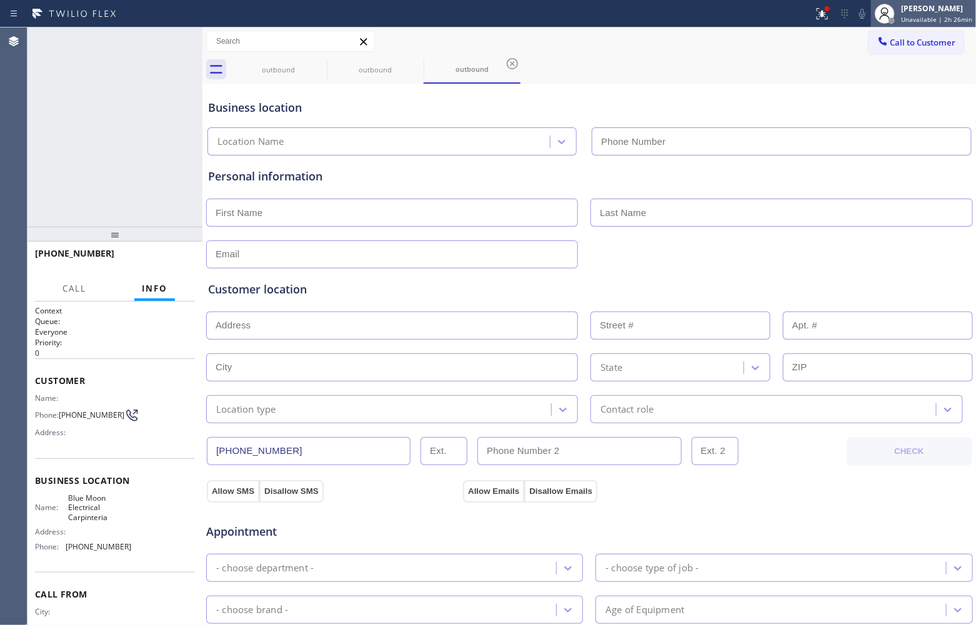
type input "[PHONE_NUMBER]"
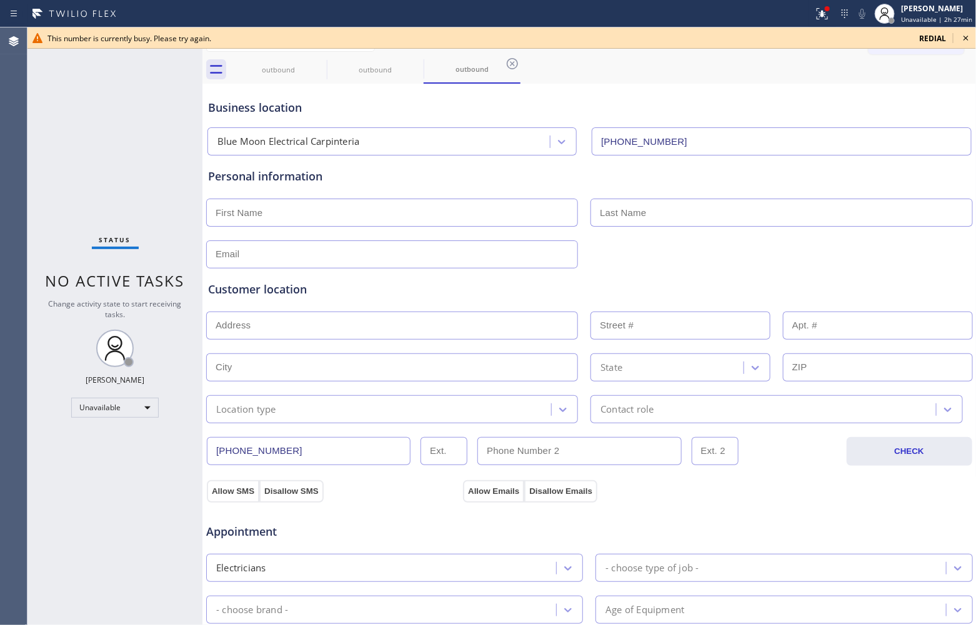
click at [928, 33] on span "redial" at bounding box center [932, 38] width 27 height 11
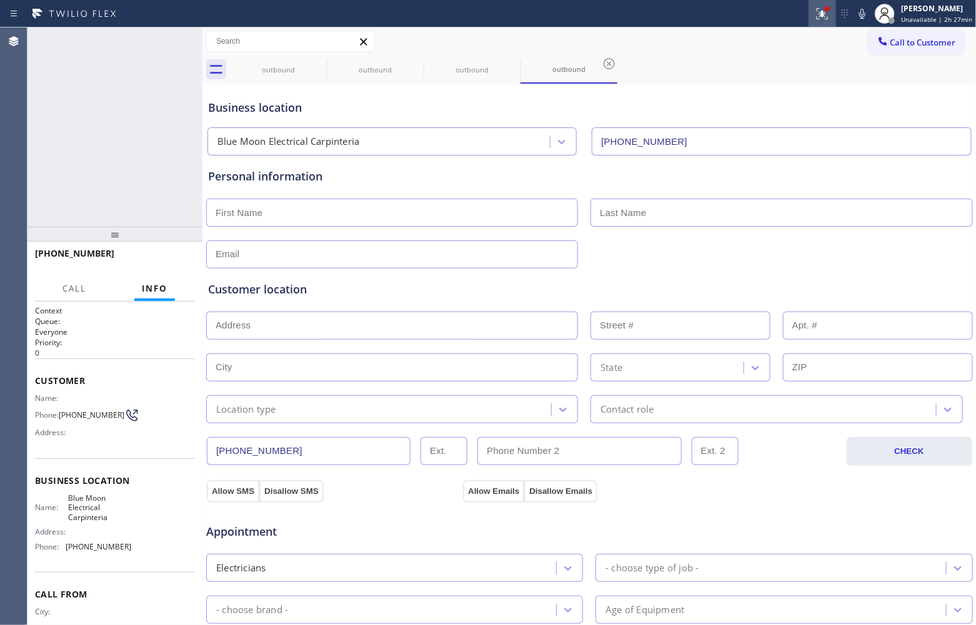
type input "[PHONE_NUMBER]"
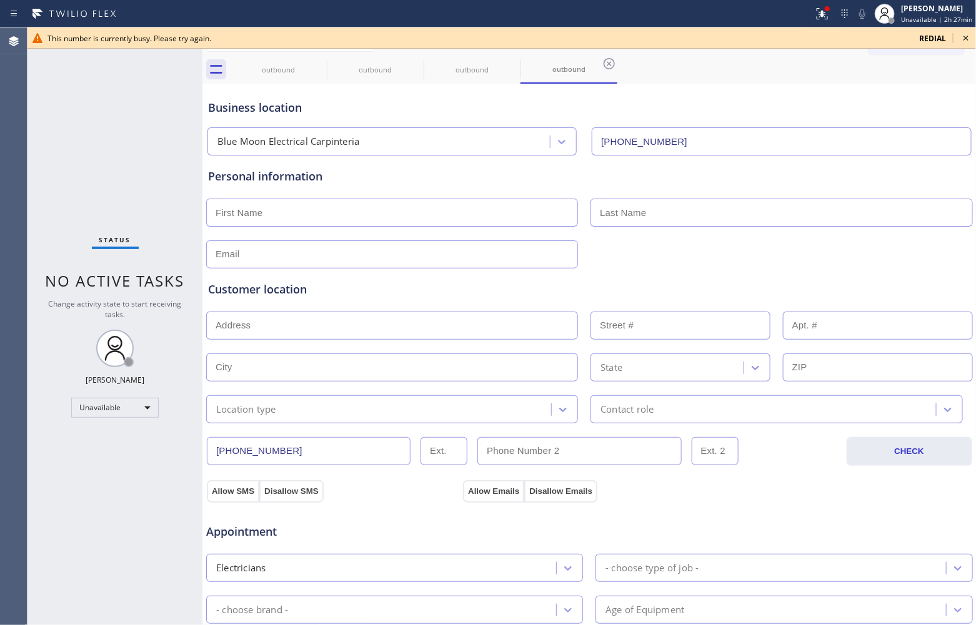
click at [934, 35] on span "redial" at bounding box center [932, 38] width 27 height 11
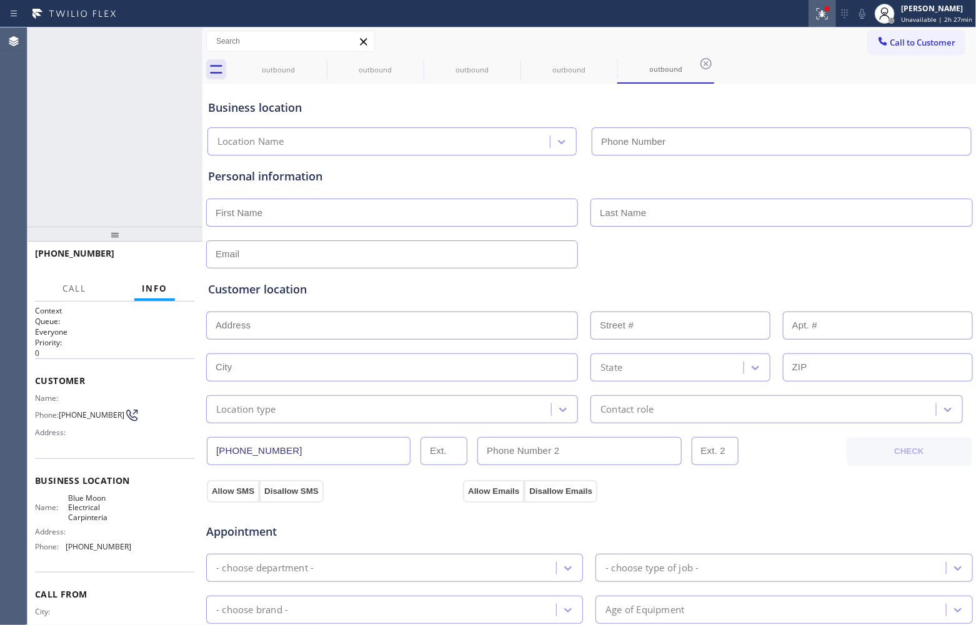
type input "[PHONE_NUMBER]"
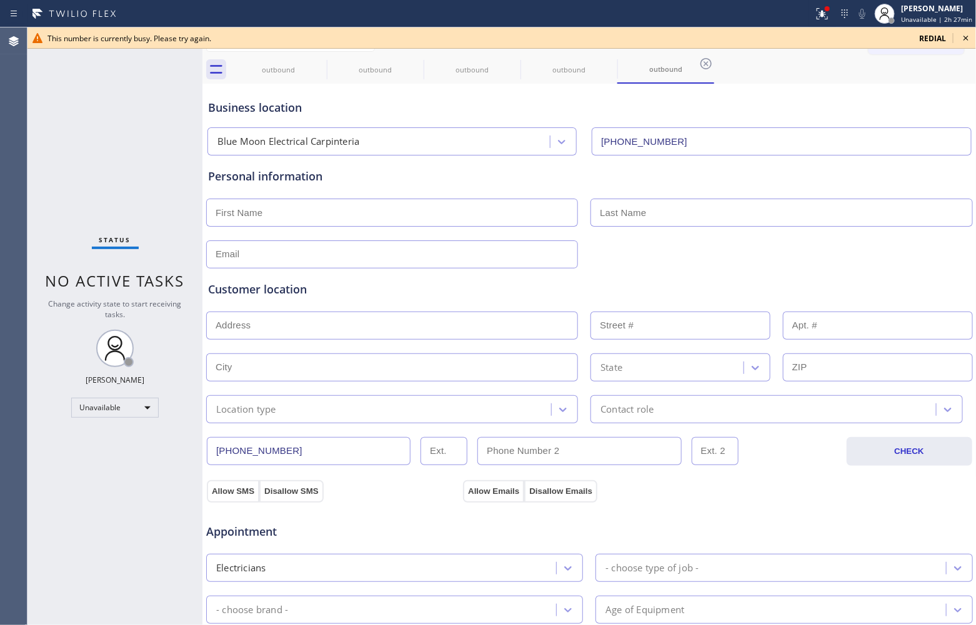
click at [925, 42] on span "redial" at bounding box center [932, 38] width 27 height 11
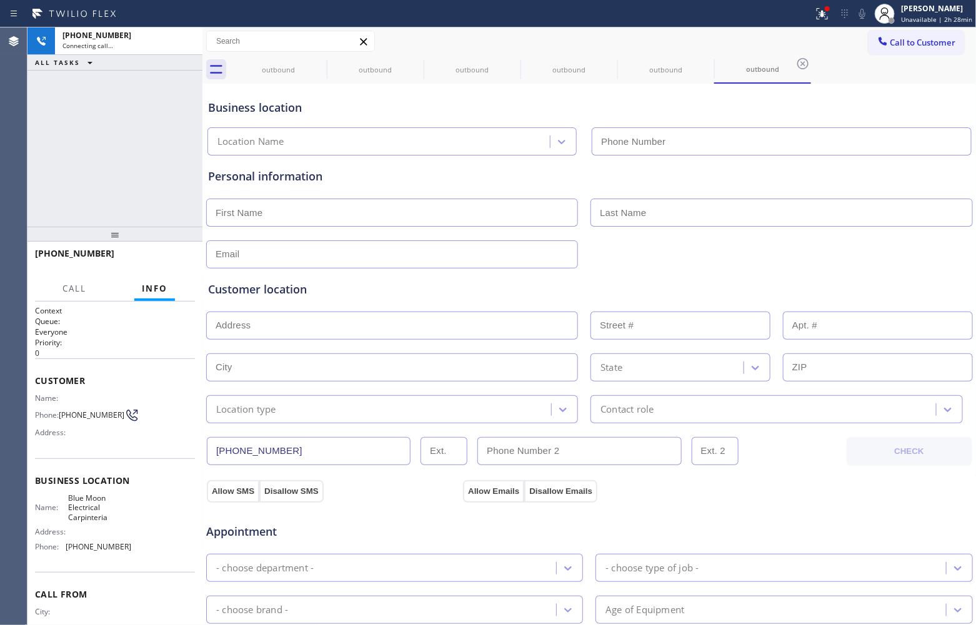
type input "[PHONE_NUMBER]"
drag, startPoint x: 1, startPoint y: 163, endPoint x: 392, endPoint y: 91, distance: 397.6
click at [1, 163] on div "Agent Desktop" at bounding box center [13, 326] width 27 height 598
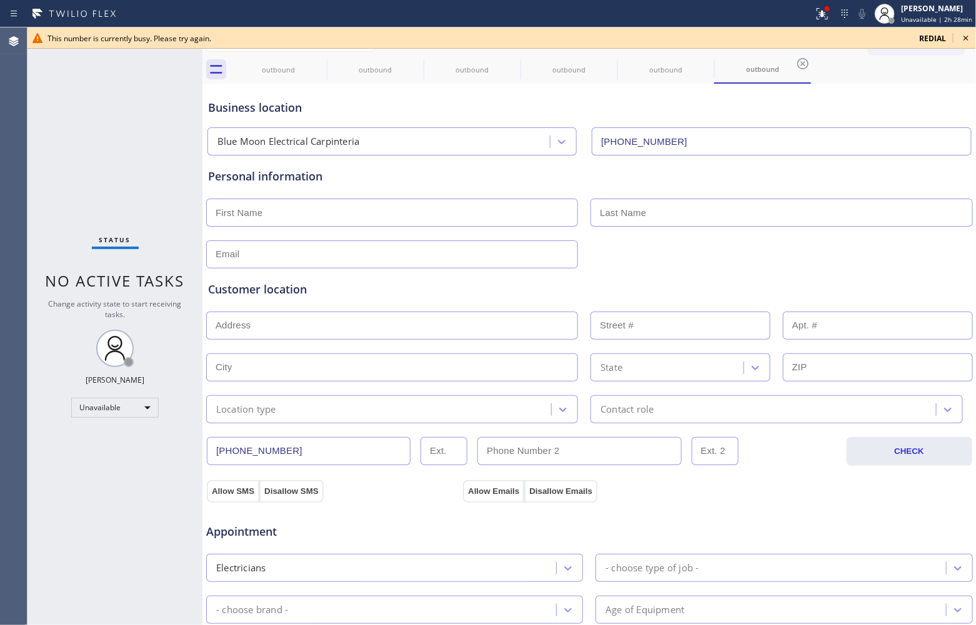
click at [925, 36] on span "redial" at bounding box center [932, 38] width 27 height 11
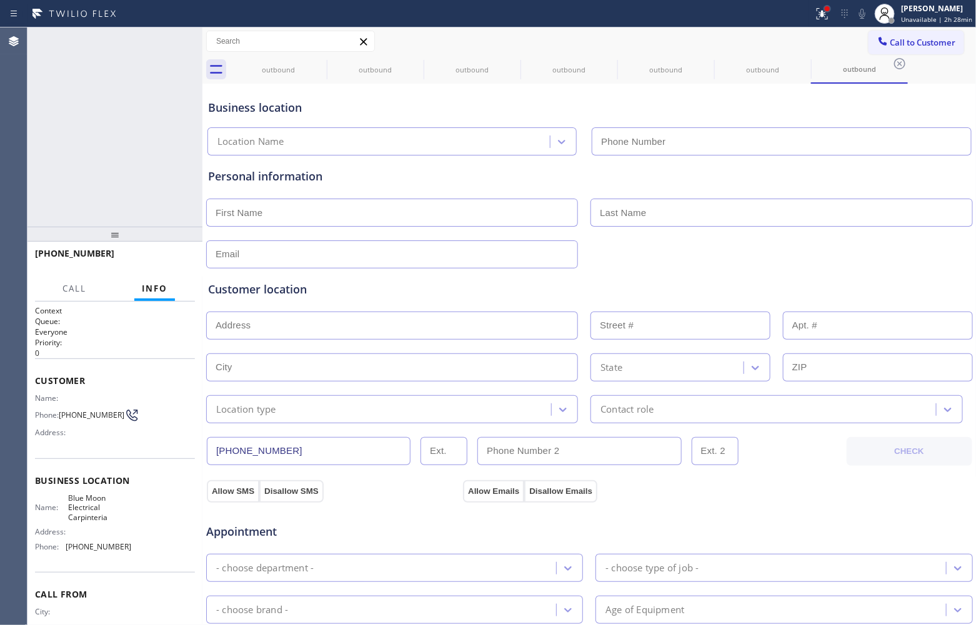
type input "[PHONE_NUMBER]"
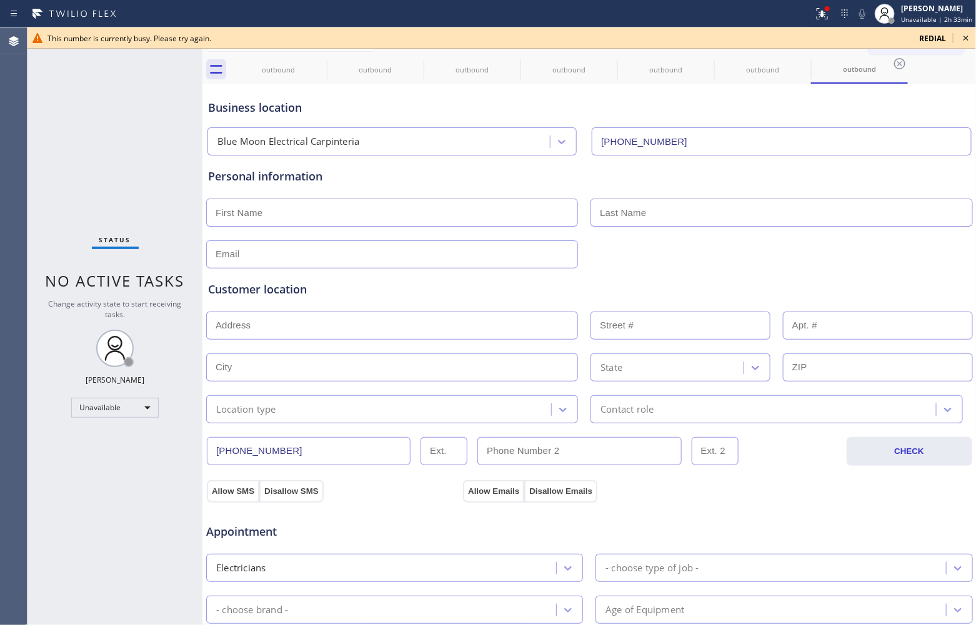
click at [930, 39] on span "redial" at bounding box center [932, 38] width 27 height 11
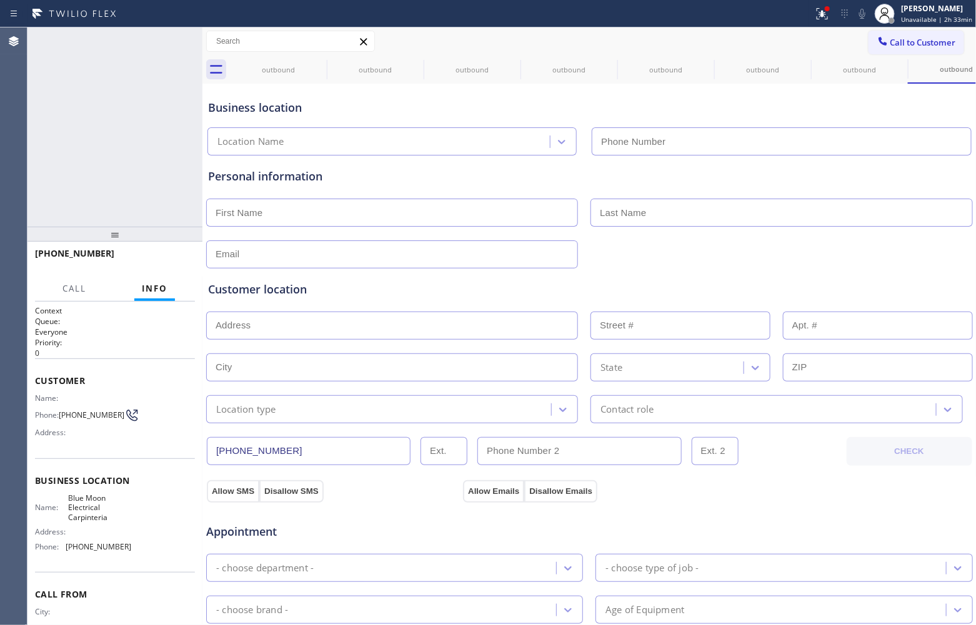
type input "[PHONE_NUMBER]"
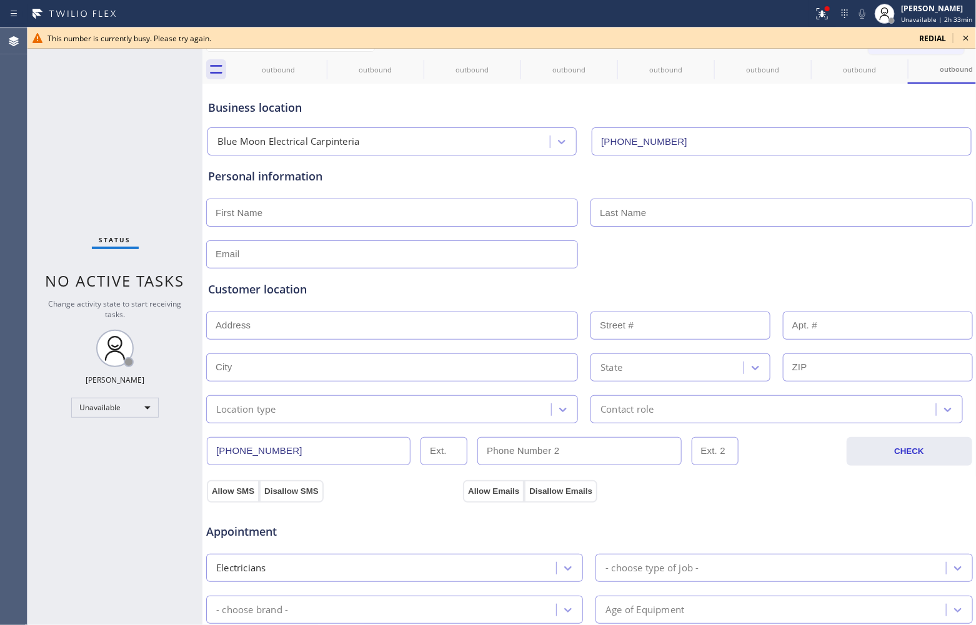
click at [962, 37] on icon at bounding box center [965, 38] width 15 height 15
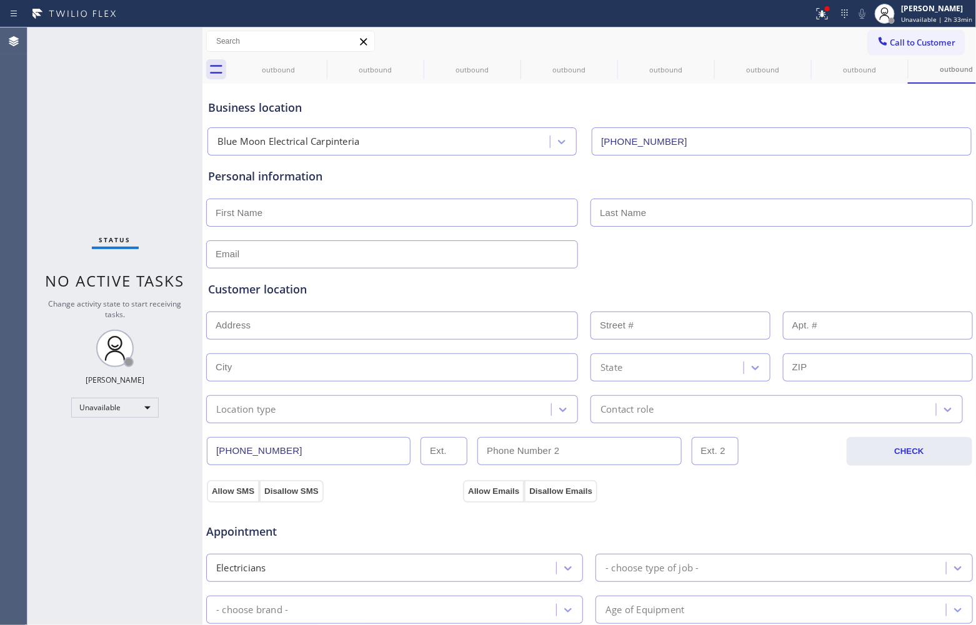
click at [923, 46] on span "Call to Customer" at bounding box center [923, 42] width 66 height 11
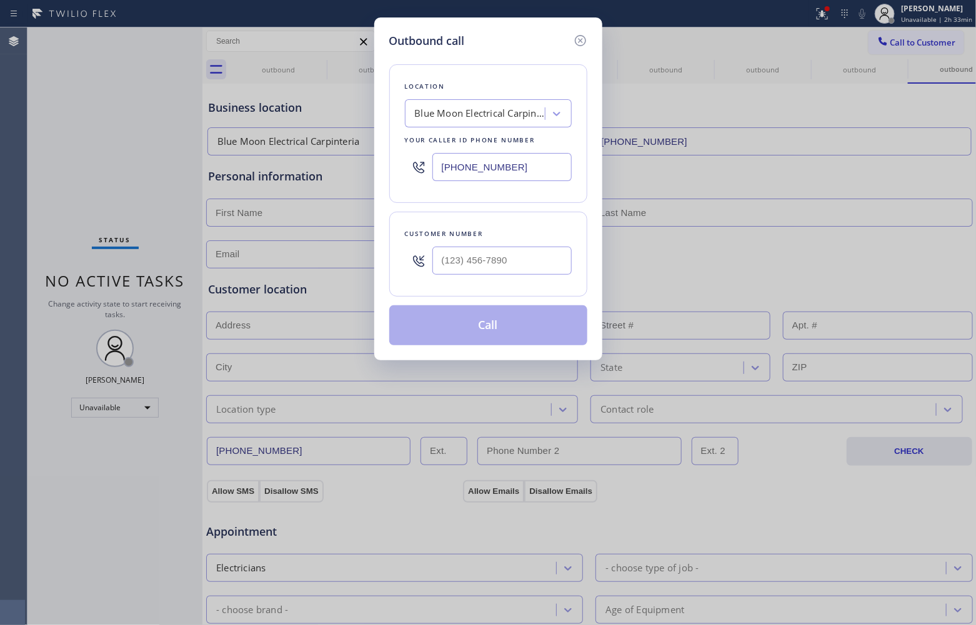
click at [453, 167] on input "[PHONE_NUMBER]" at bounding box center [501, 167] width 139 height 28
paste input "650) 235-424_"
type input "(650) 235-424_"
type input "(___) ___-____"
drag, startPoint x: 494, startPoint y: 272, endPoint x: 529, endPoint y: 269, distance: 35.7
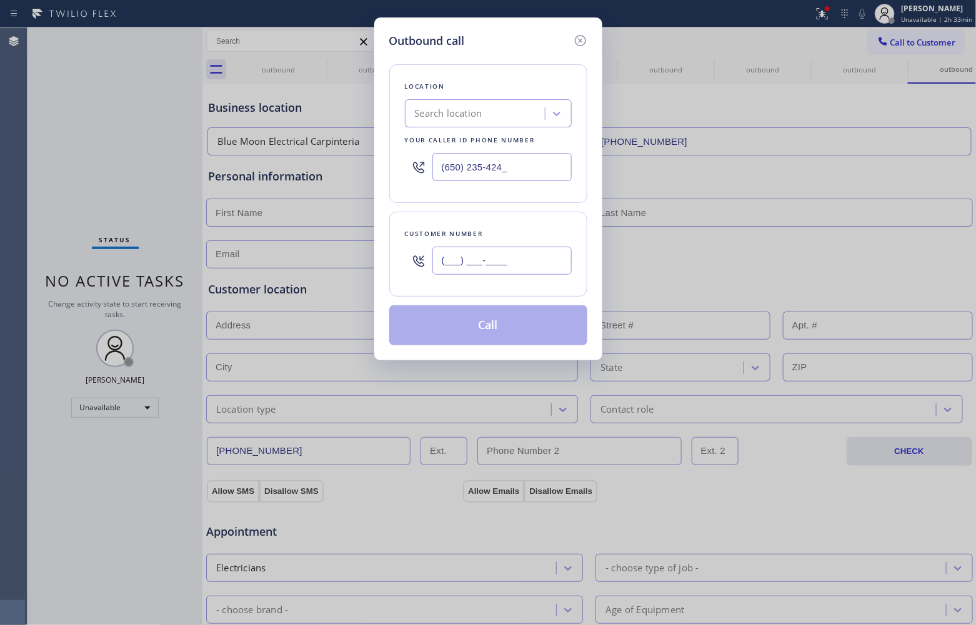
click at [494, 272] on input "(___) ___-____" at bounding box center [501, 261] width 139 height 28
paste input "209) 719-3433"
type input "[PHONE_NUMBER]"
click at [475, 173] on input "(650) 235-424_" at bounding box center [501, 167] width 139 height 28
paste input "text"
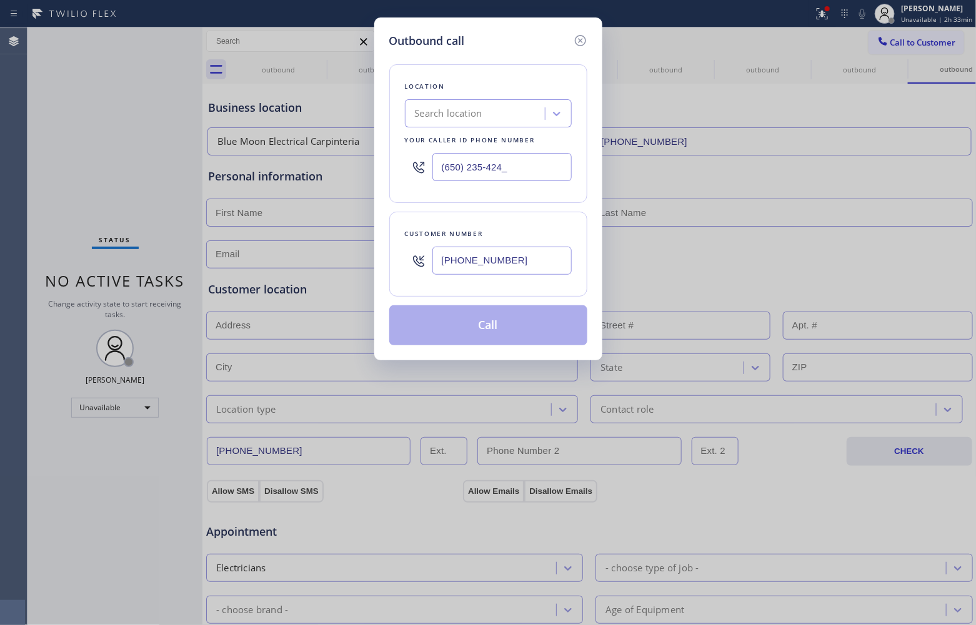
type input "(650) 235-424_"
click at [494, 119] on div "Search location" at bounding box center [477, 114] width 136 height 22
paste input "Palo Alto Viking Repair"
type input "Palo Alto Viking Repair"
click at [482, 142] on div "Palo Alto Viking Repair" at bounding box center [488, 140] width 167 height 22
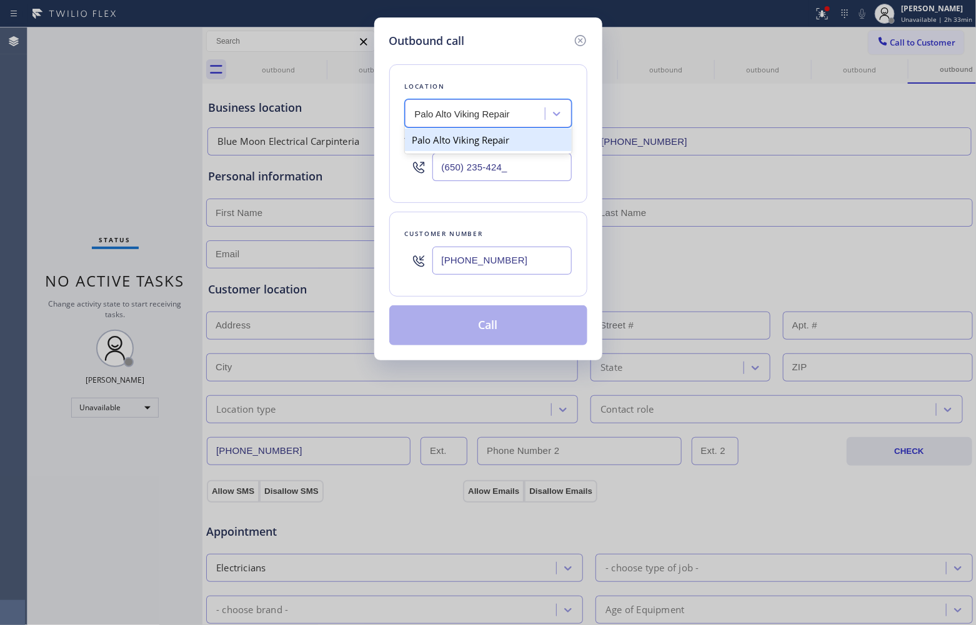
type input "[PHONE_NUMBER]"
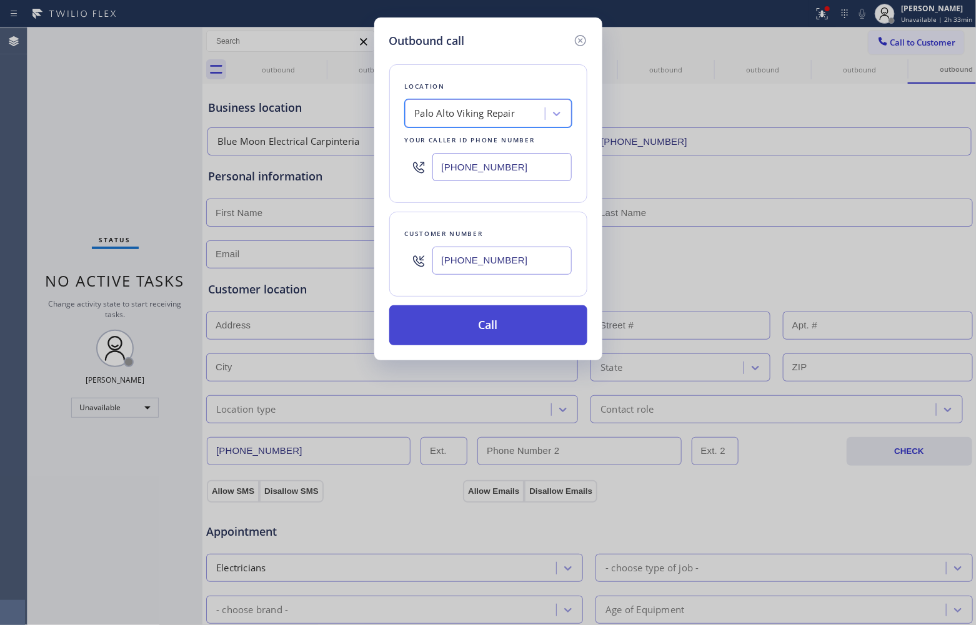
click at [514, 329] on button "Call" at bounding box center [488, 325] width 198 height 40
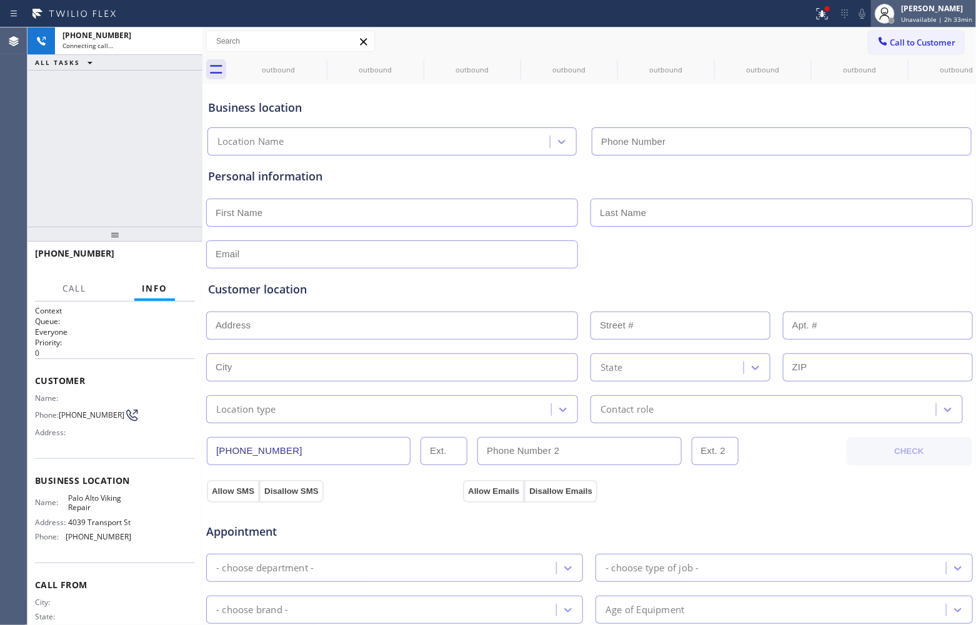
type input "[PHONE_NUMBER]"
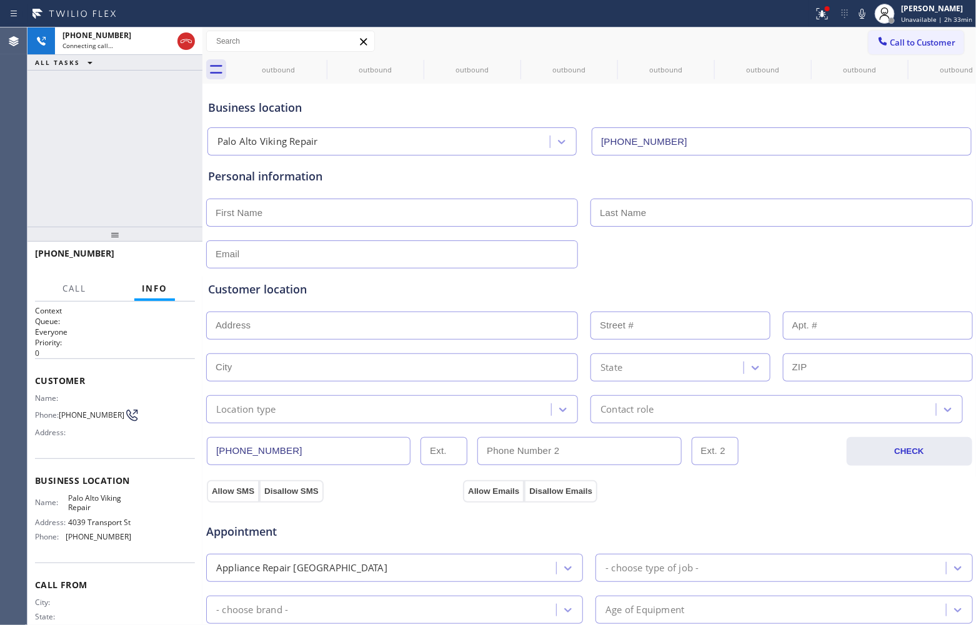
click at [91, 203] on div "[PHONE_NUMBER] Connecting call… ALL TASKS ALL TASKS ACTIVE TASKS TASKS IN WRAP …" at bounding box center [114, 126] width 175 height 199
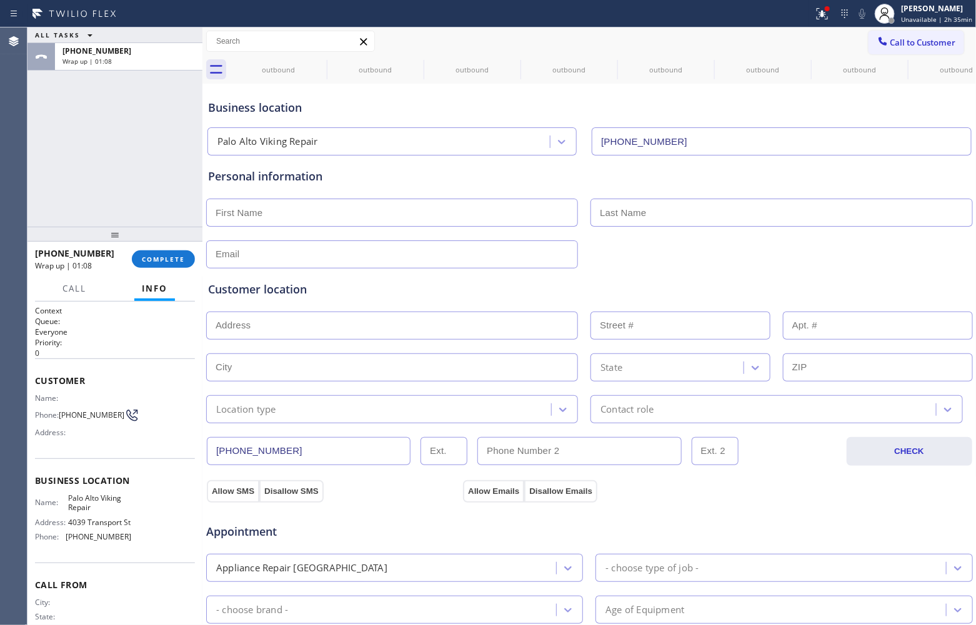
click at [114, 144] on div "ALL TASKS ALL TASKS ACTIVE TASKS TASKS IN WRAP UP [PHONE_NUMBER] Wrap up | 01:08" at bounding box center [114, 126] width 175 height 199
click at [938, 32] on button "Call to Customer" at bounding box center [916, 43] width 96 height 24
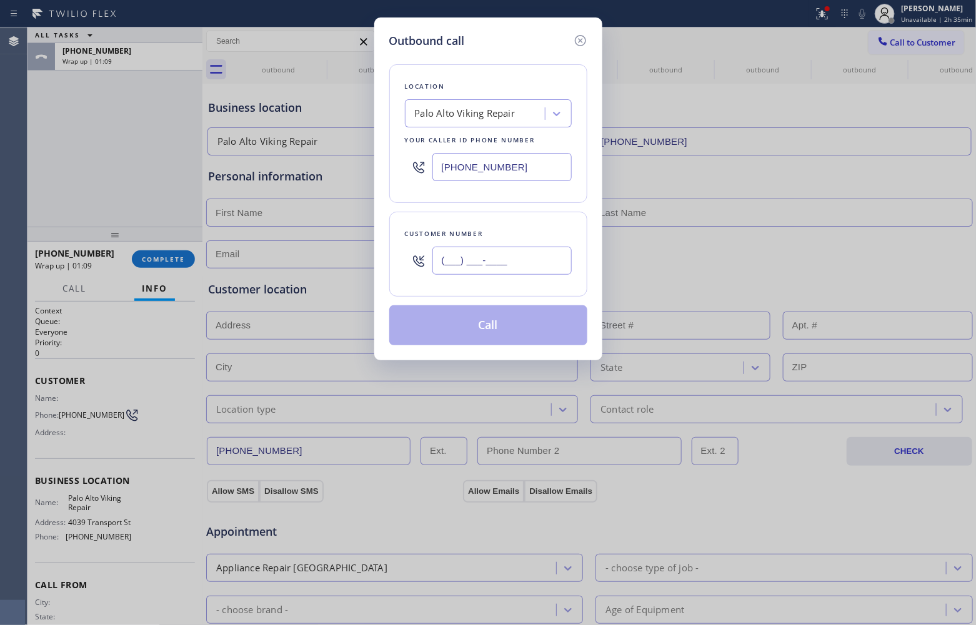
click at [497, 272] on input "(___) ___-____" at bounding box center [501, 261] width 139 height 28
paste input "820) 758-6433"
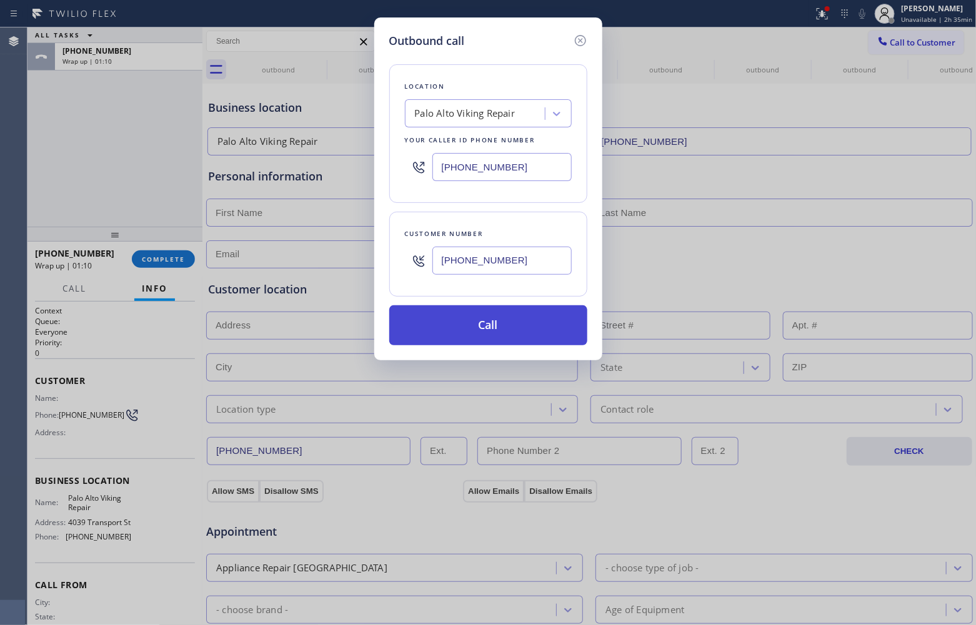
type input "[PHONE_NUMBER]"
click at [514, 333] on button "Call" at bounding box center [488, 325] width 198 height 40
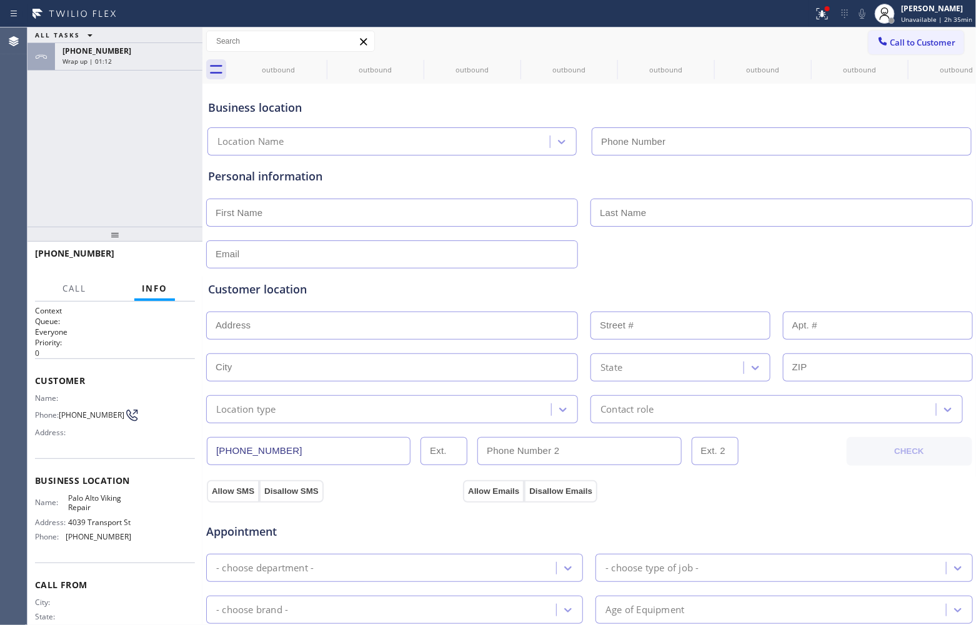
type input "[PHONE_NUMBER]"
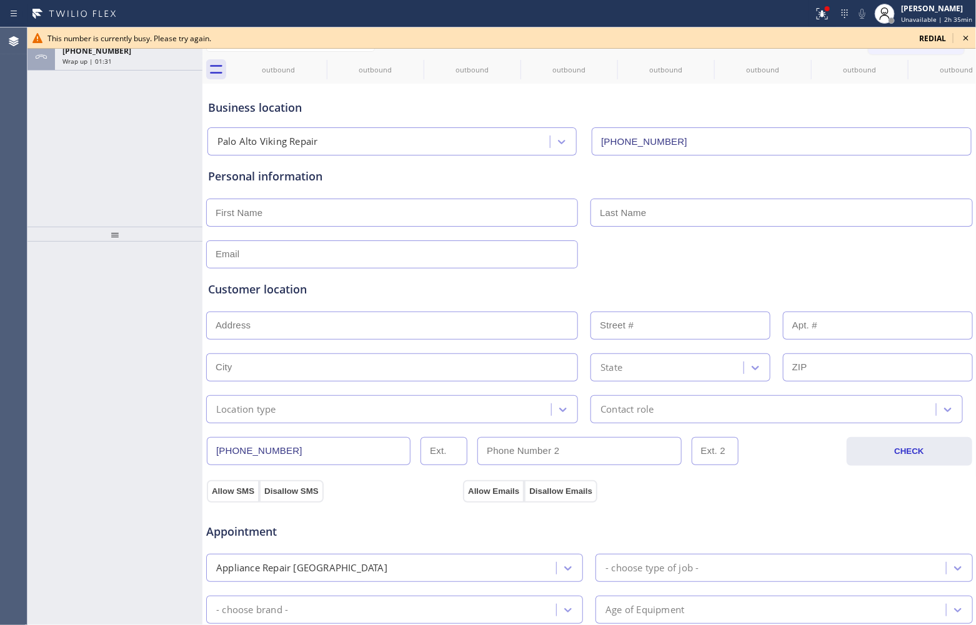
click at [938, 37] on span "redial" at bounding box center [932, 38] width 27 height 11
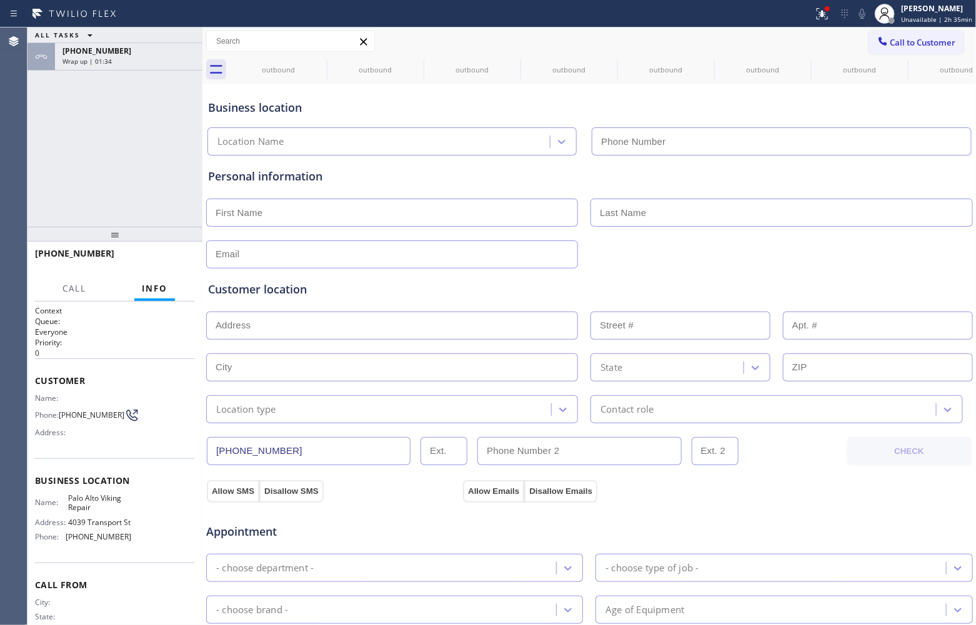
type input "[PHONE_NUMBER]"
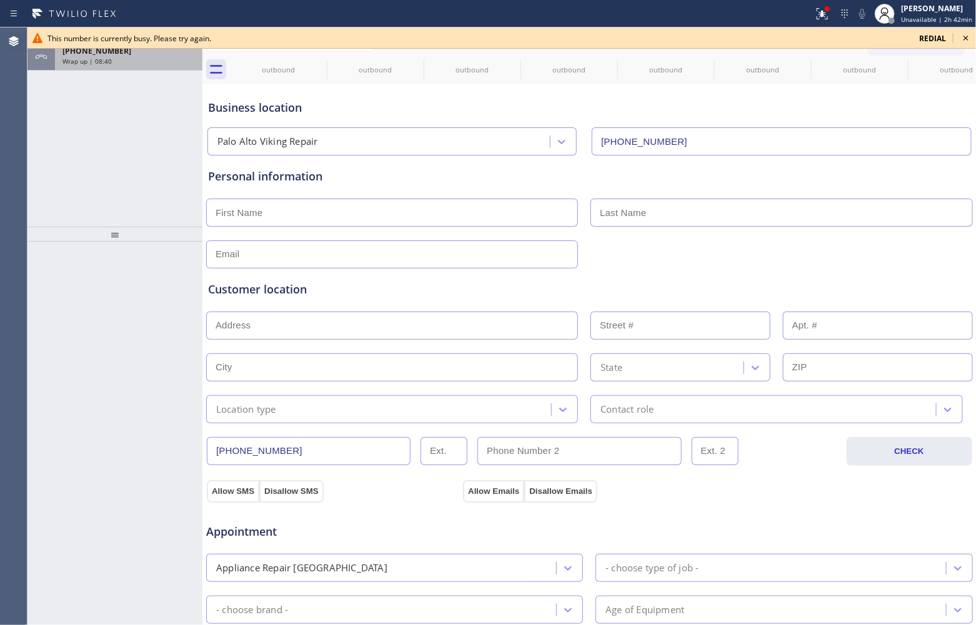
click at [134, 61] on div "Wrap up | 08:40" at bounding box center [128, 61] width 132 height 9
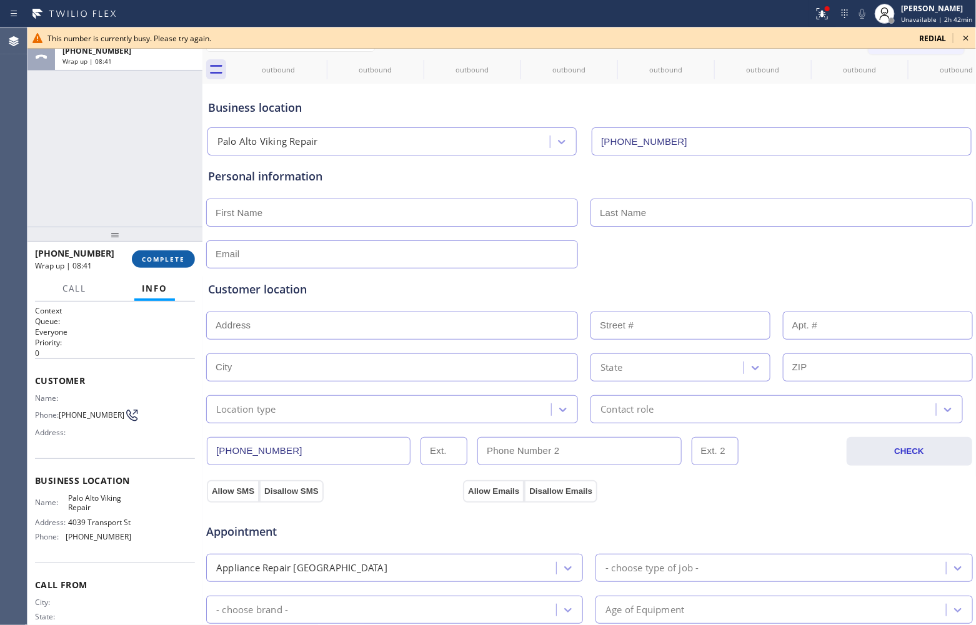
click at [178, 256] on span "COMPLETE" at bounding box center [163, 259] width 43 height 9
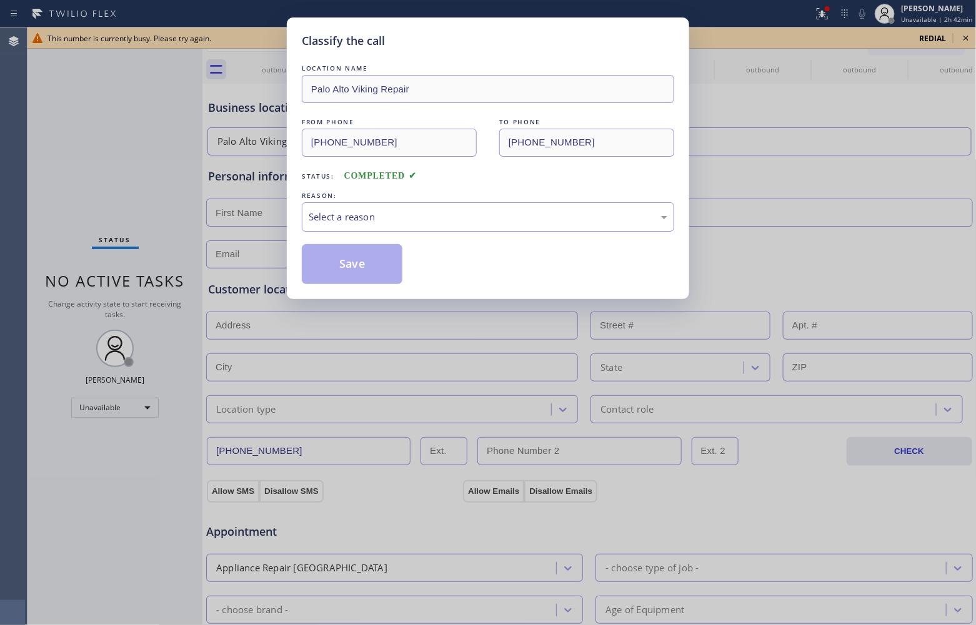
drag, startPoint x: 373, startPoint y: 210, endPoint x: 387, endPoint y: 228, distance: 23.1
click at [373, 211] on div "Select a reason" at bounding box center [488, 217] width 359 height 14
click at [375, 271] on button "Save" at bounding box center [352, 264] width 101 height 40
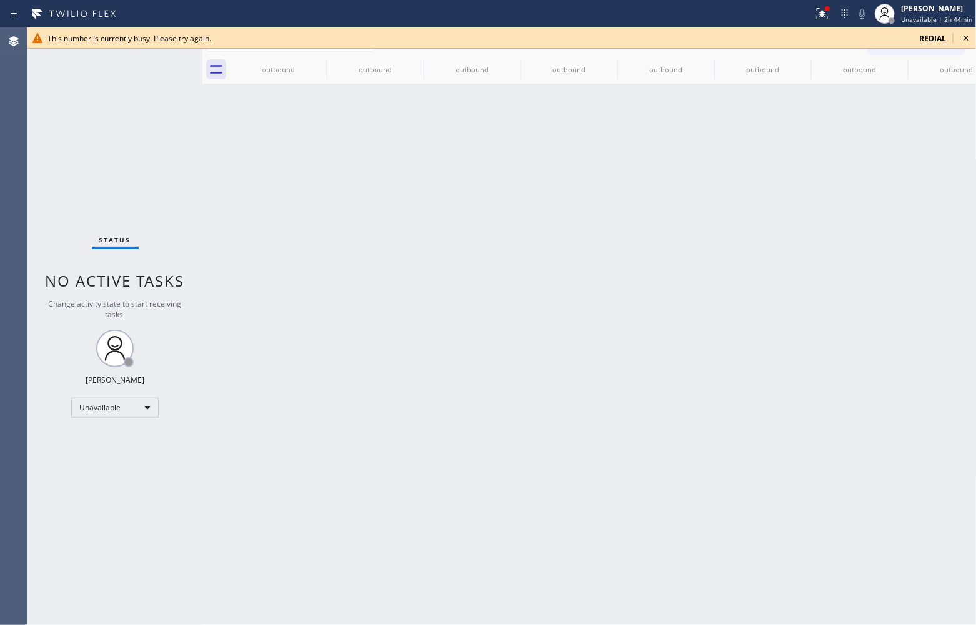
click at [962, 38] on icon at bounding box center [965, 38] width 15 height 15
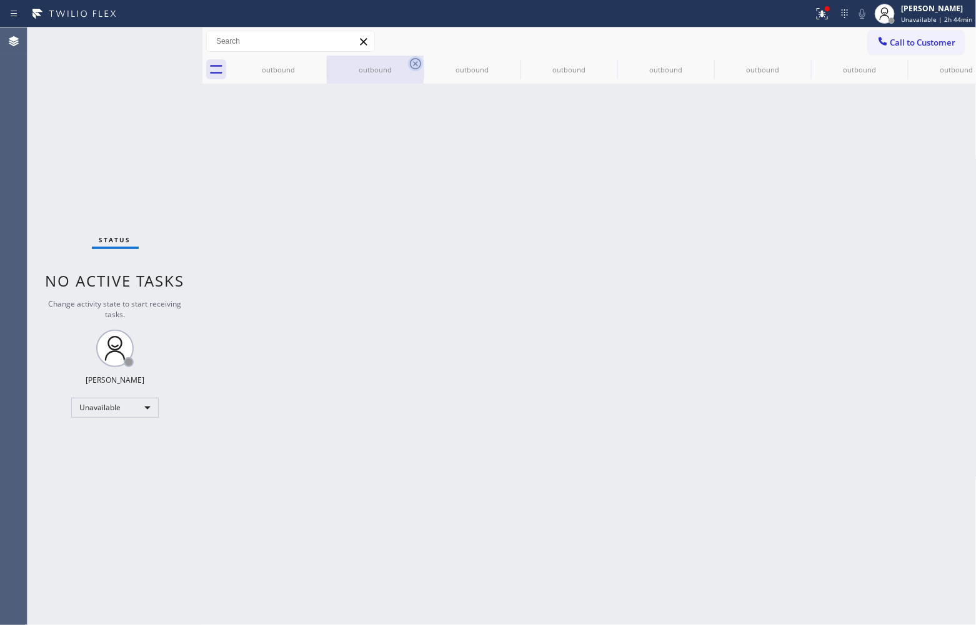
click at [0, 0] on icon at bounding box center [0, 0] width 0 height 0
click at [408, 66] on icon at bounding box center [415, 63] width 15 height 15
click at [0, 0] on icon at bounding box center [0, 0] width 0 height 0
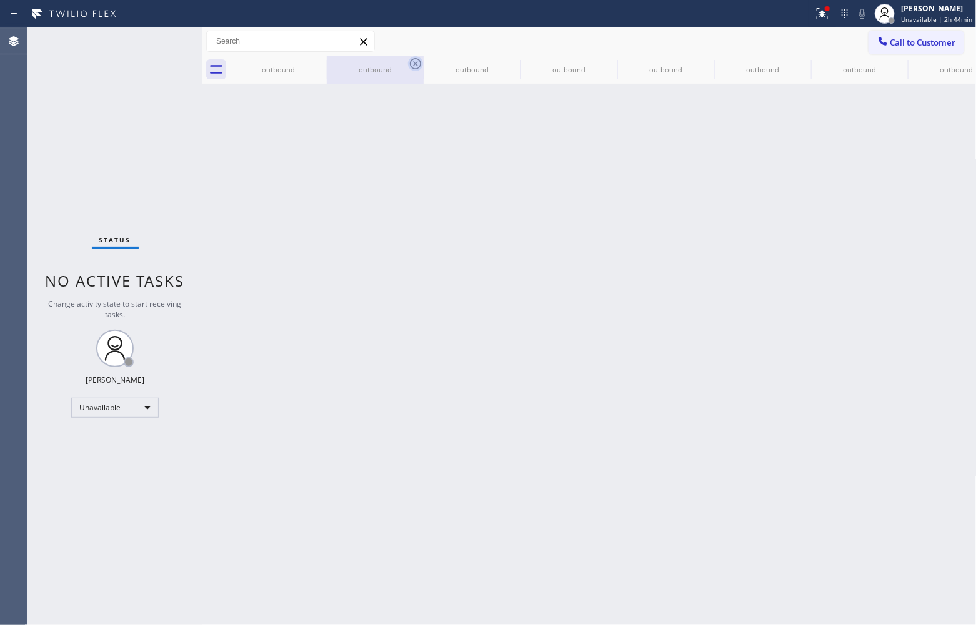
click at [0, 0] on icon at bounding box center [0, 0] width 0 height 0
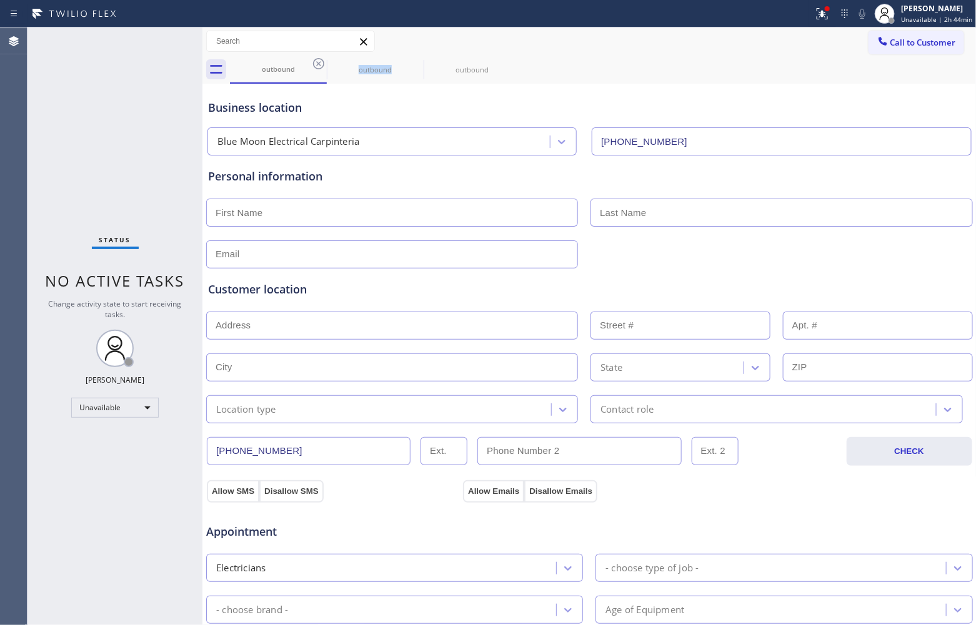
click at [314, 66] on icon at bounding box center [318, 63] width 15 height 15
click at [0, 0] on icon at bounding box center [0, 0] width 0 height 0
click at [314, 66] on icon at bounding box center [318, 63] width 15 height 15
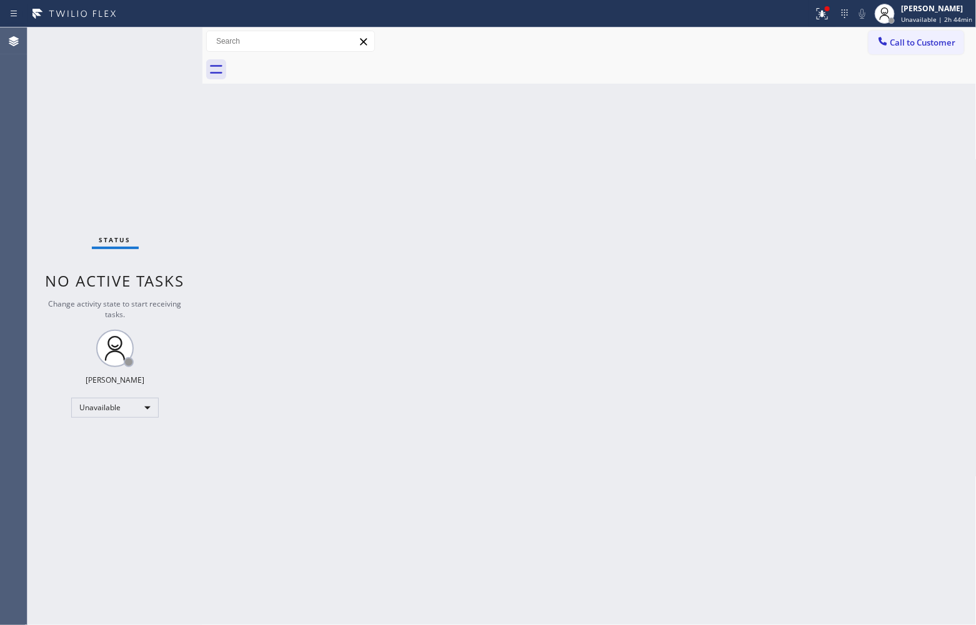
click at [314, 66] on div at bounding box center [603, 70] width 747 height 28
click at [935, 15] on span "Unavailable | 2h 44min" at bounding box center [936, 19] width 71 height 9
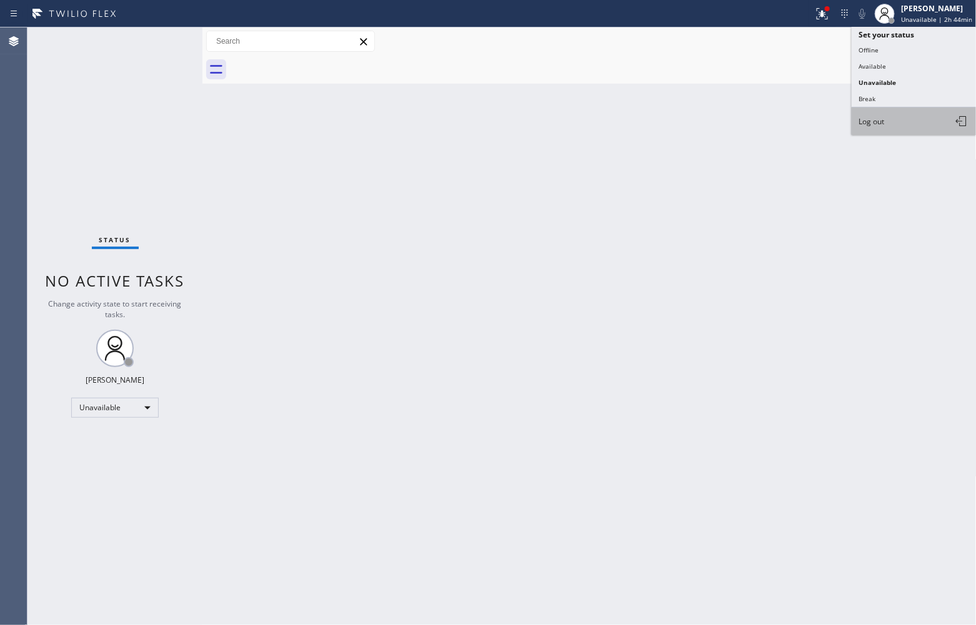
click at [920, 116] on button "Log out" at bounding box center [914, 120] width 125 height 27
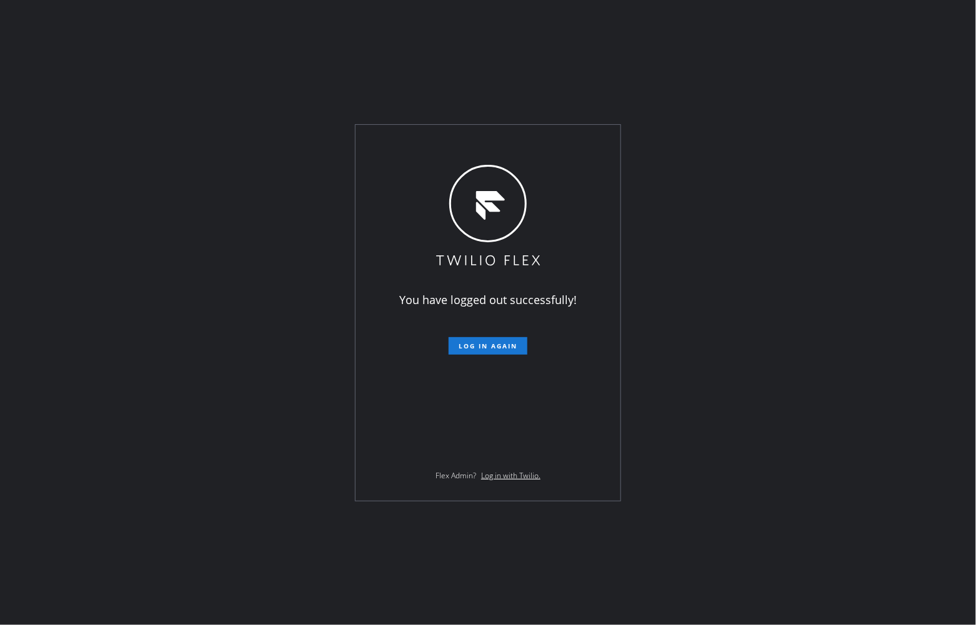
drag, startPoint x: 30, startPoint y: 250, endPoint x: 54, endPoint y: 246, distance: 24.8
click at [41, 248] on div "You have logged out successfully! Log in again Flex Admin? Log in with Twilio." at bounding box center [488, 312] width 976 height 625
